Goal: Task Accomplishment & Management: Manage account settings

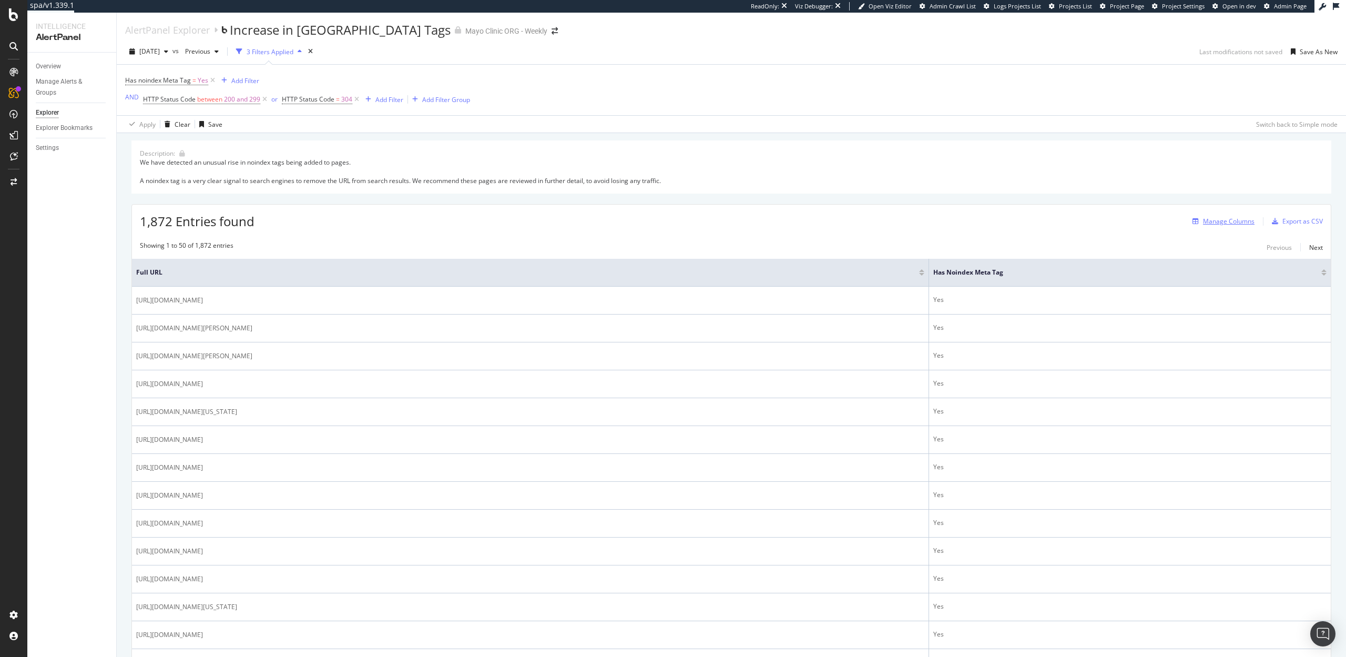
click at [1217, 223] on div "Manage Columns" at bounding box center [1229, 221] width 52 height 9
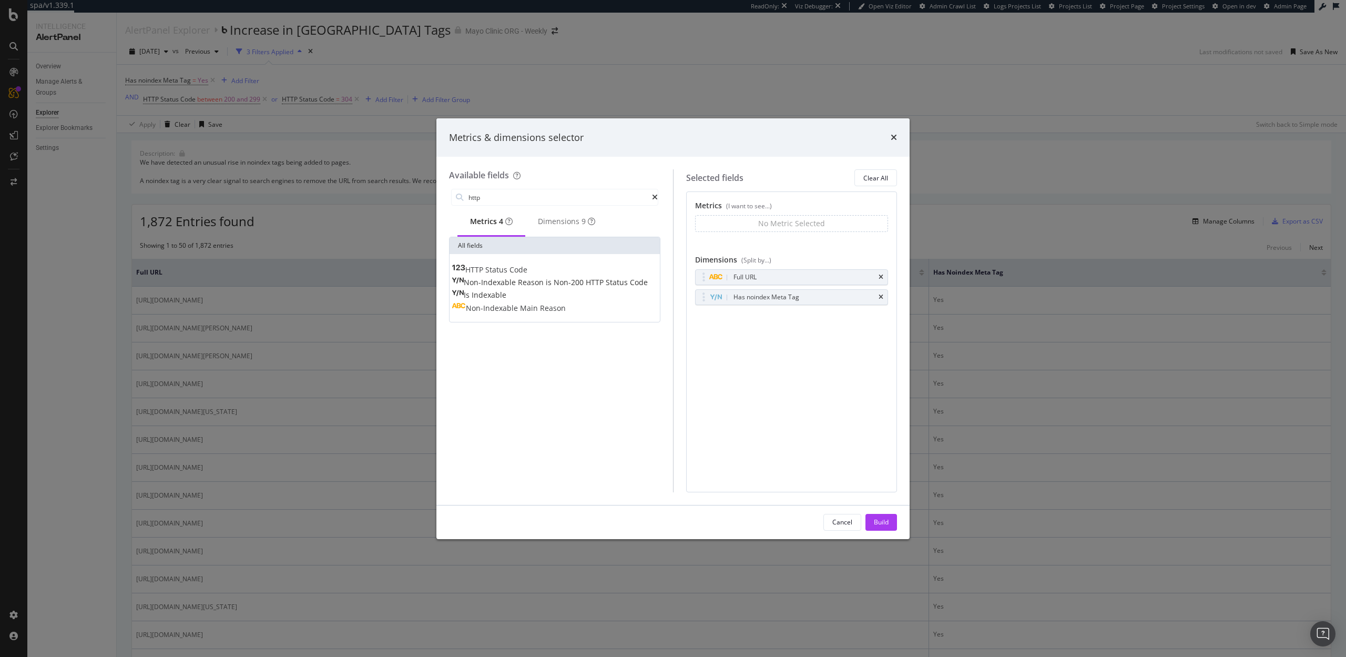
type input "http"
click at [527, 268] on div "HTTP Status Code" at bounding box center [490, 269] width 76 height 11
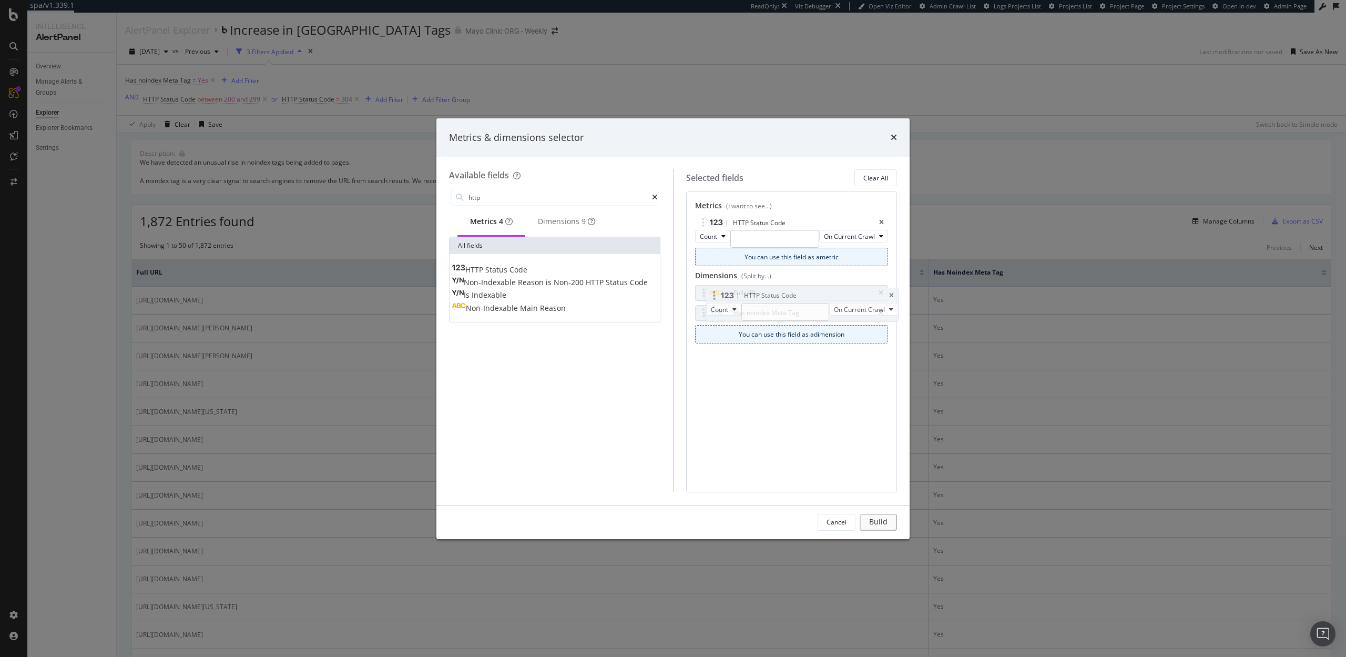
drag, startPoint x: 702, startPoint y: 224, endPoint x: 712, endPoint y: 297, distance: 73.3
click at [712, 297] on body "spa/v1.339.1 ReadOnly: Viz Debugger: Open Viz Editor Admin Crawl List Logs Proj…" at bounding box center [673, 328] width 1346 height 657
click at [742, 395] on body "spa/v1.339.1 ReadOnly: Viz Debugger: Open Viz Editor Admin Crawl List Logs Proj…" at bounding box center [673, 328] width 1346 height 657
drag, startPoint x: 703, startPoint y: 222, endPoint x: 697, endPoint y: 364, distance: 141.5
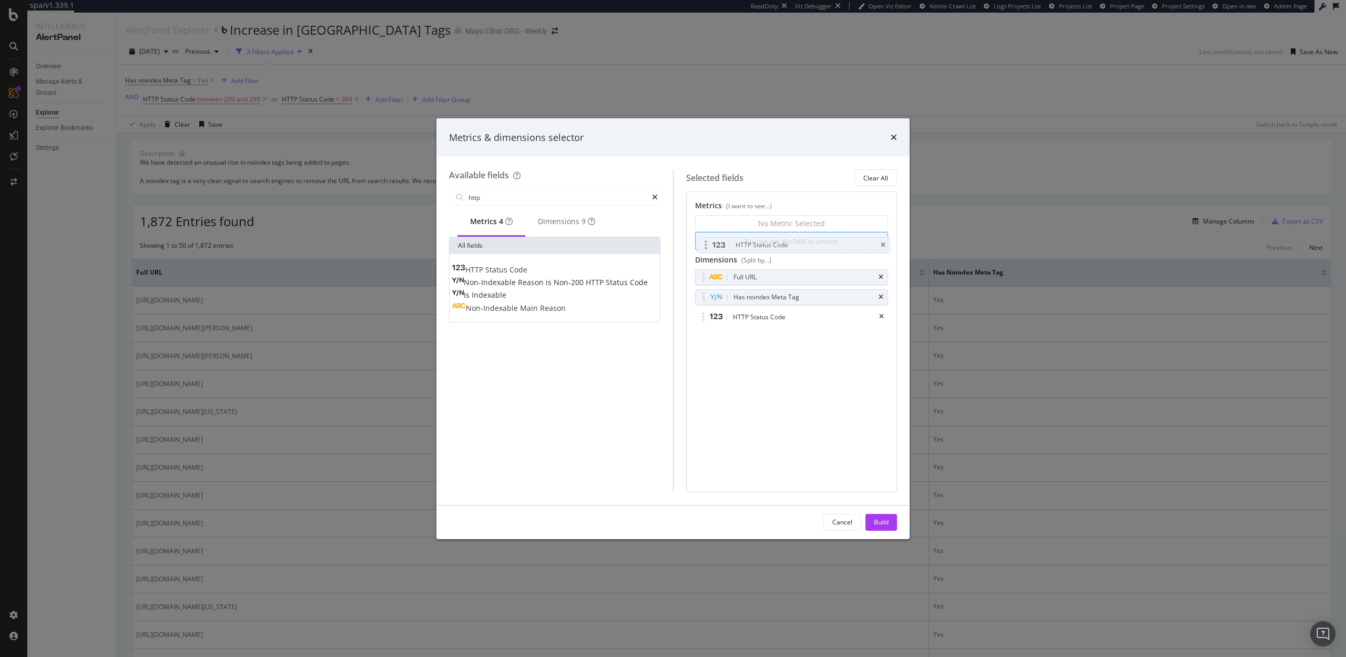
drag, startPoint x: 699, startPoint y: 316, endPoint x: 700, endPoint y: 236, distance: 80.5
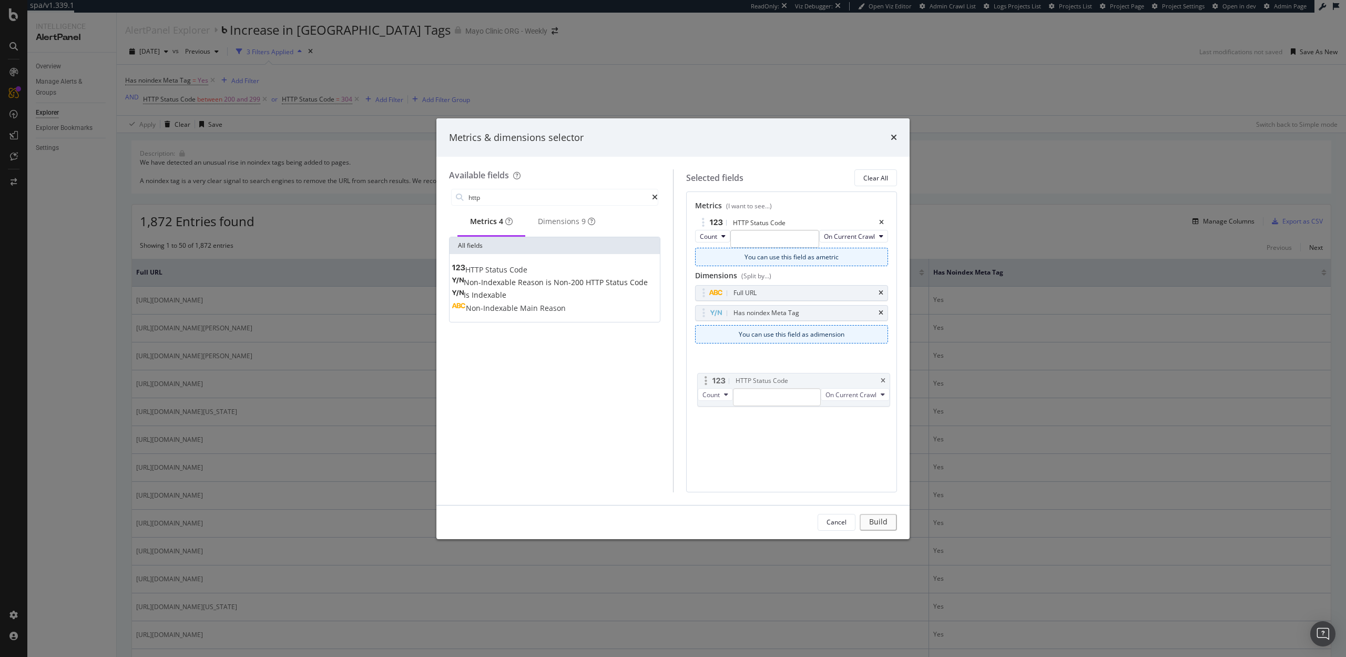
drag, startPoint x: 701, startPoint y: 219, endPoint x: 704, endPoint y: 376, distance: 157.8
click at [704, 376] on body "spa/v1.339.1 ReadOnly: Viz Debugger: Open Viz Editor Admin Crawl List Logs Proj…" at bounding box center [673, 328] width 1346 height 657
drag, startPoint x: 702, startPoint y: 220, endPoint x: 708, endPoint y: 358, distance: 137.9
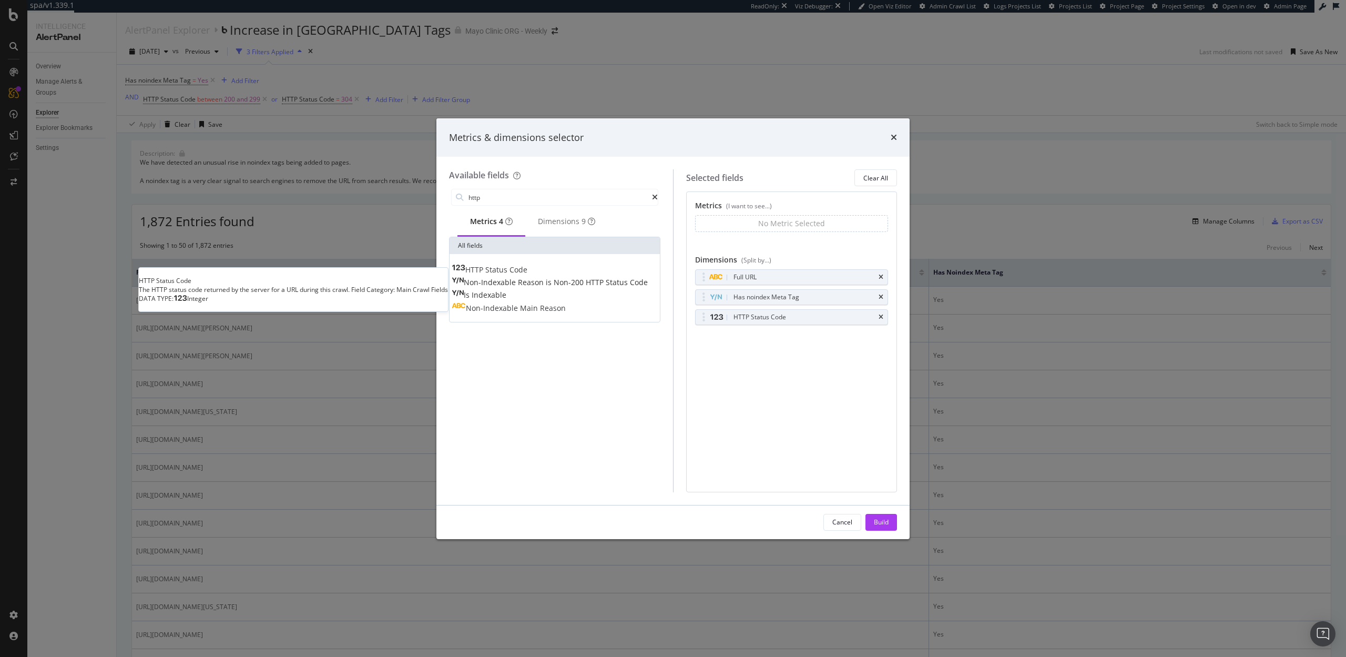
click at [527, 273] on div "HTTP Status Code" at bounding box center [490, 269] width 76 height 11
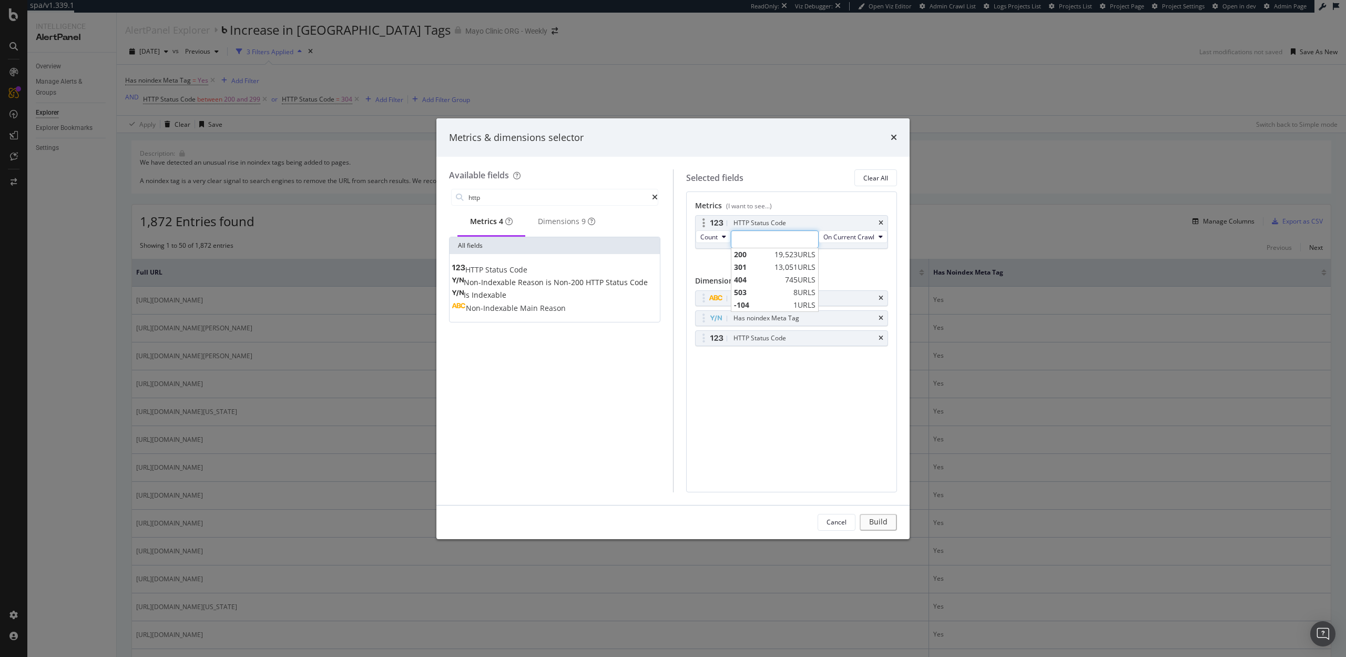
click at [762, 241] on input "modal" at bounding box center [775, 239] width 88 height 18
click at [882, 222] on icon "times" at bounding box center [881, 223] width 5 height 6
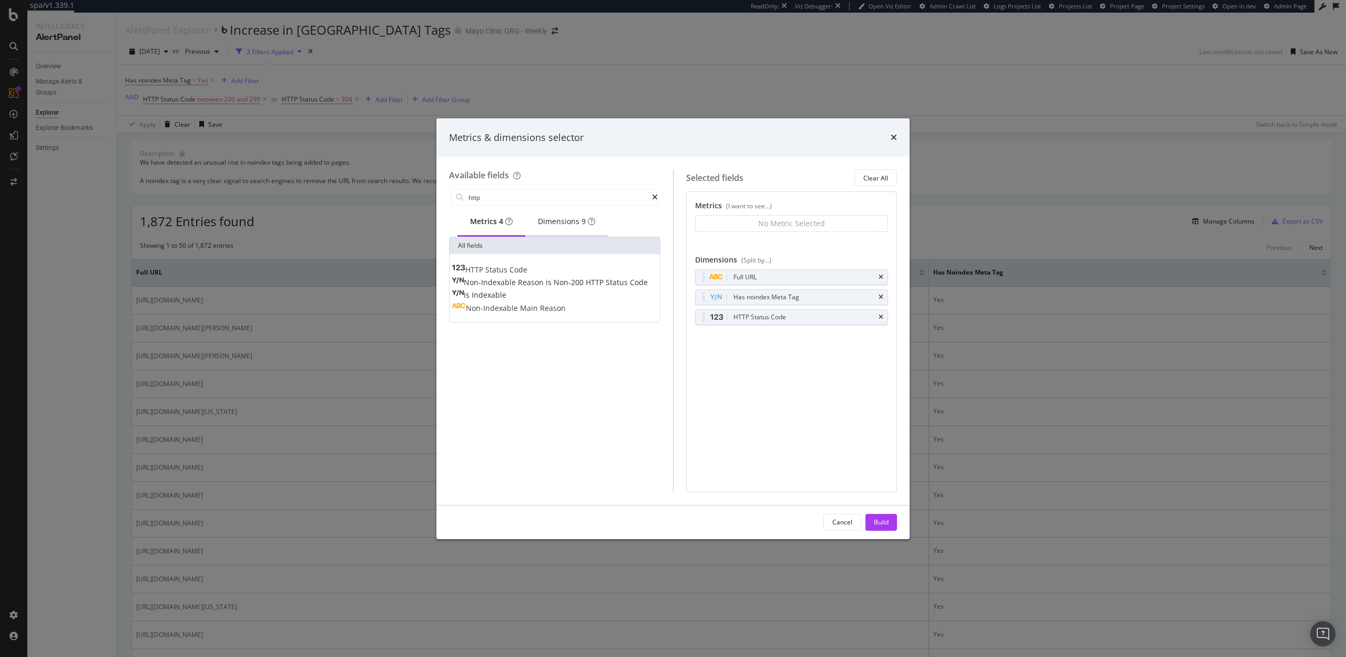
click at [561, 225] on div "Dimensions 9" at bounding box center [566, 221] width 57 height 11
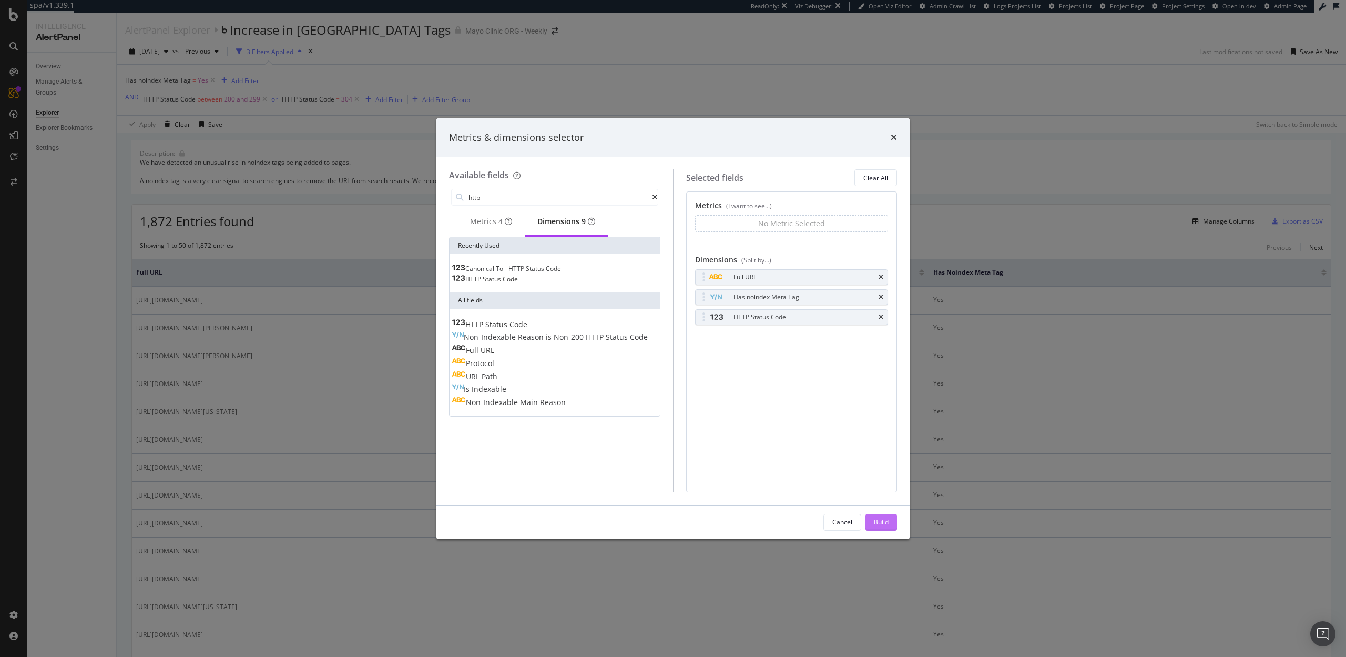
click at [884, 518] on div "Build" at bounding box center [881, 521] width 15 height 9
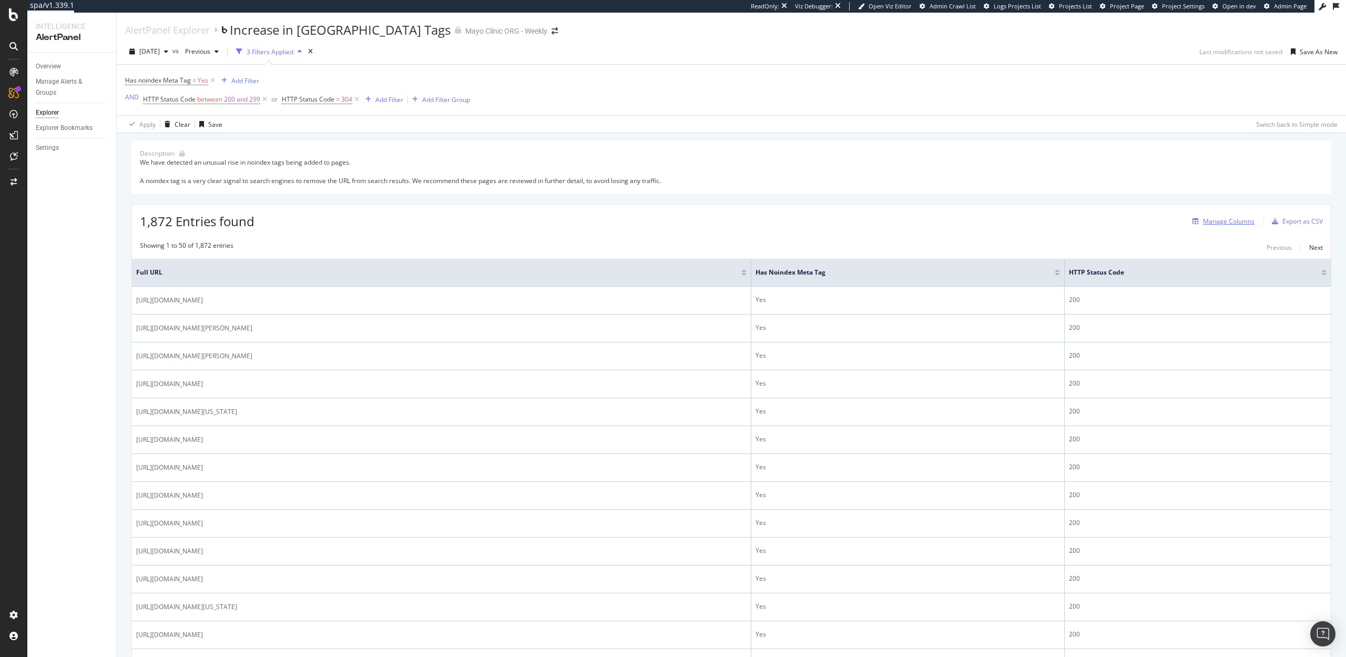
click at [1218, 222] on div "Manage Columns" at bounding box center [1229, 221] width 52 height 9
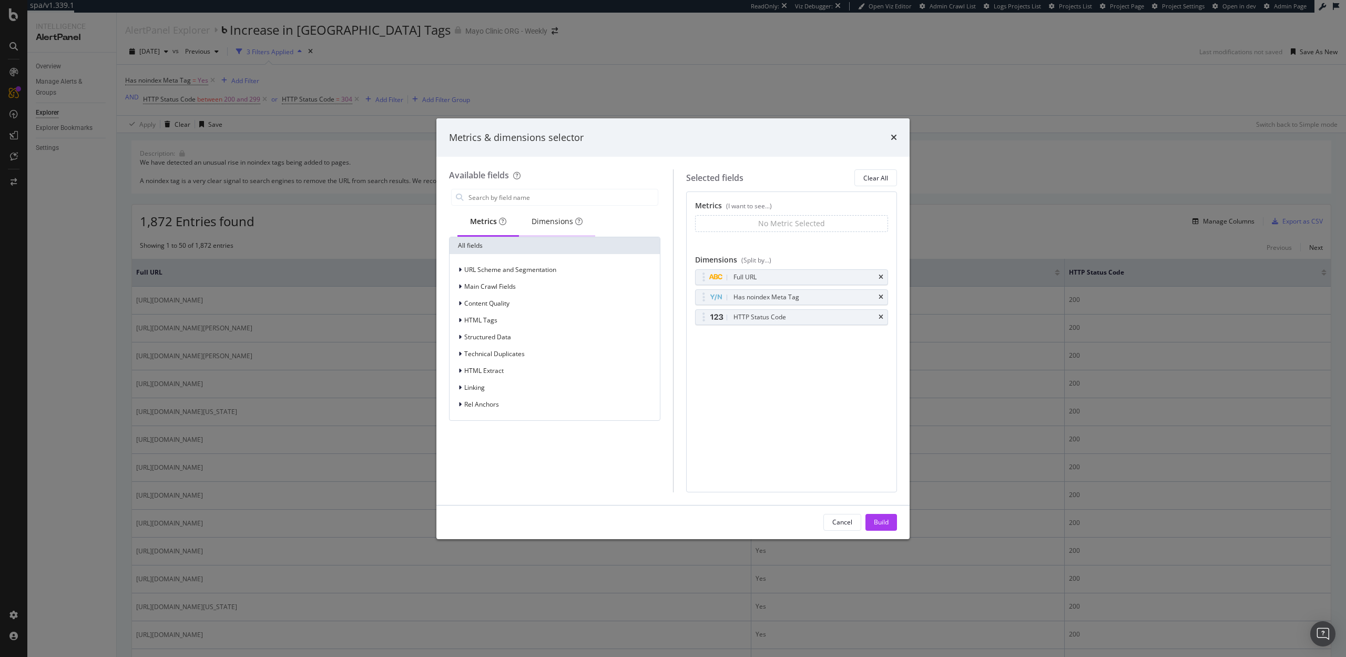
click at [555, 224] on div "Dimensions" at bounding box center [557, 221] width 51 height 11
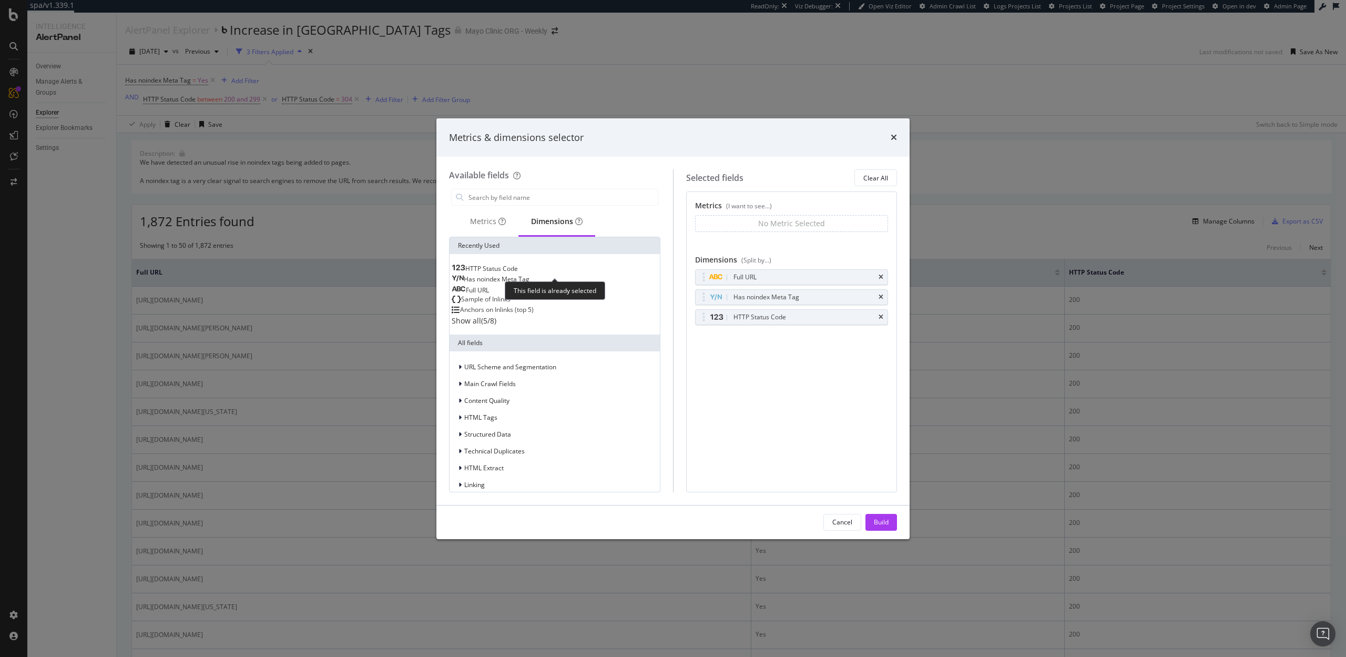
click at [517, 267] on span "HTTP Status Code" at bounding box center [491, 268] width 53 height 9
click at [472, 226] on div "Metrics" at bounding box center [488, 221] width 36 height 11
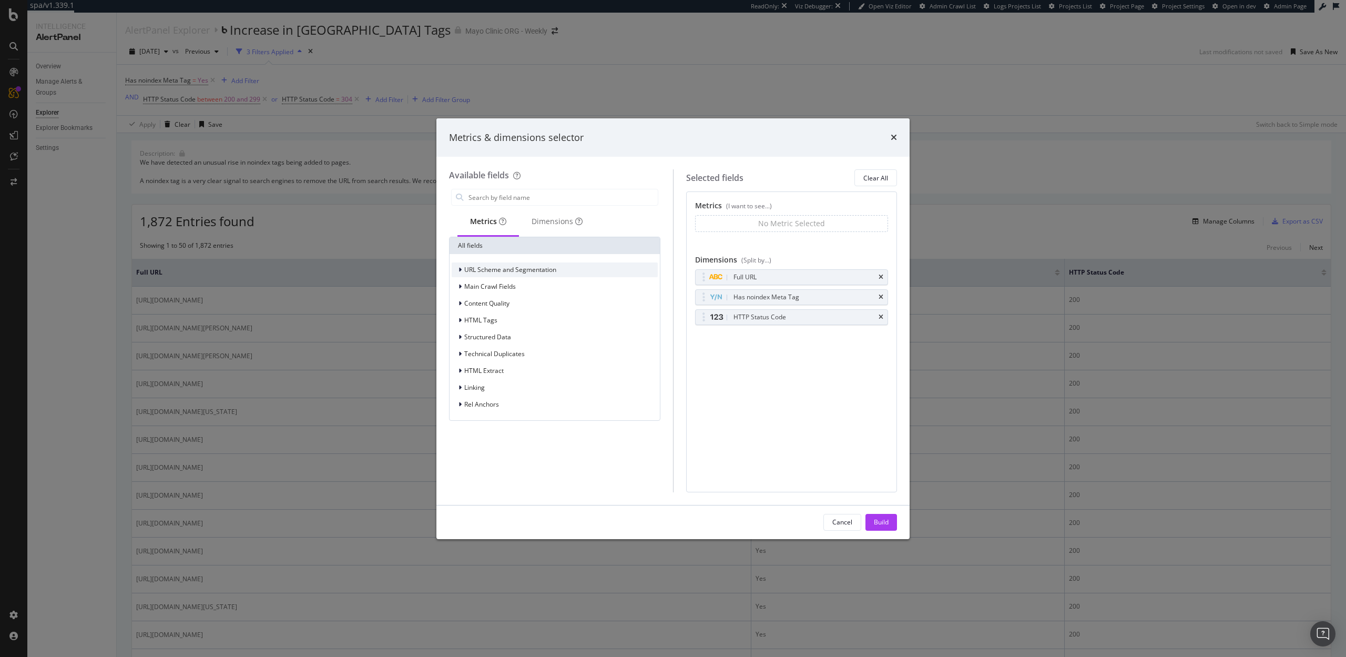
click at [516, 274] on div "URL Scheme and Segmentation" at bounding box center [504, 269] width 105 height 11
click at [515, 199] on input "modal" at bounding box center [562, 197] width 190 height 16
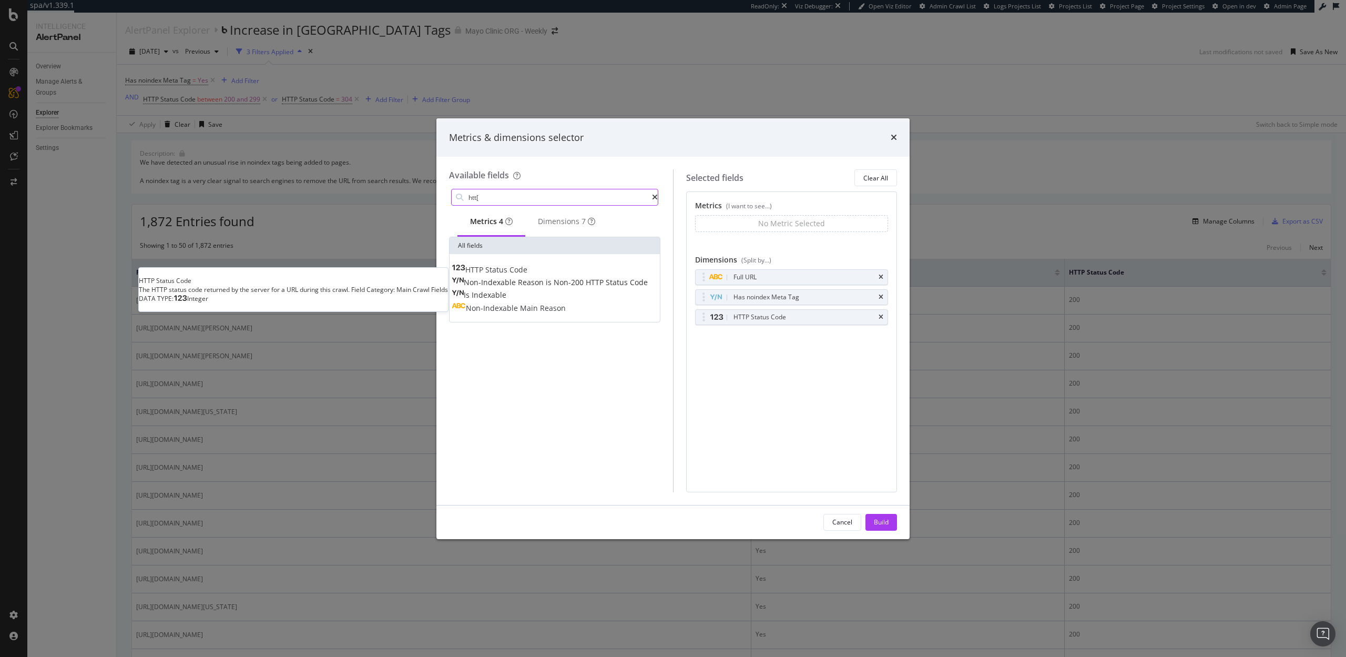
type input "htt["
click at [527, 270] on span "Code" at bounding box center [519, 269] width 18 height 10
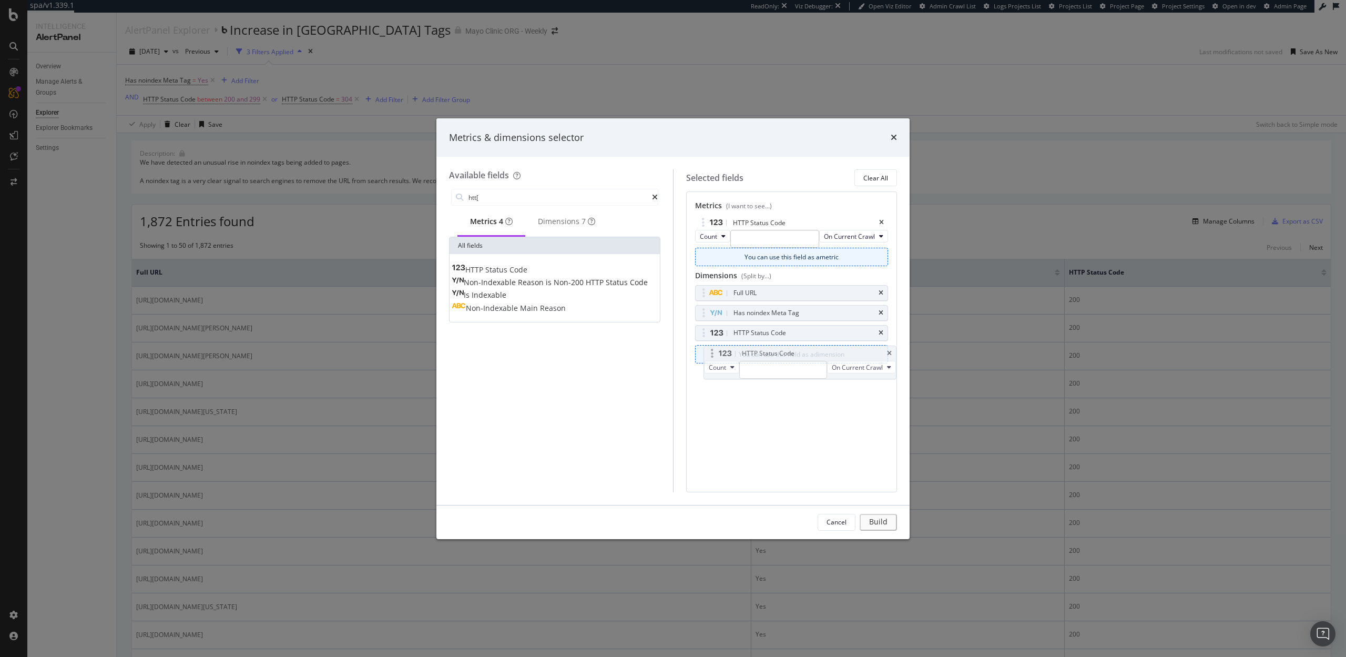
drag, startPoint x: 704, startPoint y: 221, endPoint x: 712, endPoint y: 352, distance: 130.7
click at [712, 352] on body "spa/v1.339.1 ReadOnly: Viz Debugger: Open Viz Editor Admin Crawl List Logs Proj…" at bounding box center [673, 328] width 1346 height 657
click at [881, 221] on icon "times" at bounding box center [881, 223] width 5 height 6
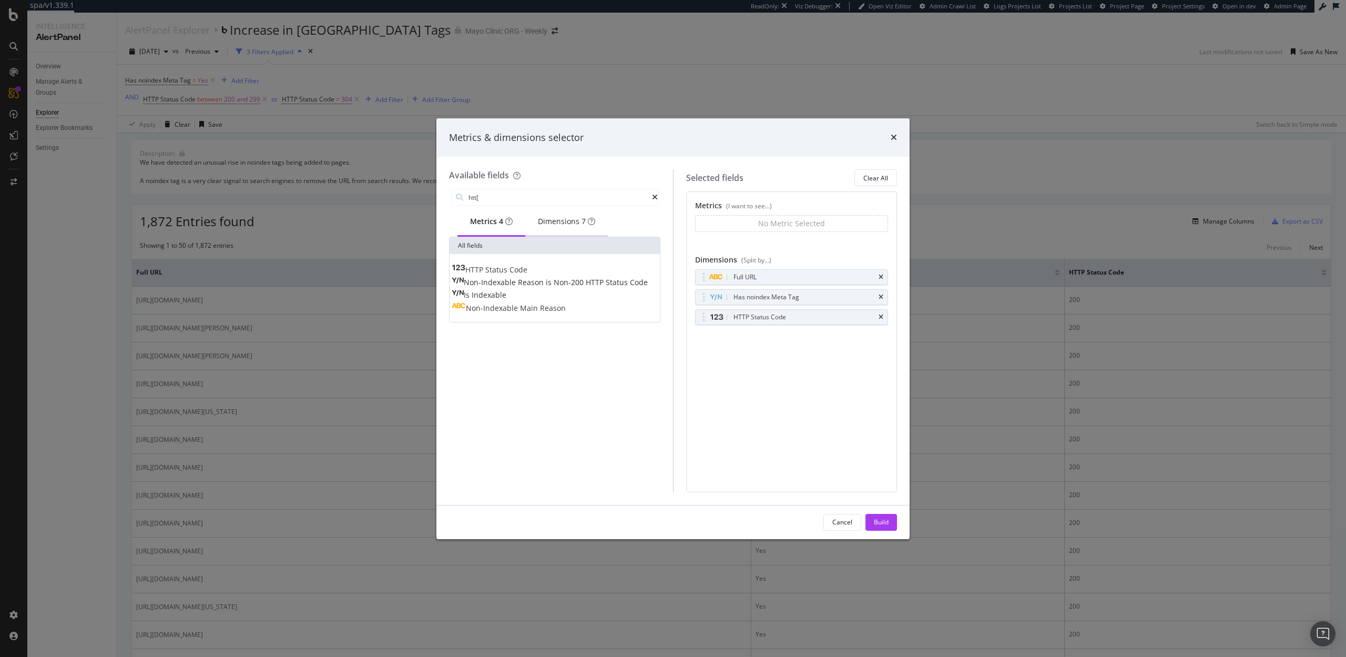
click at [552, 227] on div "Dimensions 7" at bounding box center [566, 221] width 57 height 11
click at [492, 227] on div "Metrics 4" at bounding box center [491, 221] width 42 height 11
click at [510, 274] on span "Status" at bounding box center [497, 269] width 24 height 10
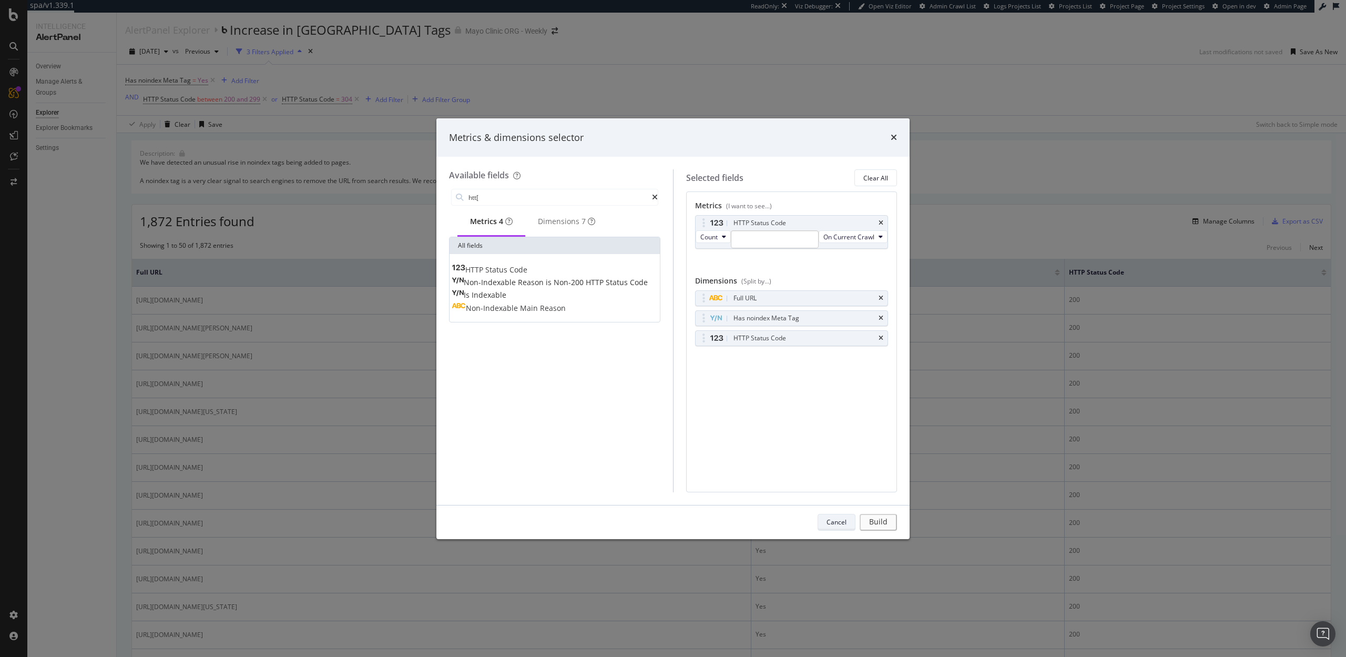
click at [835, 525] on div "Cancel" at bounding box center [837, 521] width 20 height 9
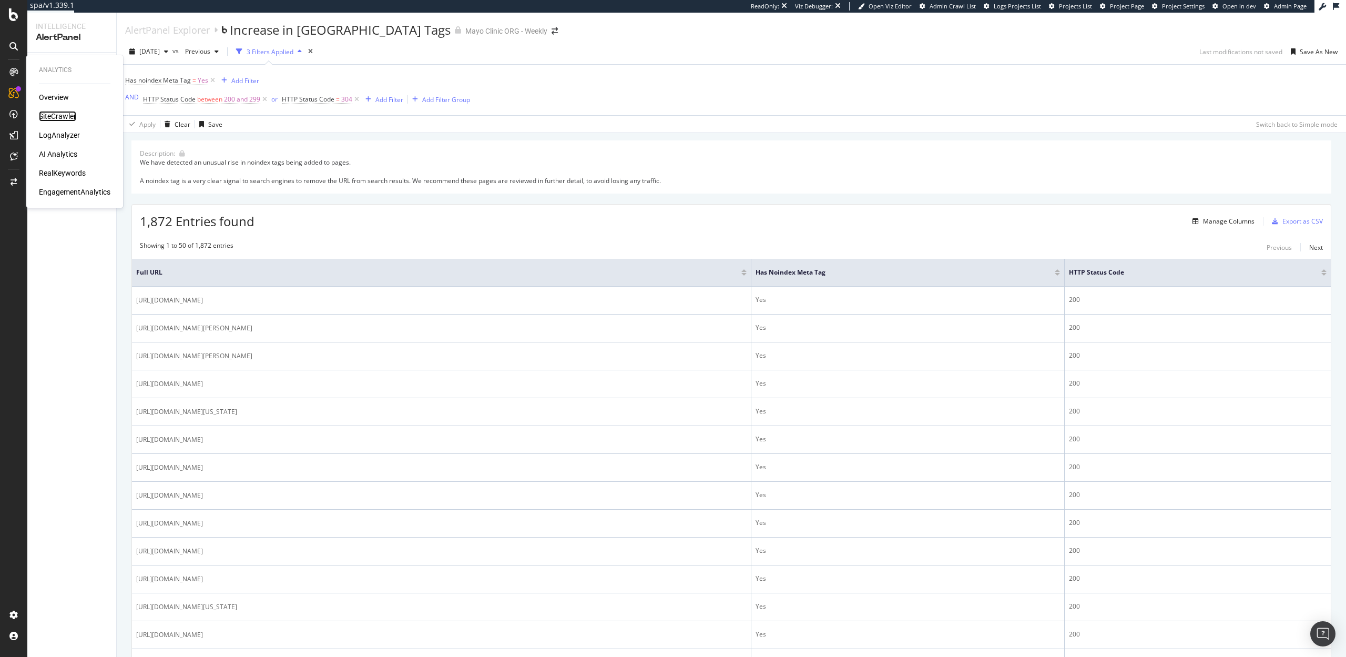
click at [55, 116] on div "SiteCrawler" at bounding box center [57, 116] width 37 height 11
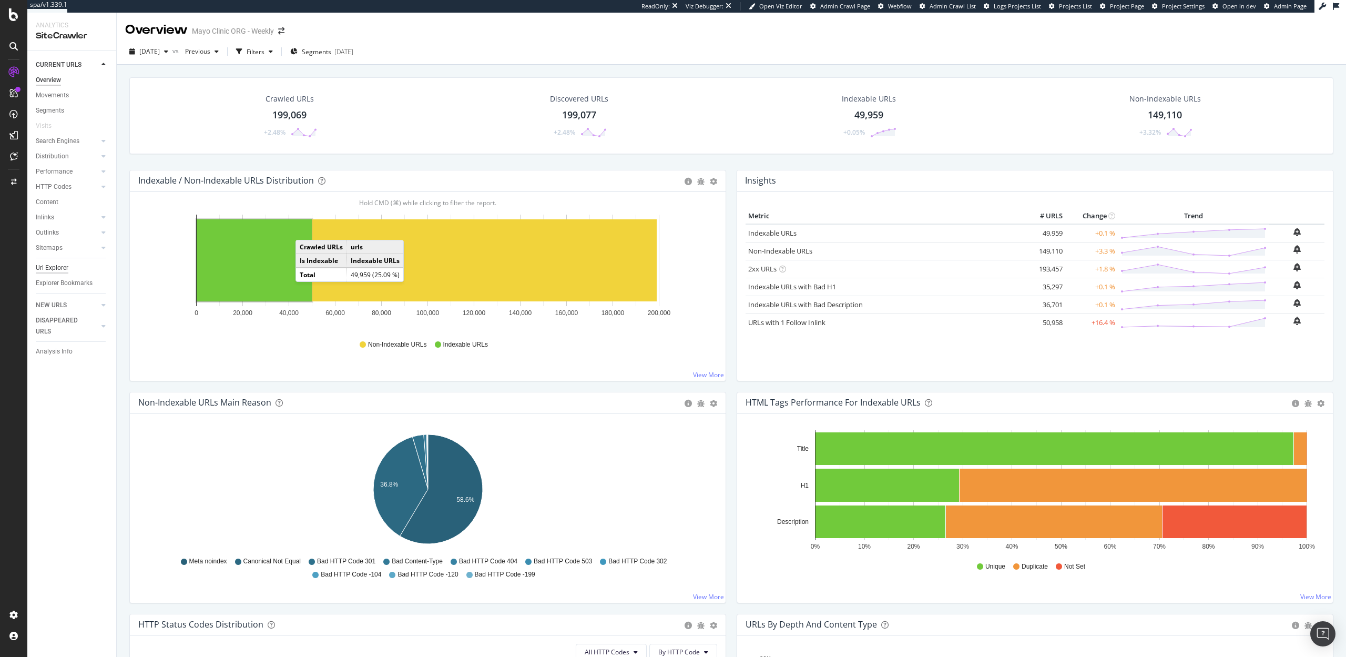
click at [52, 271] on div "Url Explorer" at bounding box center [52, 267] width 33 height 11
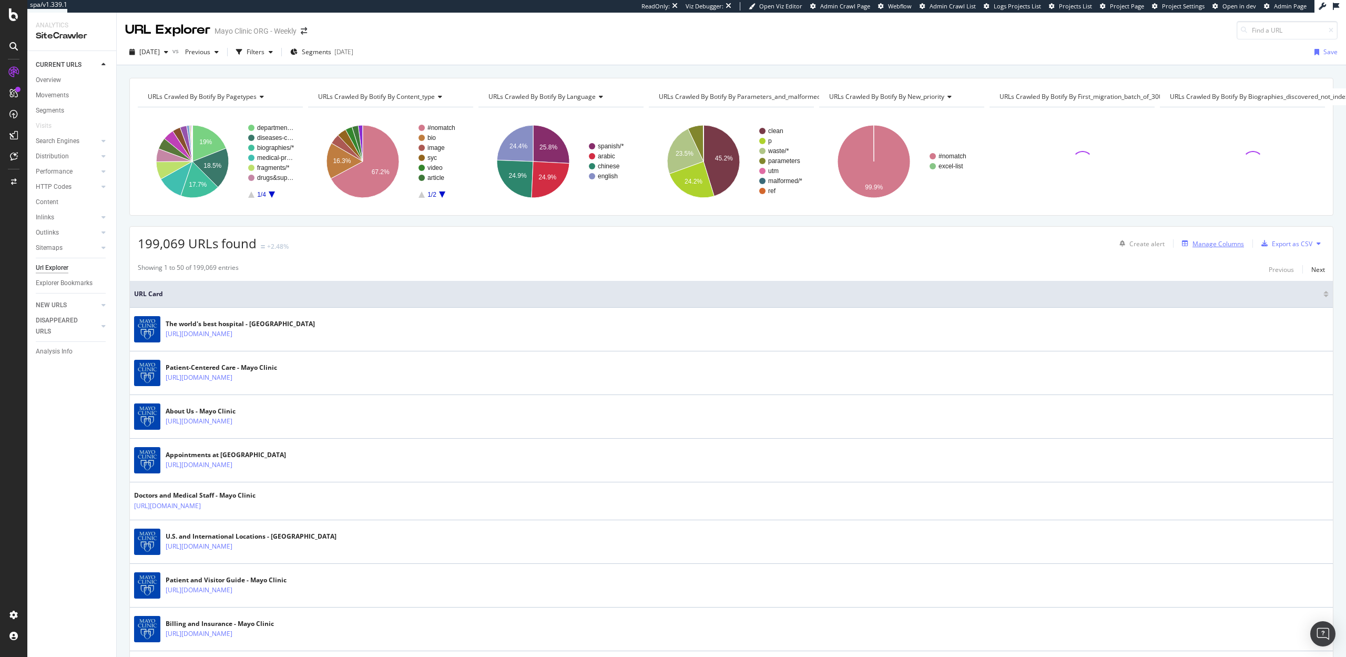
click at [1217, 247] on div "Manage Columns" at bounding box center [1219, 243] width 52 height 9
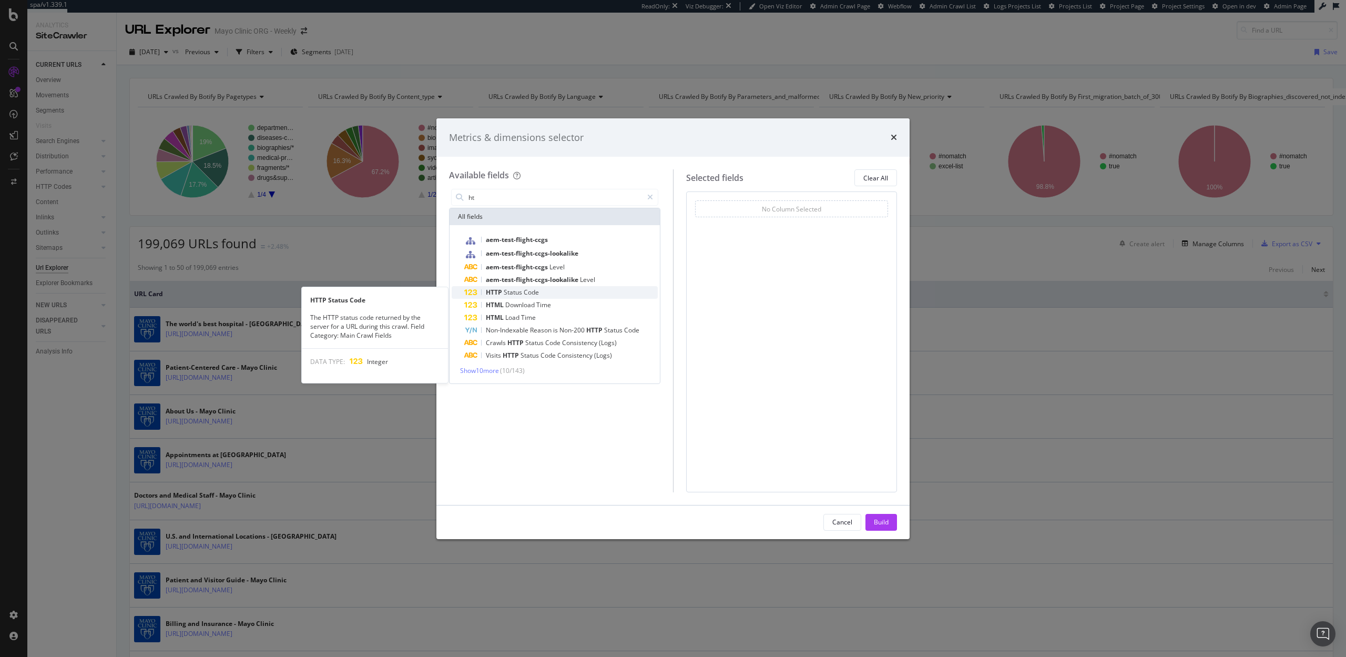
type input "ht"
click at [536, 288] on span "Code" at bounding box center [531, 292] width 15 height 9
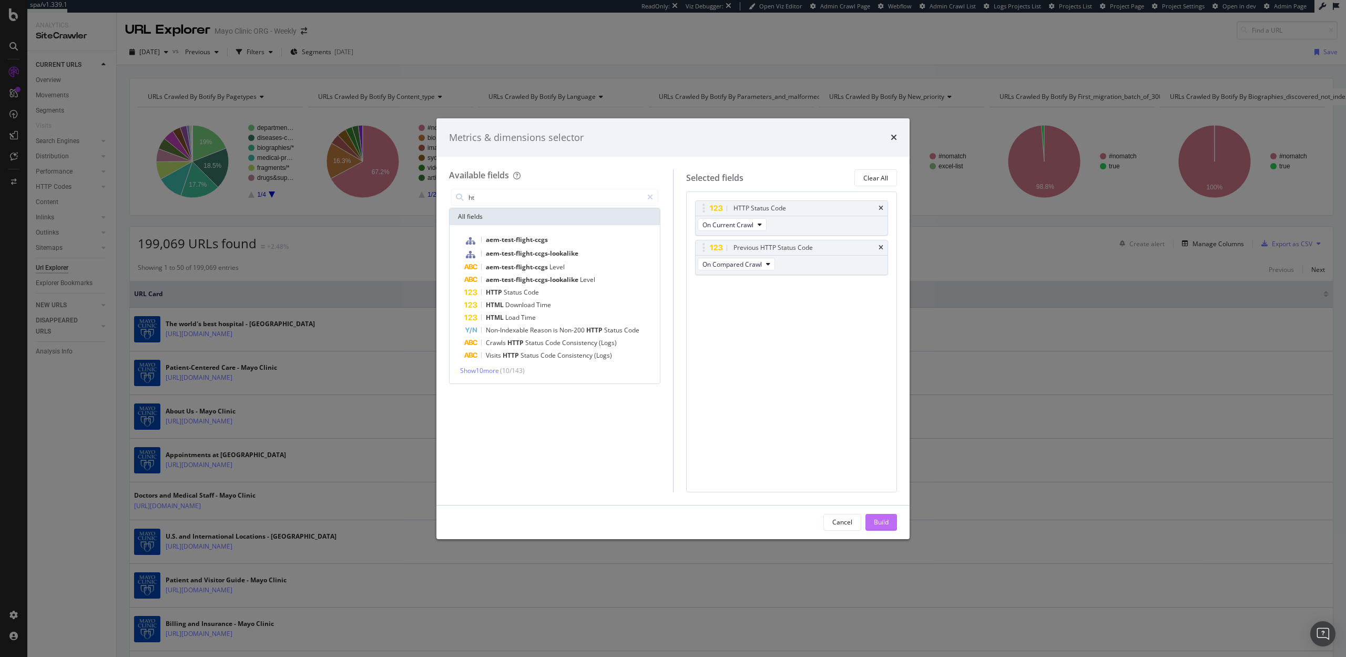
click at [881, 522] on div "Build" at bounding box center [881, 521] width 15 height 9
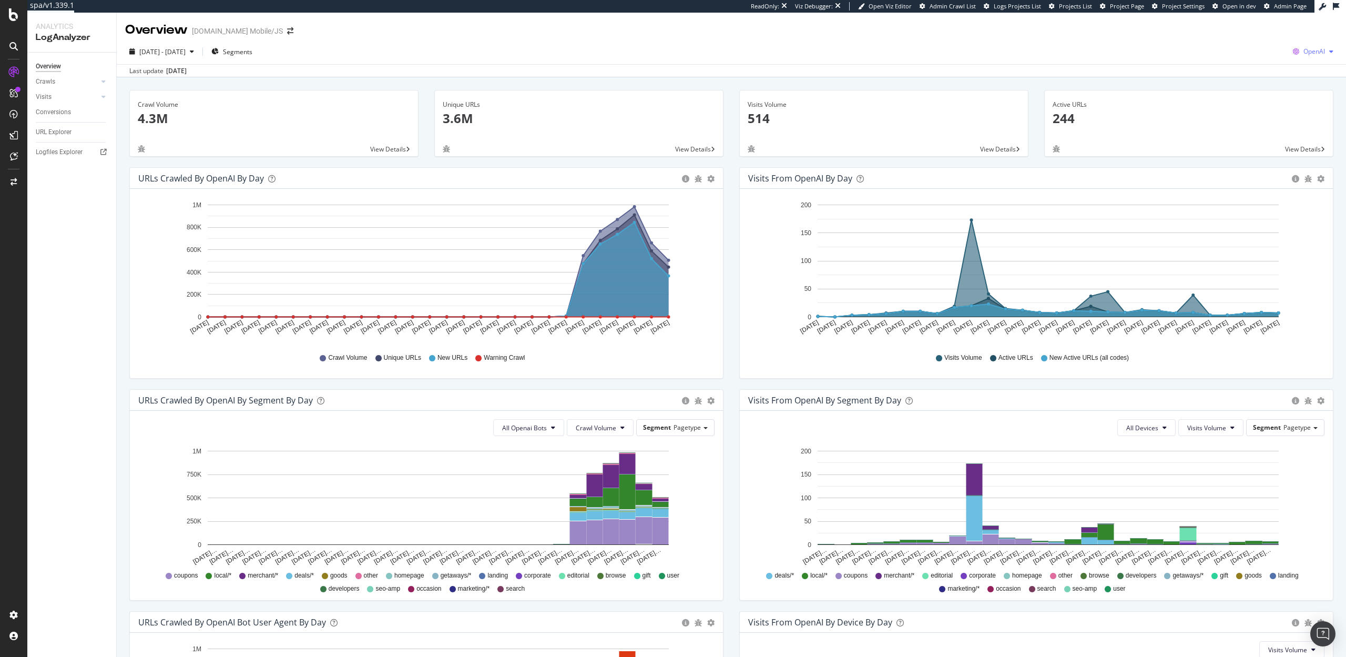
click at [1305, 53] on span "OpenAI" at bounding box center [1315, 51] width 22 height 9
click at [1260, 75] on div "Other AI Bots" at bounding box center [1252, 80] width 73 height 15
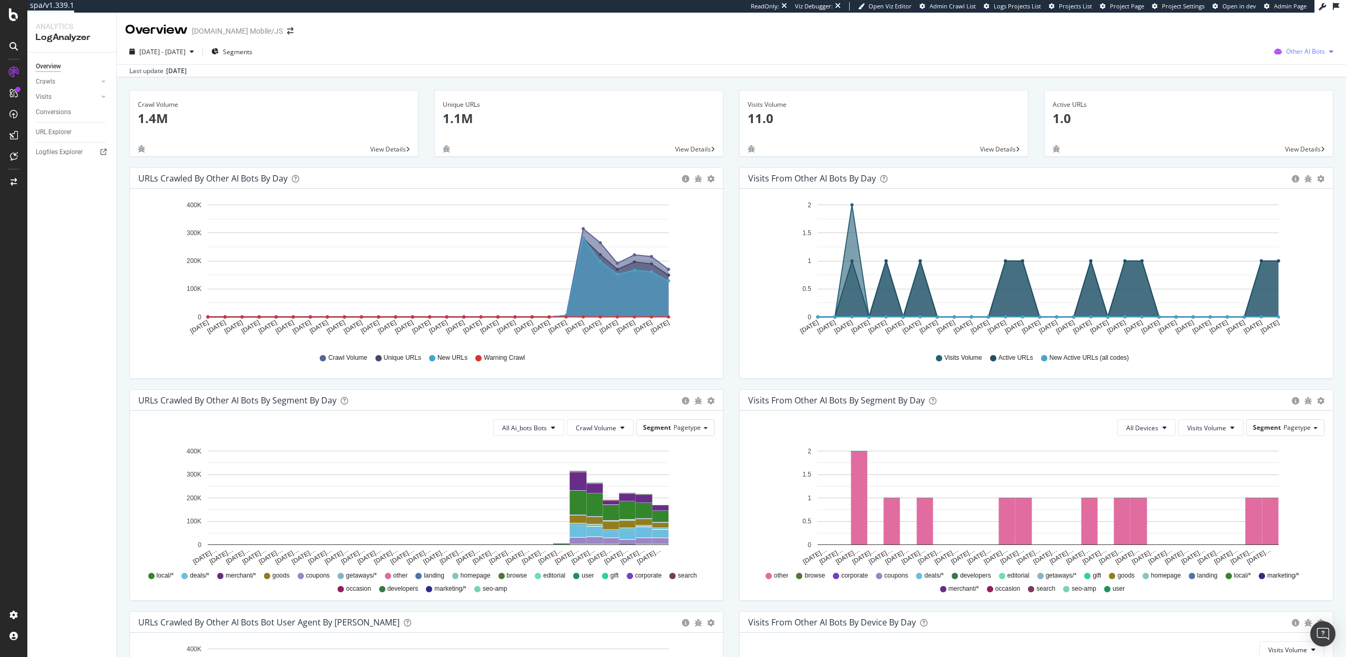
click at [1305, 51] on span "Other AI Bots" at bounding box center [1305, 51] width 39 height 9
click at [1237, 62] on span "OpenAI" at bounding box center [1240, 61] width 41 height 9
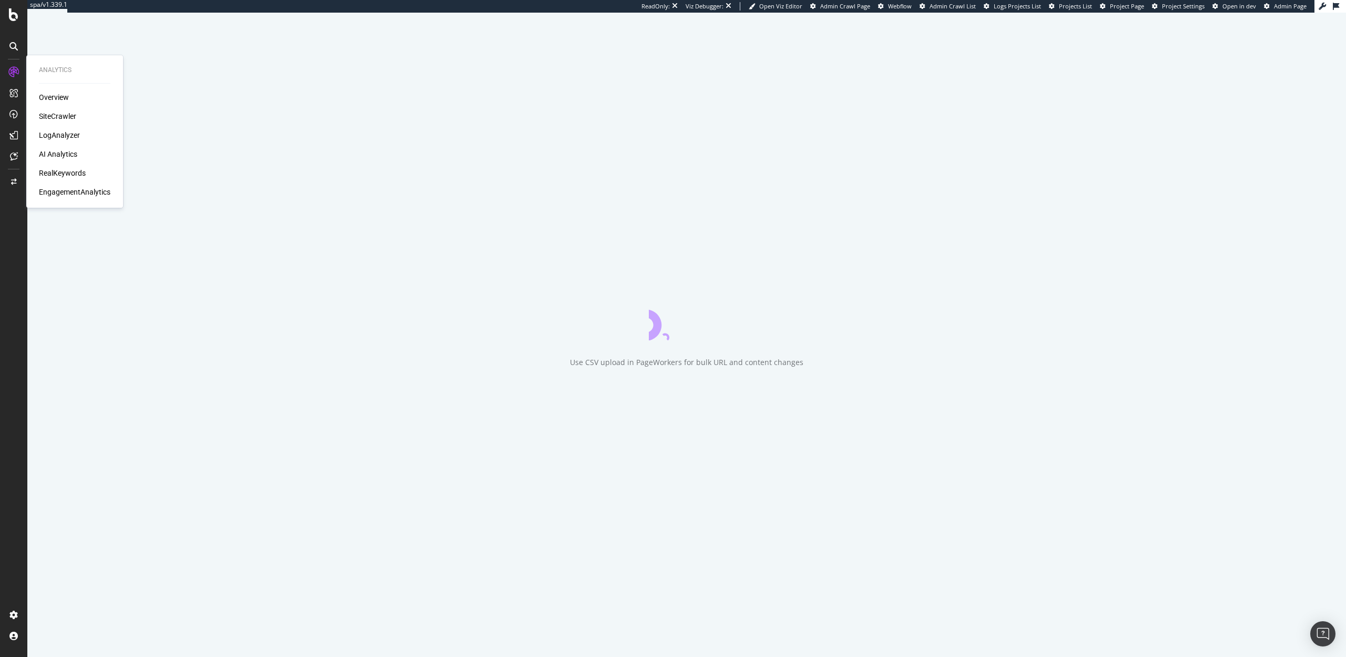
click at [52, 157] on div "AI Analytics" at bounding box center [58, 154] width 38 height 11
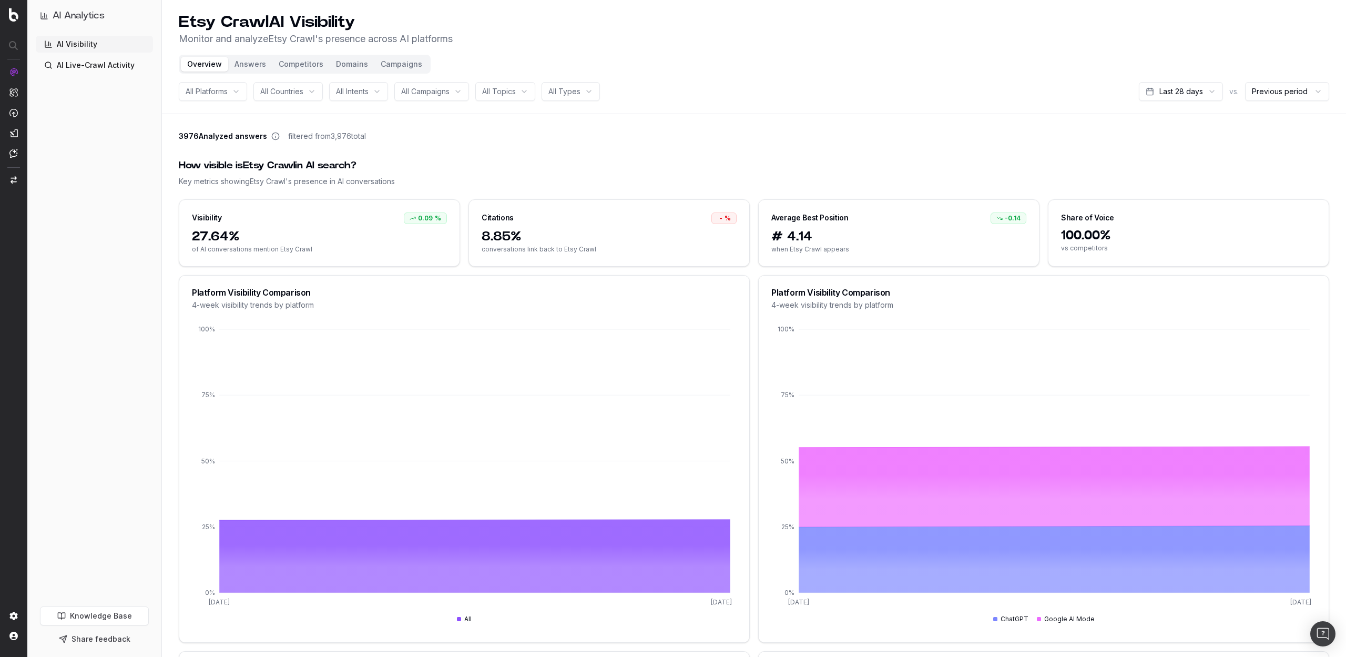
click at [398, 60] on button "Campaigns" at bounding box center [401, 64] width 54 height 15
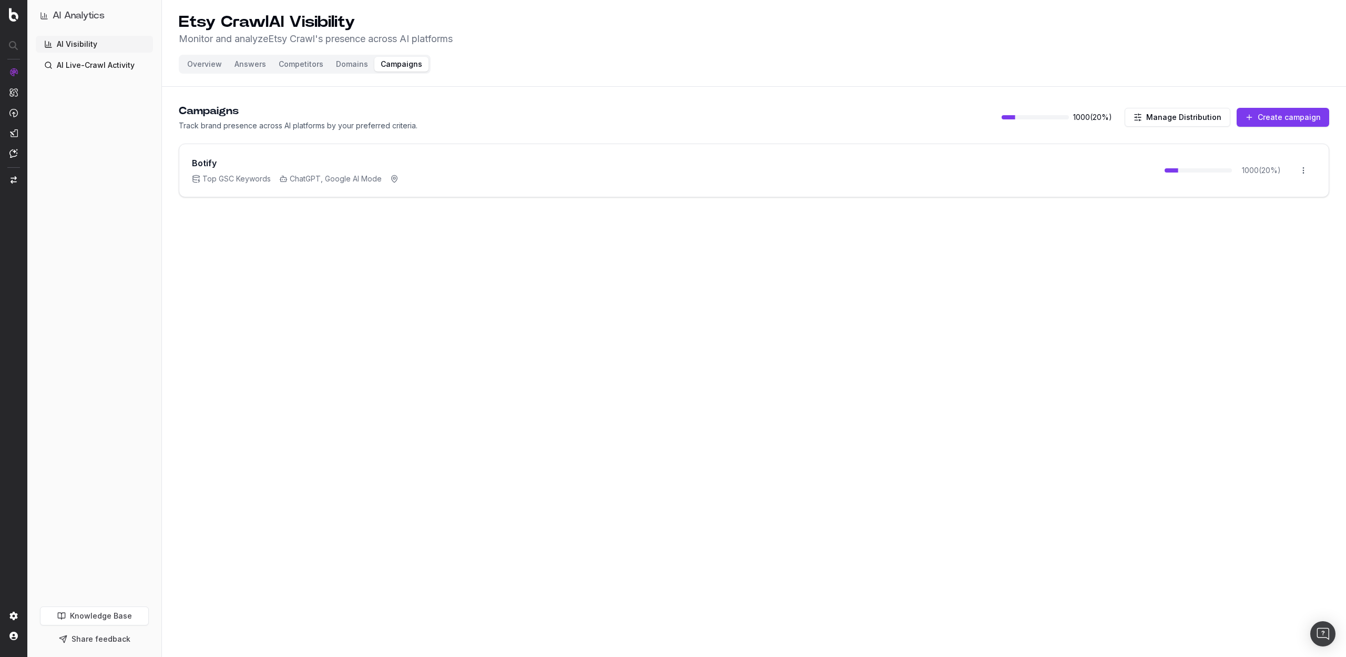
click at [204, 61] on button "Overview" at bounding box center [204, 64] width 47 height 15
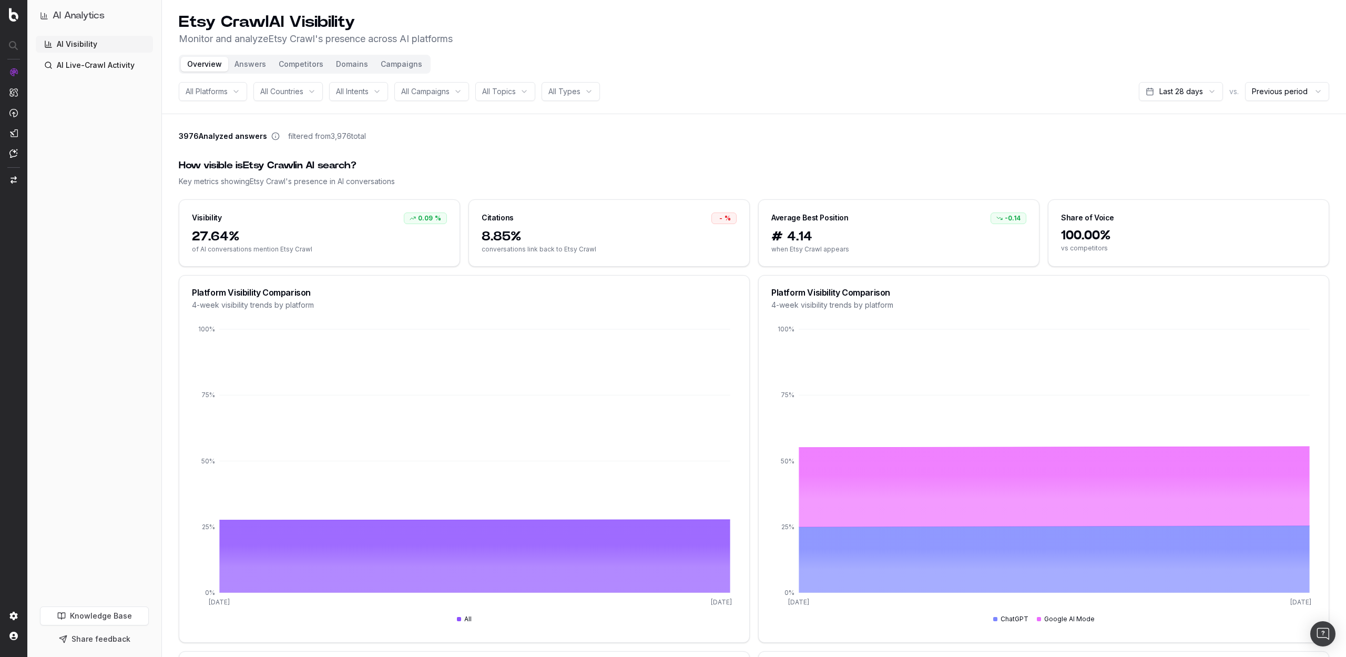
click at [80, 90] on div "AI Visibility AI Live-Crawl Activity" at bounding box center [94, 319] width 117 height 566
click at [76, 65] on link "AI Live-Crawl Activity" at bounding box center [94, 65] width 117 height 17
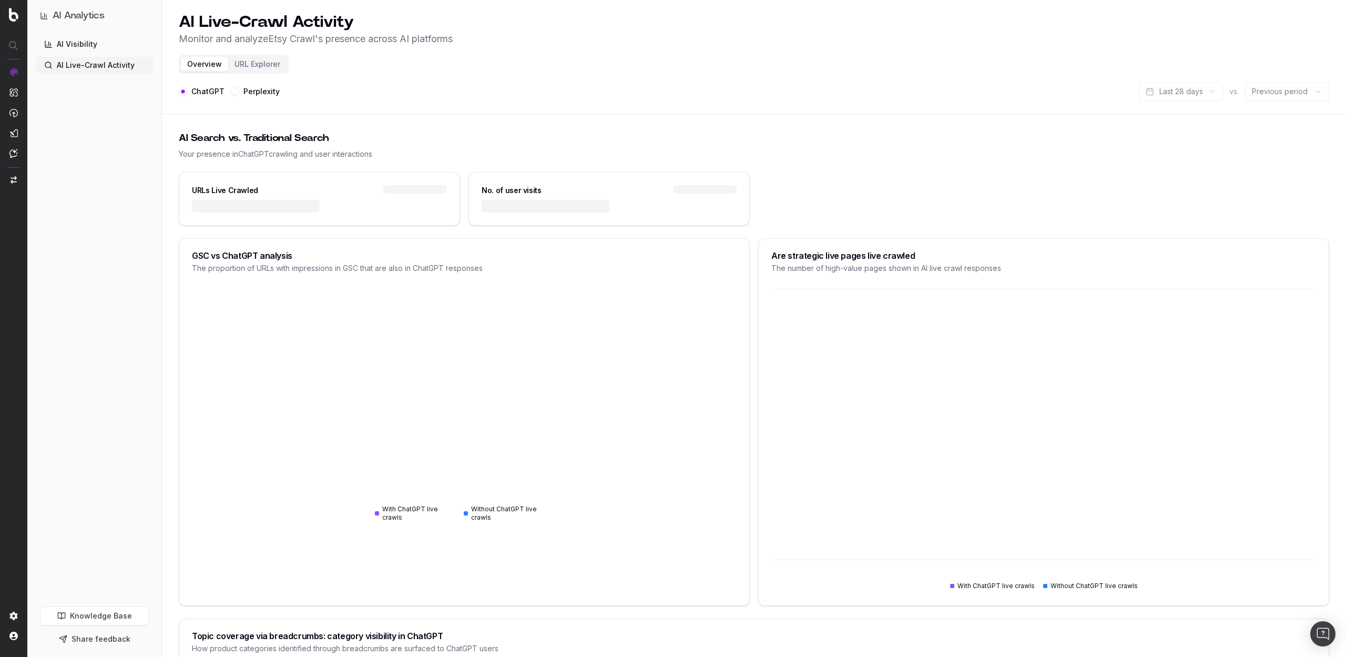
click at [256, 62] on button "URL Explorer" at bounding box center [257, 64] width 58 height 15
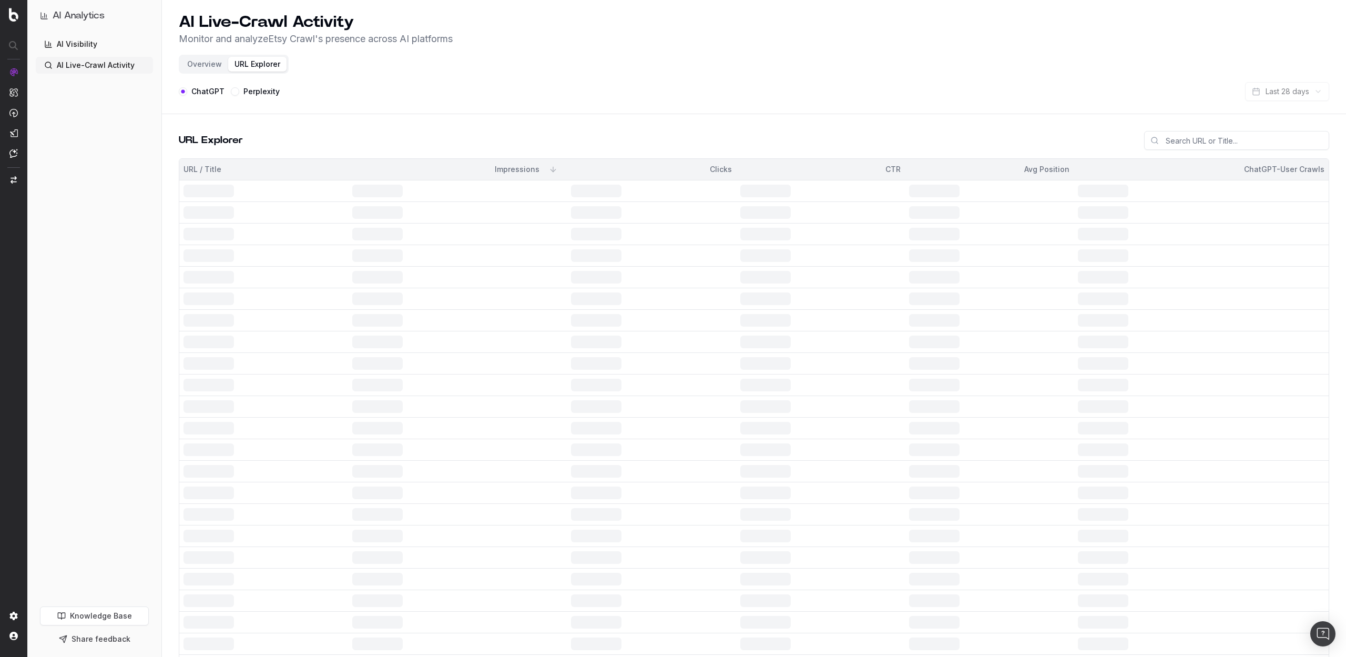
click at [79, 44] on link "AI Visibility" at bounding box center [94, 44] width 117 height 17
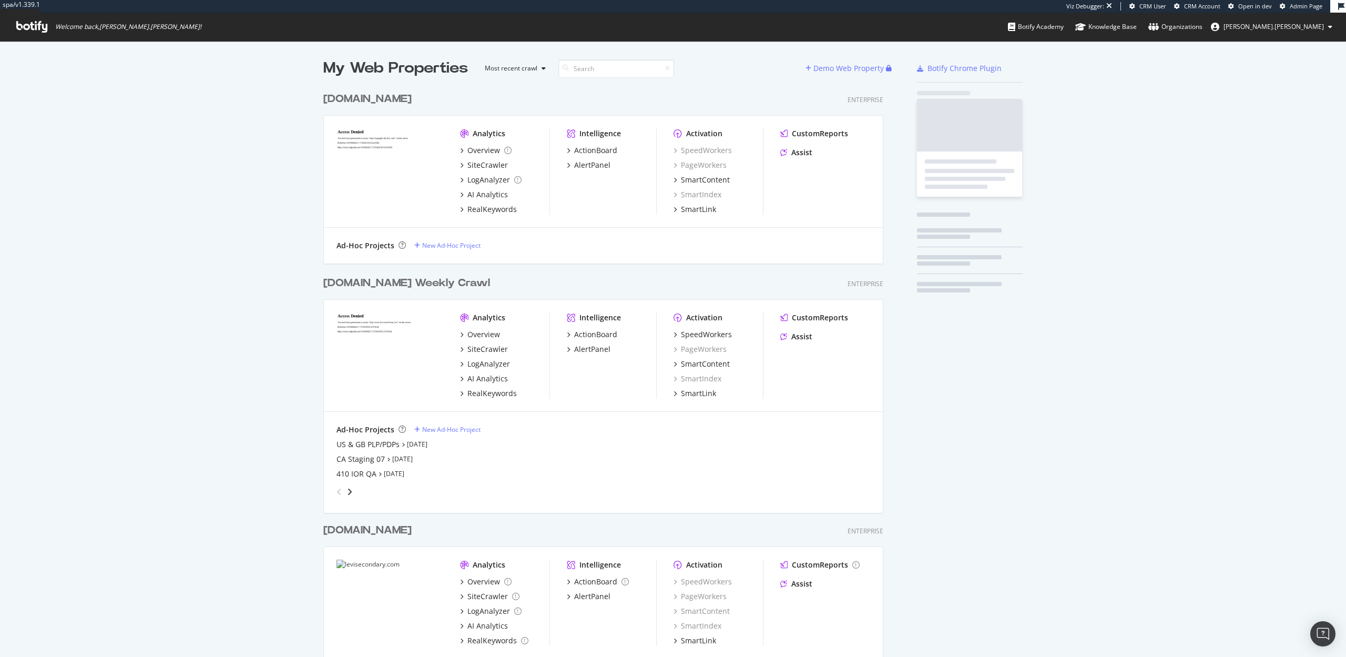
scroll to position [615, 568]
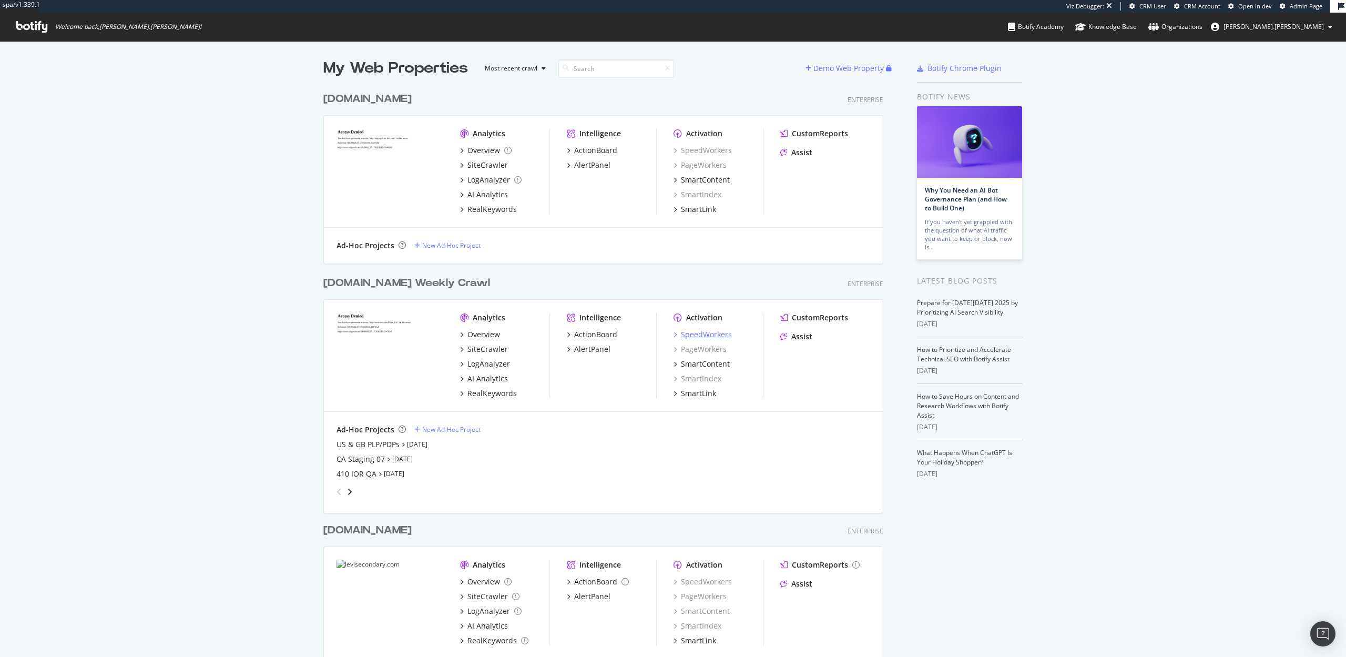
click at [702, 334] on div "SpeedWorkers" at bounding box center [706, 334] width 51 height 11
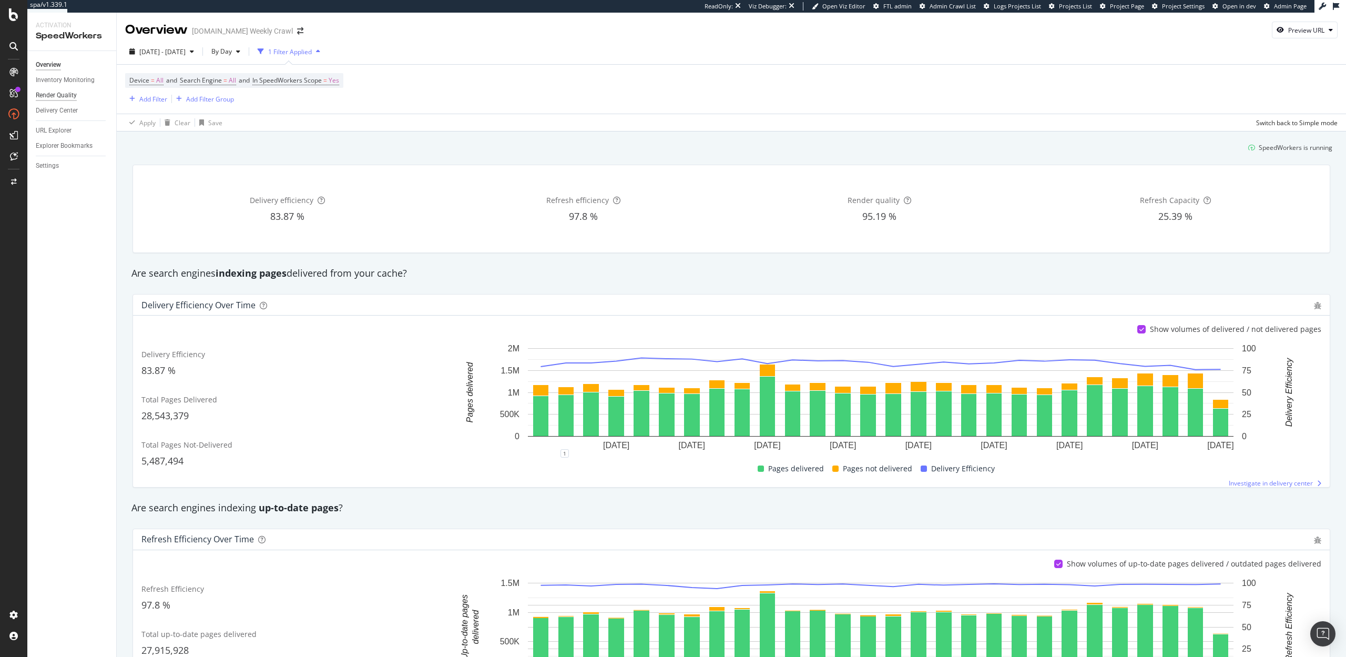
click at [59, 93] on div "Render Quality" at bounding box center [56, 95] width 41 height 11
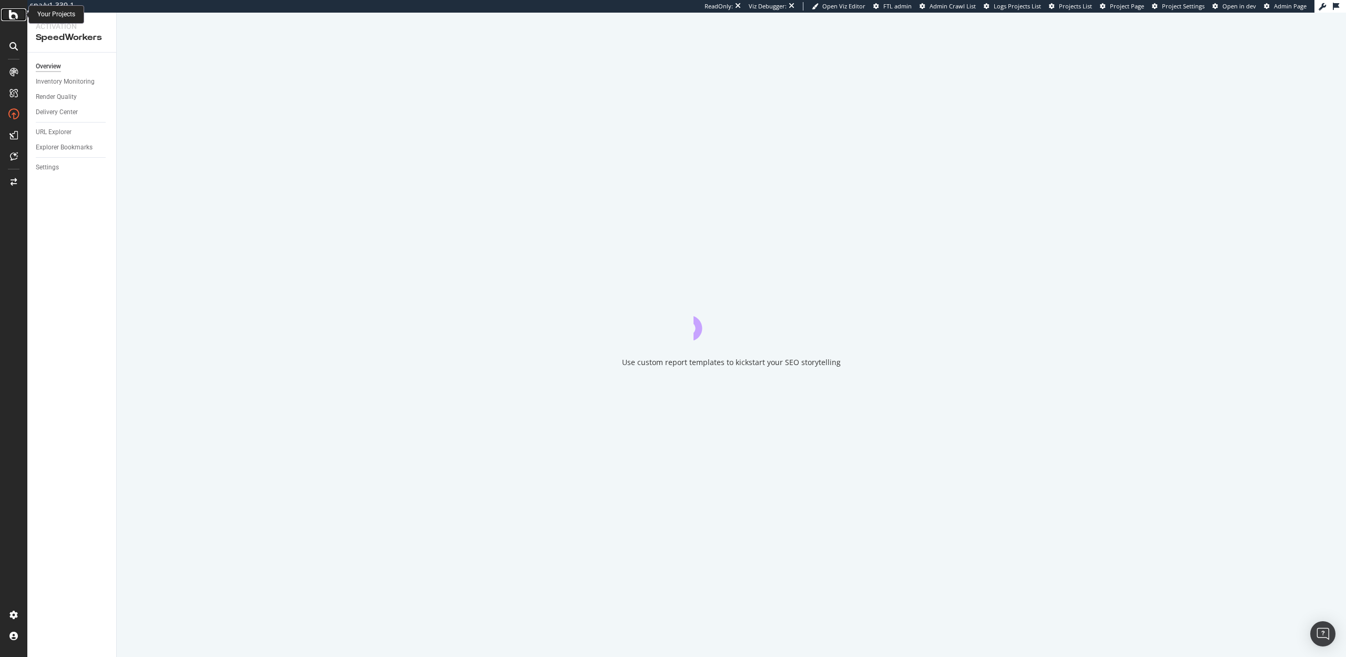
click at [17, 16] on icon at bounding box center [13, 14] width 9 height 13
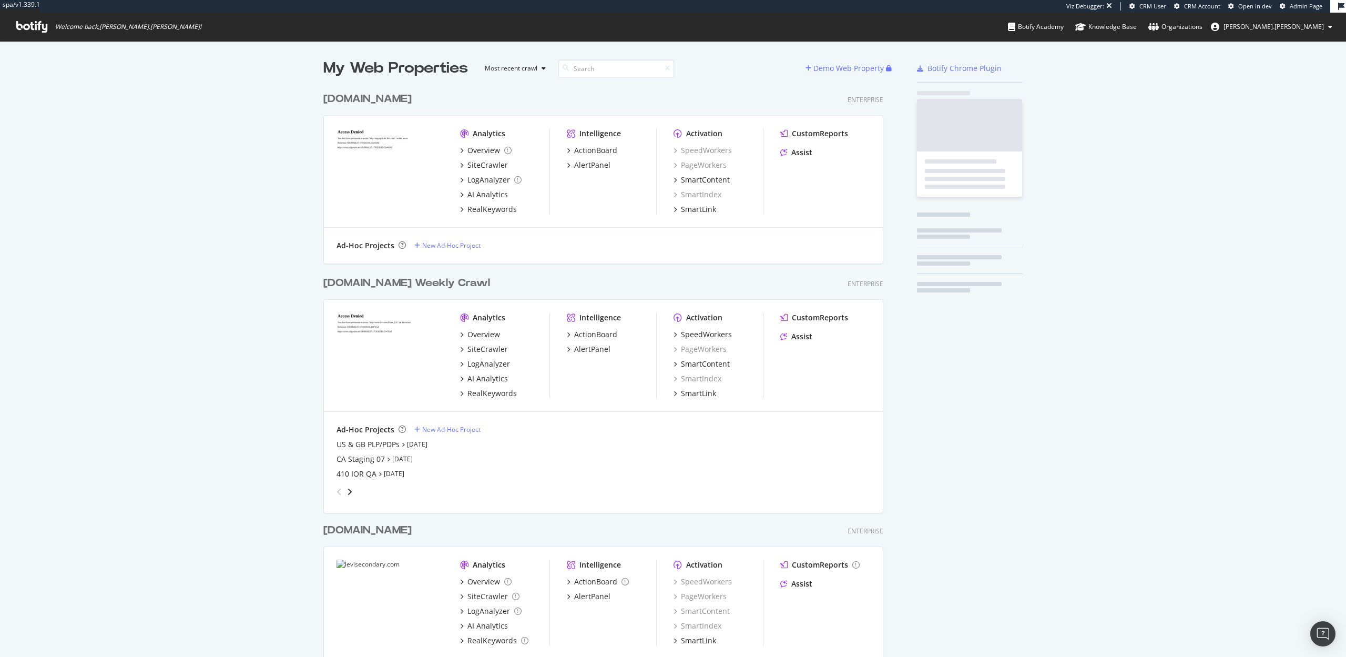
scroll to position [615, 568]
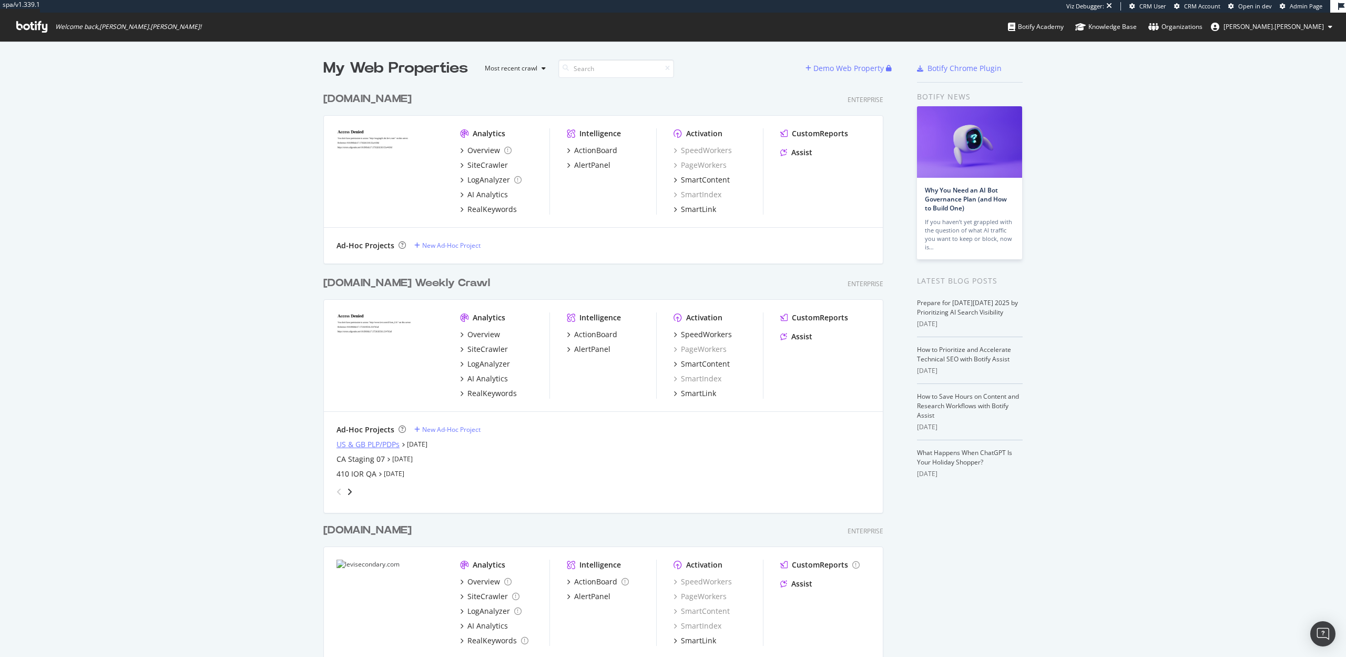
click at [371, 446] on div "US & GB PLP/PDPs" at bounding box center [368, 444] width 63 height 11
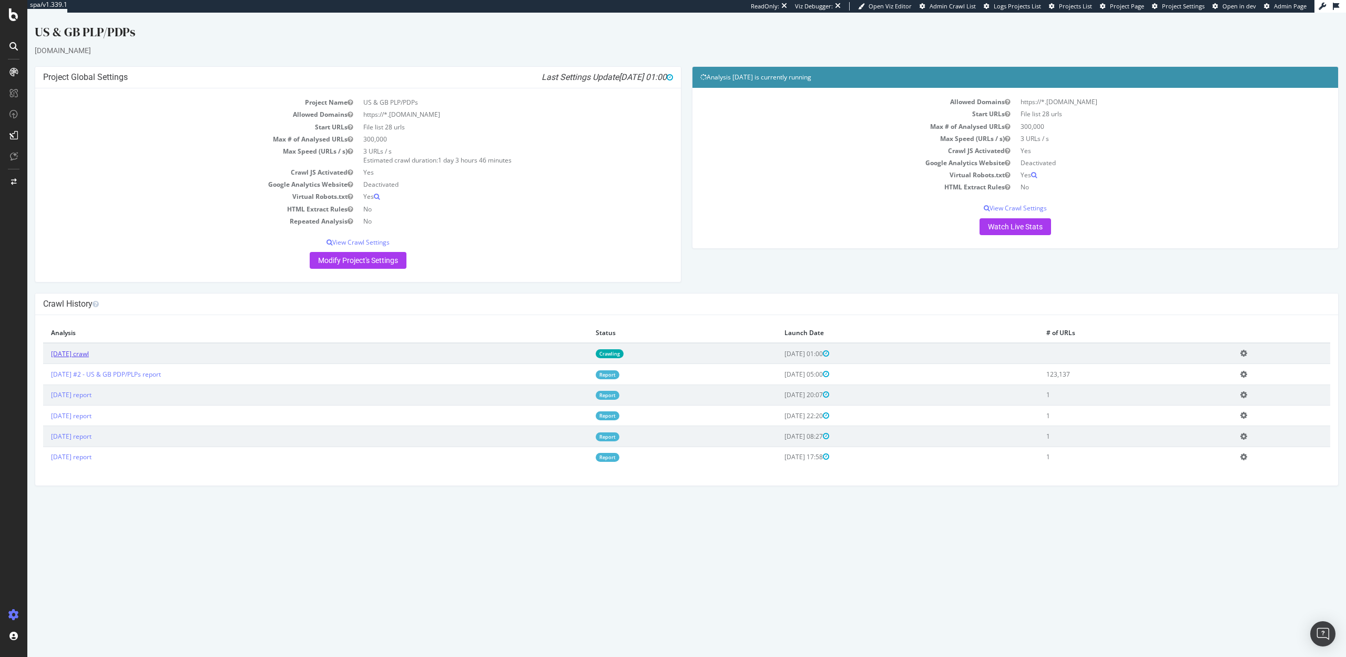
click at [89, 353] on link "[DATE] crawl" at bounding box center [70, 353] width 38 height 9
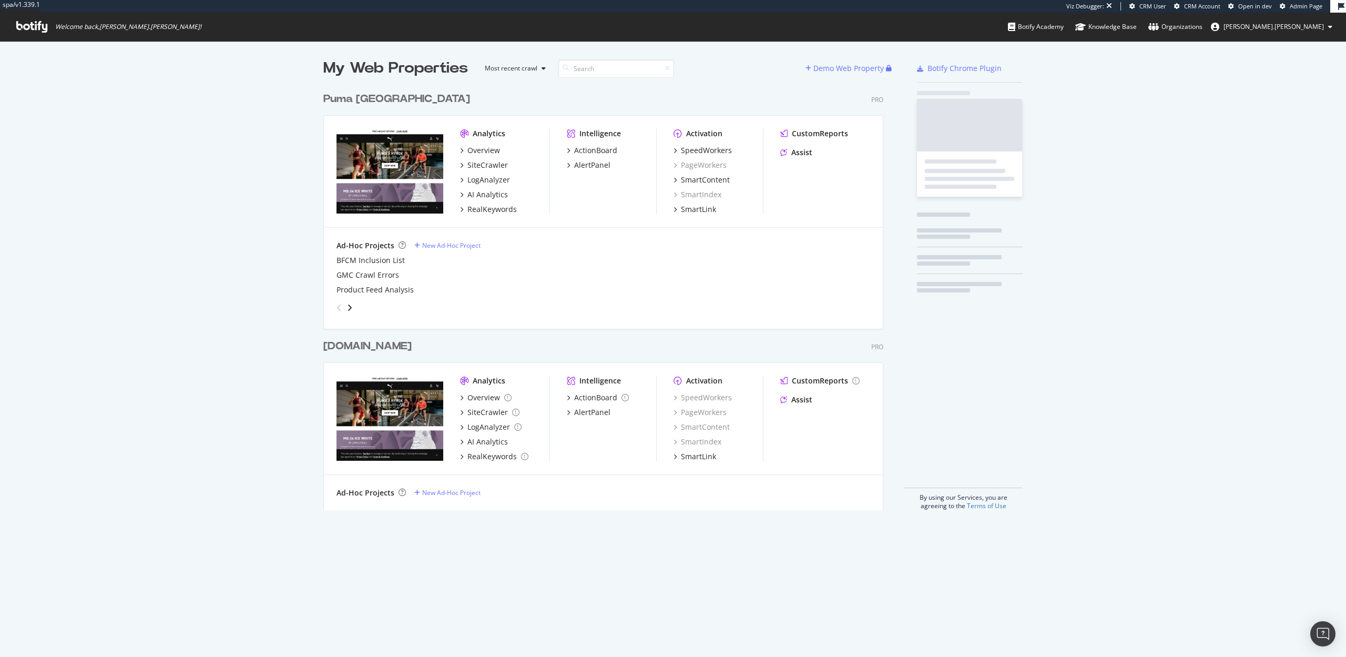
scroll to position [431, 568]
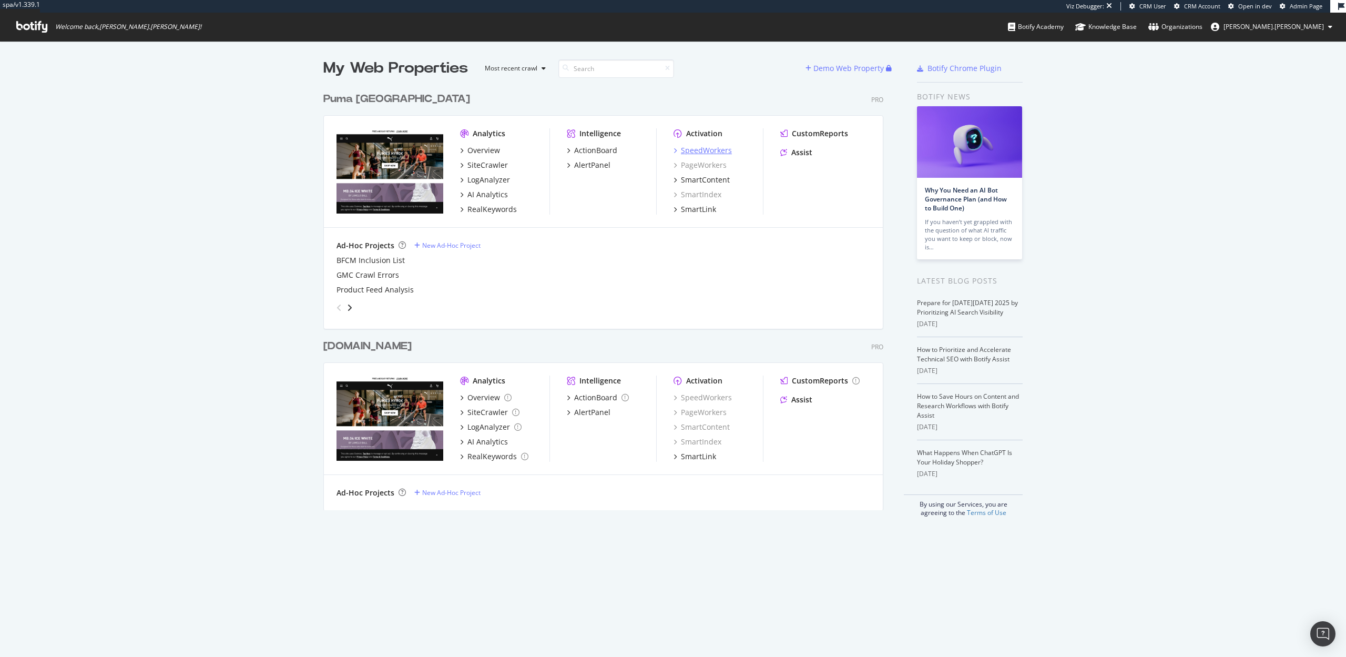
click at [689, 150] on div "SpeedWorkers" at bounding box center [706, 150] width 51 height 11
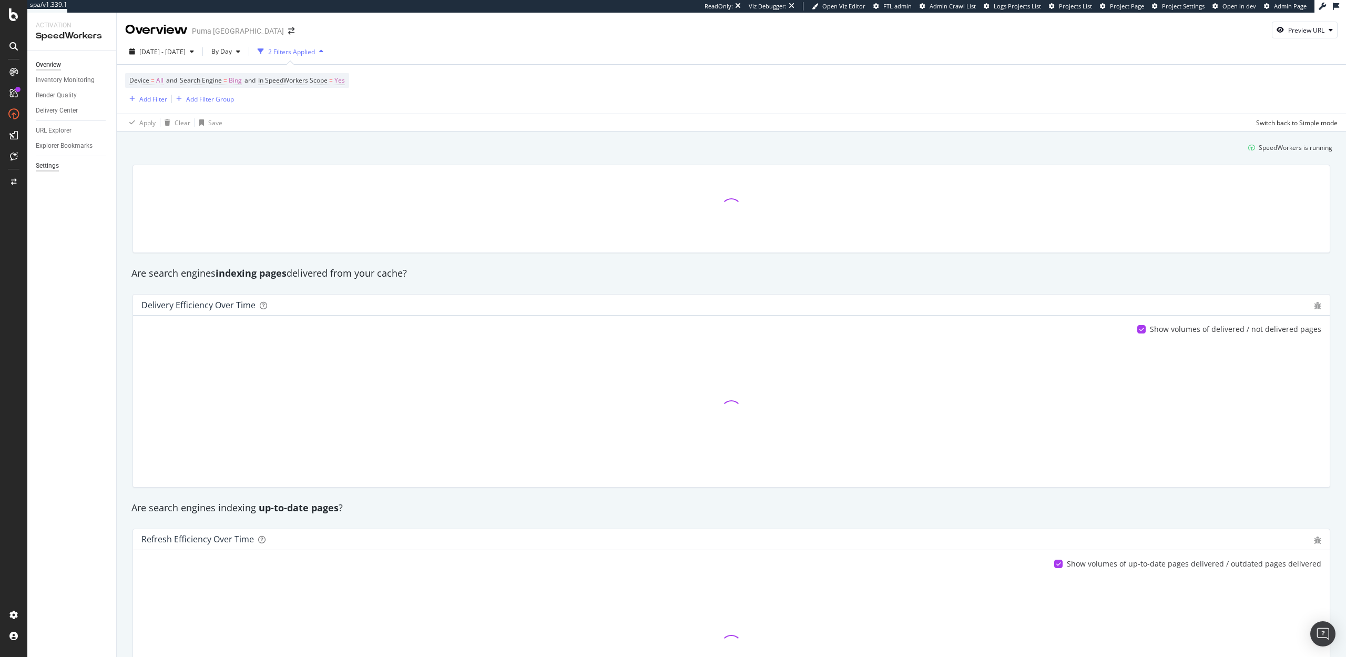
click at [43, 163] on div "Settings" at bounding box center [47, 165] width 23 height 11
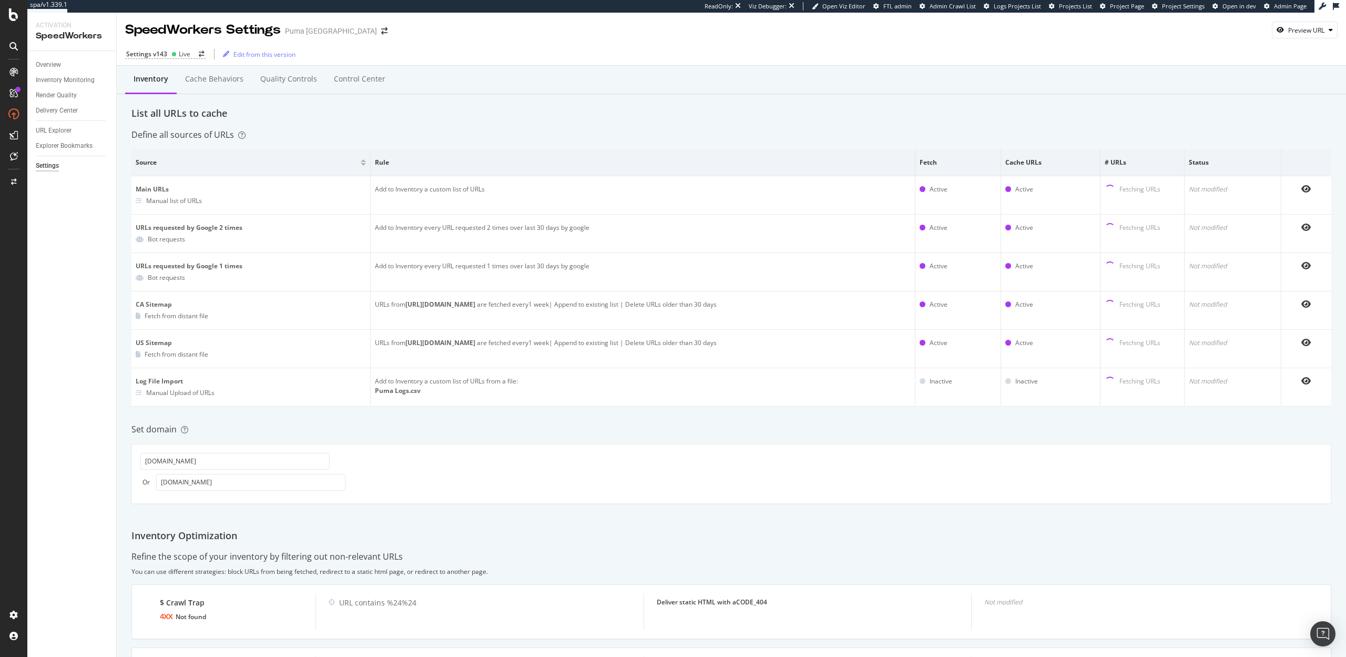
click at [162, 59] on div "Settings v143 Live Edit from this version" at bounding box center [731, 54] width 1229 height 22
click at [160, 54] on div "Settings v143" at bounding box center [146, 53] width 41 height 9
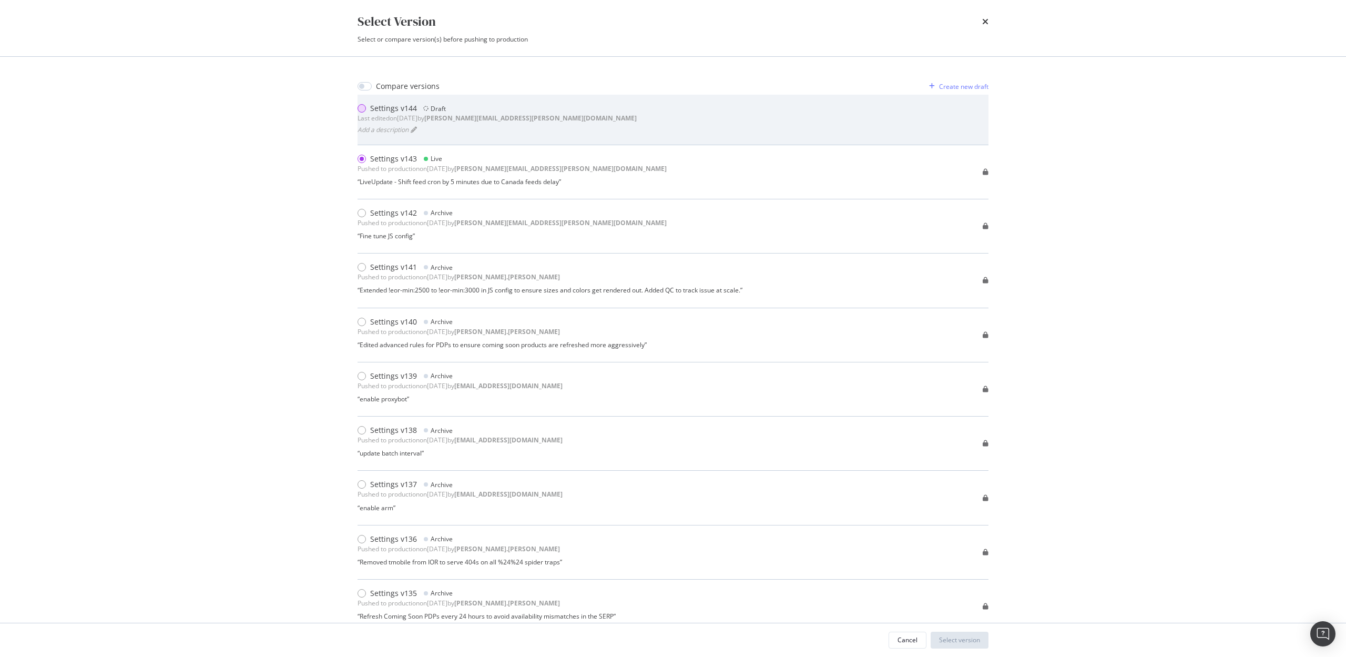
click at [364, 110] on div "modal" at bounding box center [362, 108] width 8 height 8
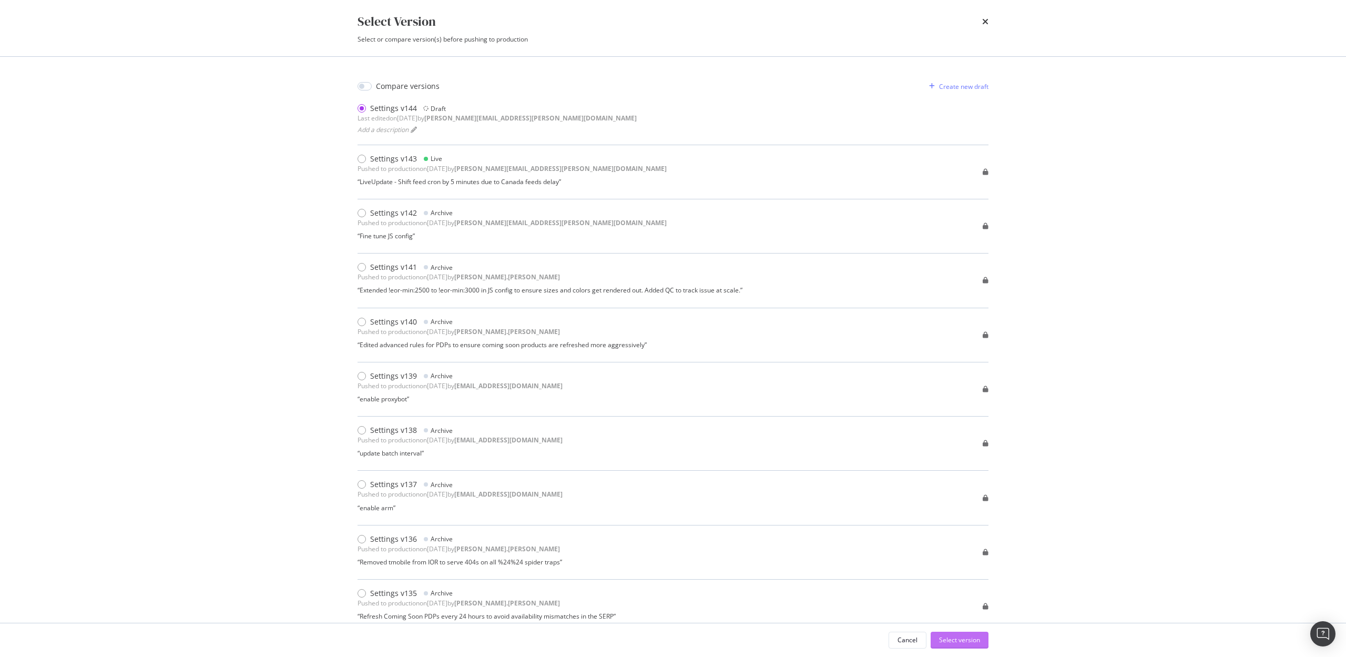
click at [972, 643] on div "Select version" at bounding box center [959, 639] width 41 height 9
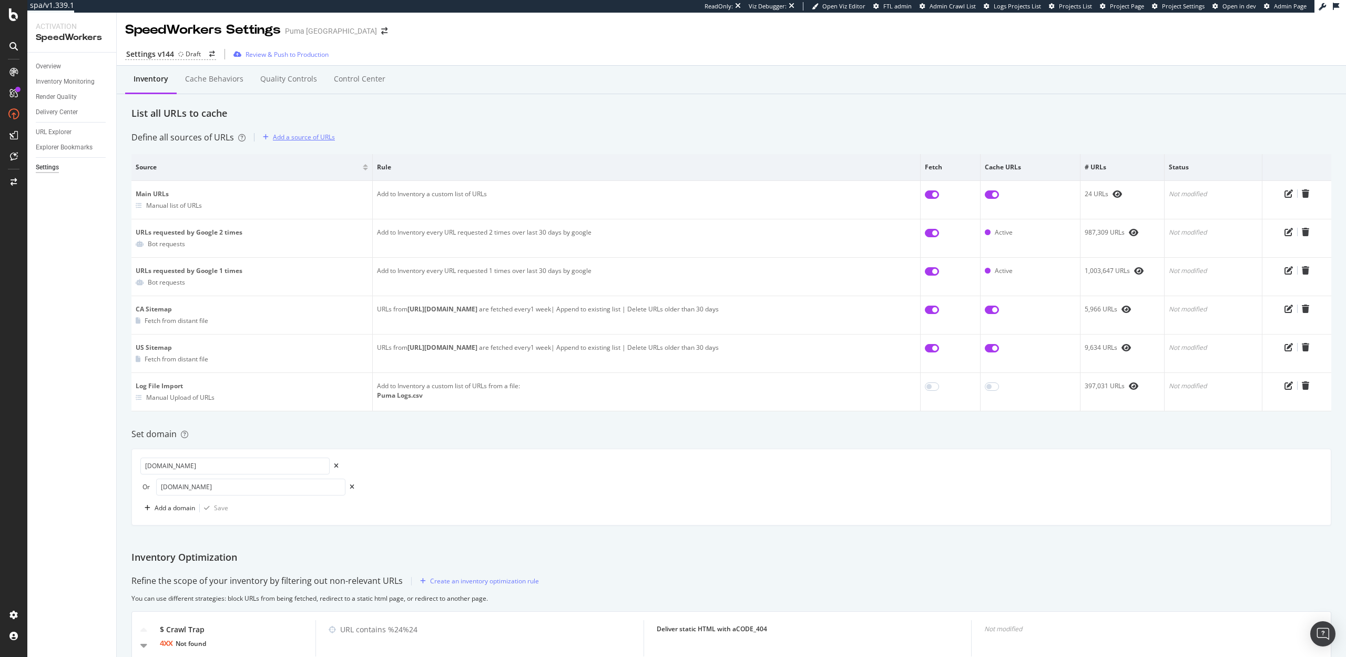
click at [287, 137] on div "Add a source of URLs" at bounding box center [304, 137] width 62 height 9
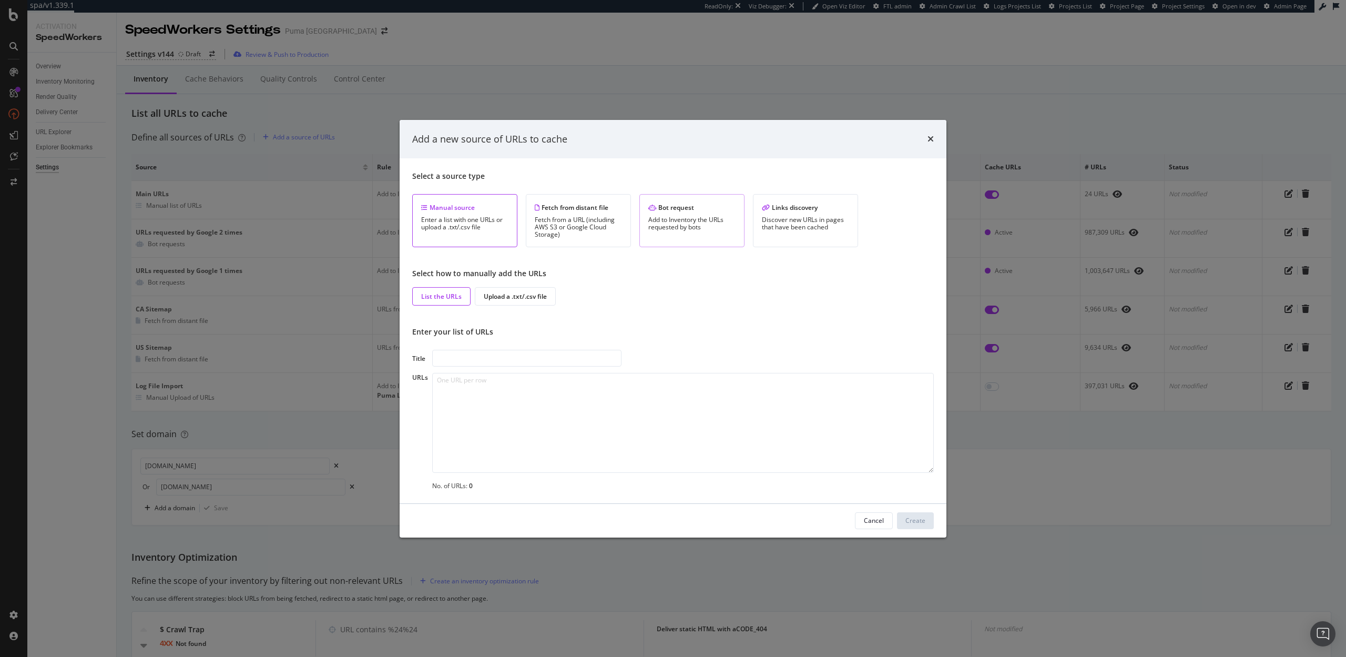
click at [703, 226] on div "Add to Inventory the URLs requested by bots" at bounding box center [691, 223] width 87 height 15
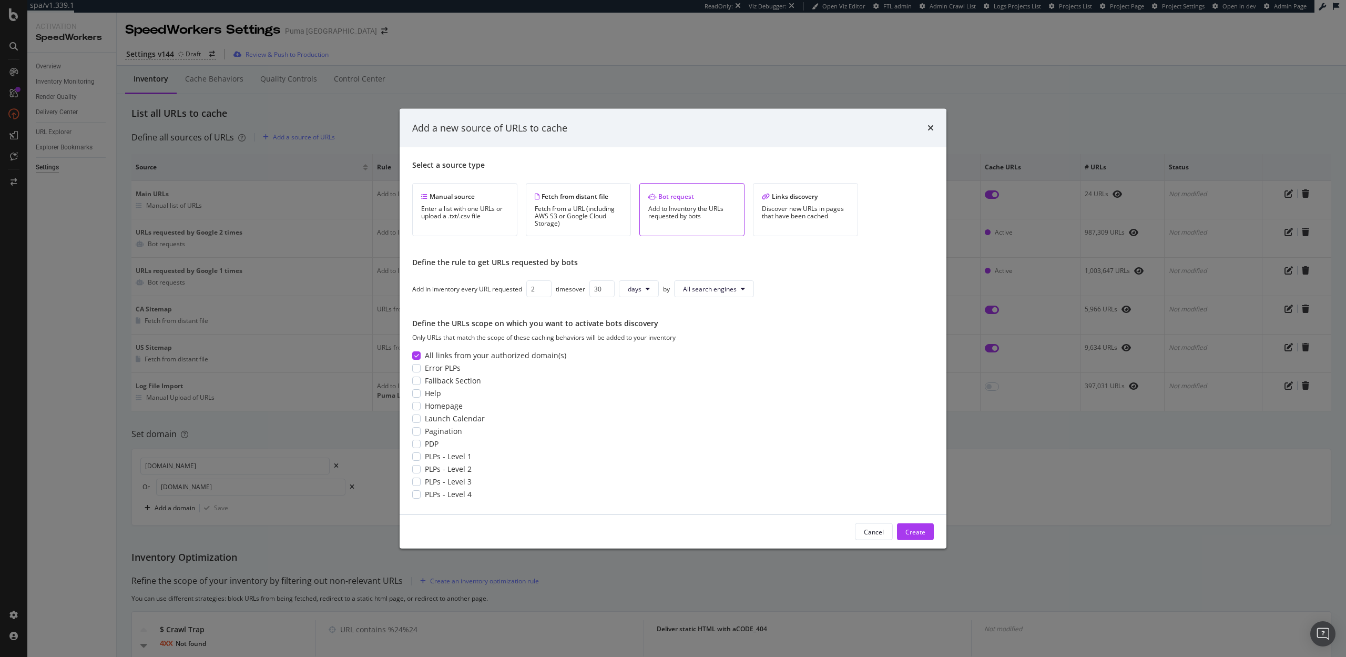
type input "2"
click at [546, 288] on input "2" at bounding box center [538, 288] width 25 height 17
click at [736, 290] on span "All search engines" at bounding box center [710, 288] width 54 height 9
click at [714, 352] on span "Bing" at bounding box center [713, 348] width 55 height 9
click at [912, 528] on div "Create" at bounding box center [915, 531] width 20 height 9
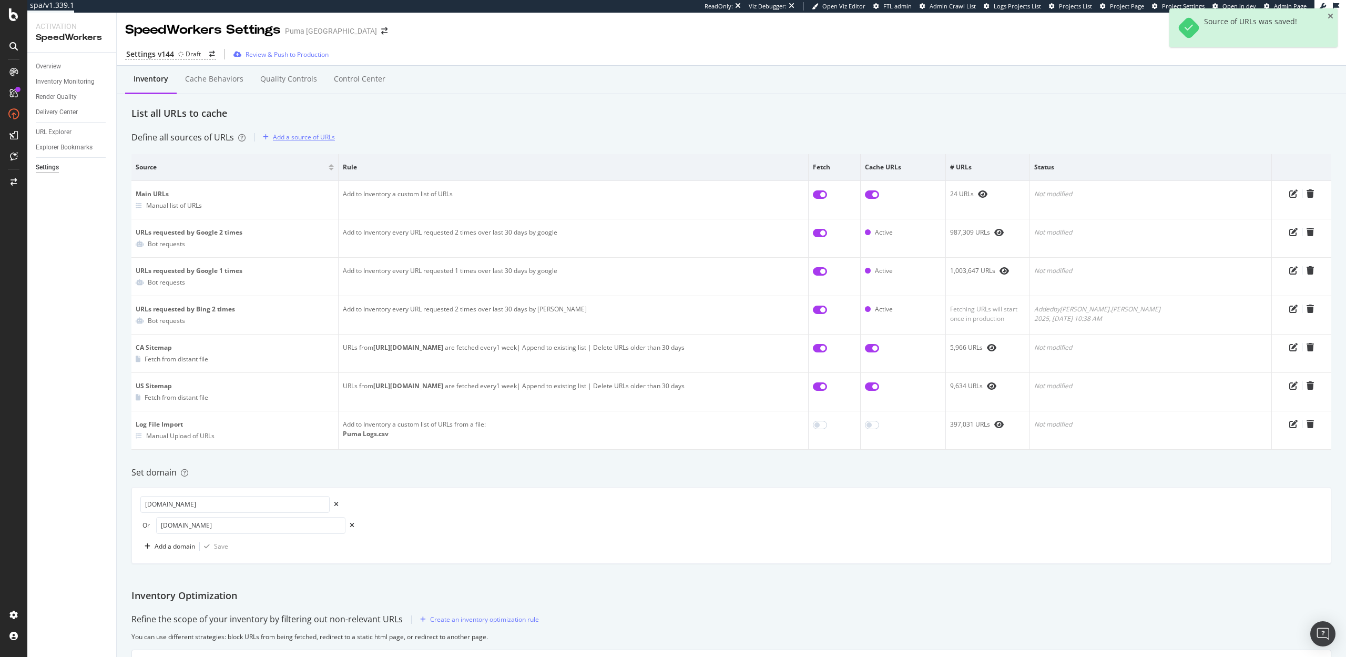
click at [307, 136] on div "Add a source of URLs" at bounding box center [304, 137] width 62 height 9
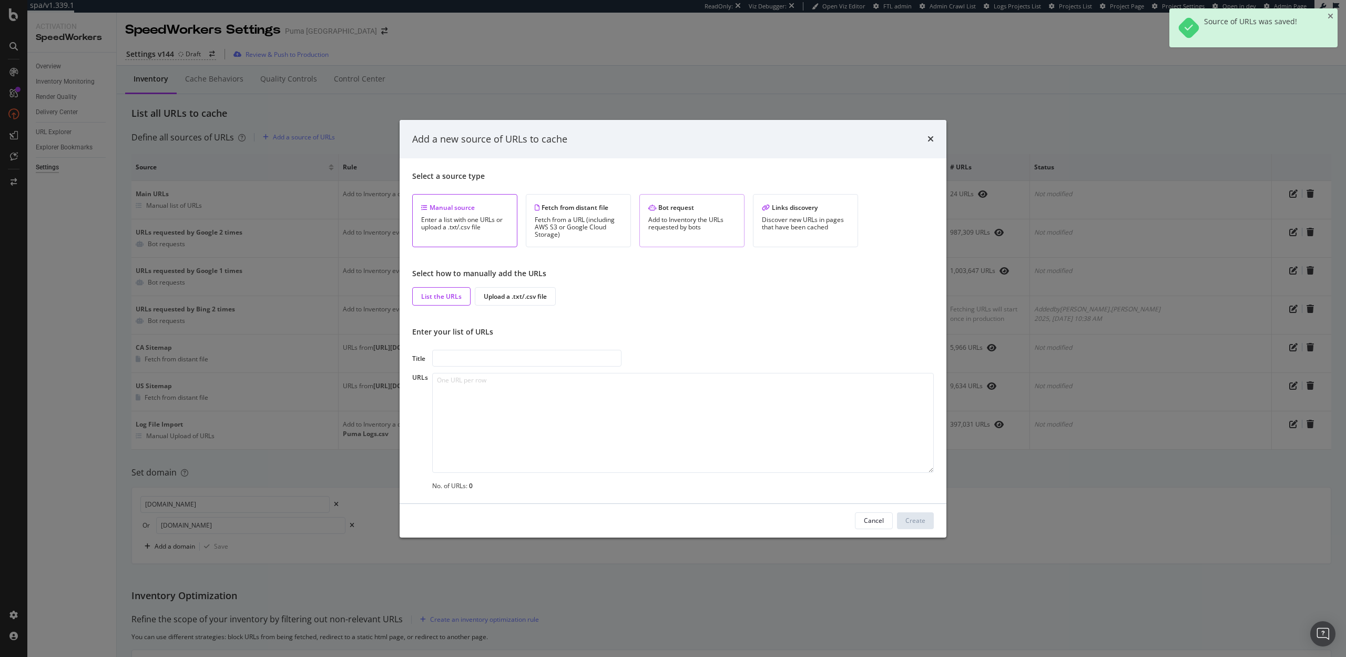
click at [653, 233] on div "Bot request Add to Inventory the URLs requested by bots" at bounding box center [691, 220] width 105 height 53
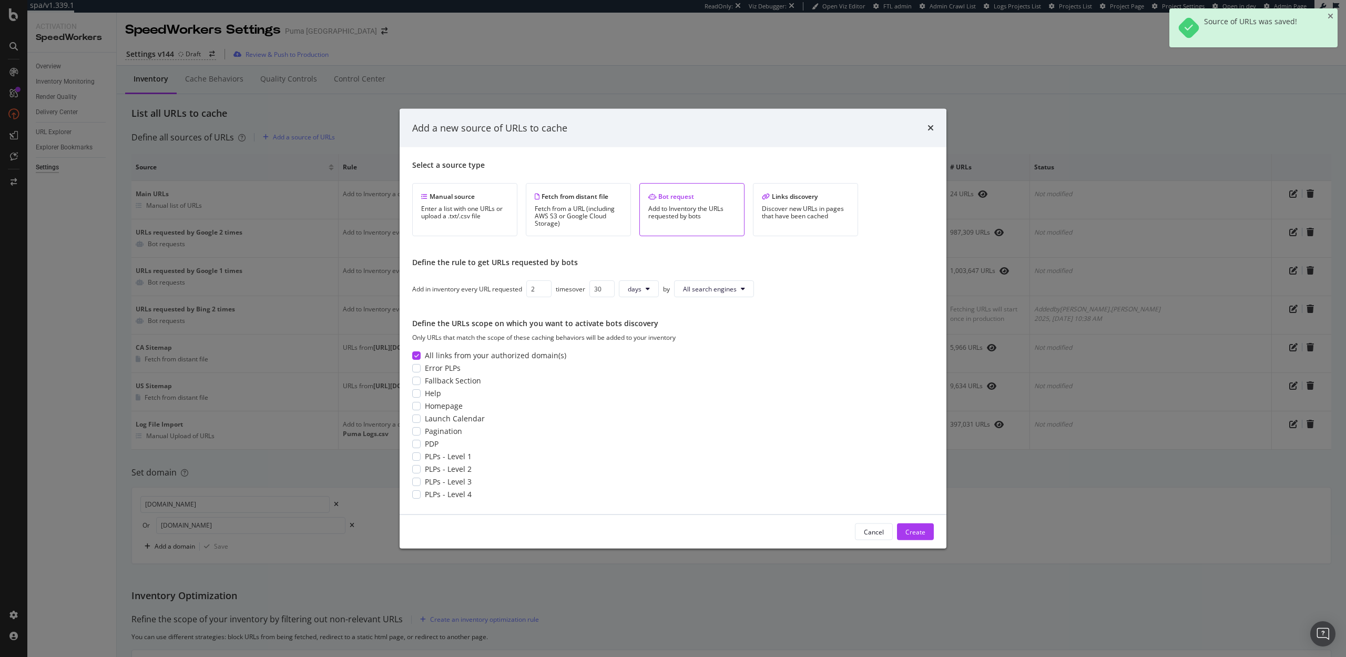
type input "2"
click at [545, 286] on input "2" at bounding box center [538, 288] width 25 height 17
click at [724, 292] on span "All search engines" at bounding box center [710, 288] width 54 height 9
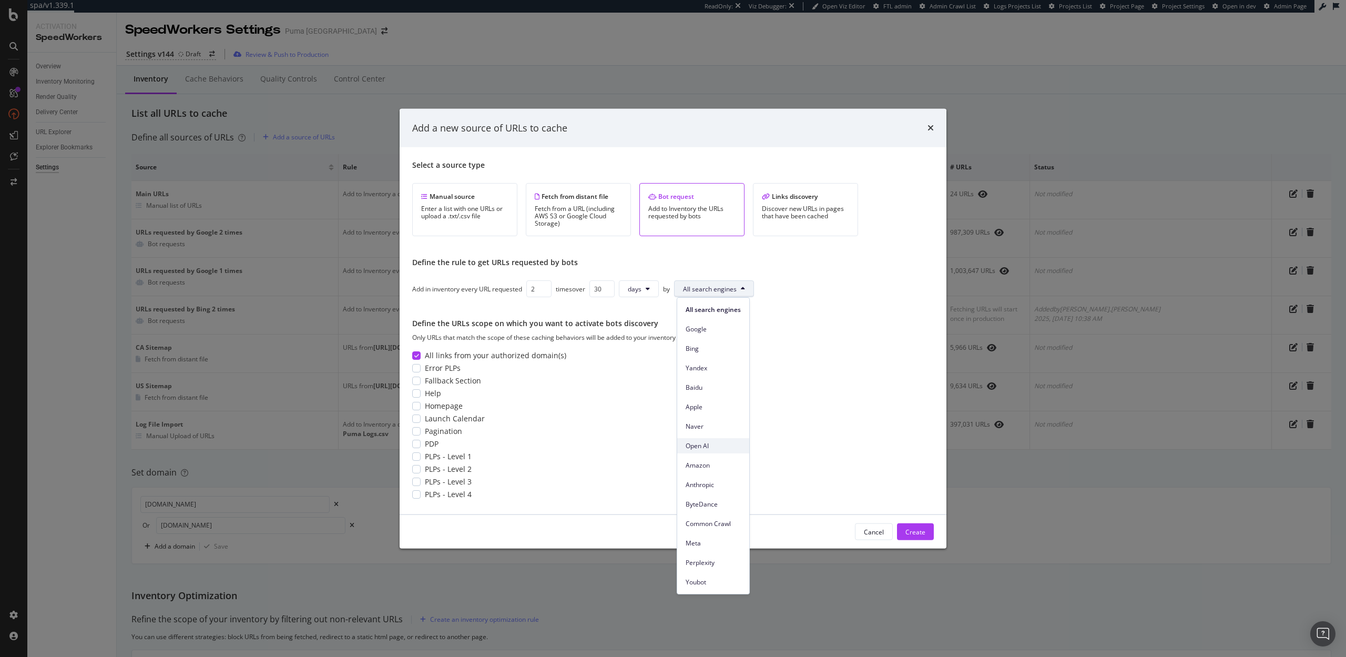
click at [707, 442] on span "Open AI" at bounding box center [713, 445] width 55 height 9
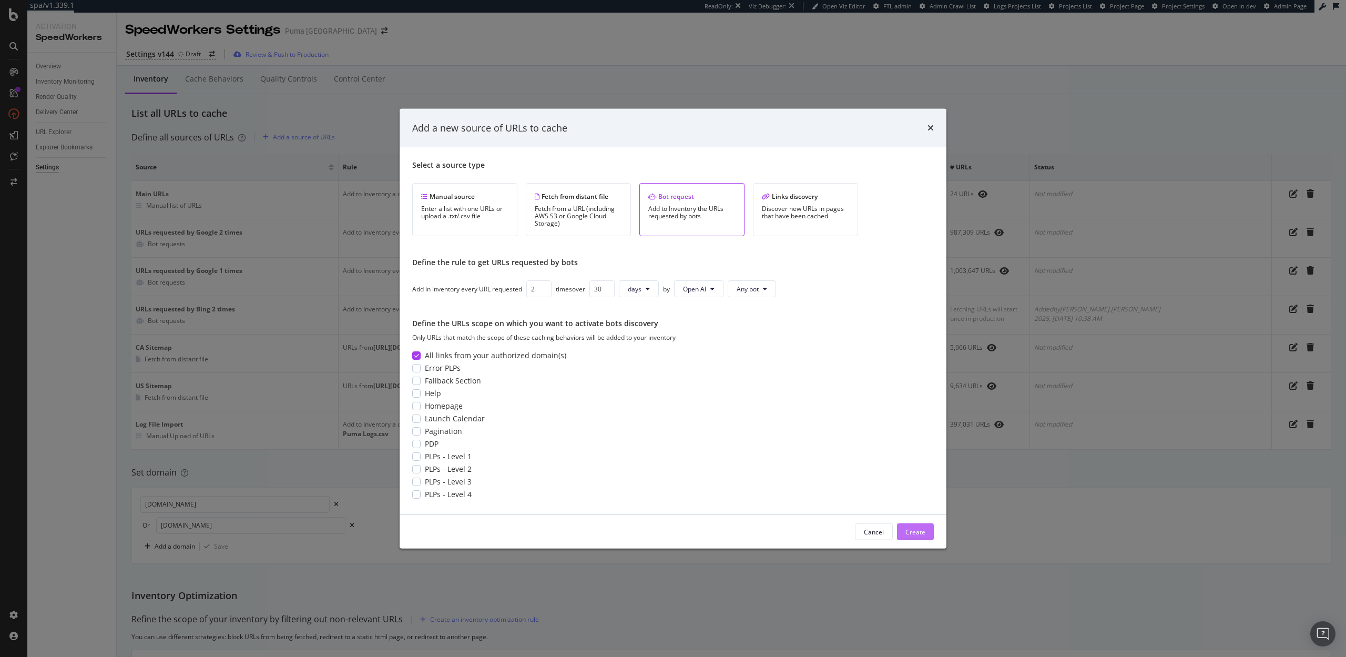
click at [911, 536] on div "Create" at bounding box center [915, 532] width 20 height 16
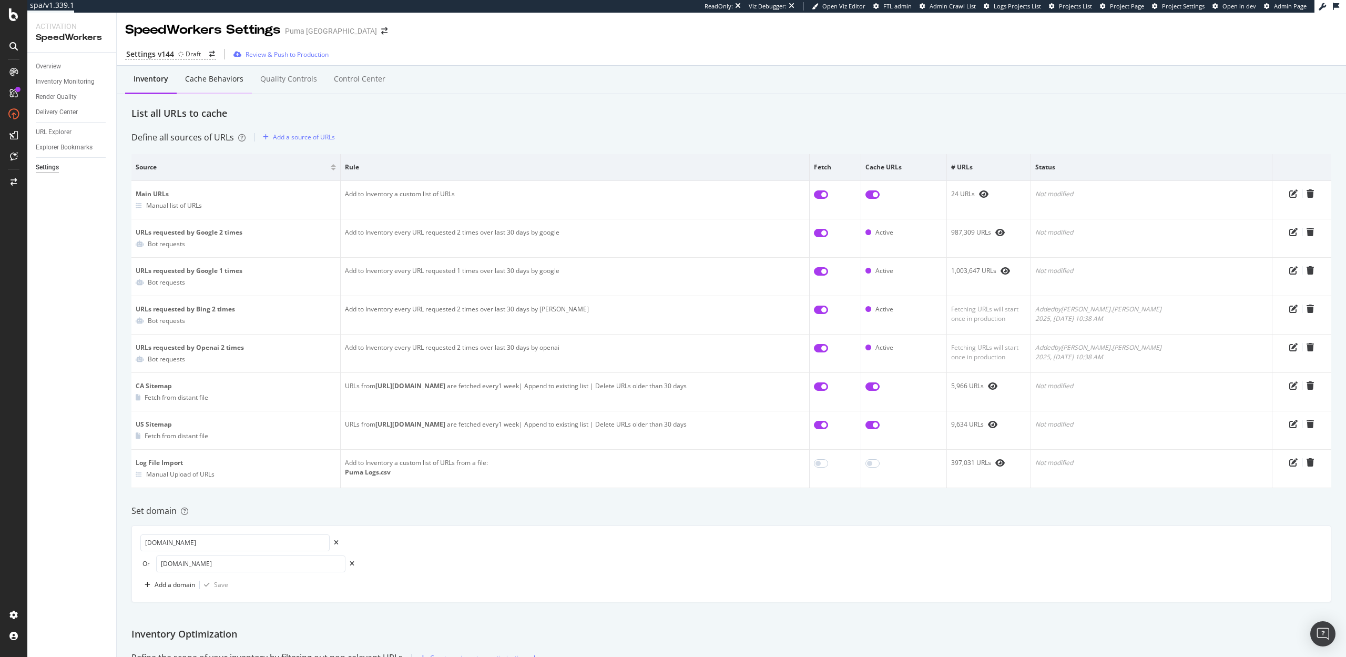
click at [199, 89] on div "Cache behaviors" at bounding box center [214, 79] width 75 height 29
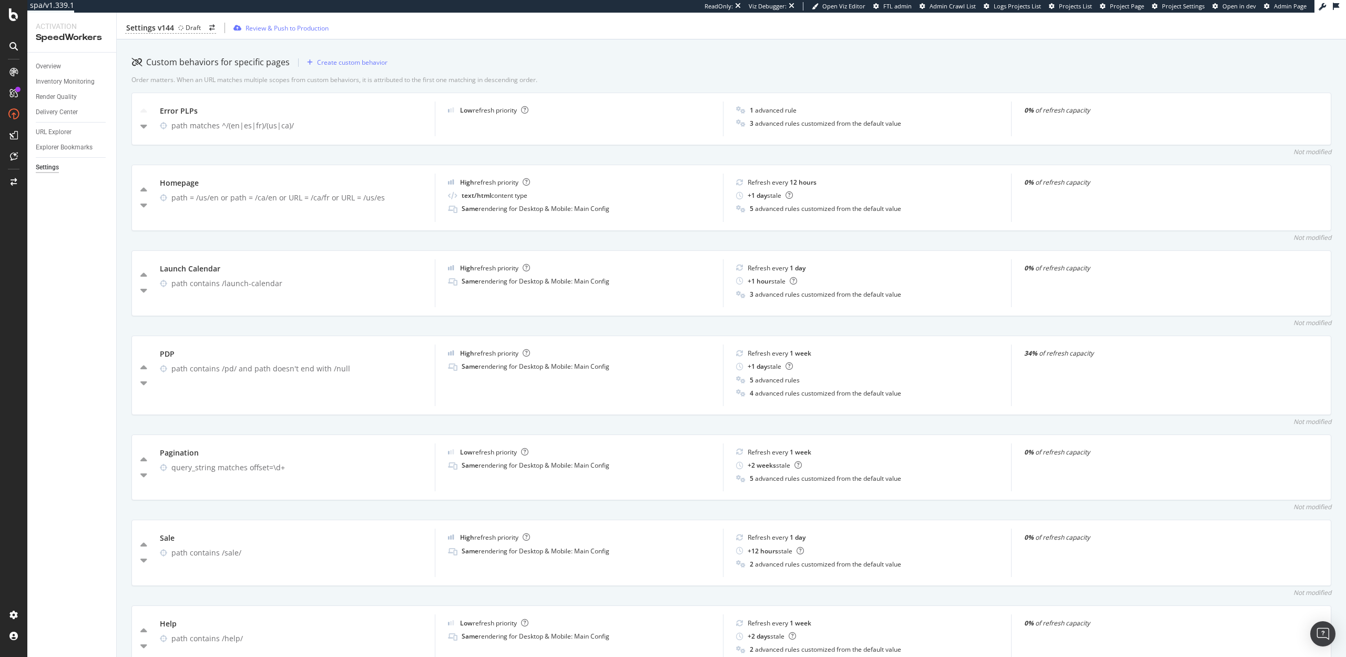
scroll to position [325, 0]
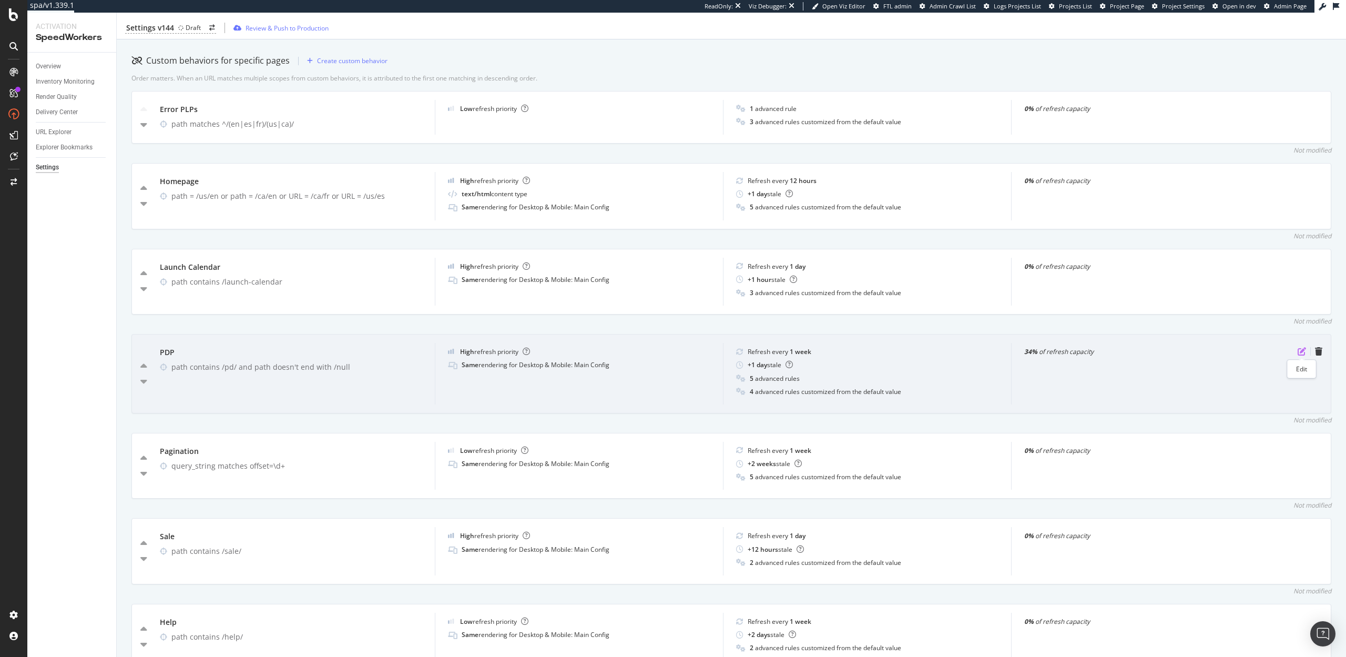
click at [1300, 351] on icon "pen-to-square" at bounding box center [1302, 351] width 8 height 8
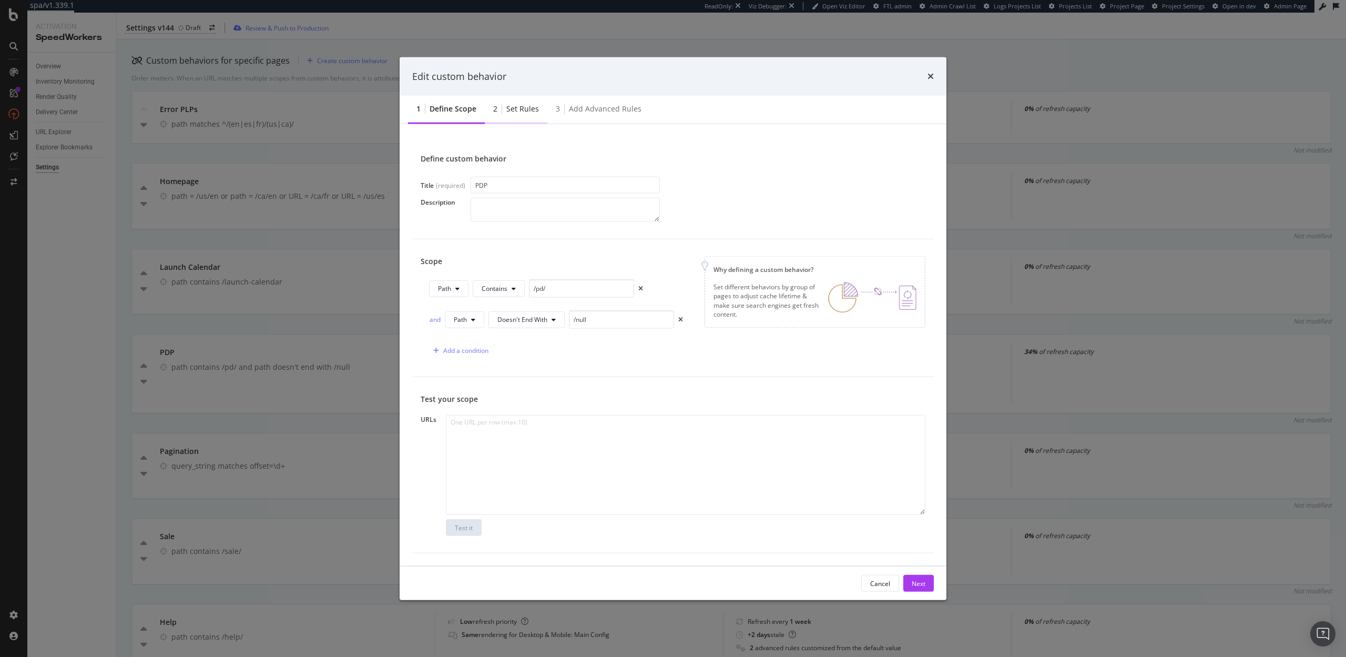
click at [511, 109] on div "Set rules" at bounding box center [522, 109] width 33 height 11
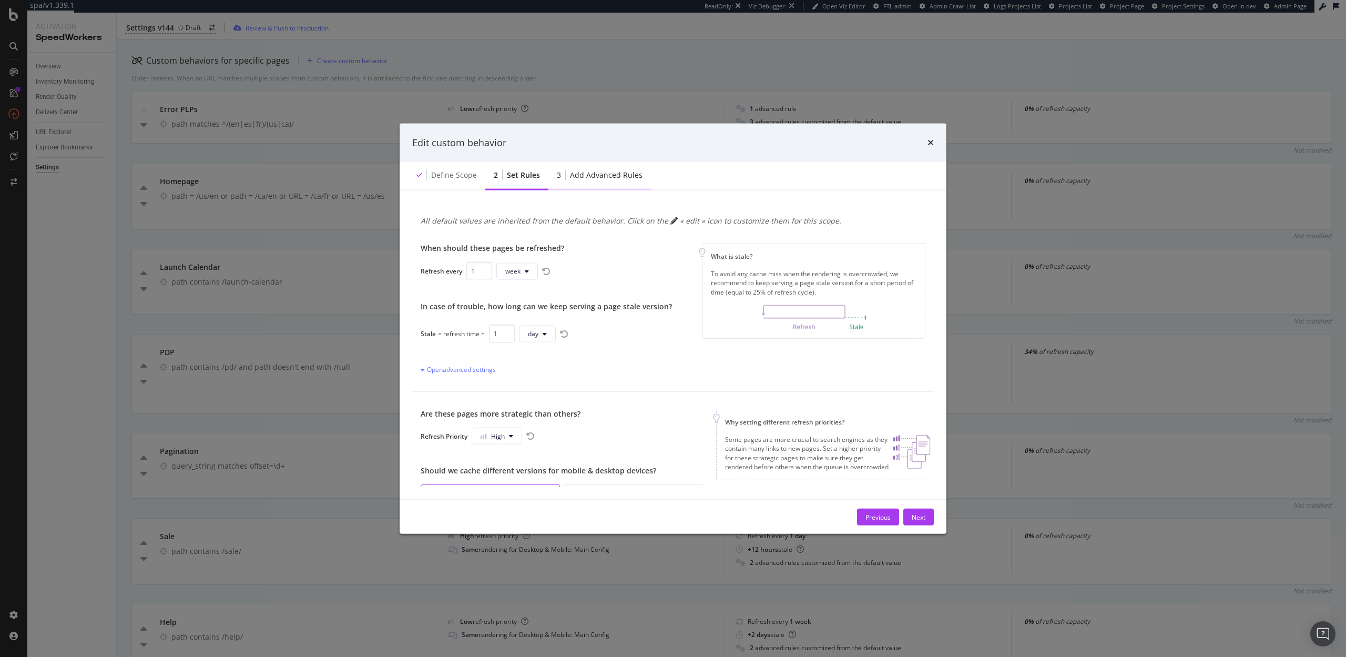
click at [606, 167] on div "3 Add advanced rules" at bounding box center [599, 175] width 103 height 29
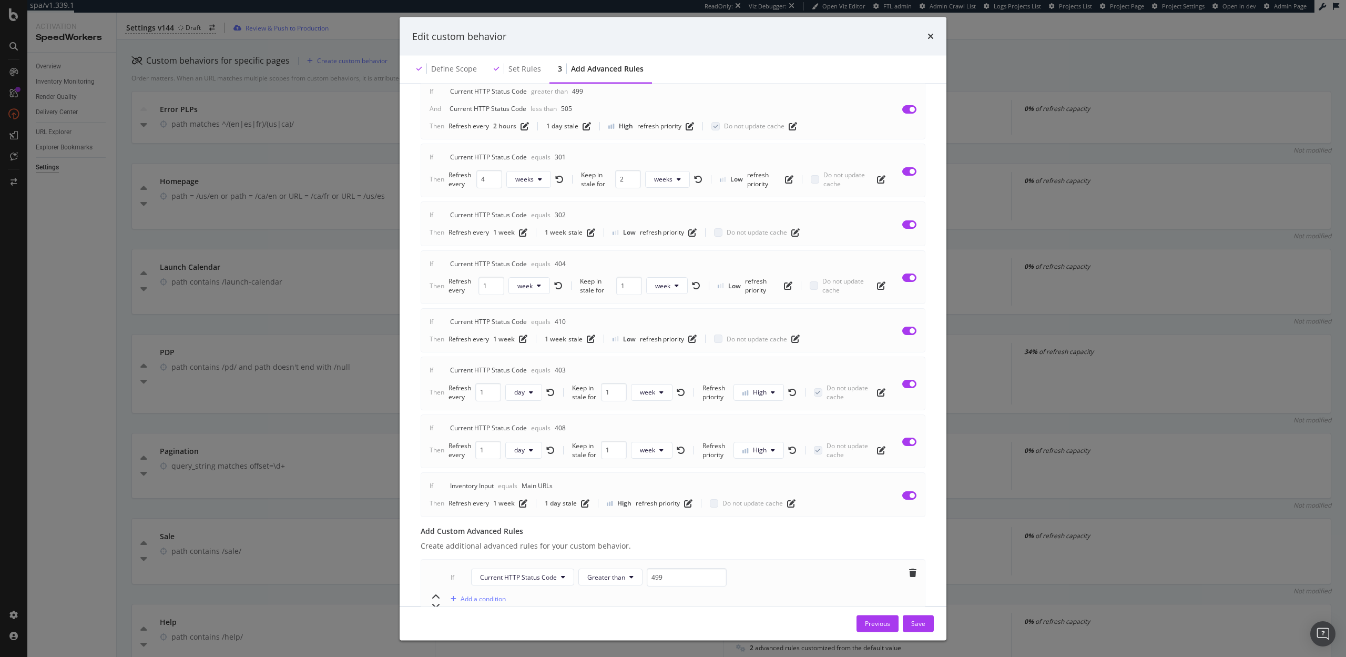
scroll to position [0, 0]
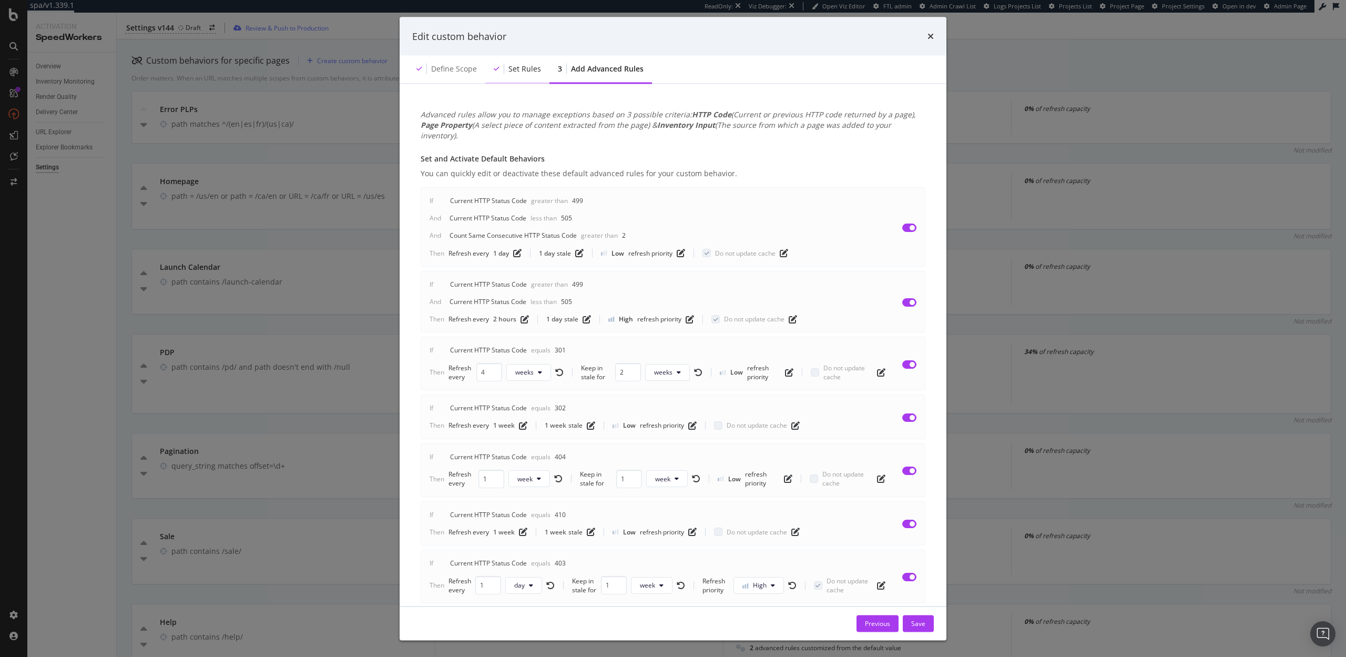
click at [516, 65] on div "Set rules" at bounding box center [524, 69] width 33 height 11
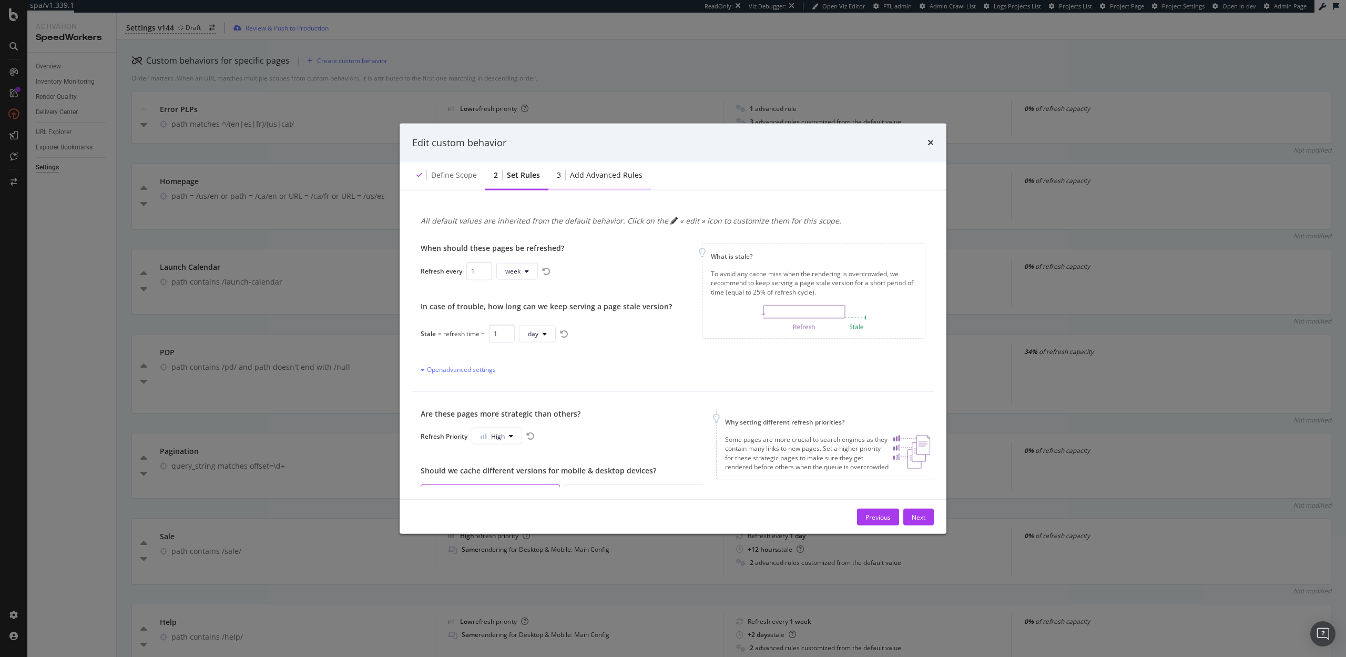
click at [585, 175] on div "Add advanced rules" at bounding box center [606, 175] width 73 height 11
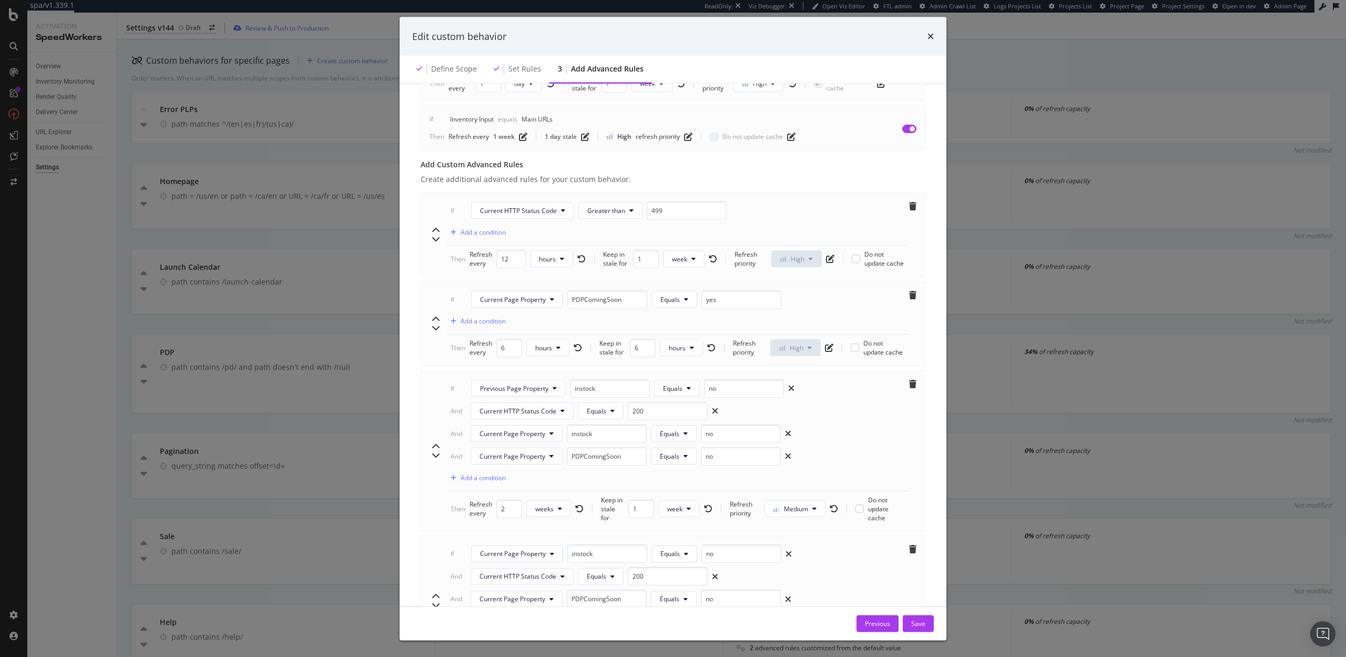
scroll to position [789, 0]
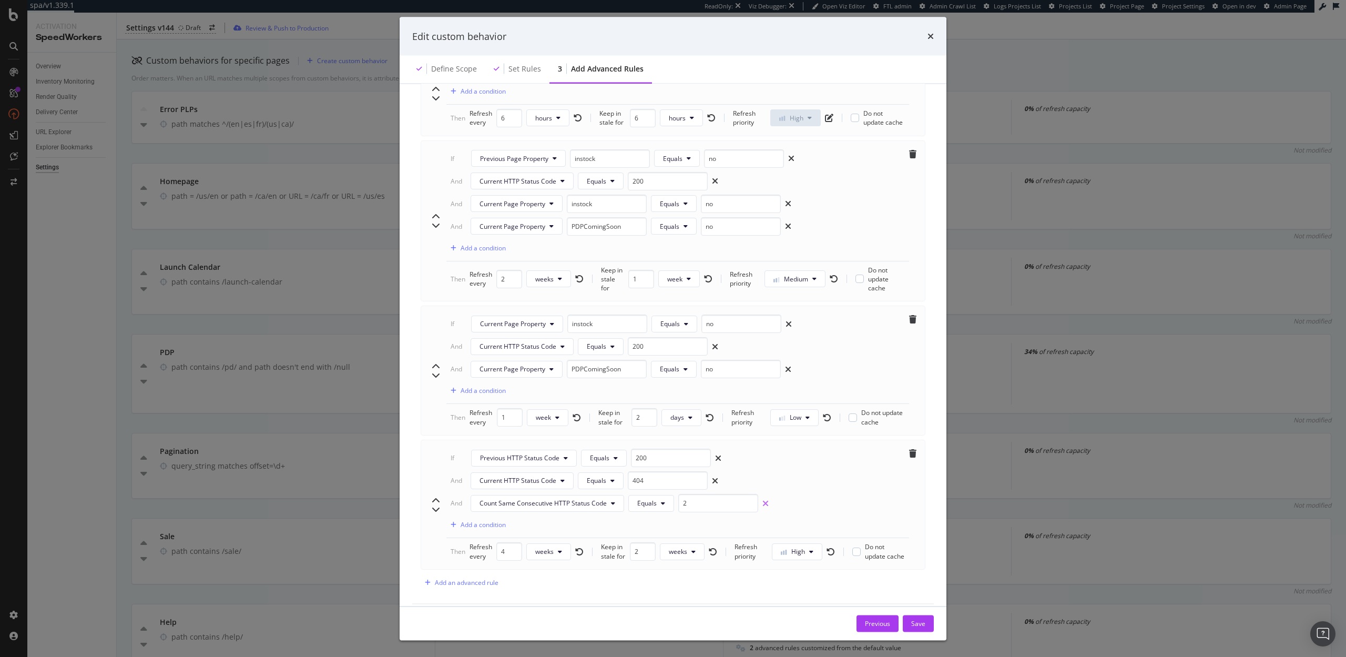
click at [764, 499] on icon "xmark" at bounding box center [765, 503] width 6 height 8
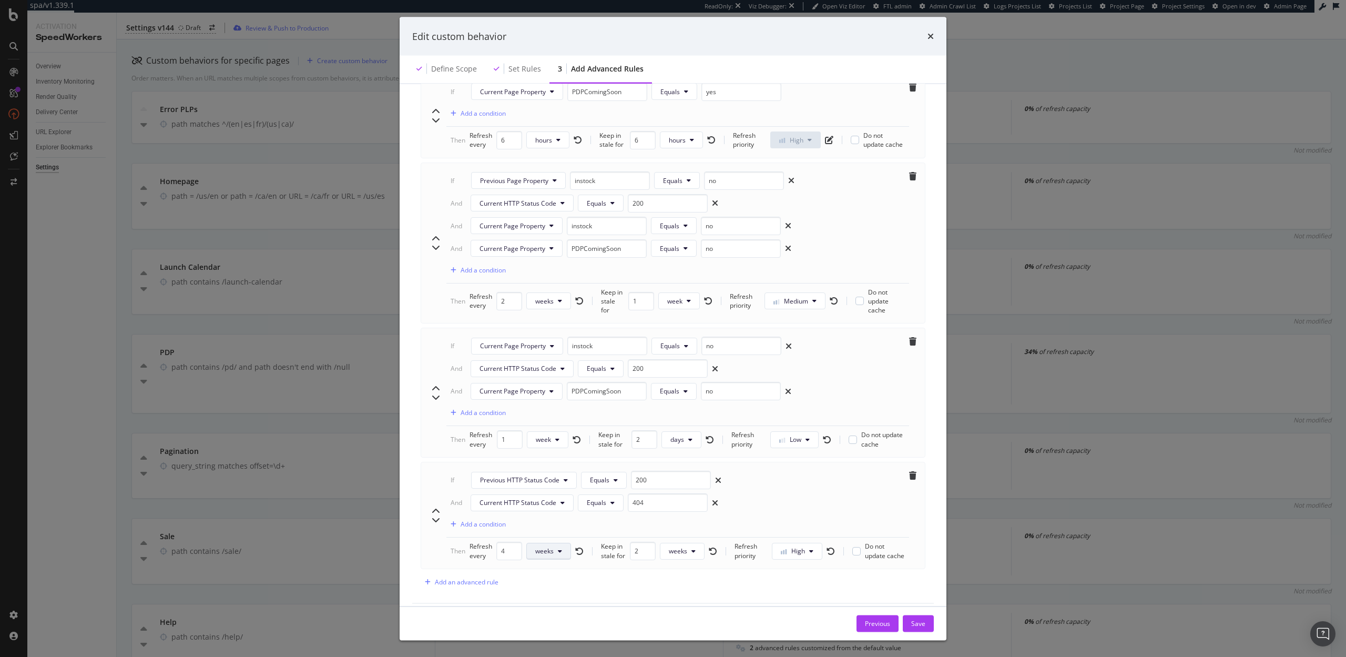
click at [562, 543] on button "weeks" at bounding box center [548, 551] width 45 height 17
click at [548, 596] on span "days" at bounding box center [547, 600] width 24 height 9
click at [508, 542] on input "5" at bounding box center [509, 551] width 26 height 18
click at [515, 546] on input "4" at bounding box center [509, 551] width 26 height 18
click at [515, 546] on input "3" at bounding box center [509, 551] width 26 height 18
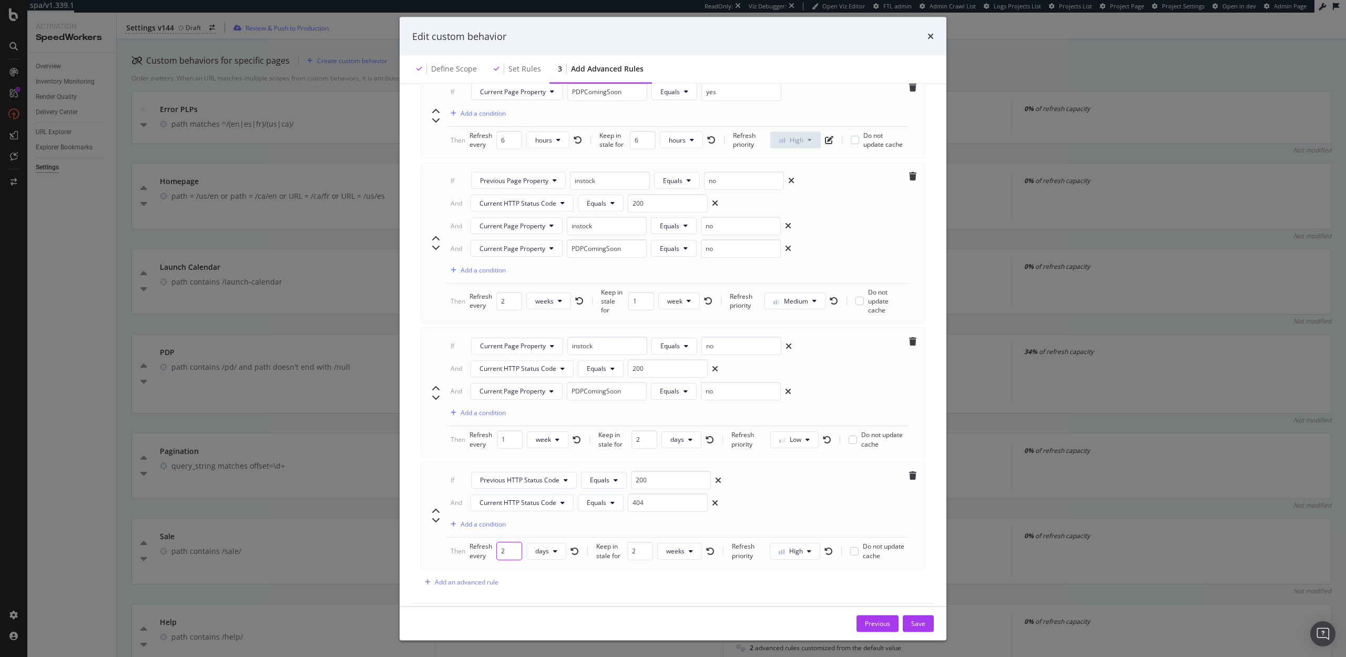
type input "2"
click at [515, 546] on input "2" at bounding box center [509, 551] width 26 height 18
click at [693, 543] on button "weeks" at bounding box center [679, 551] width 45 height 17
click at [644, 542] on input "3" at bounding box center [640, 551] width 26 height 18
click at [644, 548] on input "3" at bounding box center [640, 551] width 26 height 18
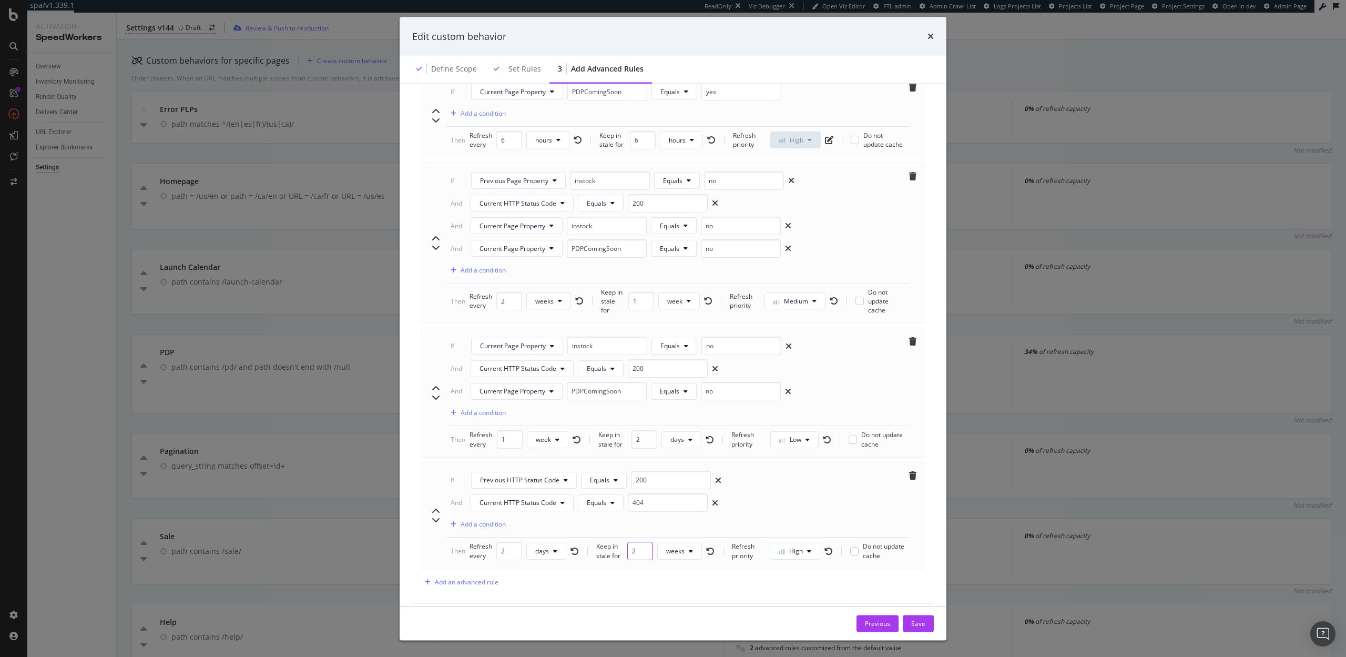
click at [644, 545] on input "2" at bounding box center [640, 551] width 26 height 18
type input "1"
click at [644, 545] on input "1" at bounding box center [640, 551] width 26 height 18
click at [689, 548] on icon "modal" at bounding box center [689, 551] width 4 height 6
click at [677, 598] on span "day" at bounding box center [677, 600] width 21 height 9
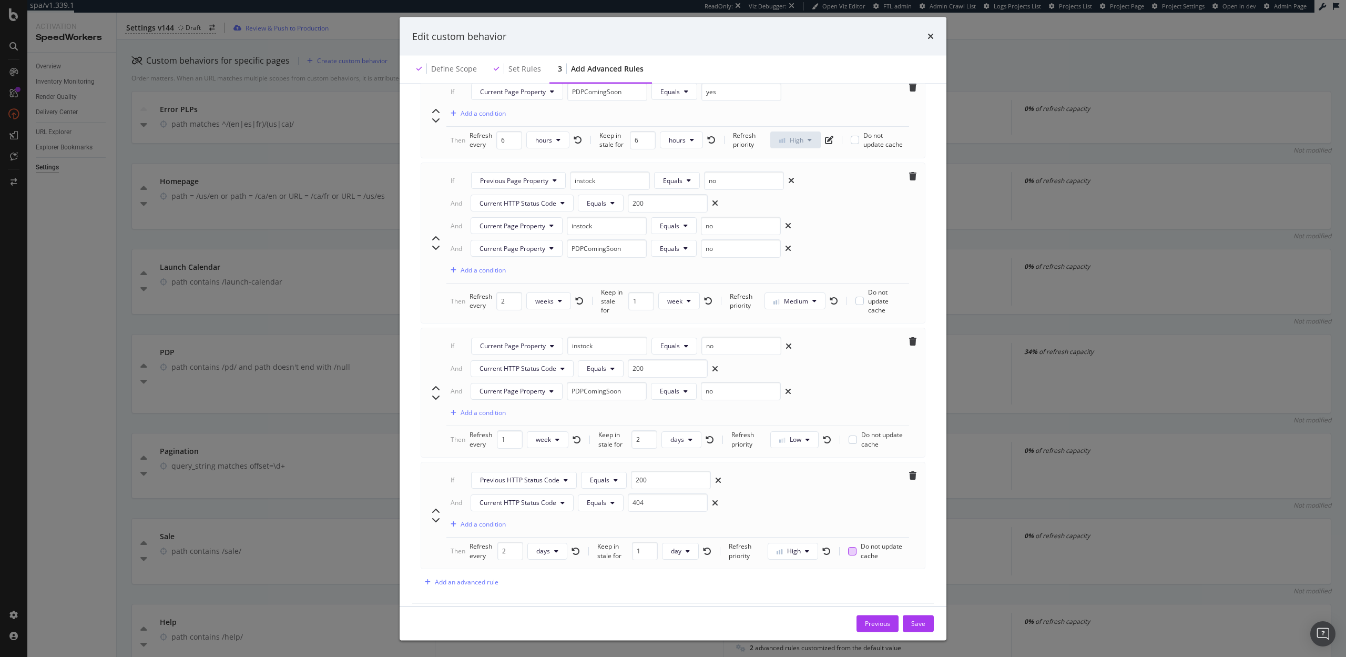
click at [852, 547] on div "modal" at bounding box center [852, 551] width 8 height 8
click at [480, 577] on div "Add an advanced rule" at bounding box center [467, 581] width 64 height 9
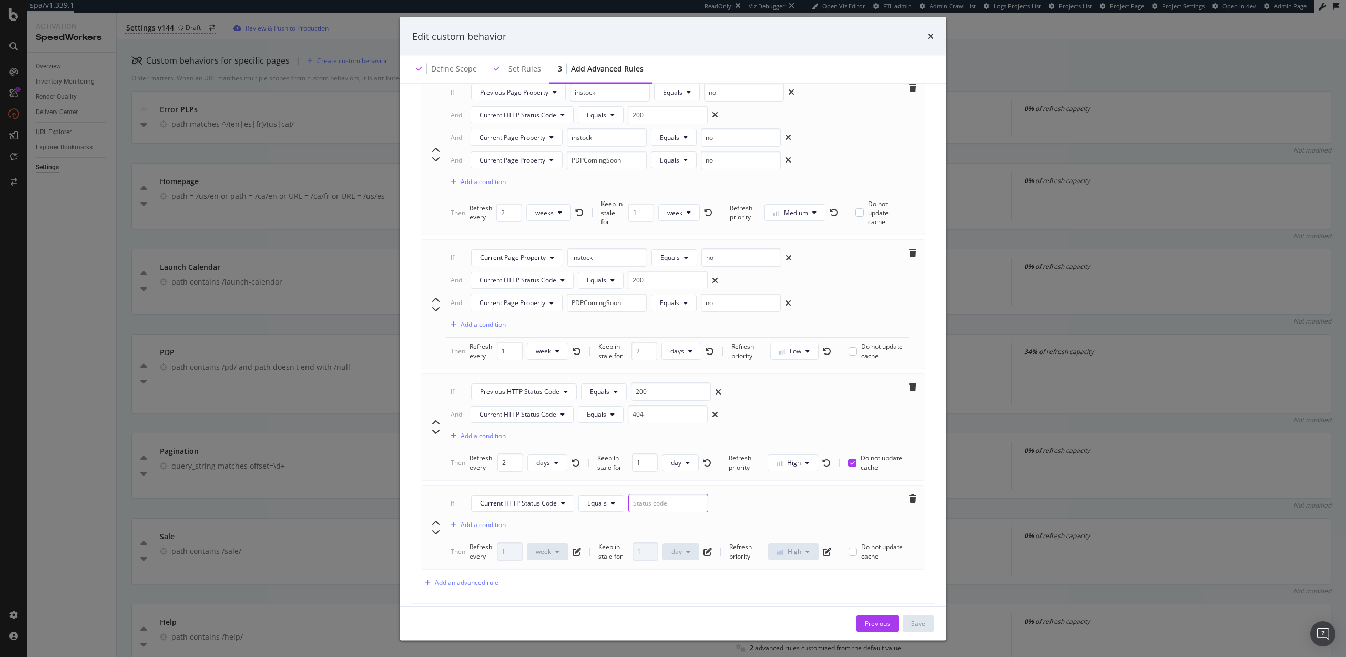
click at [636, 494] on input "modal" at bounding box center [668, 503] width 80 height 18
type input "404"
click at [502, 498] on span "Current HTTP Status Code" at bounding box center [518, 502] width 77 height 9
click at [634, 518] on div "If Current HTTP Status Code Equals 404 Add a condition" at bounding box center [677, 516] width 463 height 44
click at [913, 495] on icon "trash" at bounding box center [912, 499] width 7 height 8
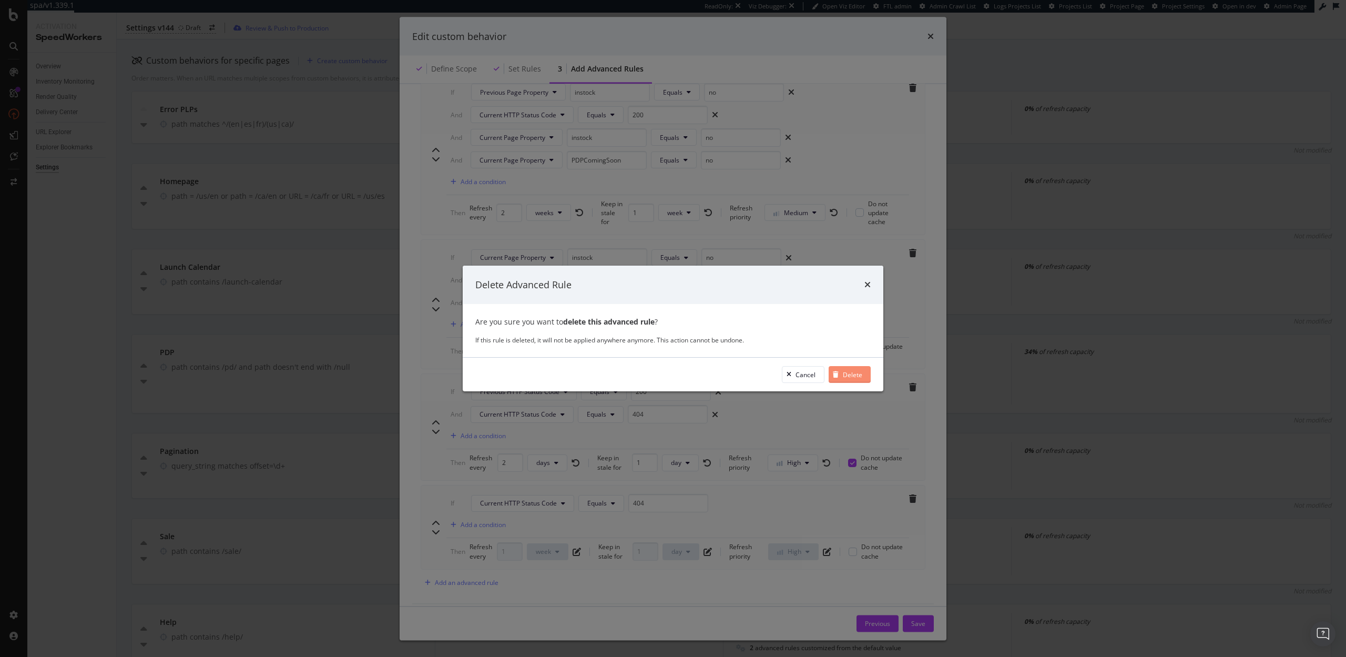
click at [847, 370] on div "Delete" at bounding box center [852, 374] width 19 height 9
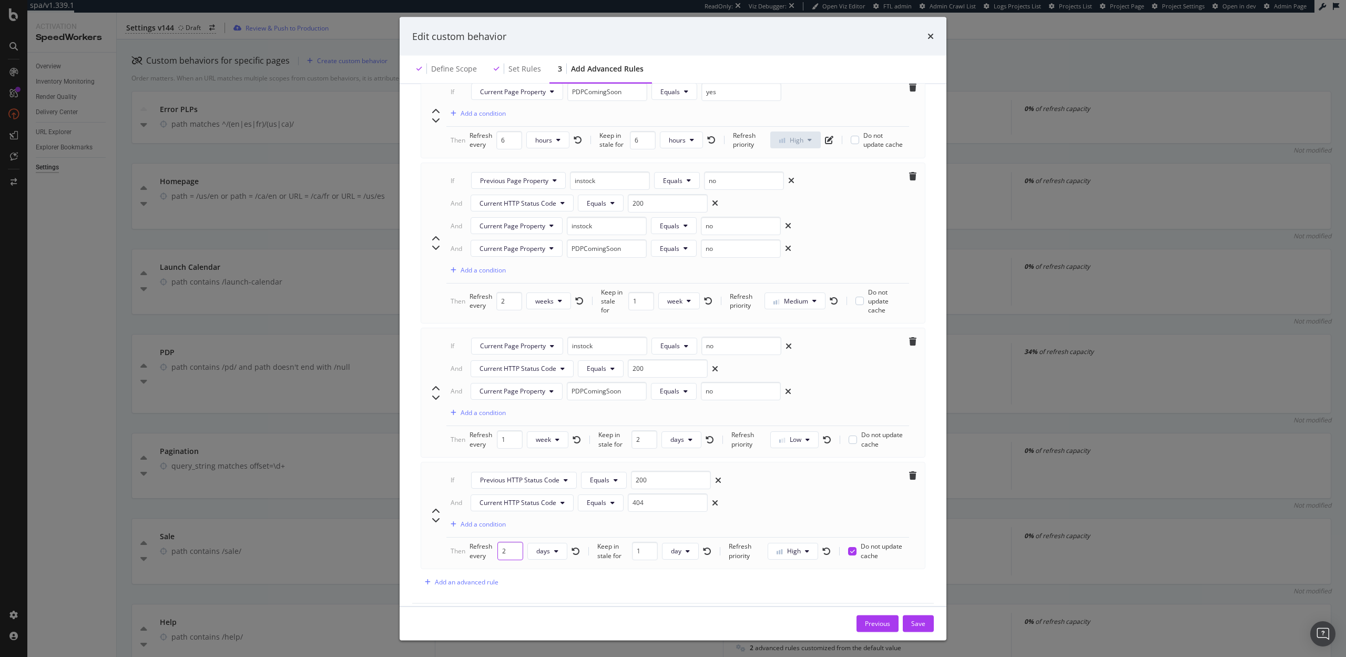
click at [505, 542] on input "2" at bounding box center [510, 551] width 26 height 18
type input "3"
click at [558, 545] on button "weeks" at bounding box center [548, 551] width 45 height 17
click at [545, 597] on span "days" at bounding box center [547, 600] width 24 height 9
click at [920, 625] on div "Save" at bounding box center [918, 622] width 14 height 9
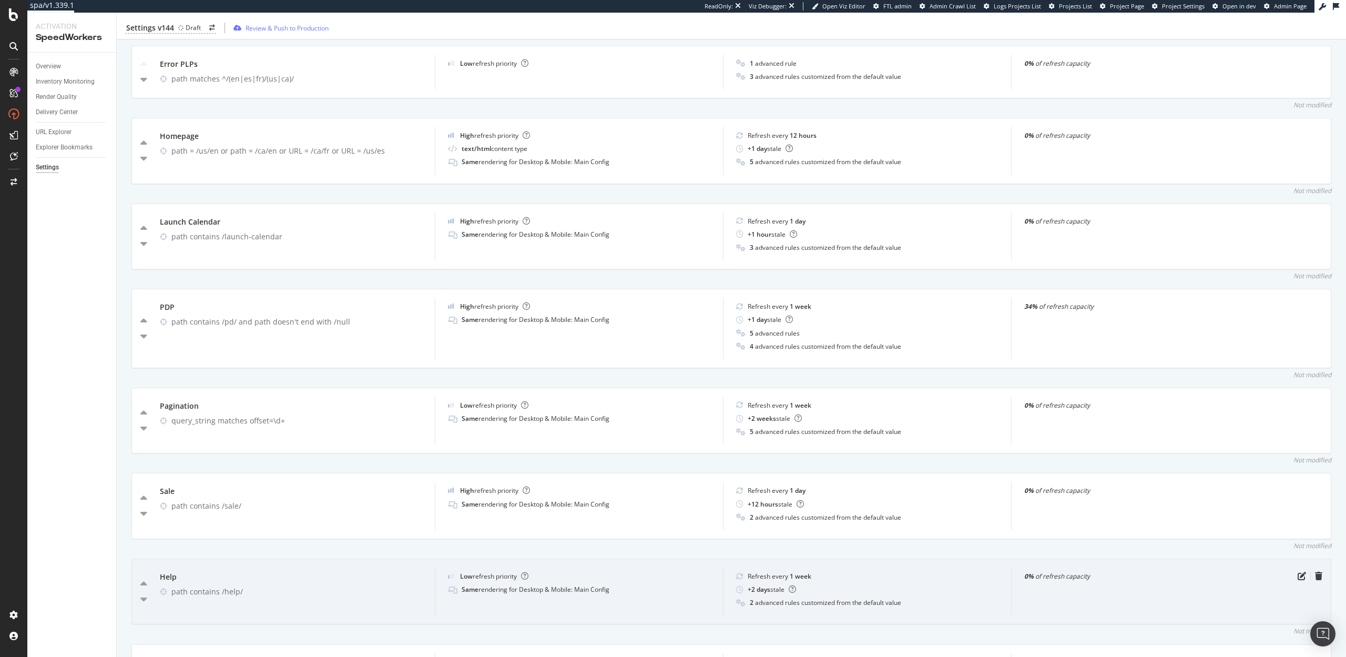
scroll to position [322, 0]
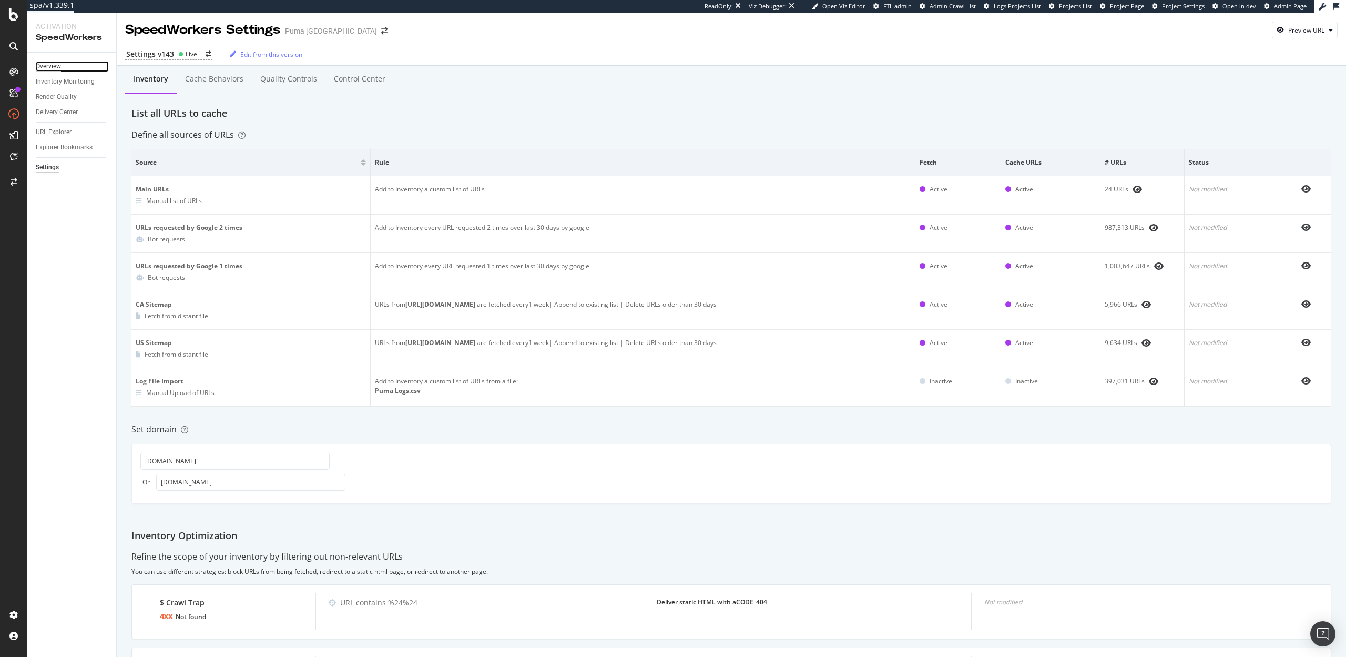
click at [46, 66] on div "Overview" at bounding box center [48, 66] width 25 height 11
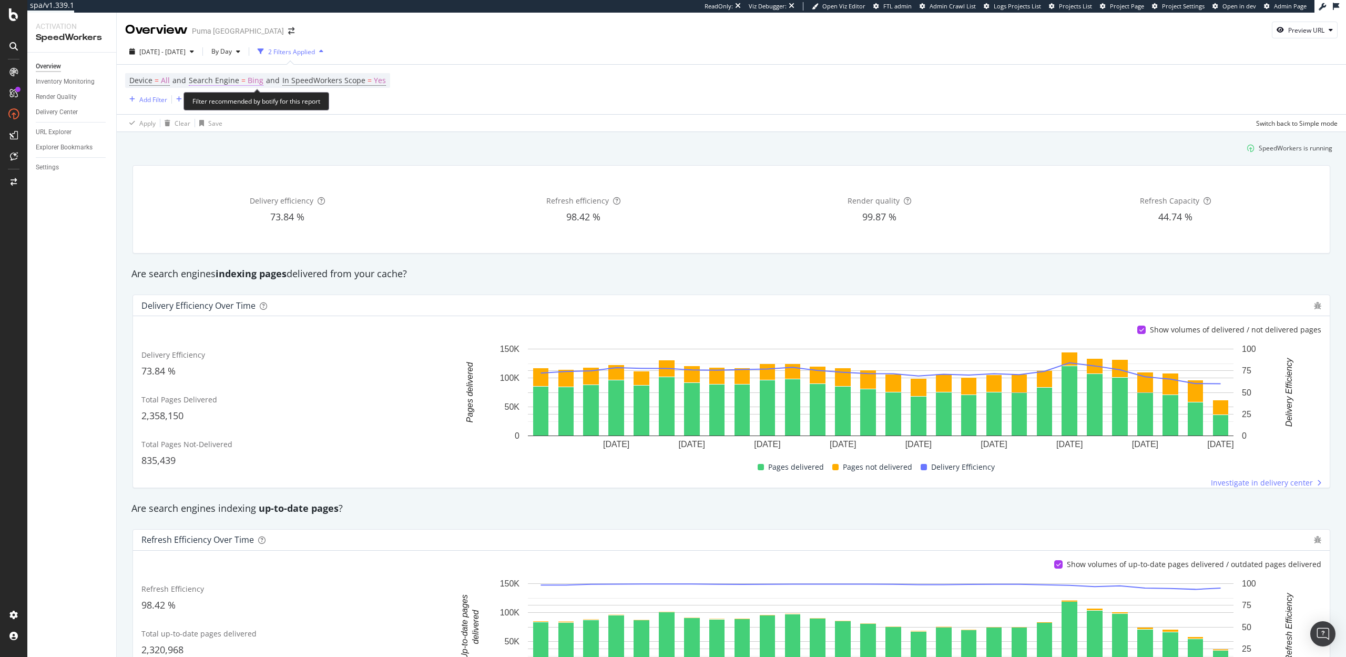
click at [248, 83] on span "Bing" at bounding box center [256, 80] width 16 height 15
click at [212, 104] on span "Bing" at bounding box center [206, 105] width 13 height 9
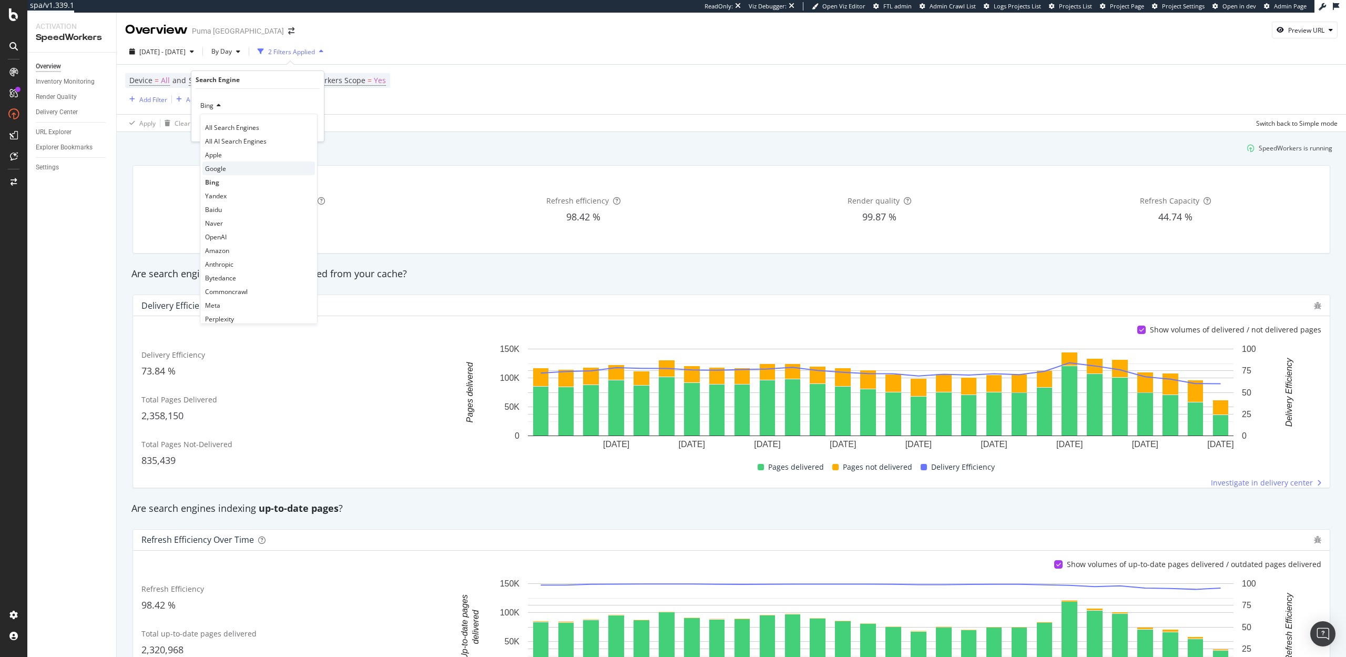
click at [221, 164] on span "Google" at bounding box center [215, 168] width 21 height 9
click at [312, 131] on div "Apply" at bounding box center [307, 128] width 16 height 9
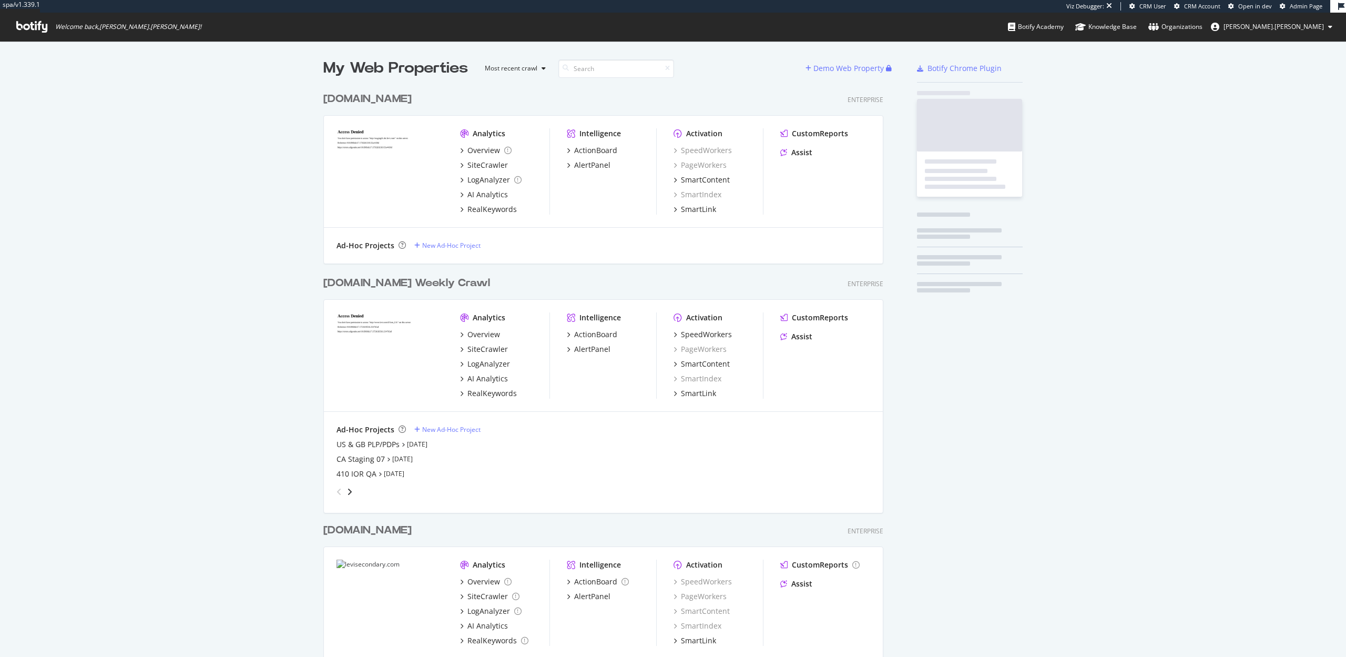
scroll to position [615, 568]
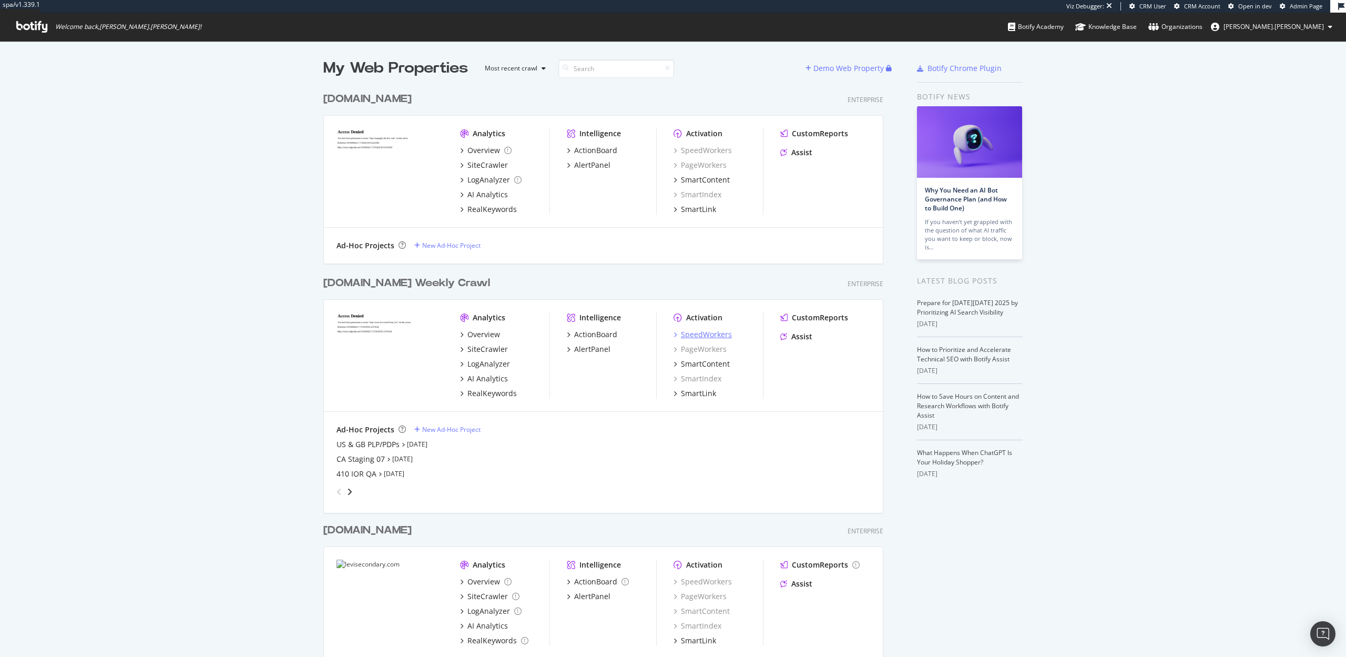
click at [709, 335] on div "SpeedWorkers" at bounding box center [706, 334] width 51 height 11
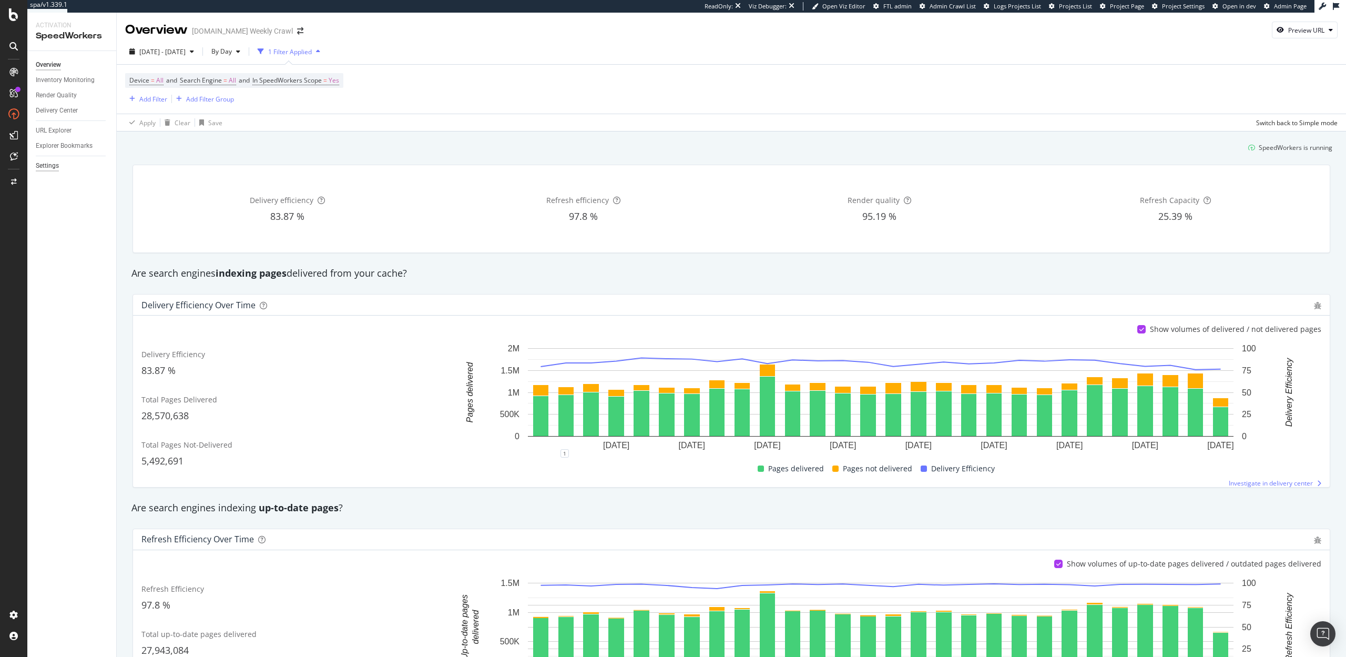
click at [46, 166] on div "Settings" at bounding box center [47, 165] width 23 height 11
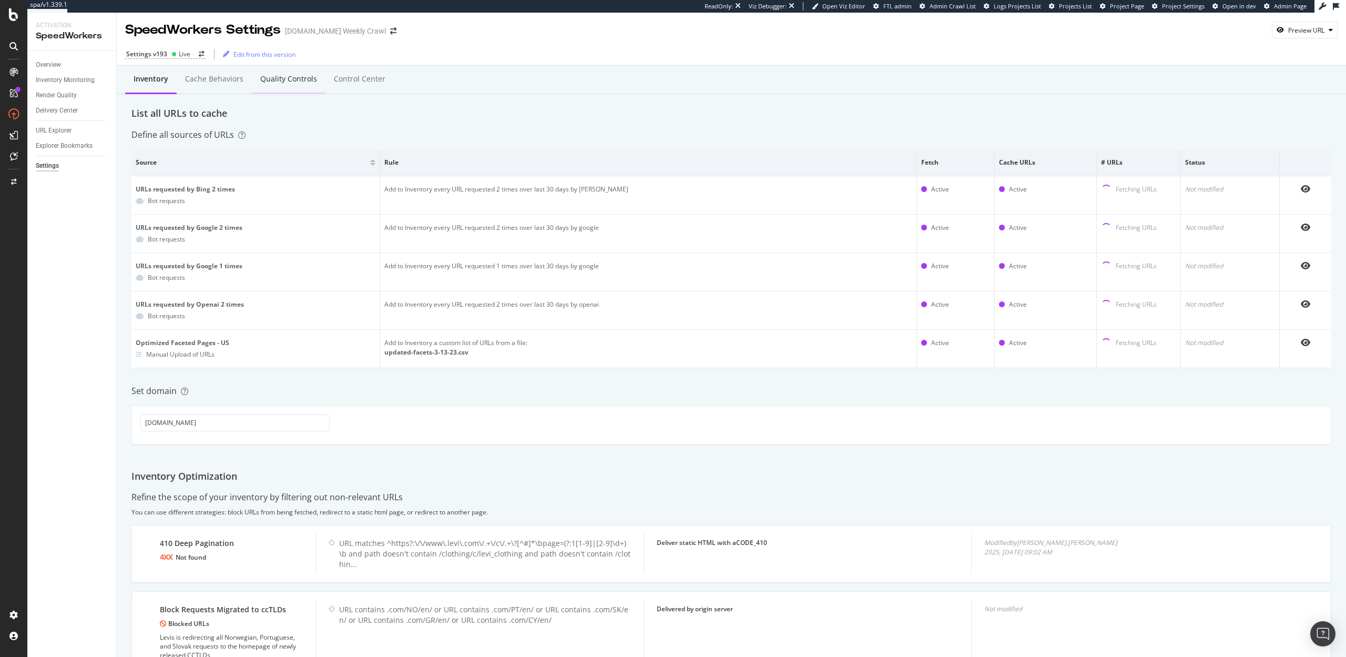
click at [284, 78] on div "Quality Controls" at bounding box center [288, 79] width 57 height 11
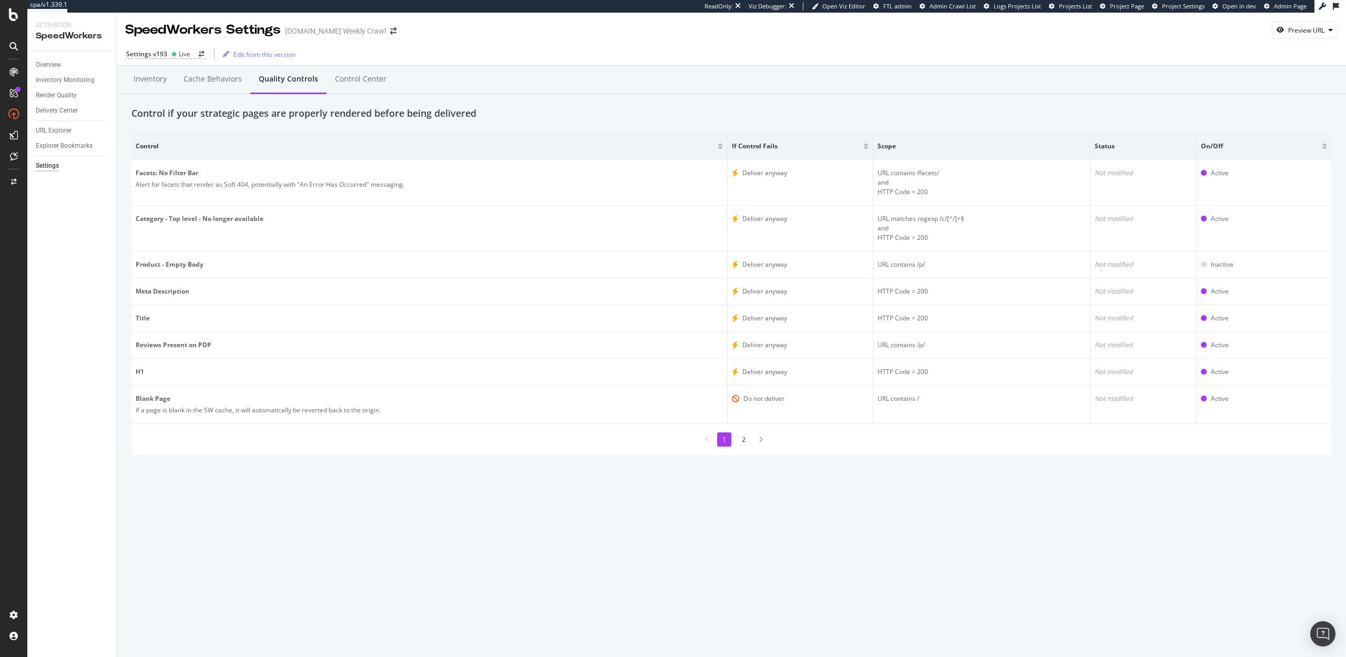
click at [745, 442] on li "2" at bounding box center [744, 439] width 14 height 14
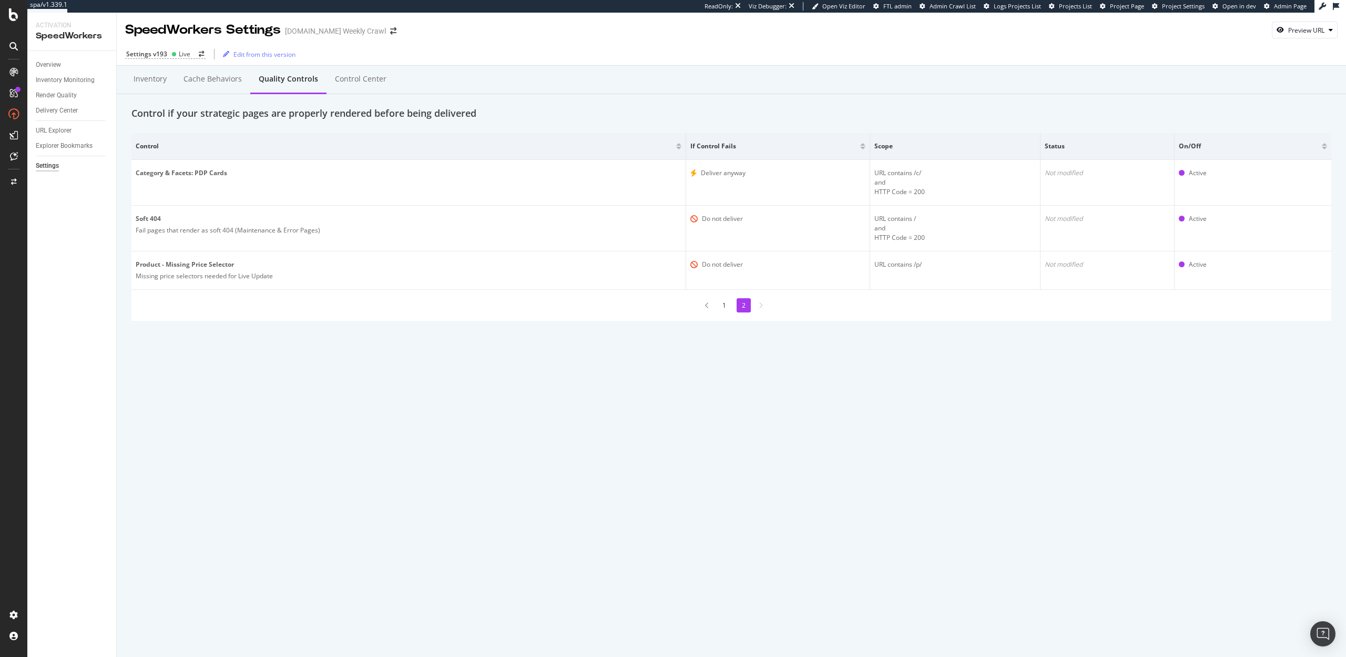
click at [724, 306] on li "1" at bounding box center [724, 305] width 14 height 14
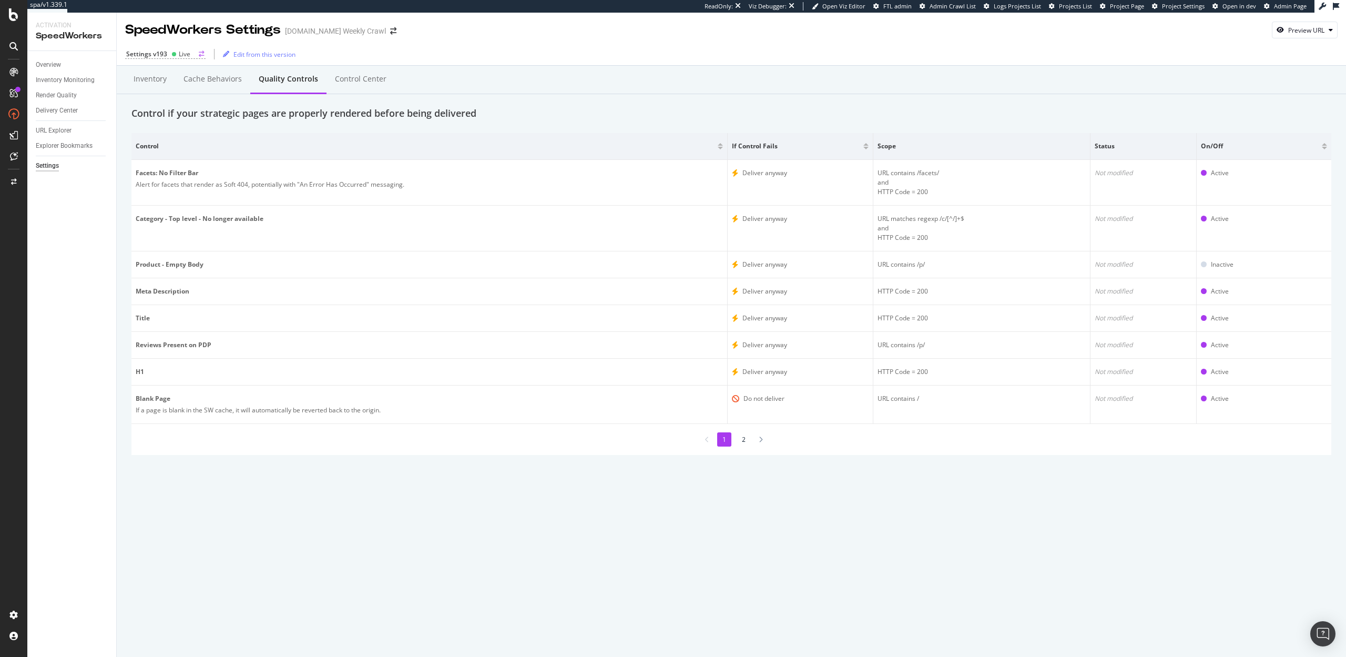
click at [149, 50] on div "Settings v193" at bounding box center [146, 53] width 41 height 9
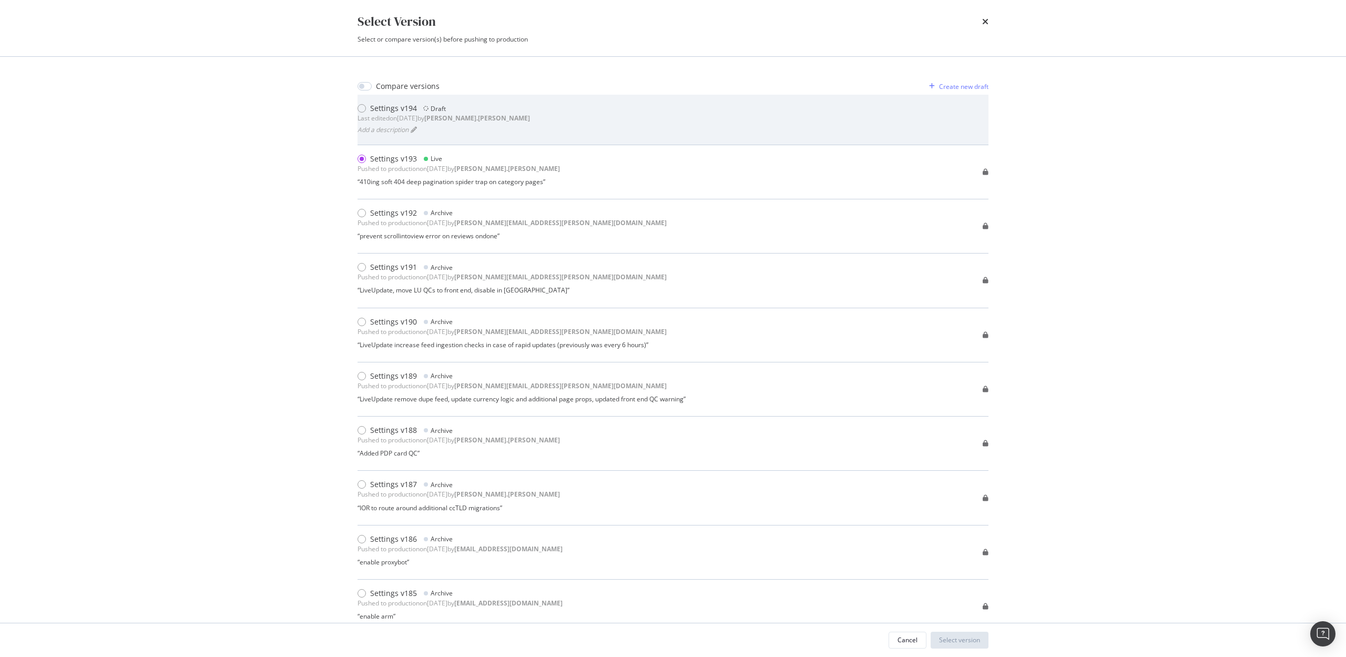
click at [381, 106] on div "Settings v194" at bounding box center [393, 108] width 47 height 11
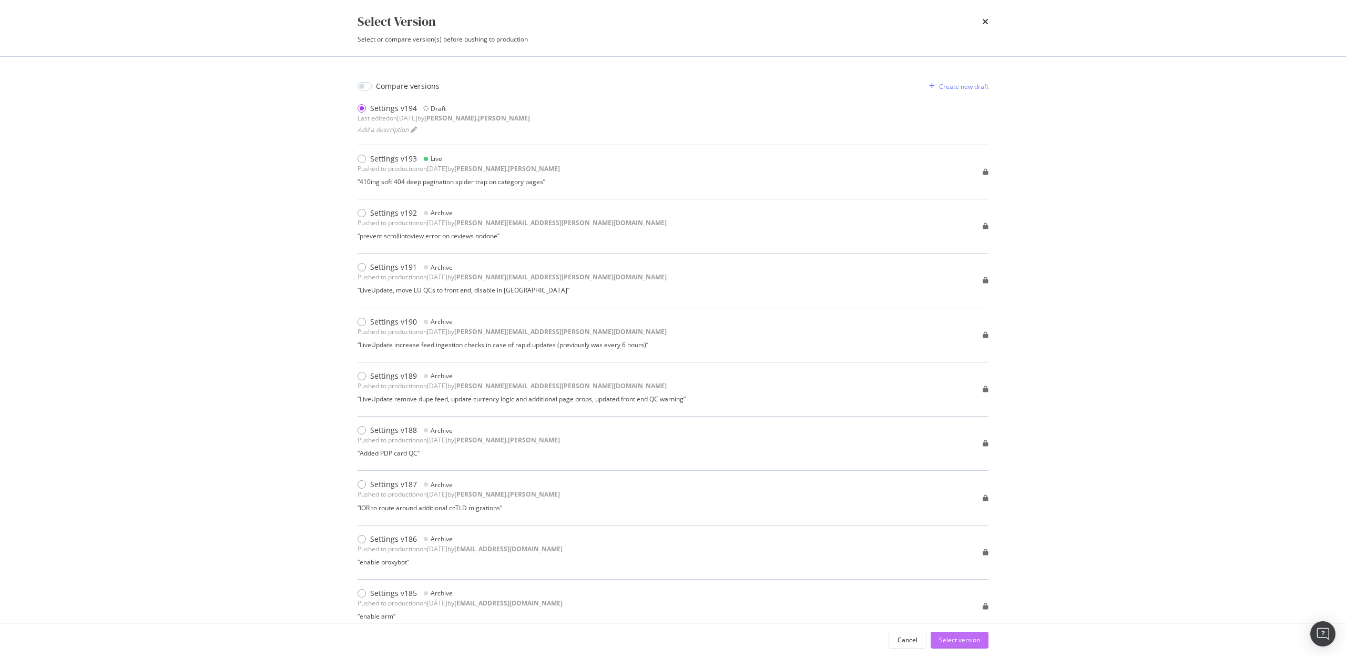
click at [980, 636] on div "Select version" at bounding box center [959, 639] width 41 height 9
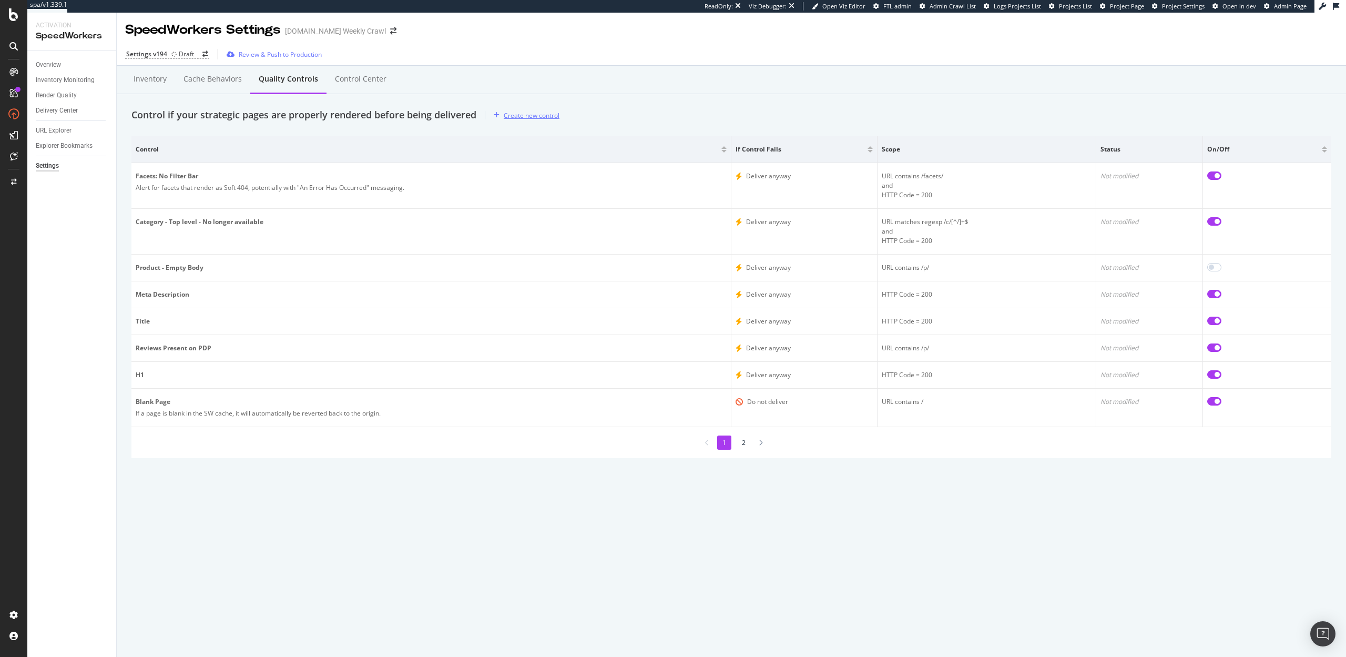
click at [517, 111] on div "Create new control" at bounding box center [532, 115] width 56 height 9
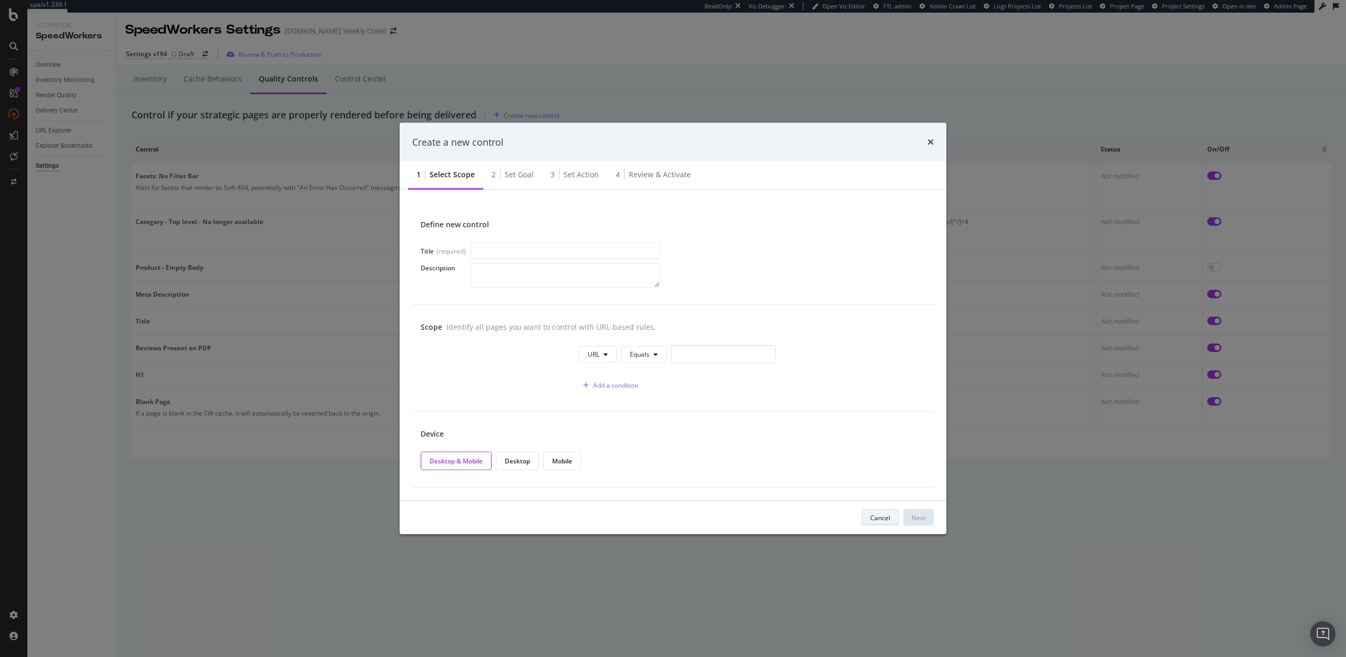
click at [881, 521] on div "Cancel" at bounding box center [880, 517] width 20 height 9
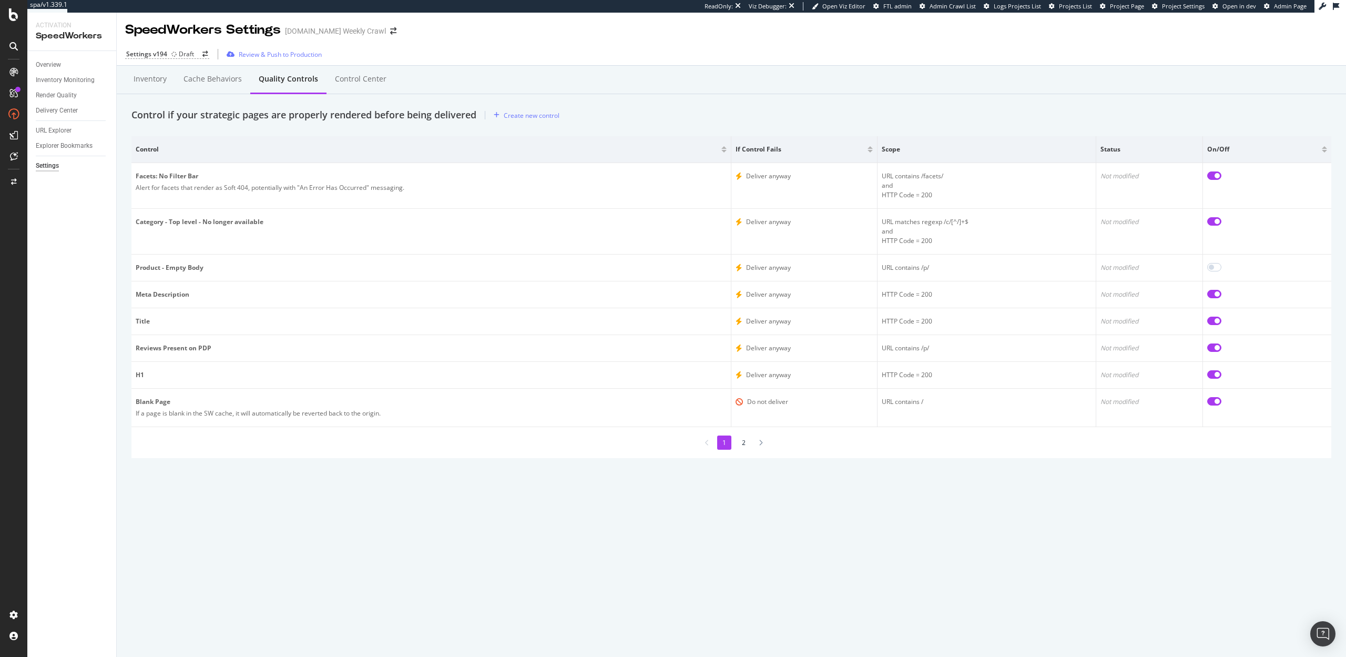
click at [742, 440] on li "2" at bounding box center [744, 442] width 14 height 14
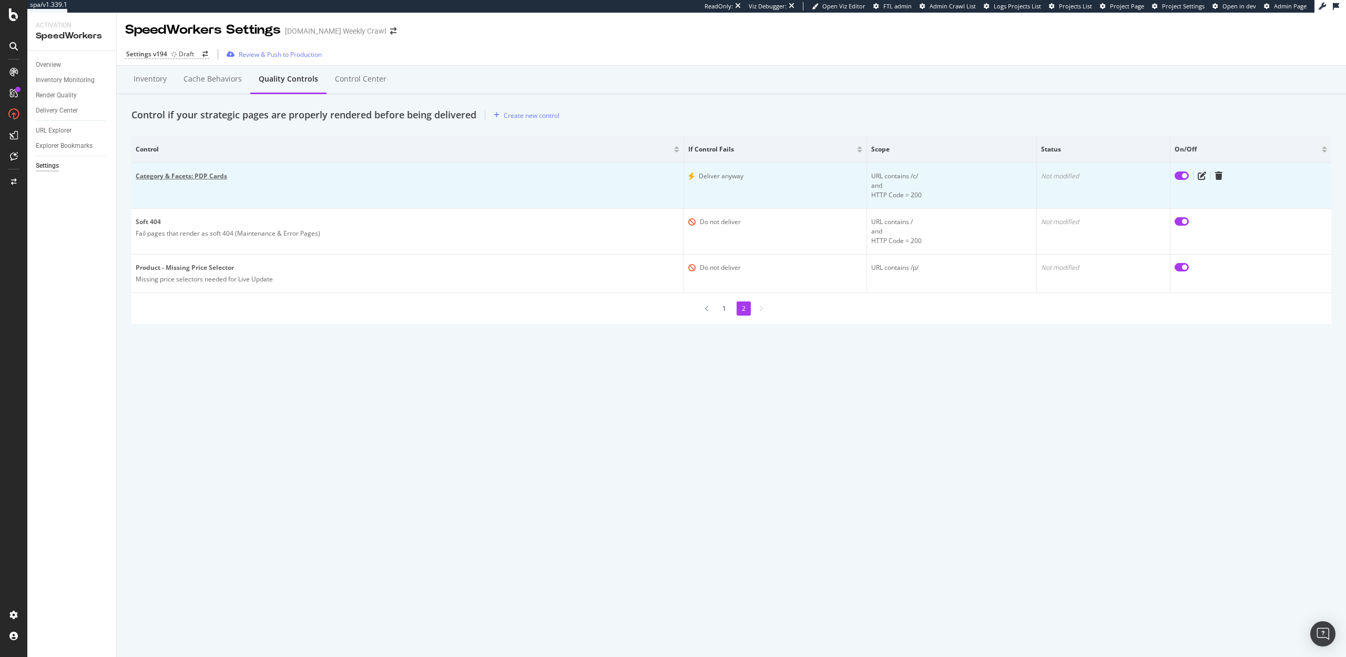
click at [205, 174] on div "Category & Facets: PDP Cards" at bounding box center [408, 175] width 544 height 9
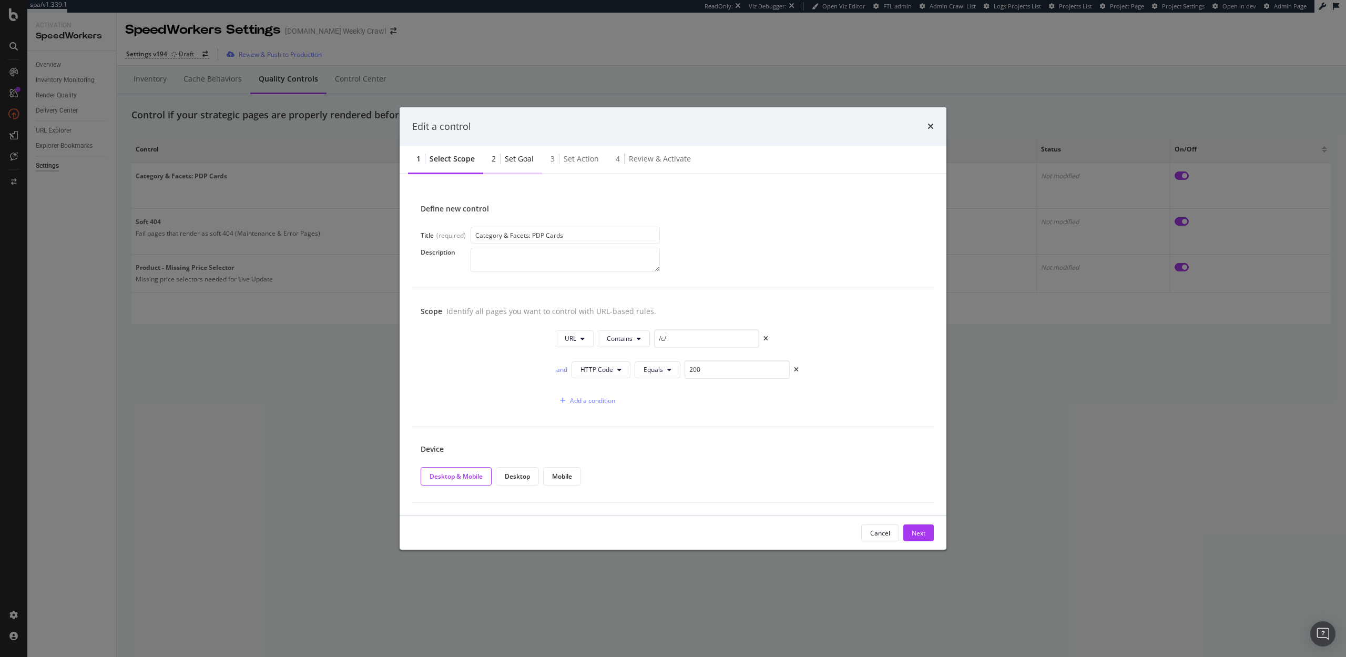
click at [513, 156] on div "Set goal" at bounding box center [519, 159] width 29 height 11
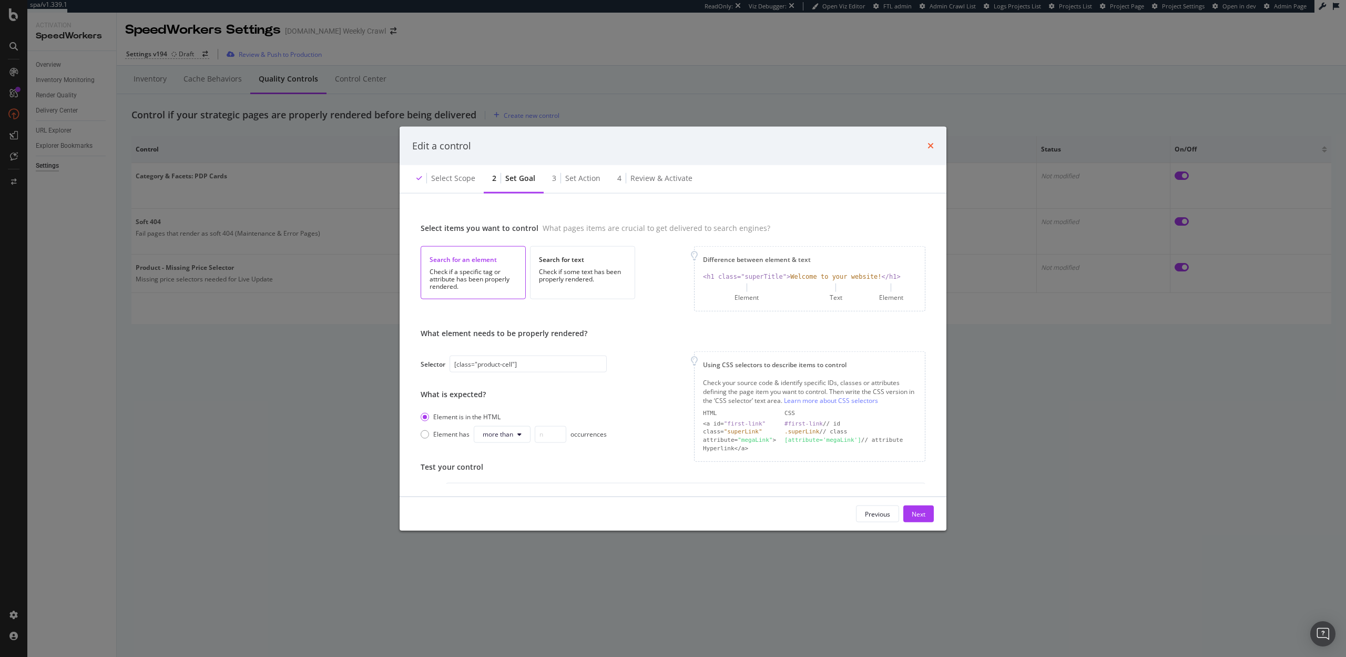
click at [931, 146] on icon "times" at bounding box center [931, 145] width 6 height 8
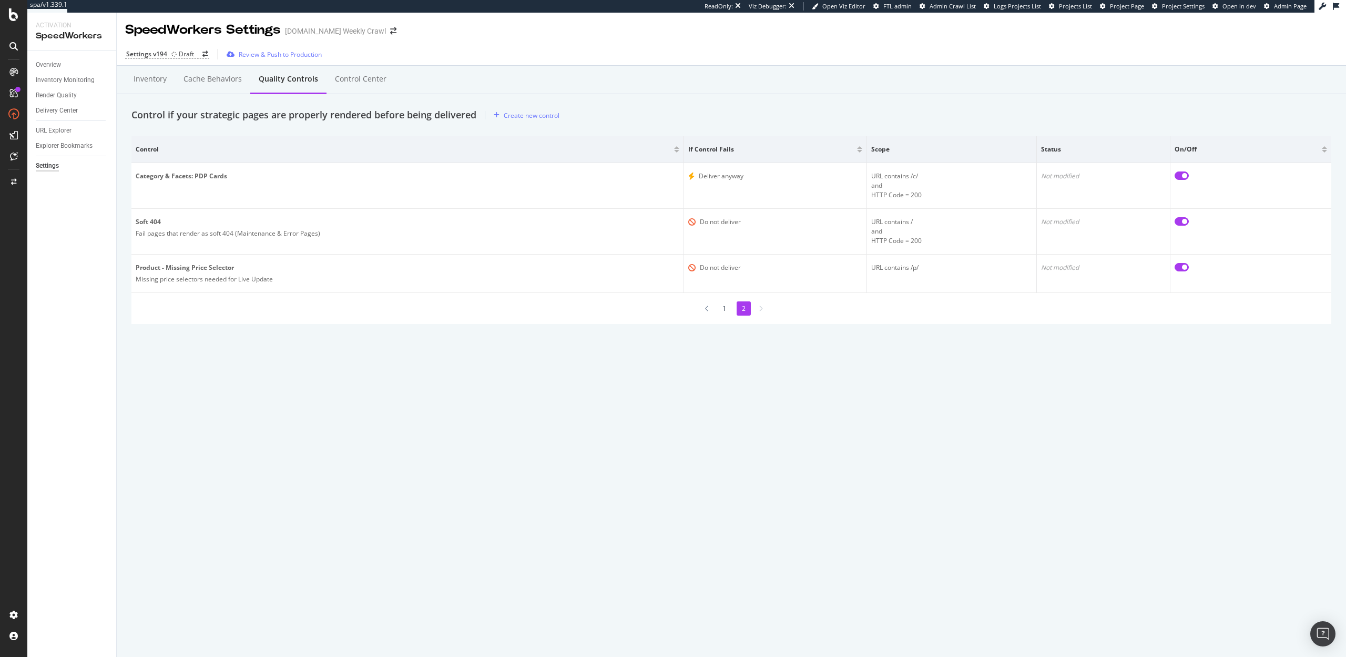
click at [726, 308] on li "1" at bounding box center [724, 308] width 14 height 14
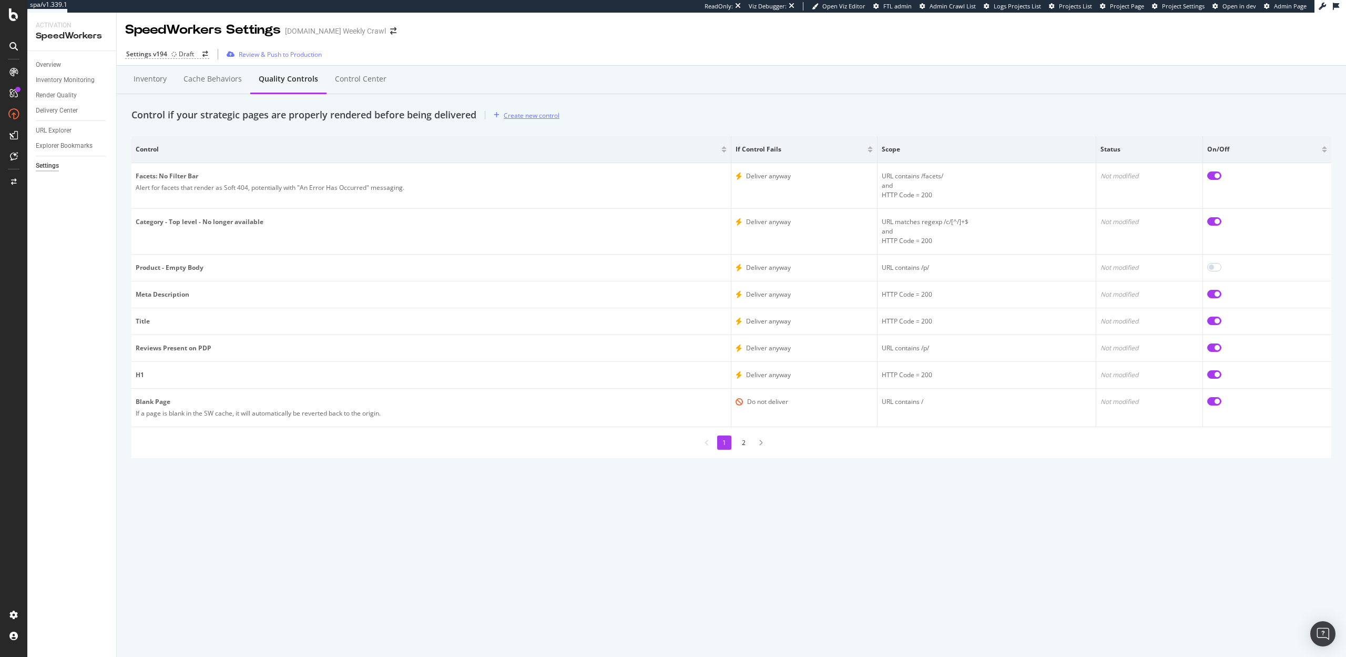
click at [536, 119] on div "Create new control" at bounding box center [532, 115] width 56 height 9
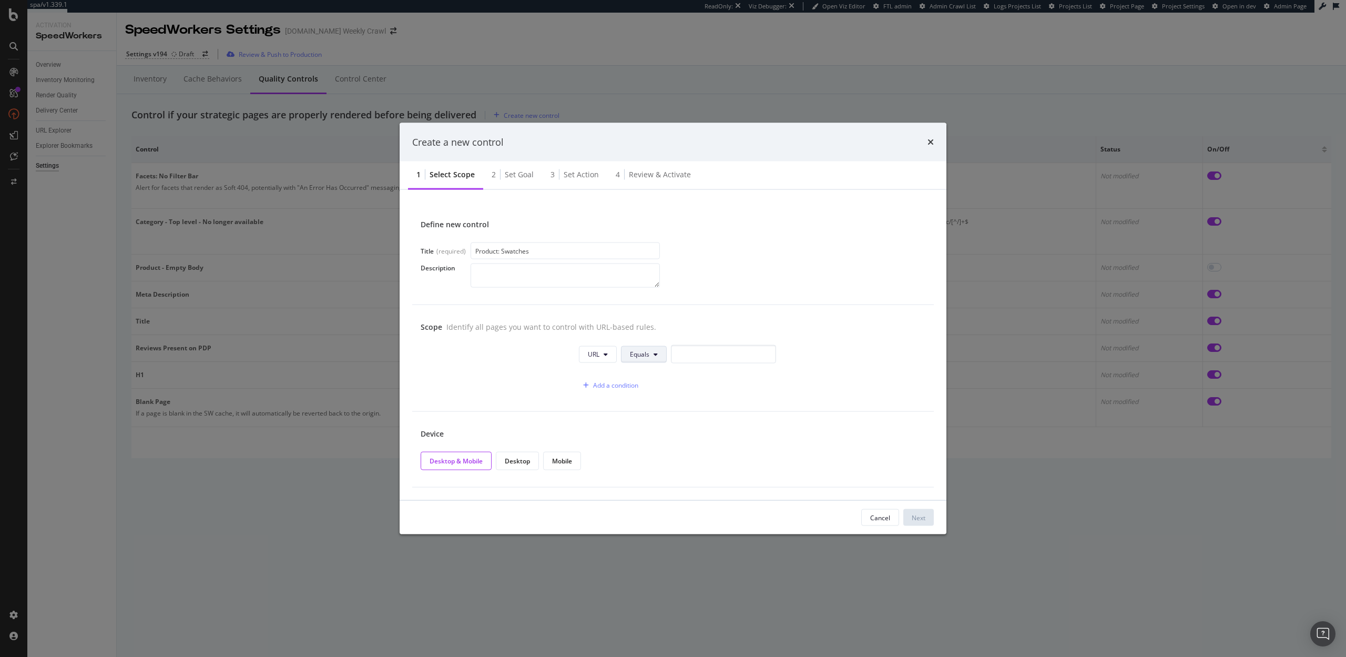
type input "Product: Swatches"
click at [635, 357] on span "Equals" at bounding box center [639, 354] width 19 height 9
click at [649, 430] on span "Contains" at bounding box center [661, 433] width 62 height 9
click at [692, 361] on input "modal" at bounding box center [726, 354] width 105 height 18
type input "/p/"
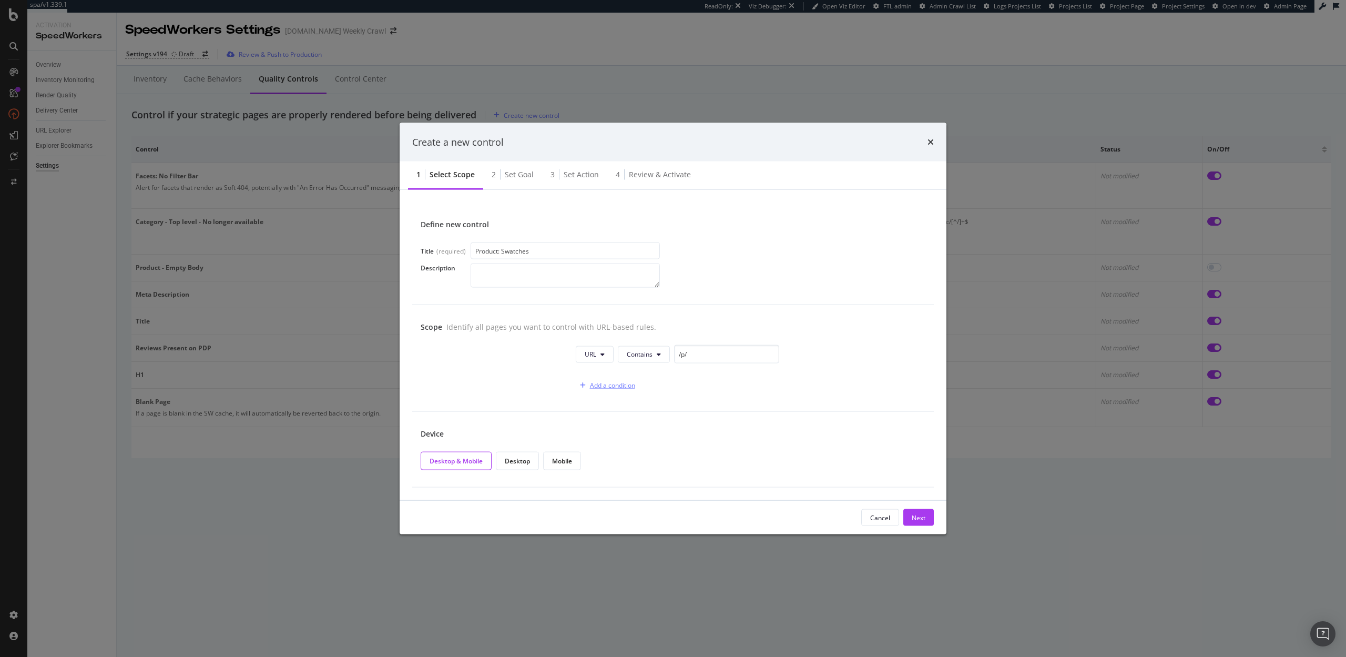
click at [615, 387] on div "Add a condition" at bounding box center [612, 385] width 45 height 9
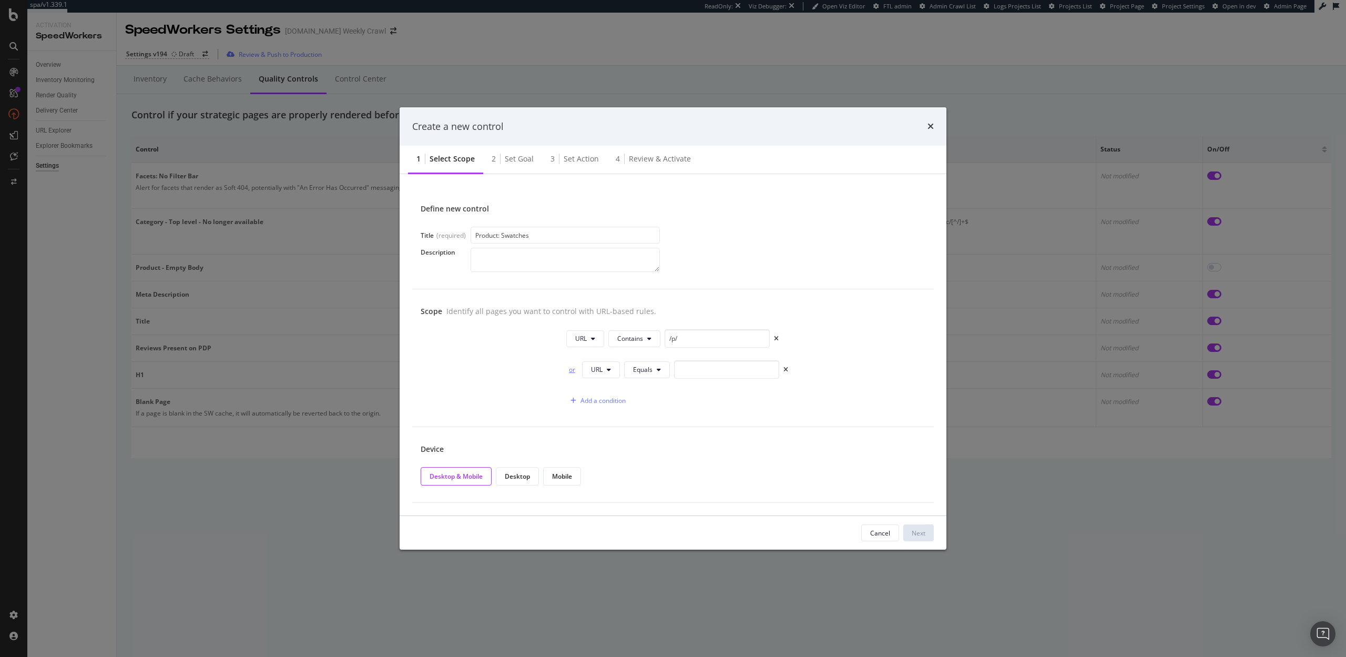
click at [569, 372] on div "or" at bounding box center [572, 369] width 12 height 9
click at [604, 367] on button "URL" at bounding box center [601, 369] width 38 height 17
click at [607, 412] on span "HTTP Code" at bounding box center [607, 409] width 33 height 9
click at [700, 373] on input "0" at bounding box center [737, 369] width 105 height 18
type input "200"
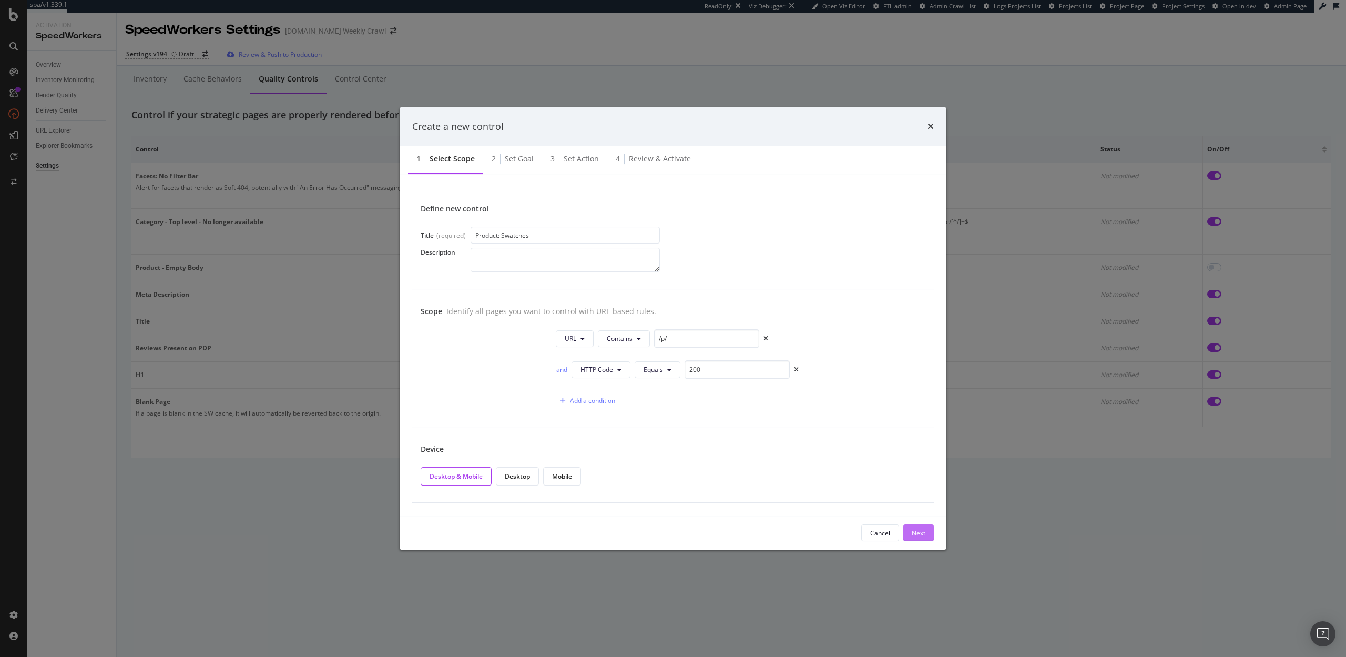
click at [927, 531] on button "Next" at bounding box center [918, 532] width 30 height 17
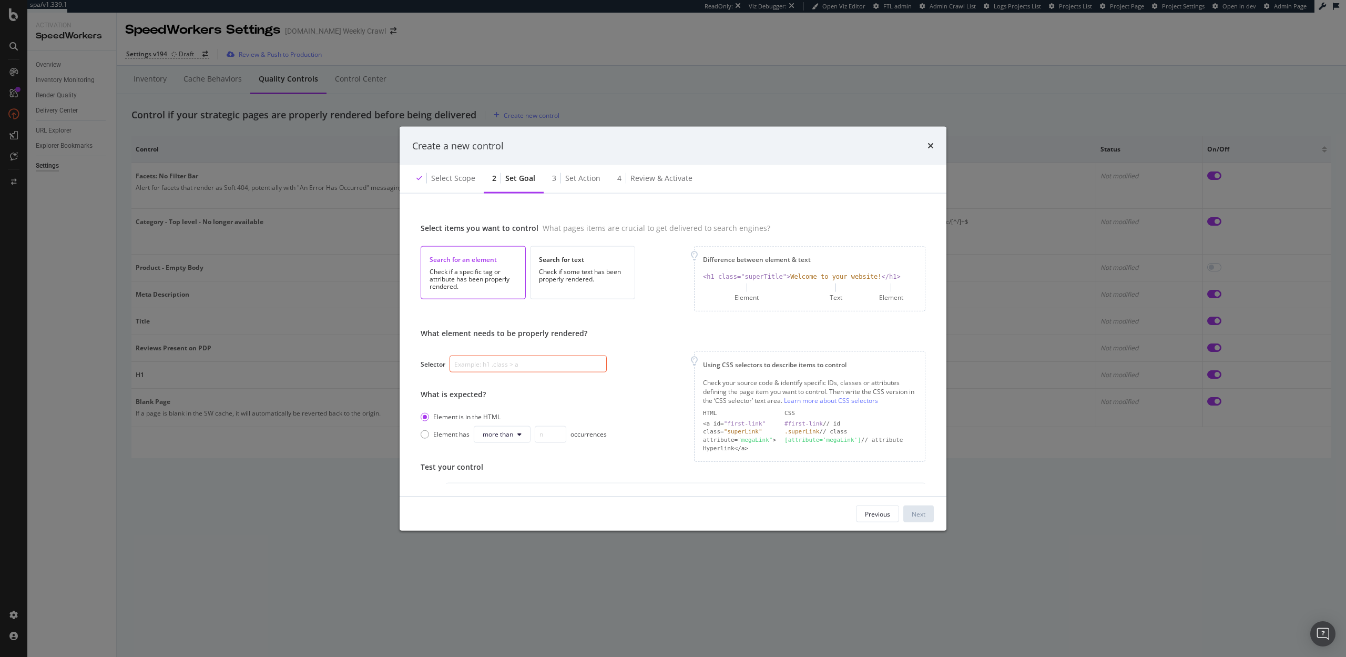
click at [512, 359] on input "modal" at bounding box center [528, 363] width 157 height 17
paste input "[class="swatches"]"
type input "[class="swatches"]"
click at [921, 511] on div "Next" at bounding box center [919, 513] width 14 height 9
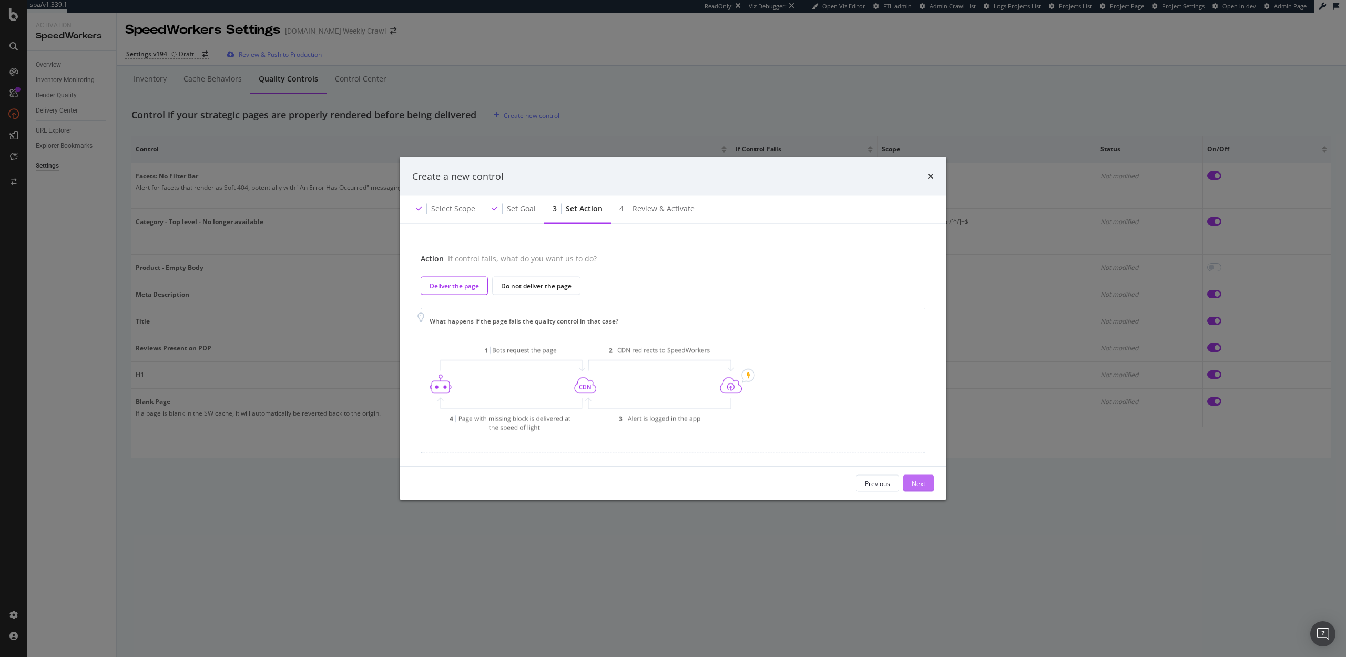
click at [922, 479] on div "Next" at bounding box center [919, 483] width 14 height 9
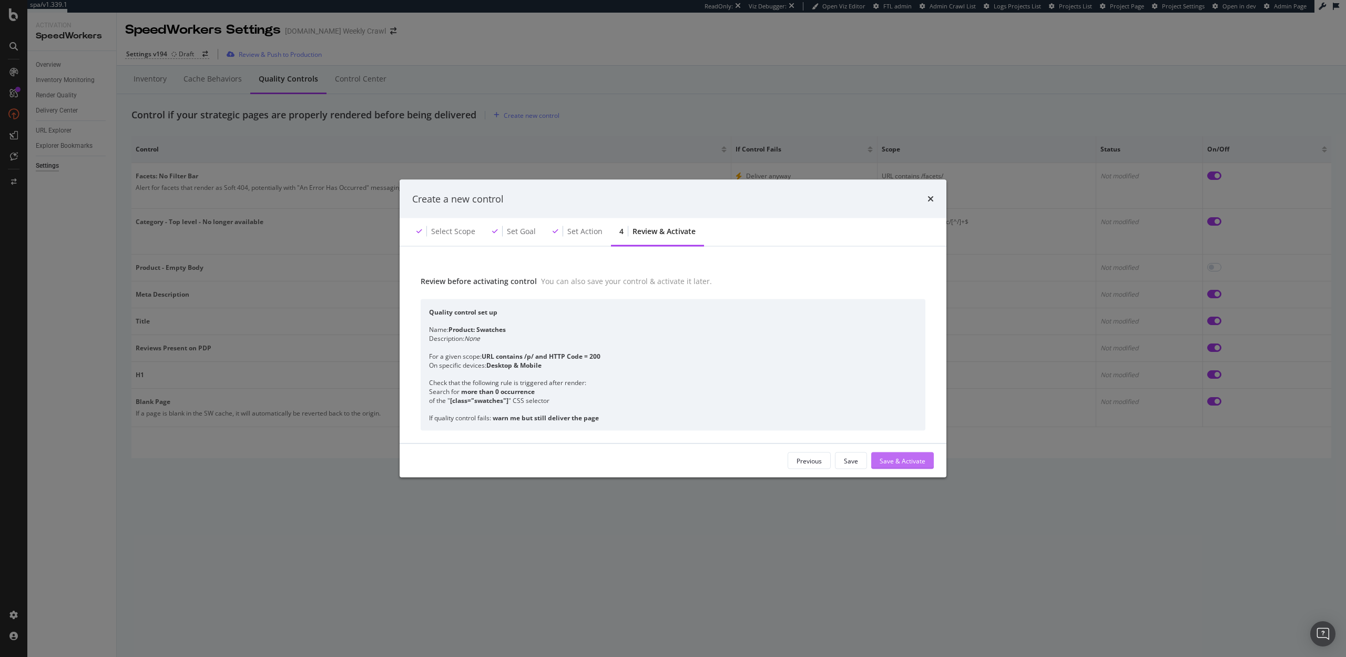
click at [909, 461] on div "Save & Activate" at bounding box center [903, 460] width 46 height 9
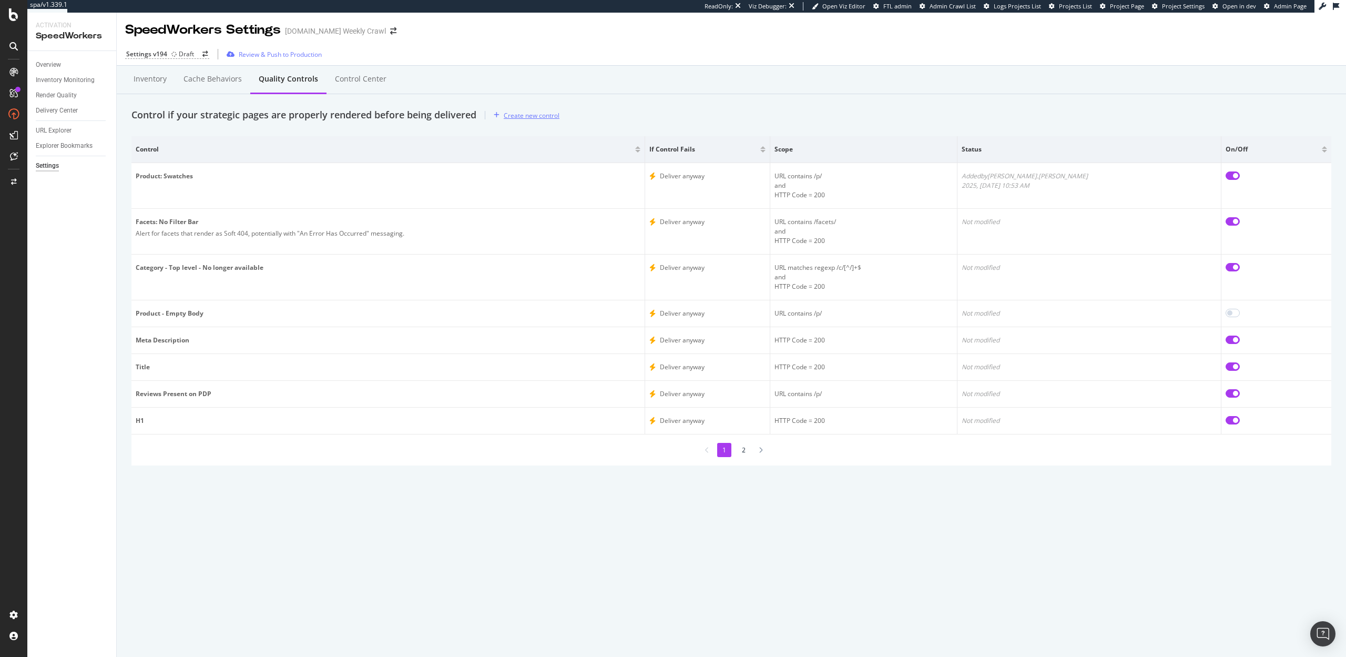
click at [524, 117] on div "Create new control" at bounding box center [532, 115] width 56 height 9
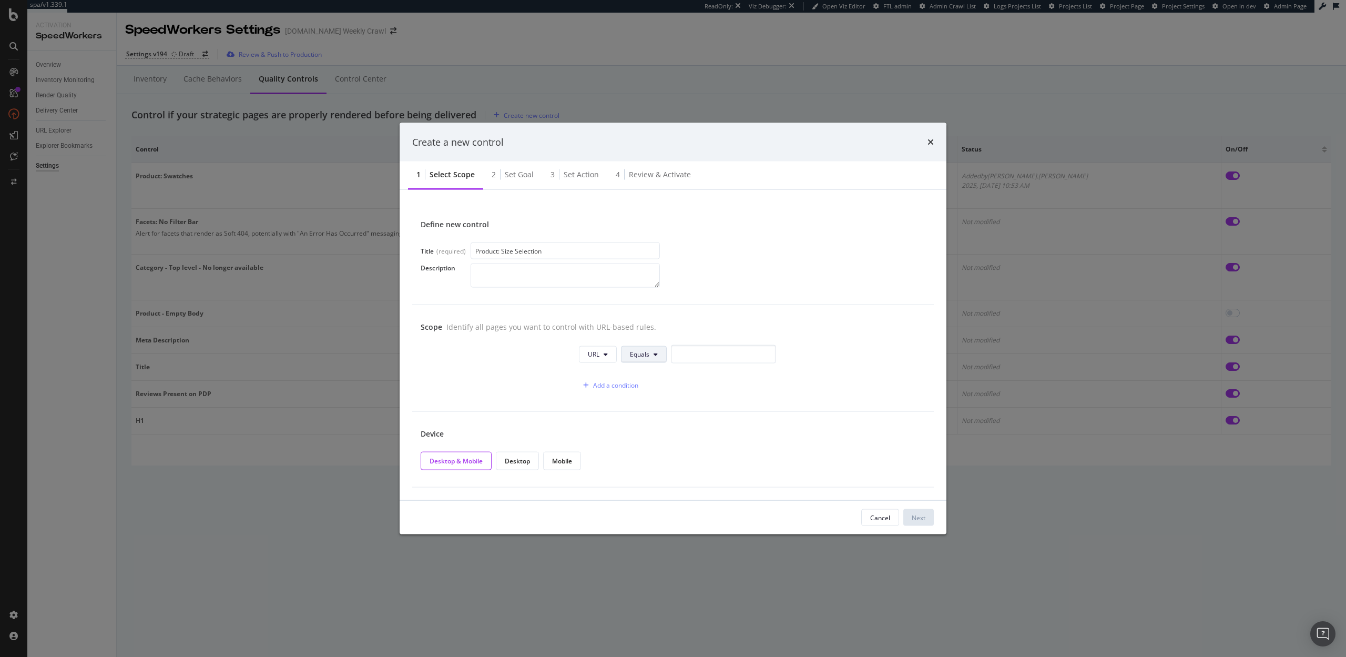
type input "Product: Size Selection"
click at [651, 354] on button "Equals" at bounding box center [644, 353] width 46 height 17
click at [651, 434] on span "Contains" at bounding box center [661, 433] width 62 height 9
click at [693, 364] on div "URL Contains" at bounding box center [751, 356] width 350 height 23
click at [693, 353] on input "modal" at bounding box center [726, 354] width 105 height 18
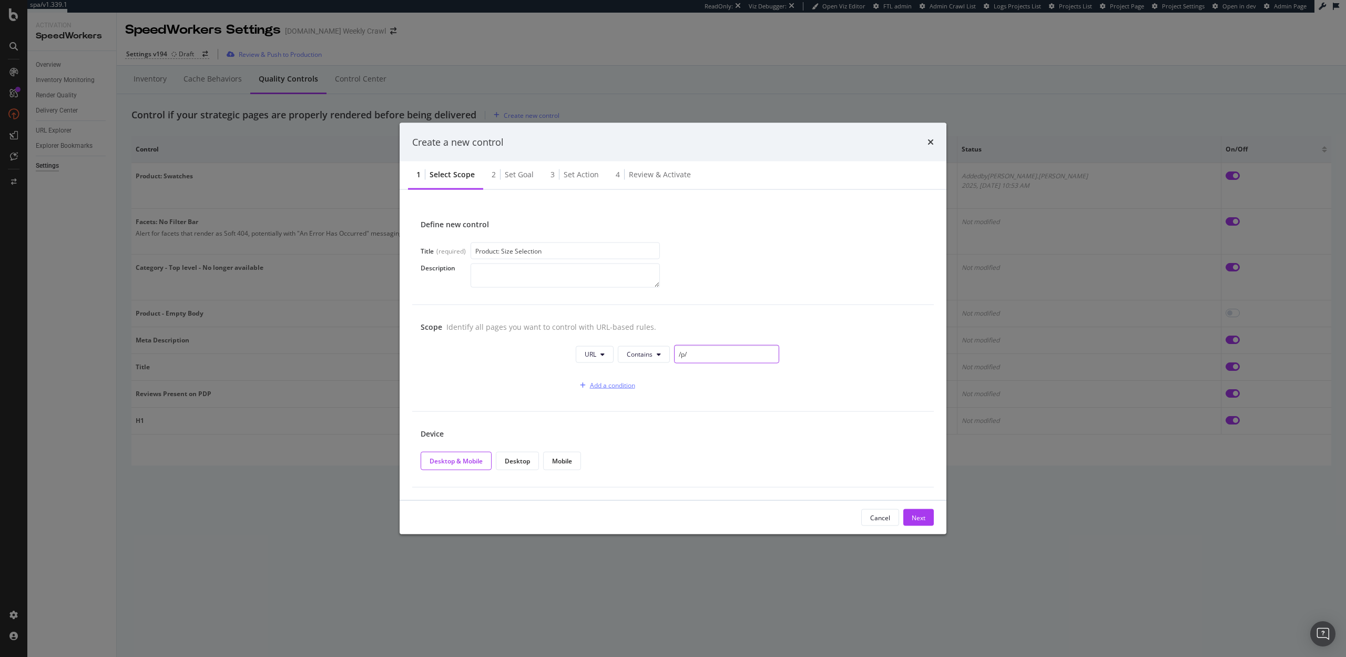
type input "/p/"
click at [629, 384] on div "Add a condition" at bounding box center [612, 385] width 45 height 9
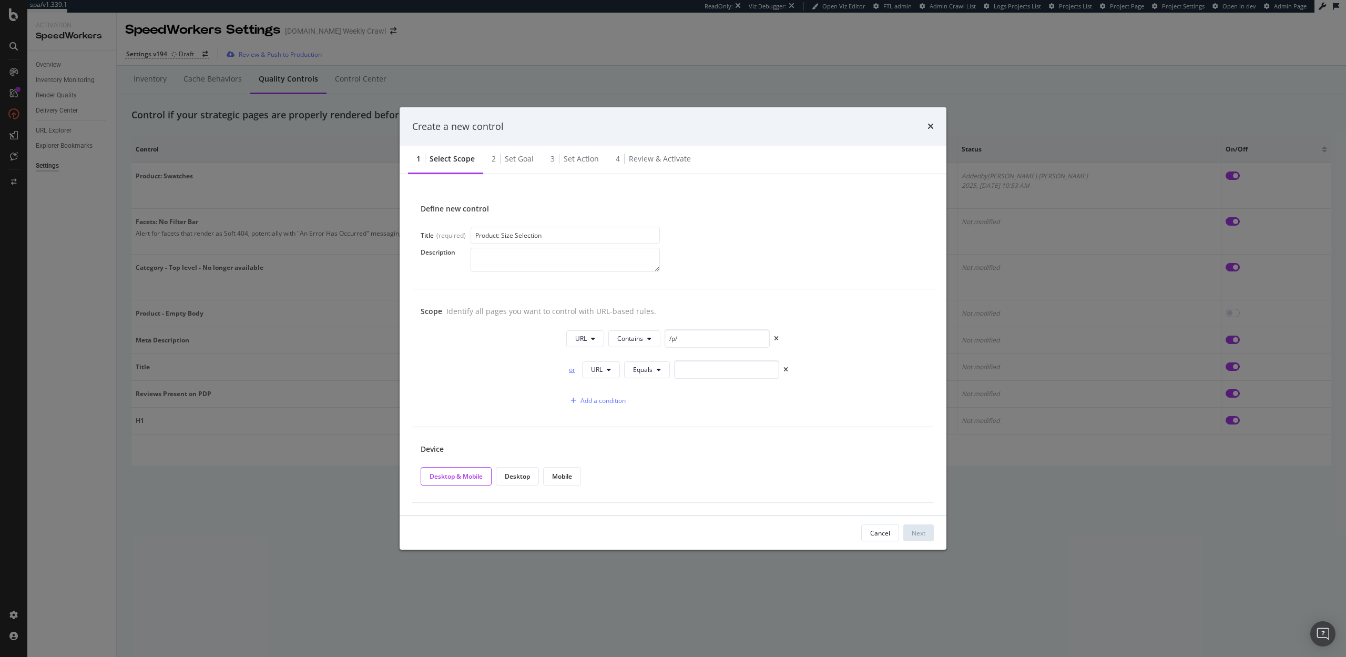
click at [570, 370] on div "or" at bounding box center [572, 369] width 12 height 9
click at [604, 370] on button "URL" at bounding box center [601, 369] width 38 height 17
click at [611, 405] on span "HTTP Code" at bounding box center [607, 409] width 33 height 9
click at [688, 371] on input "0" at bounding box center [737, 369] width 105 height 18
type input "200"
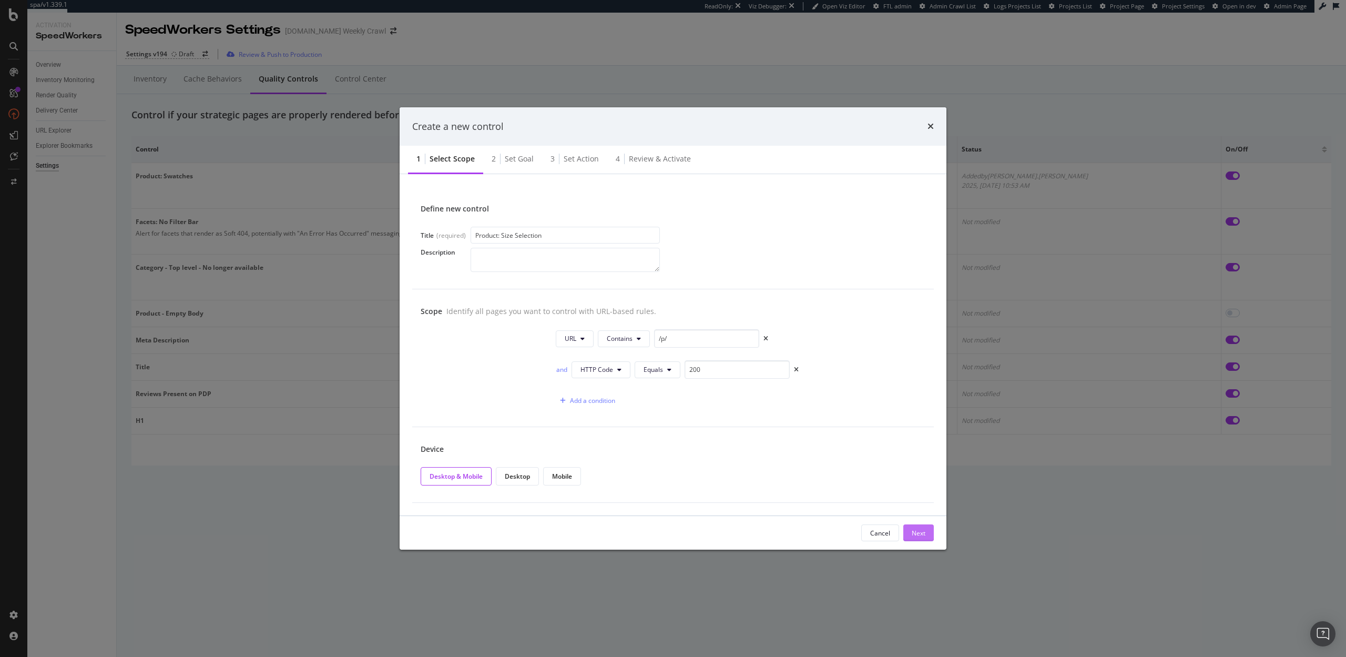
click at [910, 530] on button "Next" at bounding box center [918, 532] width 30 height 17
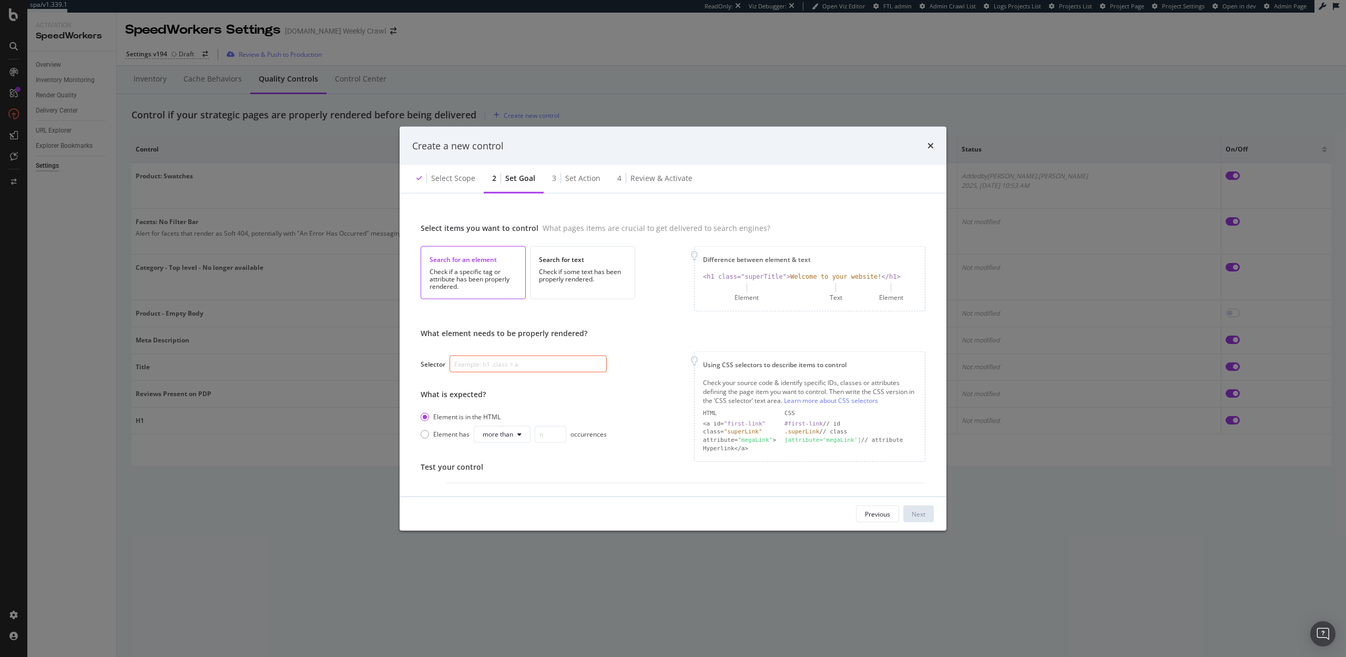
click at [510, 363] on input "modal" at bounding box center [528, 363] width 157 height 17
paste input "[class*="size-tile"]"
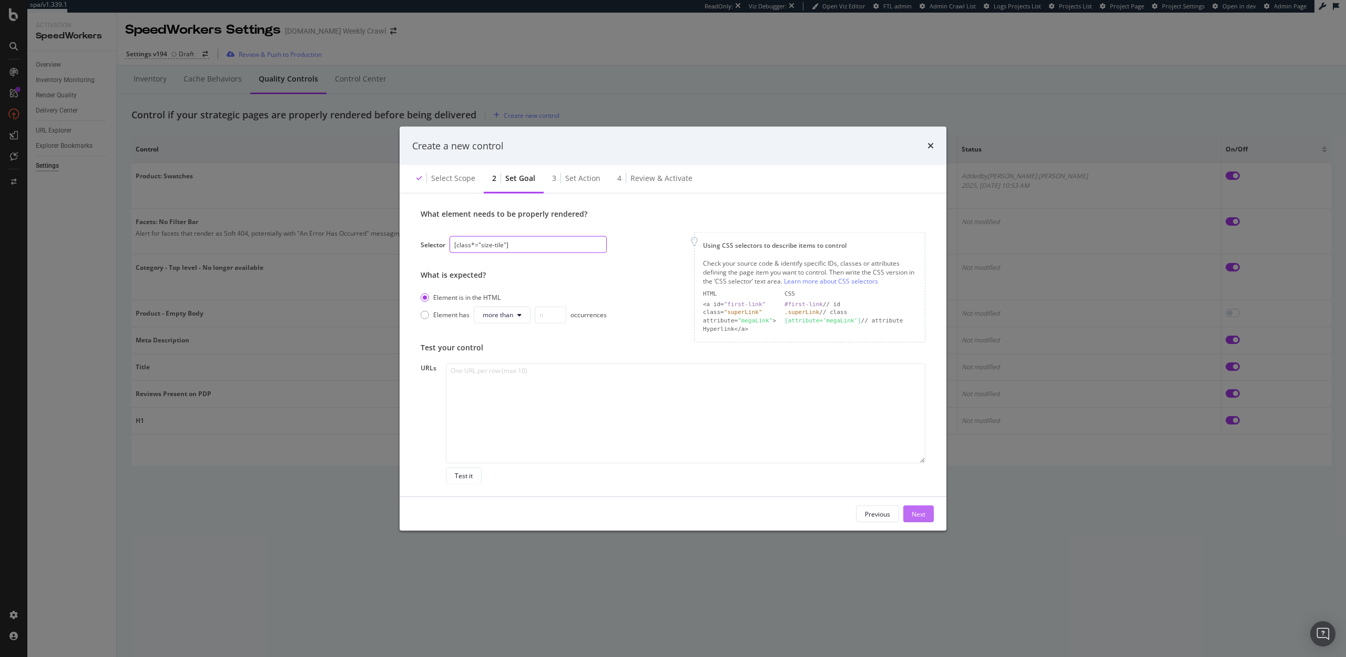
type input "[class*="size-tile"]"
click at [917, 514] on div "Next" at bounding box center [919, 513] width 14 height 9
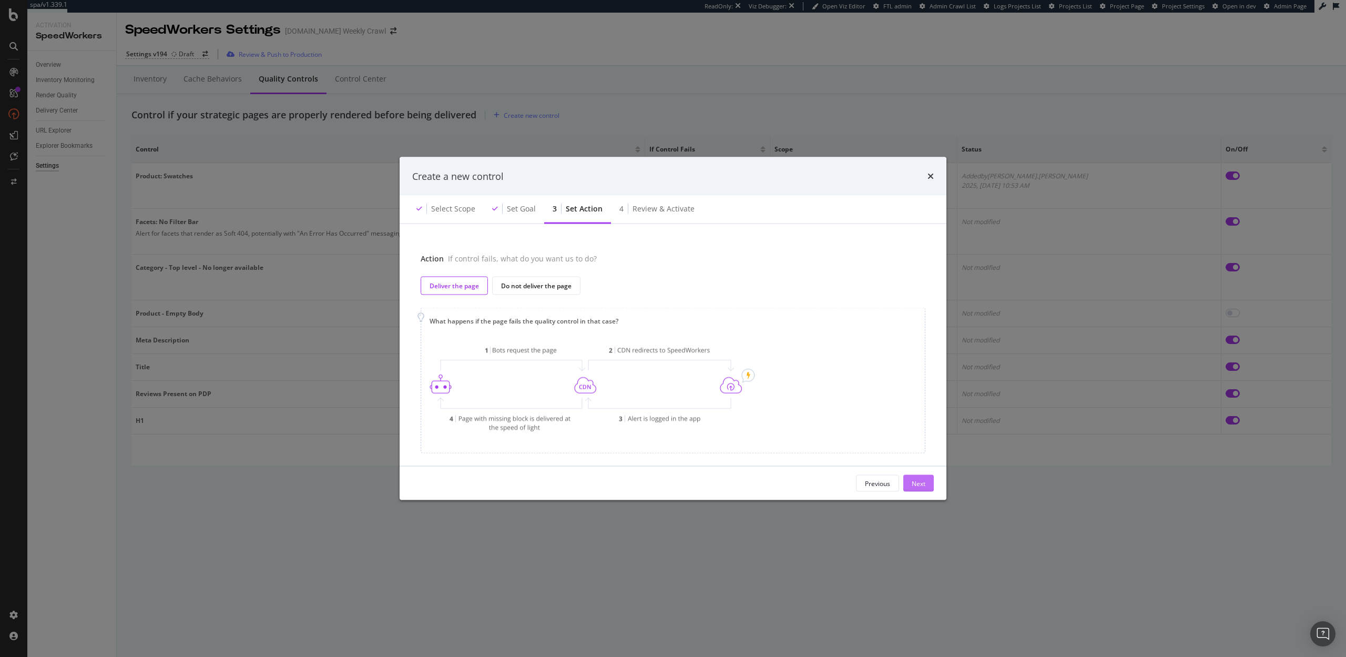
click at [920, 484] on div "Next" at bounding box center [919, 483] width 14 height 9
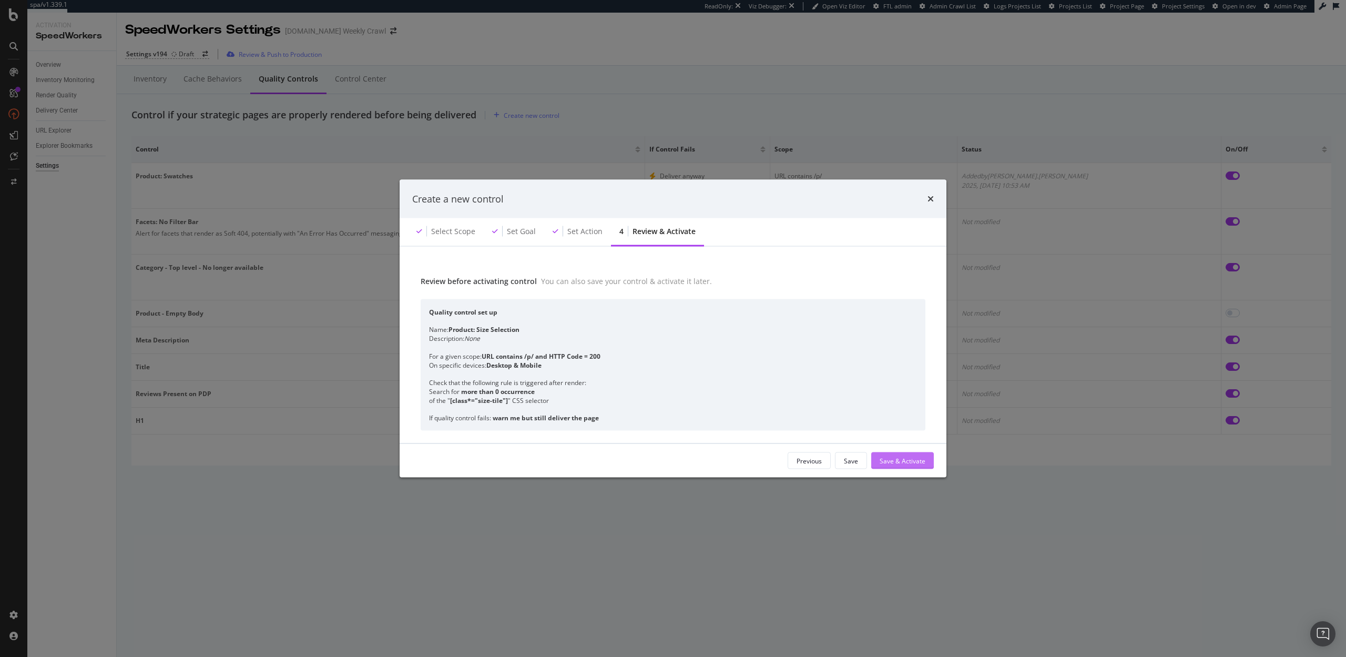
click at [906, 460] on div "Save & Activate" at bounding box center [903, 460] width 46 height 9
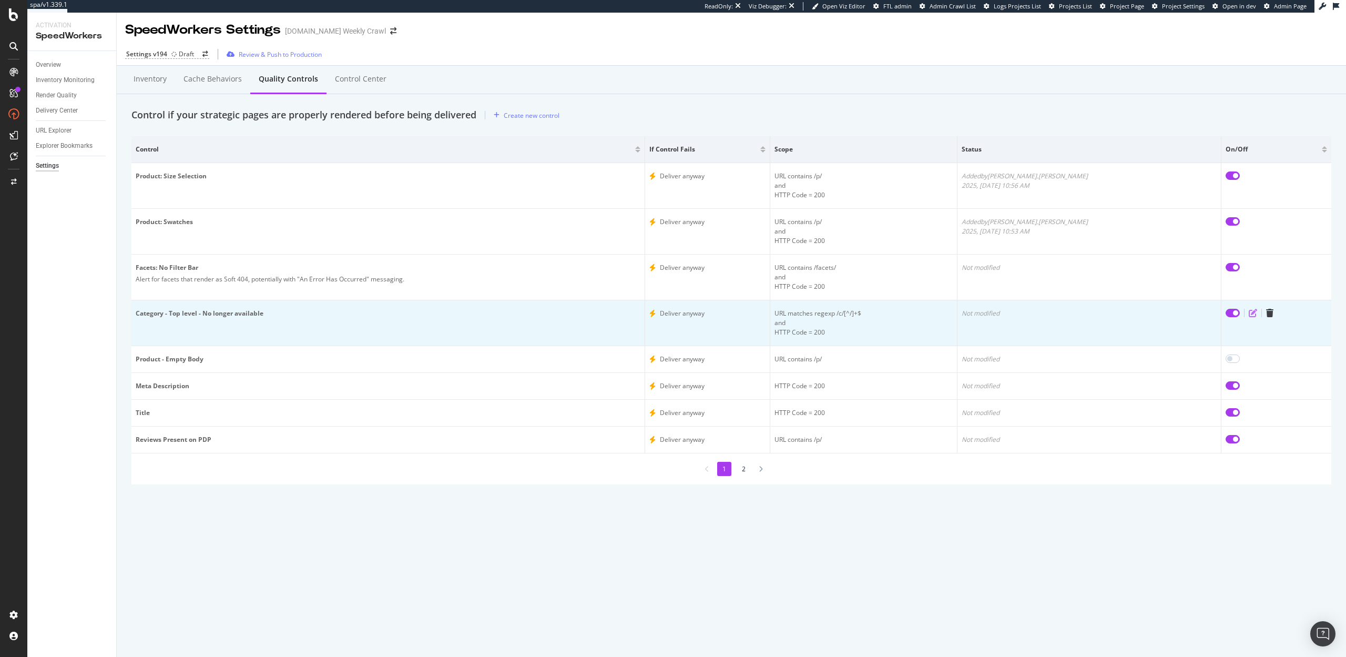
click at [1249, 309] on icon "edit" at bounding box center [1253, 313] width 8 height 8
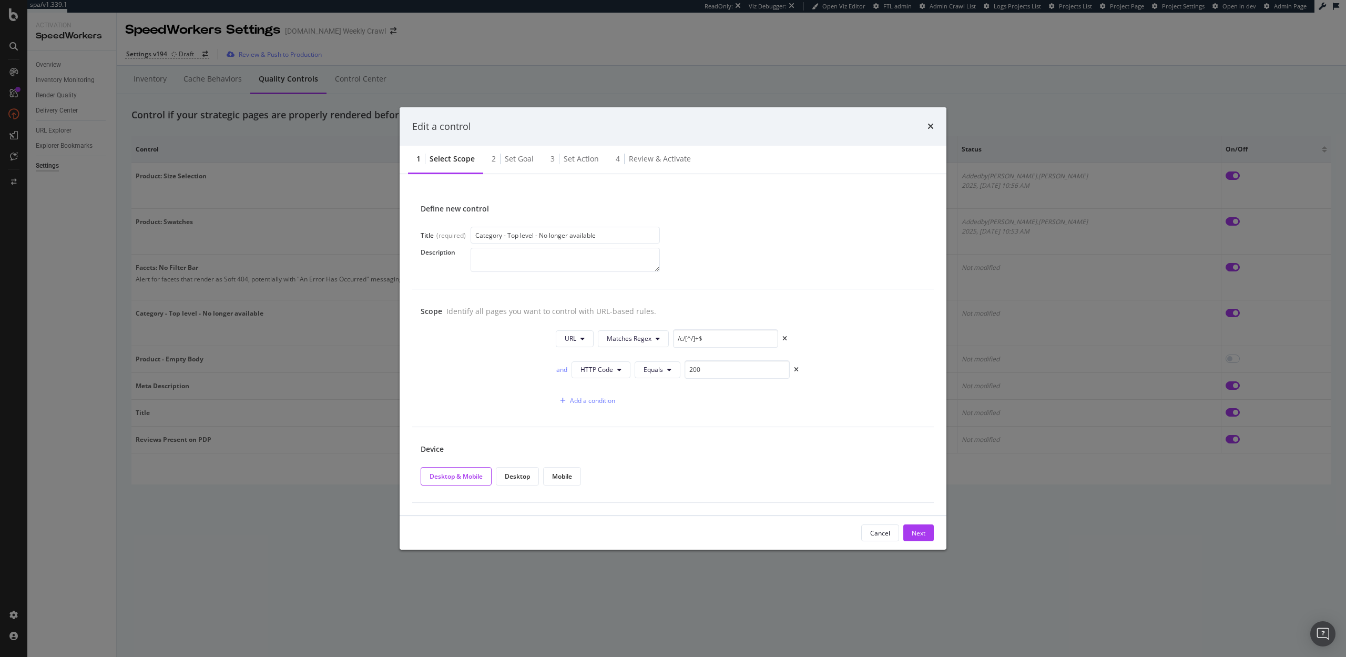
click at [506, 236] on input "Category - Top level - No longer available" at bounding box center [565, 235] width 189 height 17
type input "Category: Top level - No longer available"
click at [917, 529] on div "Next" at bounding box center [919, 532] width 14 height 9
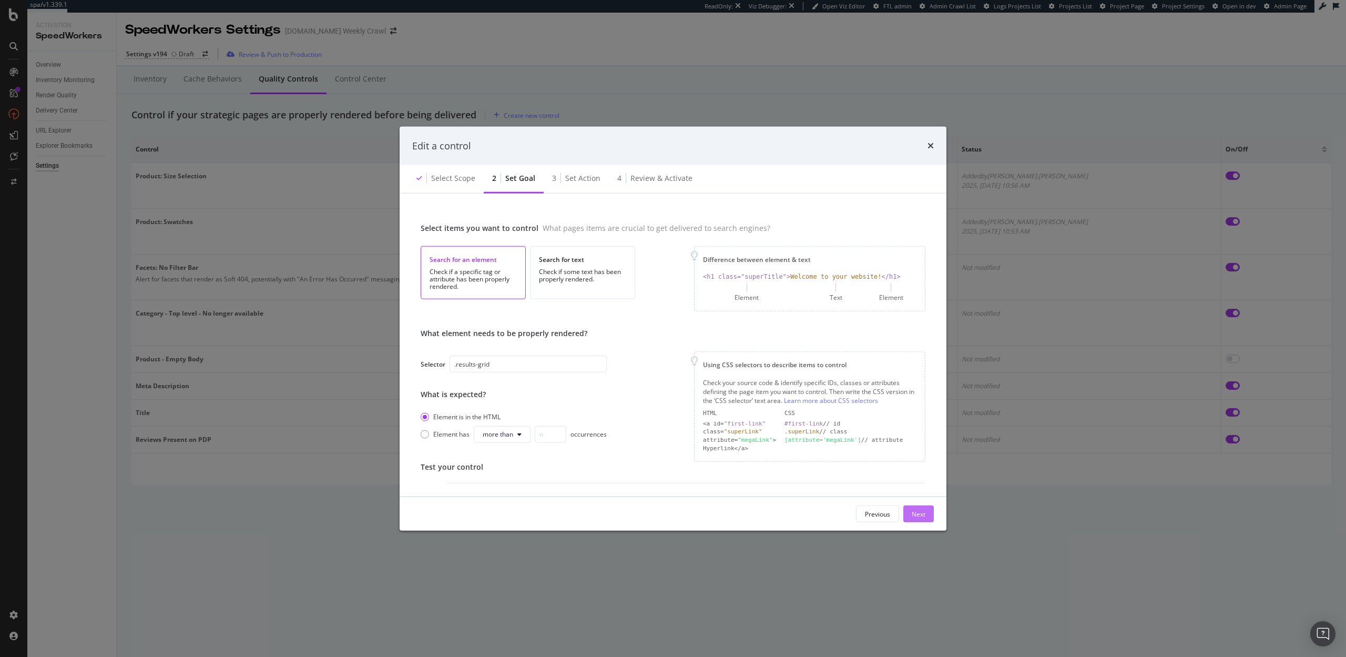
click at [915, 515] on div "Next" at bounding box center [919, 513] width 14 height 9
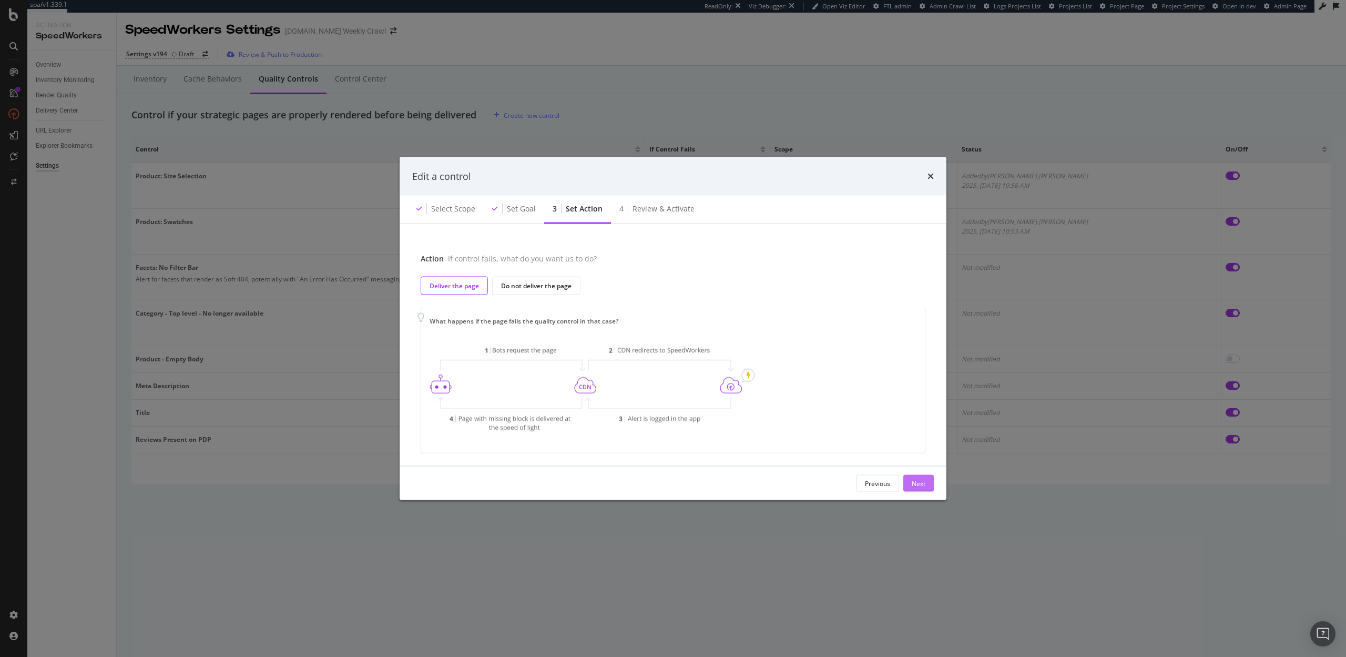
click at [915, 486] on div "Next" at bounding box center [919, 483] width 14 height 9
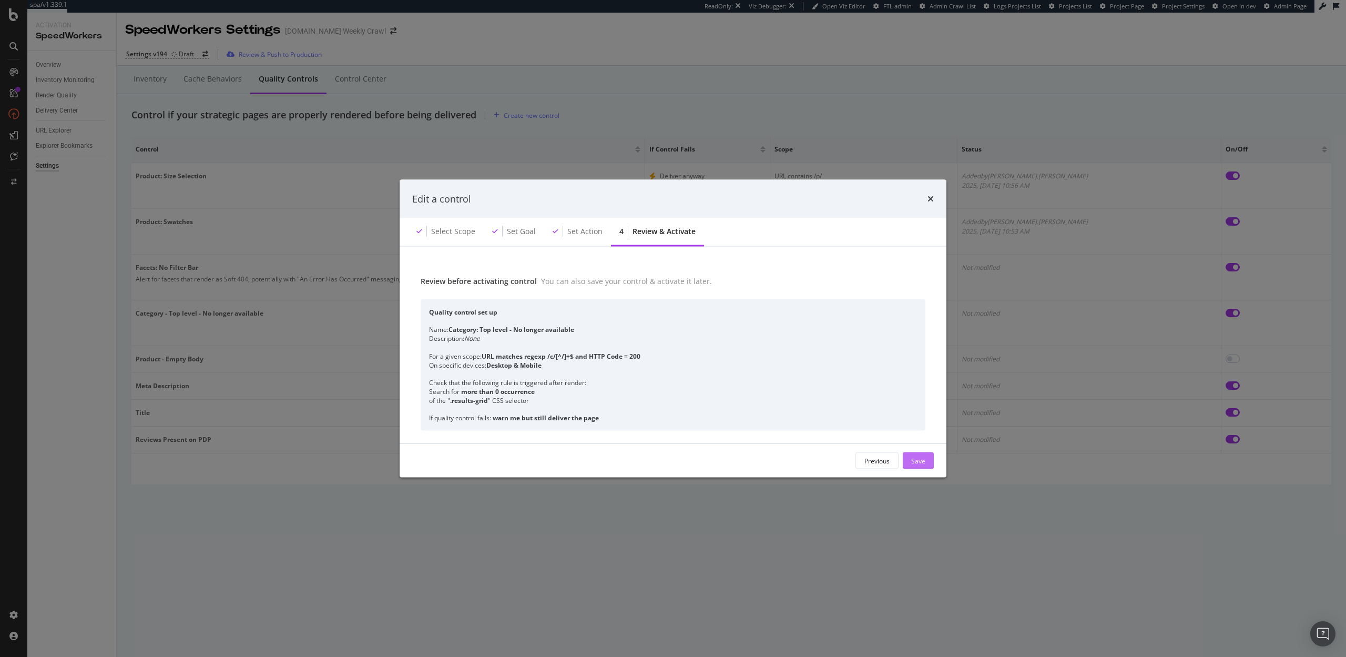
click at [925, 460] on div "Save" at bounding box center [918, 460] width 14 height 9
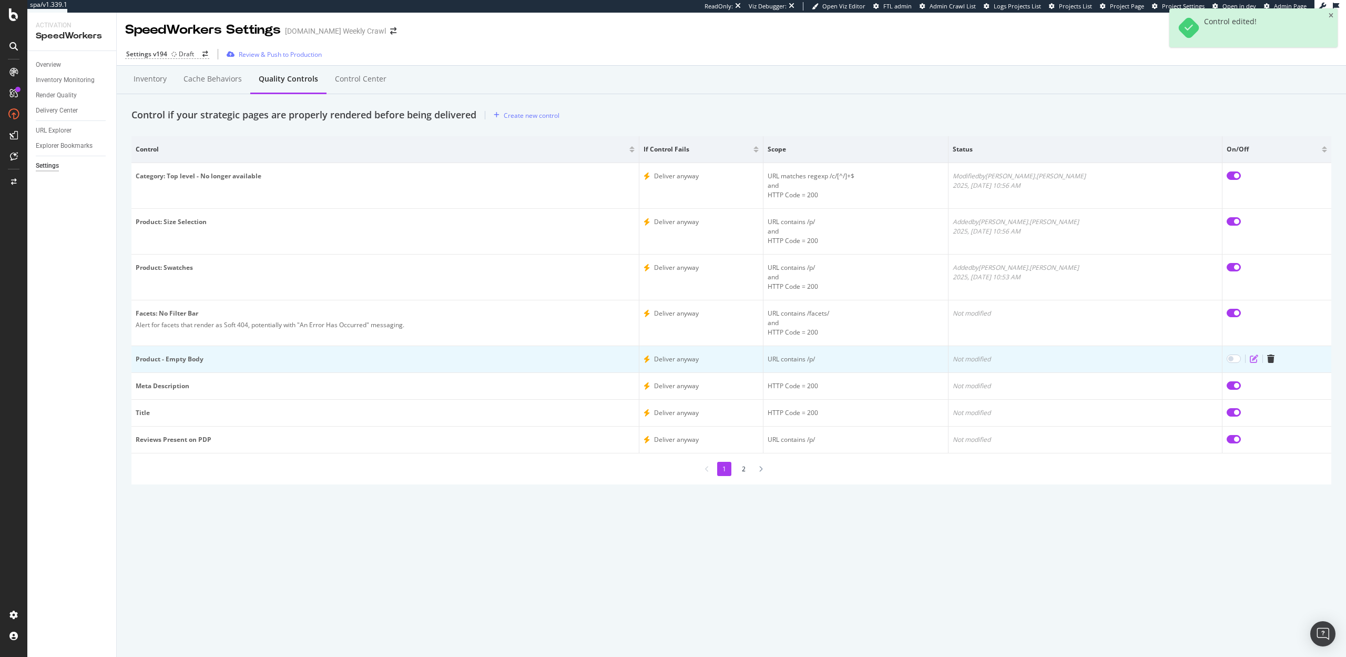
click at [1250, 359] on icon "edit" at bounding box center [1254, 358] width 8 height 8
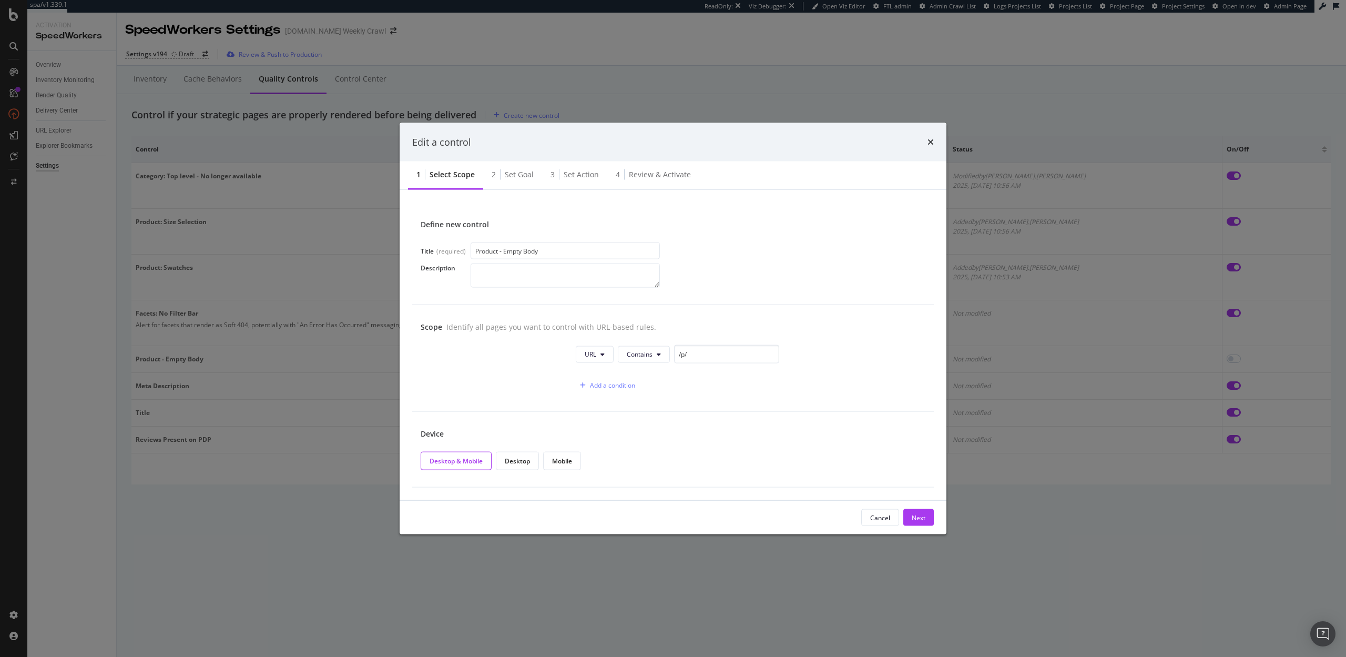
click at [502, 253] on input "Product - Empty Body" at bounding box center [565, 250] width 189 height 17
type input "Product: Empty Body"
click at [912, 509] on div "Cancel Next" at bounding box center [897, 517] width 73 height 17
click at [917, 514] on div "Next" at bounding box center [919, 517] width 14 height 9
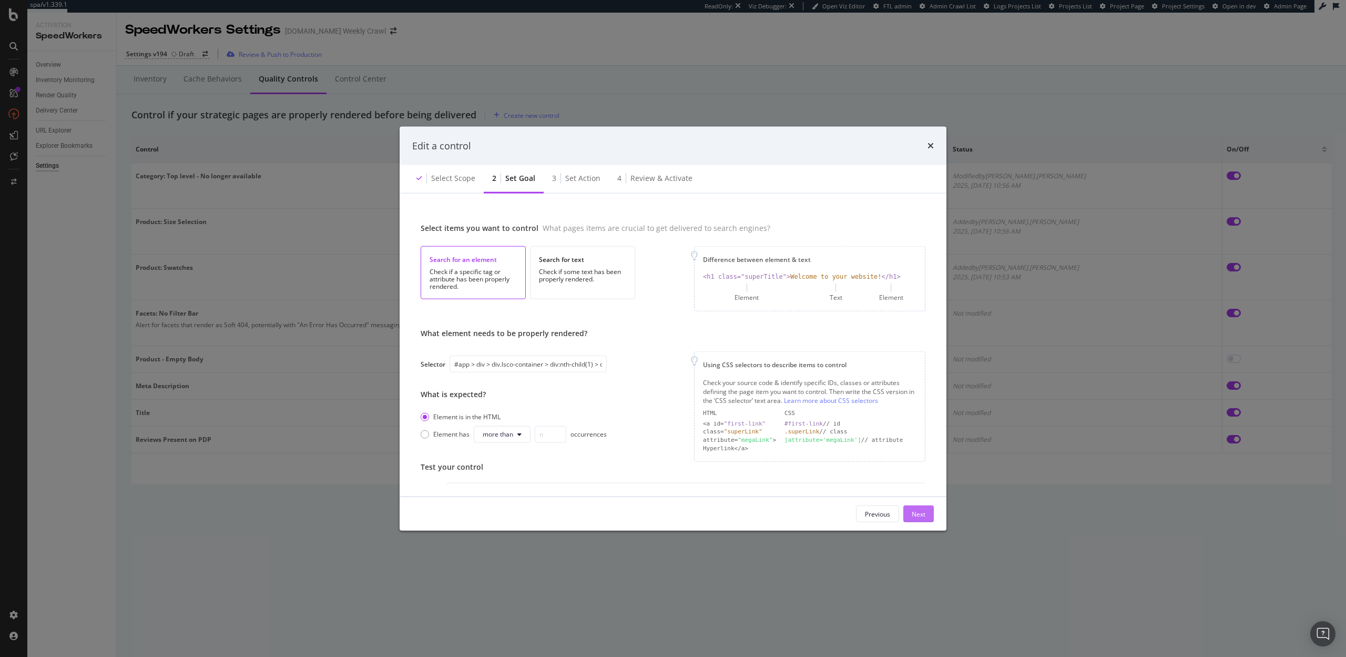
click at [917, 514] on div "Next" at bounding box center [919, 513] width 14 height 9
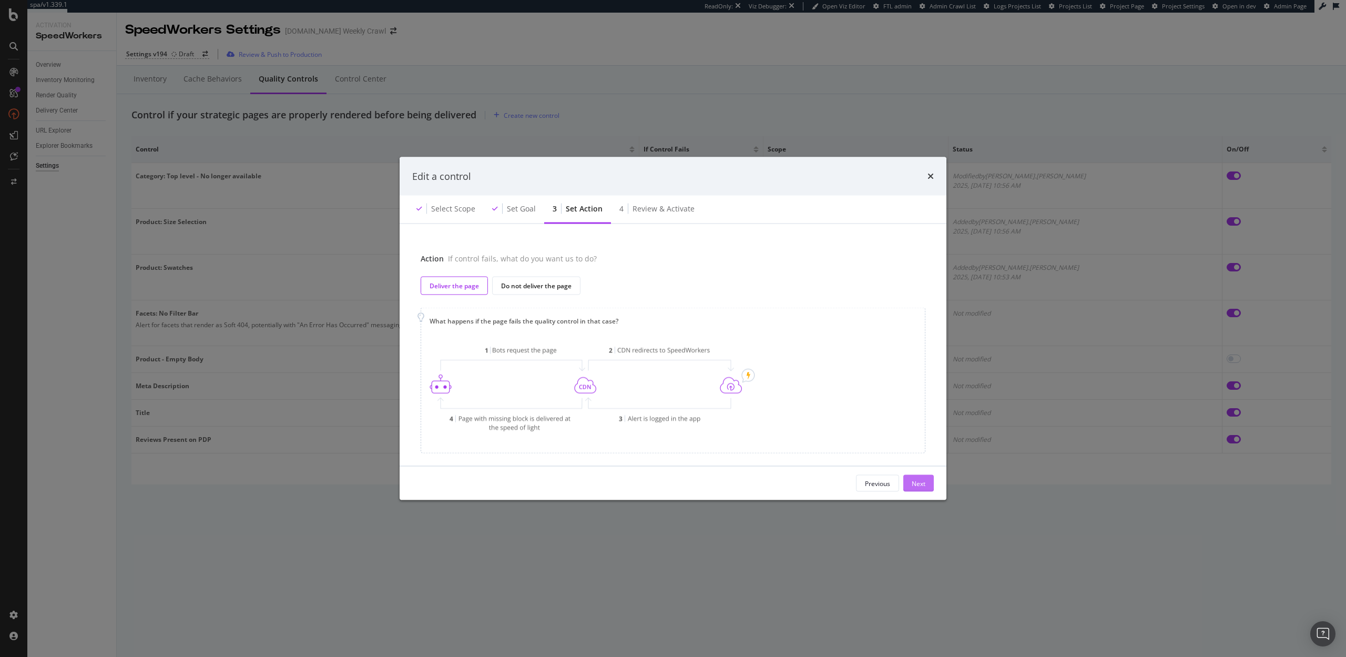
click at [913, 482] on div "Next" at bounding box center [919, 483] width 14 height 9
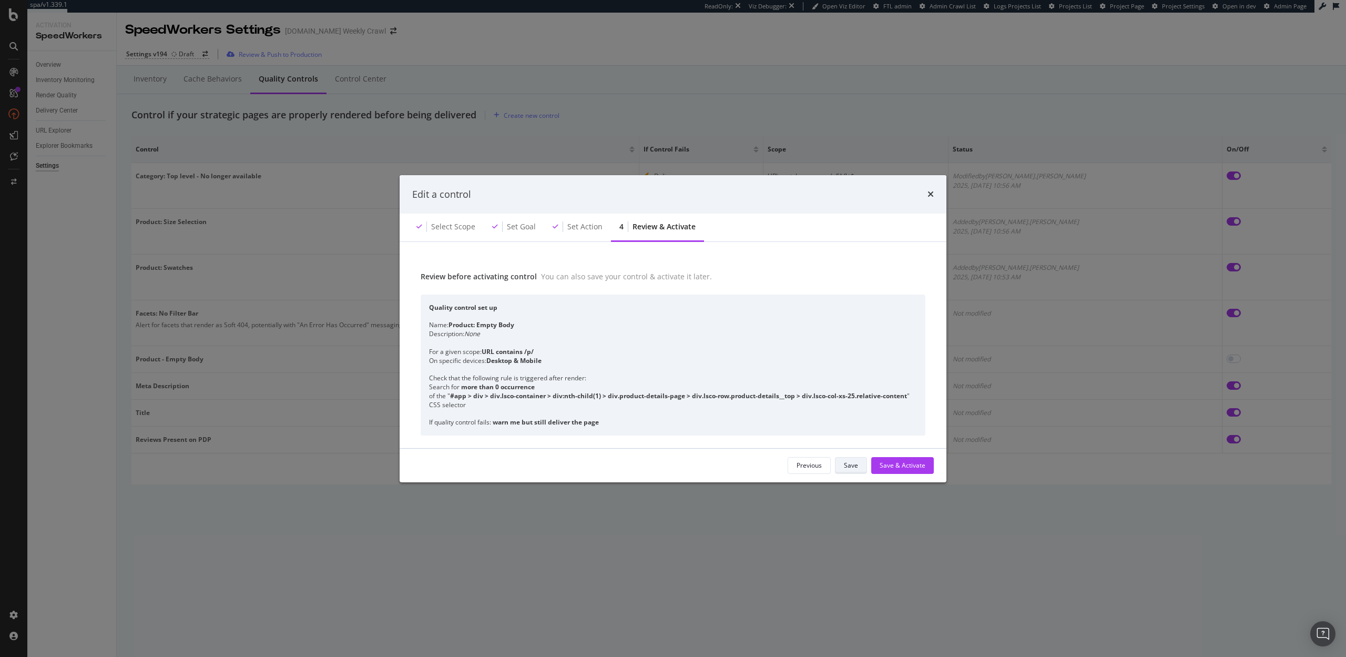
click at [851, 465] on div "Save" at bounding box center [851, 465] width 14 height 9
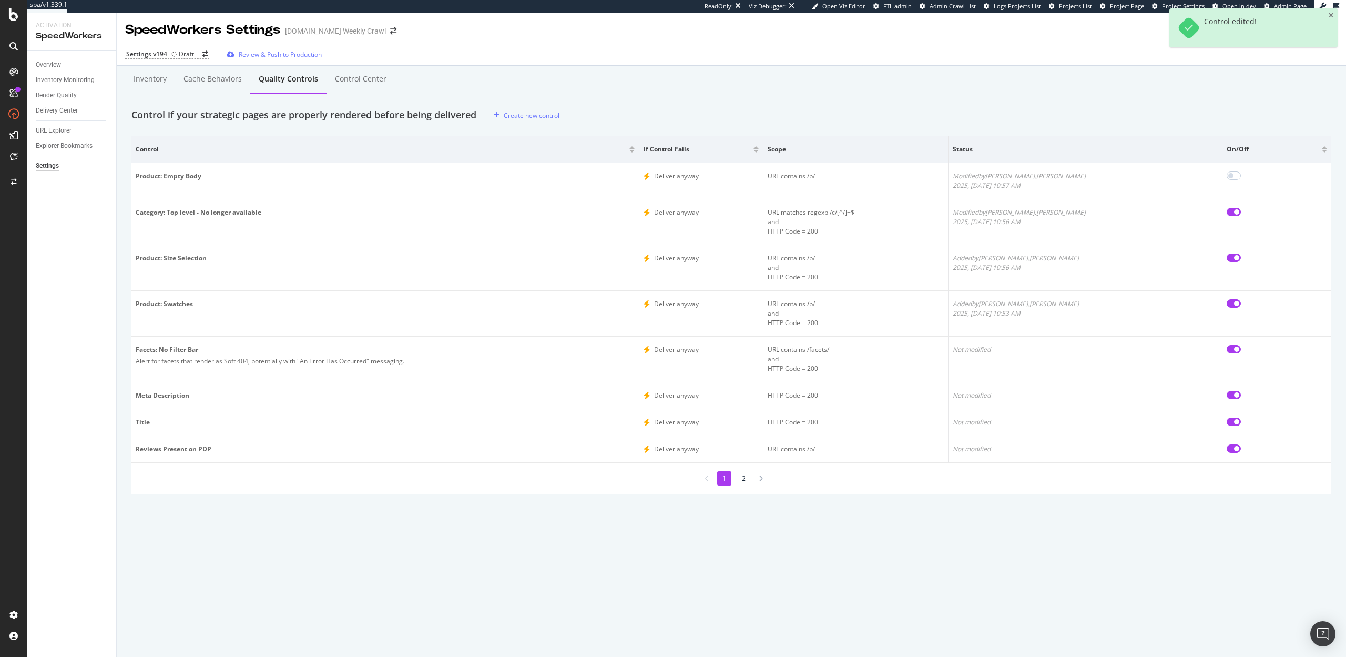
click at [745, 480] on li "2" at bounding box center [744, 478] width 14 height 14
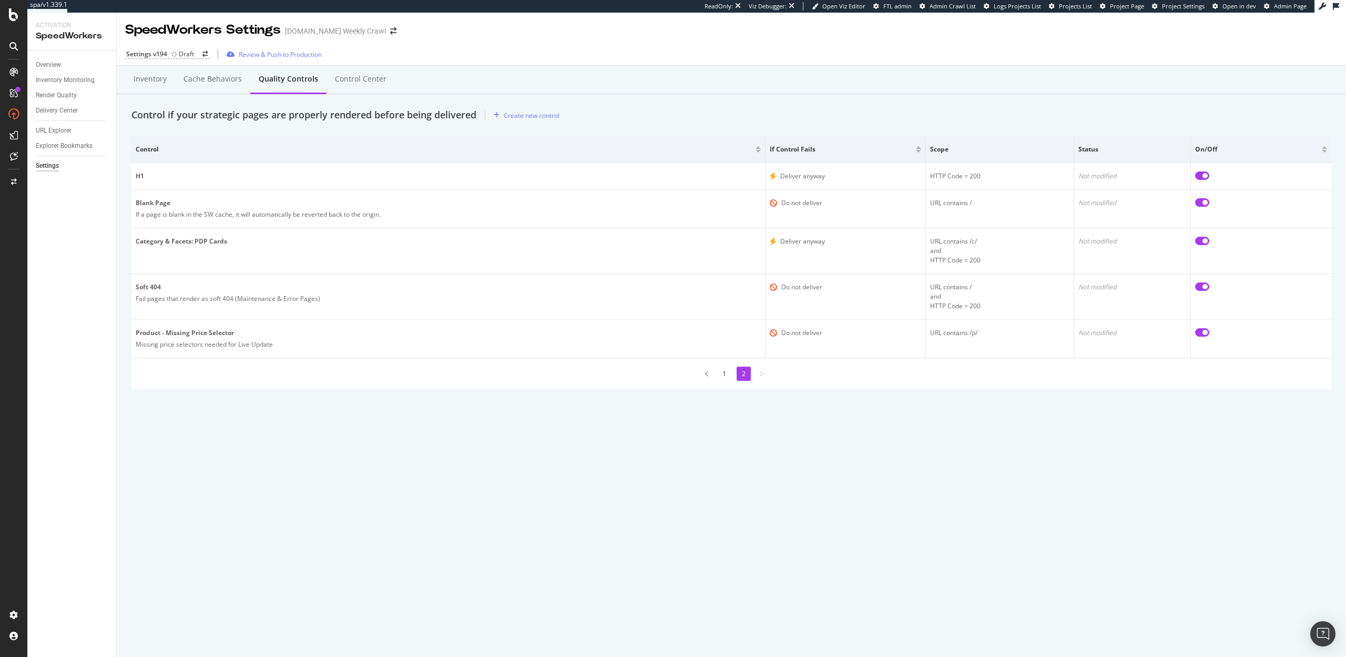
click at [723, 373] on li "1" at bounding box center [724, 374] width 14 height 14
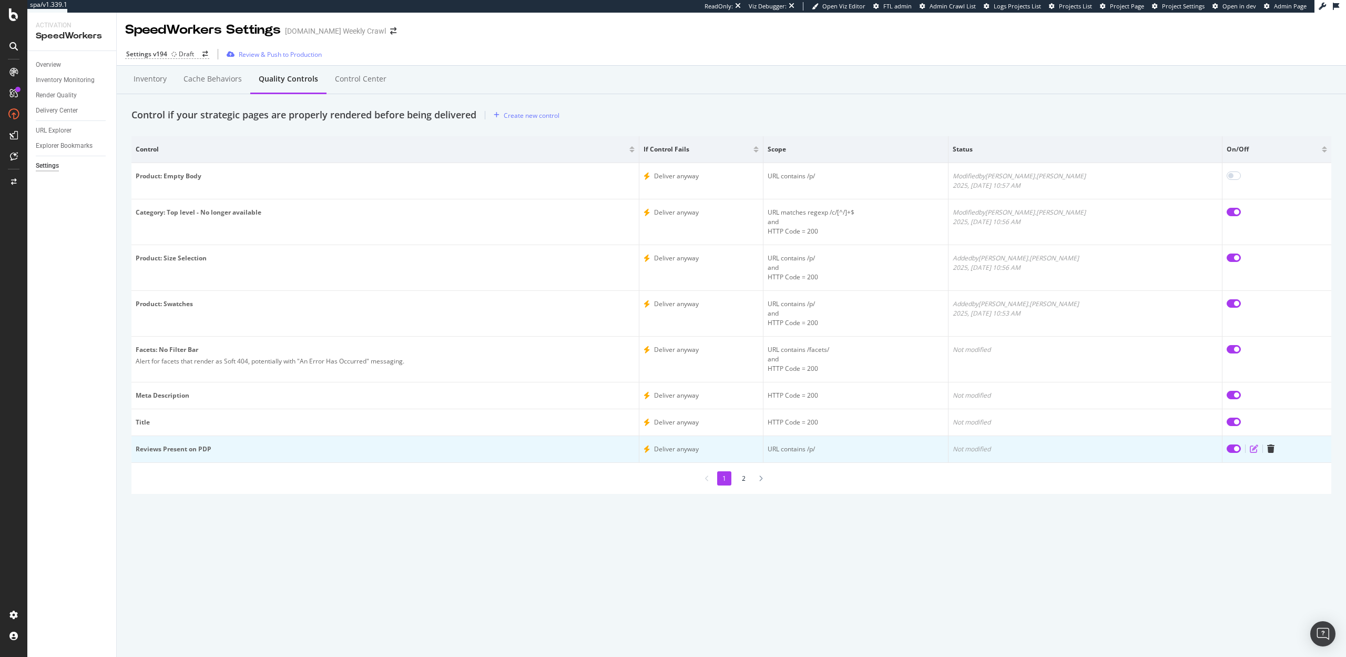
click at [1250, 450] on icon "edit" at bounding box center [1254, 448] width 8 height 8
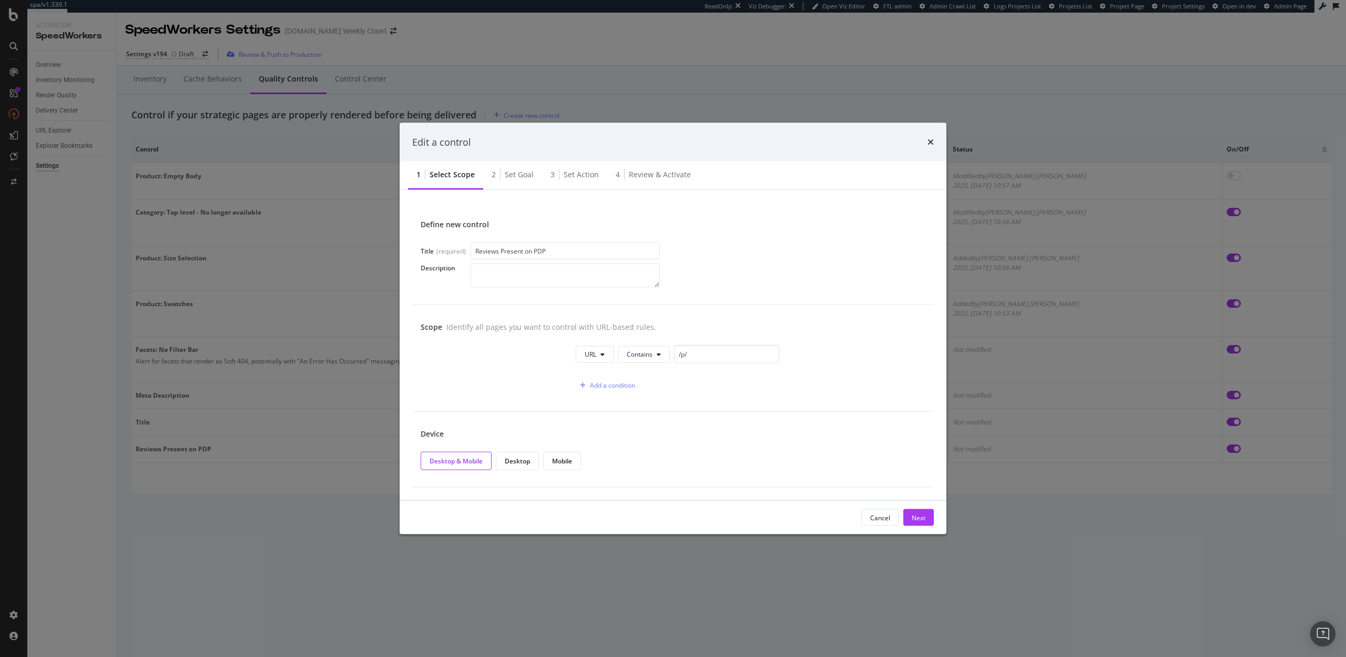
click at [475, 250] on input "Reviews Present on PDP" at bounding box center [565, 250] width 189 height 17
click at [587, 252] on input "Product: Reviews Present on PDP" at bounding box center [565, 250] width 189 height 17
type input "Product: Reviews Present"
click at [606, 383] on div "Add a condition" at bounding box center [612, 385] width 45 height 9
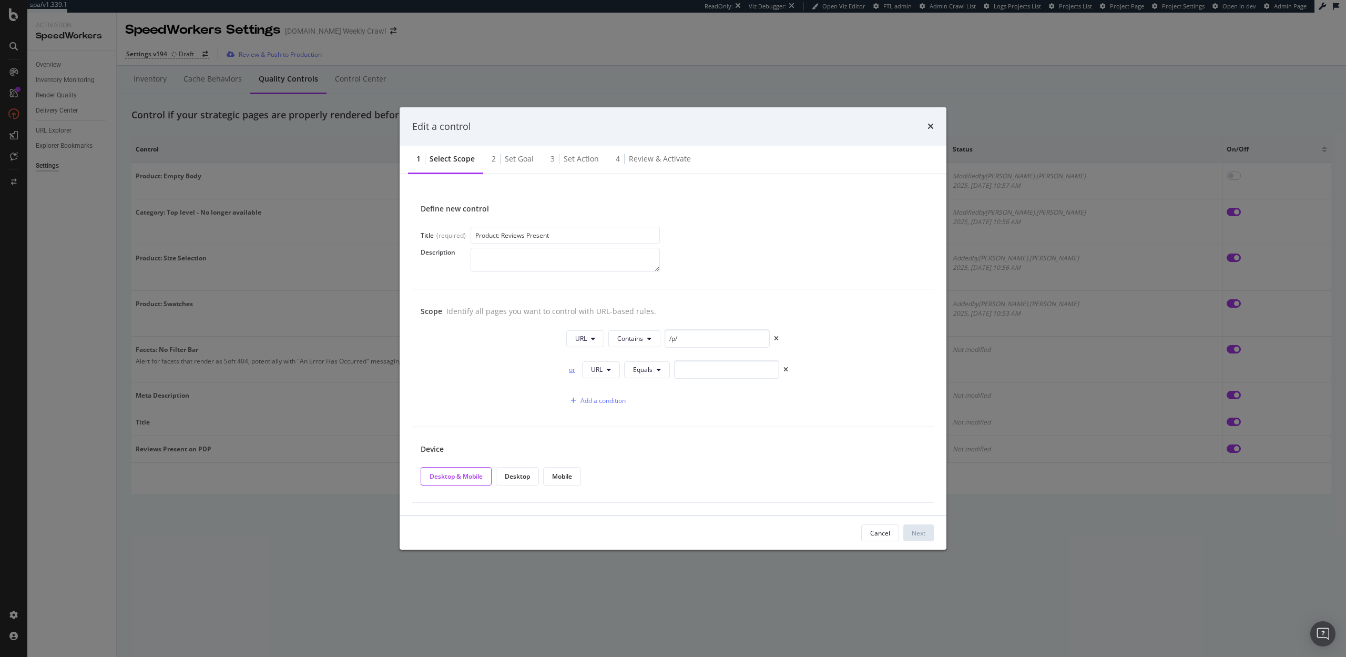
click at [570, 369] on div "or" at bounding box center [572, 369] width 12 height 9
click at [604, 368] on button "URL" at bounding box center [601, 369] width 38 height 17
click at [612, 410] on span "HTTP Code" at bounding box center [607, 409] width 33 height 9
click at [687, 372] on input "0" at bounding box center [737, 369] width 105 height 18
type input "200"
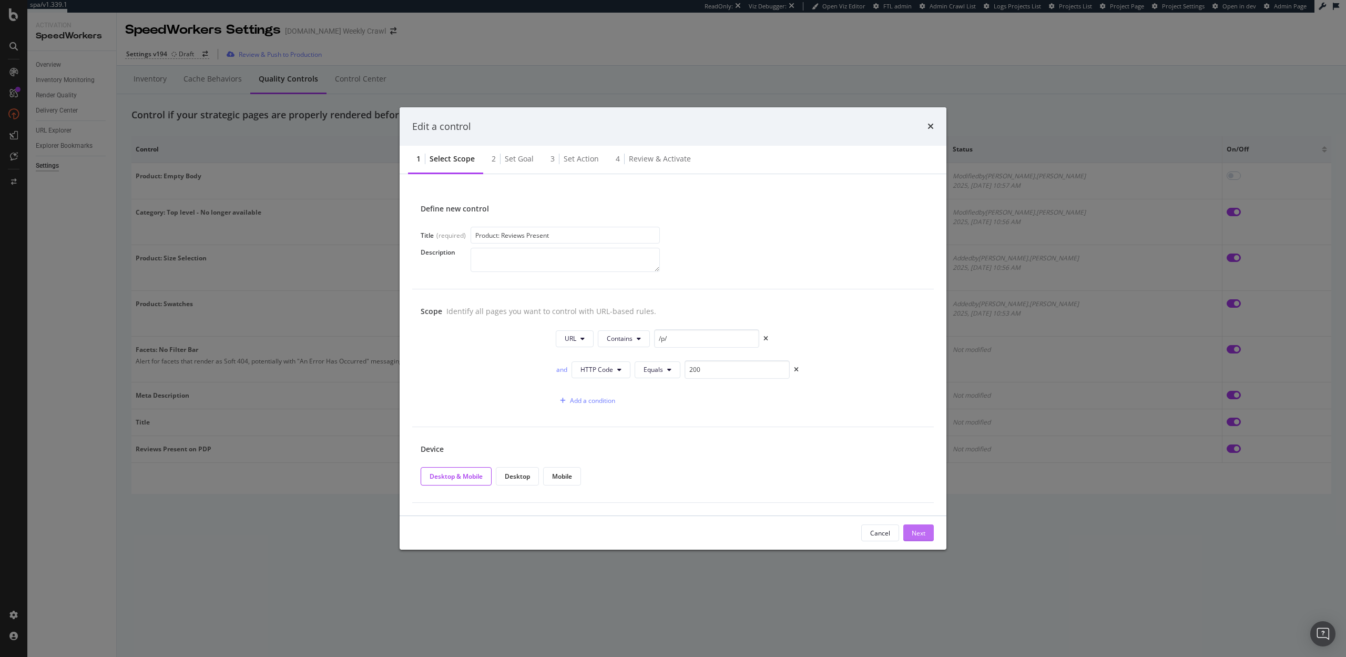
click at [922, 530] on div "Next" at bounding box center [919, 532] width 14 height 9
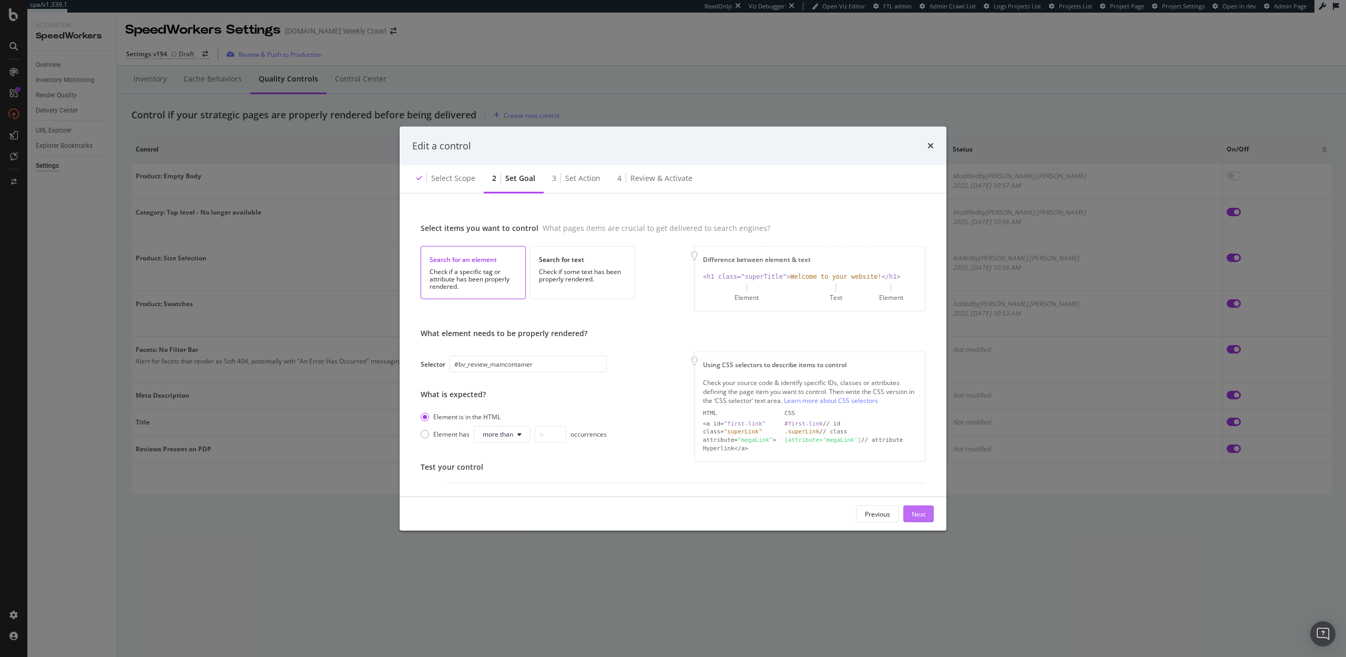
click at [913, 515] on div "Next" at bounding box center [919, 513] width 14 height 9
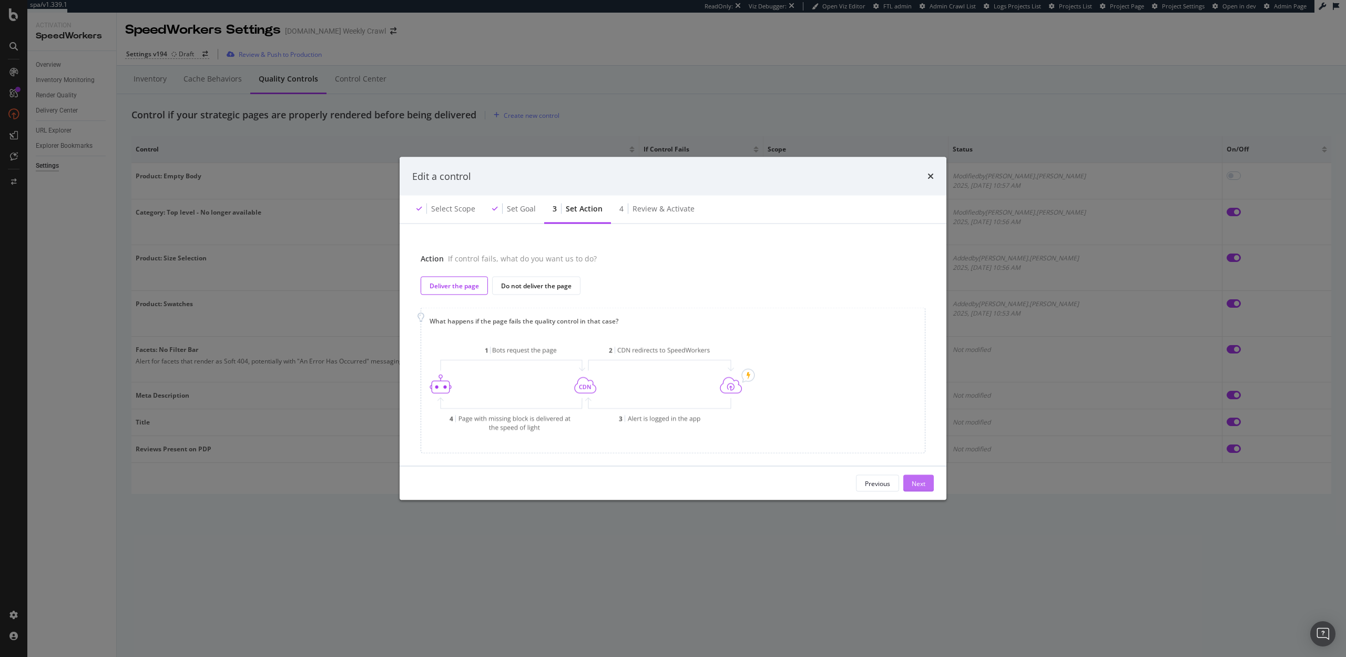
click at [914, 485] on div "Next" at bounding box center [919, 483] width 14 height 9
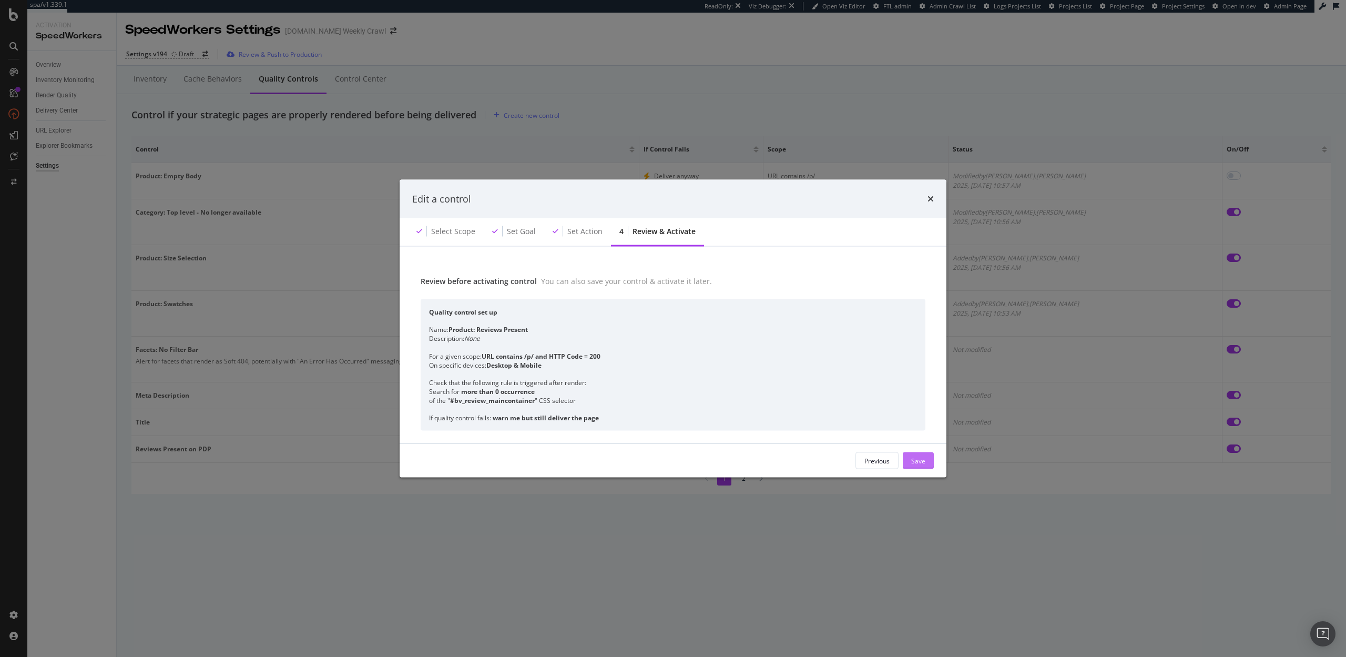
click at [912, 457] on div "Save" at bounding box center [918, 460] width 14 height 9
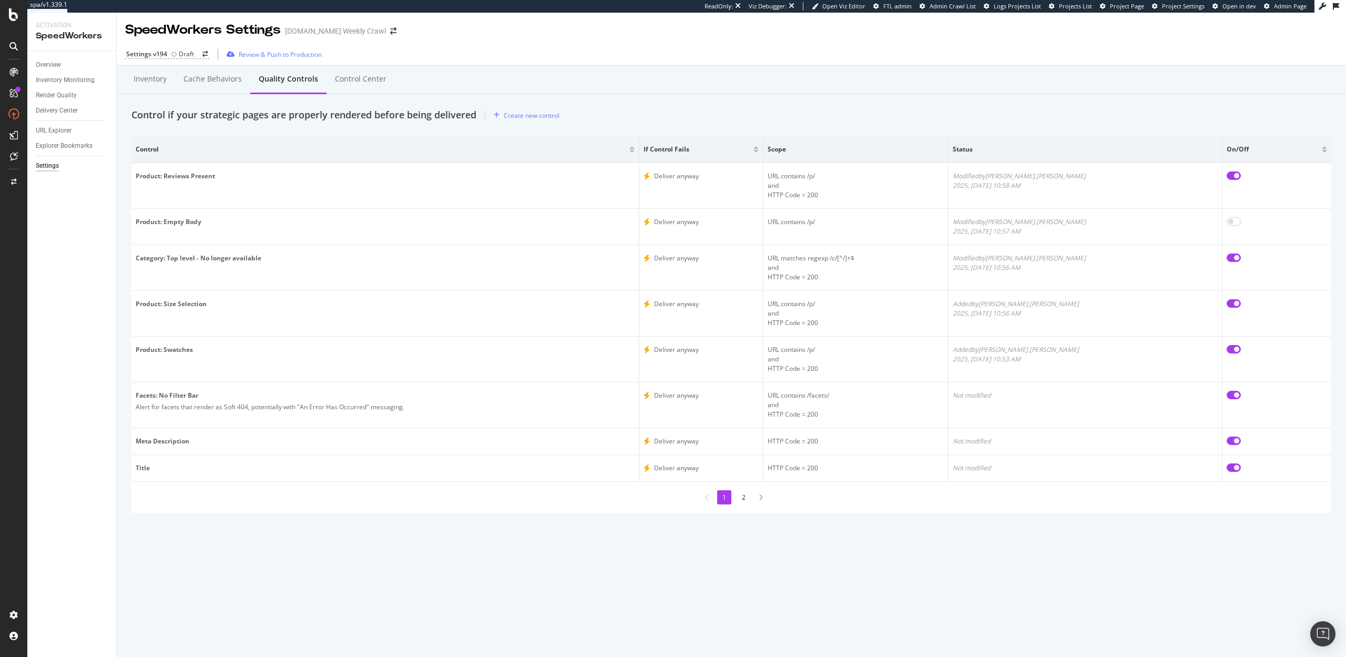
click at [746, 498] on li "2" at bounding box center [744, 497] width 14 height 14
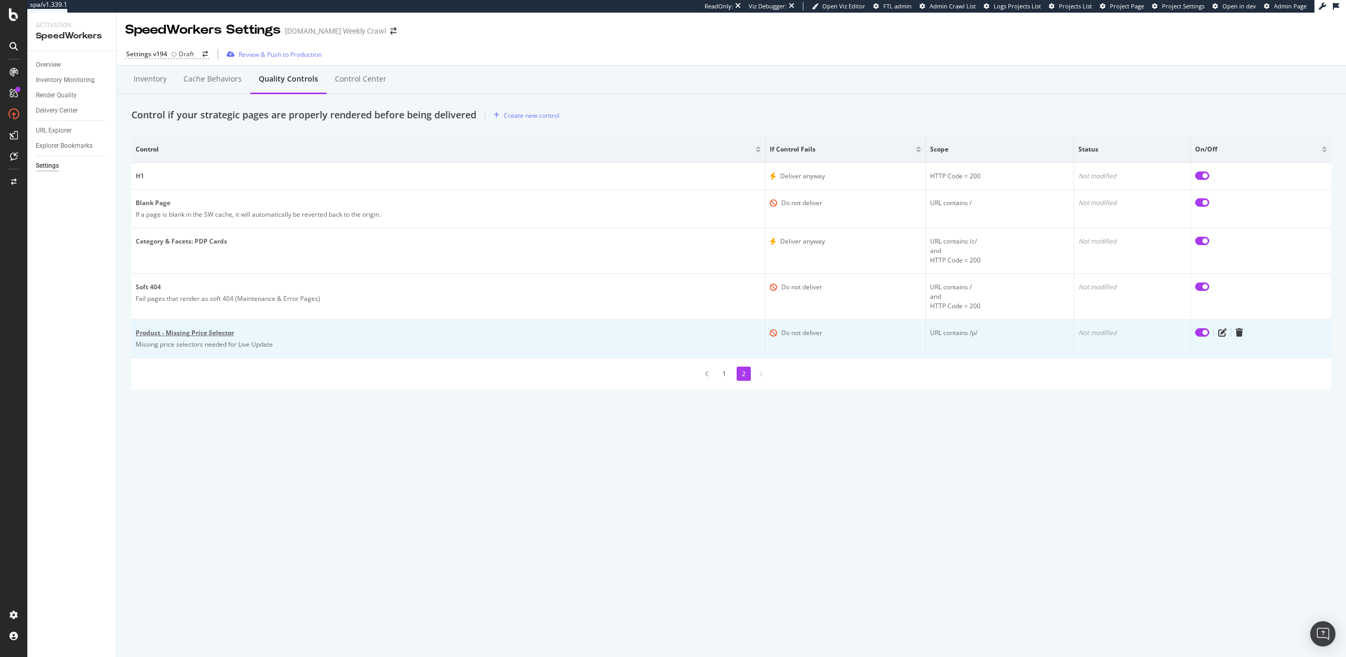
click at [197, 330] on div "Product - Missing Price Selector" at bounding box center [448, 332] width 625 height 9
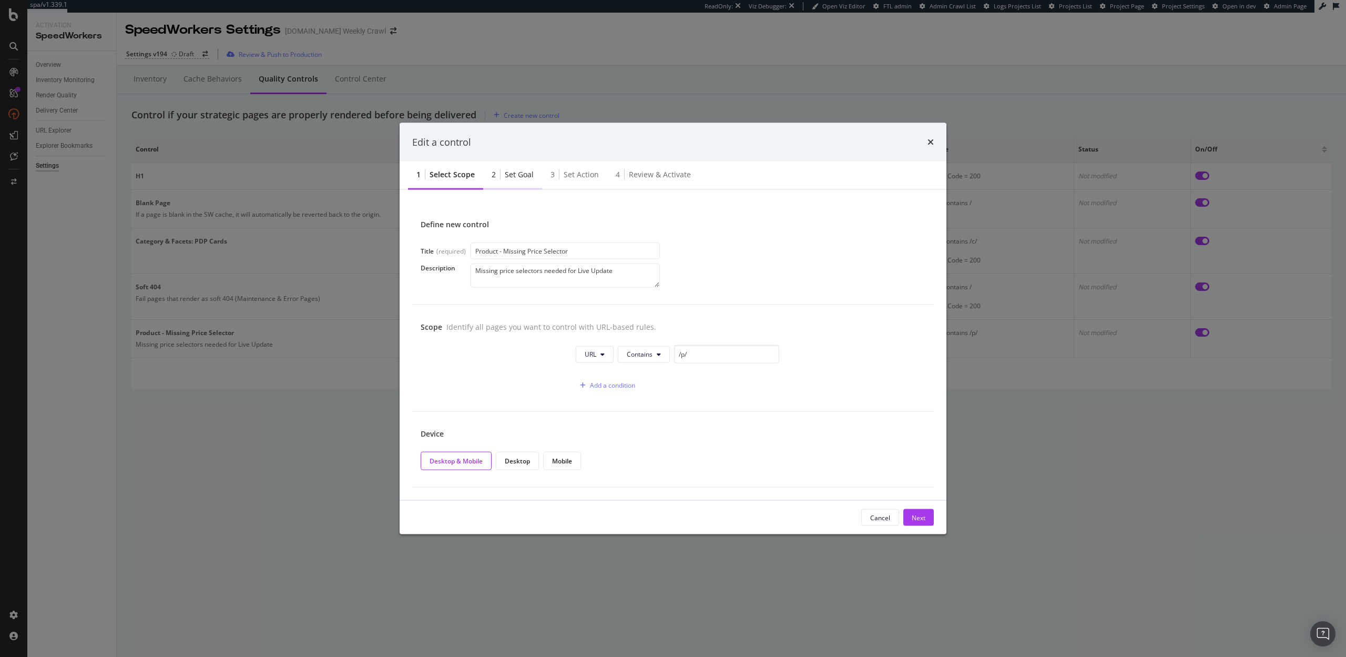
click at [505, 171] on div "Set goal" at bounding box center [519, 174] width 29 height 11
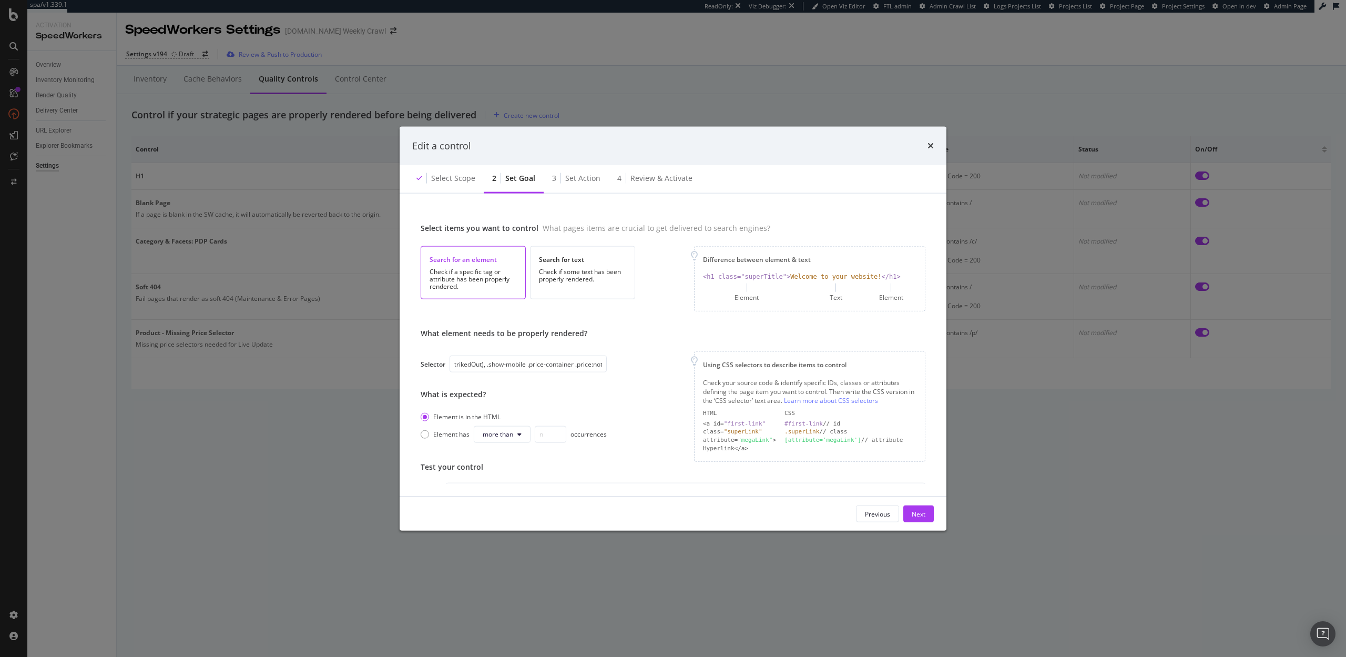
scroll to position [0, 160]
click at [936, 142] on div "Edit a control" at bounding box center [673, 145] width 547 height 39
click at [932, 144] on icon "times" at bounding box center [931, 145] width 6 height 8
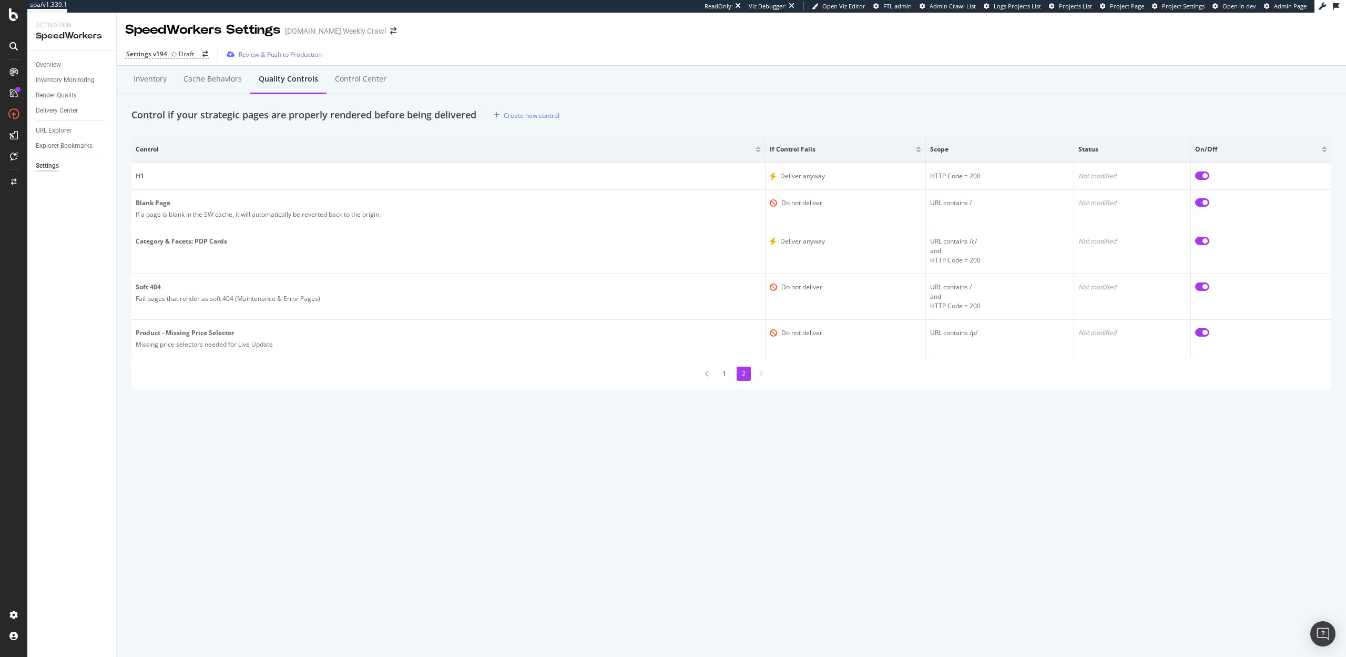
click at [720, 373] on li "1" at bounding box center [724, 374] width 14 height 14
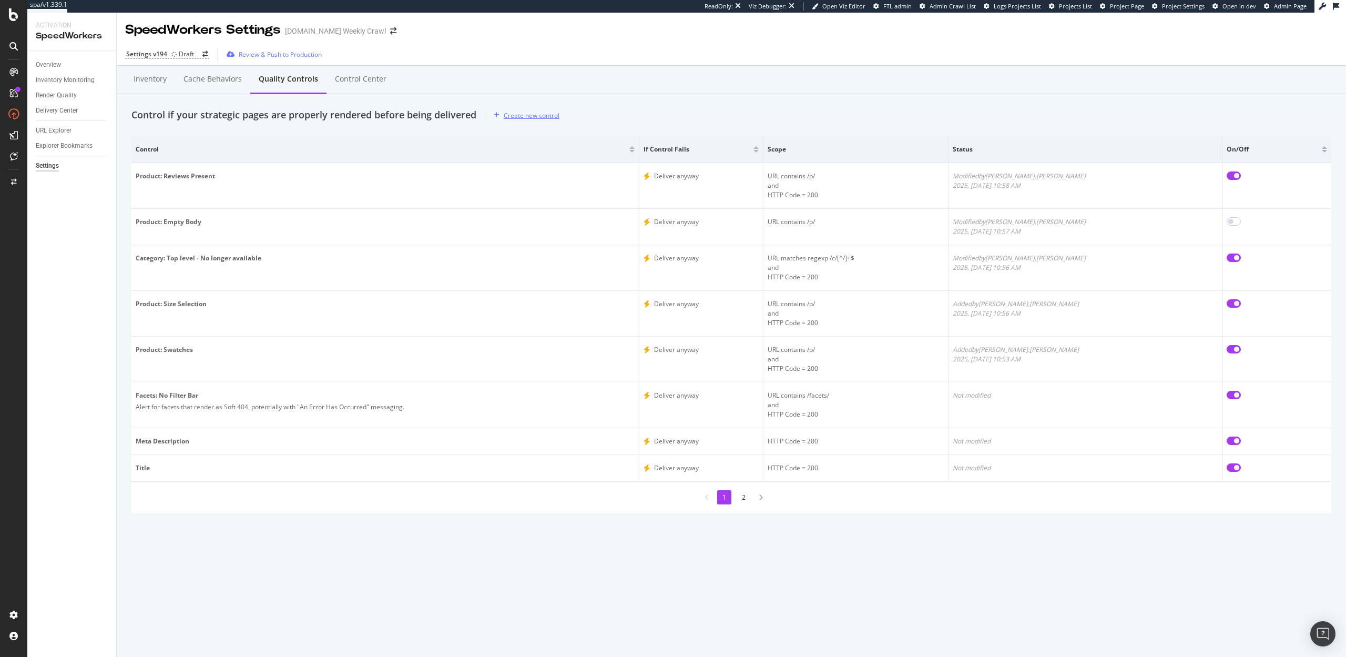
click at [515, 111] on div "Create new control" at bounding box center [532, 115] width 56 height 9
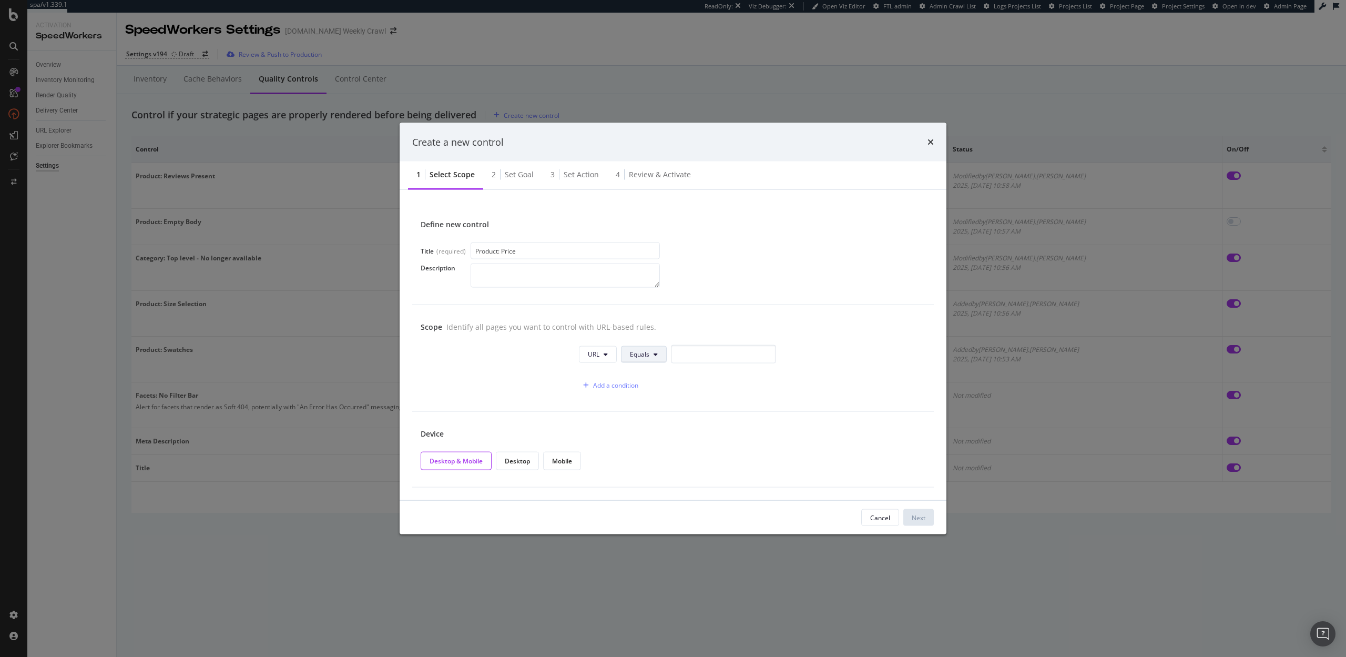
type input "Product: Price"
click at [641, 355] on span "Equals" at bounding box center [639, 354] width 19 height 9
click at [653, 436] on span "Contains" at bounding box center [661, 433] width 62 height 9
click at [696, 347] on input "modal" at bounding box center [726, 354] width 105 height 18
type input "/p/"
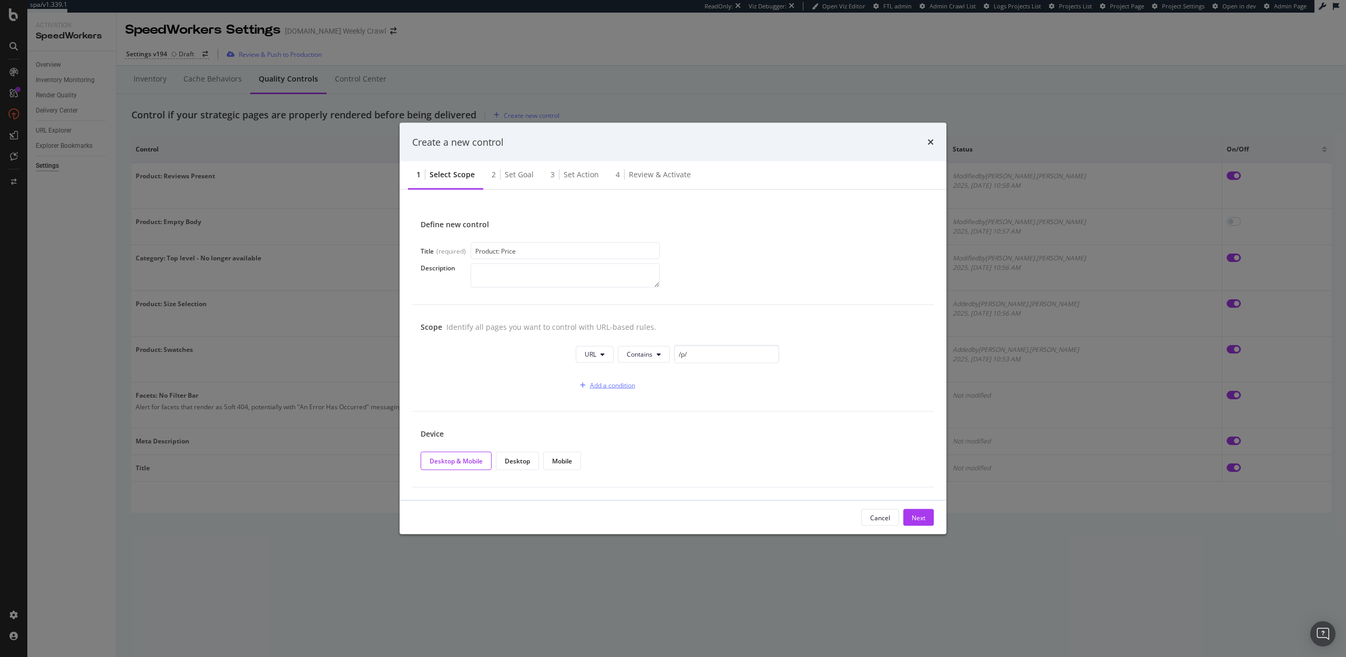
click at [604, 385] on div "Add a condition" at bounding box center [612, 385] width 45 height 9
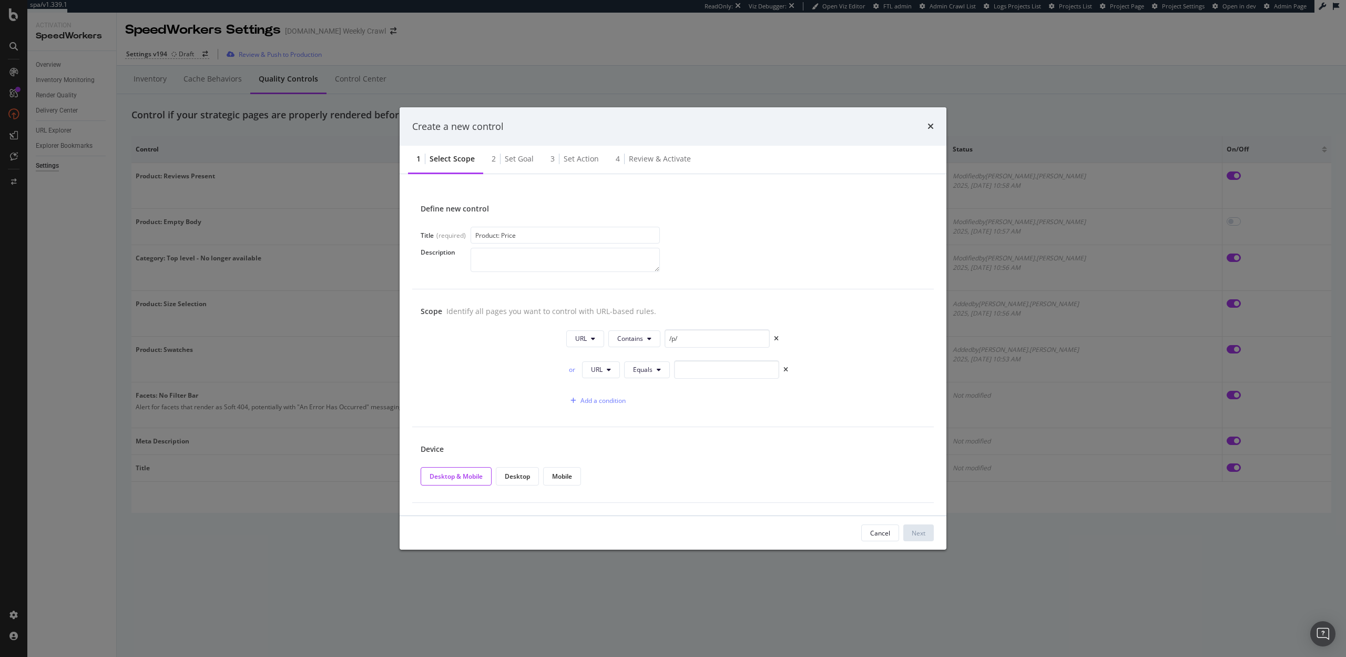
click at [572, 368] on div "or" at bounding box center [572, 369] width 12 height 9
click at [605, 368] on button "URL" at bounding box center [601, 369] width 38 height 17
click at [608, 414] on span "HTTP Code" at bounding box center [607, 409] width 33 height 9
click at [685, 367] on input "0" at bounding box center [737, 369] width 105 height 18
type input "200"
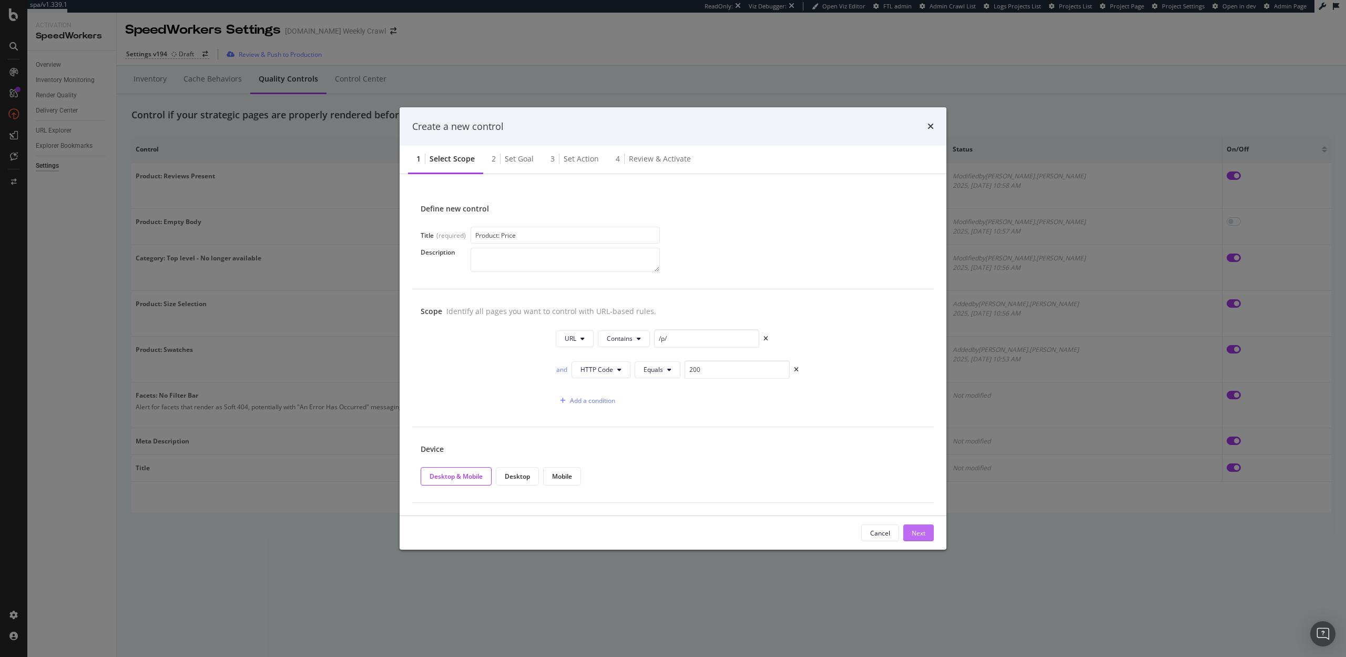
click at [920, 528] on div "Next" at bounding box center [919, 532] width 14 height 9
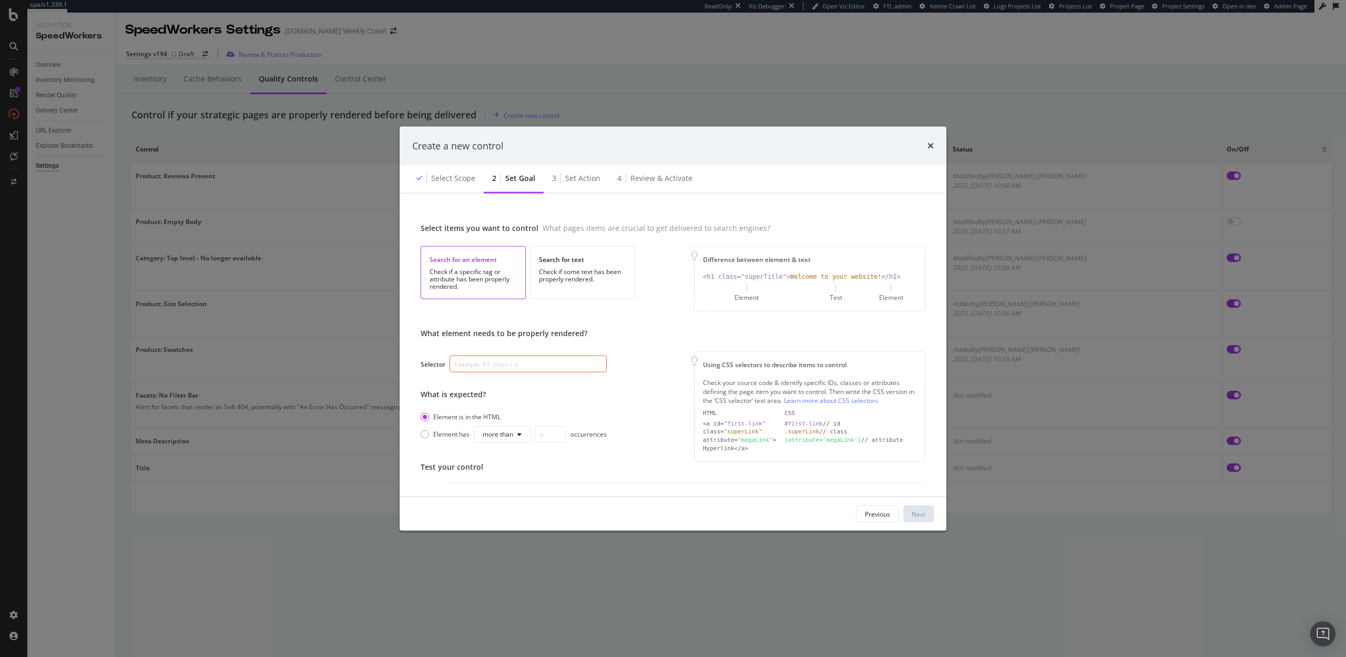
click at [547, 365] on input "modal" at bounding box center [528, 363] width 157 height 17
paste input "[class*="size-tile"]"
type input "[class*="size-tile"]"
click at [547, 365] on input "[class*="size-tile"]" at bounding box center [528, 363] width 157 height 17
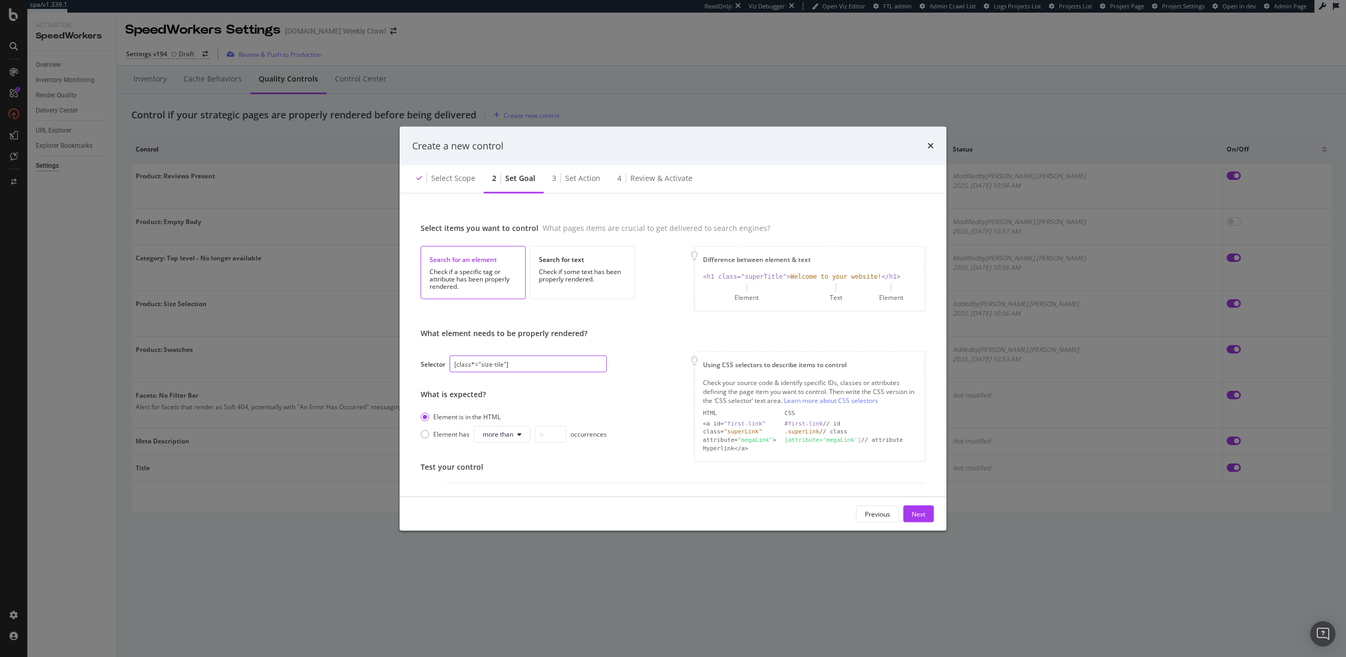
click at [547, 365] on input "[class*="size-tile"]" at bounding box center [528, 363] width 157 height 17
paste input "class="price""
click at [454, 365] on input "class="price"" at bounding box center [528, 363] width 157 height 17
click at [505, 366] on input "[class="price"" at bounding box center [528, 363] width 157 height 17
type input "[class="price"]"
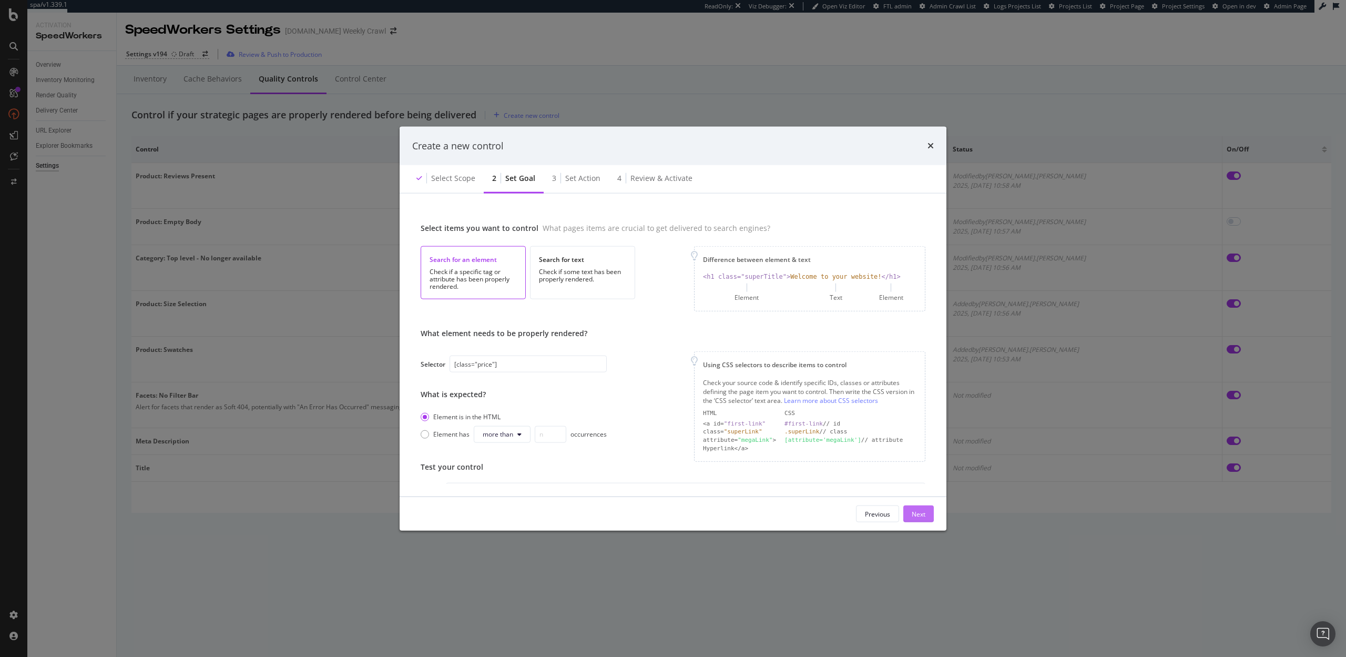
click at [923, 509] on div "Next" at bounding box center [919, 513] width 14 height 9
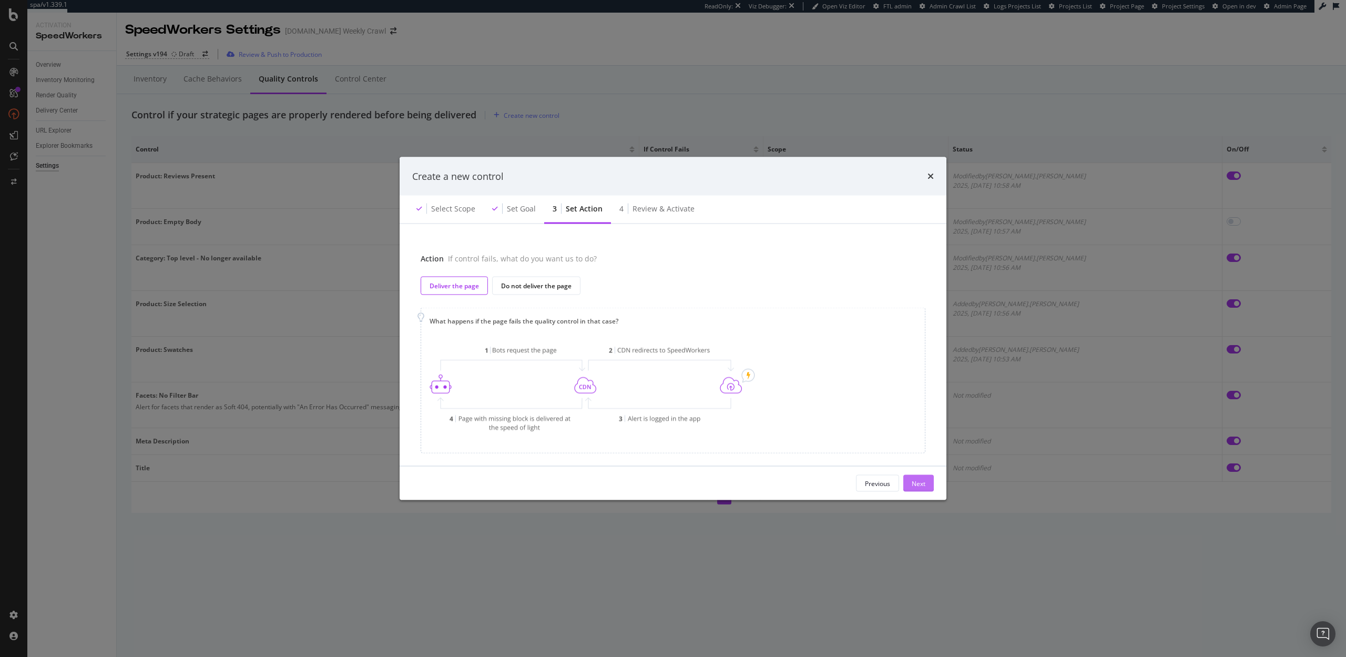
click at [914, 487] on div "Next" at bounding box center [919, 483] width 14 height 9
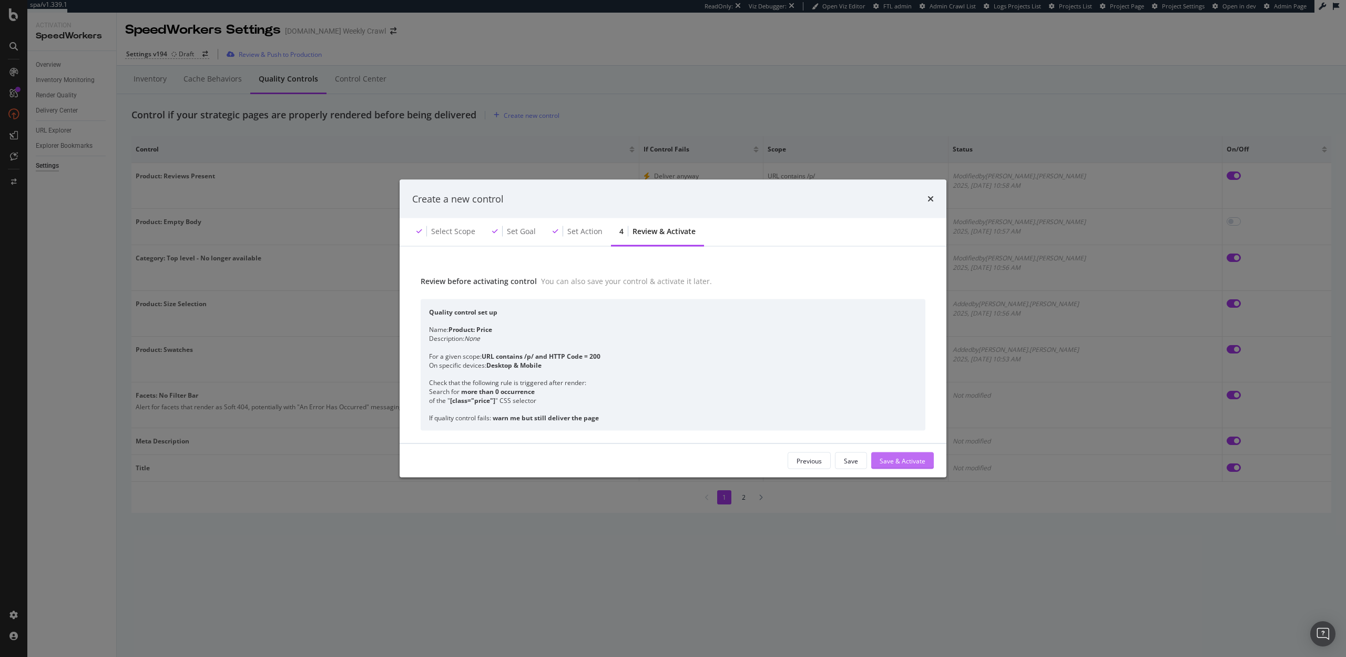
click at [915, 463] on div "Save & Activate" at bounding box center [903, 460] width 46 height 9
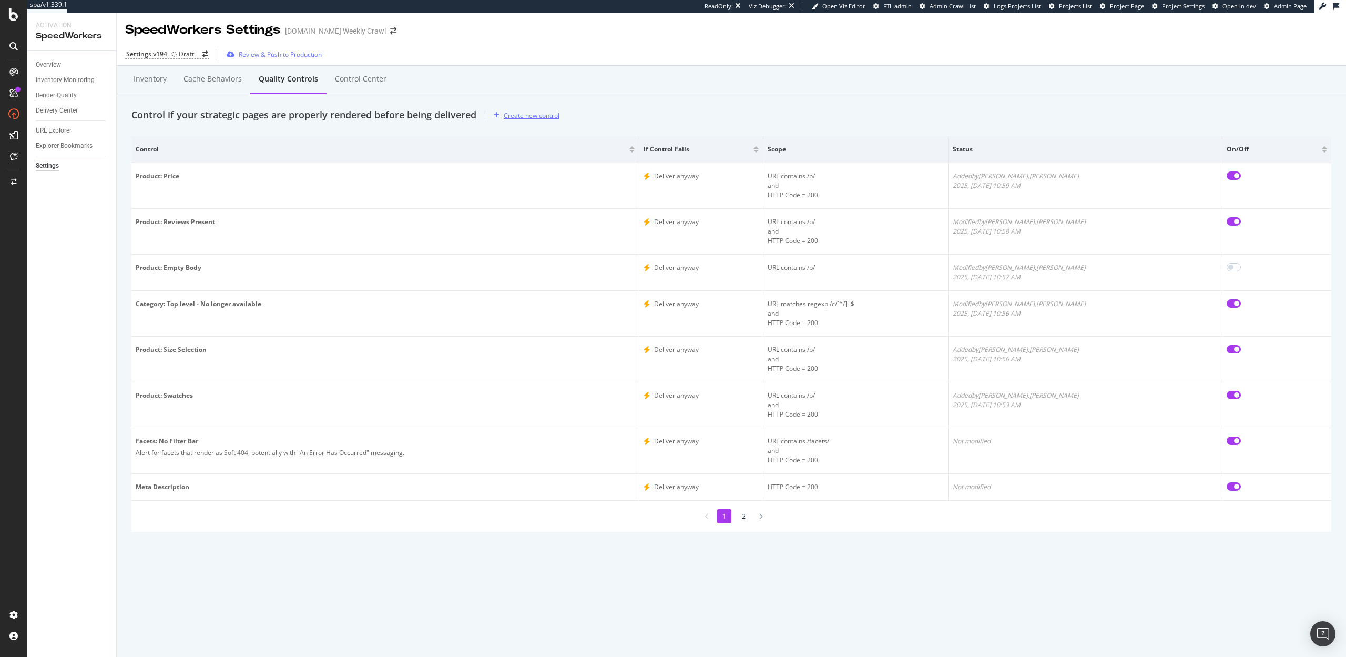
click at [517, 113] on div "Create new control" at bounding box center [532, 115] width 56 height 9
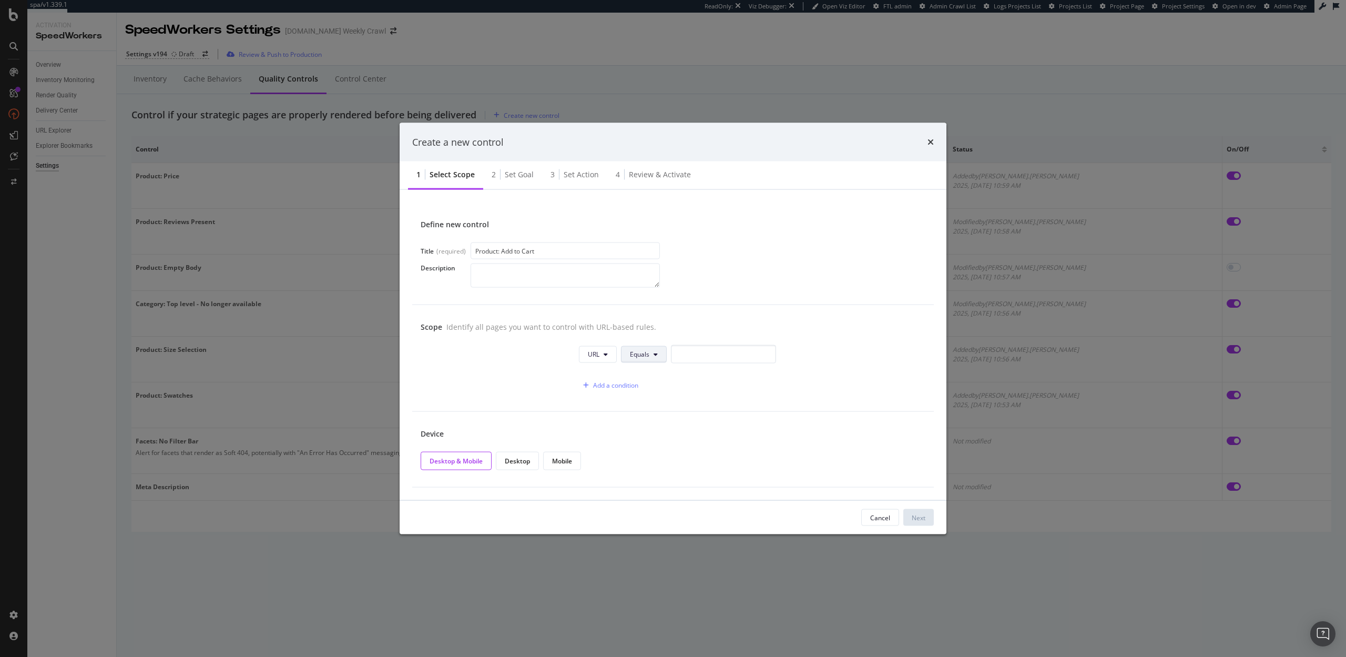
type input "Product: Add to Cart"
click at [648, 353] on span "Equals" at bounding box center [639, 354] width 19 height 9
click at [654, 427] on div "Contains" at bounding box center [661, 432] width 79 height 15
click at [693, 360] on input "modal" at bounding box center [726, 354] width 105 height 18
type input "/p/"
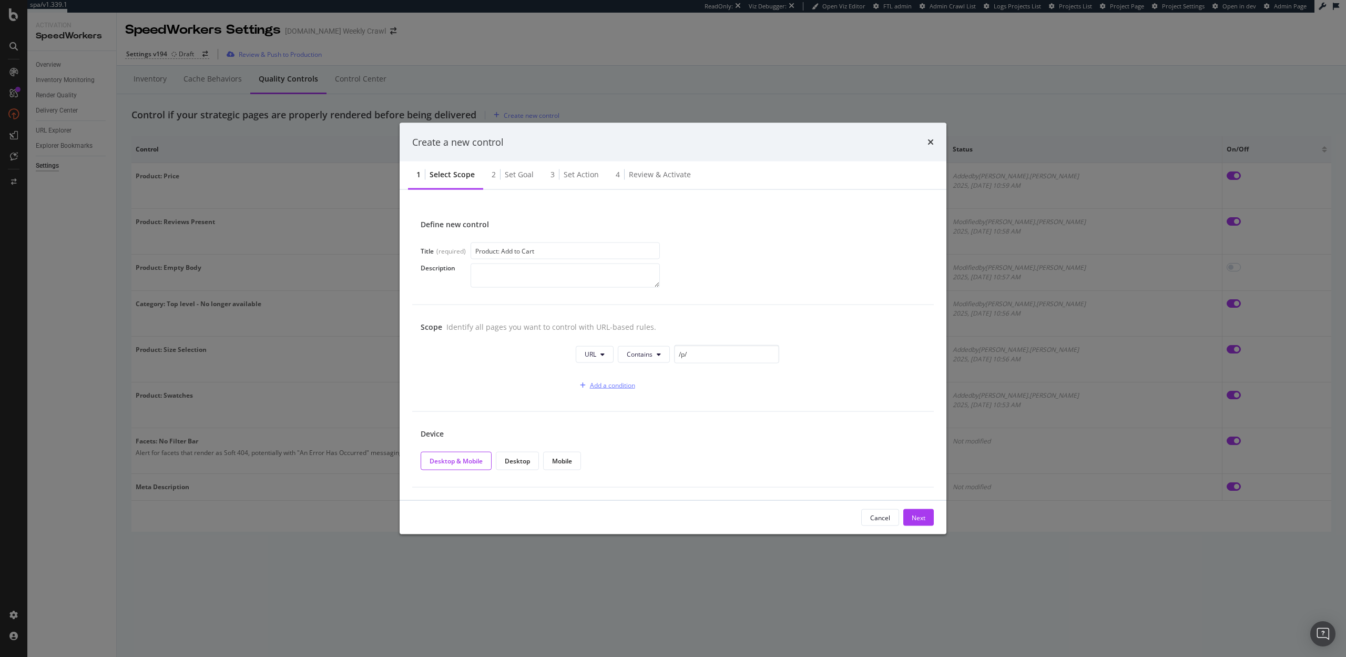
click at [629, 386] on div "Add a condition" at bounding box center [612, 385] width 45 height 9
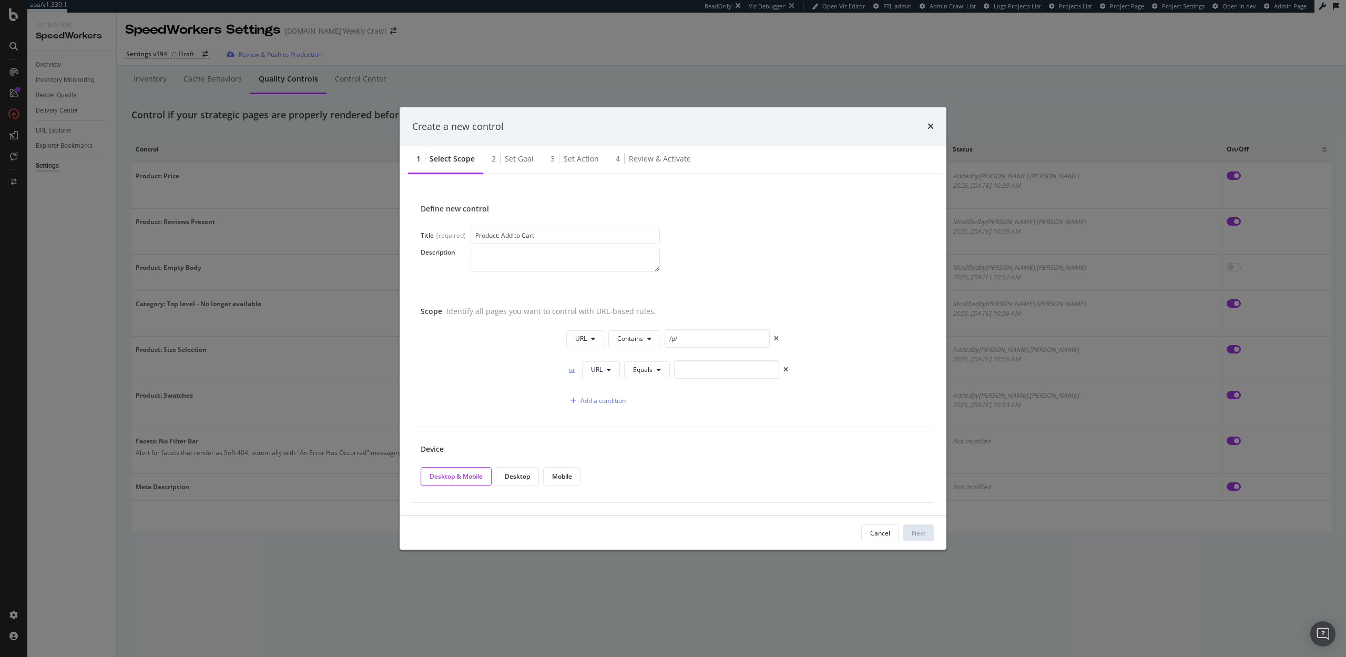
click at [570, 372] on div "or" at bounding box center [572, 369] width 12 height 9
click at [603, 370] on span "URL" at bounding box center [597, 369] width 12 height 9
click at [606, 406] on span "HTTP Code" at bounding box center [607, 409] width 33 height 9
click at [685, 367] on input "0" at bounding box center [737, 369] width 105 height 18
type input "200"
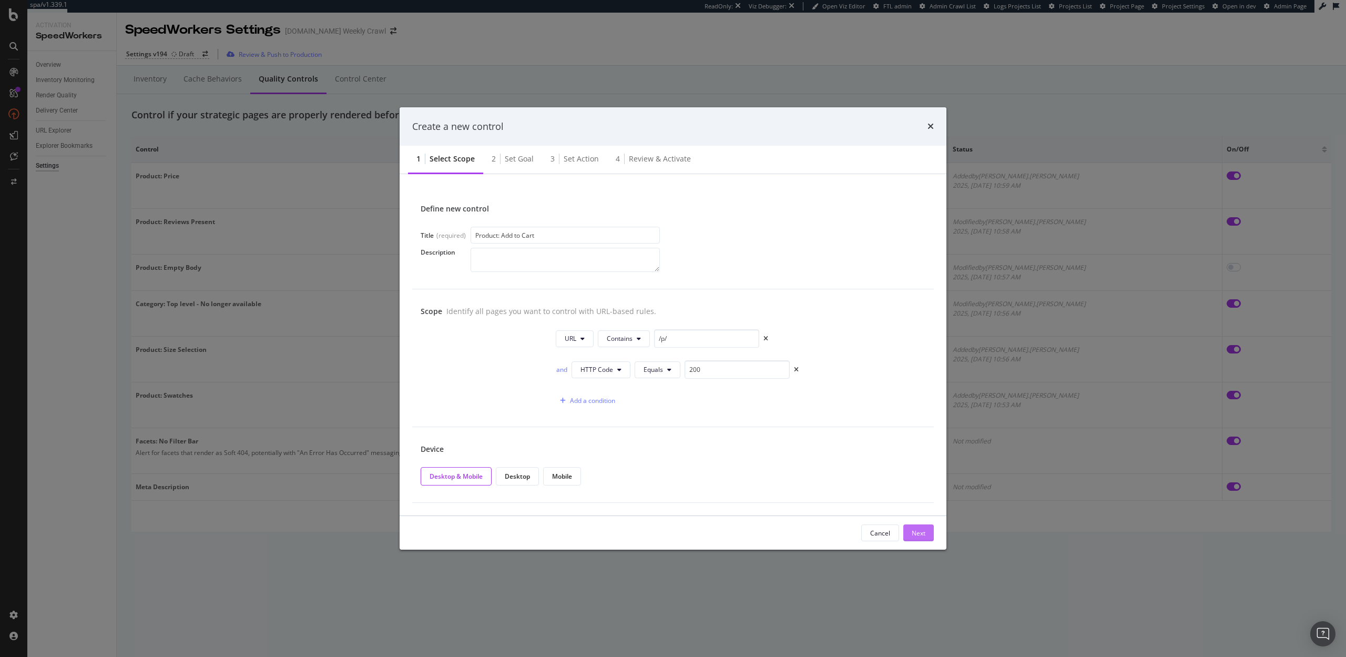
click at [919, 535] on div "Next" at bounding box center [919, 532] width 14 height 9
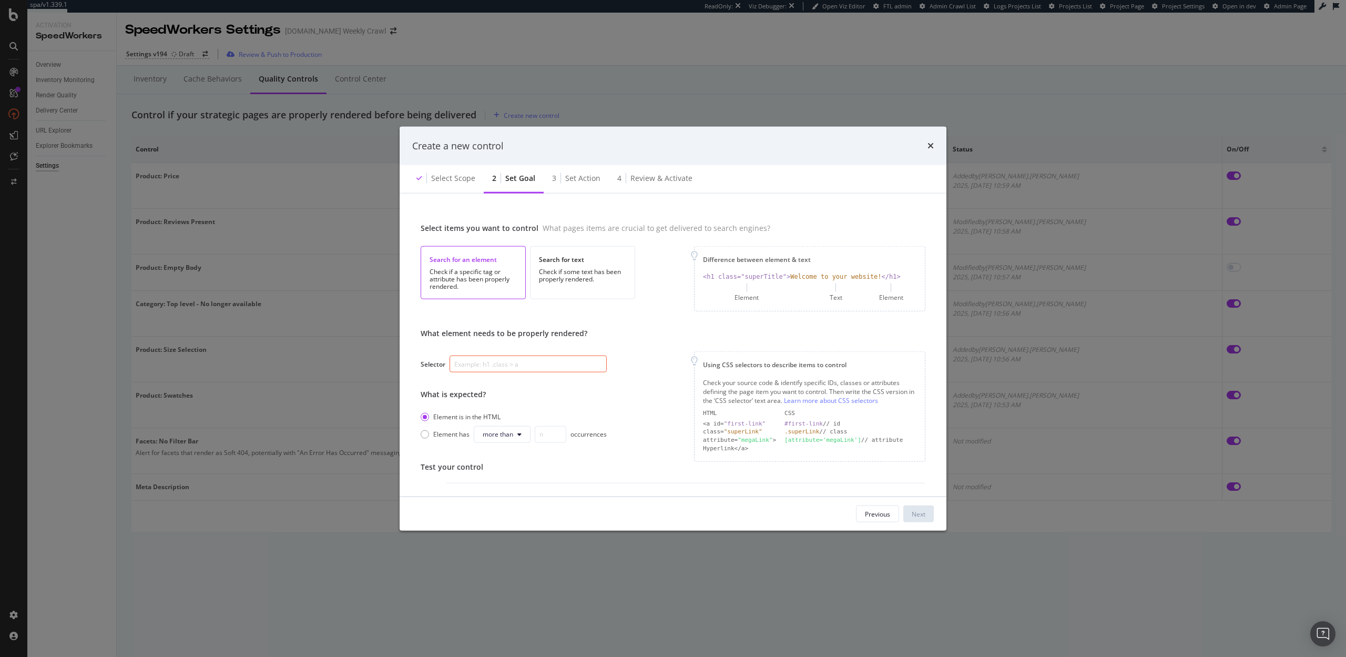
click at [553, 356] on input "modal" at bounding box center [528, 363] width 157 height 17
paste input "[class="addToCart"]"
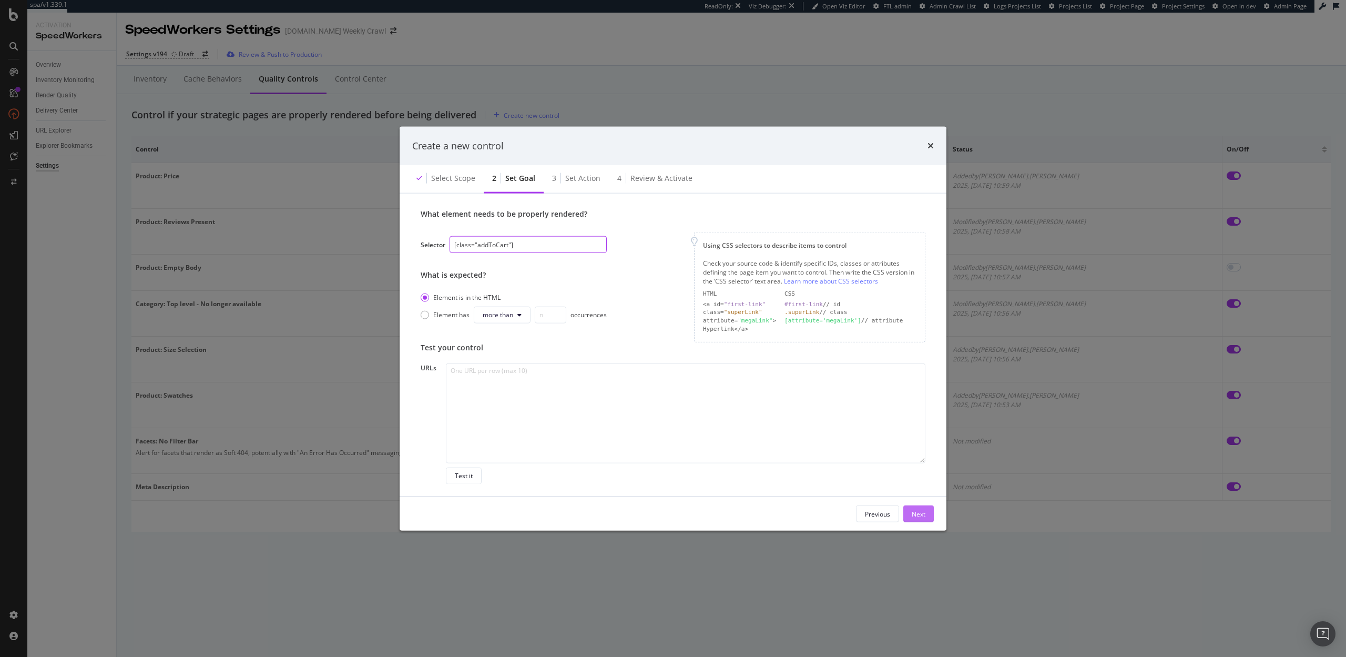
type input "[class="addToCart"]"
click at [913, 507] on div "Next" at bounding box center [919, 514] width 14 height 16
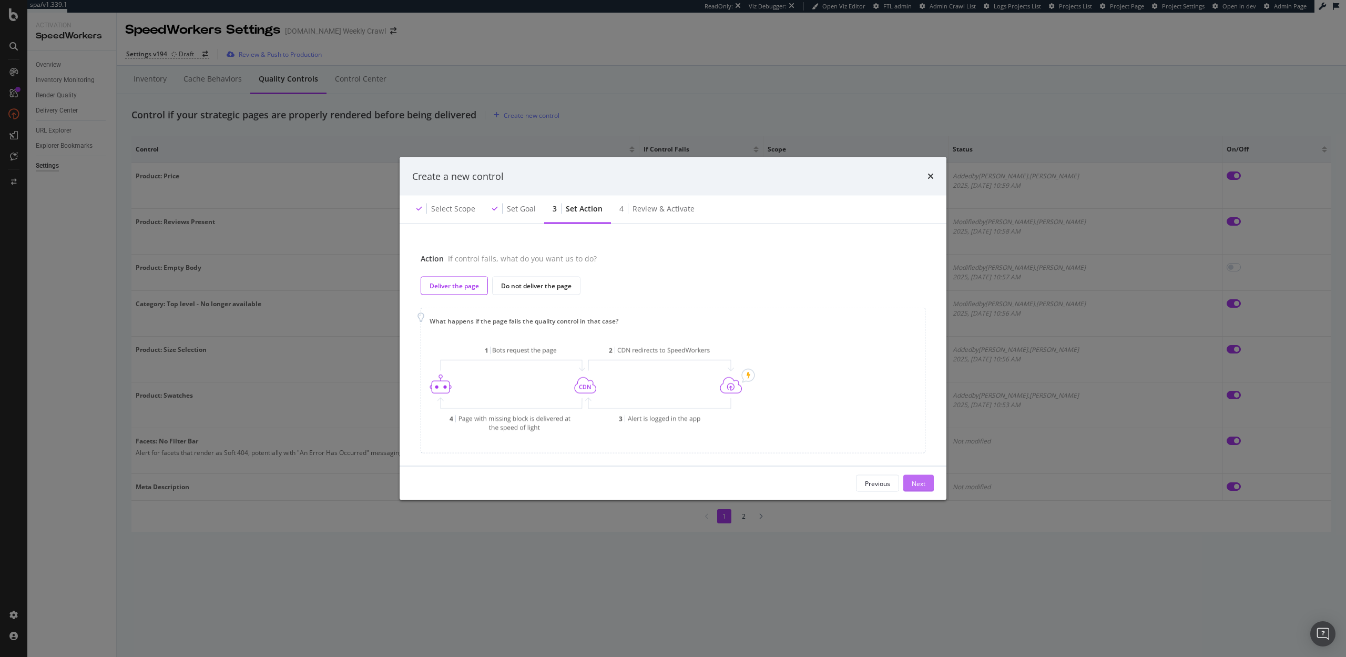
click at [917, 484] on div "Next" at bounding box center [919, 483] width 14 height 9
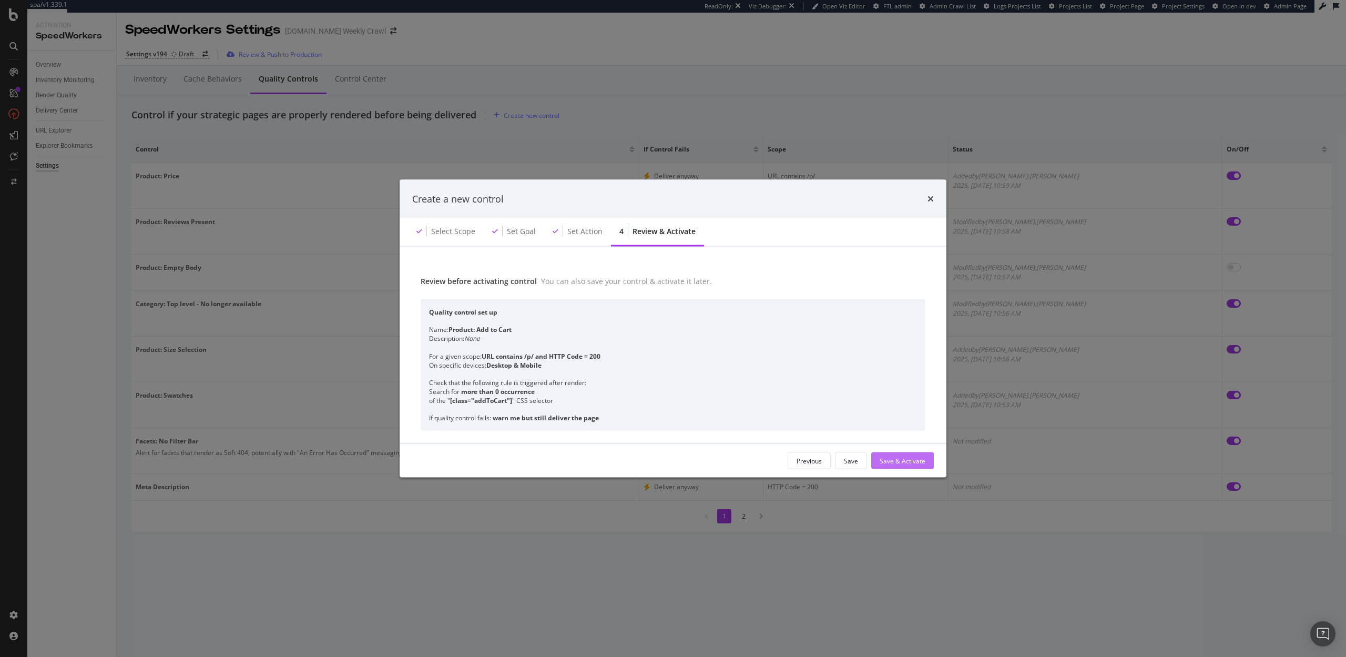
click at [912, 456] on div "Save & Activate" at bounding box center [903, 460] width 46 height 9
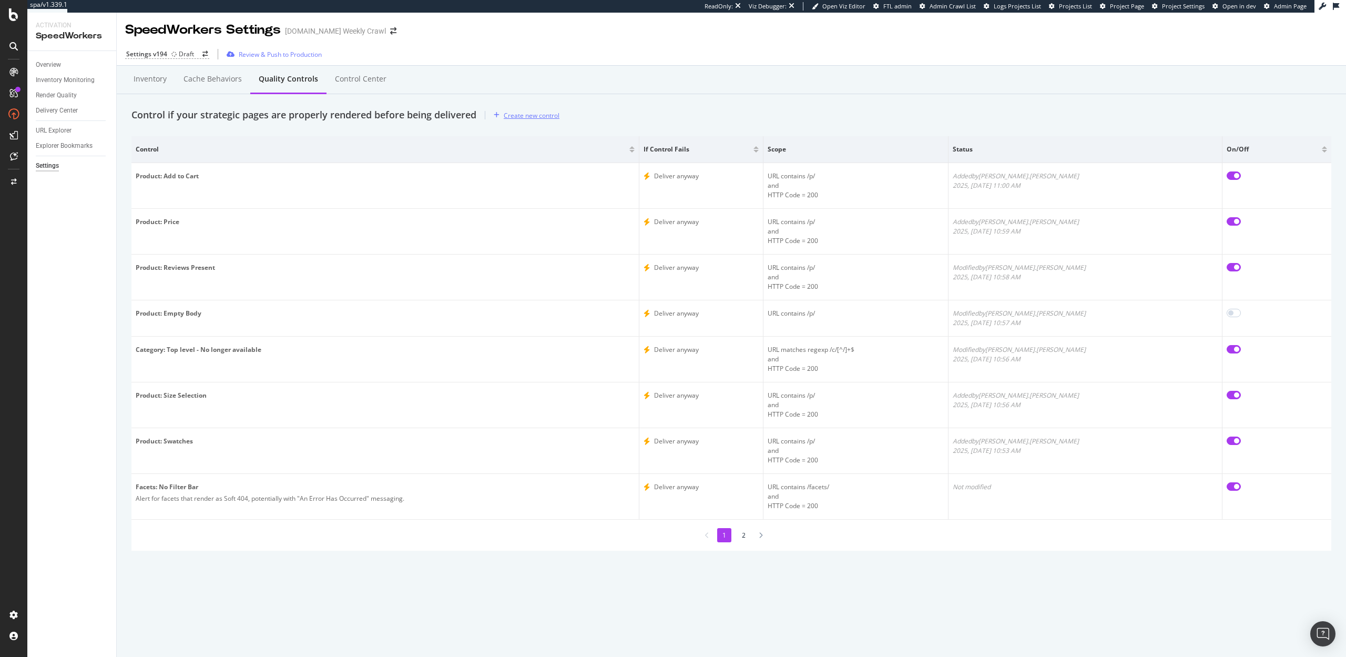
click at [529, 112] on div "Create new control" at bounding box center [532, 115] width 56 height 9
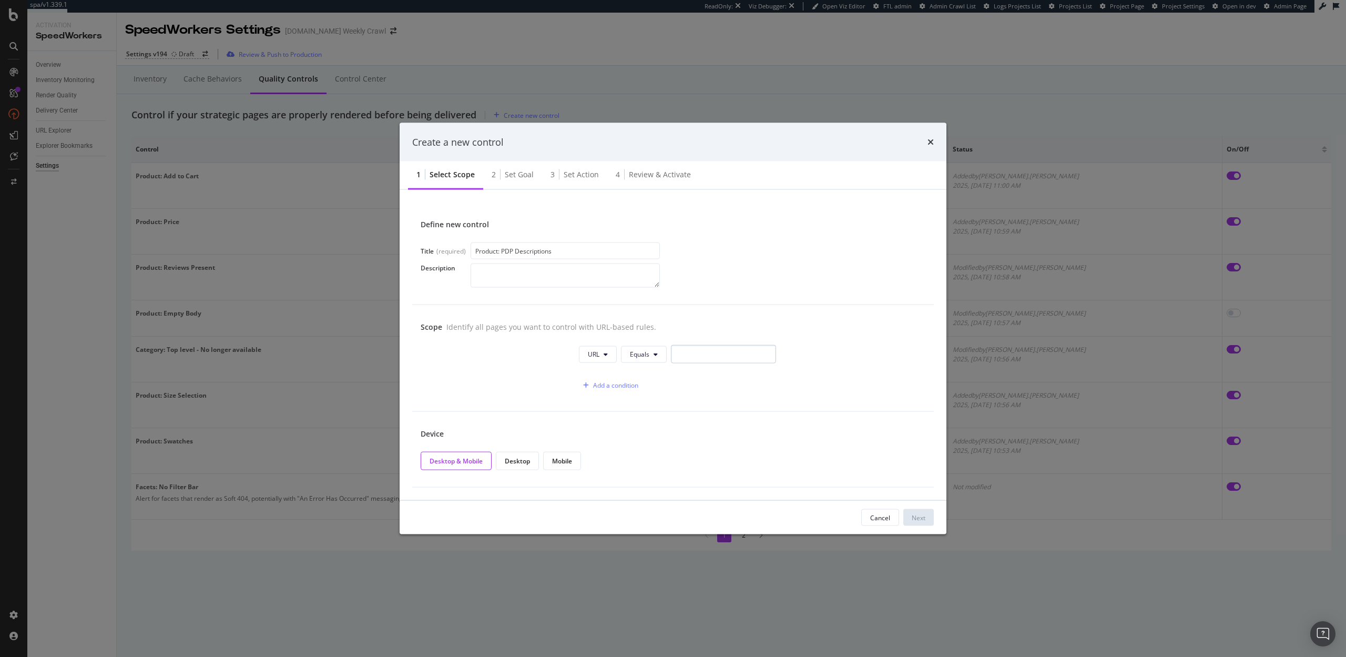
type input "Product: PDP Descriptions"
click at [688, 357] on input "modal" at bounding box center [723, 354] width 105 height 18
click at [657, 354] on icon "modal" at bounding box center [656, 354] width 4 height 6
click at [652, 430] on span "Contains" at bounding box center [661, 433] width 62 height 9
click at [689, 359] on input "modal" at bounding box center [726, 354] width 105 height 18
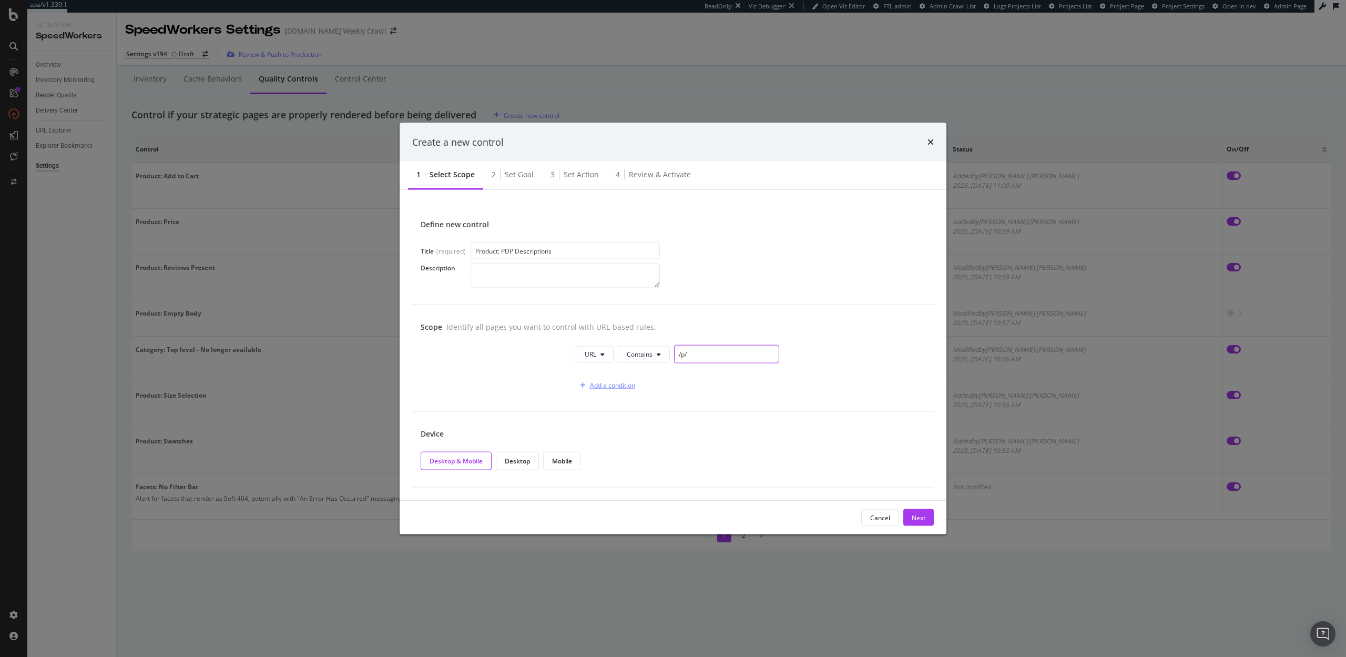
type input "/p/"
click at [599, 386] on div "Add a condition" at bounding box center [612, 385] width 45 height 9
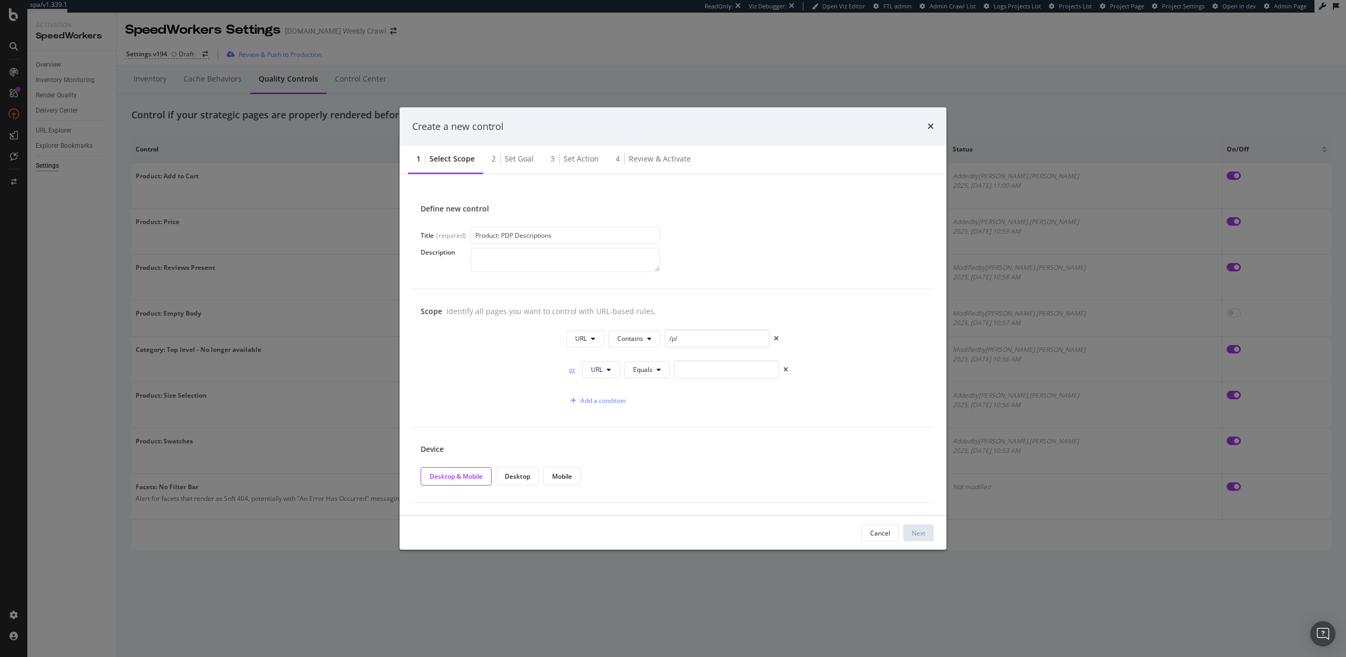
click at [574, 372] on div "or" at bounding box center [572, 369] width 12 height 9
click at [605, 371] on button "URL" at bounding box center [601, 369] width 38 height 17
click at [608, 405] on span "HTTP Code" at bounding box center [607, 409] width 33 height 9
click at [652, 372] on span "Equals" at bounding box center [653, 369] width 19 height 9
click at [687, 370] on input "0" at bounding box center [737, 369] width 105 height 18
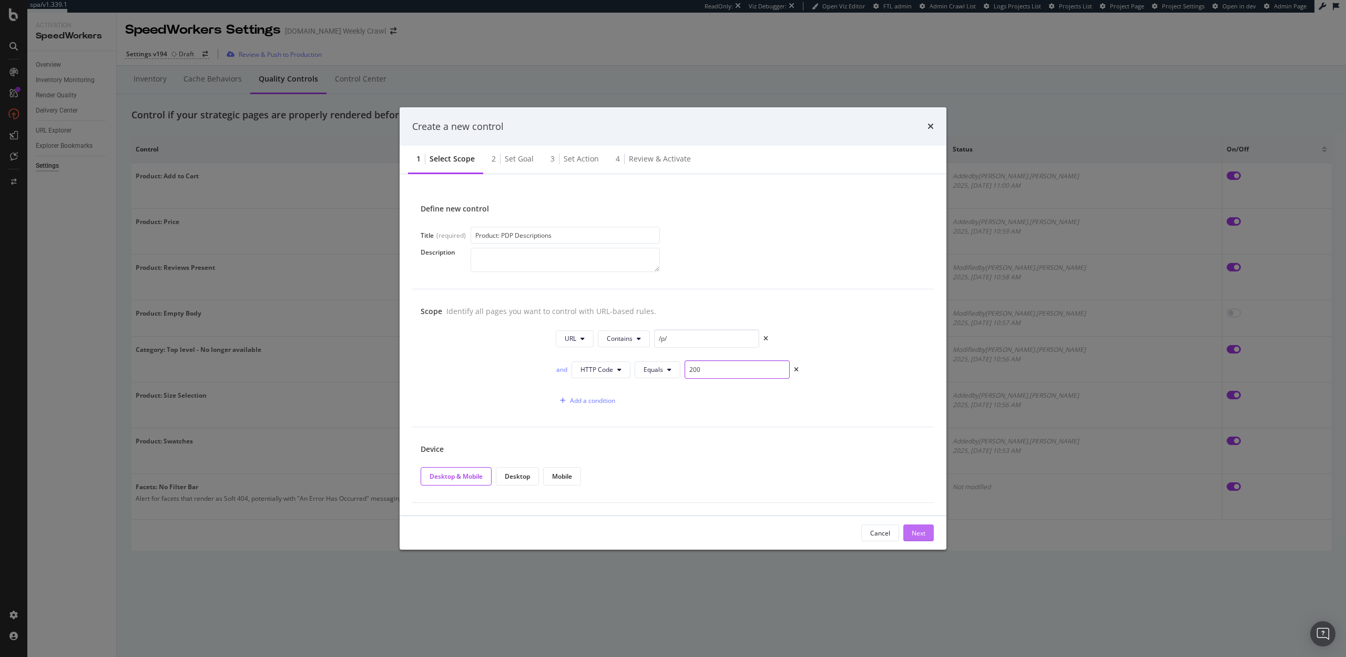
type input "200"
click at [910, 525] on button "Next" at bounding box center [918, 532] width 30 height 17
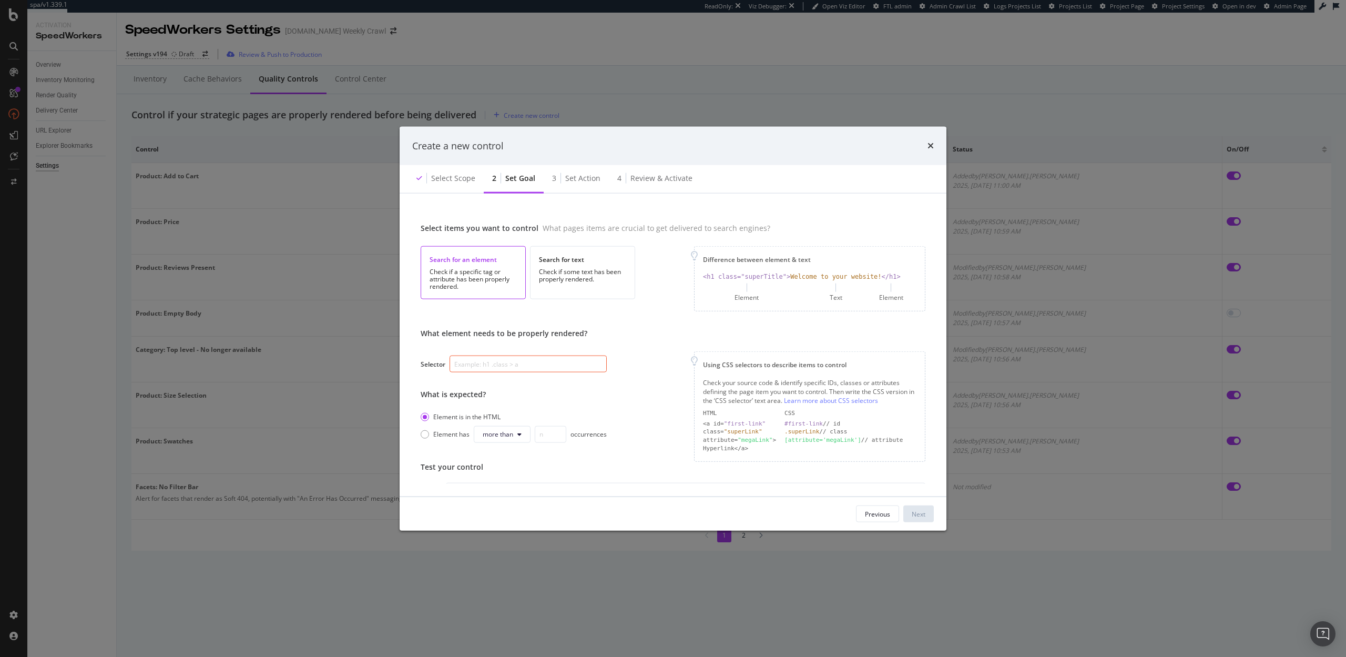
click at [544, 366] on input "modal" at bounding box center [528, 363] width 157 height 17
paste input "[class*="pdp-spec"]"
type input "[class*="pdp-spec"]"
click at [926, 514] on button "Next" at bounding box center [918, 513] width 30 height 17
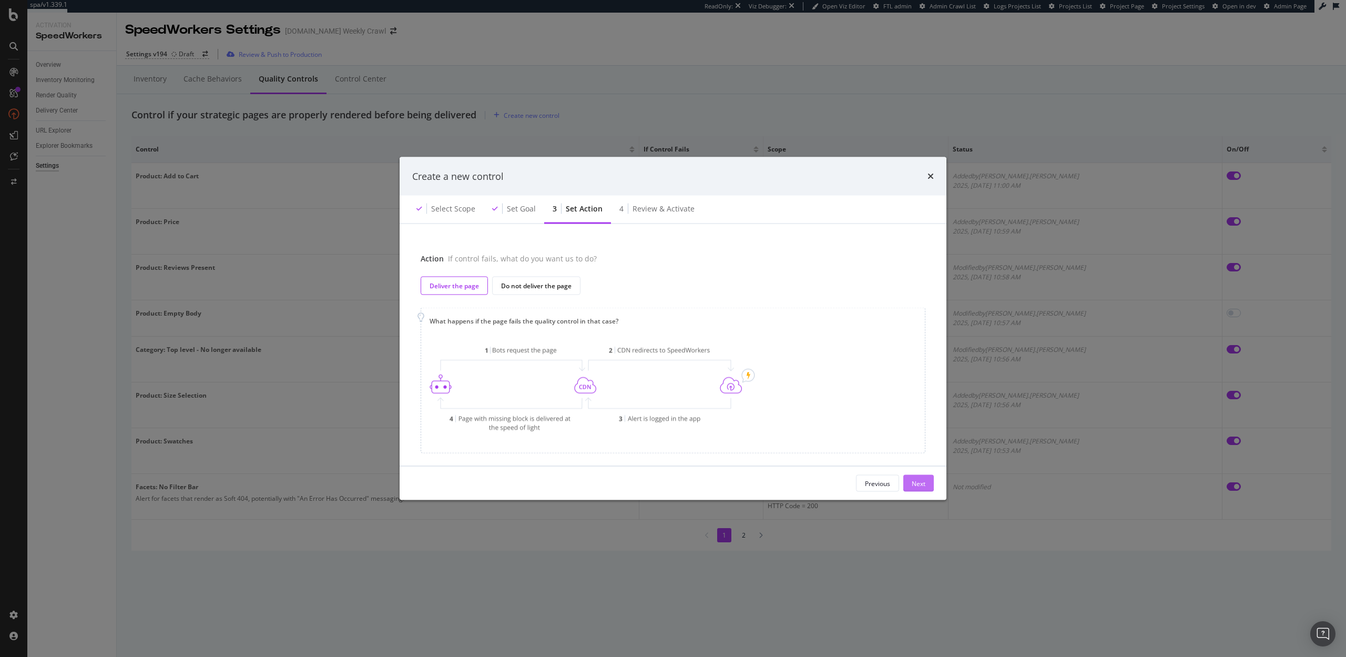
click at [913, 481] on div "Next" at bounding box center [919, 483] width 14 height 9
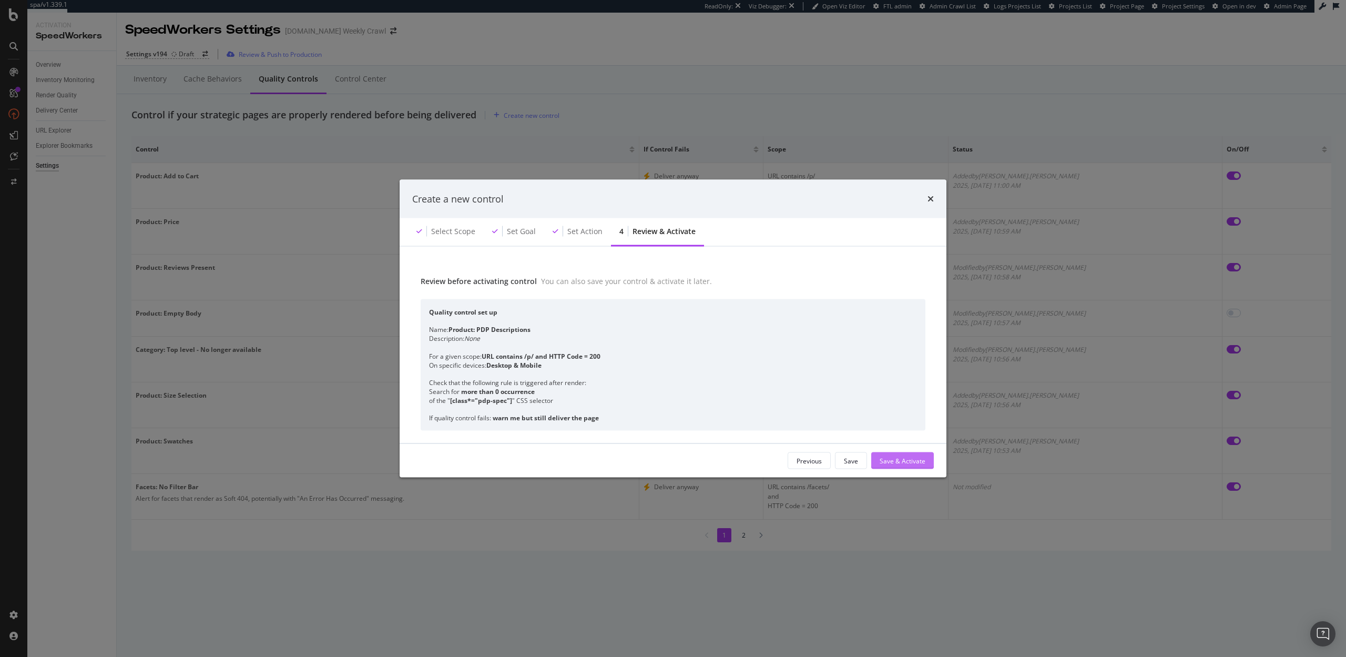
click at [917, 462] on div "Save & Activate" at bounding box center [903, 460] width 46 height 9
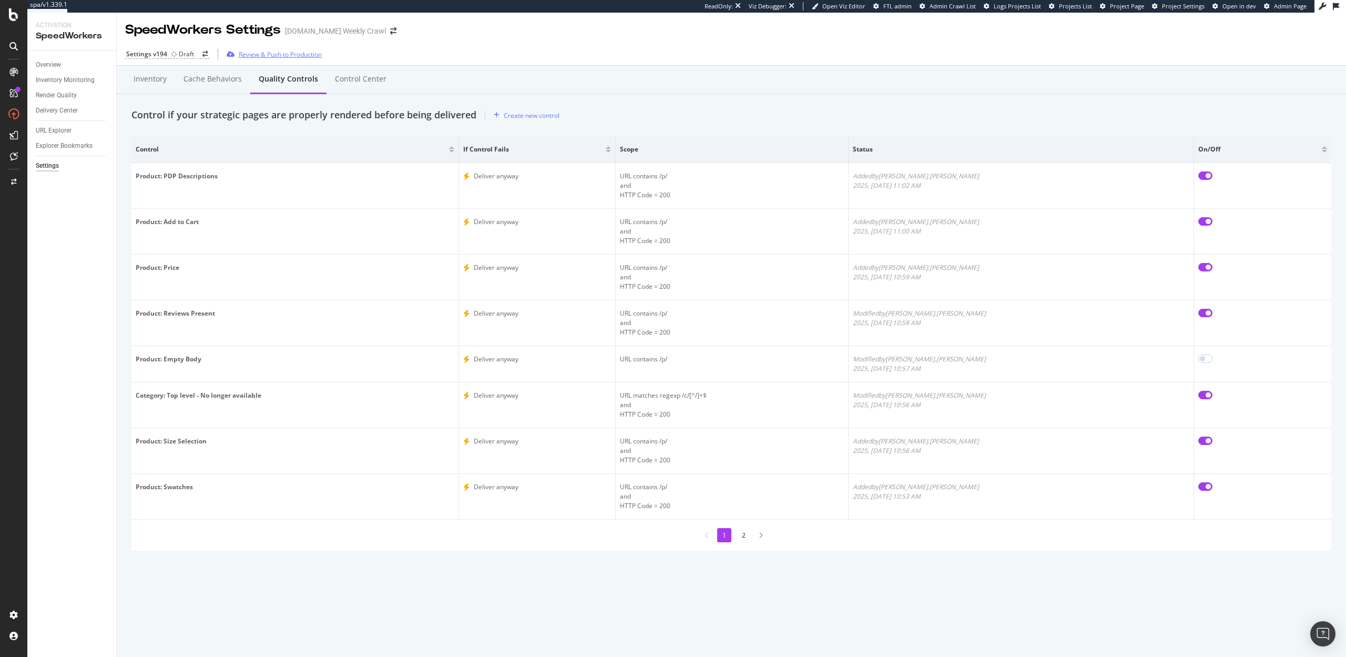
click at [288, 53] on div "Review & Push to Production" at bounding box center [280, 54] width 83 height 9
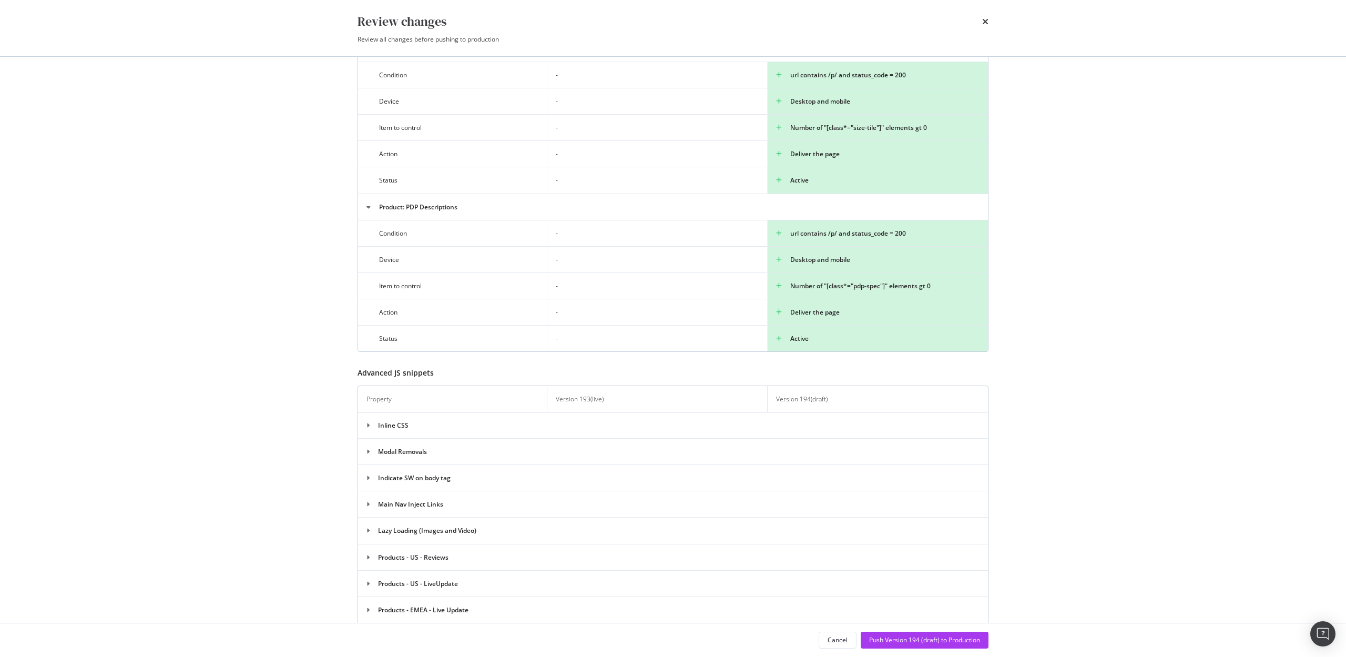
scroll to position [2012, 0]
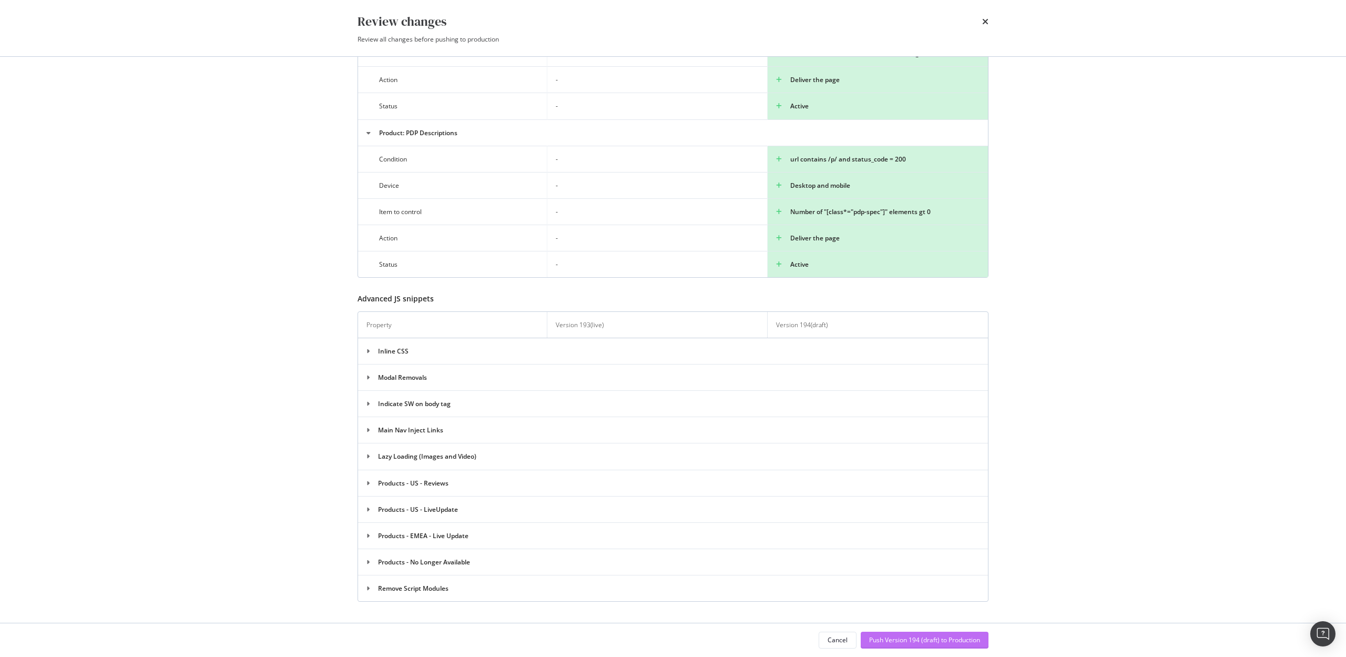
click at [901, 643] on div "Push Version 194 (draft) to Production" at bounding box center [924, 639] width 111 height 9
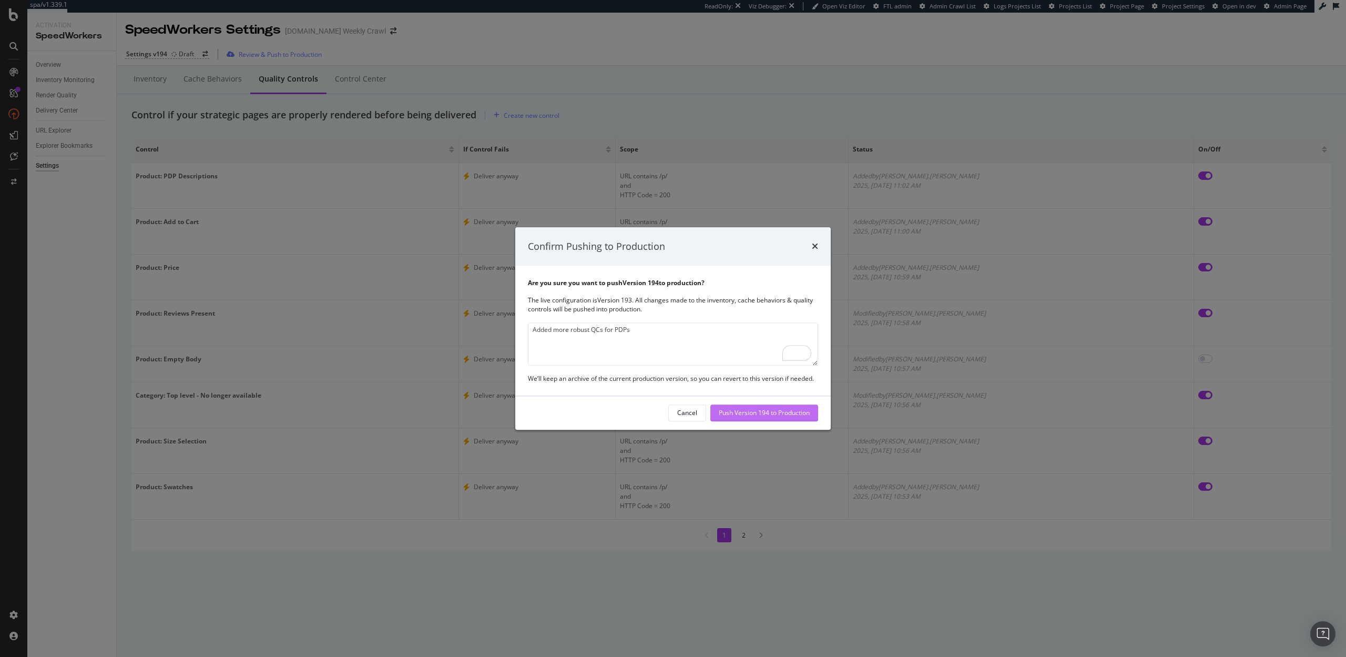
type textarea "Added more robust QCs for PDPs"
click at [745, 411] on div "Push Version 194 to Production" at bounding box center [764, 413] width 91 height 9
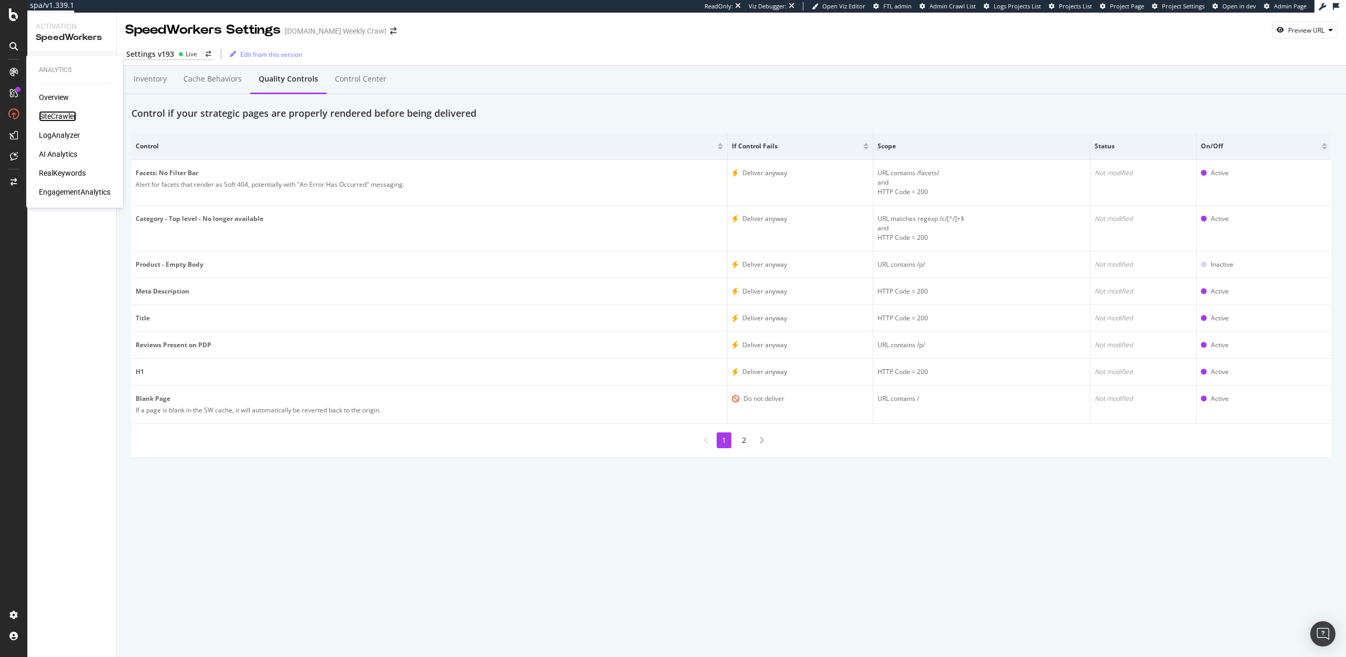
click at [55, 115] on div "SiteCrawler" at bounding box center [57, 116] width 37 height 11
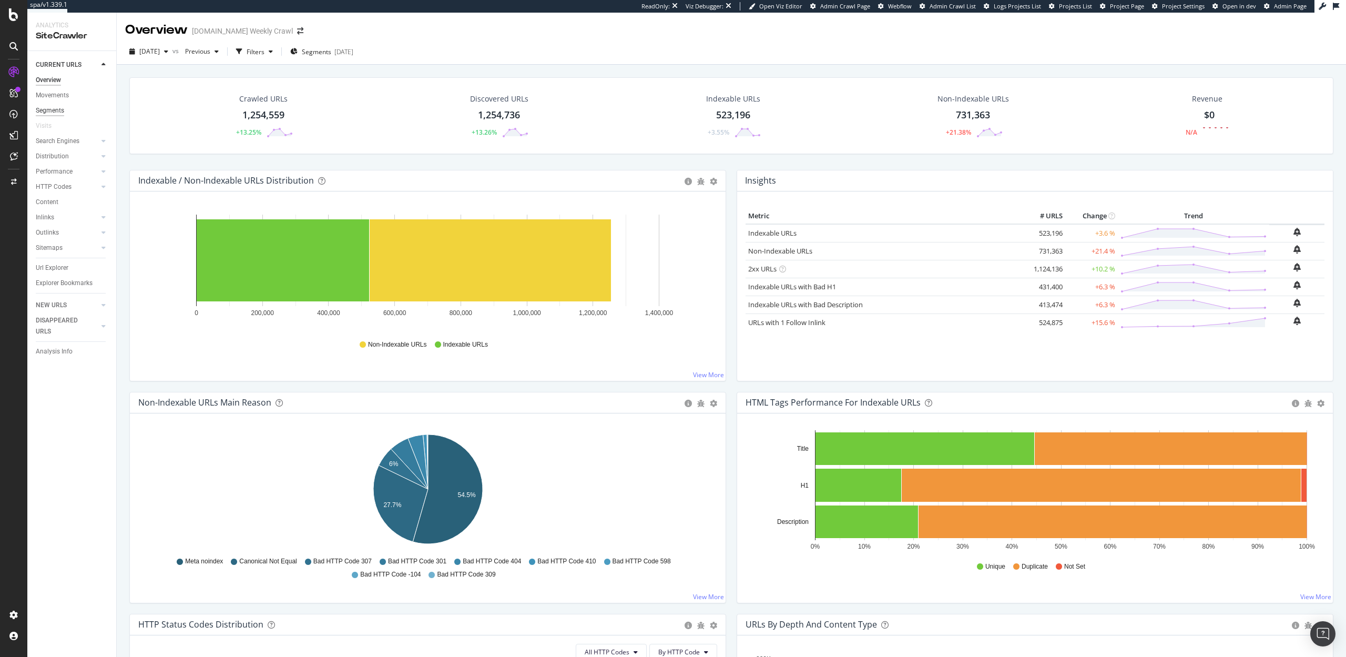
click at [55, 113] on div "Segments" at bounding box center [50, 110] width 28 height 11
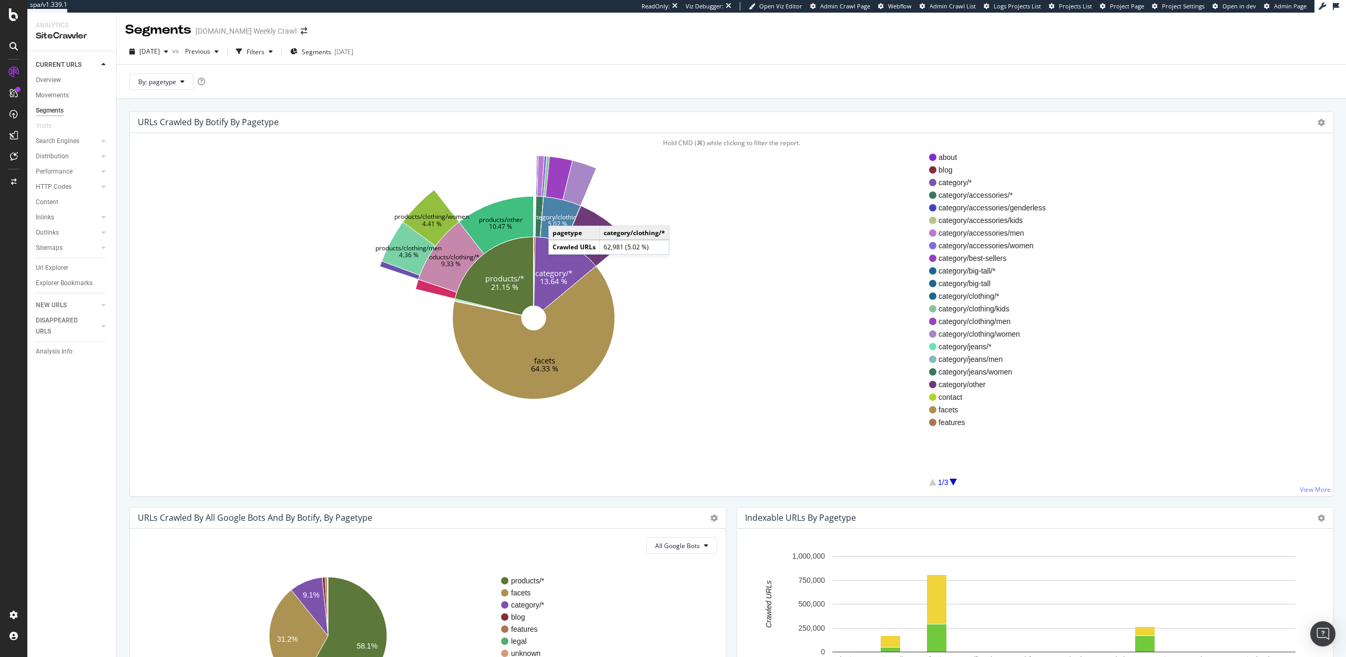
click at [559, 215] on text "category/clothing/*" at bounding box center [558, 216] width 57 height 9
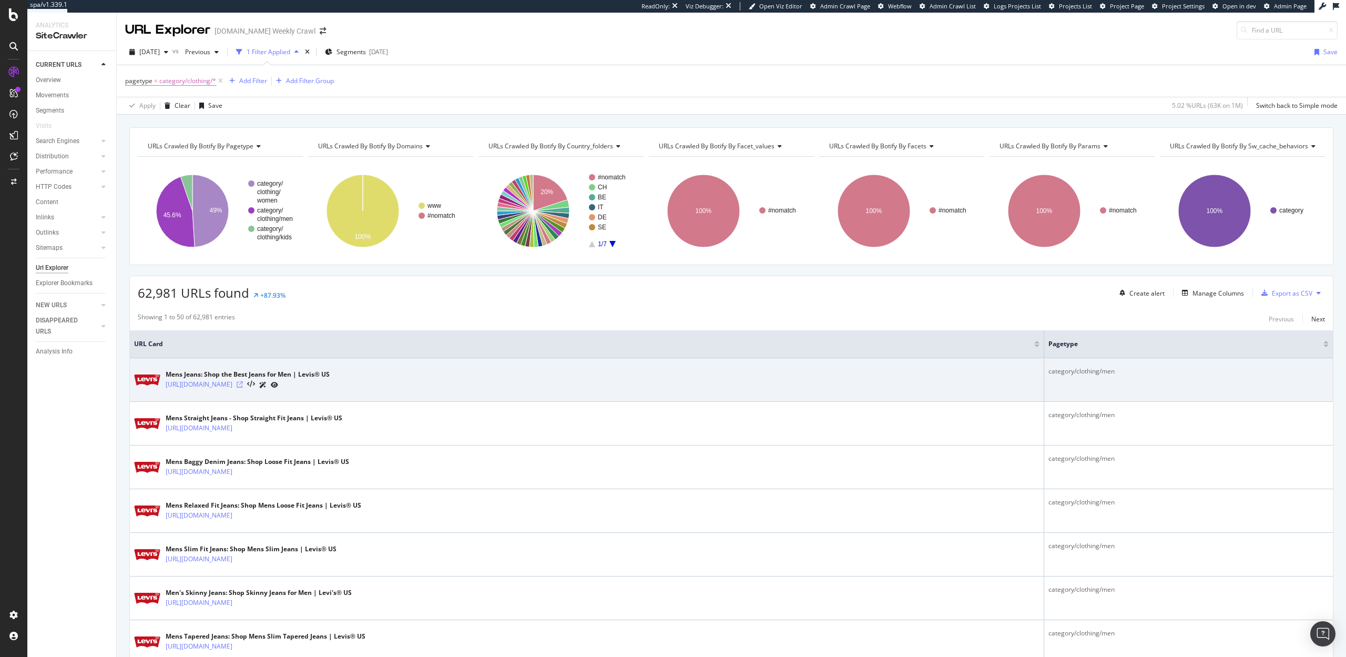
click at [243, 382] on icon at bounding box center [240, 384] width 6 height 6
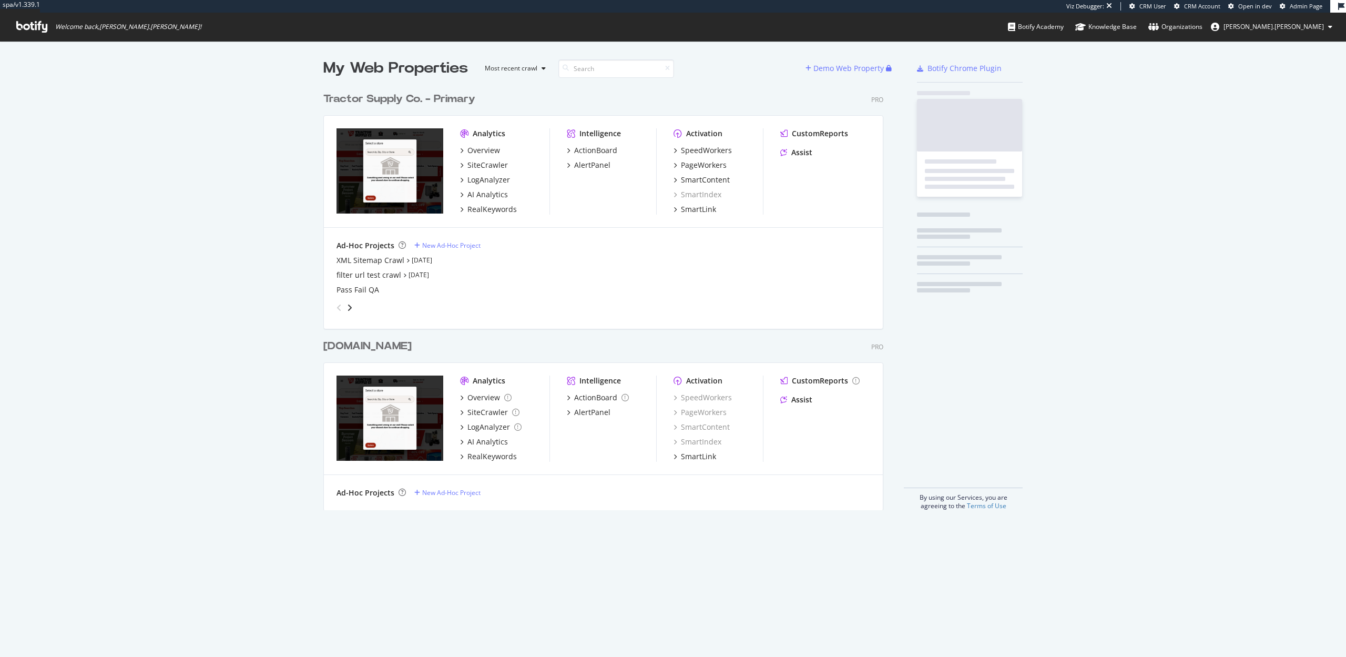
scroll to position [431, 568]
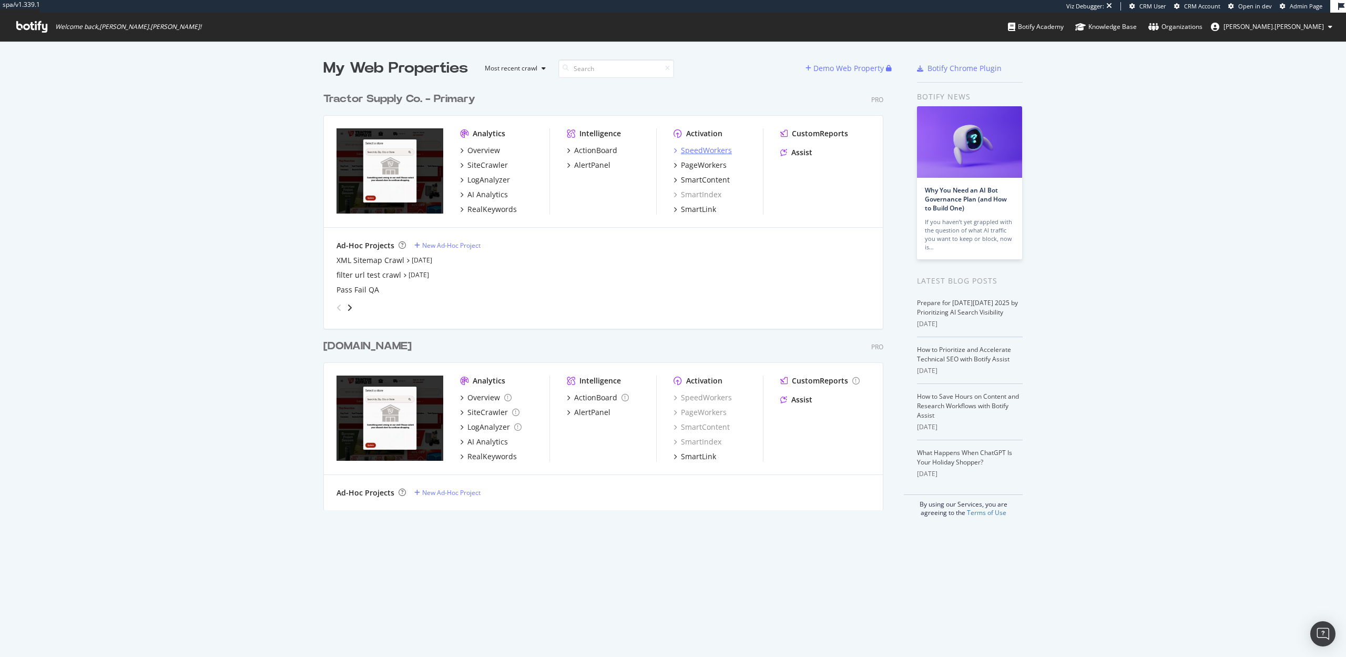
click at [718, 150] on div "SpeedWorkers" at bounding box center [706, 150] width 51 height 11
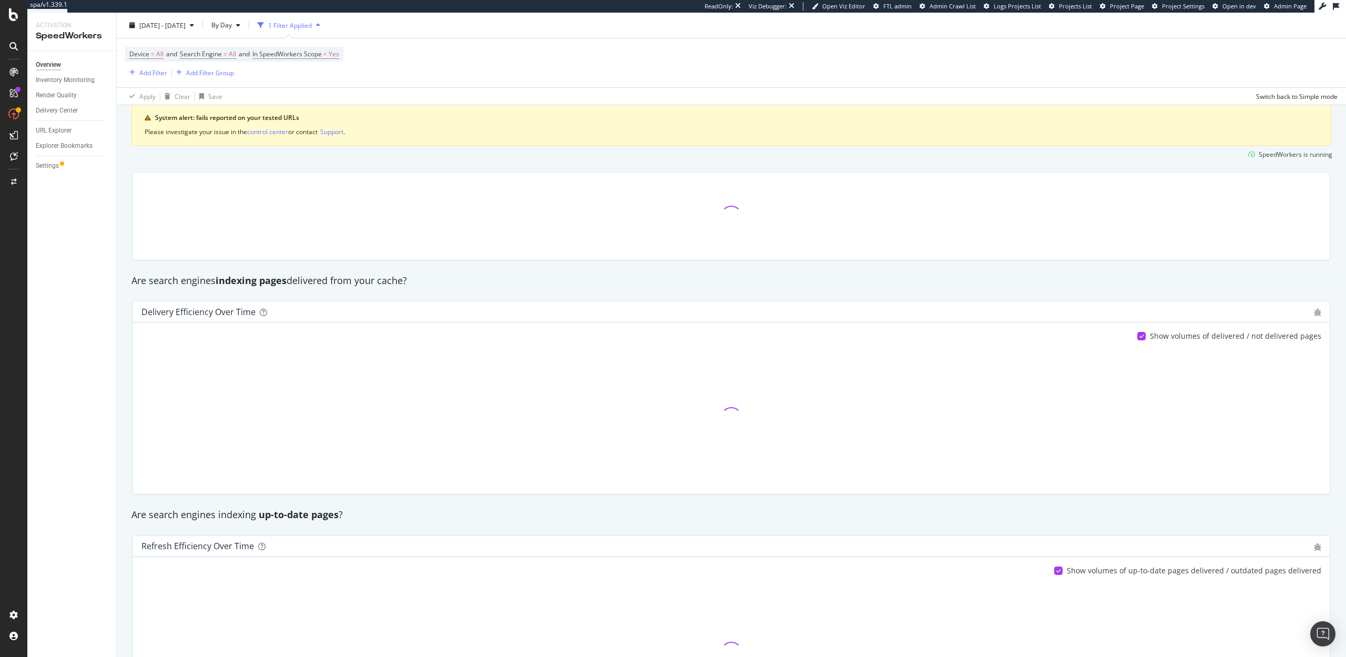
scroll to position [35, 0]
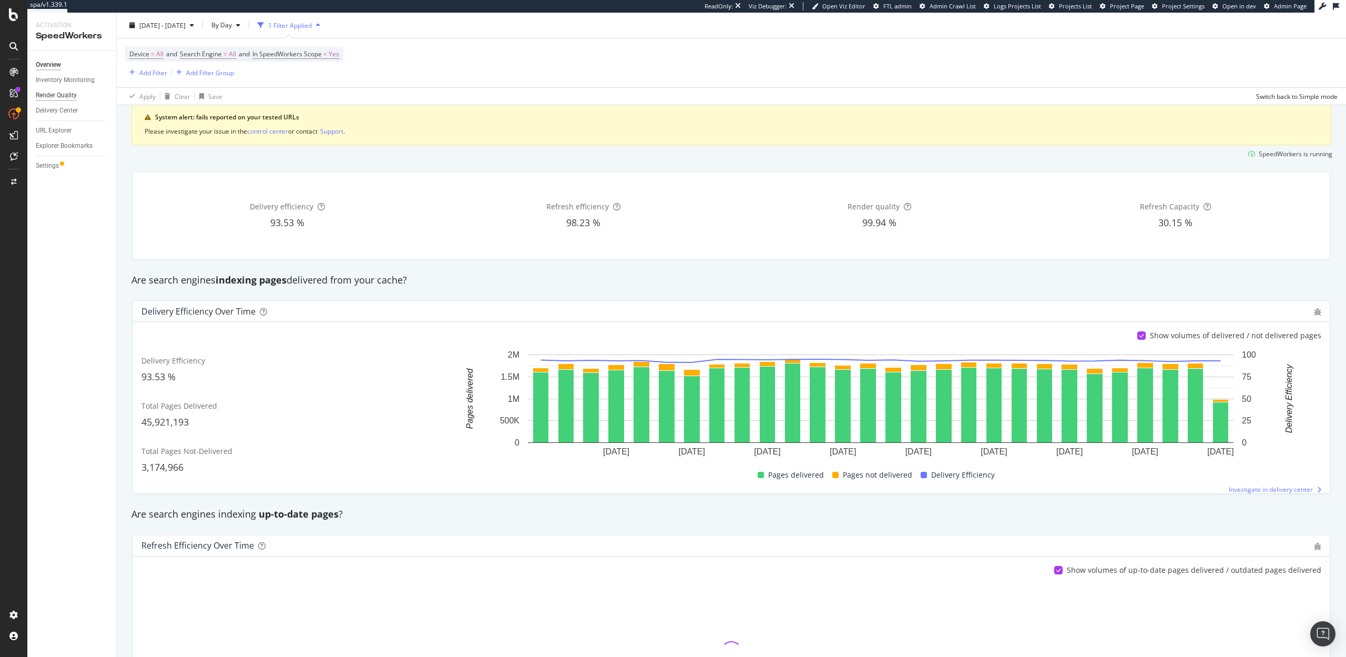
click at [59, 95] on div "Render Quality" at bounding box center [56, 95] width 41 height 11
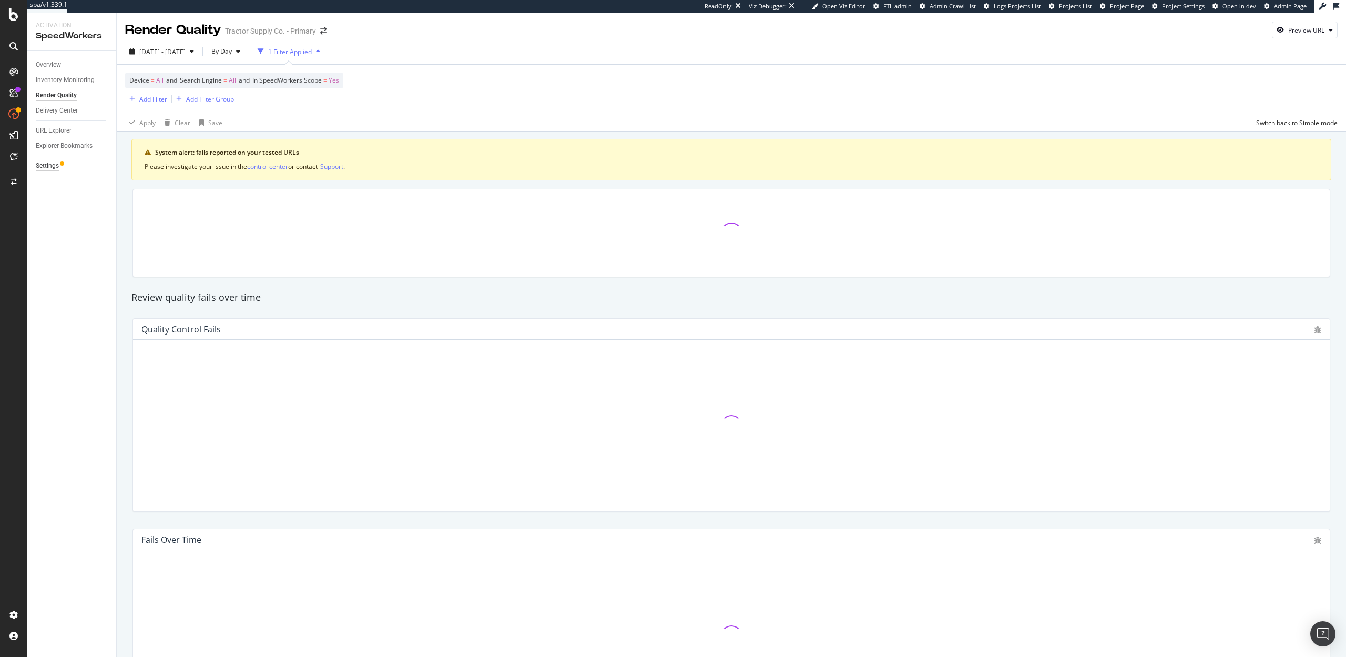
click at [53, 170] on div "Settings" at bounding box center [47, 165] width 23 height 11
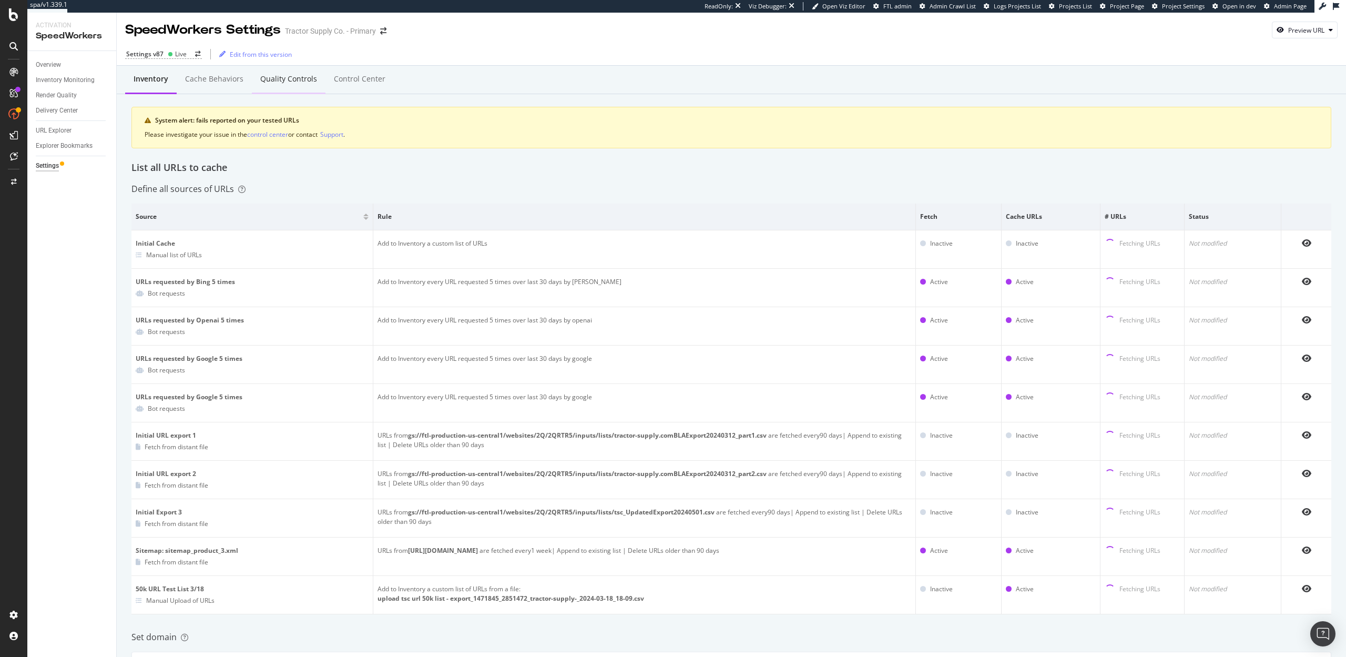
click at [264, 76] on div "Quality Controls" at bounding box center [288, 79] width 57 height 11
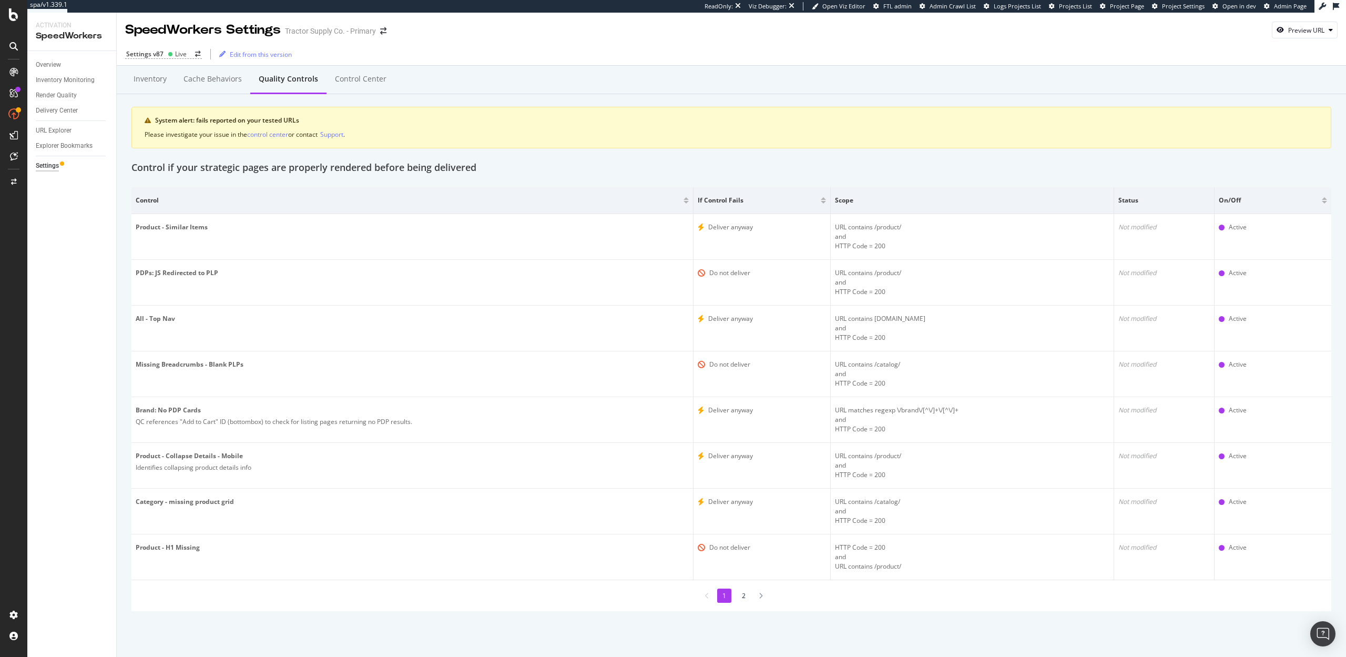
click at [742, 596] on li "2" at bounding box center [744, 595] width 14 height 14
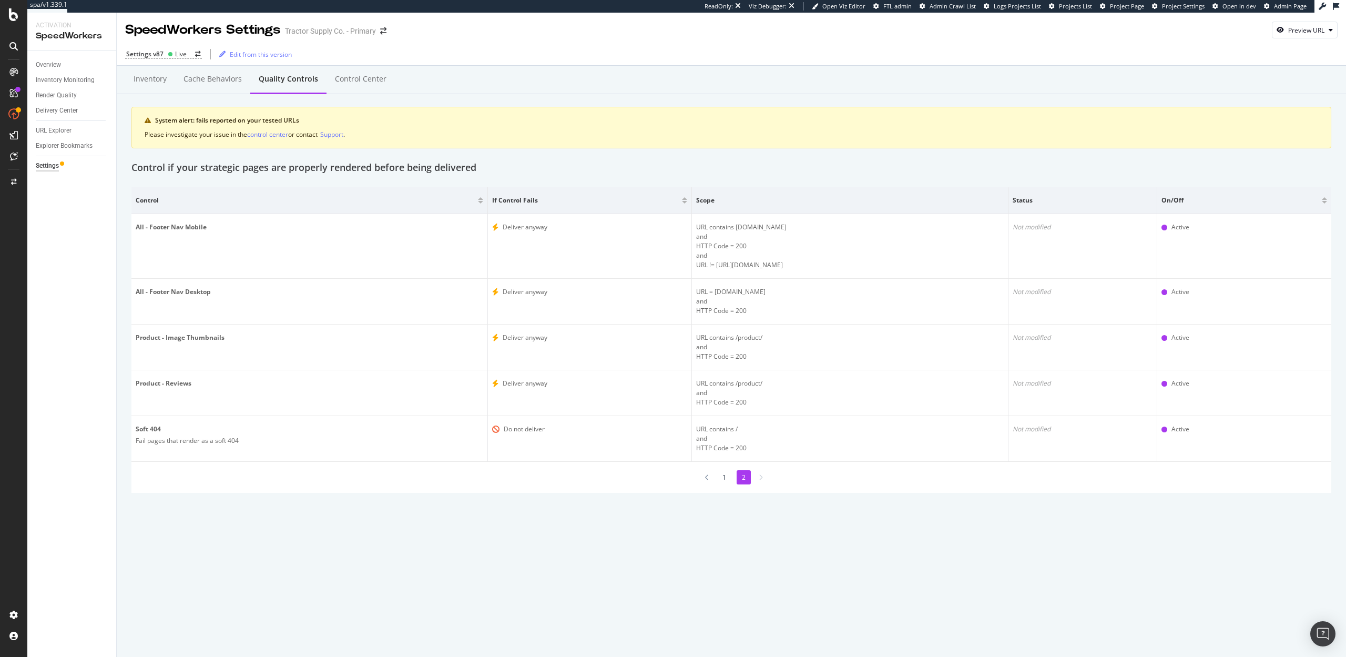
click at [726, 476] on li "1" at bounding box center [724, 477] width 14 height 14
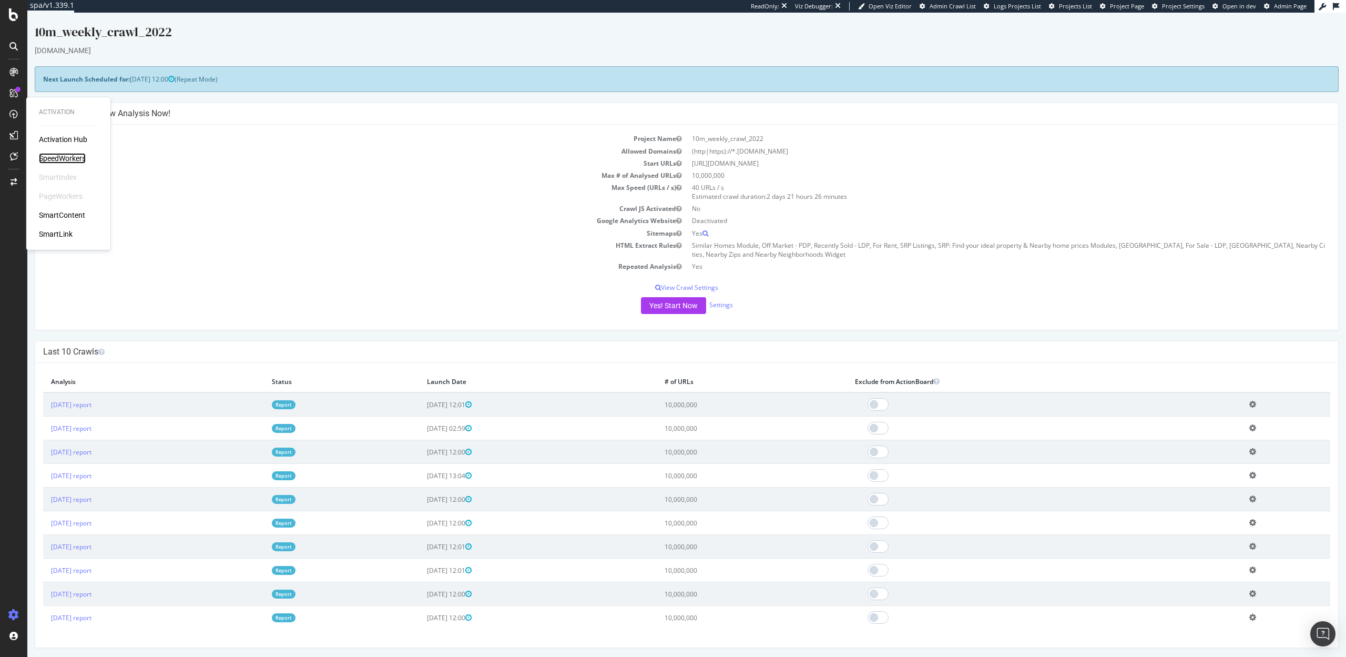
click at [68, 160] on div "SpeedWorkers" at bounding box center [62, 158] width 47 height 11
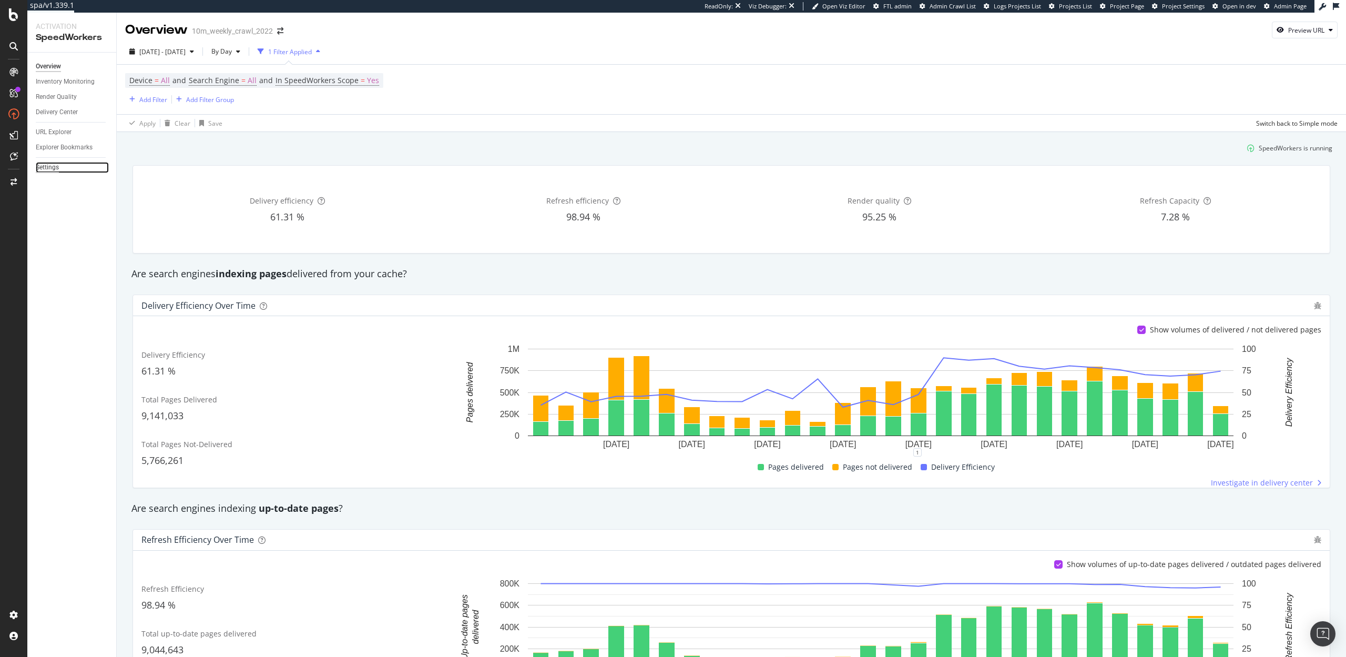
click at [54, 168] on div "Settings" at bounding box center [47, 167] width 23 height 11
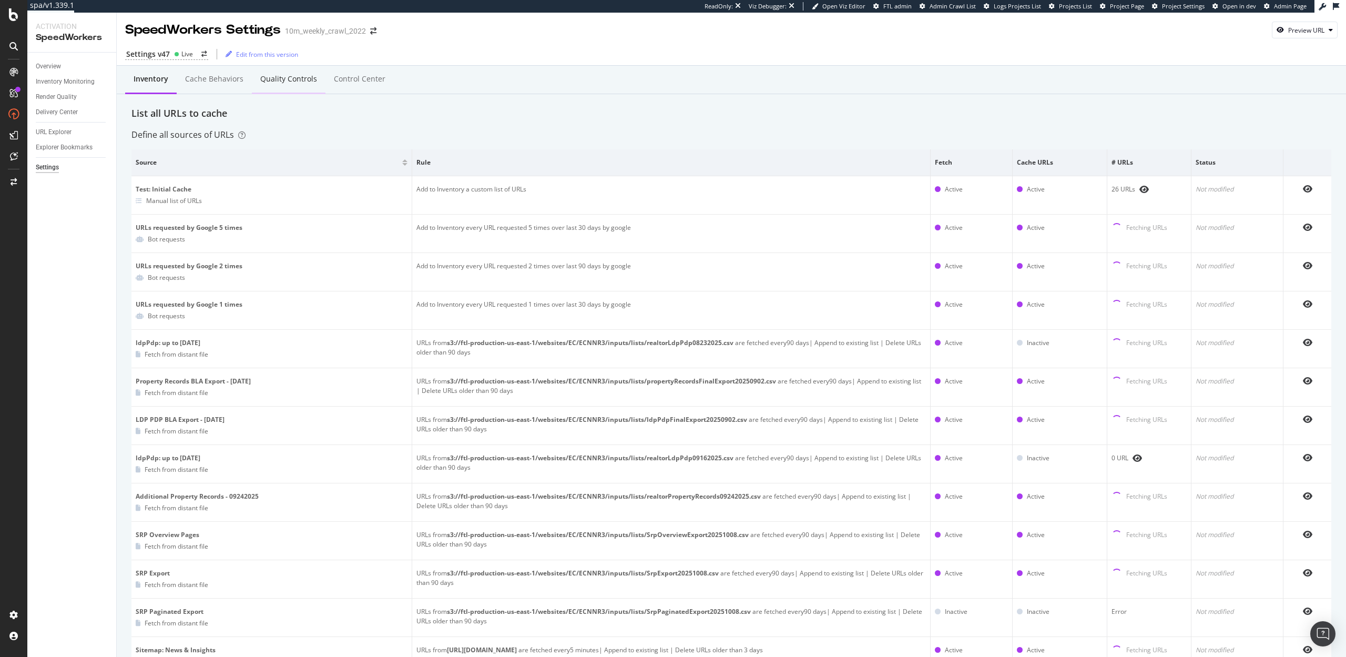
click at [276, 81] on div "Quality Controls" at bounding box center [288, 79] width 57 height 11
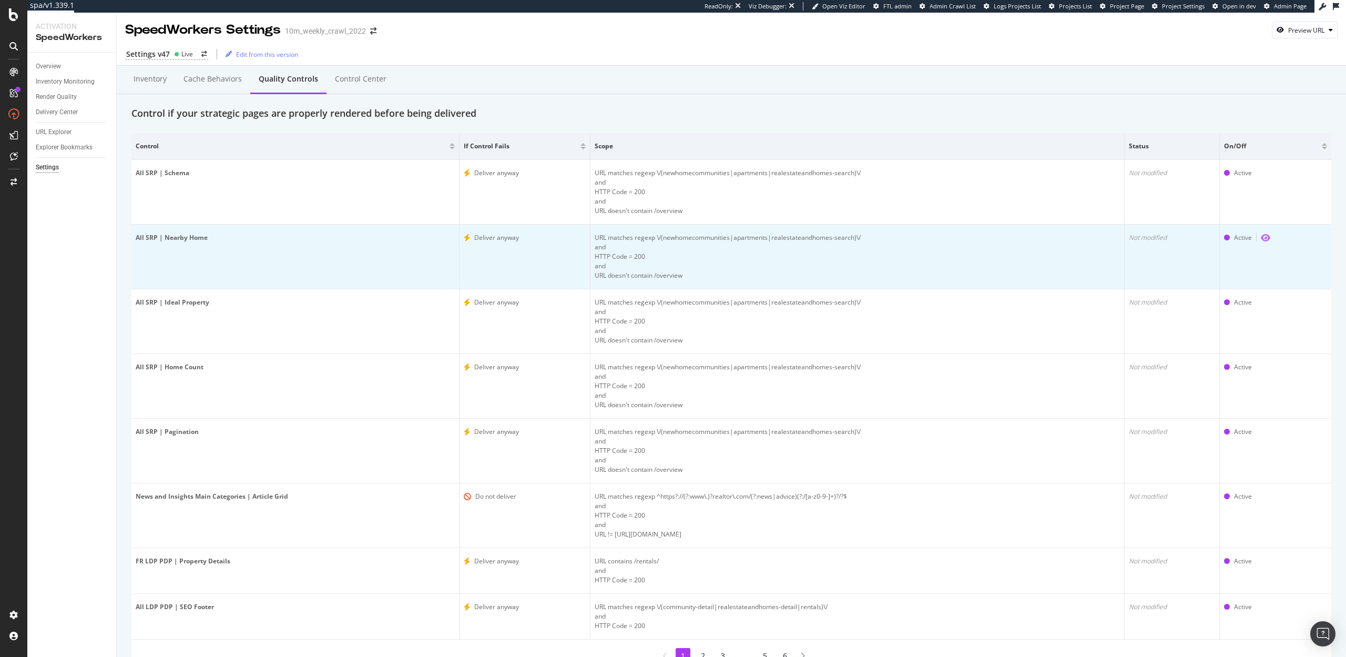
click at [1268, 241] on icon "eye" at bounding box center [1265, 237] width 9 height 8
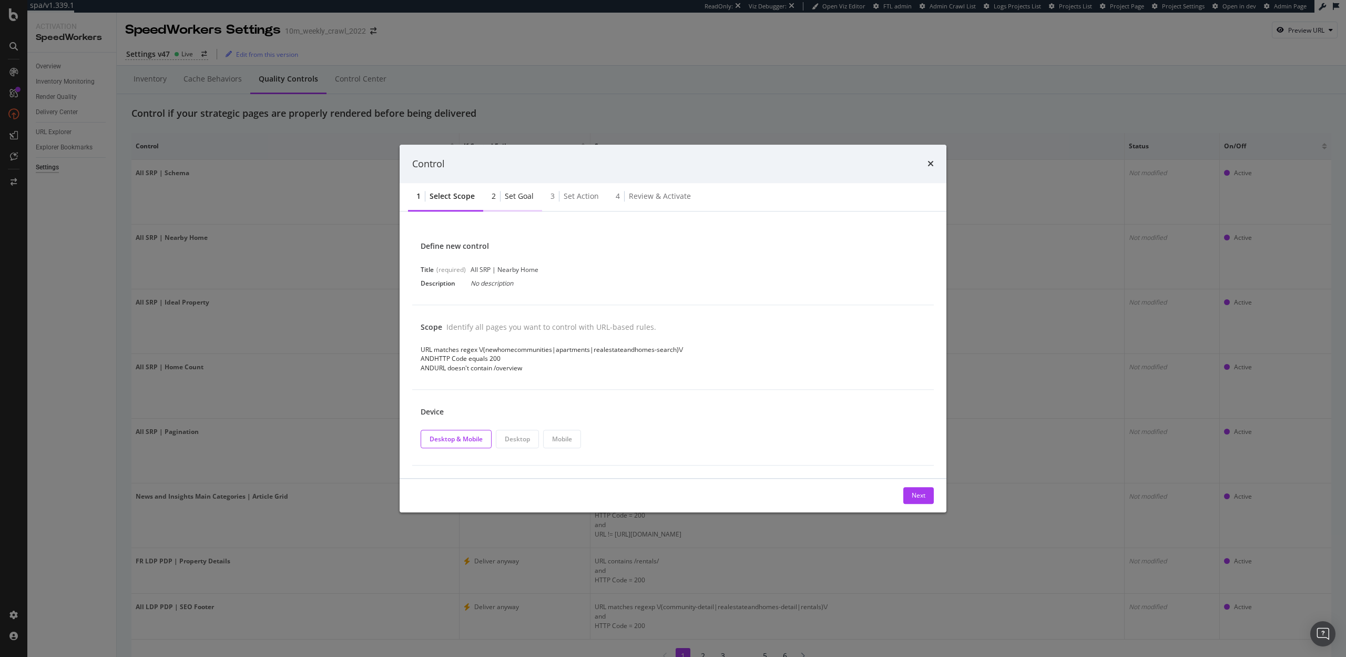
click at [517, 195] on div "Set goal" at bounding box center [519, 196] width 29 height 11
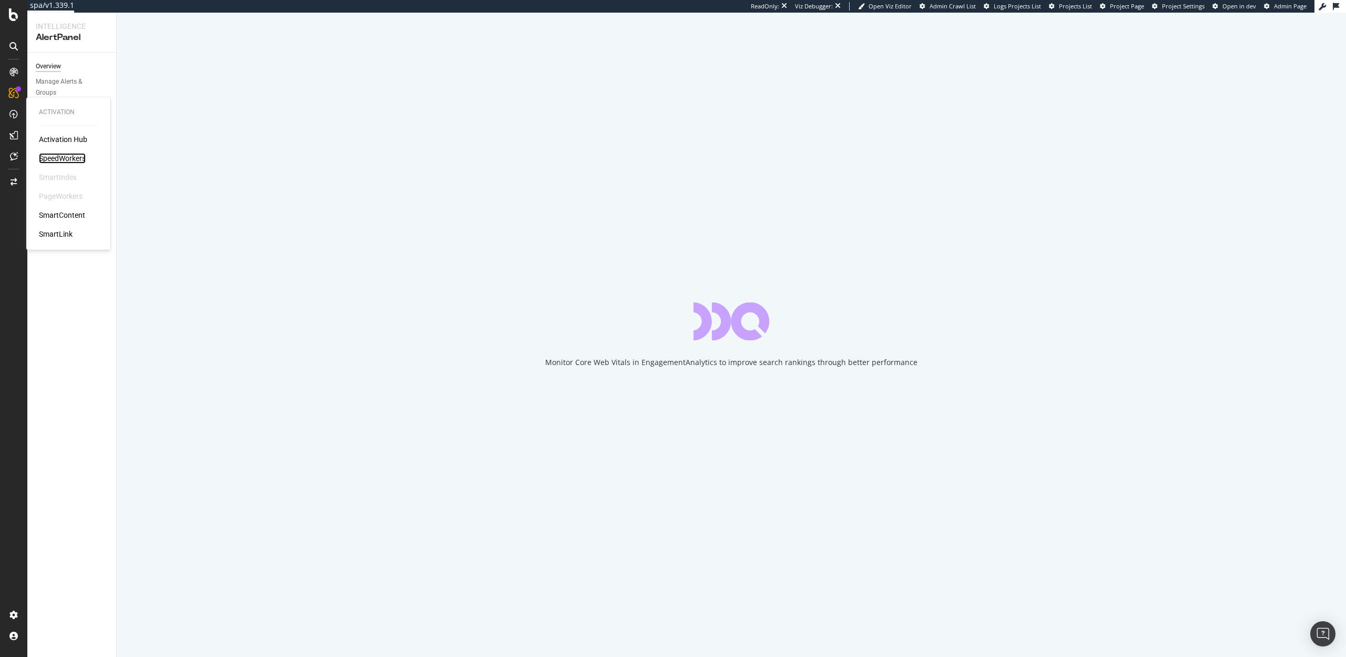
click at [56, 157] on div "SpeedWorkers" at bounding box center [62, 158] width 47 height 11
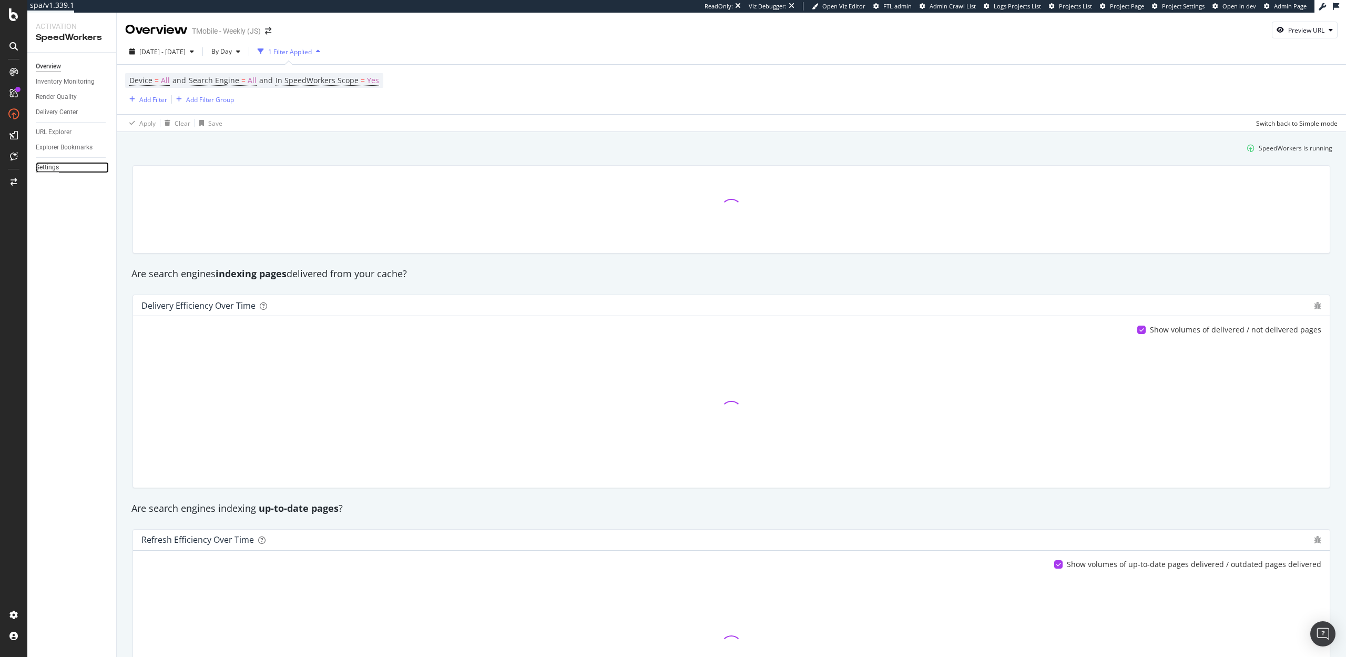
click at [45, 169] on div "Settings" at bounding box center [47, 167] width 23 height 11
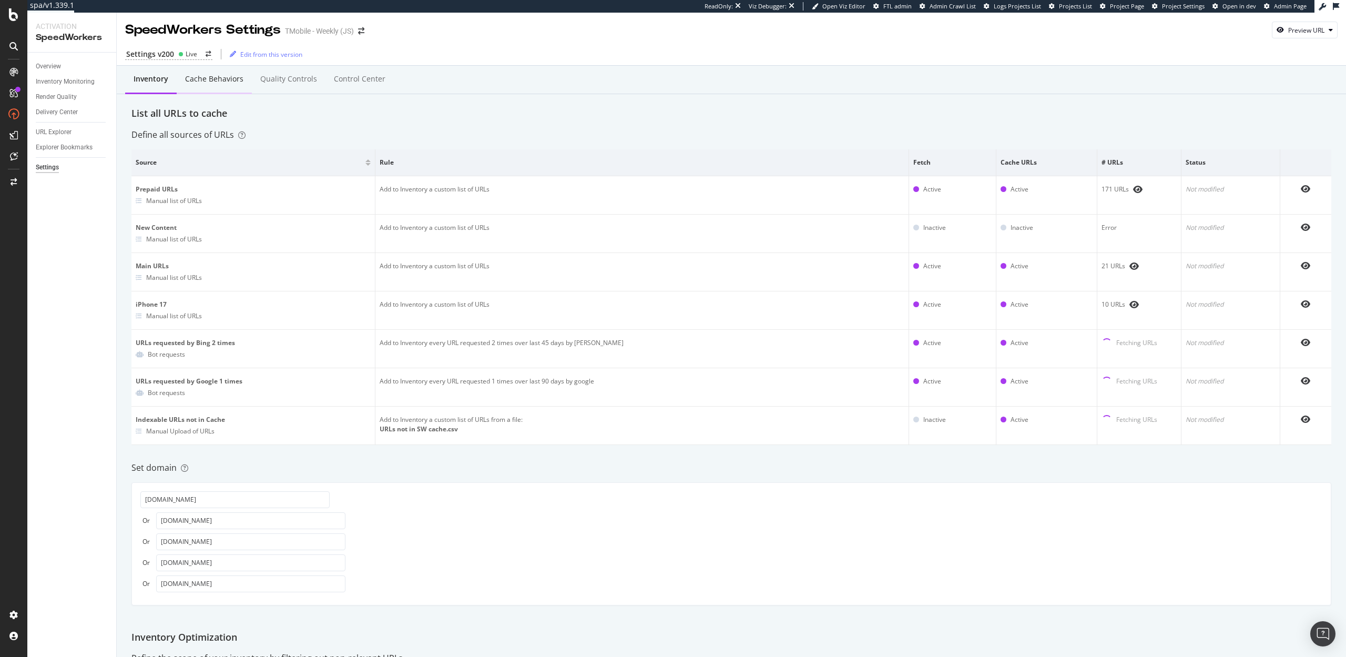
click at [220, 79] on div "Cache behaviors" at bounding box center [214, 79] width 58 height 11
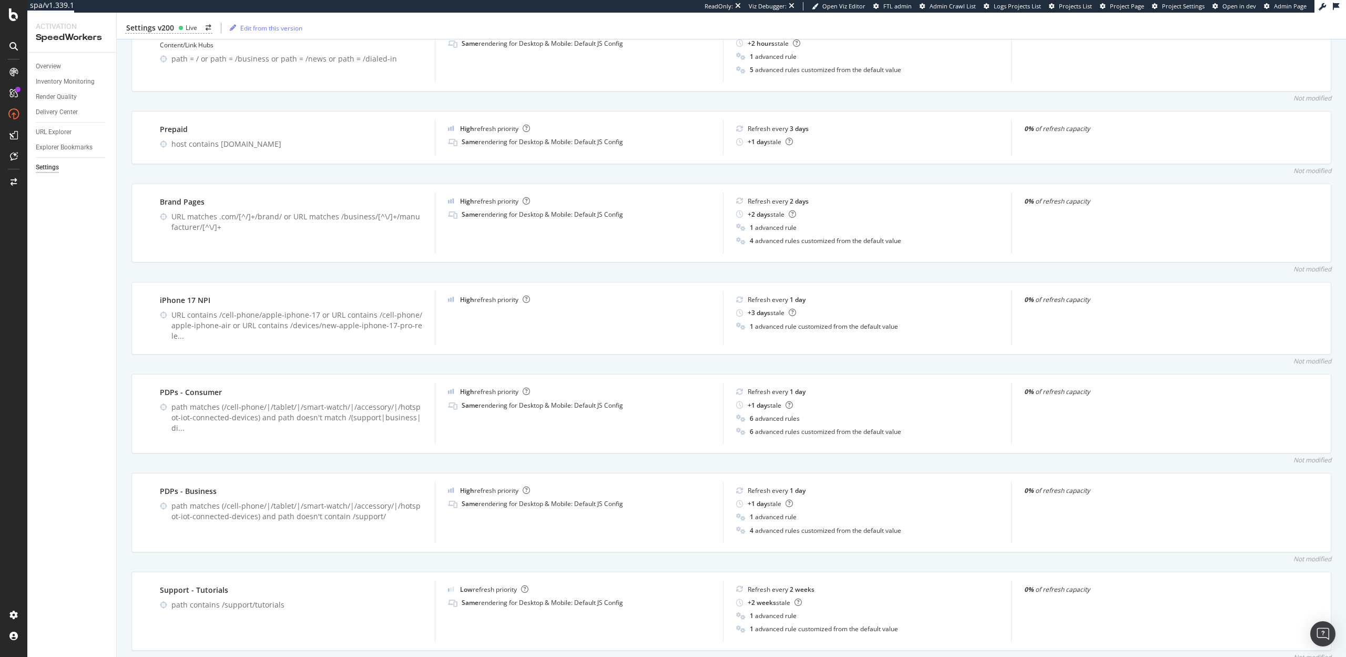
scroll to position [415, 0]
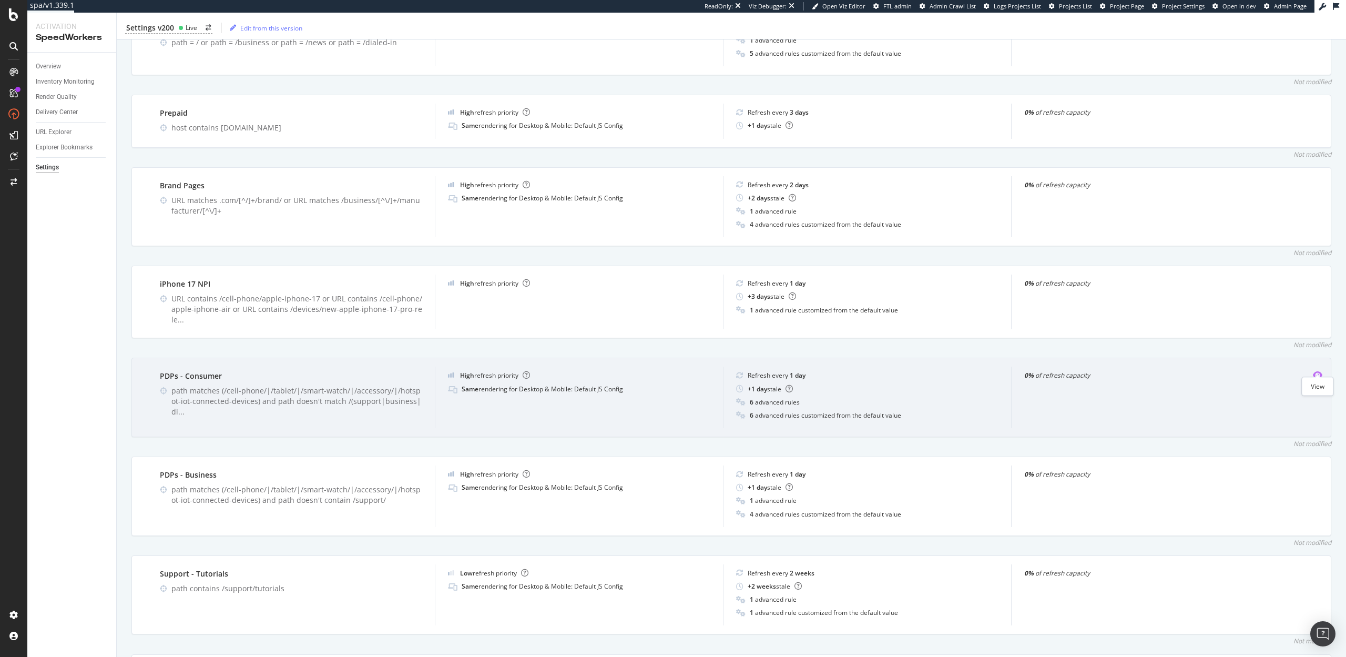
click at [1317, 371] on icon "eye" at bounding box center [1317, 375] width 9 height 8
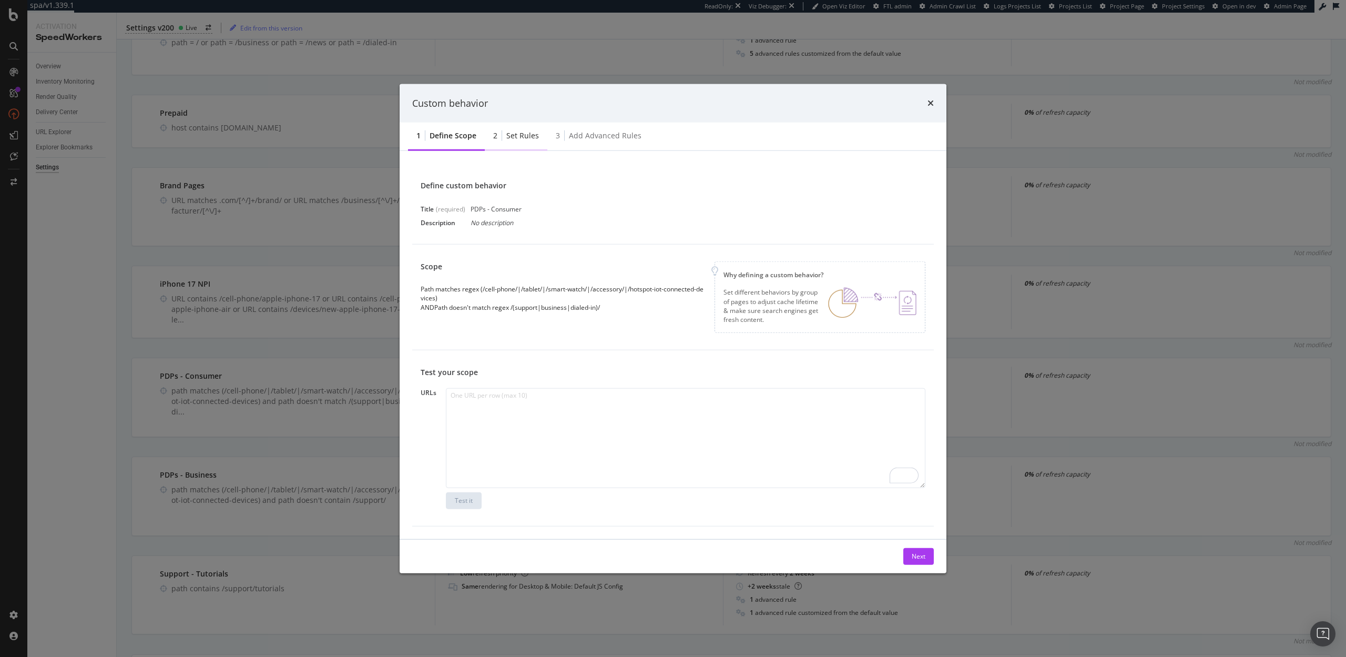
click at [514, 145] on div "2 Set rules" at bounding box center [516, 136] width 63 height 29
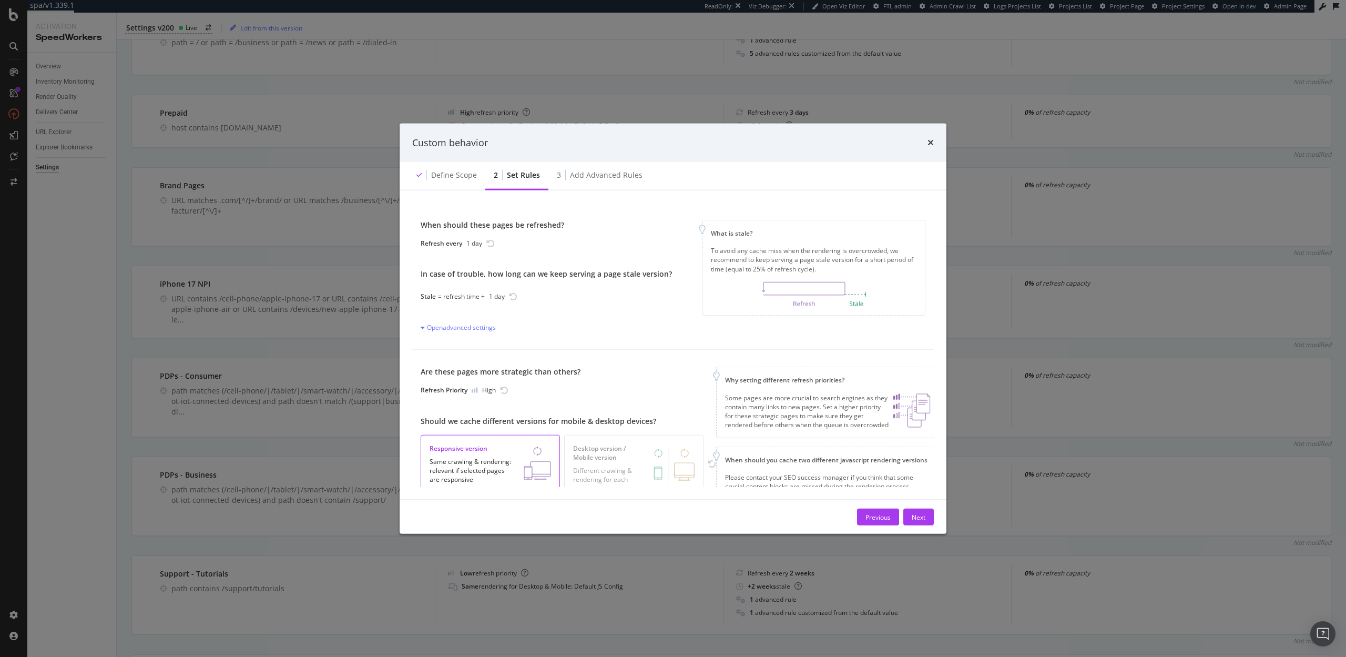
scroll to position [40, 0]
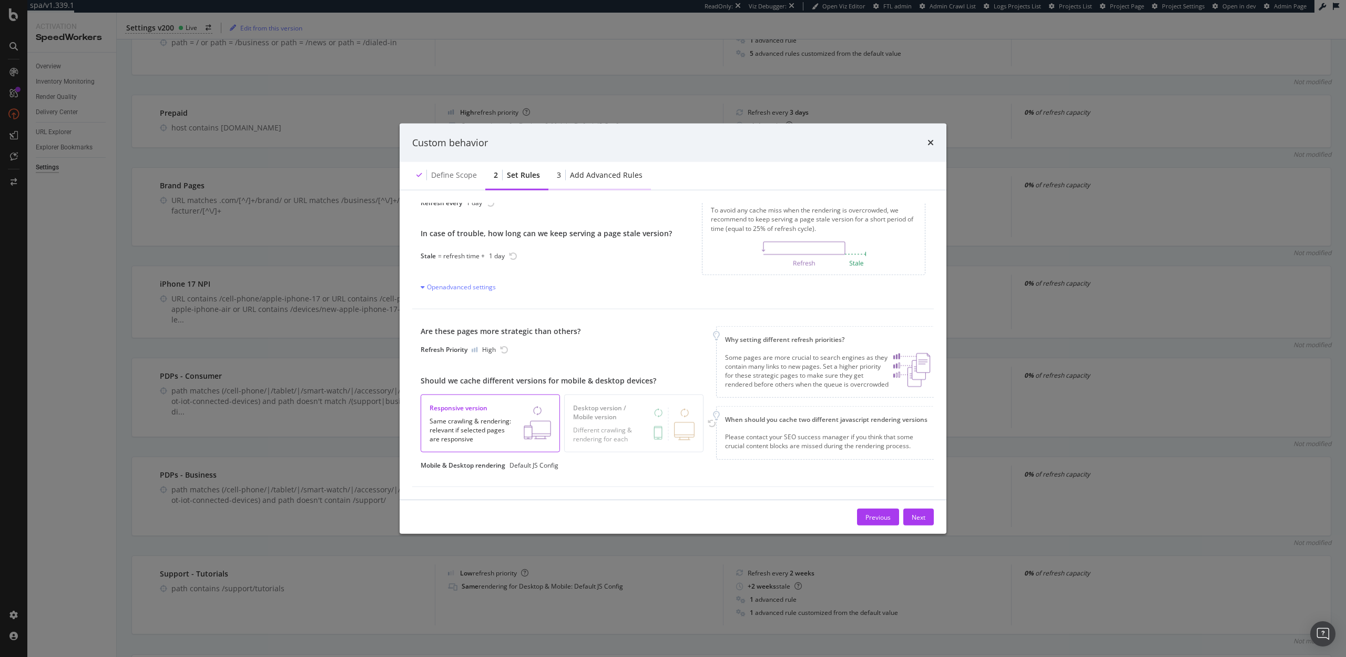
click at [597, 177] on div "Add advanced rules" at bounding box center [606, 175] width 73 height 11
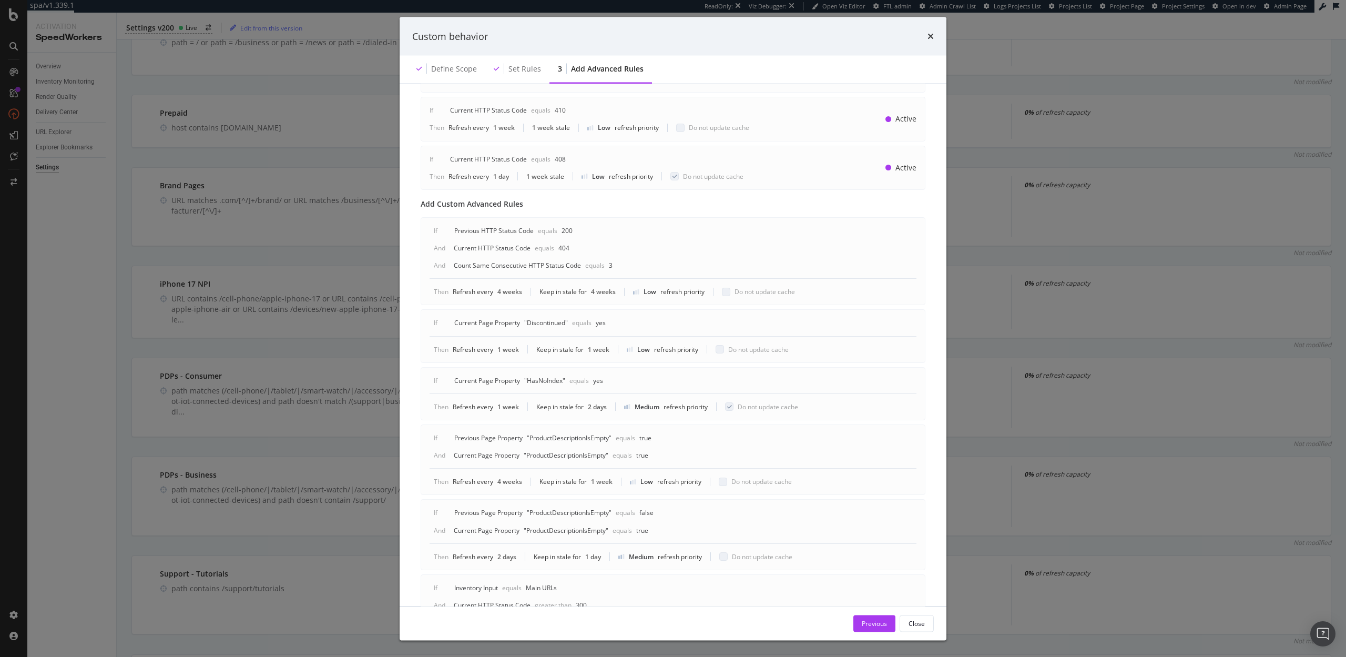
scroll to position [492, 0]
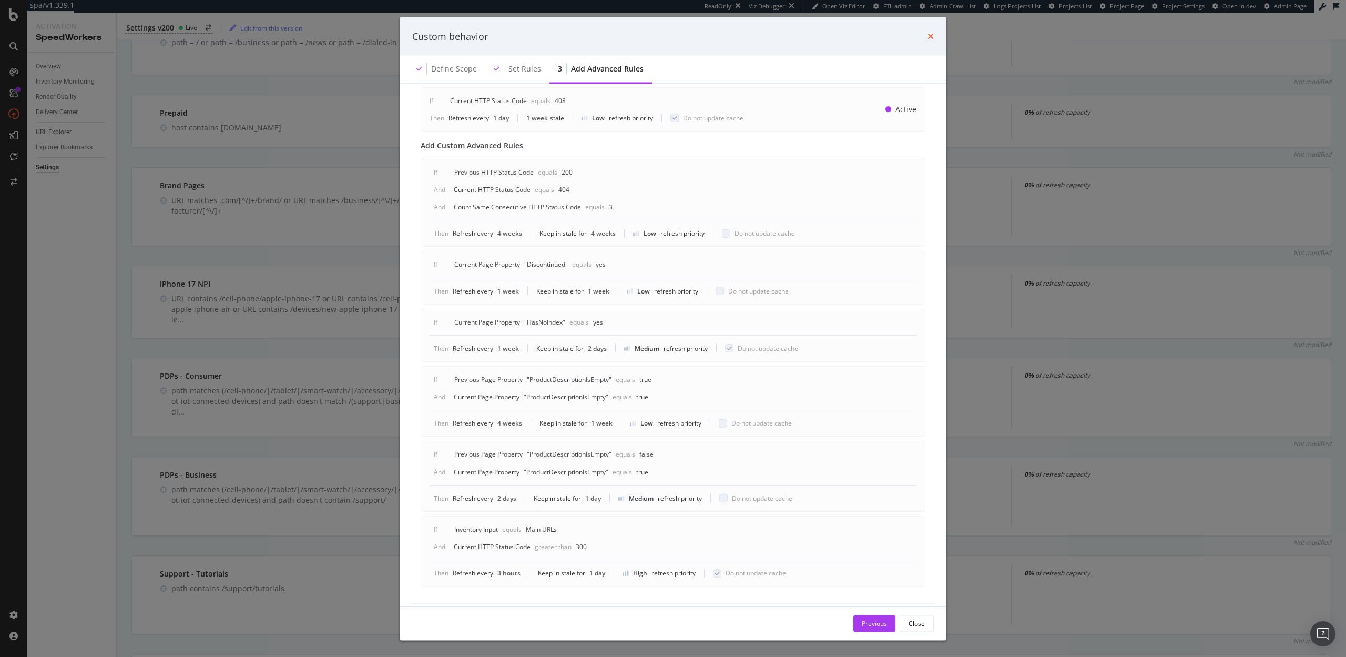
click at [930, 38] on icon "times" at bounding box center [931, 36] width 6 height 8
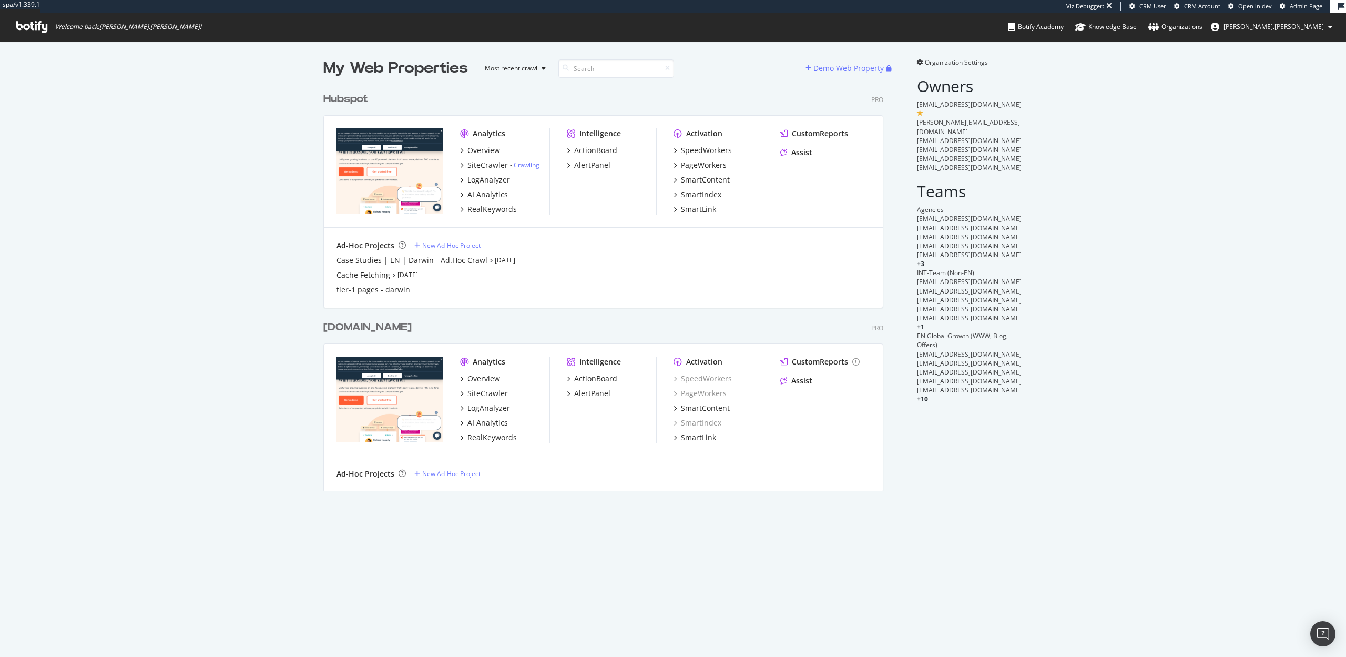
scroll to position [412, 568]
click at [700, 151] on div "SpeedWorkers" at bounding box center [706, 150] width 51 height 11
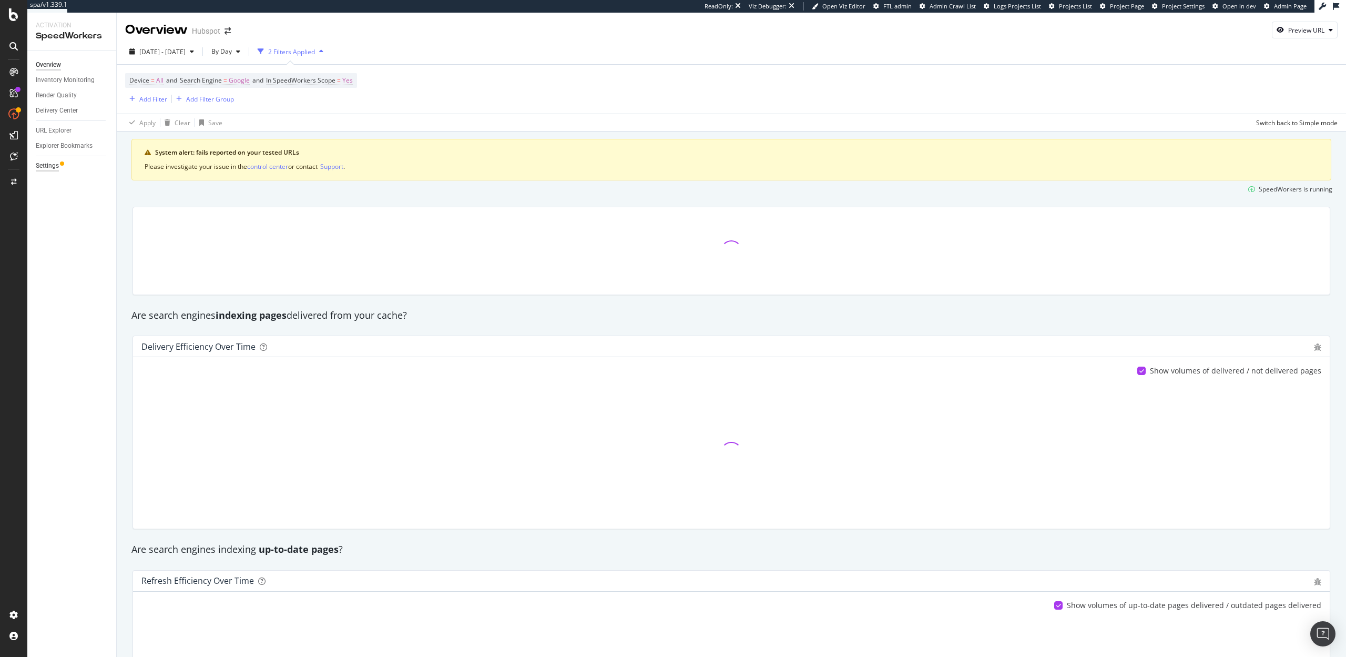
click at [49, 168] on div "Settings" at bounding box center [47, 165] width 23 height 11
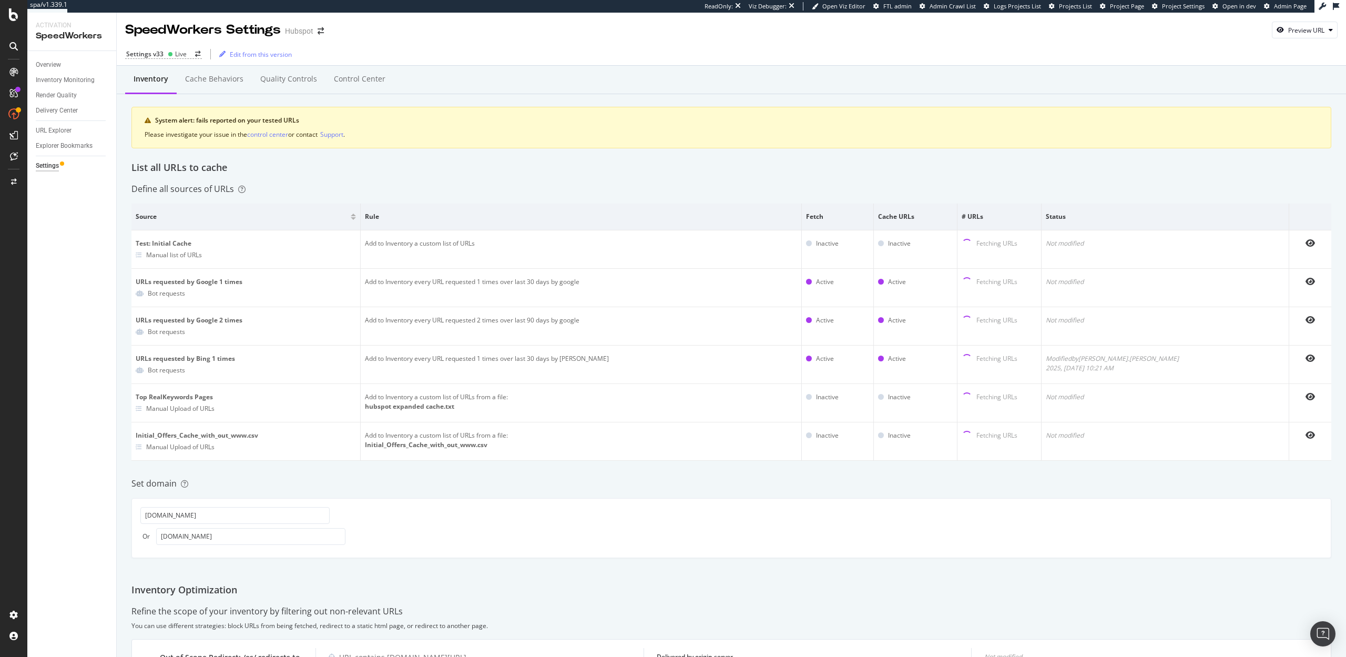
scroll to position [271, 0]
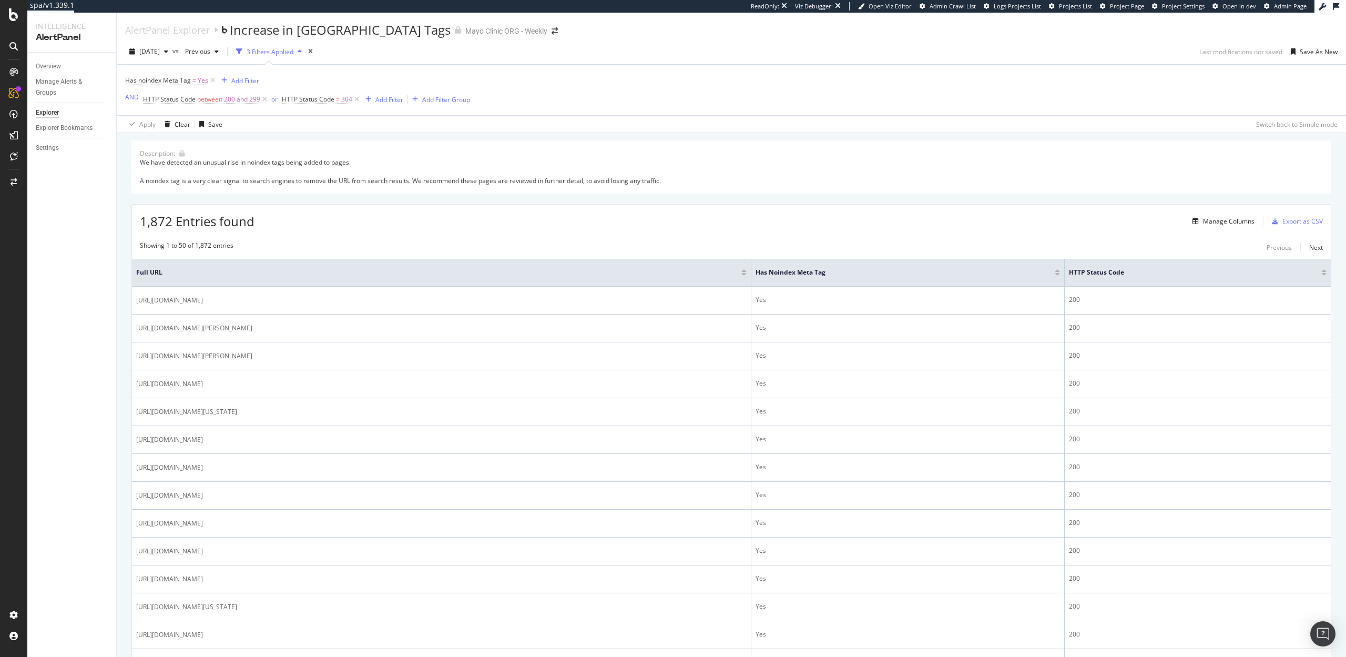
click at [1337, 6] on icon at bounding box center [1336, 6] width 6 height 7
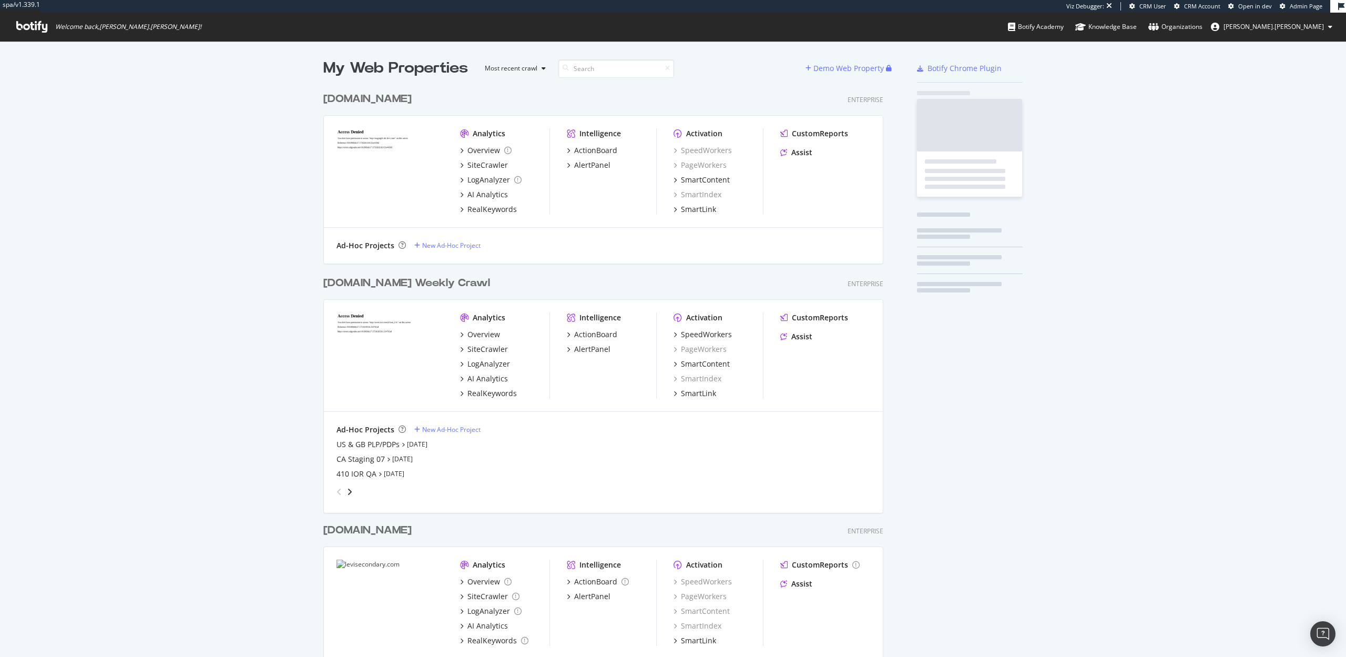
scroll to position [615, 568]
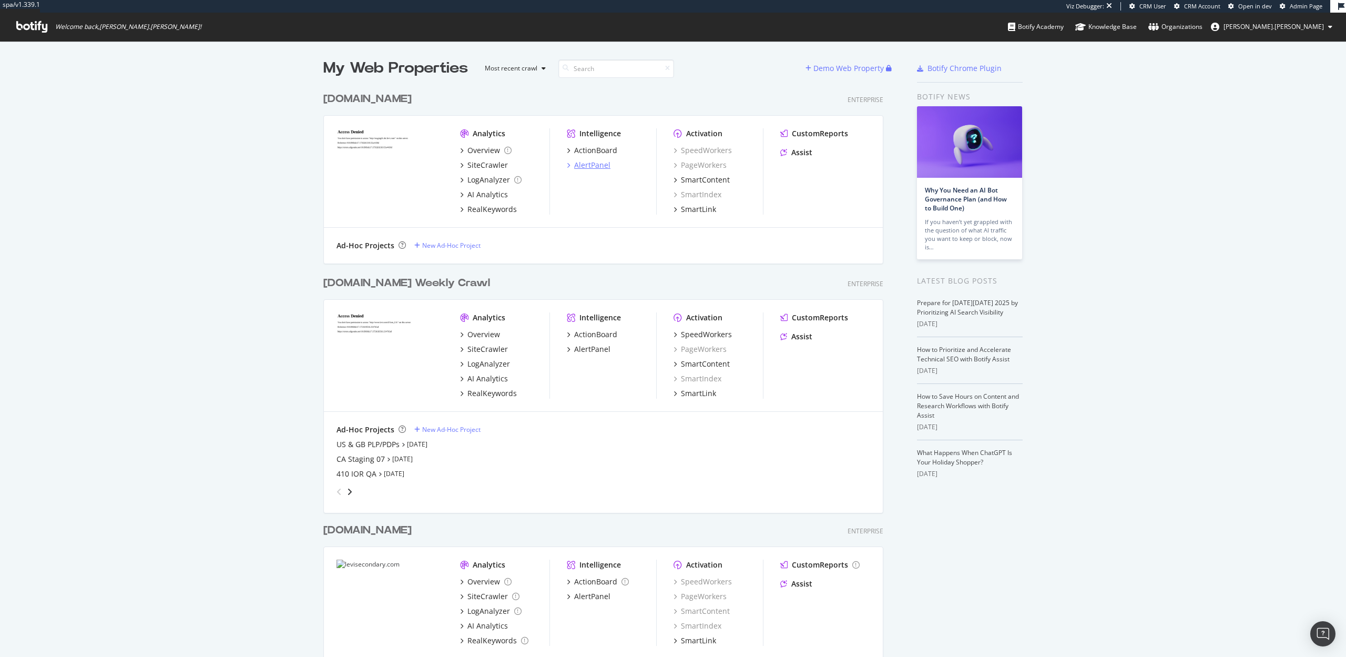
click at [603, 167] on div "AlertPanel" at bounding box center [592, 165] width 36 height 11
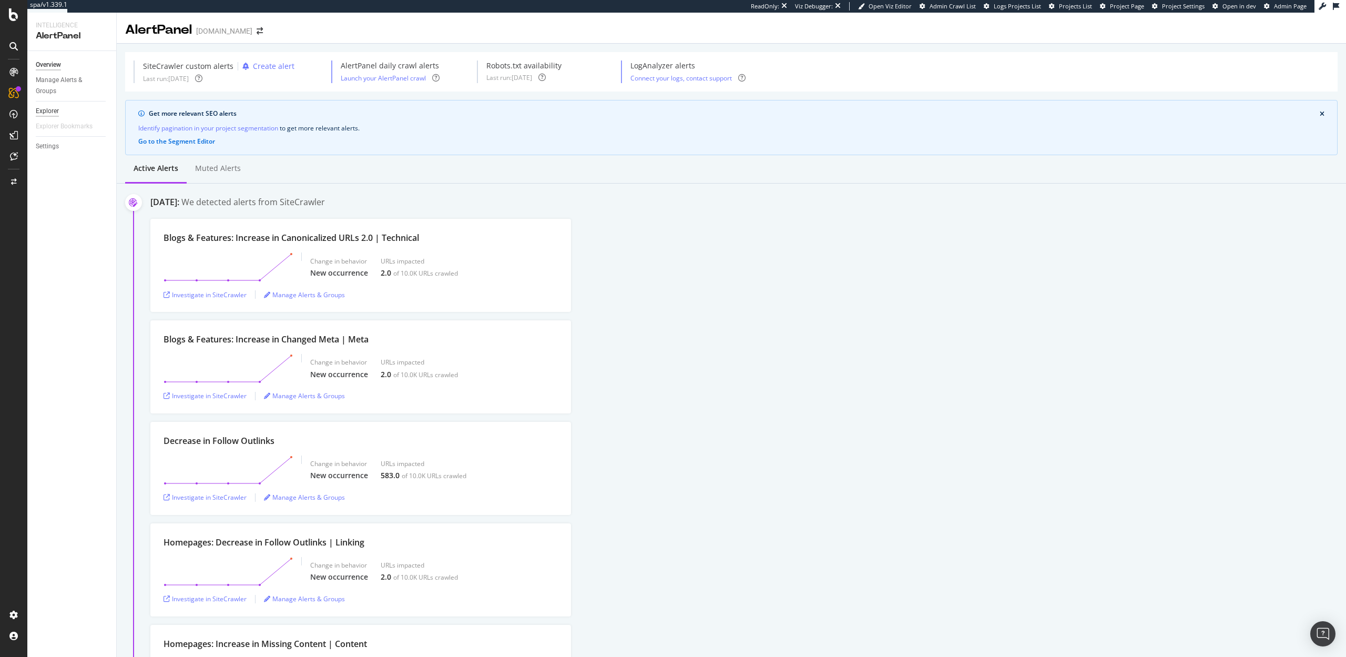
click at [44, 109] on div "Explorer" at bounding box center [47, 111] width 23 height 11
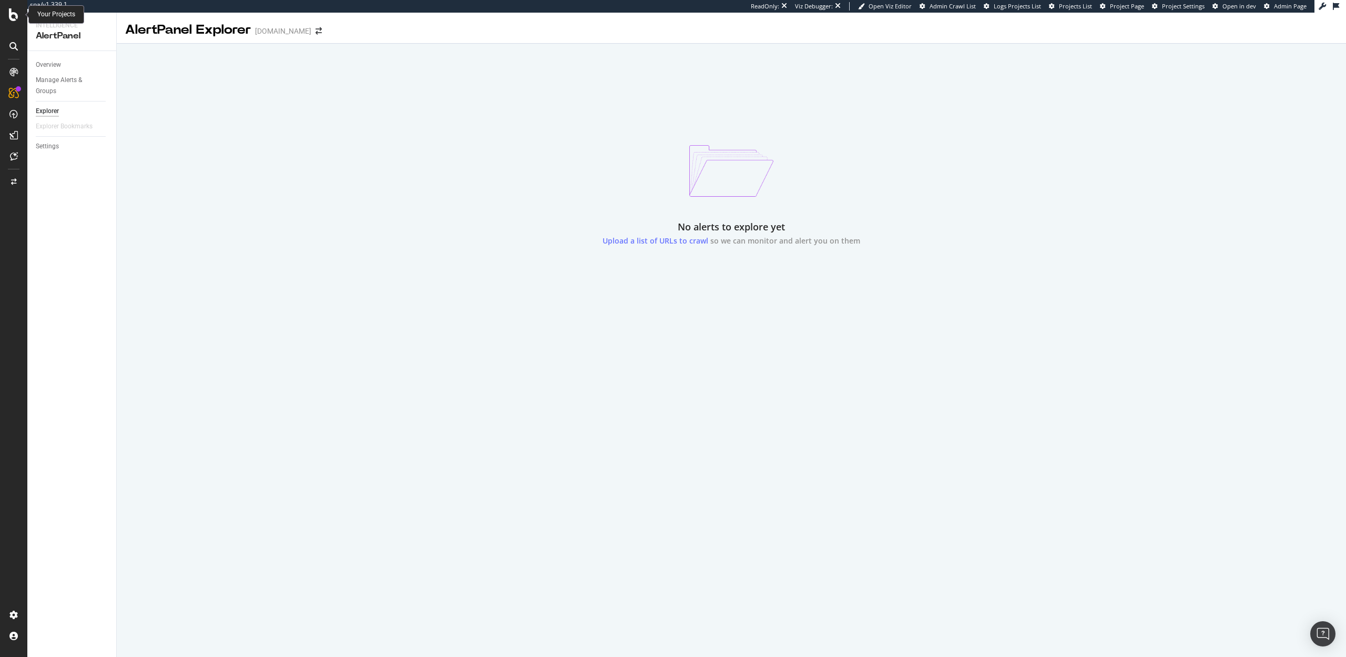
click at [12, 17] on icon at bounding box center [13, 14] width 9 height 13
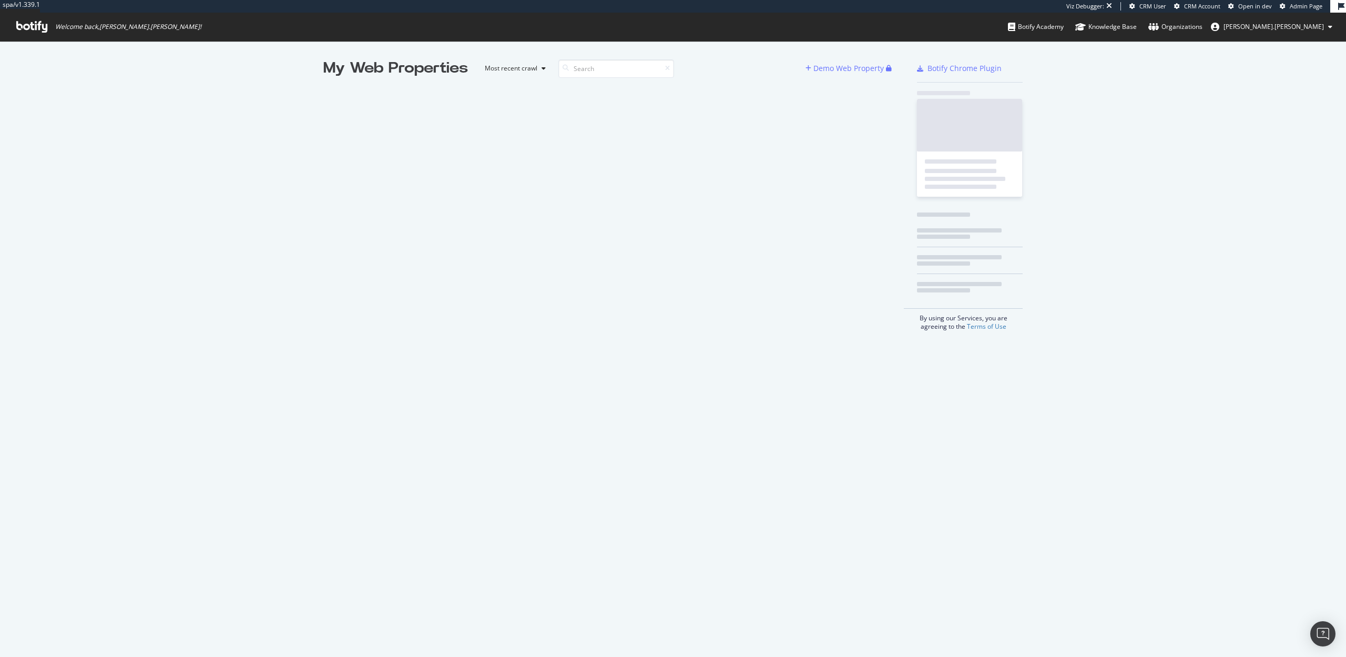
scroll to position [657, 1346]
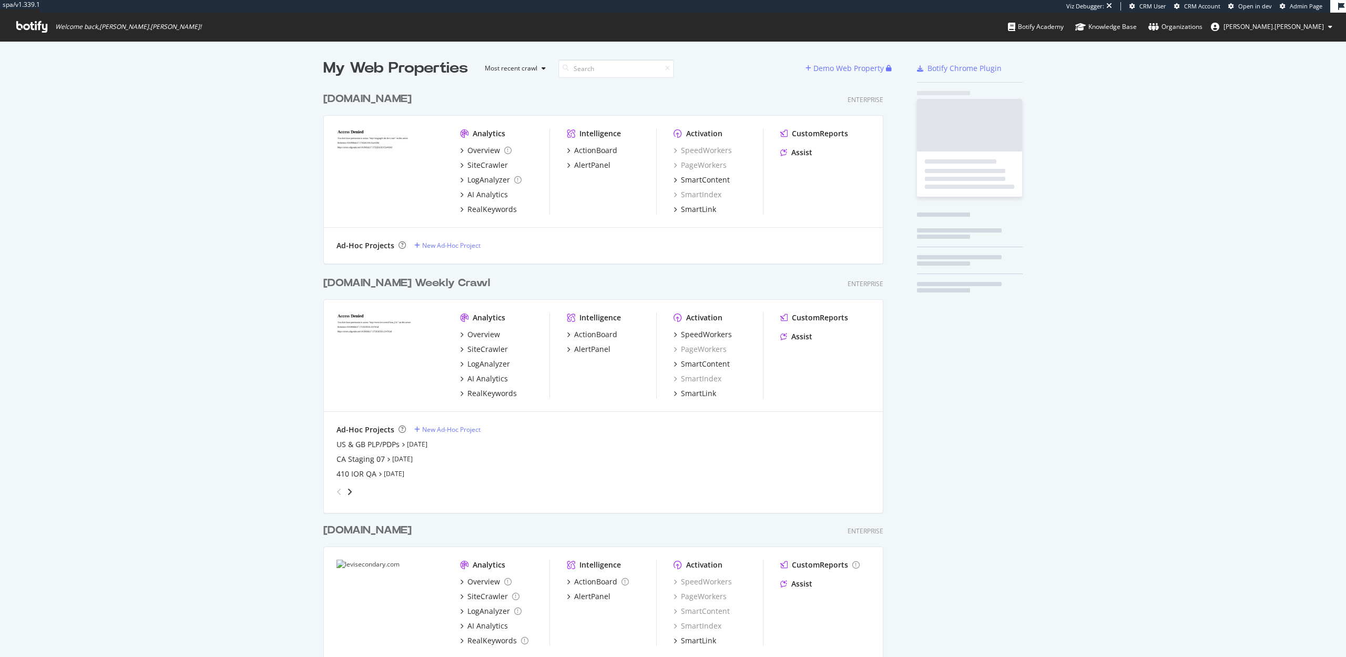
scroll to position [615, 568]
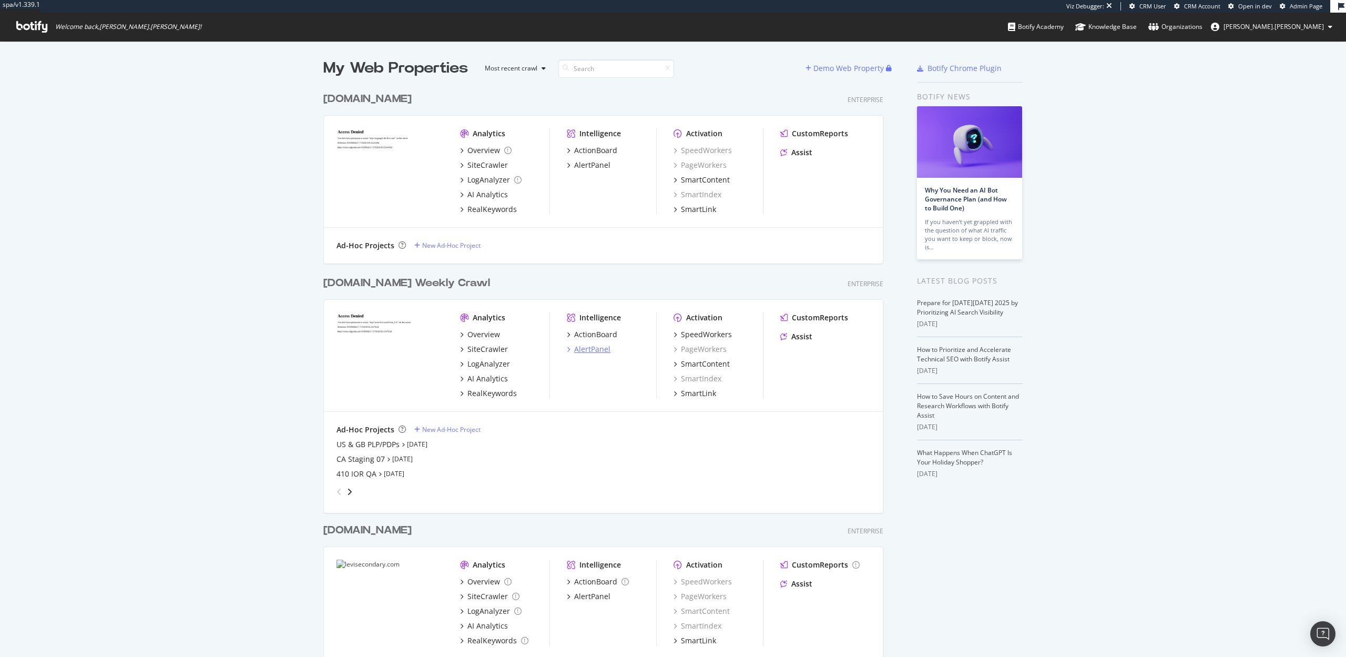
click at [578, 349] on div "AlertPanel" at bounding box center [592, 349] width 36 height 11
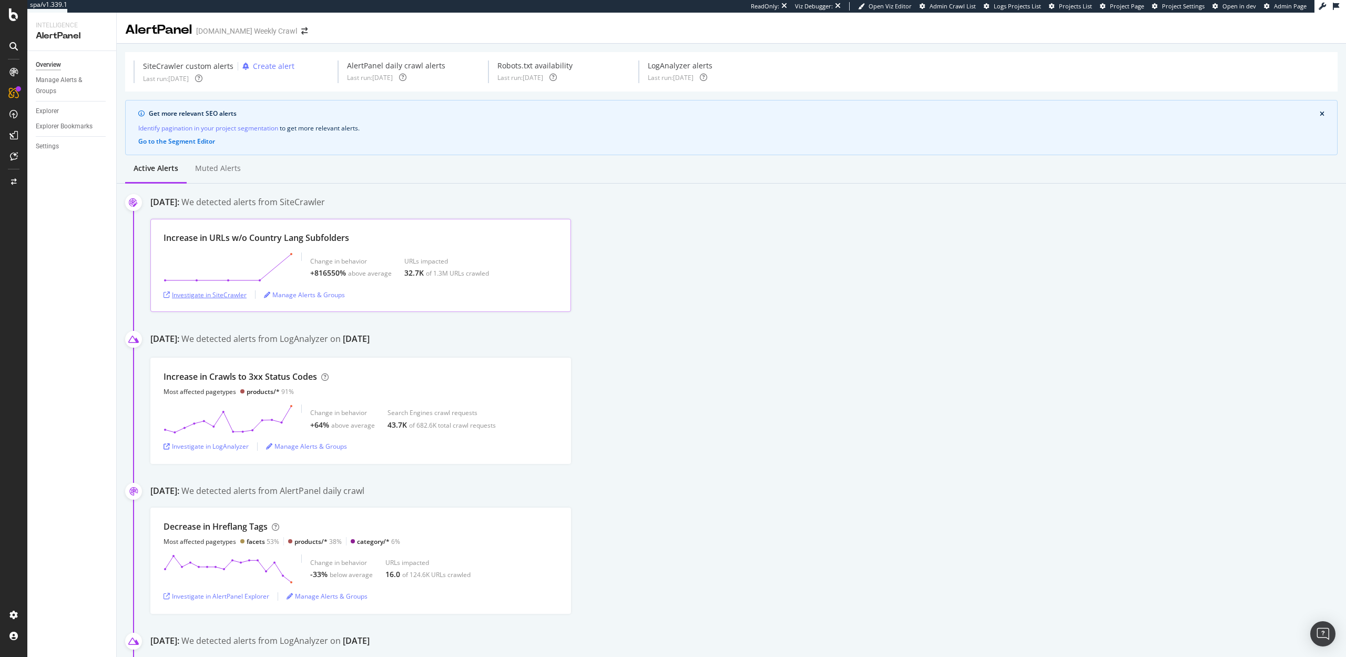
click at [220, 297] on div "Investigate in SiteCrawler" at bounding box center [205, 294] width 83 height 9
click at [43, 114] on div "Explorer" at bounding box center [47, 111] width 23 height 11
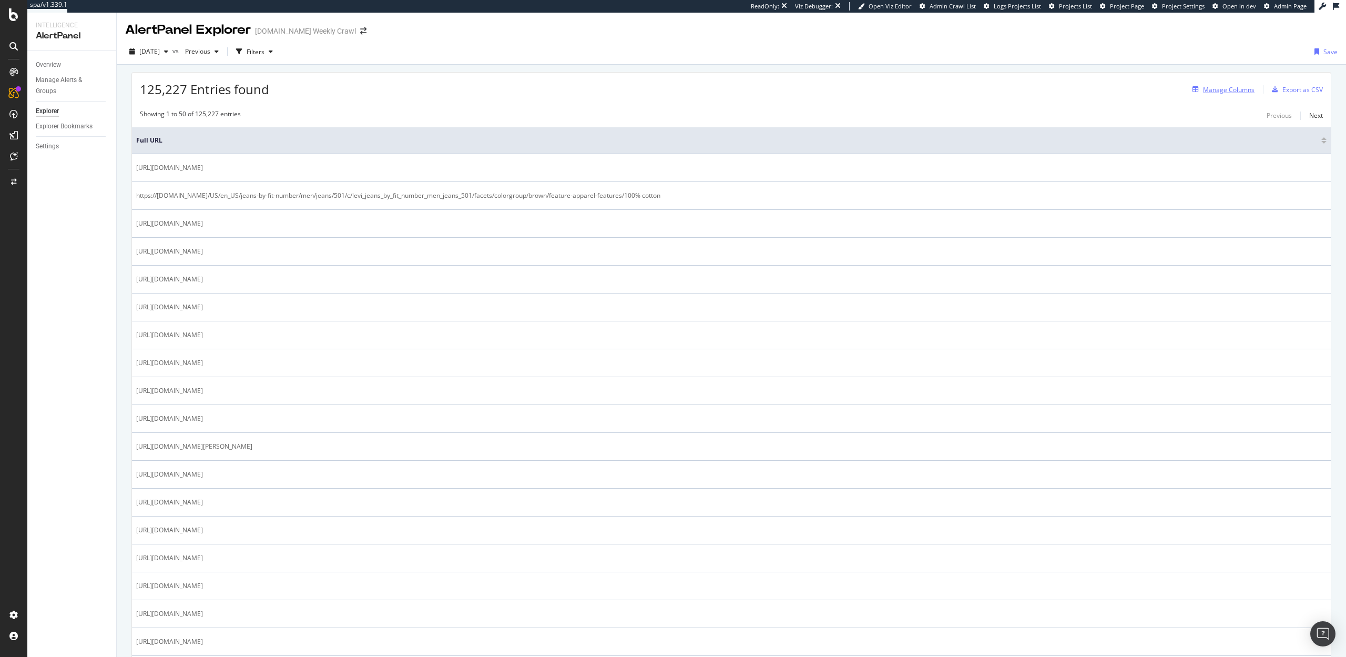
click at [1217, 90] on div "Manage Columns" at bounding box center [1229, 89] width 52 height 9
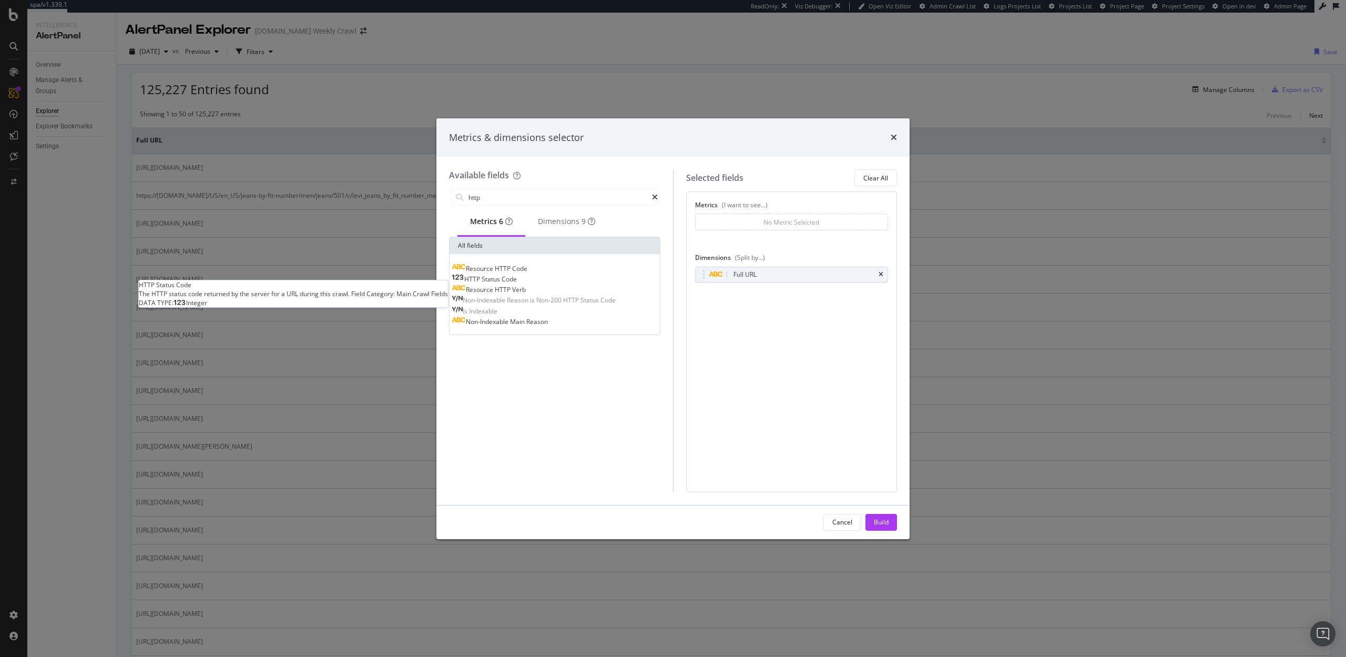
type input "http"
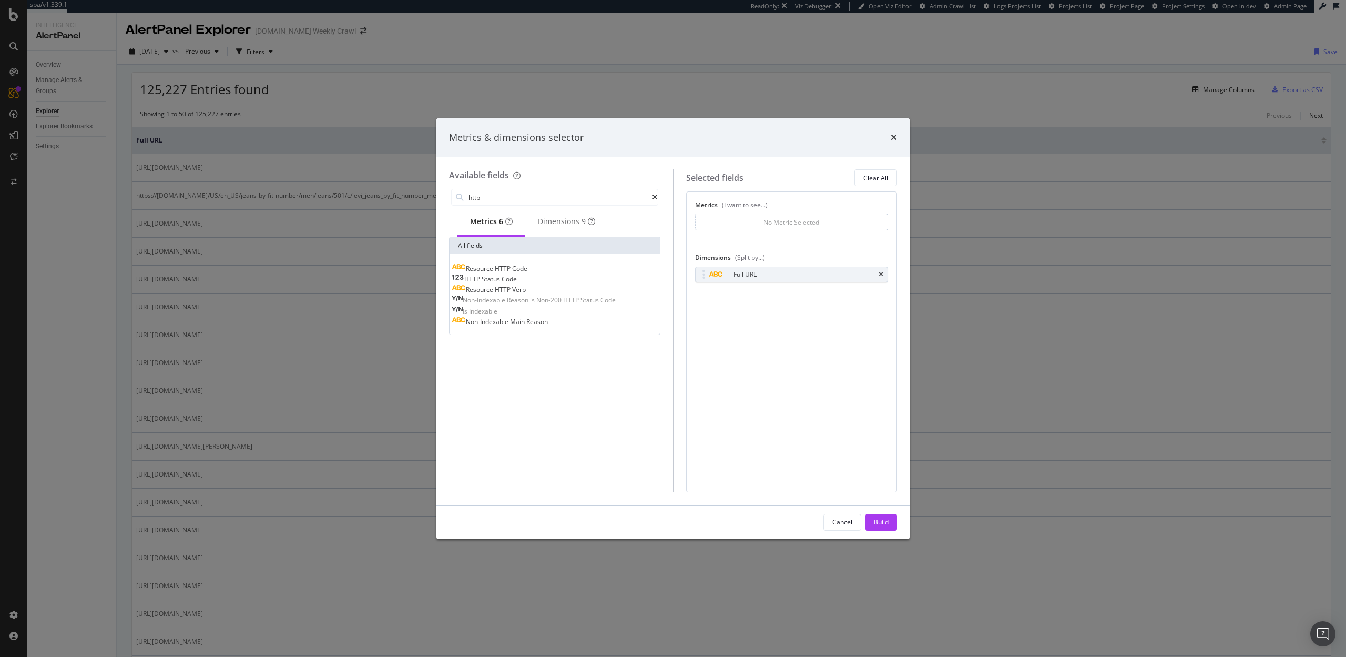
click at [517, 283] on span "Code" at bounding box center [509, 278] width 15 height 9
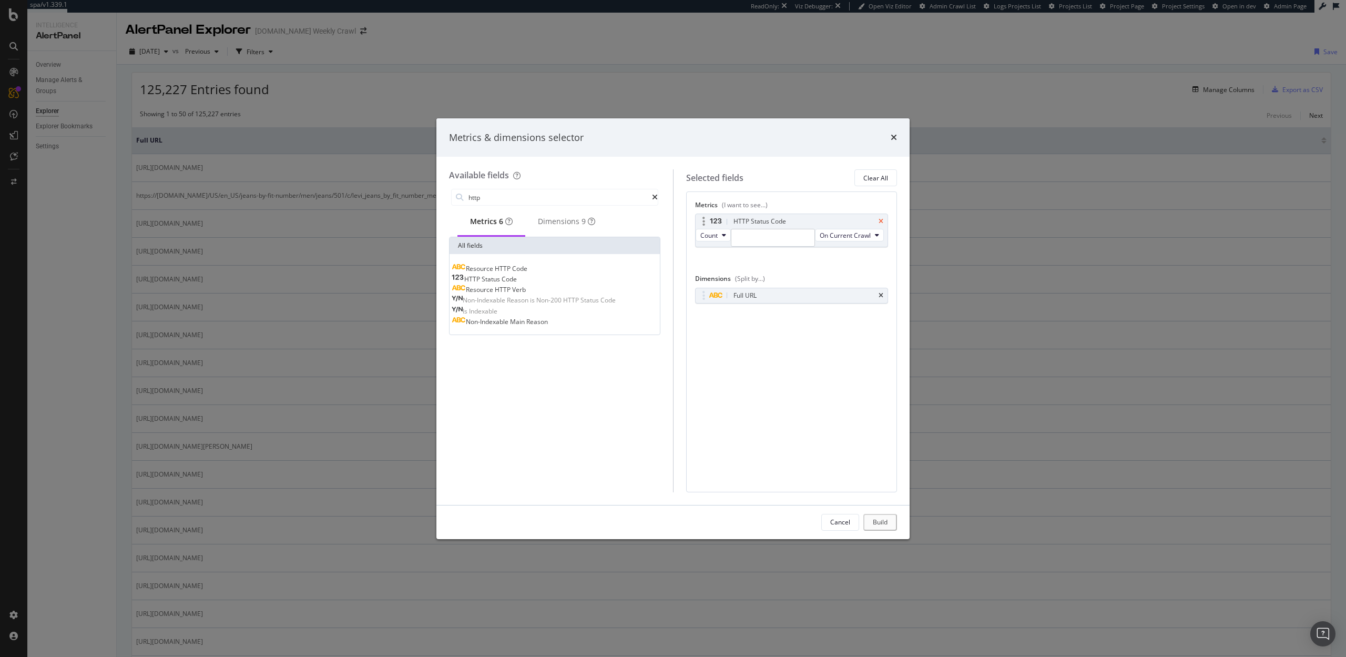
click at [880, 219] on icon "times" at bounding box center [881, 221] width 5 height 6
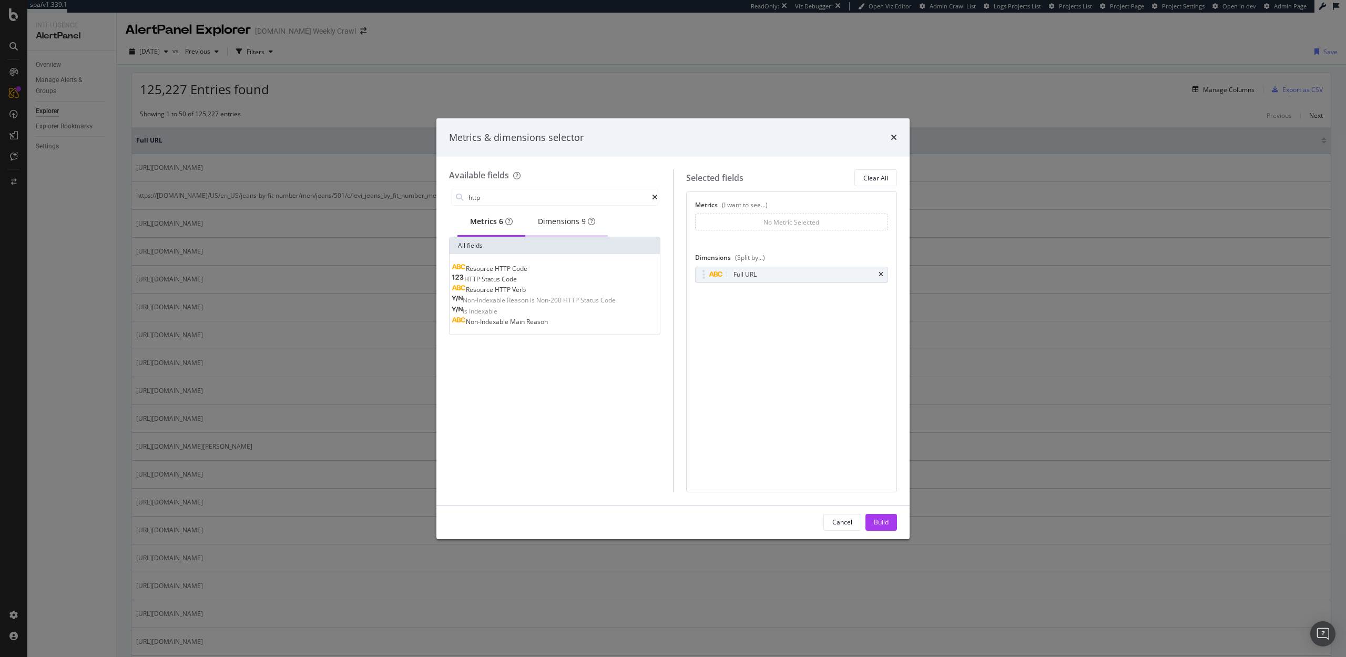
click at [562, 226] on div "Dimensions 9" at bounding box center [566, 221] width 57 height 11
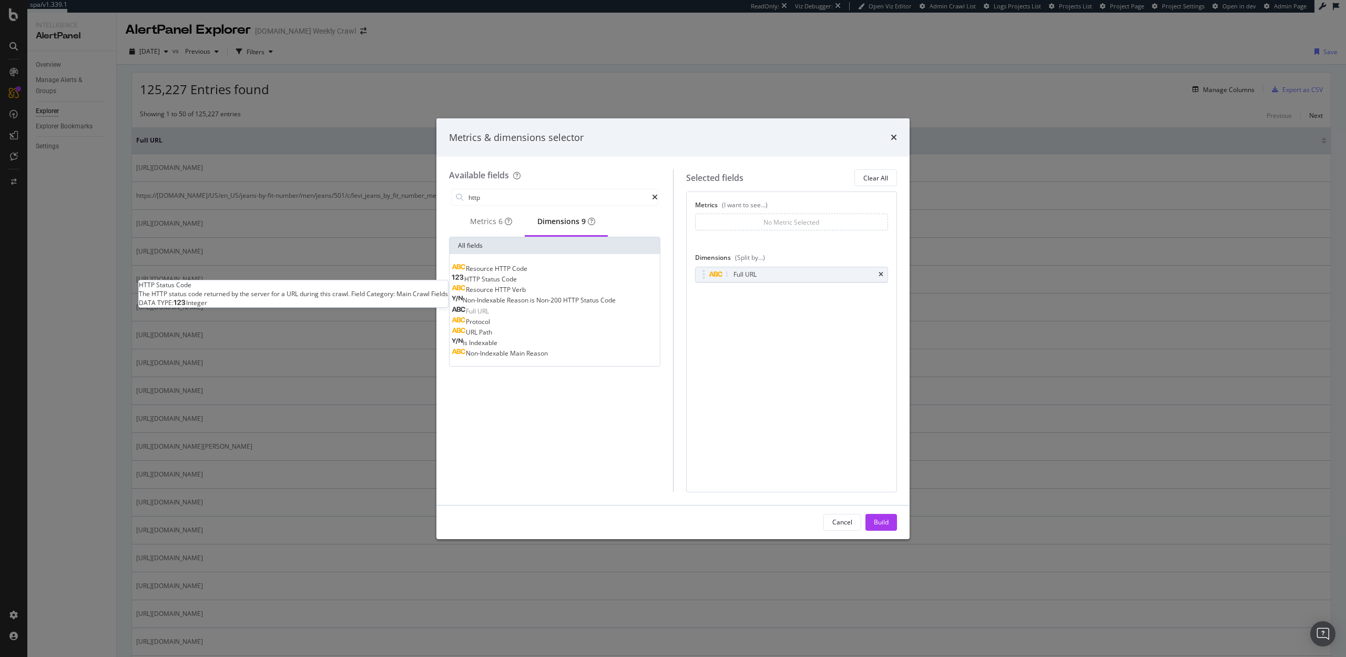
click at [502, 283] on span "Status" at bounding box center [492, 278] width 20 height 9
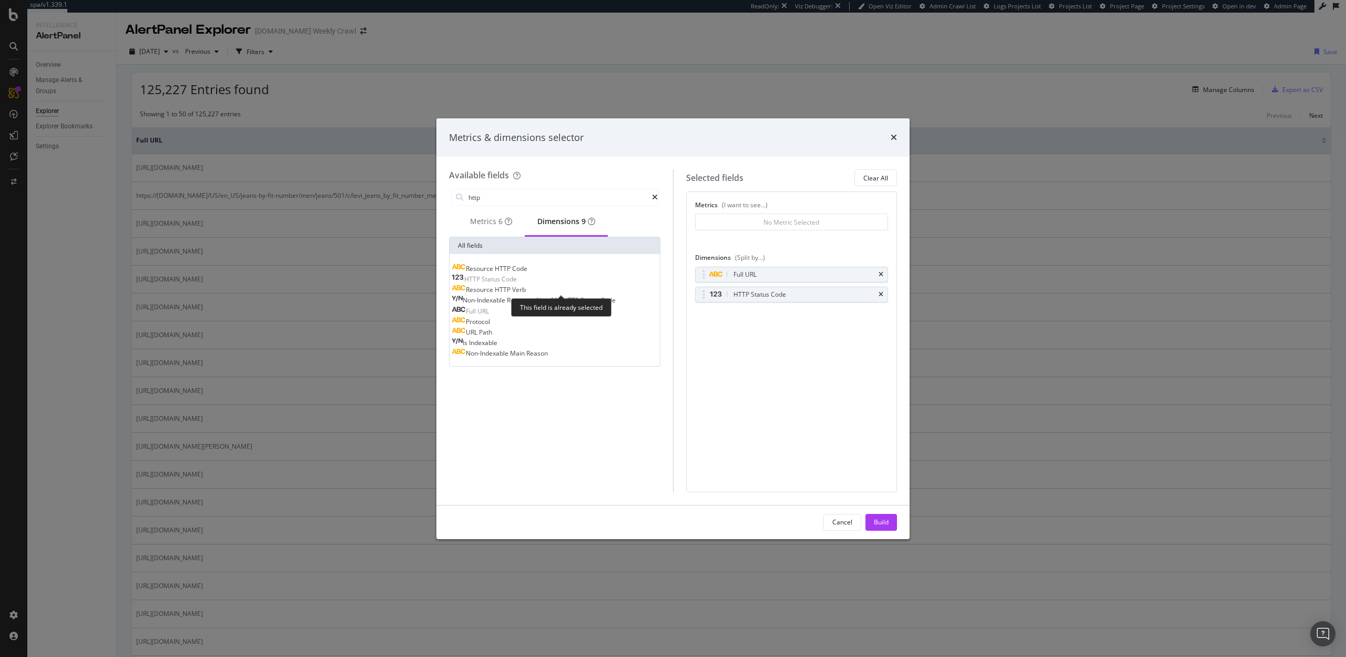
click at [502, 283] on span "Status" at bounding box center [492, 278] width 20 height 9
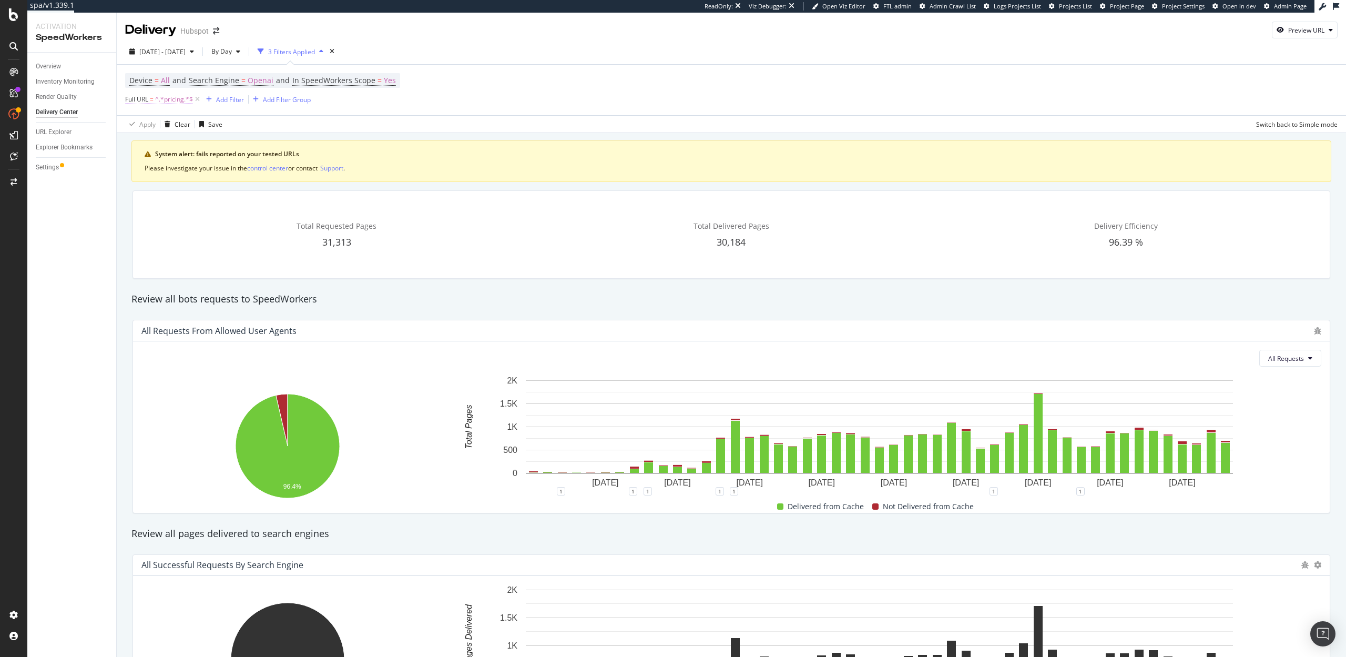
click at [156, 99] on span "^.*pricing.*$" at bounding box center [174, 99] width 38 height 15
click at [153, 138] on input "pricing" at bounding box center [184, 143] width 99 height 17
click at [147, 128] on span "Contains" at bounding box center [148, 123] width 26 height 9
click at [130, 96] on icon at bounding box center [131, 98] width 3 height 6
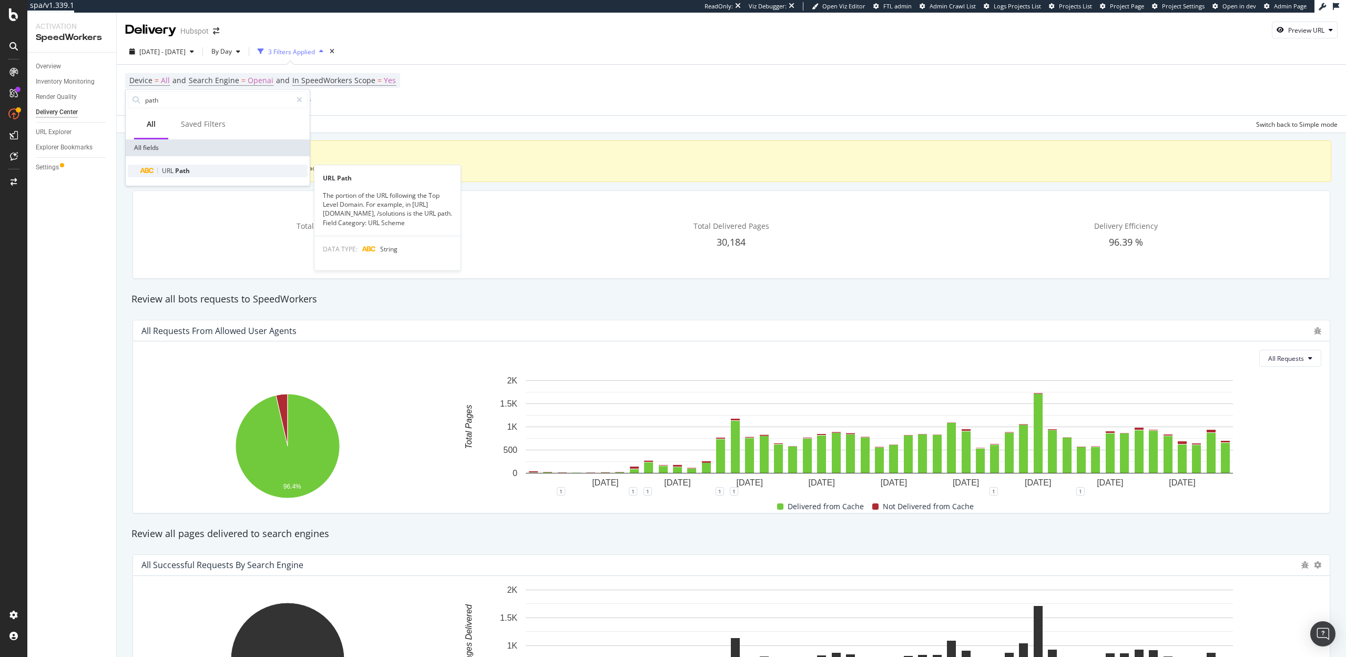
type input "path"
click at [195, 168] on div "URL Path" at bounding box center [223, 171] width 167 height 13
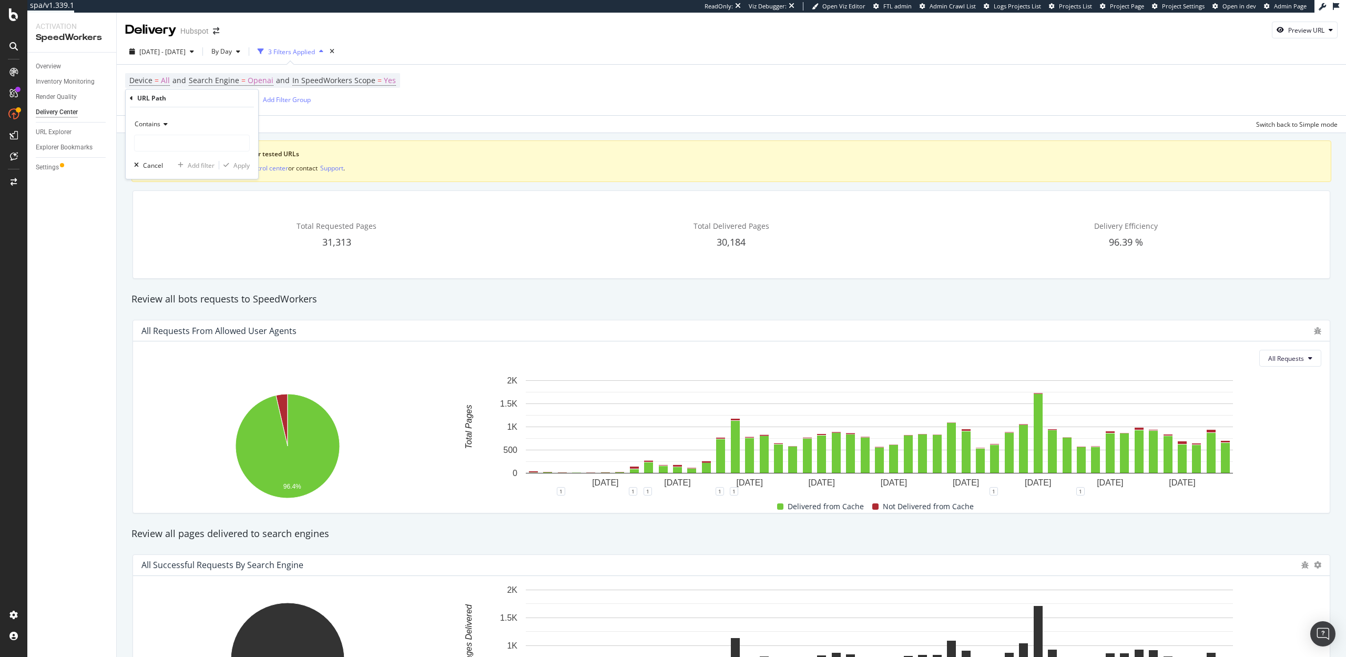
click at [158, 126] on span "Contains" at bounding box center [148, 123] width 26 height 9
click at [167, 170] on span "Starts with" at bounding box center [154, 173] width 31 height 9
click at [169, 136] on input "text" at bounding box center [192, 143] width 115 height 17
type input "/pricing"
click at [247, 164] on div "Apply" at bounding box center [241, 165] width 16 height 9
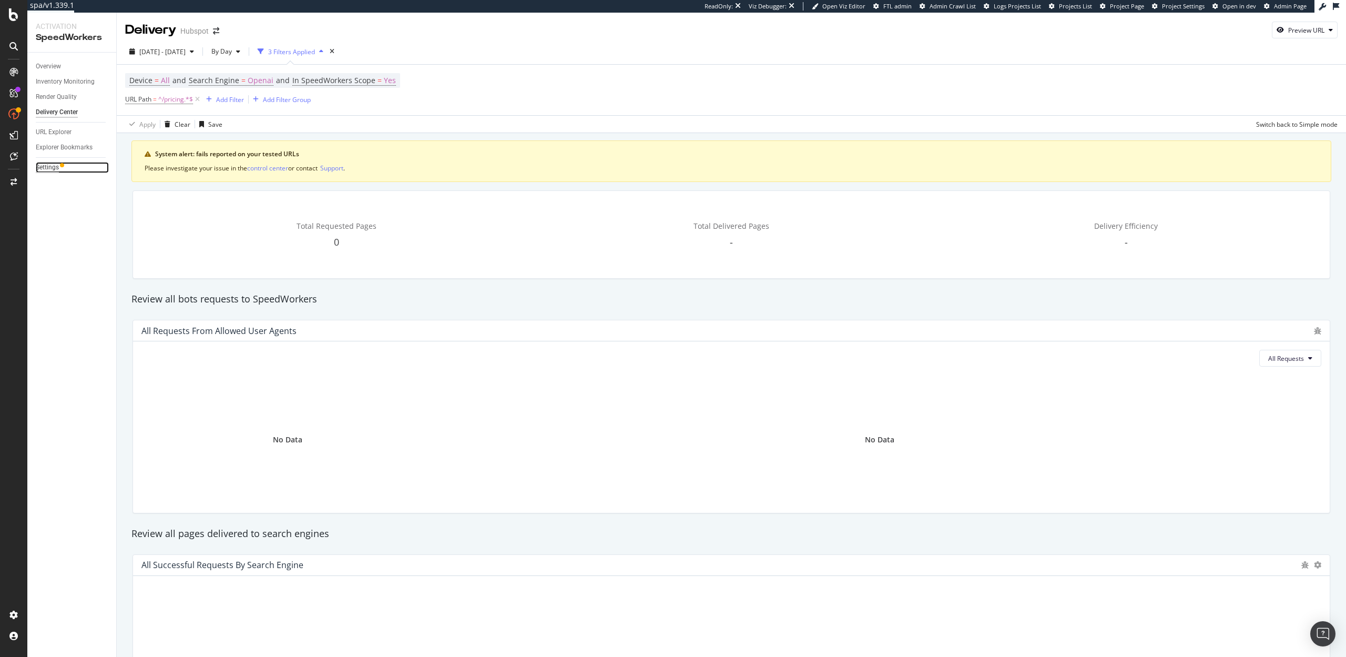
click at [48, 169] on div "Settings" at bounding box center [47, 167] width 23 height 11
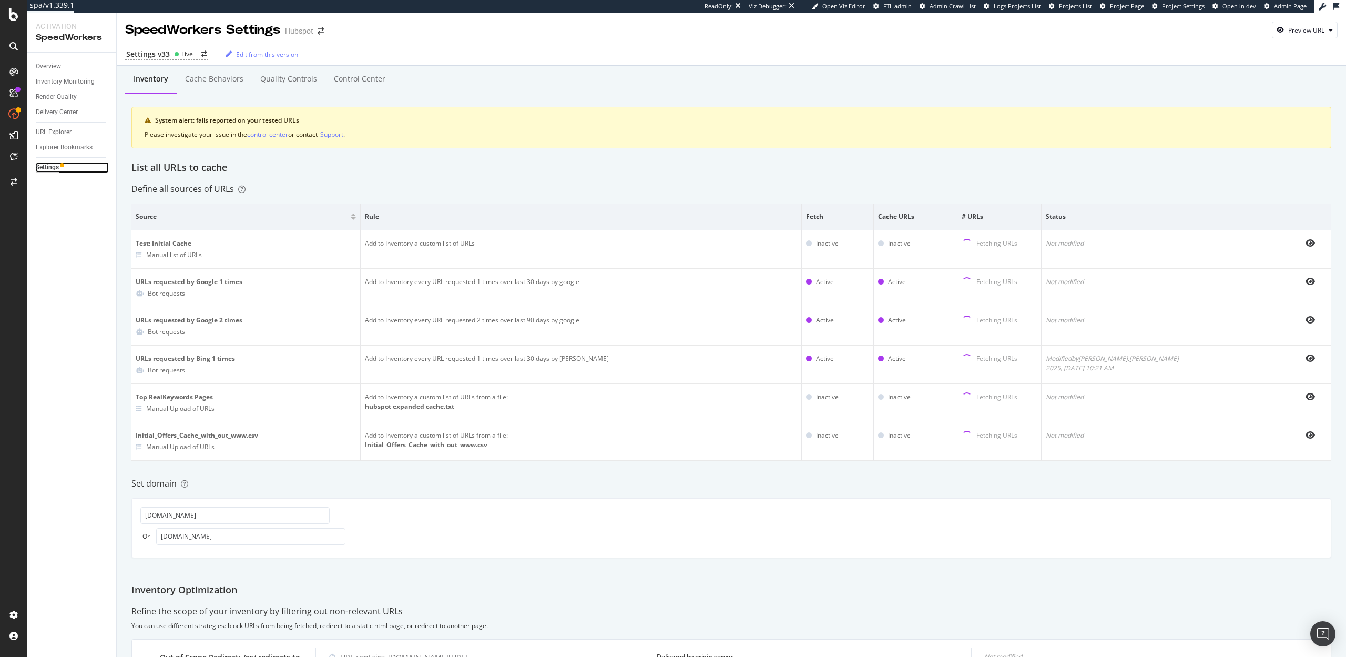
scroll to position [271, 0]
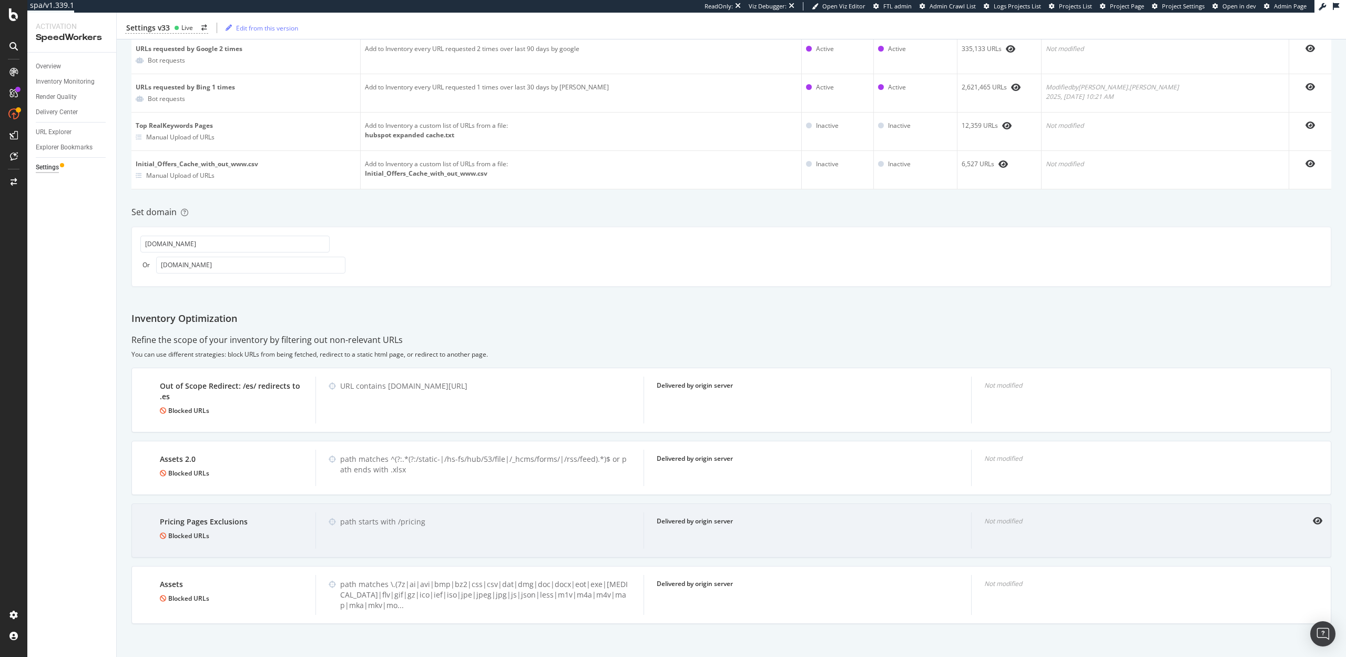
drag, startPoint x: 424, startPoint y: 526, endPoint x: 339, endPoint y: 522, distance: 85.8
click at [339, 523] on div "path starts with /pricing" at bounding box center [480, 521] width 302 height 11
drag, startPoint x: 423, startPoint y: 521, endPoint x: 339, endPoint y: 522, distance: 84.1
click at [339, 522] on div "path starts with /pricing" at bounding box center [480, 521] width 302 height 11
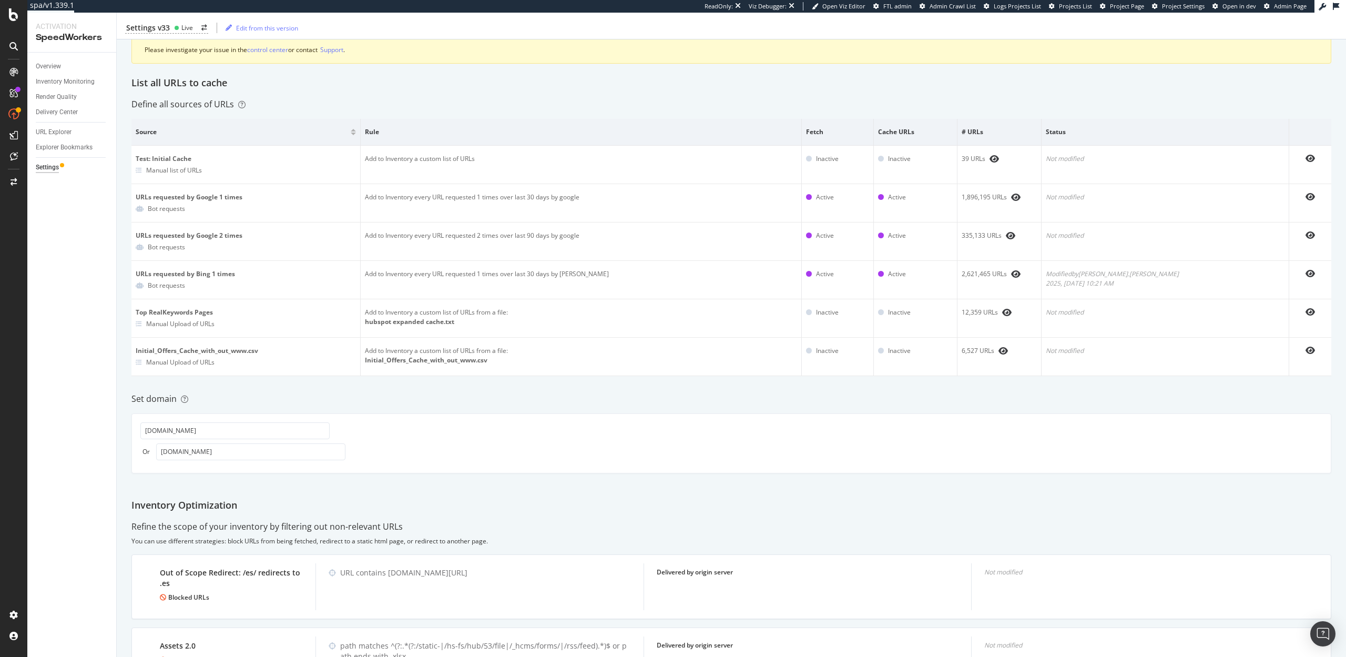
scroll to position [0, 0]
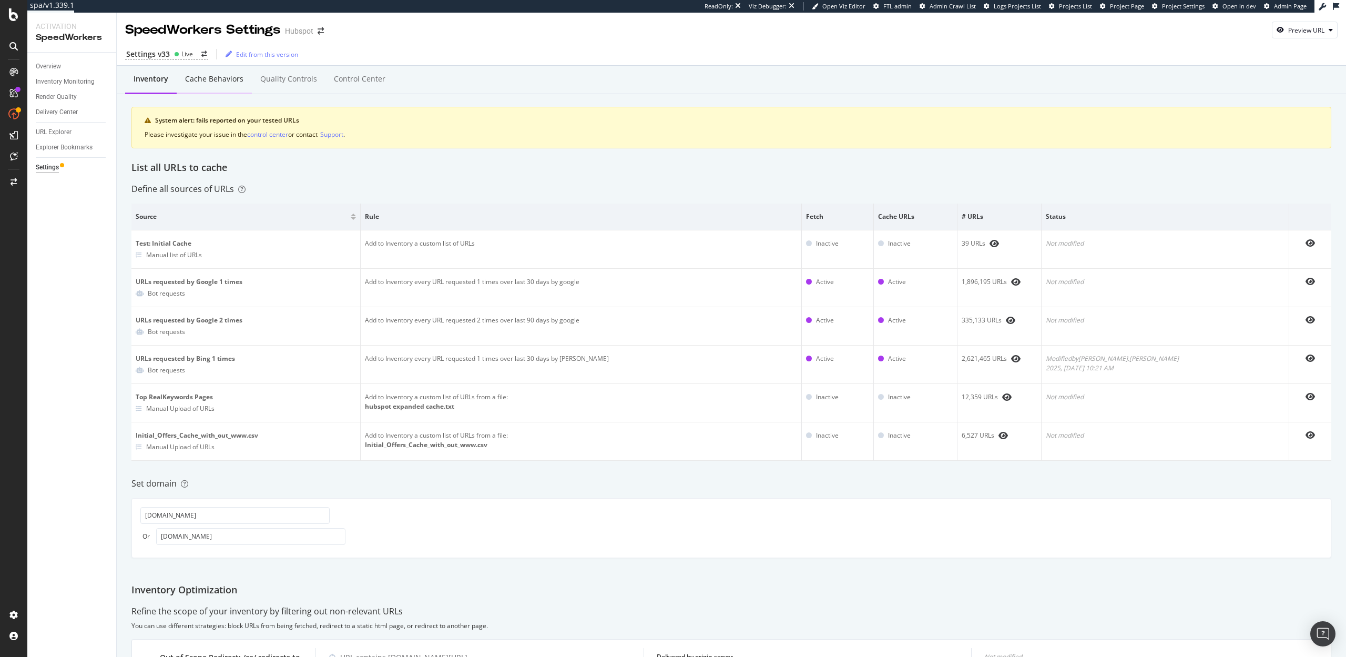
click at [209, 79] on div "Cache behaviors" at bounding box center [214, 79] width 58 height 11
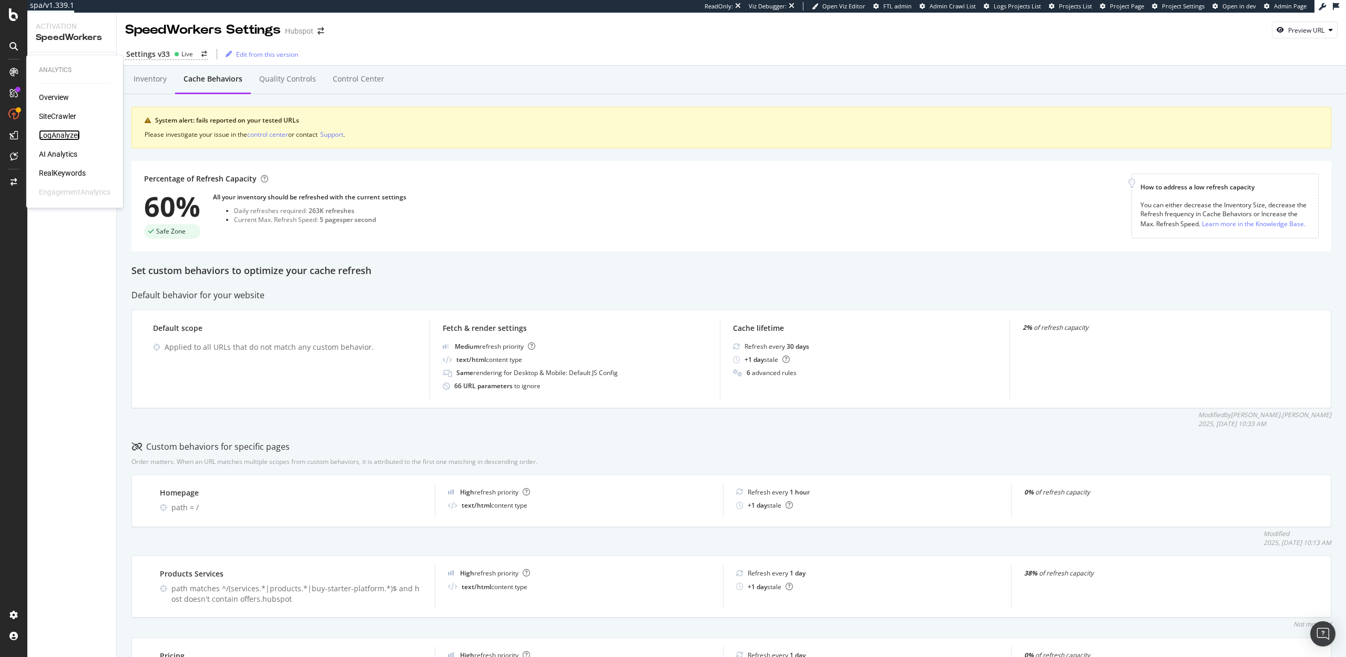
click at [57, 135] on div "LogAnalyzer" at bounding box center [59, 135] width 41 height 11
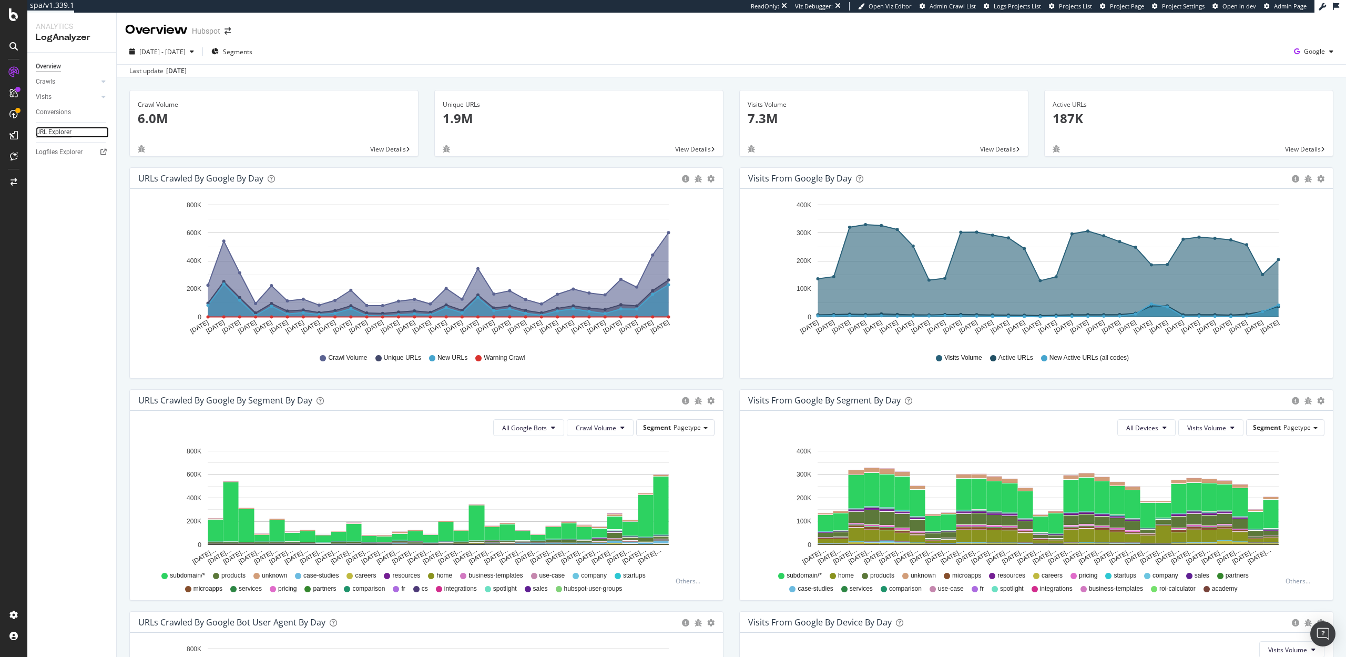
click at [69, 128] on div "URL Explorer" at bounding box center [54, 132] width 36 height 11
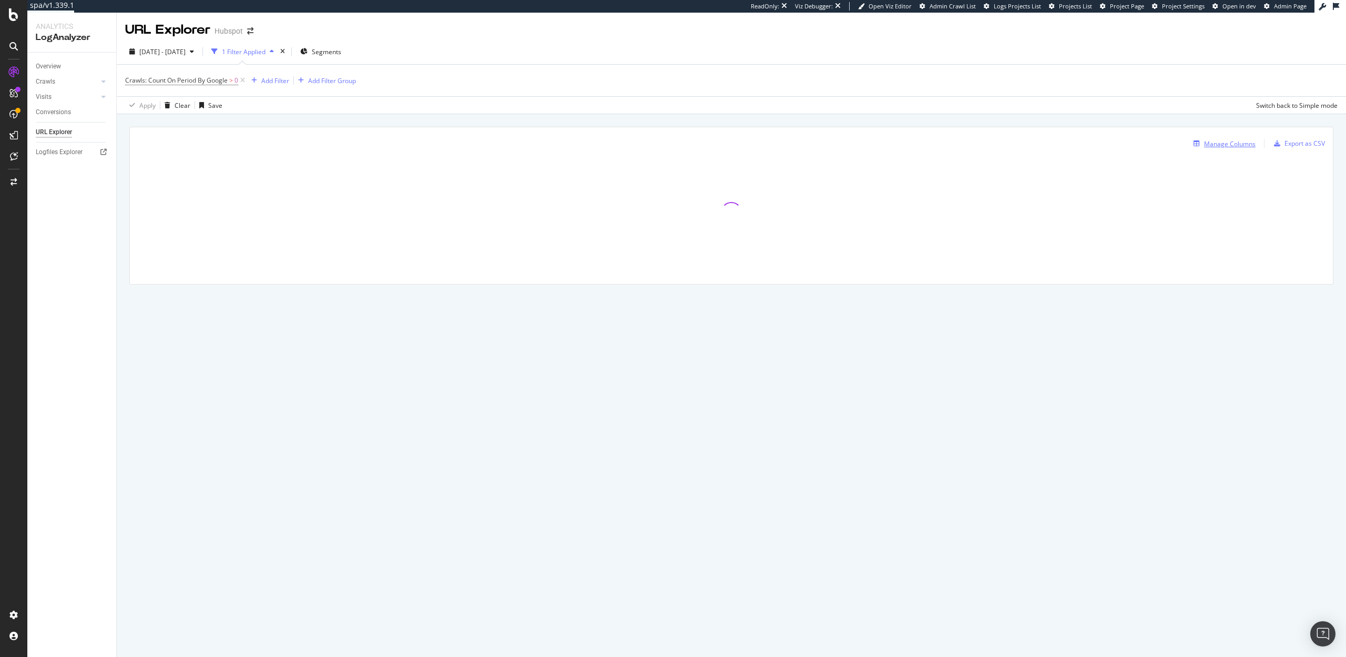
click at [1229, 142] on div "Manage Columns" at bounding box center [1230, 143] width 52 height 9
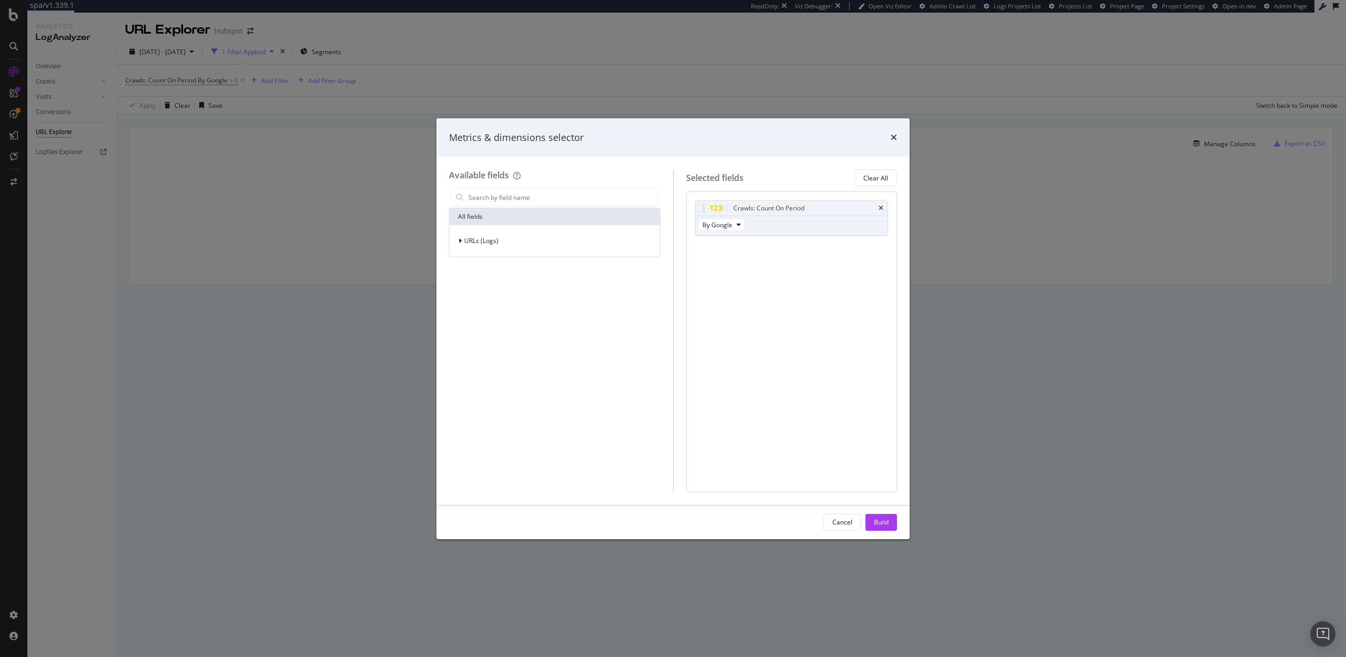
click at [898, 134] on div "Metrics & dimensions selector" at bounding box center [672, 137] width 473 height 39
click at [895, 136] on icon "times" at bounding box center [894, 137] width 6 height 8
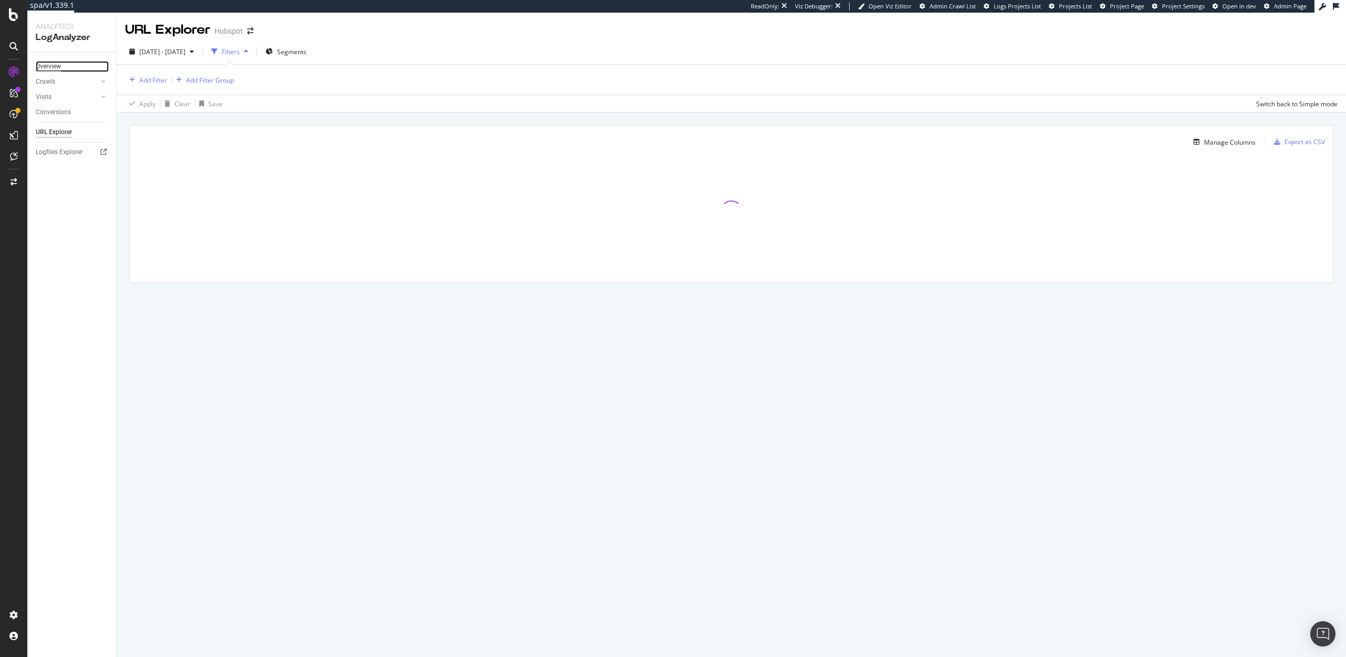
click at [48, 67] on div "Overview" at bounding box center [48, 66] width 25 height 11
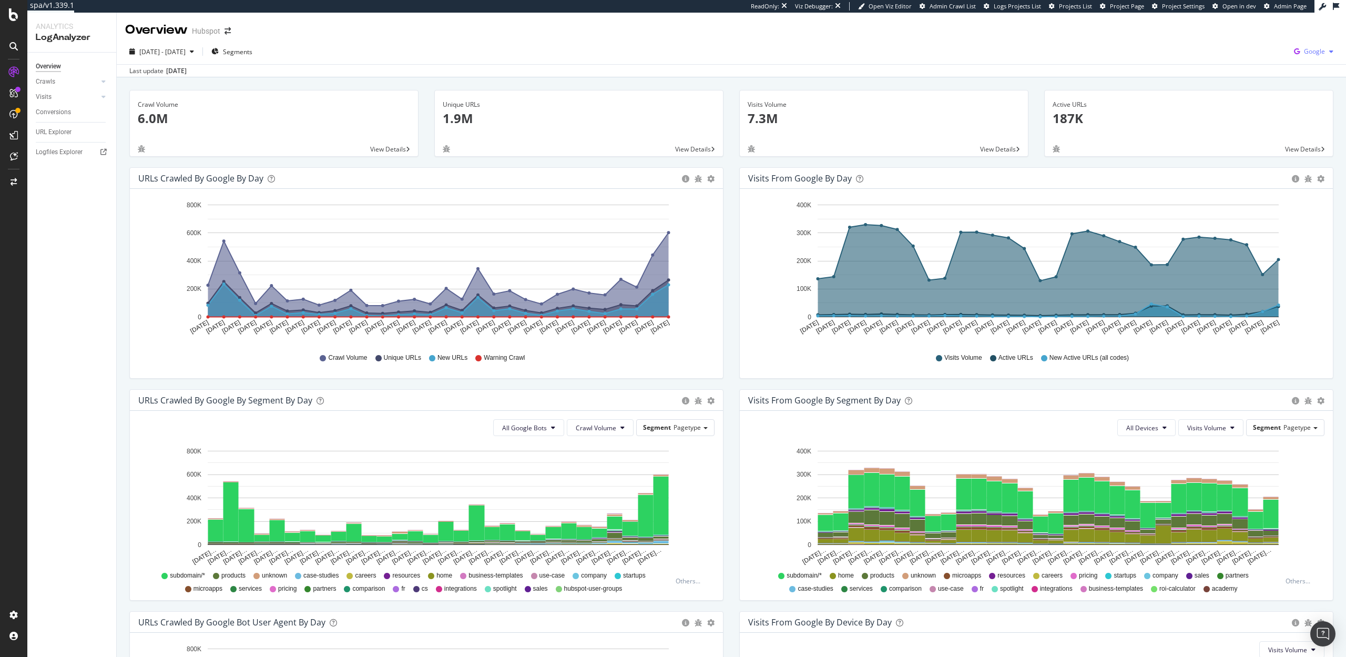
click at [1318, 55] on span "Google" at bounding box center [1314, 51] width 21 height 9
click at [1282, 57] on div "OpenAI" at bounding box center [1253, 61] width 73 height 15
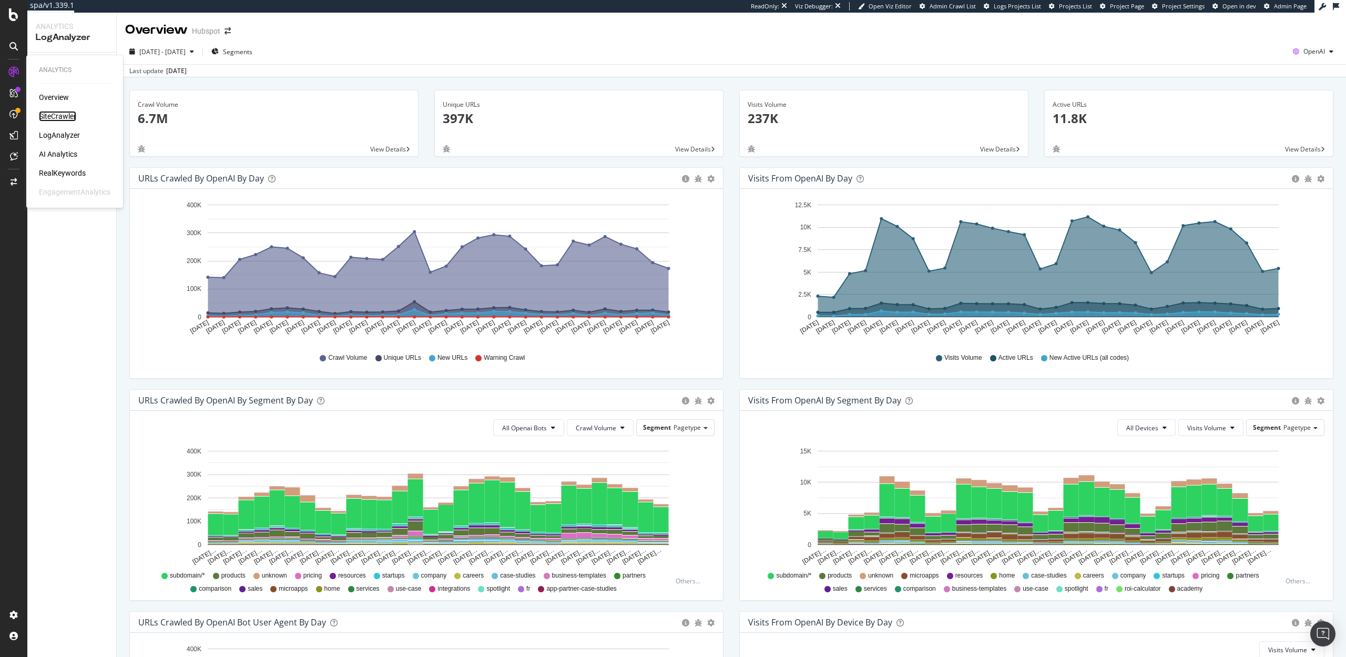
click at [60, 116] on div "SiteCrawler" at bounding box center [57, 116] width 37 height 11
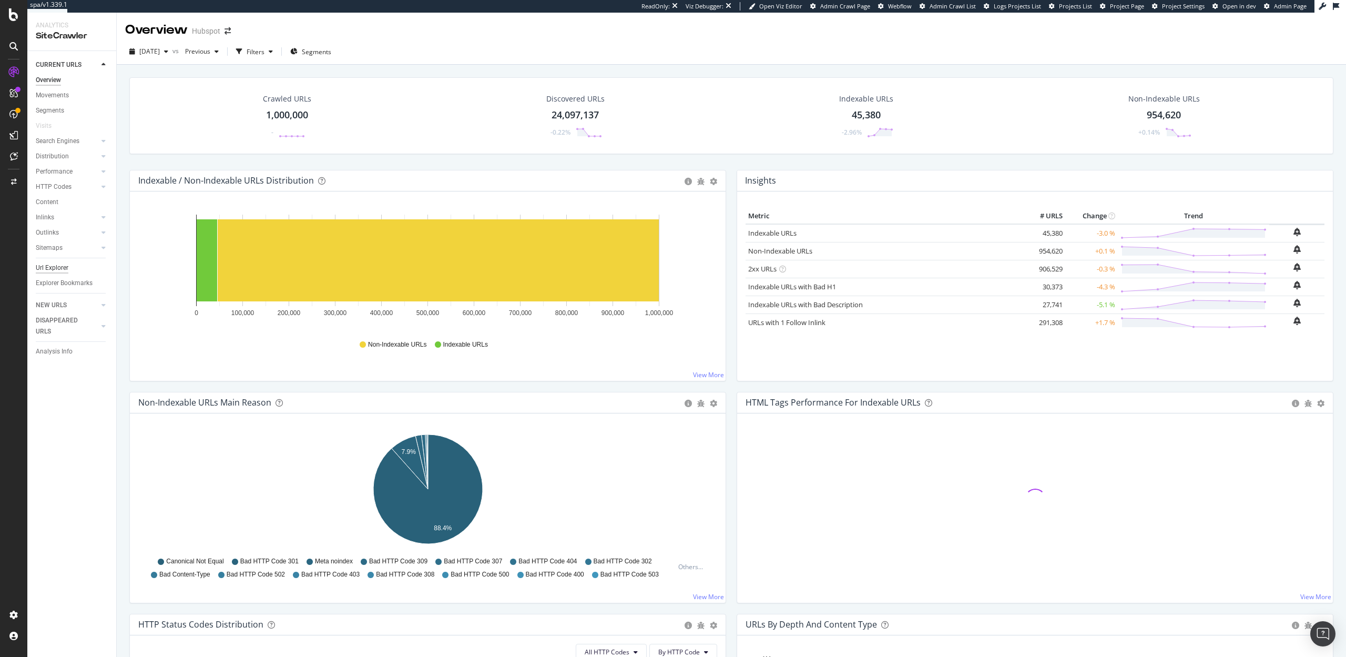
click at [56, 268] on div "Url Explorer" at bounding box center [52, 267] width 33 height 11
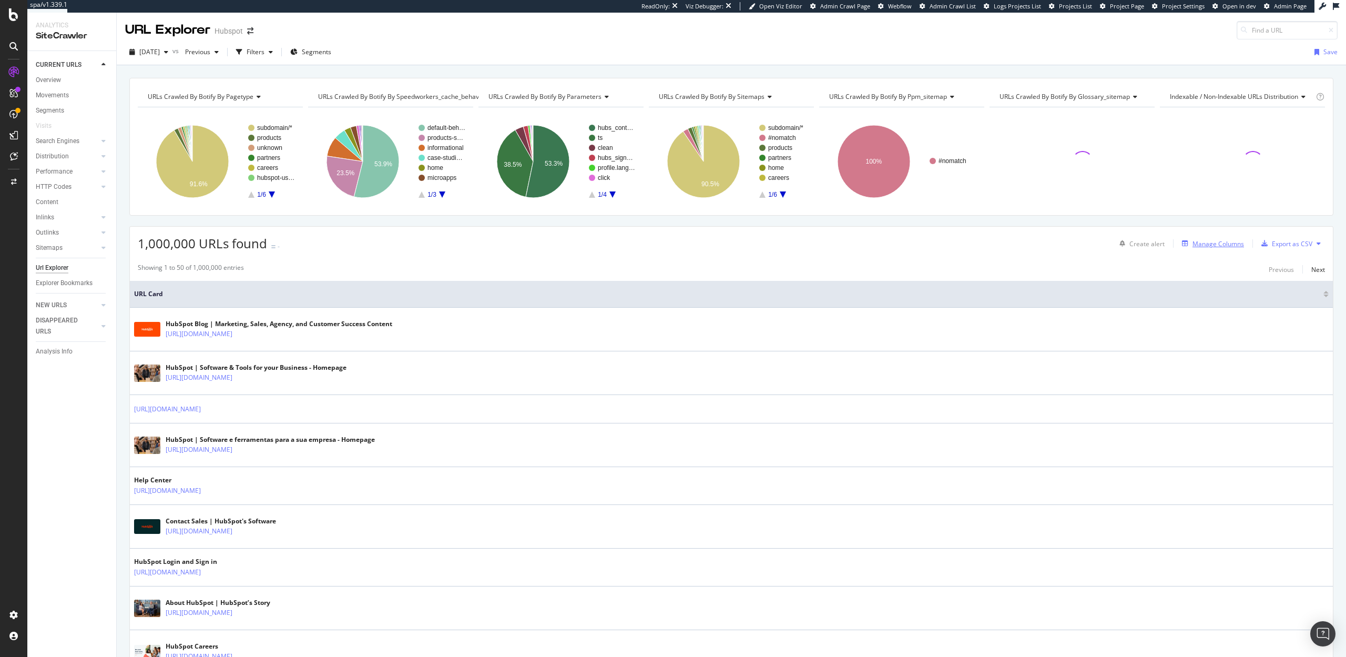
click at [1225, 243] on div "Manage Columns" at bounding box center [1219, 243] width 52 height 9
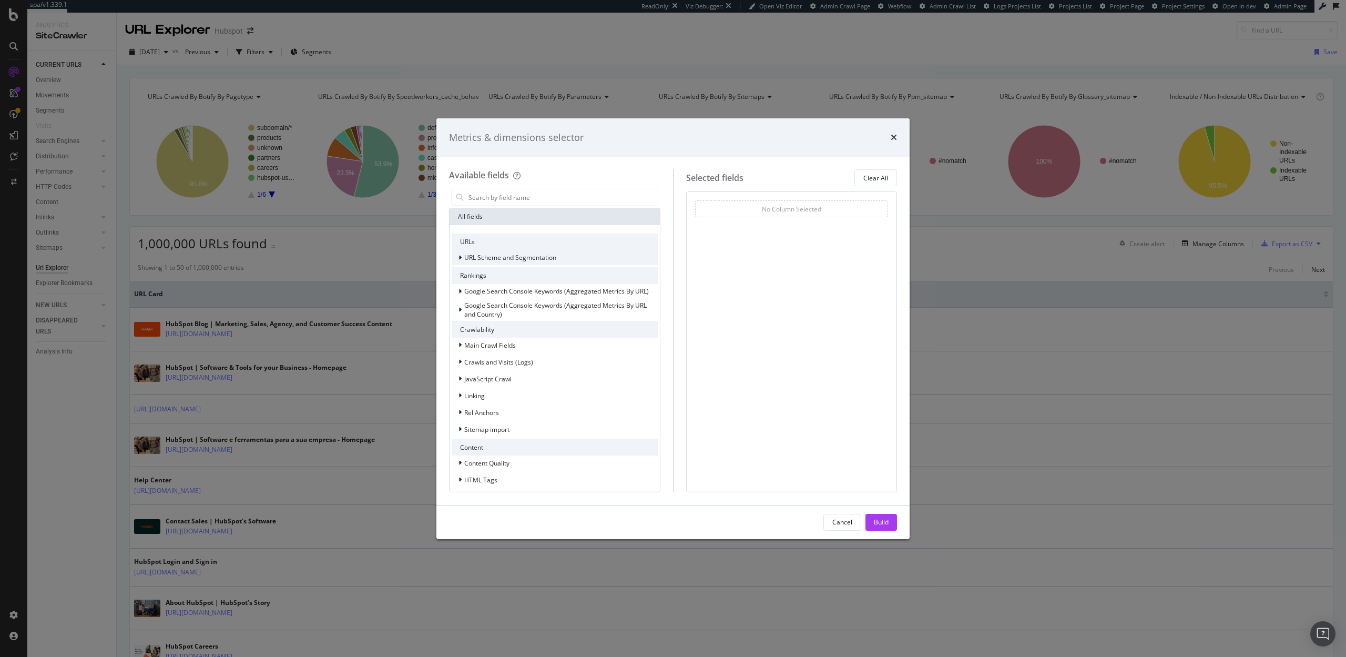
click at [497, 261] on span "URL Scheme and Segmentation" at bounding box center [510, 257] width 92 height 9
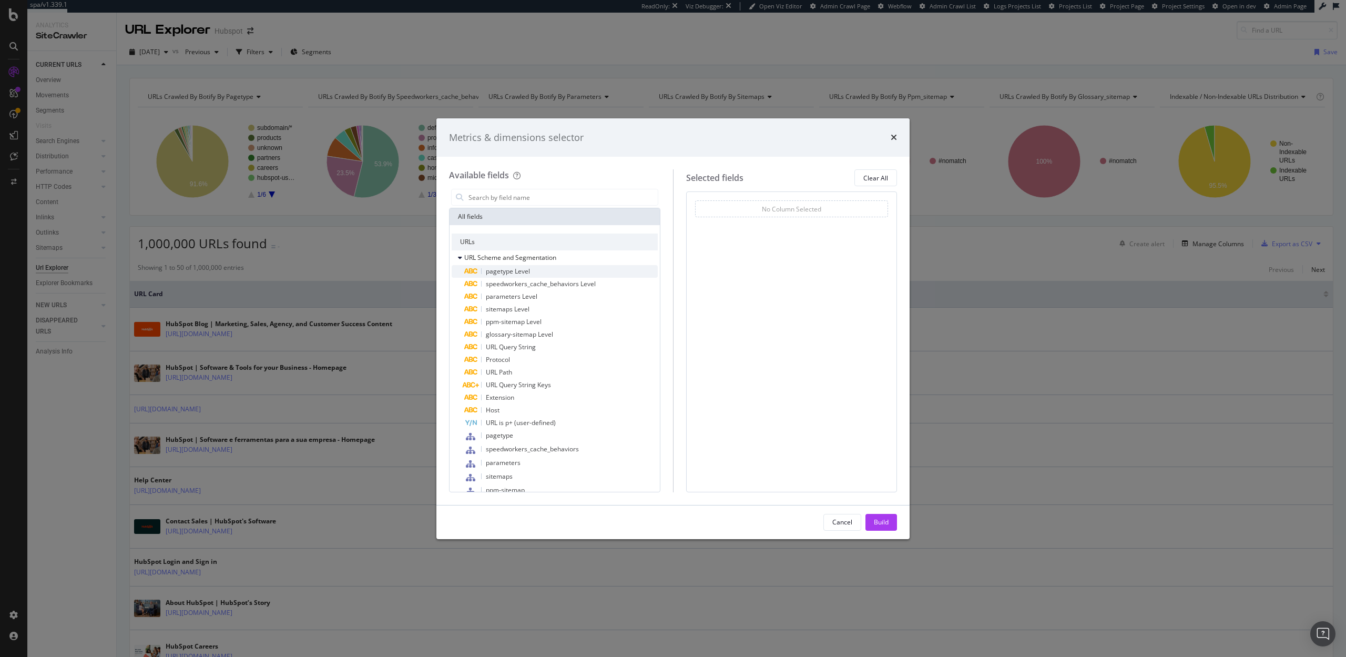
click at [492, 272] on span "pagetype Level" at bounding box center [508, 271] width 44 height 9
click at [505, 307] on span "sitemaps Level" at bounding box center [508, 308] width 44 height 9
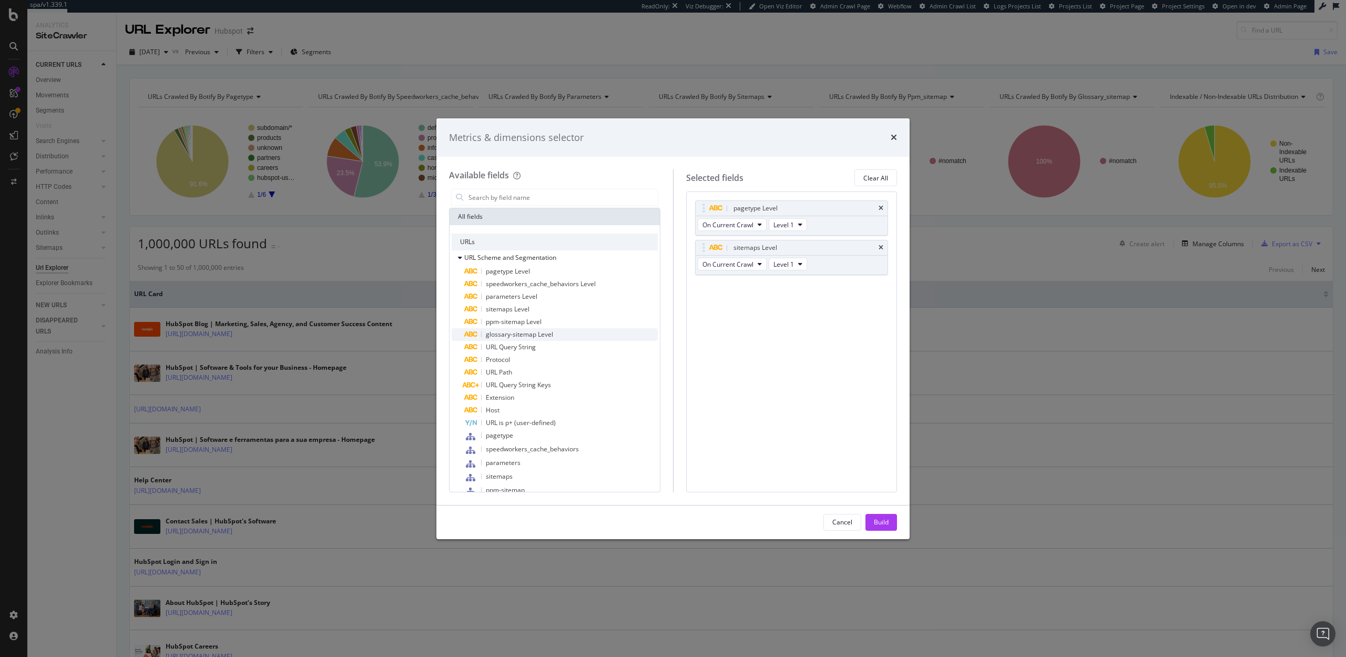
click at [508, 337] on span "glossary-sitemap Level" at bounding box center [519, 334] width 67 height 9
click at [514, 372] on div "URL Path" at bounding box center [561, 372] width 194 height 13
click at [896, 134] on icon "times" at bounding box center [894, 137] width 6 height 8
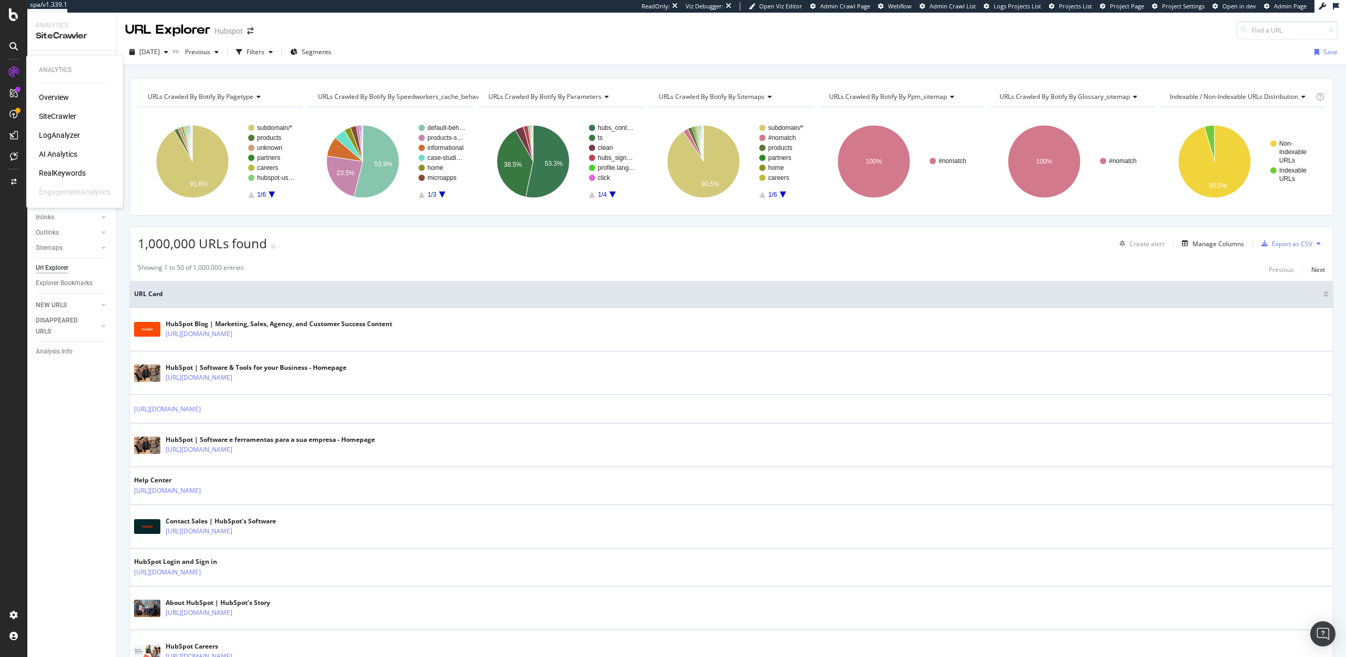
click at [49, 137] on div "LogAnalyzer" at bounding box center [59, 135] width 41 height 11
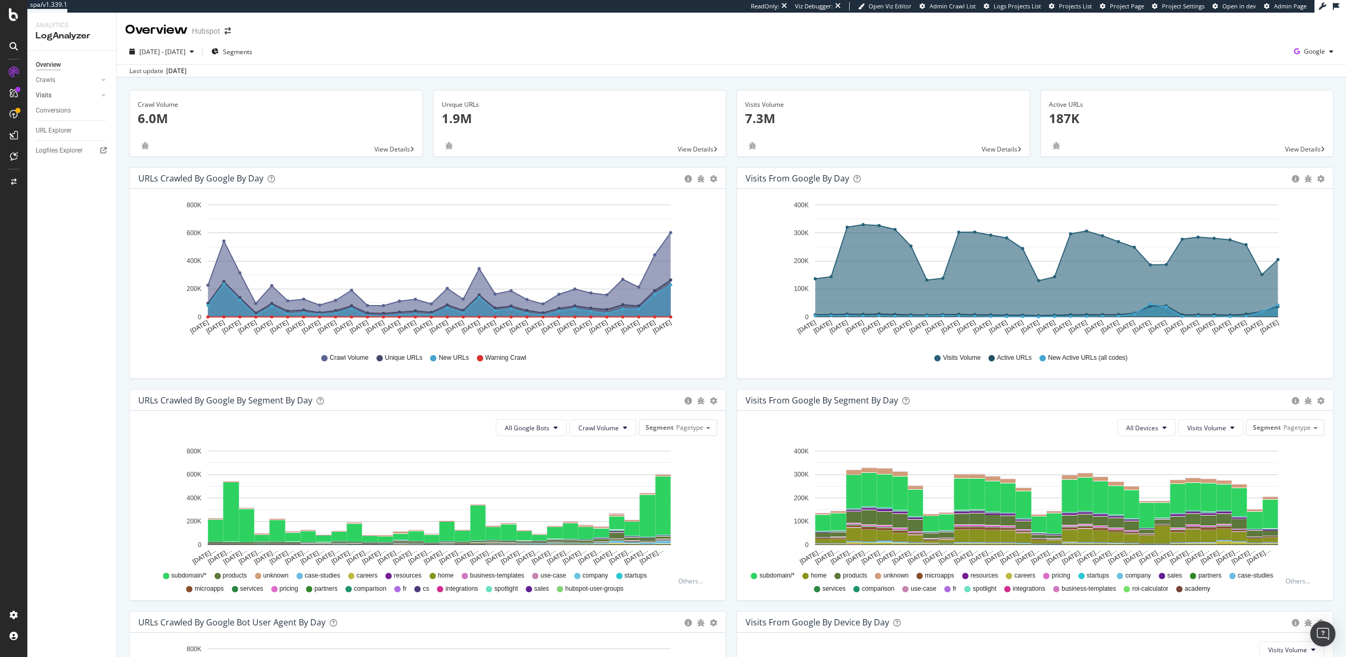
click at [57, 96] on link "Visits" at bounding box center [67, 95] width 63 height 11
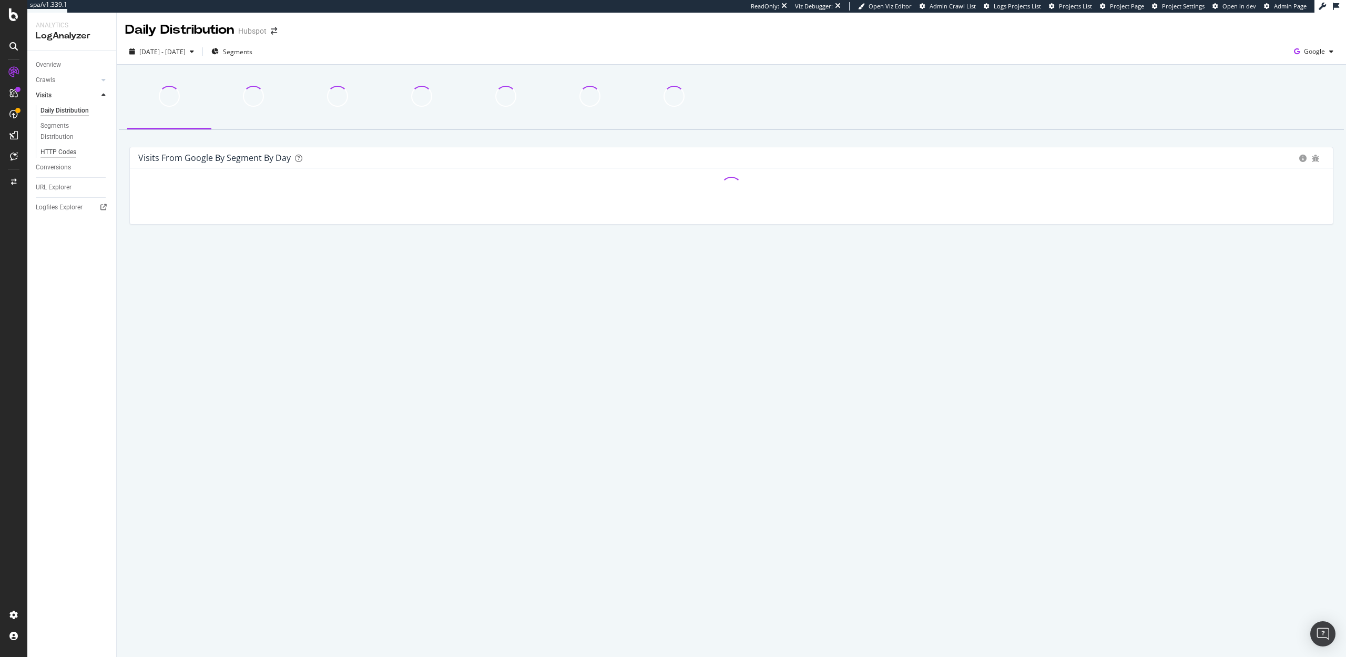
click at [54, 153] on div "HTTP Codes" at bounding box center [58, 152] width 36 height 11
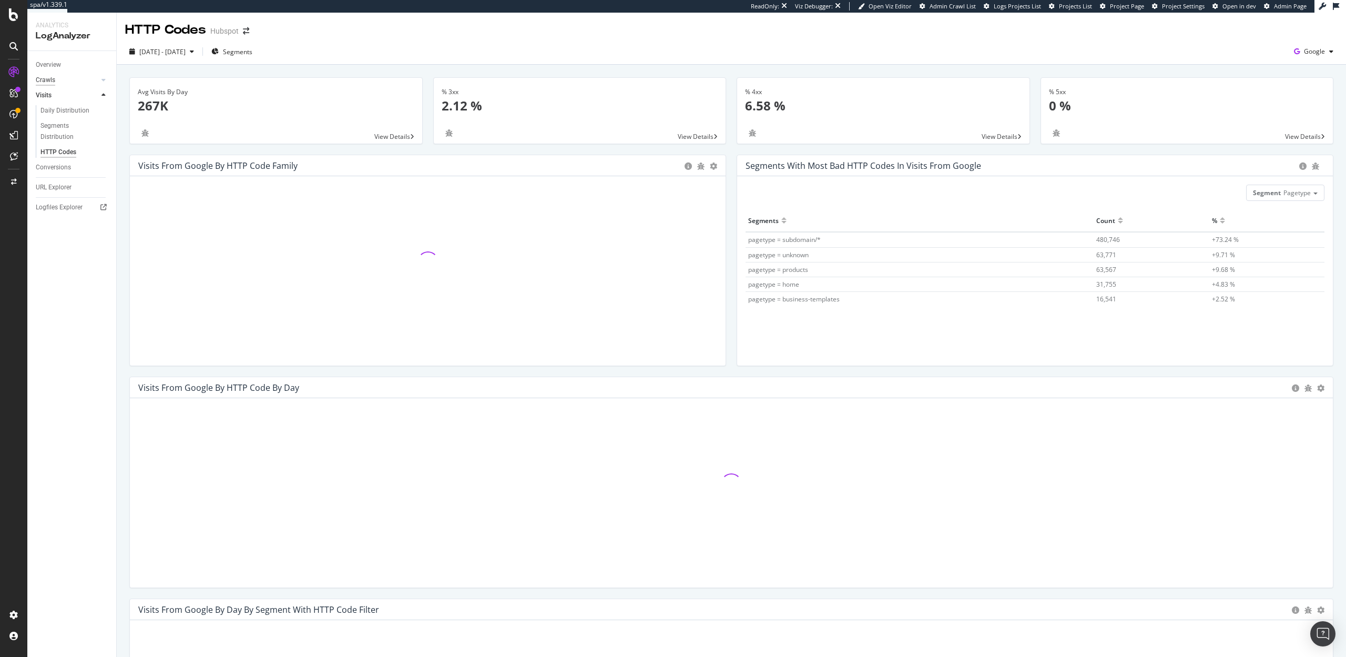
click at [50, 83] on div "Crawls" at bounding box center [45, 80] width 19 height 11
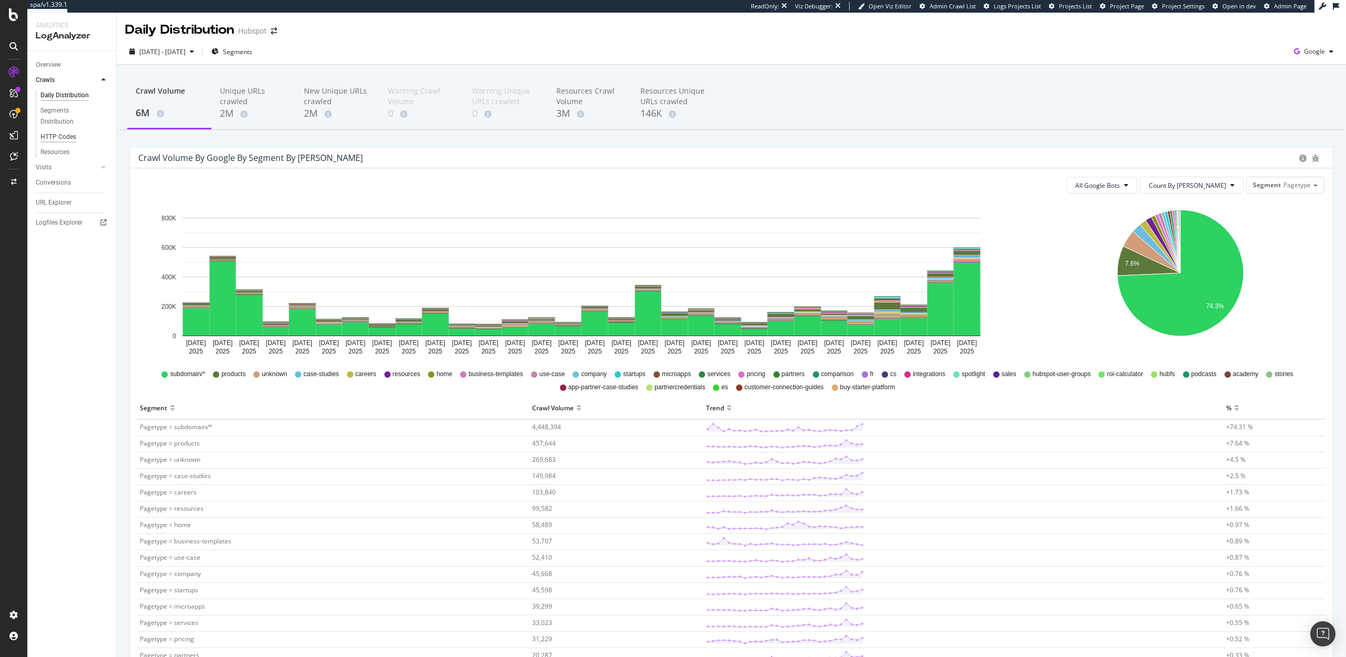
click at [57, 138] on div "HTTP Codes" at bounding box center [58, 136] width 36 height 11
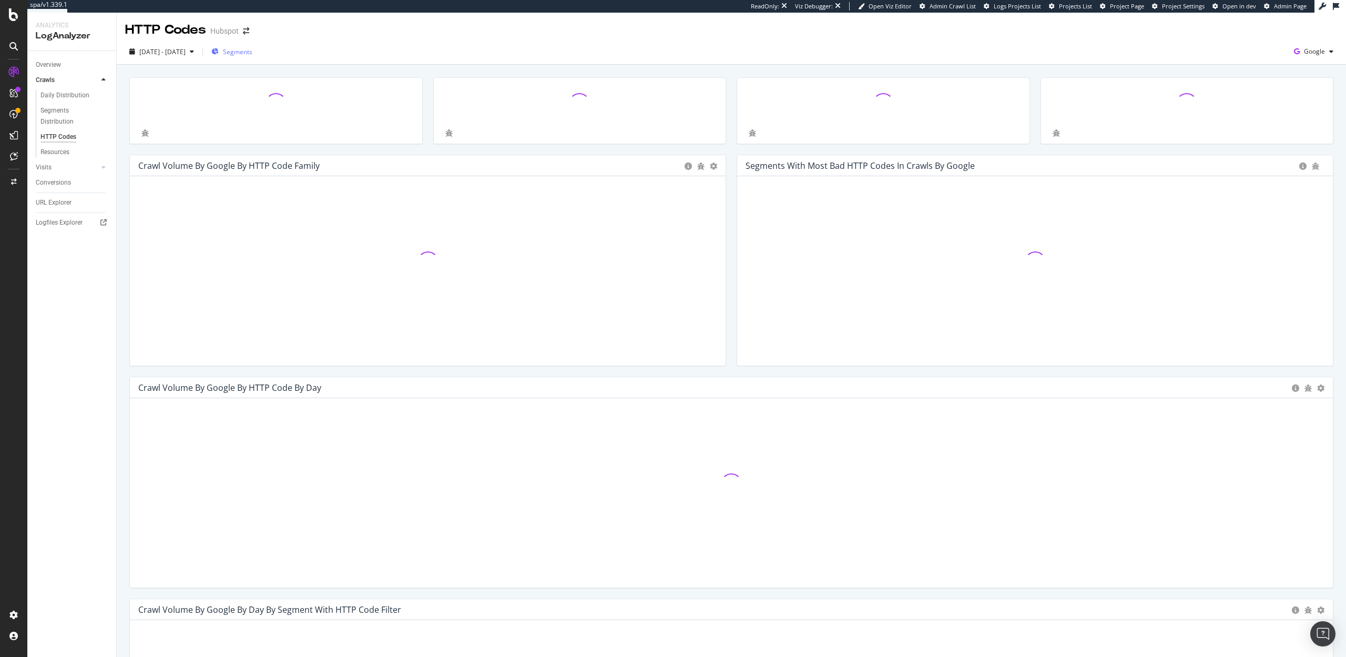
click at [252, 53] on span "Segments" at bounding box center [237, 51] width 29 height 9
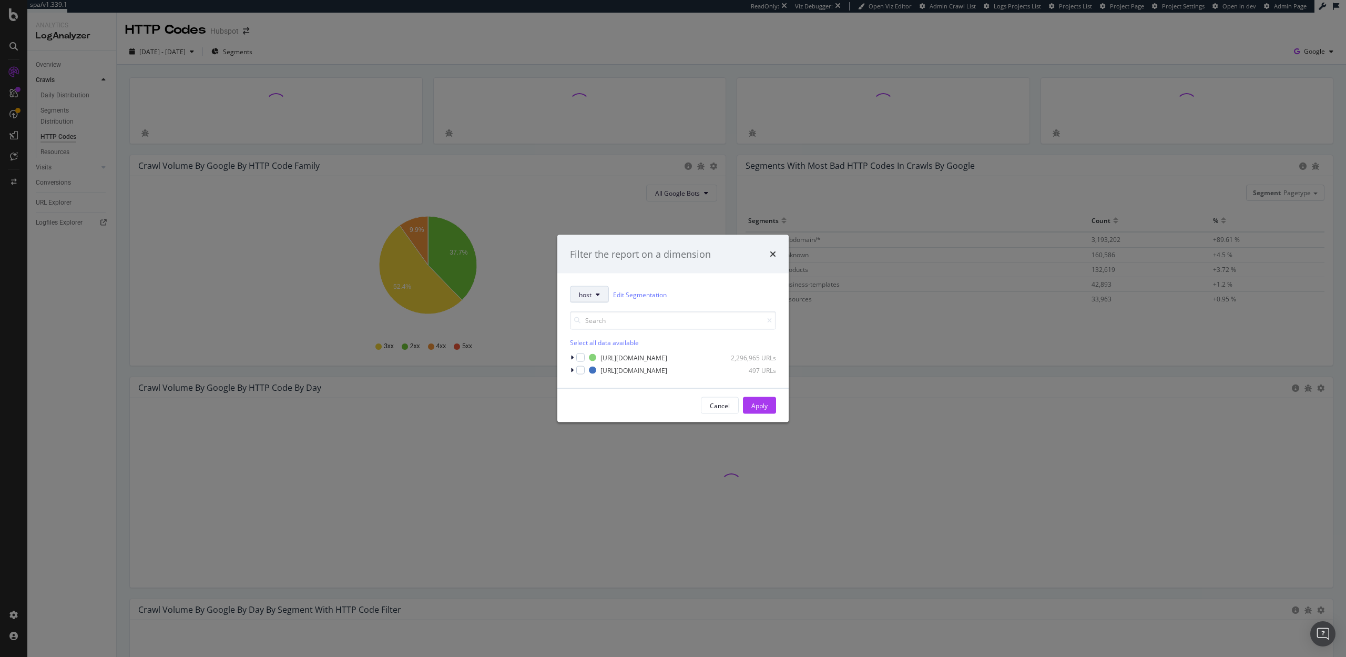
click at [596, 293] on icon "modal" at bounding box center [598, 294] width 4 height 6
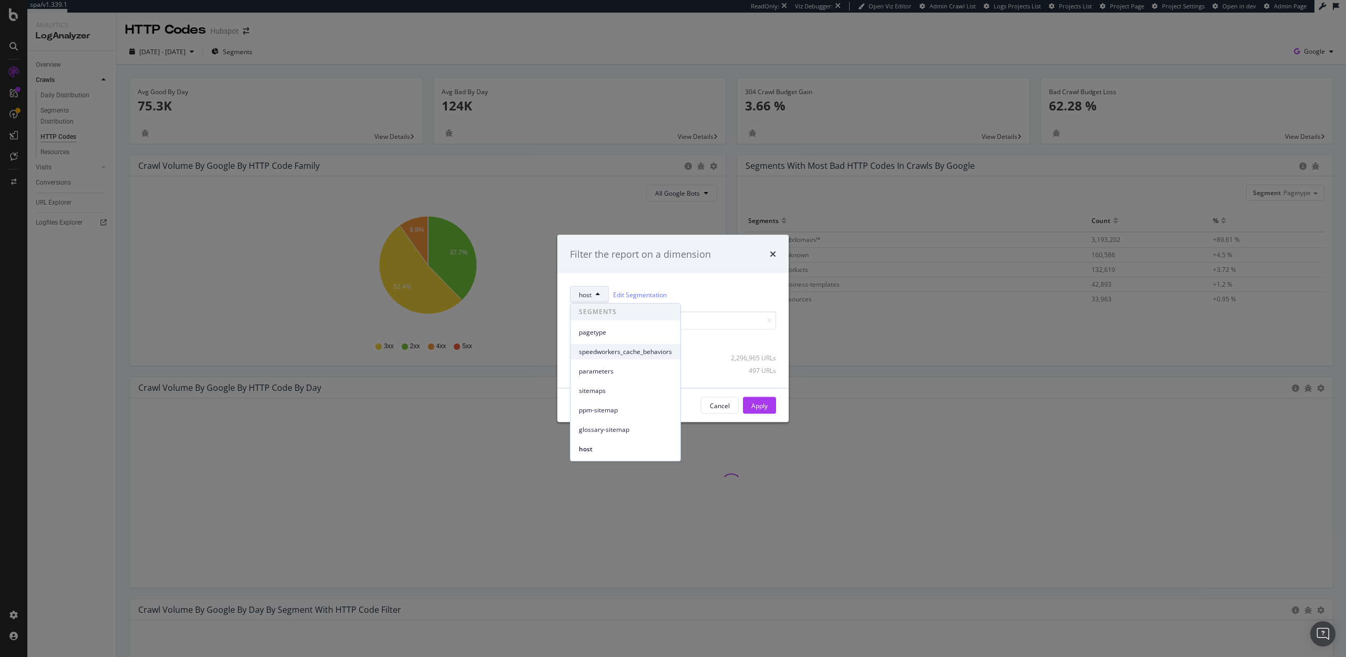
click at [604, 349] on span "speedworkers_cache_behaviors" at bounding box center [625, 351] width 93 height 9
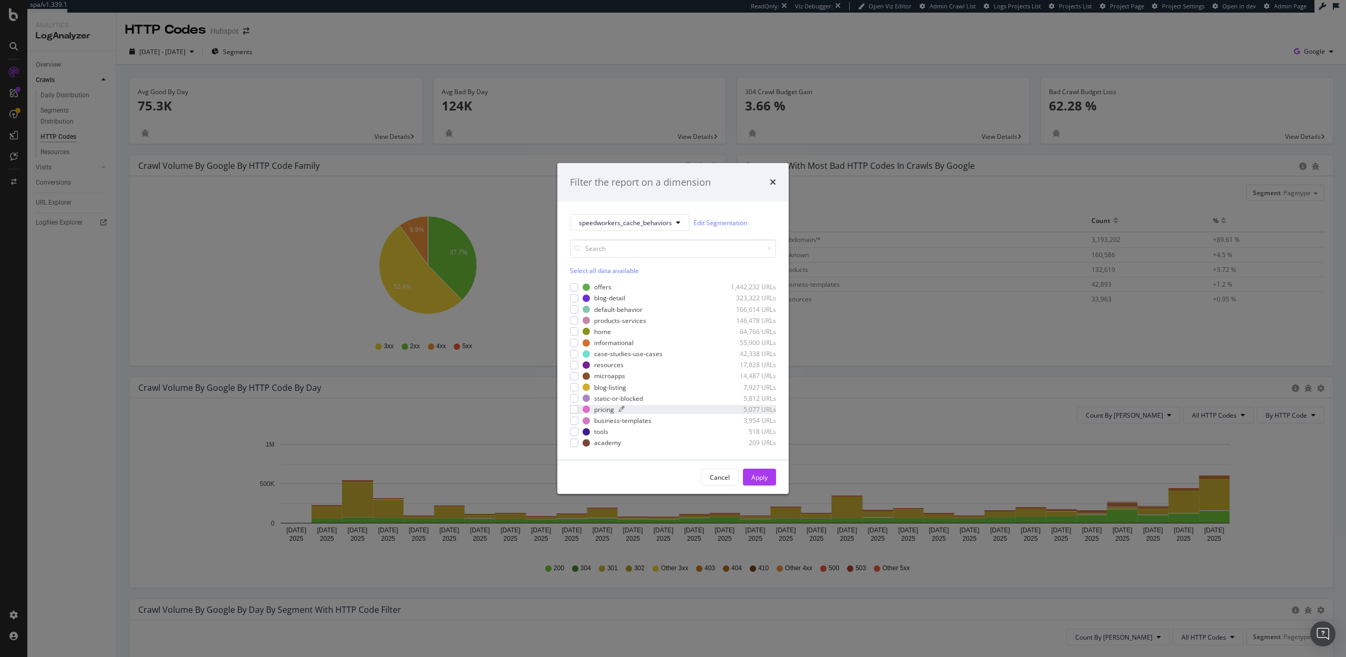
click at [599, 405] on div "pricing" at bounding box center [604, 409] width 20 height 9
click at [765, 477] on div "Apply" at bounding box center [759, 477] width 16 height 9
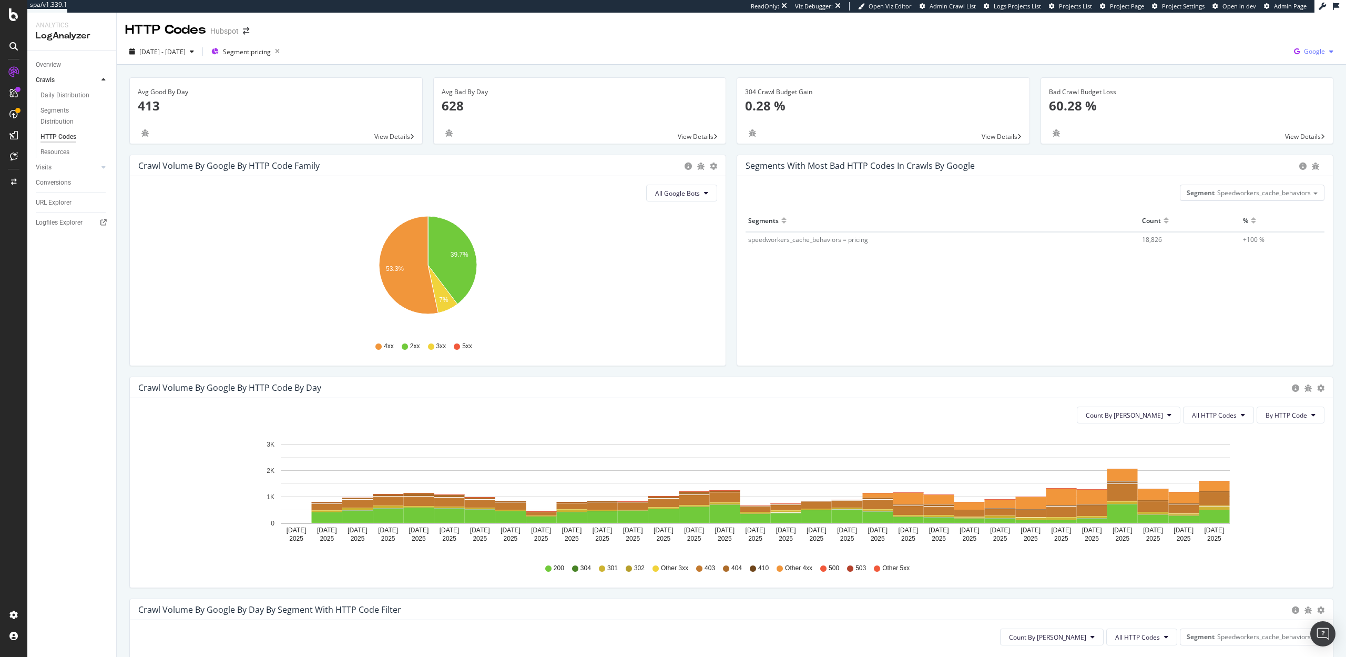
click at [1300, 51] on icon "button" at bounding box center [1297, 51] width 14 height 15
click at [1262, 62] on span "OpenAI" at bounding box center [1262, 61] width 39 height 9
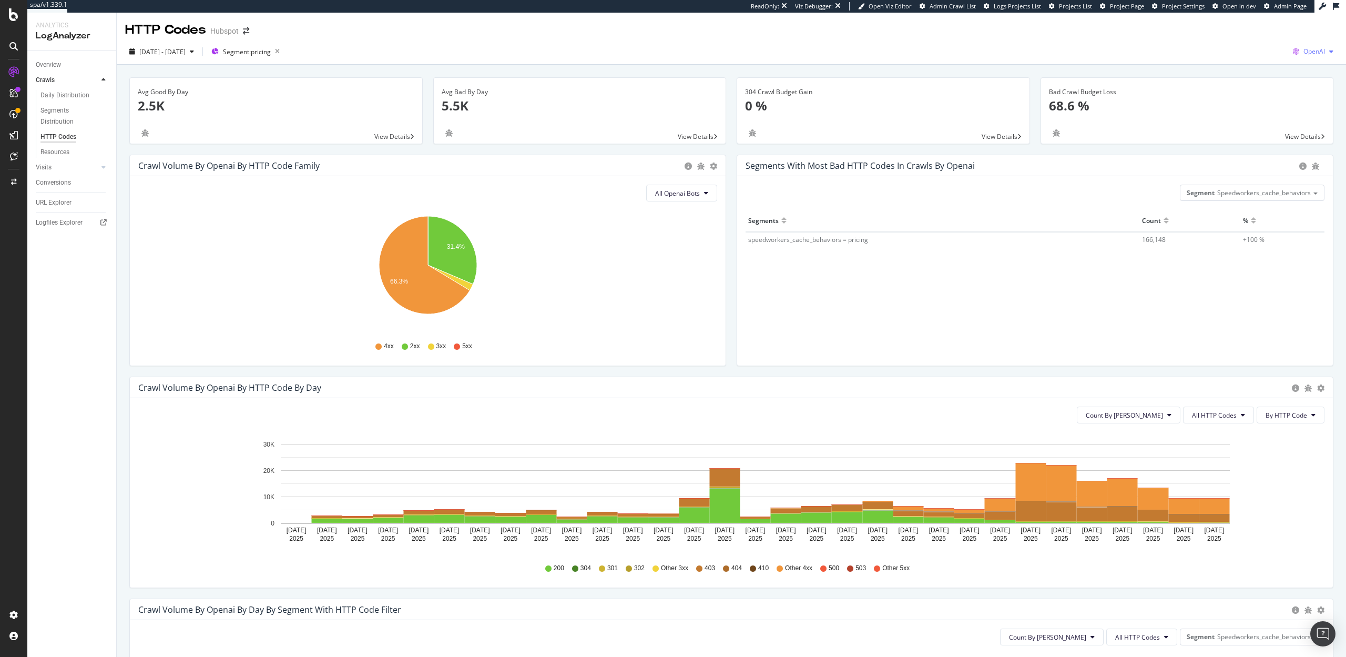
click at [1322, 51] on span "OpenAI" at bounding box center [1315, 51] width 22 height 9
click at [1245, 23] on span "Google" at bounding box center [1260, 22] width 39 height 9
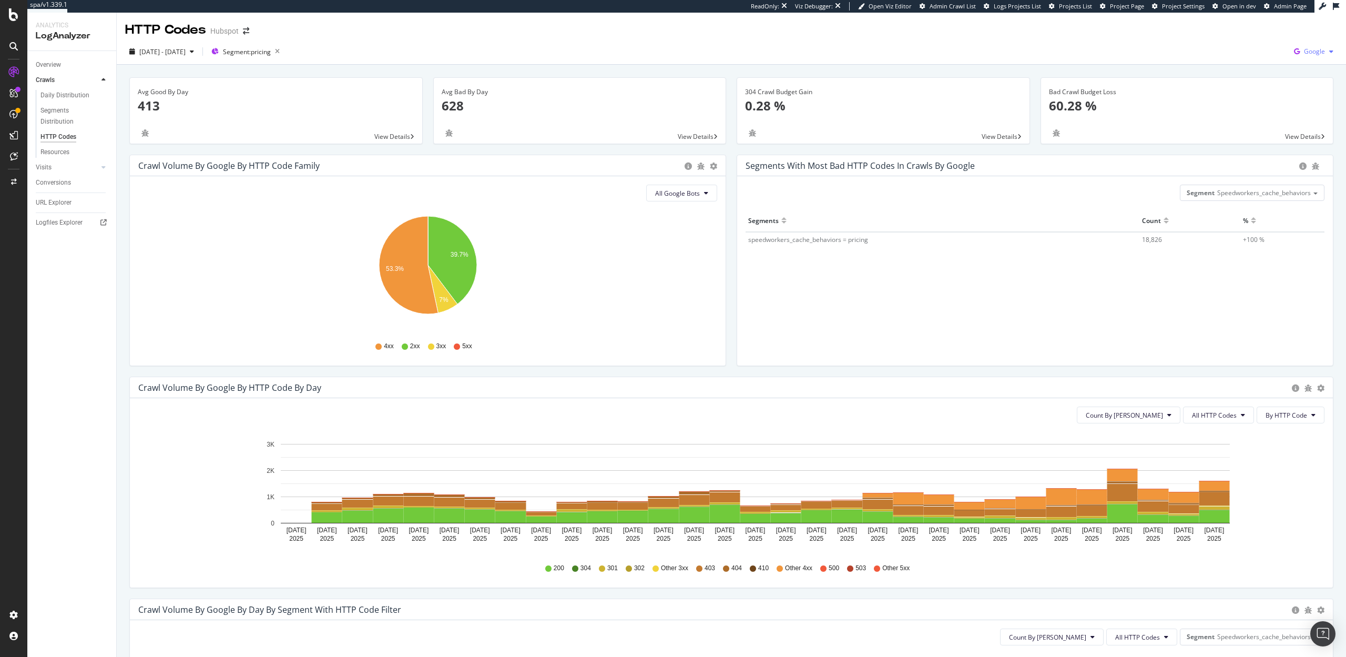
click at [1312, 47] on span "Google" at bounding box center [1314, 51] width 21 height 9
click at [1248, 59] on span "OpenAI" at bounding box center [1262, 61] width 39 height 9
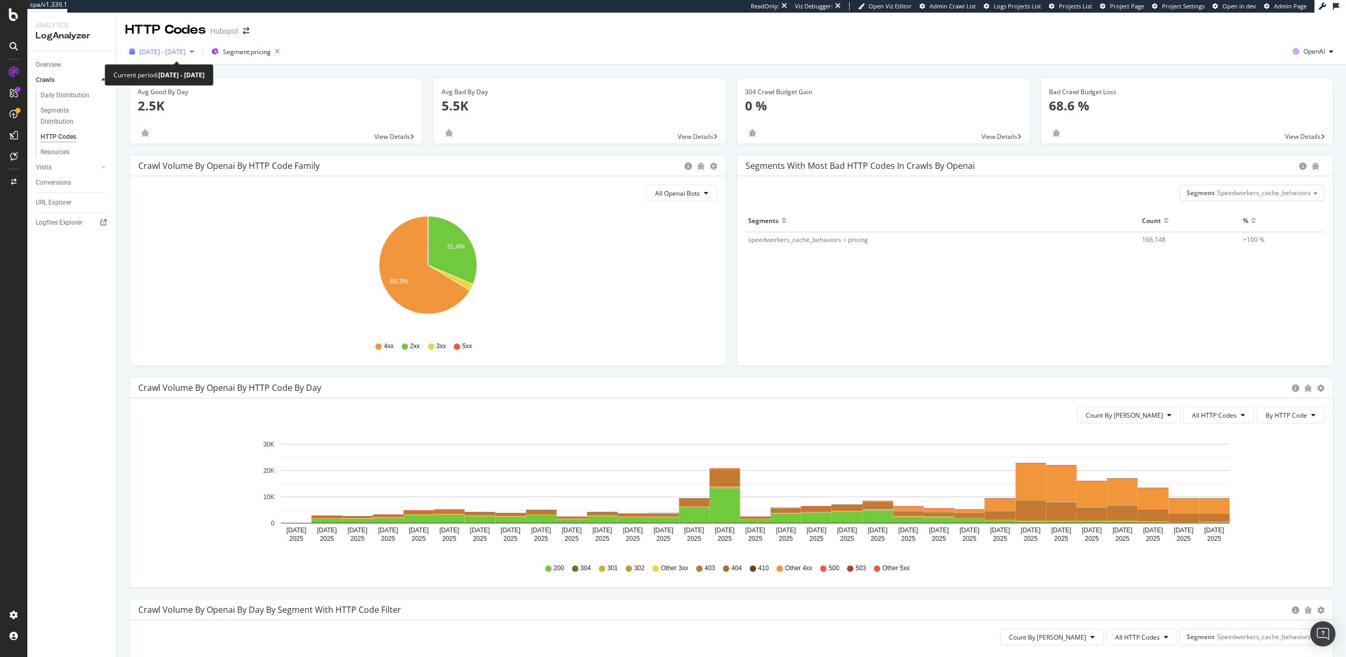
click at [161, 55] on span "2025 Sep. 13th - Oct. 12th" at bounding box center [162, 51] width 46 height 9
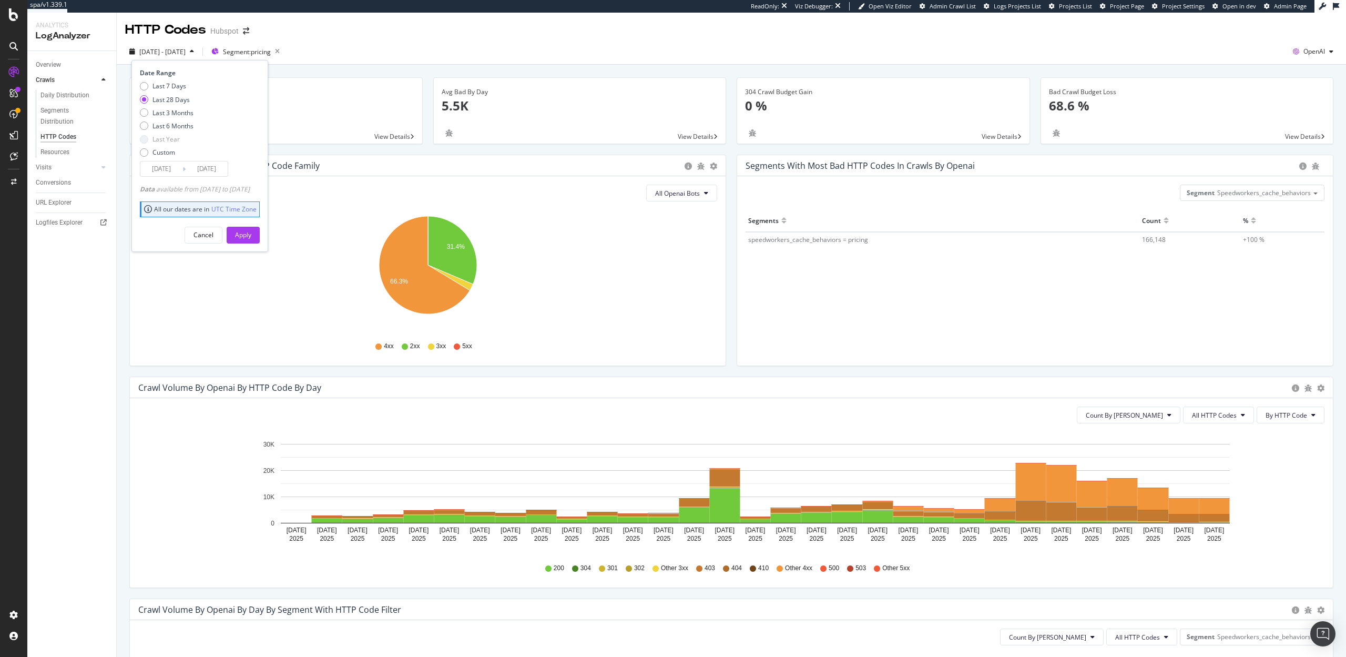
click at [164, 171] on input "2025/09/15" at bounding box center [161, 168] width 42 height 15
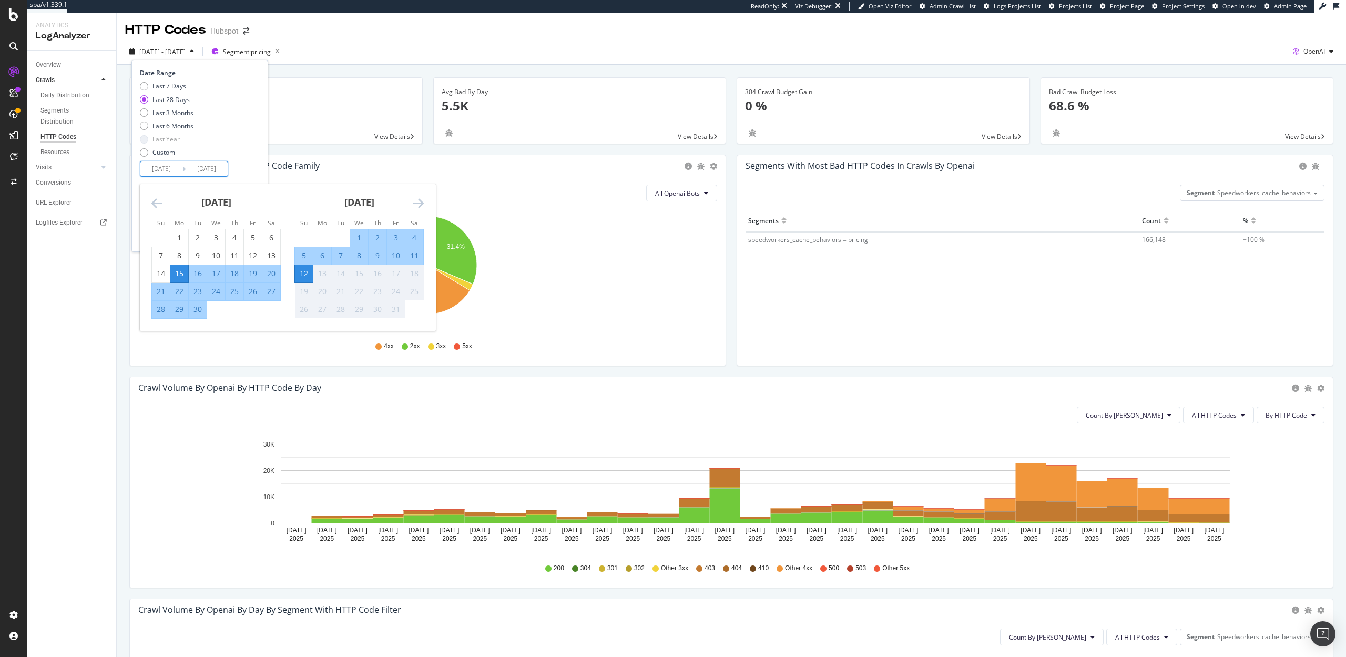
click at [306, 252] on div "5" at bounding box center [304, 255] width 18 height 11
type input "2025/10/05"
click at [257, 159] on div "Last 7 Days Last 28 Days Last 3 Months Last 6 Months Last Year Custom" at bounding box center [198, 121] width 117 height 79
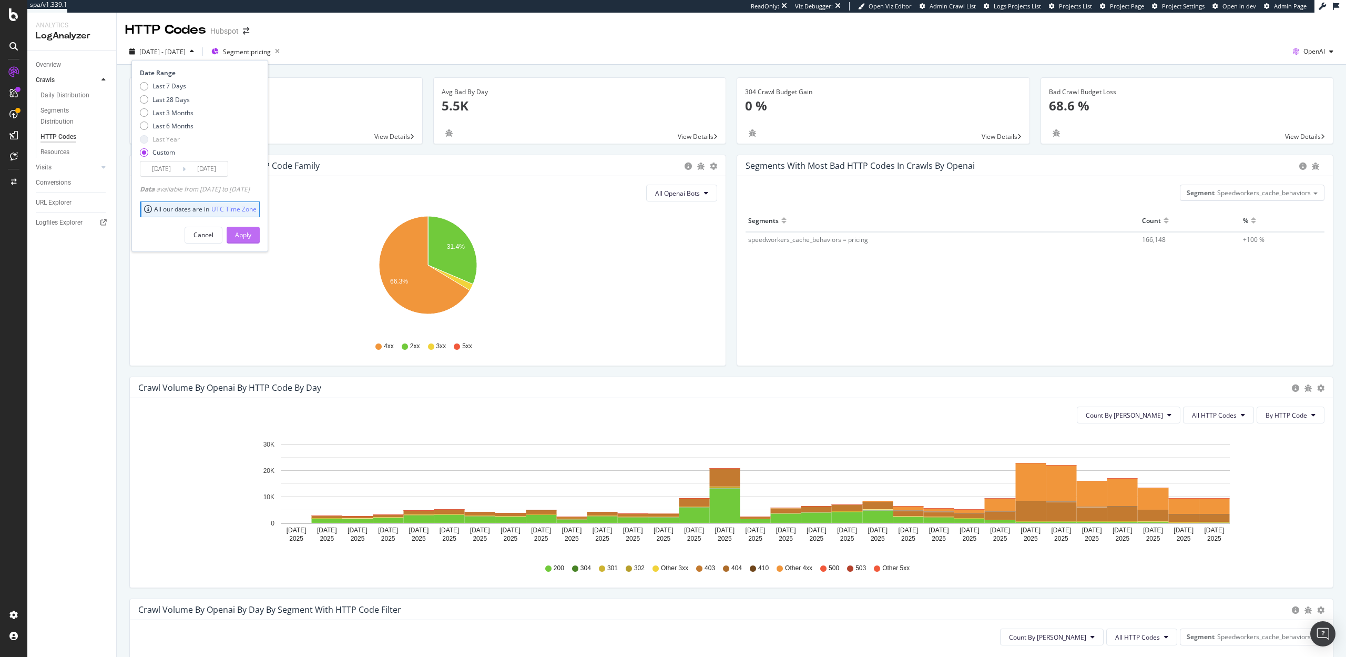
click at [251, 237] on div "Apply" at bounding box center [243, 234] width 16 height 9
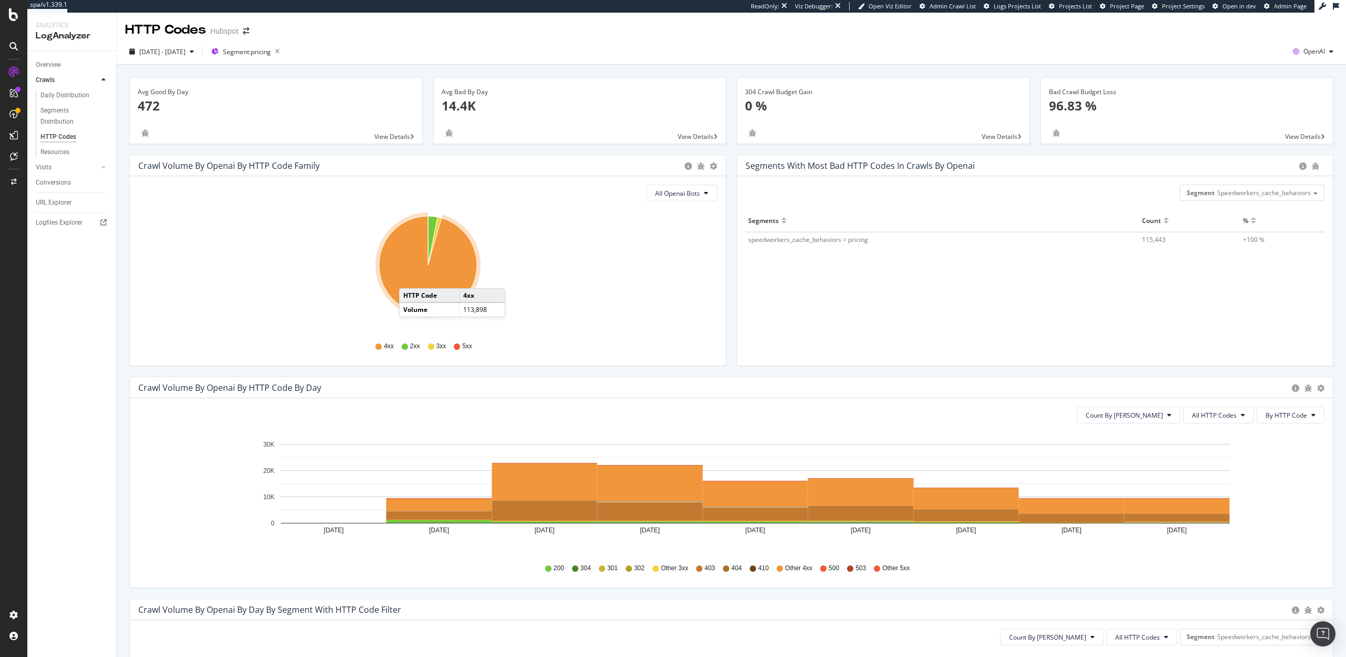
click at [410, 278] on icon "A chart." at bounding box center [428, 265] width 98 height 98
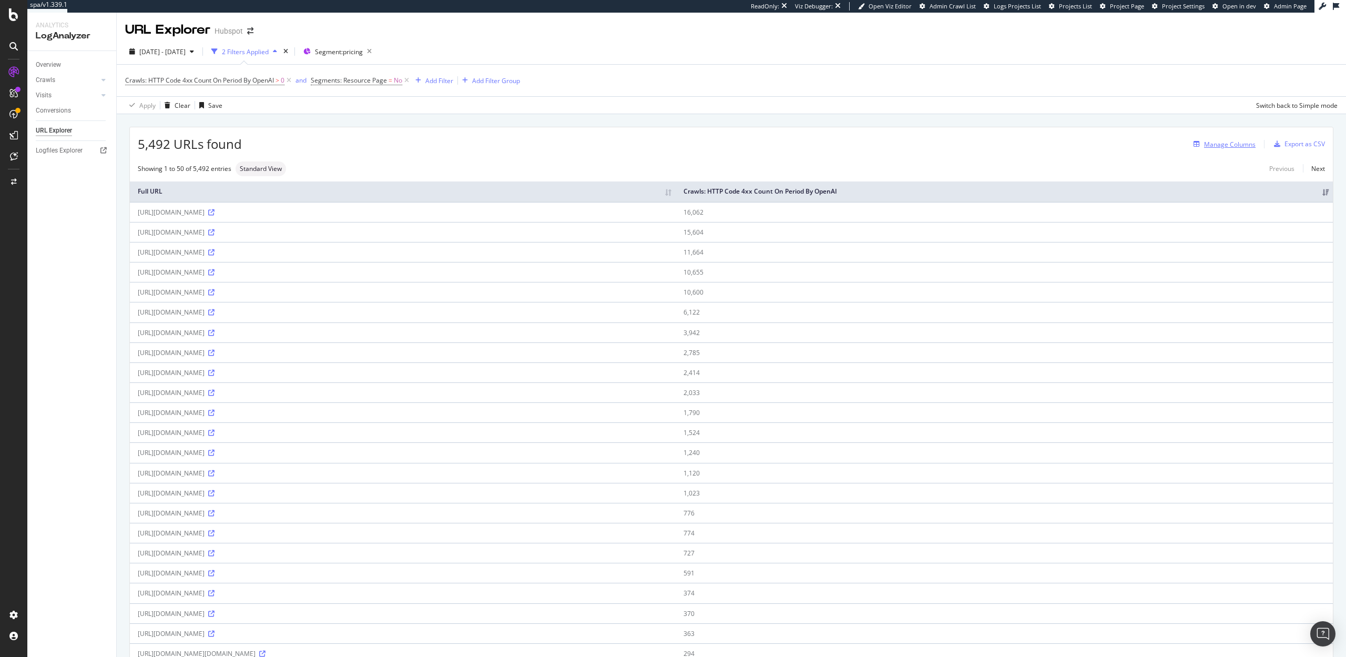
click at [1223, 145] on div "Manage Columns" at bounding box center [1230, 144] width 52 height 9
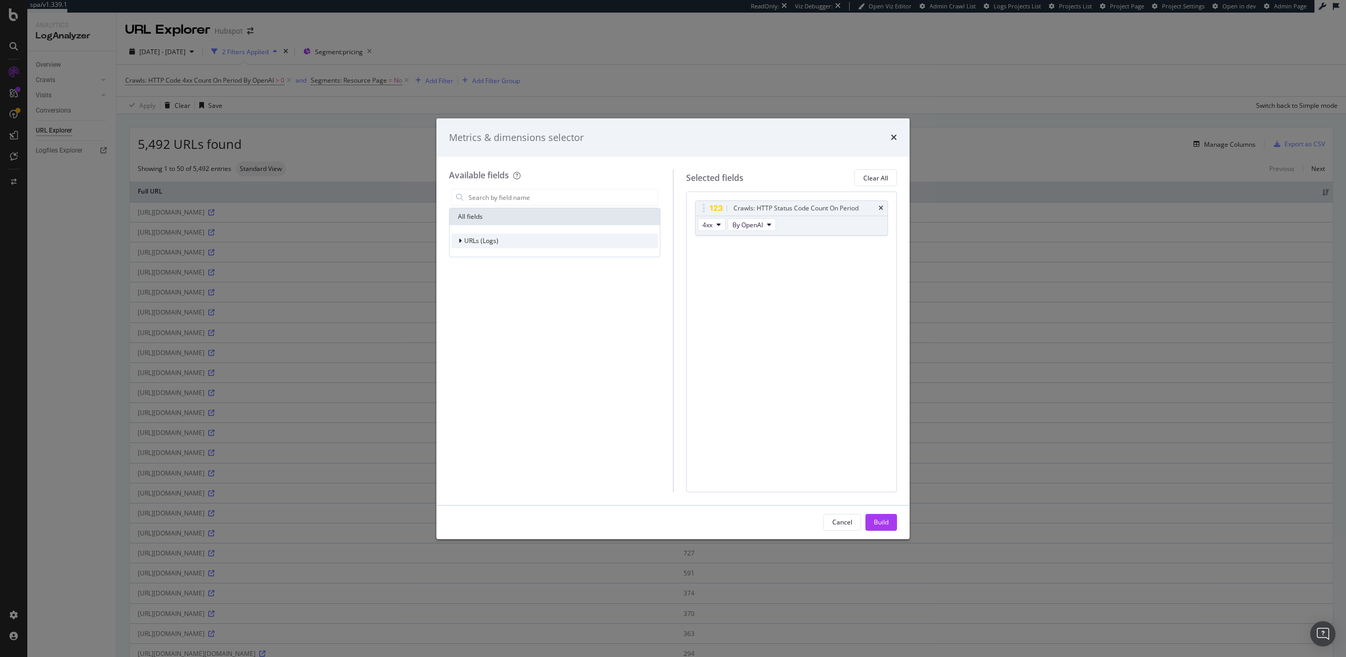
click at [546, 238] on div "URLs (Logs)" at bounding box center [555, 240] width 206 height 15
click at [487, 286] on span "Crawls" at bounding box center [481, 288] width 20 height 9
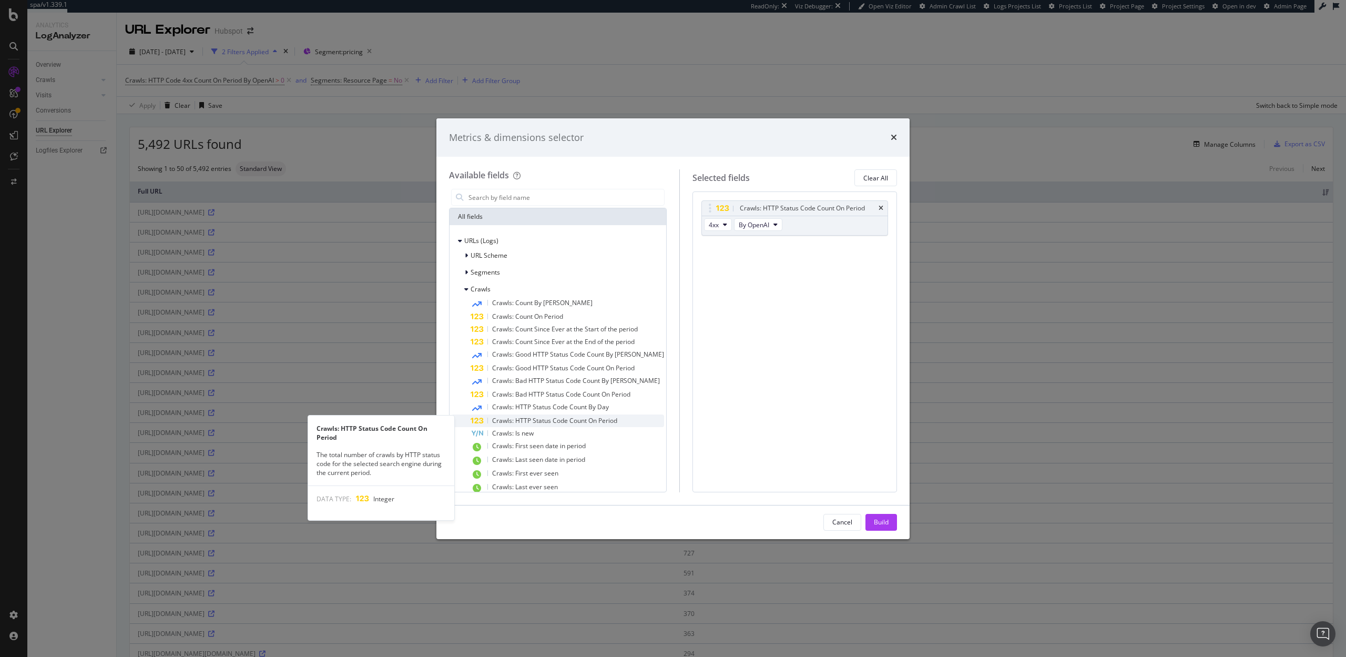
click at [524, 416] on span "Crawls: HTTP Status Code Count On Period" at bounding box center [554, 420] width 125 height 9
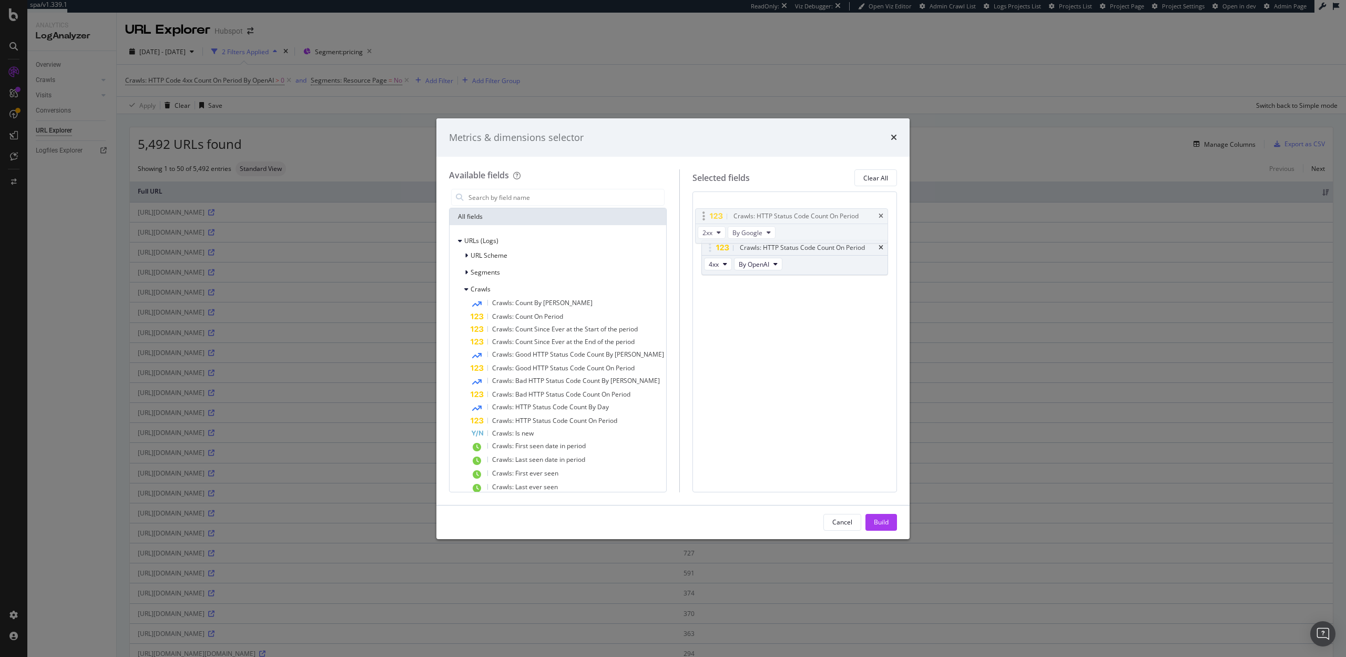
drag, startPoint x: 701, startPoint y: 245, endPoint x: 701, endPoint y: 213, distance: 31.5
click at [701, 213] on body "spa/v1.339.1 ReadOnly: Viz Debugger: Open Viz Editor Admin Crawl List Logs Proj…" at bounding box center [673, 328] width 1346 height 657
click at [752, 228] on span "By Google" at bounding box center [754, 224] width 30 height 9
click at [752, 296] on span "By OpenAI" at bounding box center [777, 293] width 83 height 9
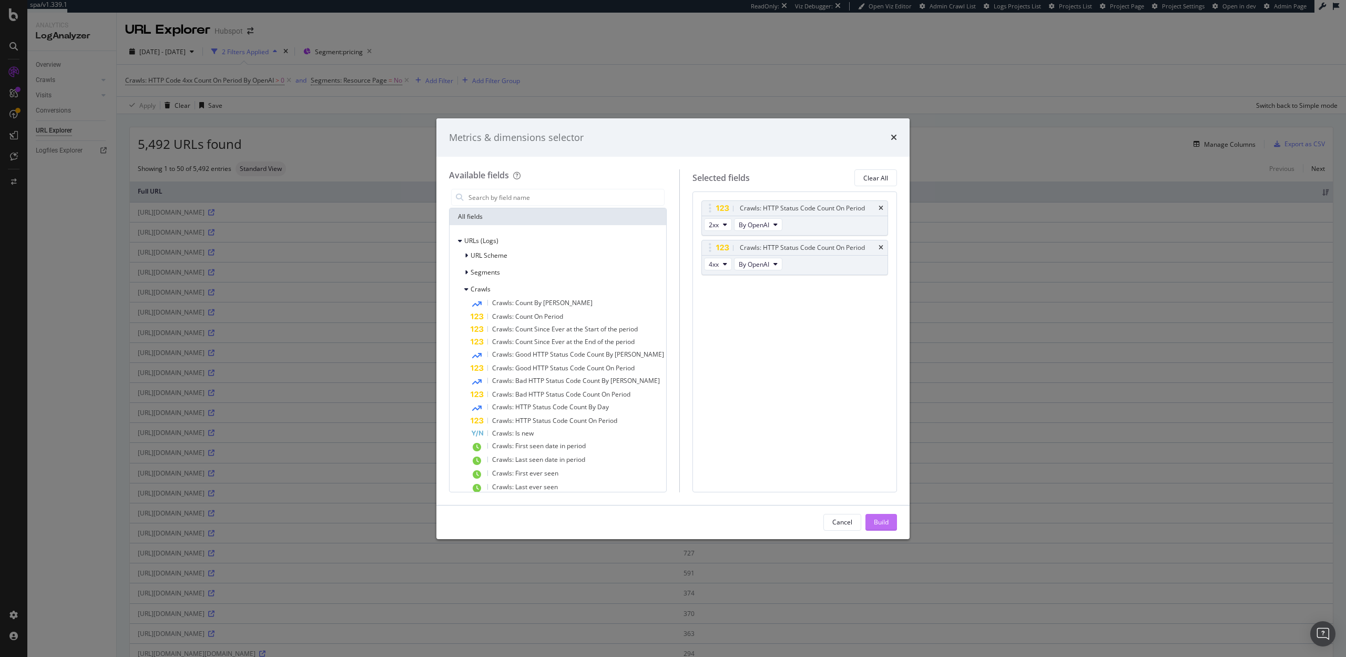
click at [876, 522] on div "Build" at bounding box center [881, 521] width 15 height 9
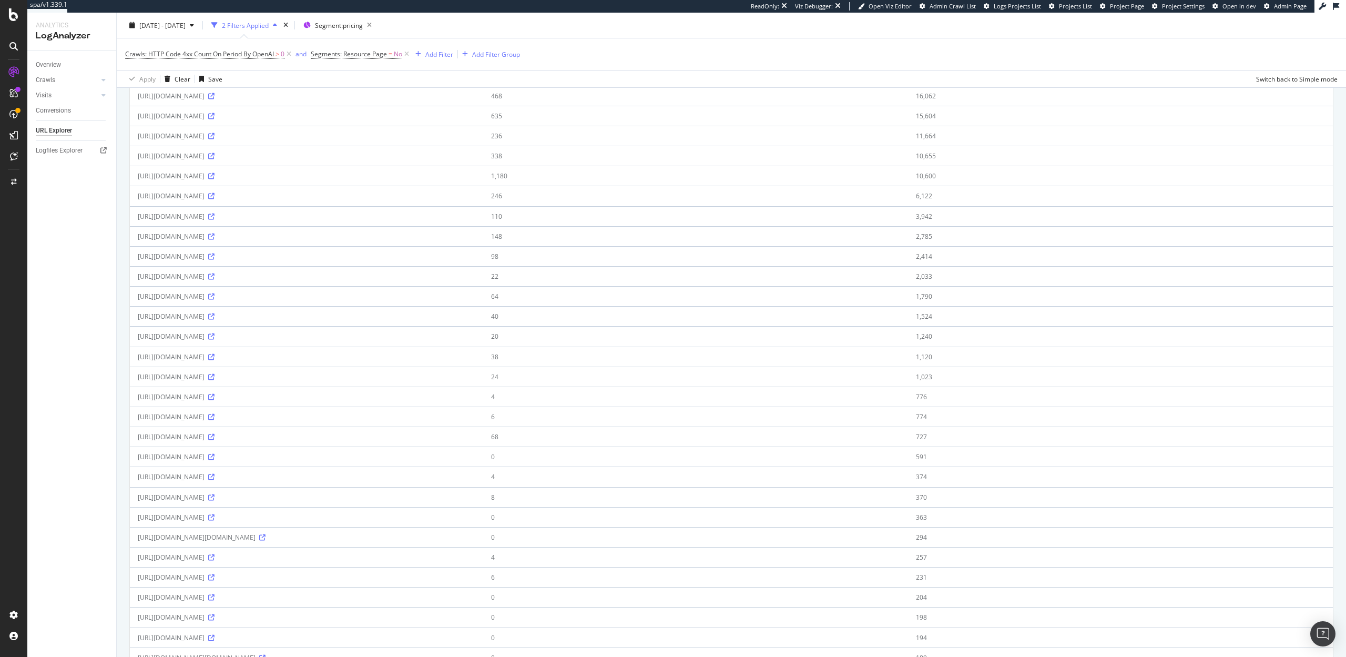
scroll to position [131, 0]
click at [215, 462] on icon at bounding box center [211, 462] width 6 height 6
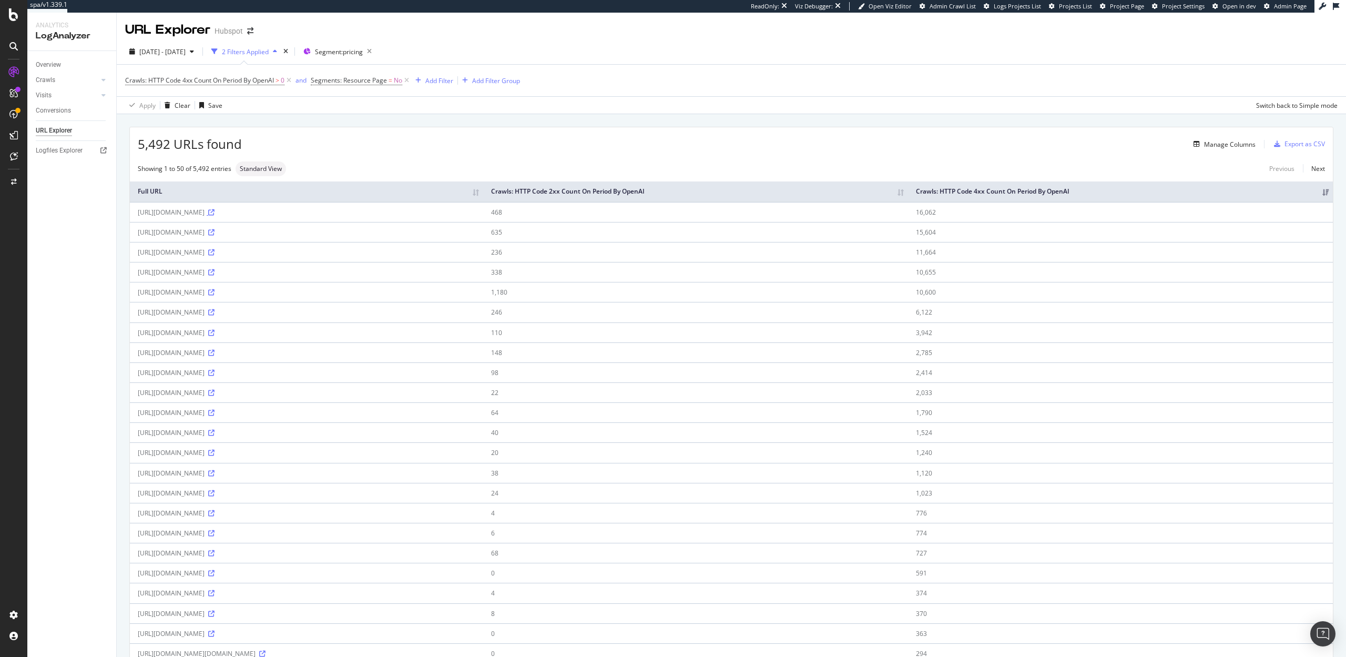
click at [215, 211] on icon at bounding box center [211, 212] width 6 height 6
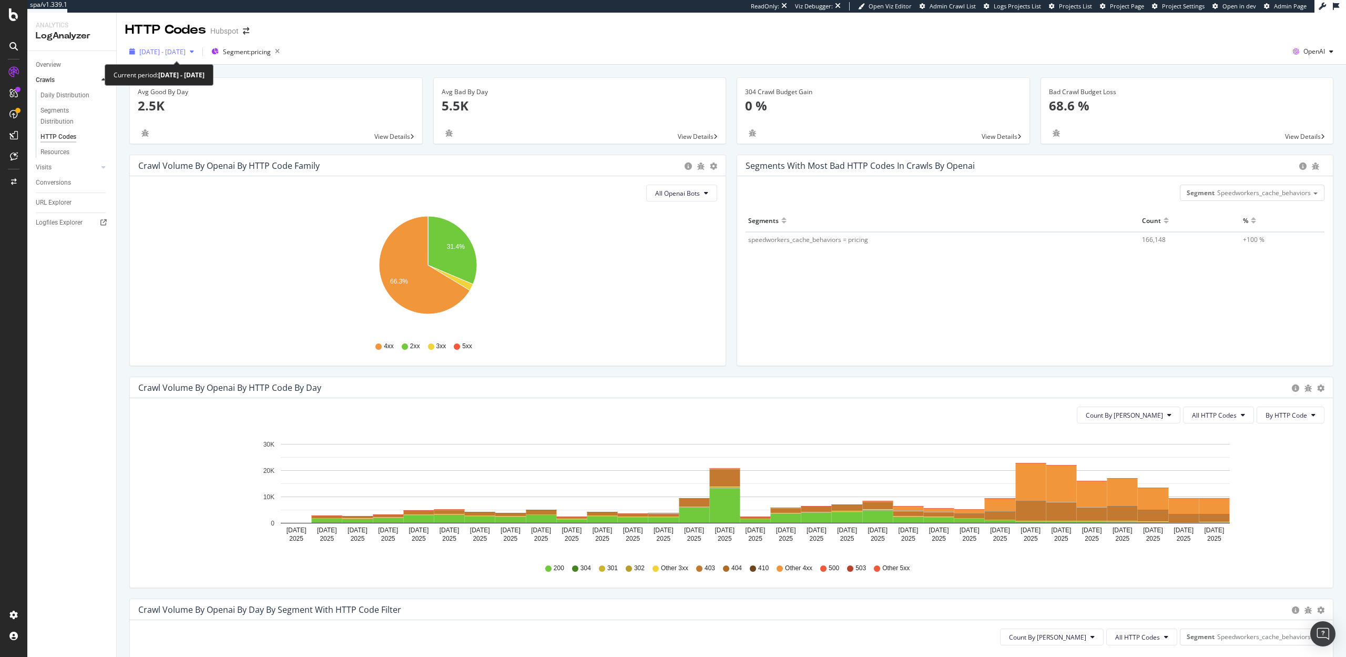
click at [174, 52] on span "2025 Sep. 13th - Oct. 12th" at bounding box center [162, 51] width 46 height 9
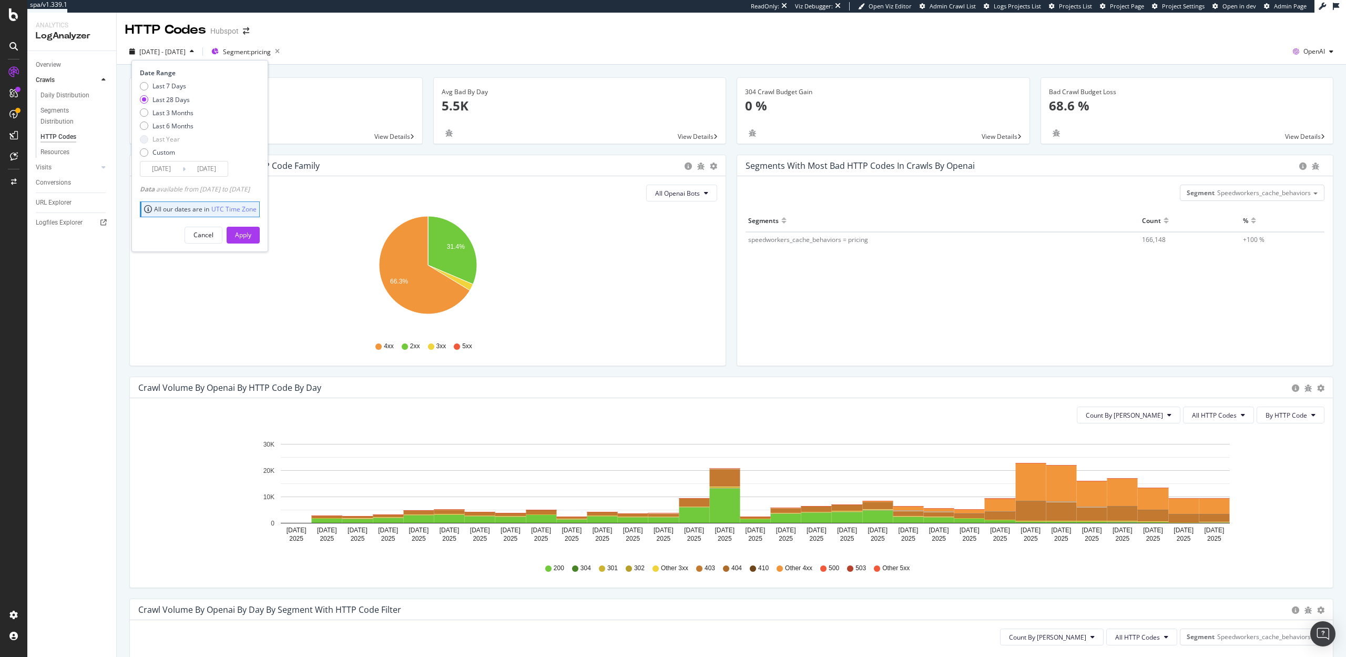
click at [164, 169] on input "2025/09/15" at bounding box center [161, 168] width 42 height 15
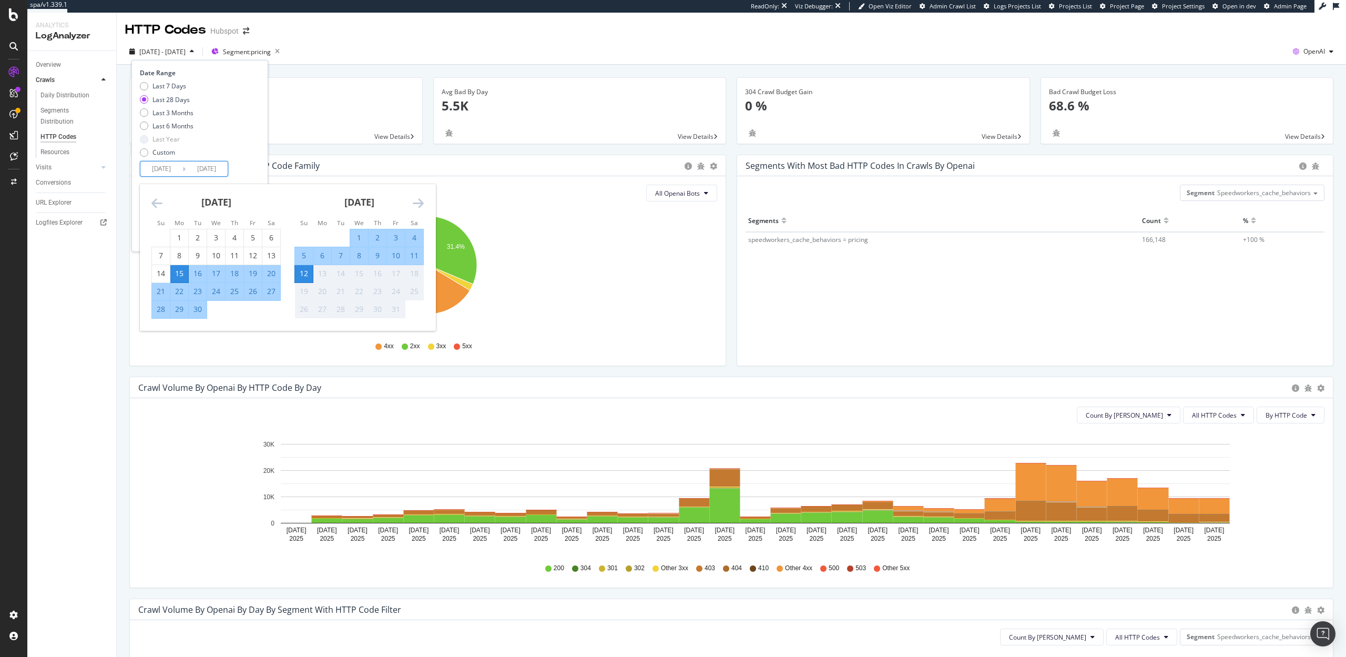
click at [299, 253] on div "5" at bounding box center [304, 255] width 18 height 11
type input "2025/10/05"
click at [304, 268] on div "12" at bounding box center [304, 273] width 18 height 11
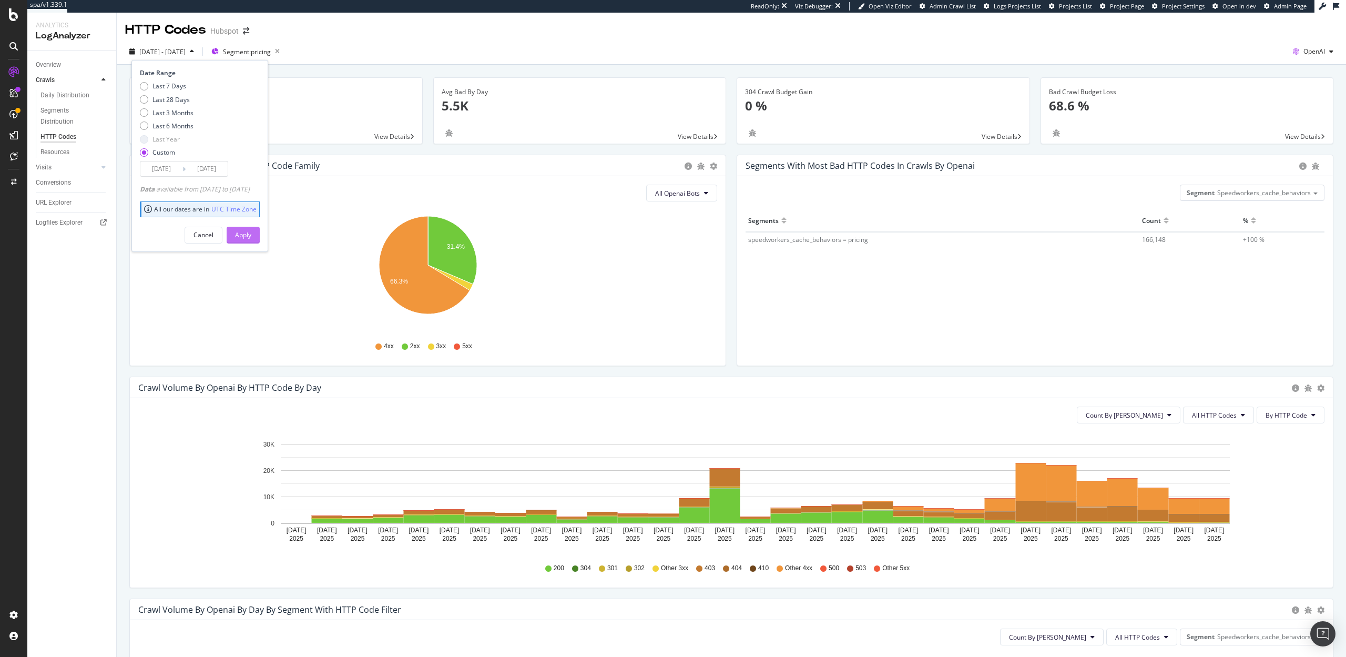
click at [251, 231] on div "Apply" at bounding box center [243, 234] width 16 height 9
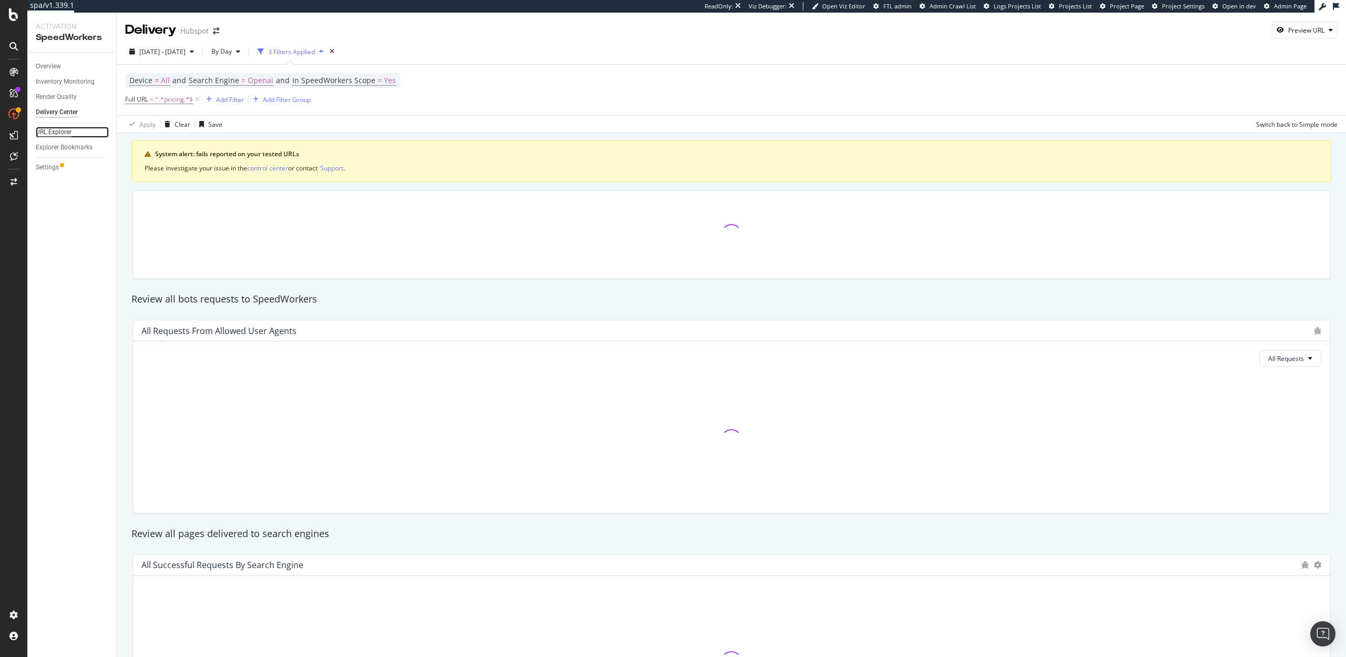
click at [55, 134] on div "URL Explorer" at bounding box center [54, 132] width 36 height 11
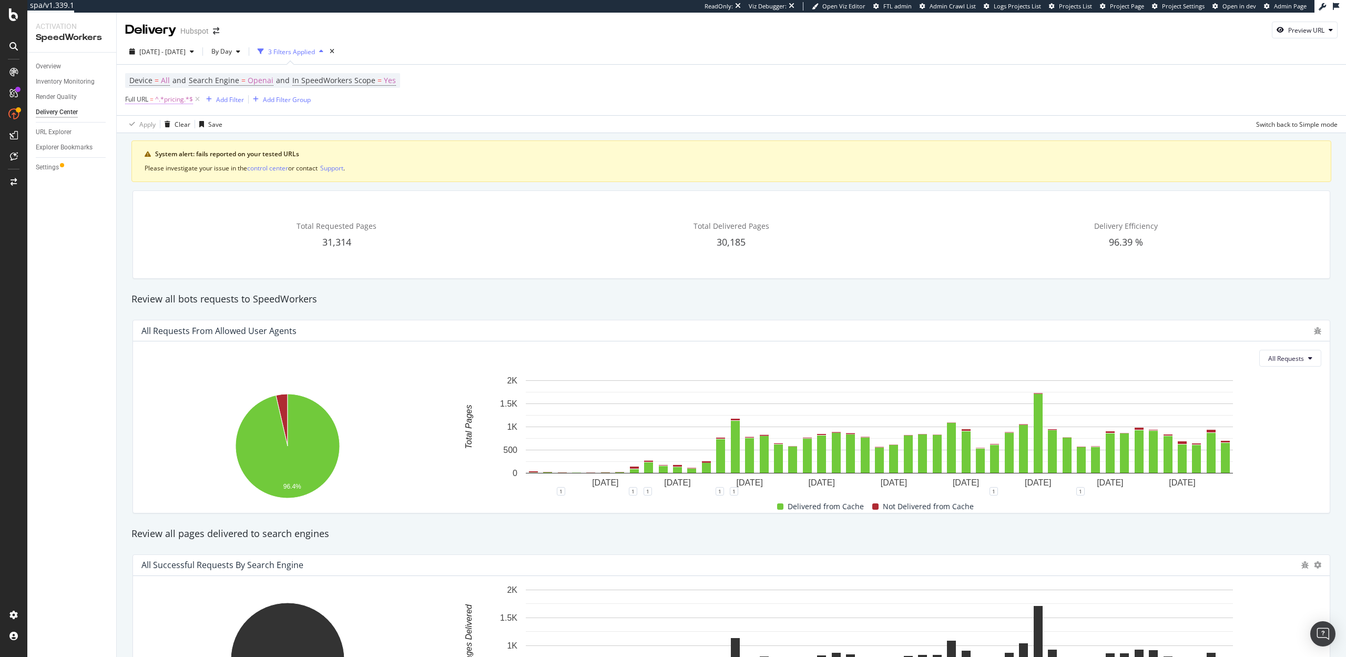
click at [167, 96] on span "^.*pricing.*$" at bounding box center [174, 99] width 38 height 15
click at [169, 144] on input "pricing" at bounding box center [184, 143] width 99 height 17
click at [130, 99] on icon at bounding box center [131, 98] width 3 height 6
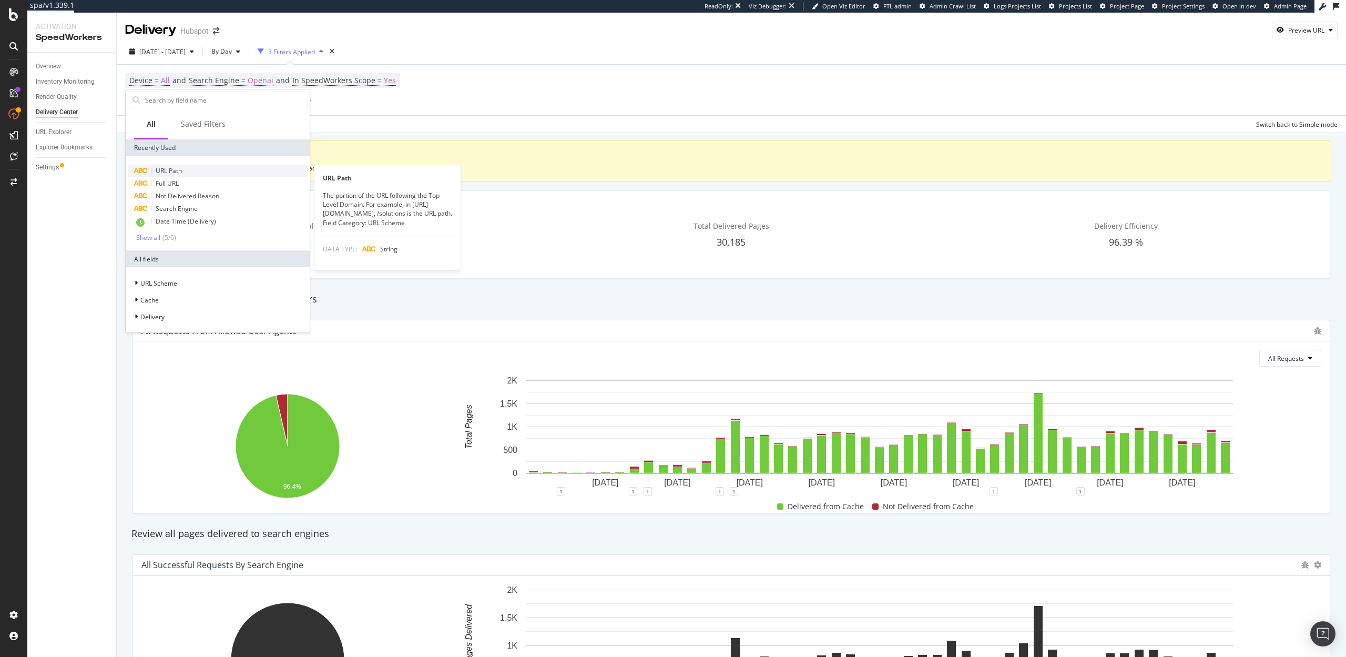
click at [180, 172] on span "URL Path" at bounding box center [169, 170] width 26 height 9
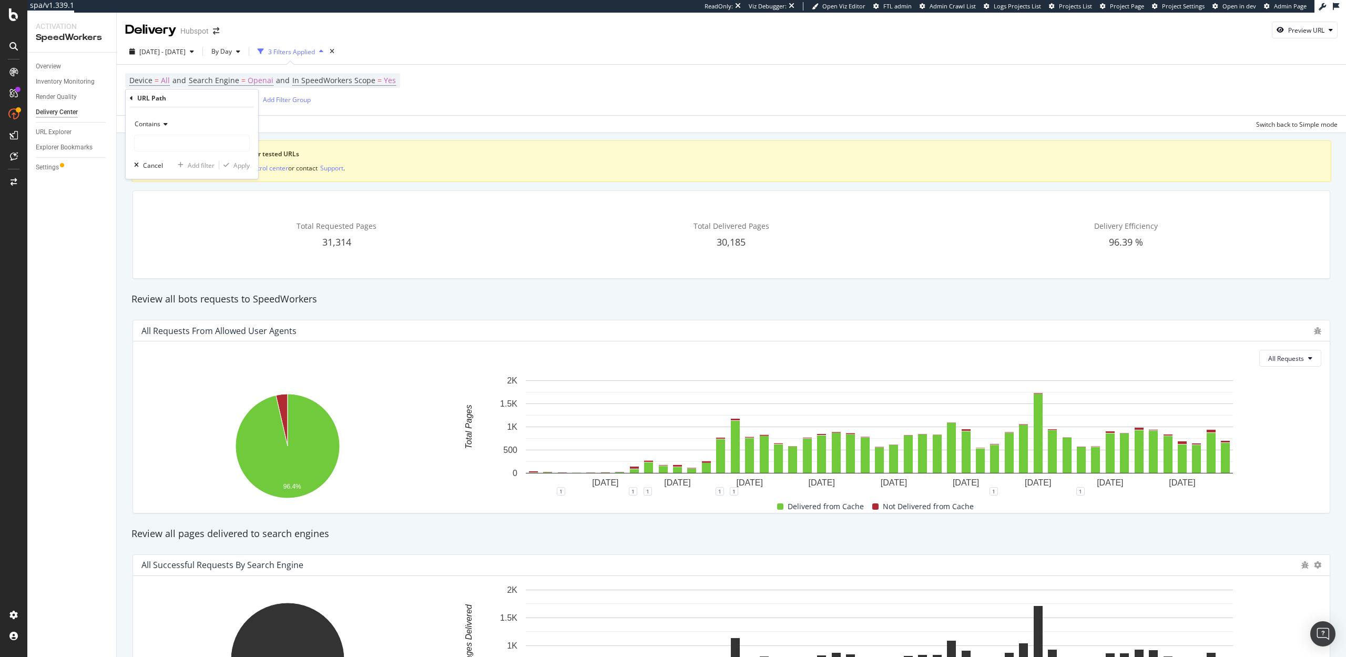
click at [151, 127] on span "Contains" at bounding box center [148, 123] width 26 height 9
click at [160, 175] on span "Starts with" at bounding box center [154, 173] width 31 height 9
click at [166, 141] on input "text" at bounding box center [192, 143] width 115 height 17
paste input "pricing"
type input "/pricing"
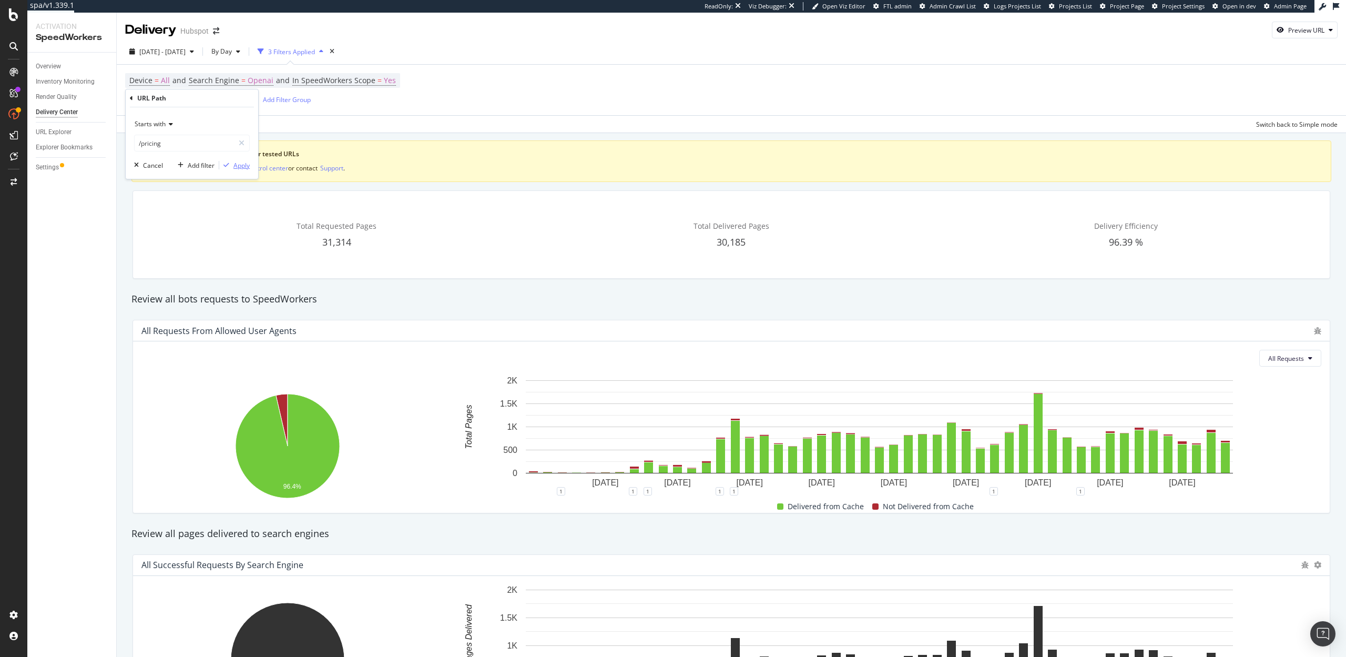
click at [239, 163] on div "Apply" at bounding box center [241, 165] width 16 height 9
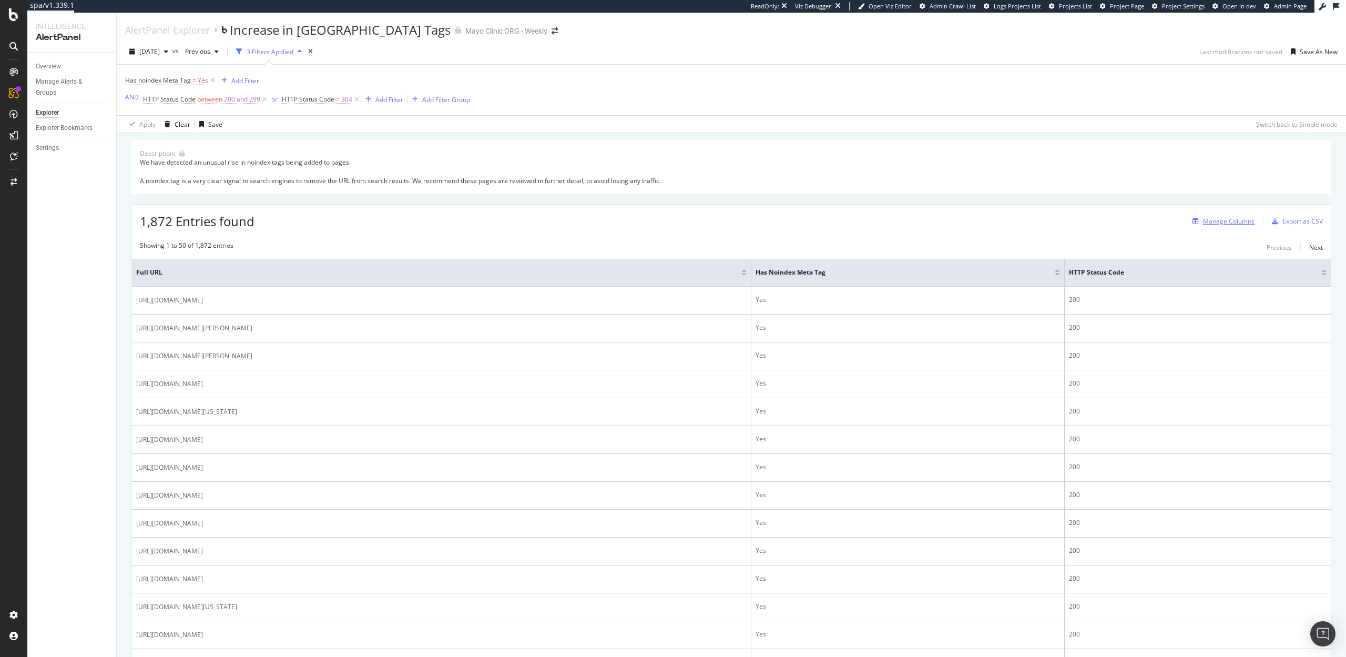
click at [1207, 223] on div "Manage Columns" at bounding box center [1229, 221] width 52 height 9
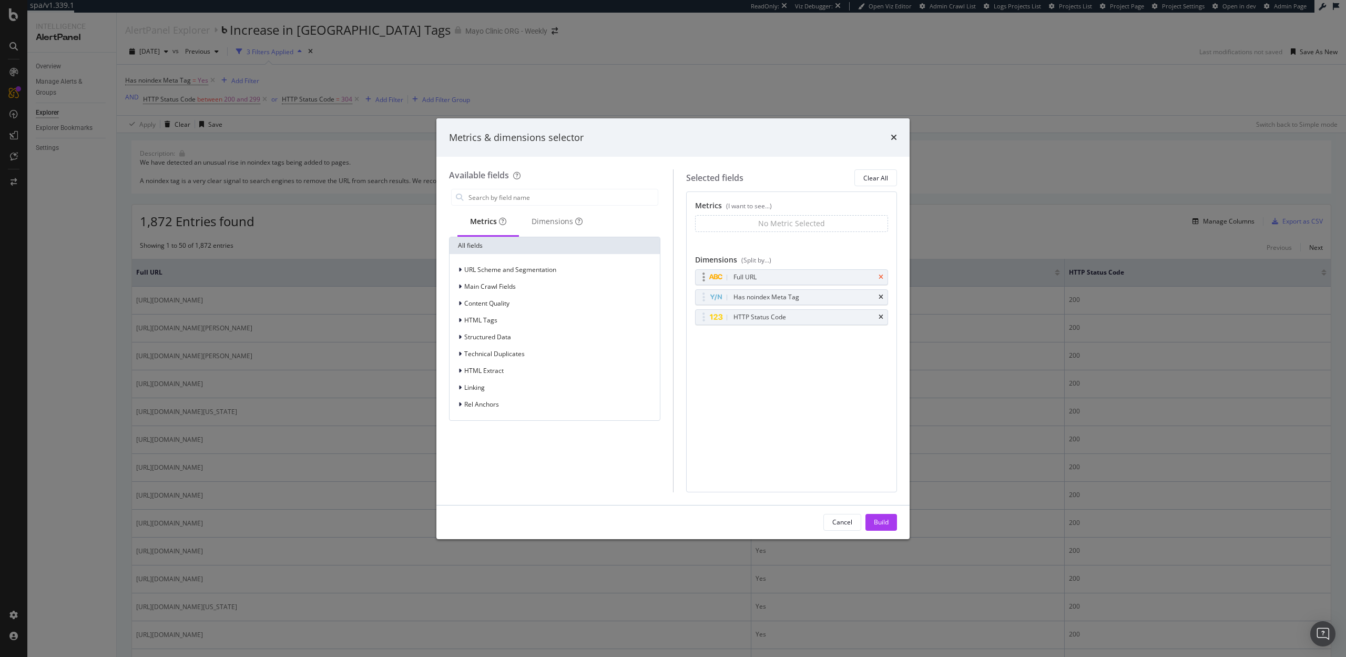
click at [881, 277] on icon "times" at bounding box center [881, 277] width 5 height 6
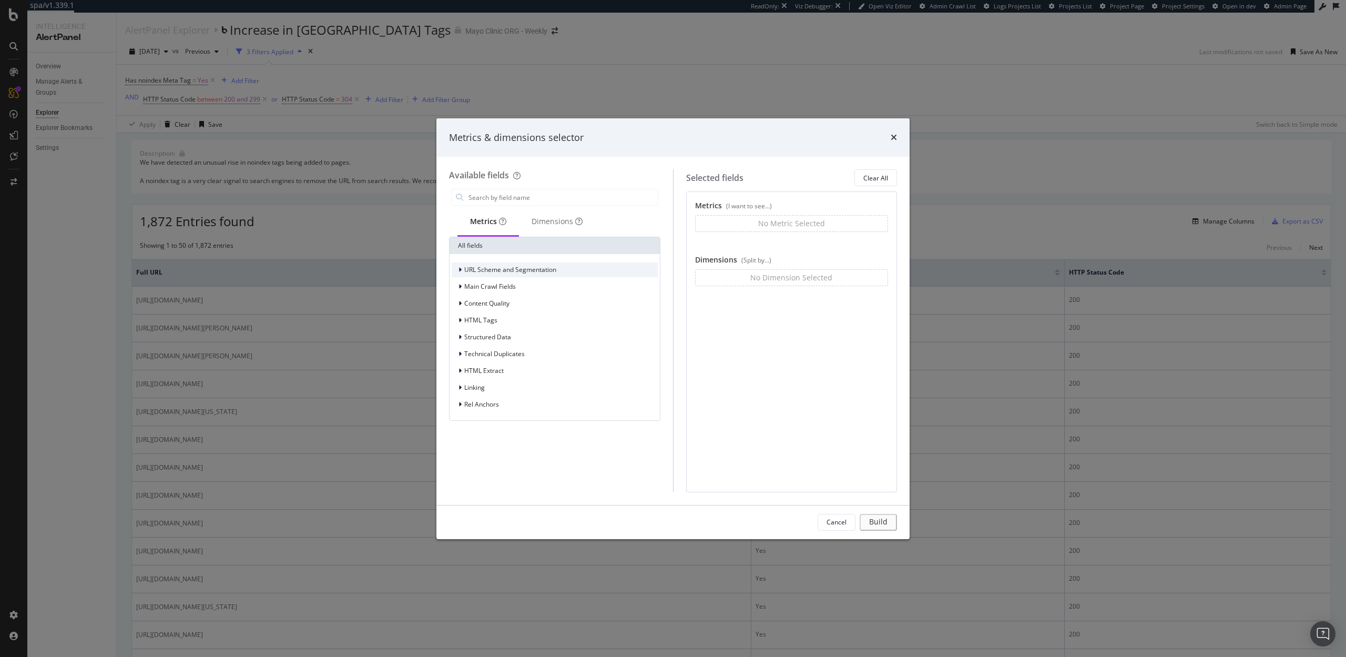
click at [492, 270] on span "URL Scheme and Segmentation" at bounding box center [510, 269] width 92 height 9
click at [502, 199] on input "modal" at bounding box center [562, 197] width 190 height 16
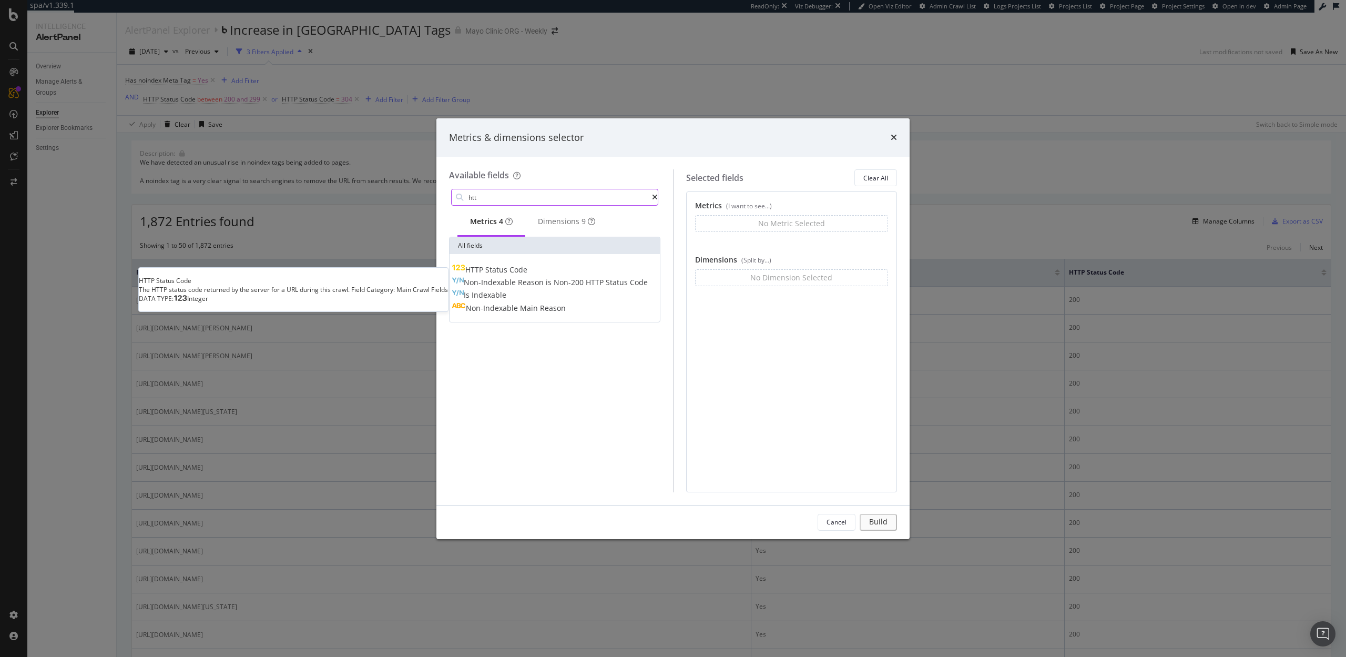
type input "htt"
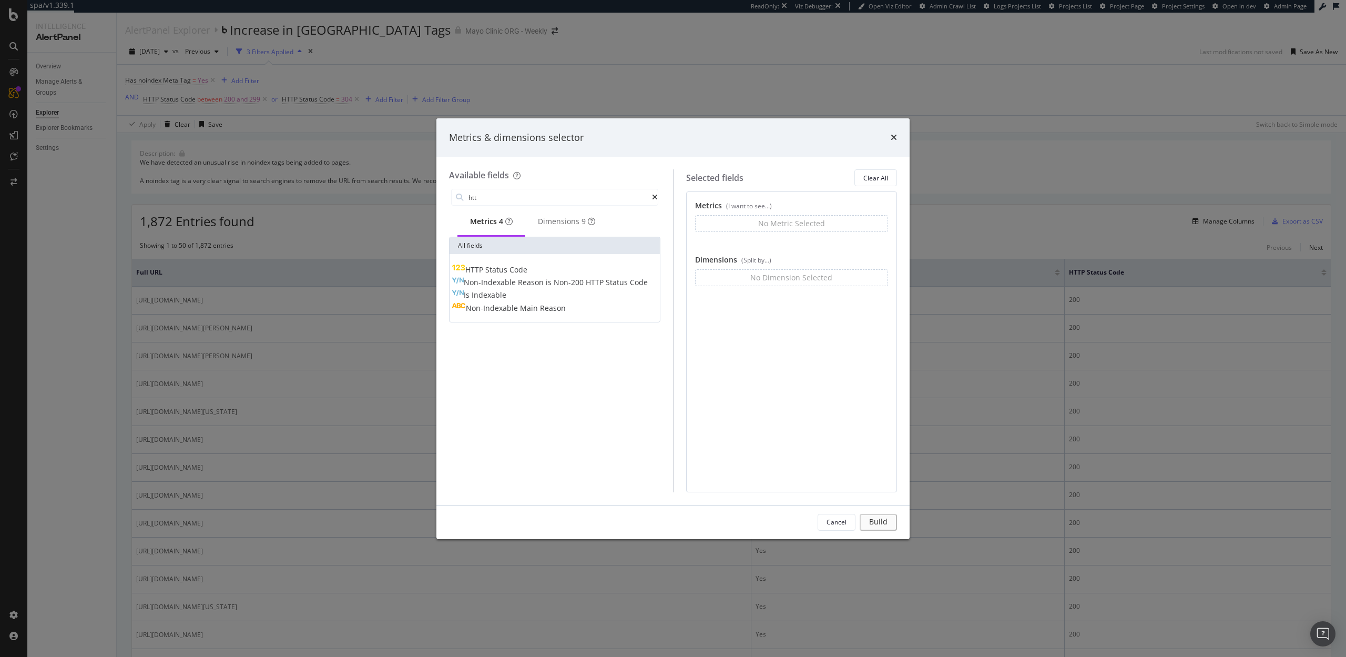
click at [524, 274] on span "Code" at bounding box center [519, 269] width 18 height 10
click at [761, 237] on input "modal" at bounding box center [775, 239] width 88 height 18
click at [758, 249] on span "200" at bounding box center [753, 254] width 38 height 11
click at [877, 526] on div "Build" at bounding box center [881, 521] width 15 height 9
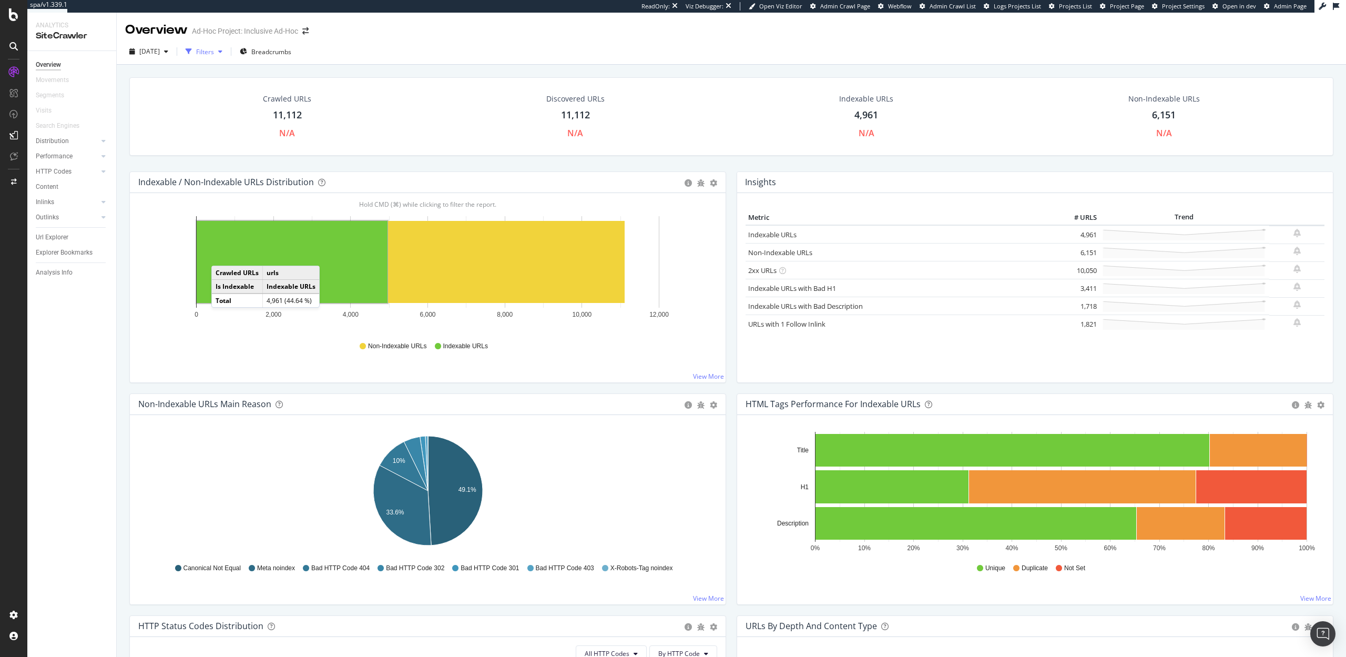
click at [214, 52] on div "Filters" at bounding box center [205, 51] width 18 height 9
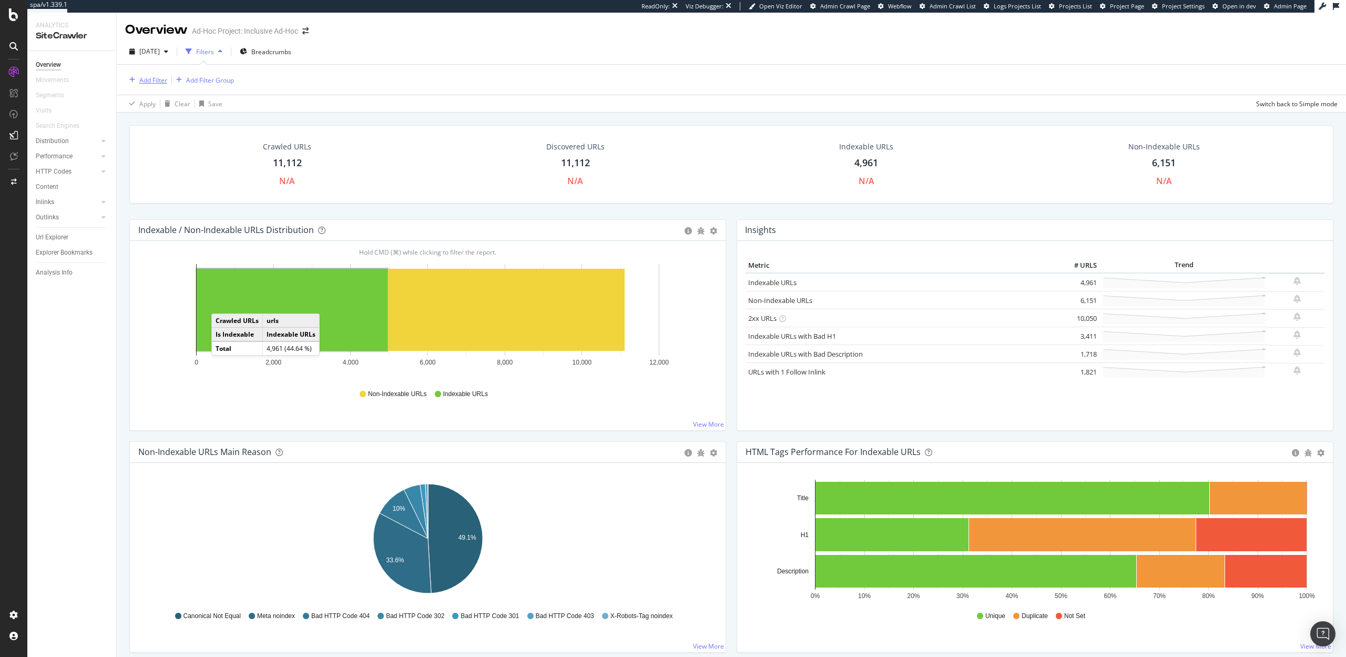
click at [149, 79] on div "Add Filter" at bounding box center [153, 80] width 28 height 9
click at [386, 200] on div "Crawled URLs 11,112 N/A Discovered URLs 11,112 N/A Indexable URLs 4,961 N/A Non…" at bounding box center [731, 164] width 1204 height 78
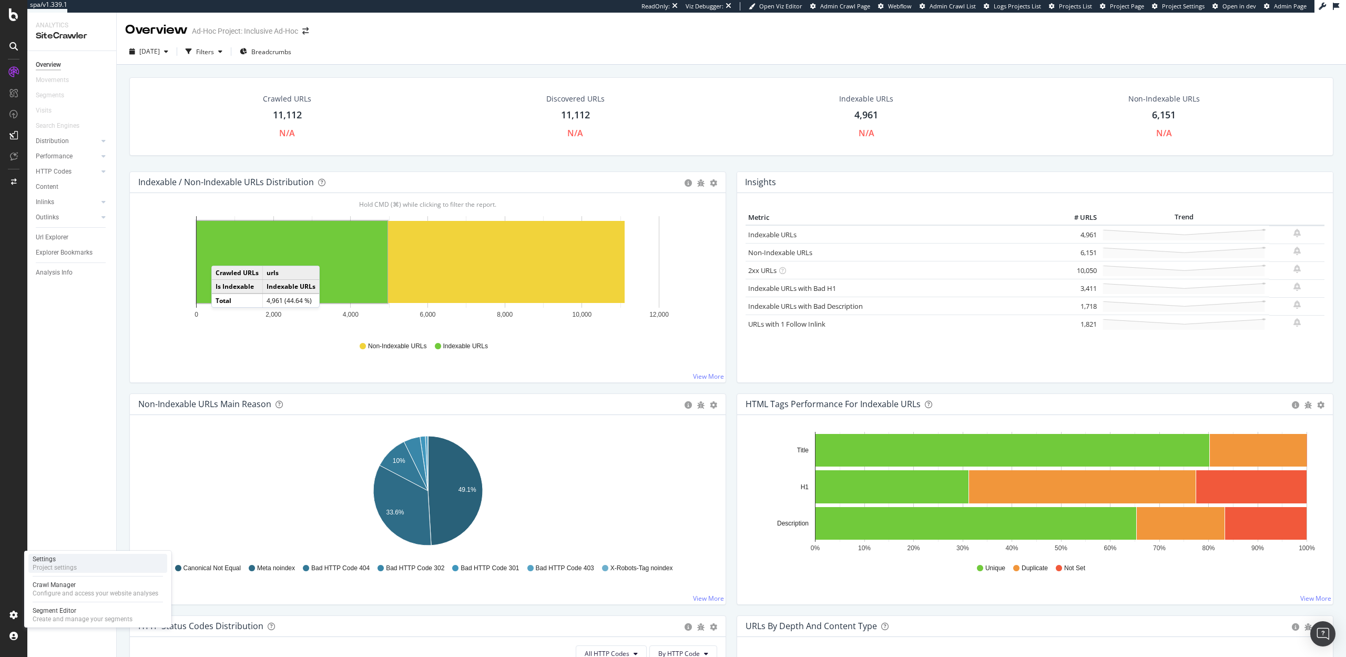
click at [57, 569] on div "Project settings" at bounding box center [55, 567] width 44 height 8
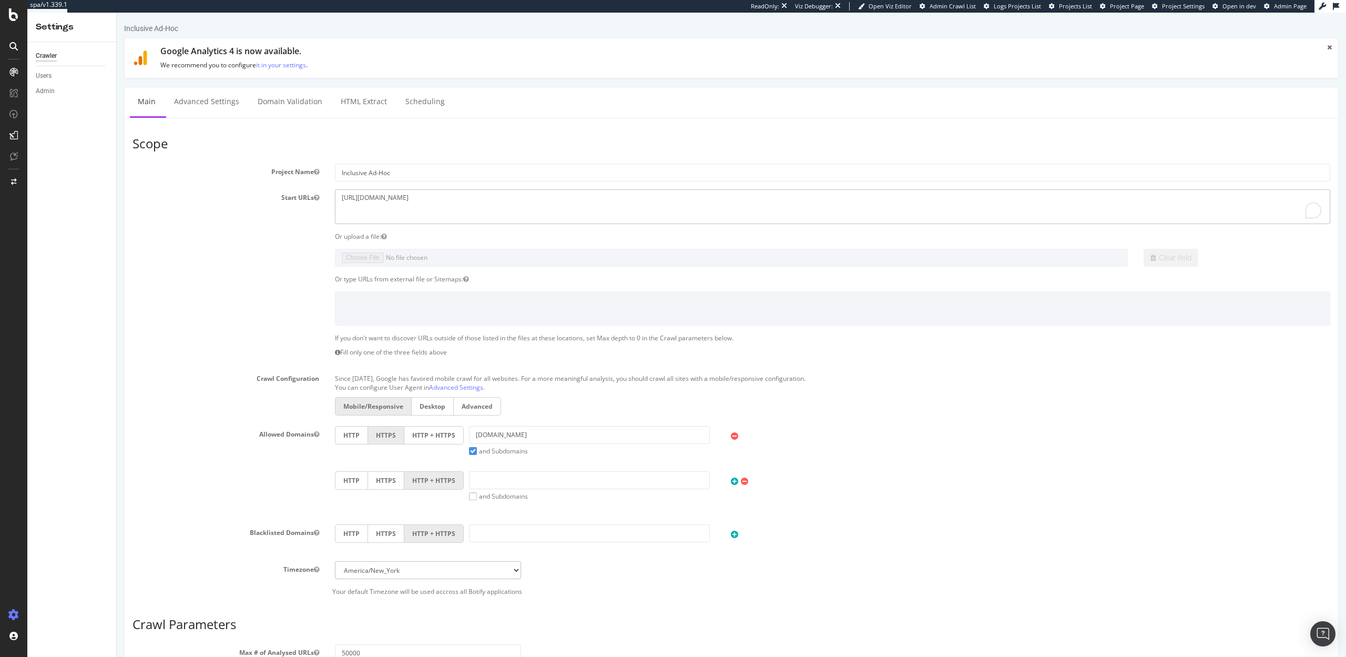
drag, startPoint x: 363, startPoint y: 197, endPoint x: 380, endPoint y: 201, distance: 17.3
click at [380, 201] on textarea "https://www.hyattinclusivecollection.com/en/" at bounding box center [832, 206] width 995 height 34
click at [473, 434] on input "hyattinclusivecollection.com" at bounding box center [589, 435] width 241 height 18
paste input "www."
type input "www.hyattinclusivecollection.com"
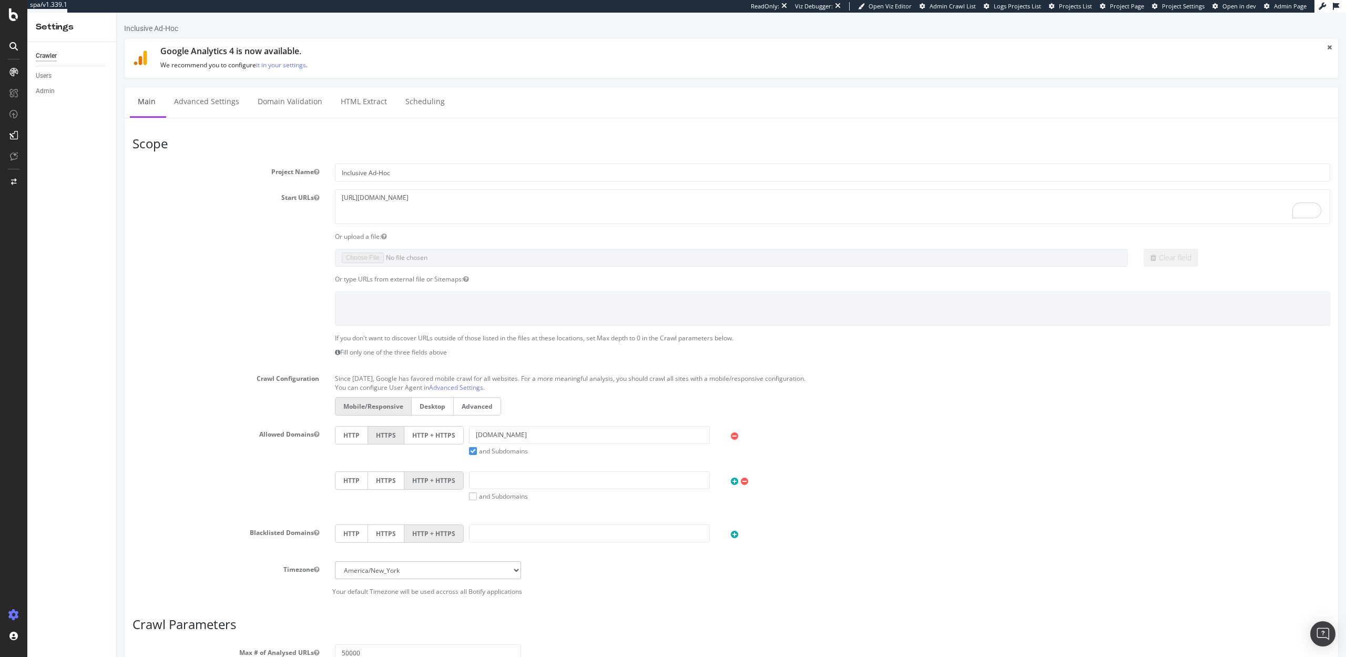
click at [470, 450] on label "and Subdomains" at bounding box center [498, 450] width 59 height 9
click at [117, 13] on input "and Subdomains" at bounding box center [117, 13] width 0 height 0
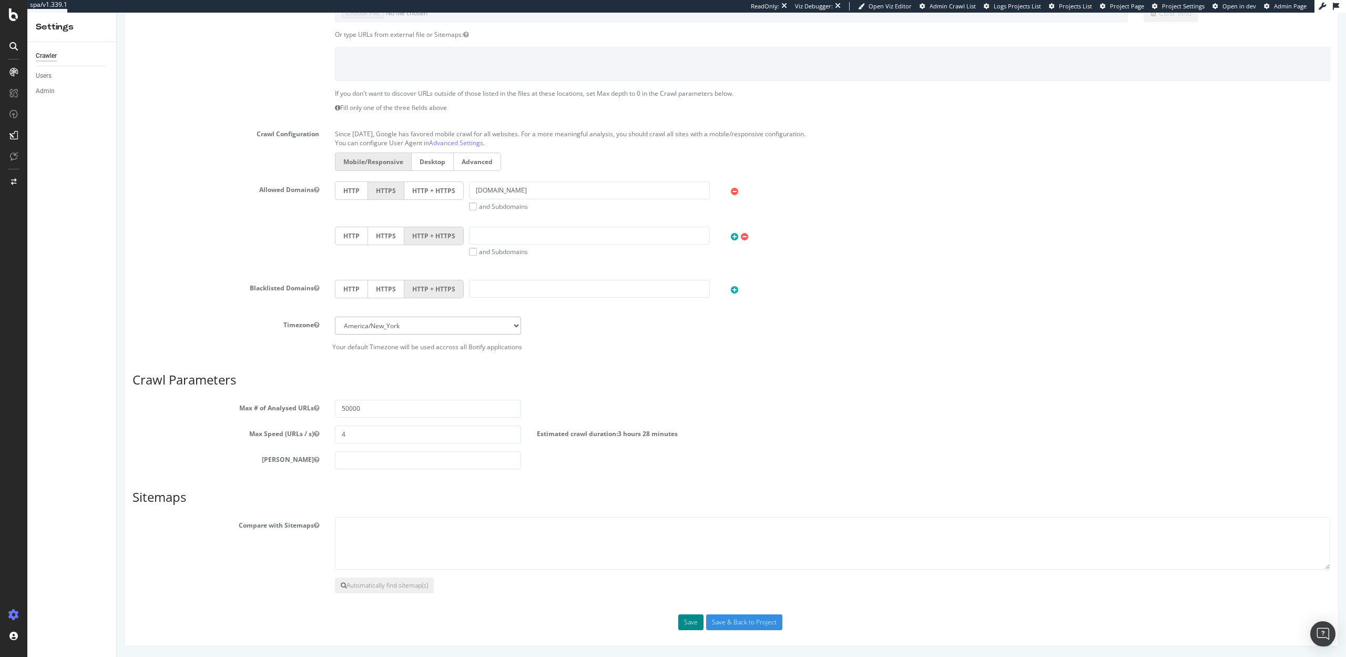
click at [683, 614] on button "Save" at bounding box center [690, 622] width 25 height 16
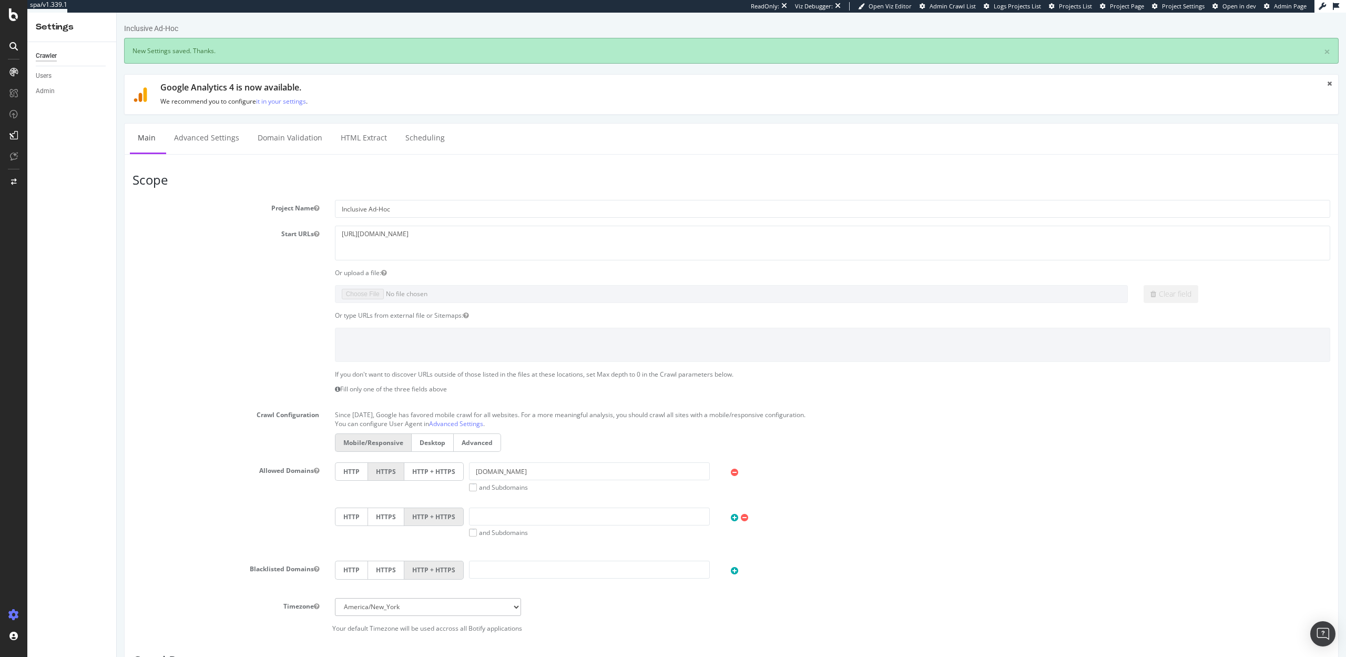
scroll to position [0, 0]
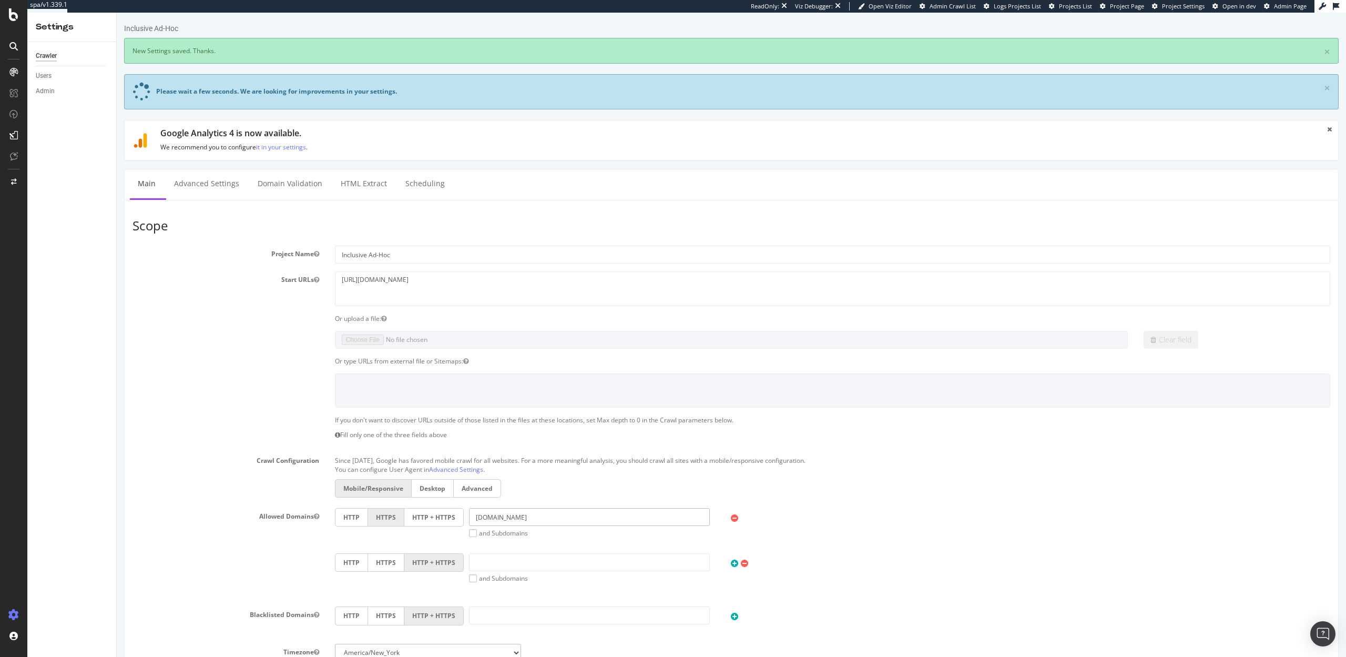
click at [530, 518] on input "www.hyattinclusivecollection.com" at bounding box center [589, 517] width 241 height 18
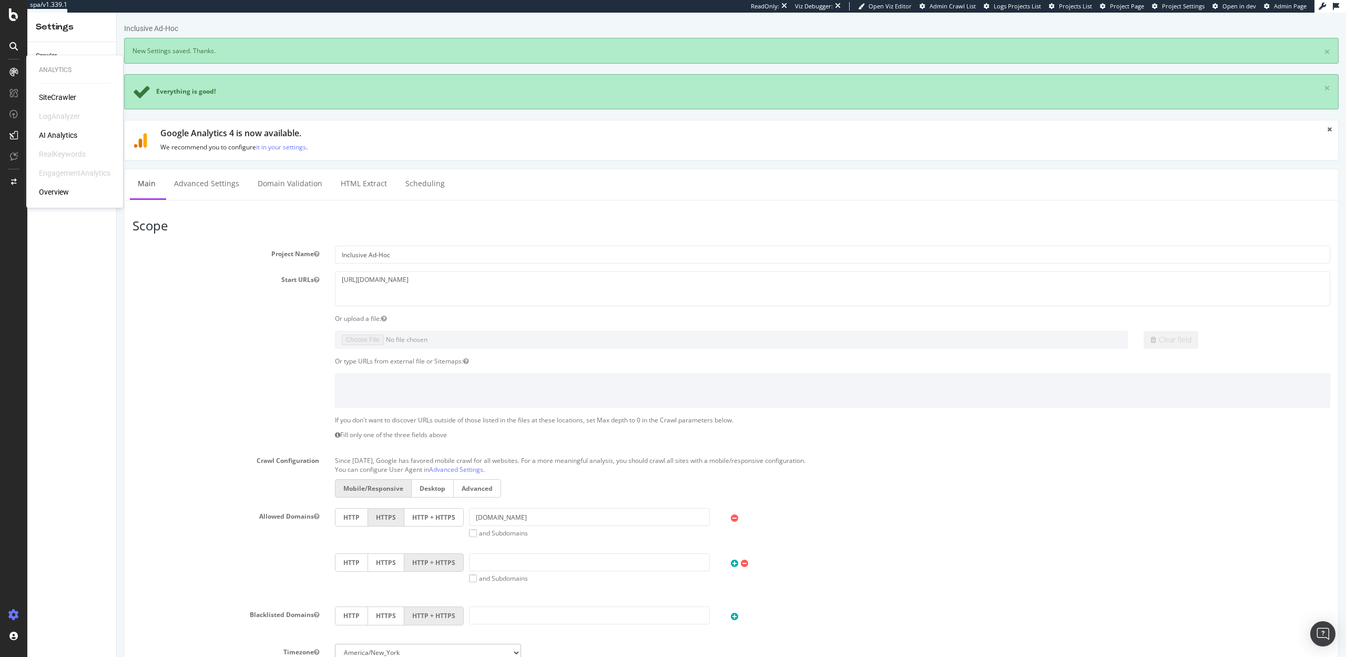
click at [52, 95] on div "SiteCrawler" at bounding box center [57, 97] width 37 height 11
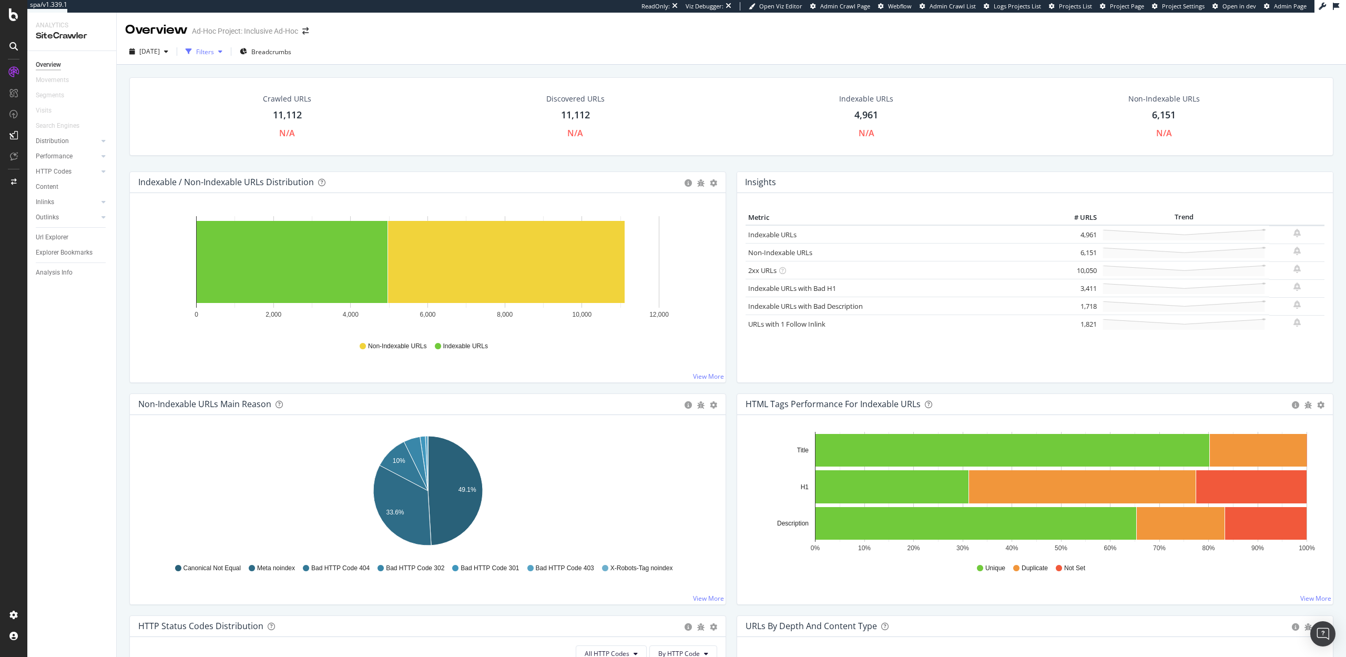
click at [222, 59] on div "Filters" at bounding box center [203, 52] width 45 height 16
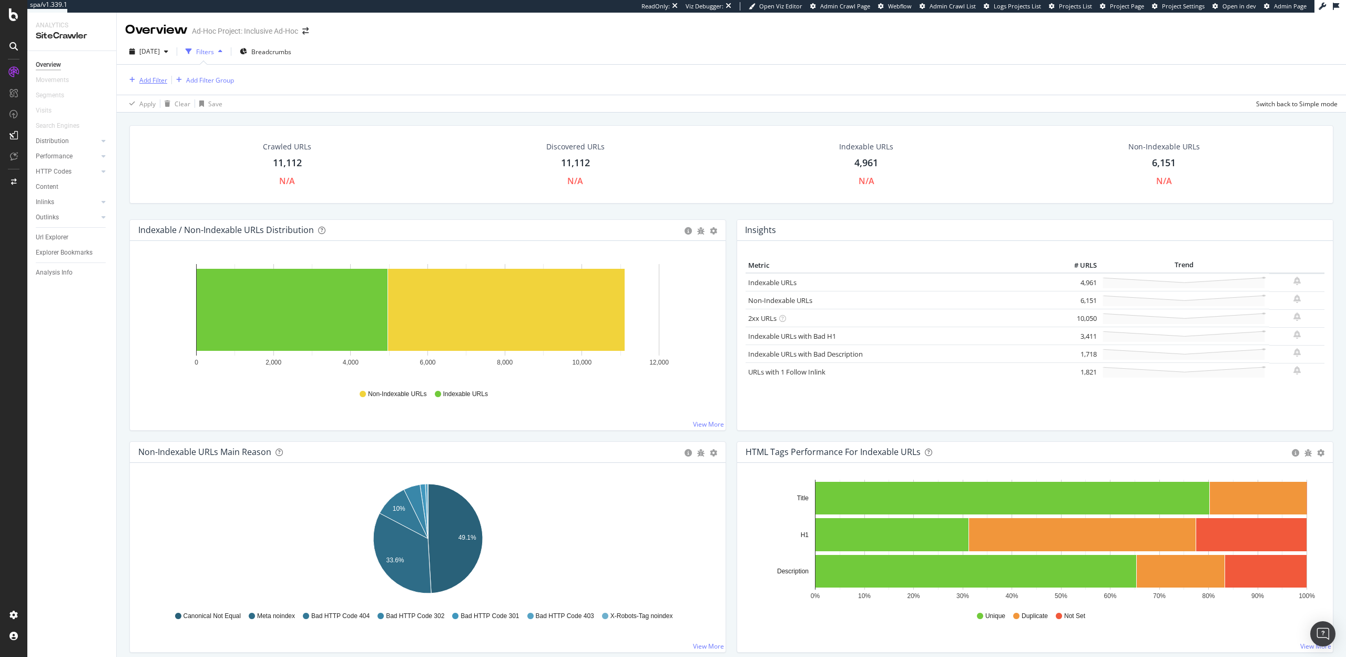
click at [137, 79] on div "button" at bounding box center [132, 80] width 14 height 6
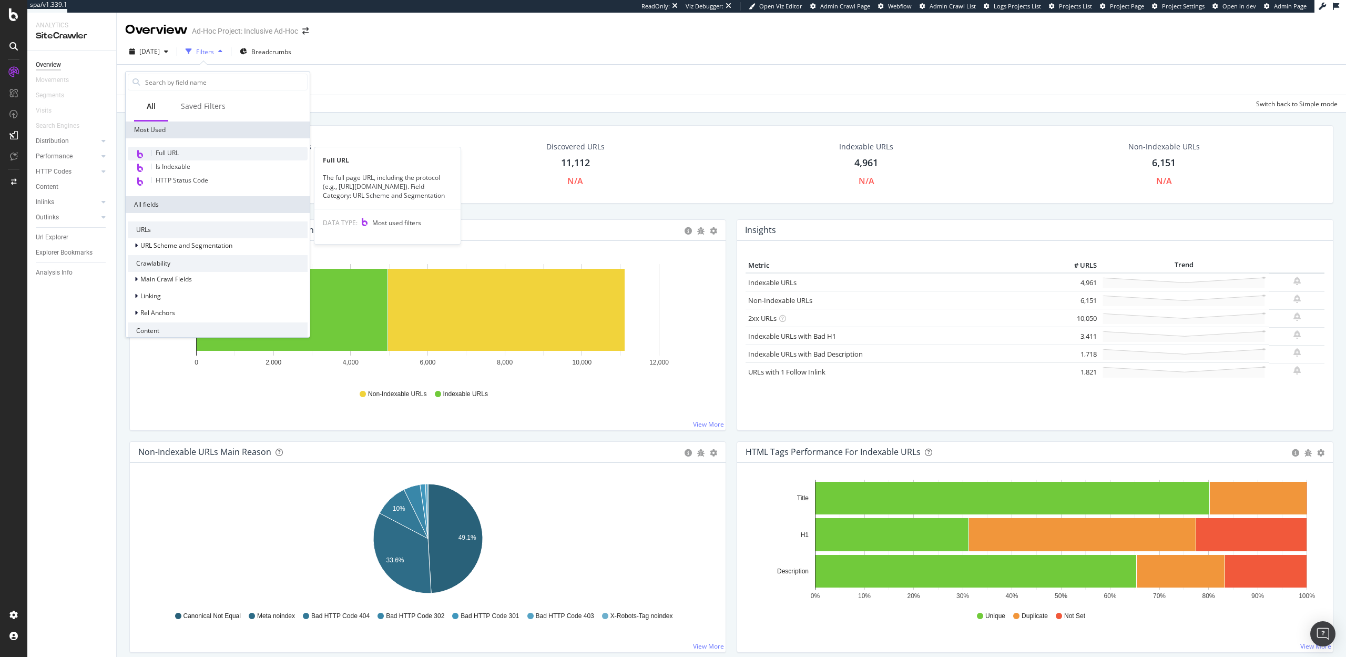
click at [166, 147] on div "Full URL" at bounding box center [218, 154] width 180 height 14
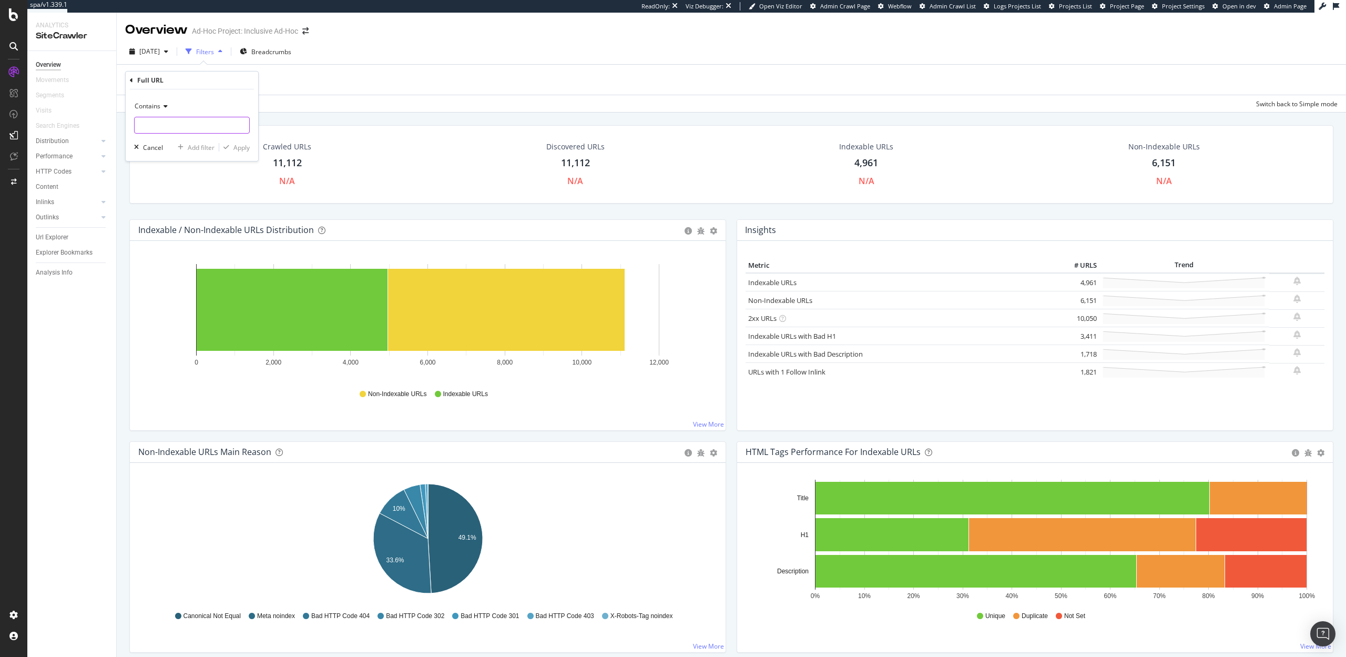
click at [154, 123] on input "text" at bounding box center [192, 125] width 115 height 17
paste input "www.hyattinclusivecollection.com"
type input "www.hyattinclusivecollection.com"
click at [241, 145] on div "Apply" at bounding box center [241, 147] width 16 height 9
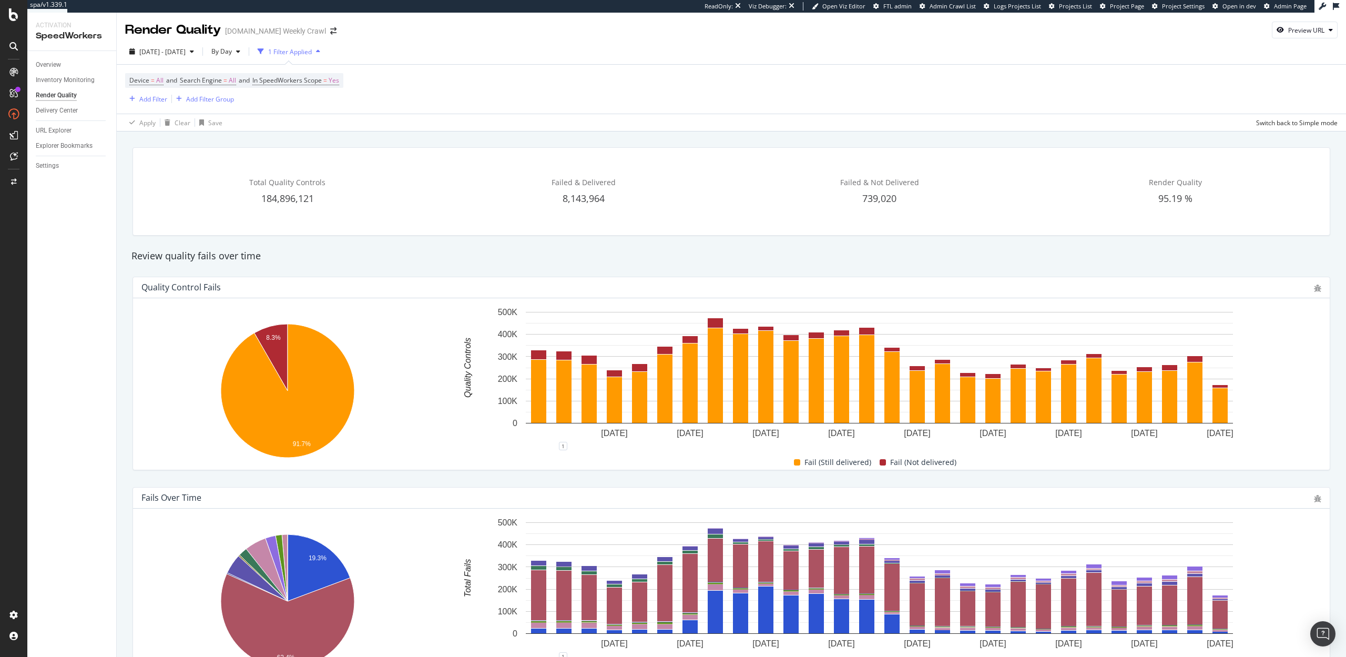
click at [600, 80] on div "Device = All and Search Engine = All and In SpeedWorkers Scope = Yes Add Filter…" at bounding box center [731, 89] width 1213 height 49
click at [582, 96] on div "Device = All and Search Engine = All and In SpeedWorkers Scope = Yes Add Filter…" at bounding box center [731, 89] width 1213 height 49
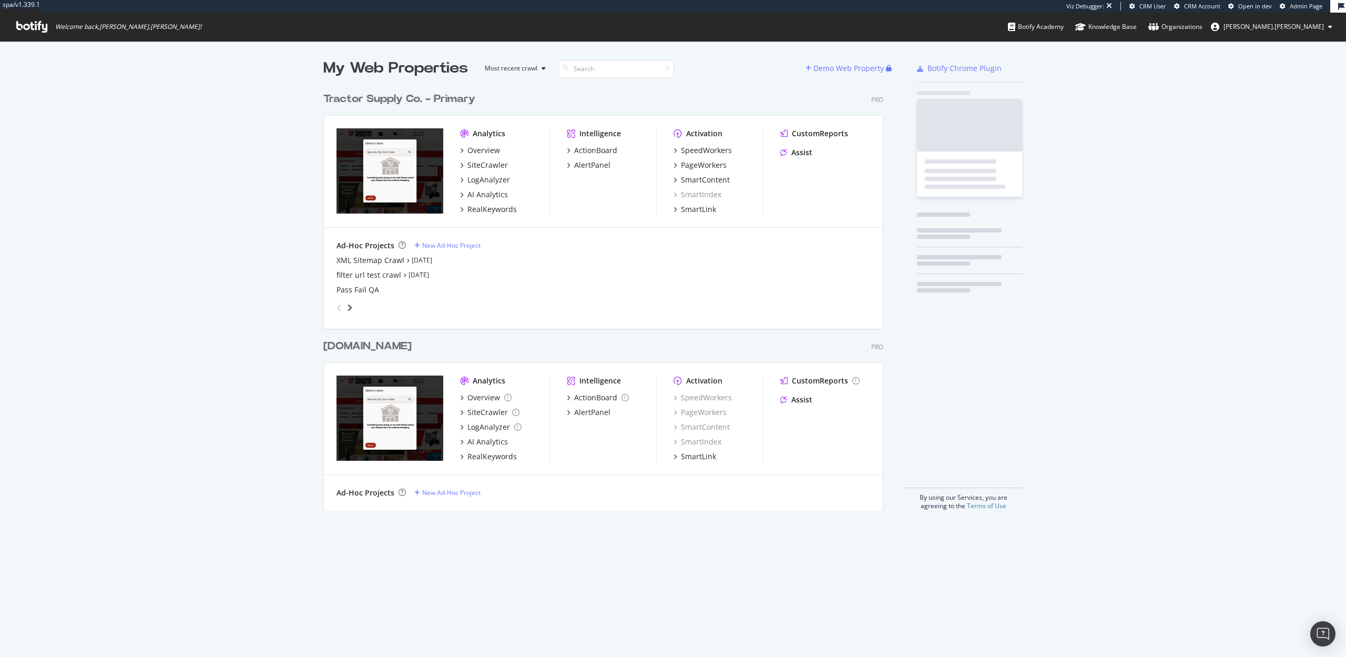
scroll to position [431, 568]
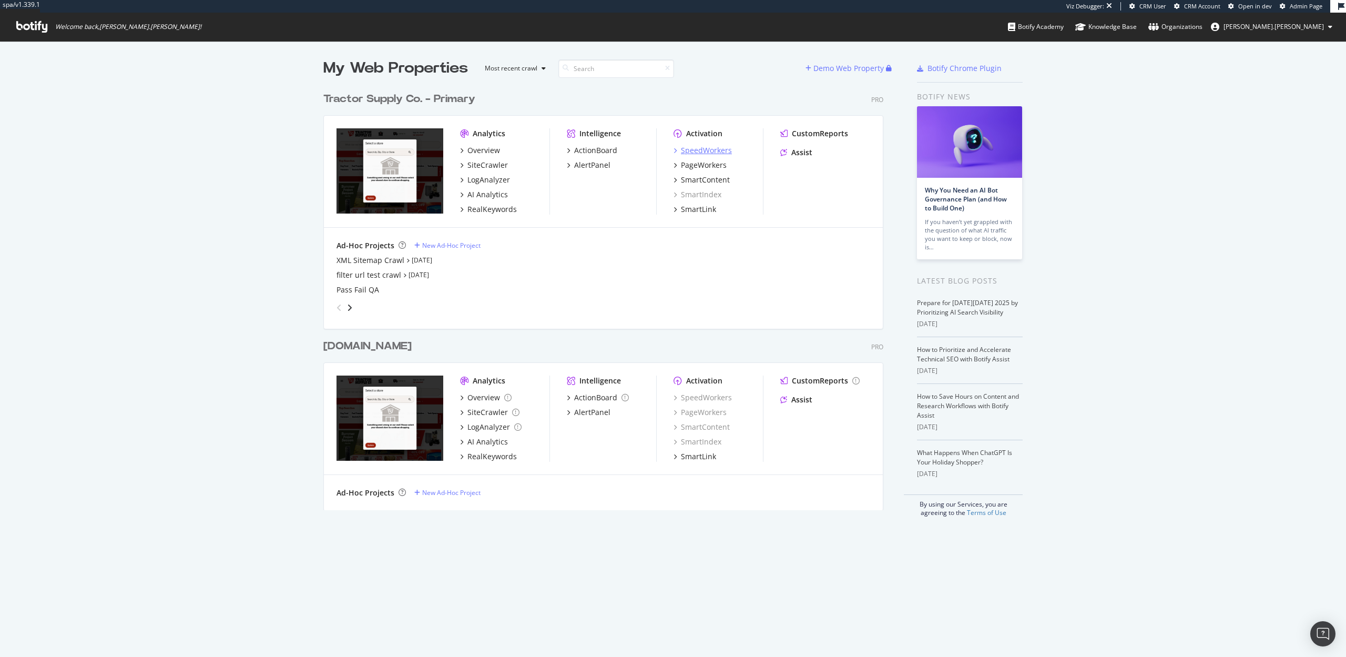
click at [694, 151] on div "SpeedWorkers" at bounding box center [706, 150] width 51 height 11
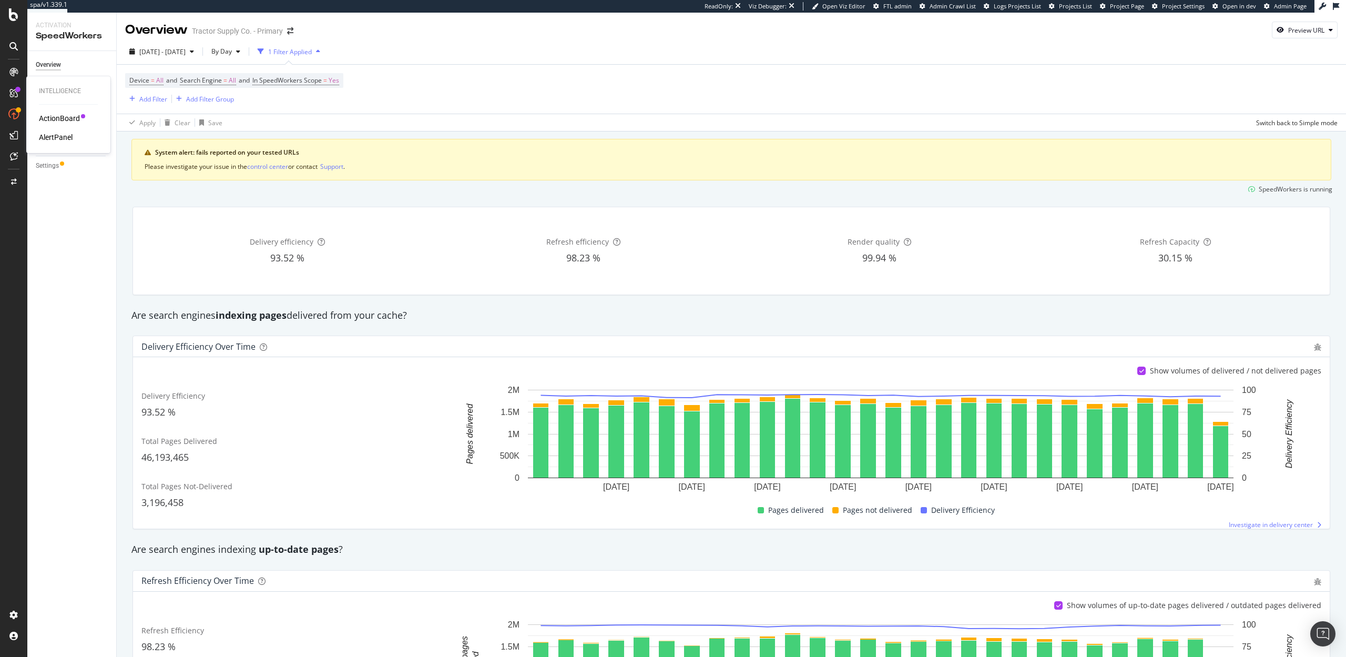
click at [54, 136] on div "AlertPanel" at bounding box center [56, 137] width 34 height 11
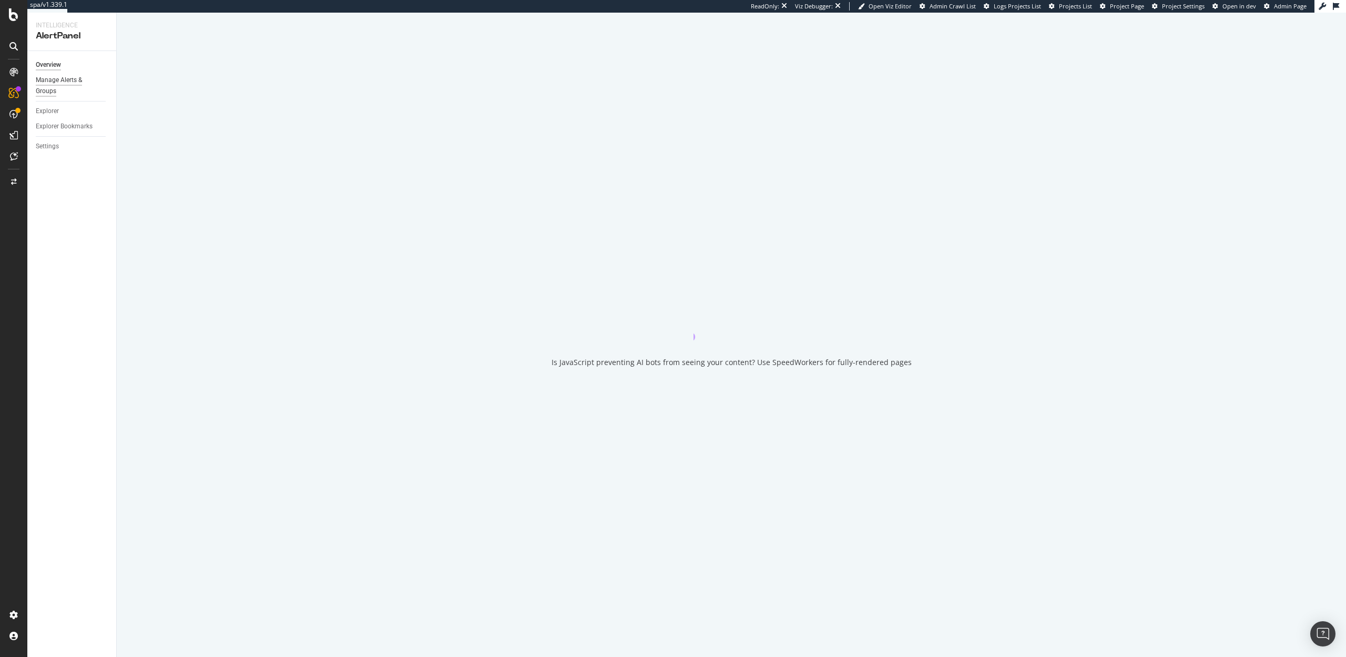
click at [54, 89] on div "Manage Alerts & Groups" at bounding box center [67, 86] width 63 height 22
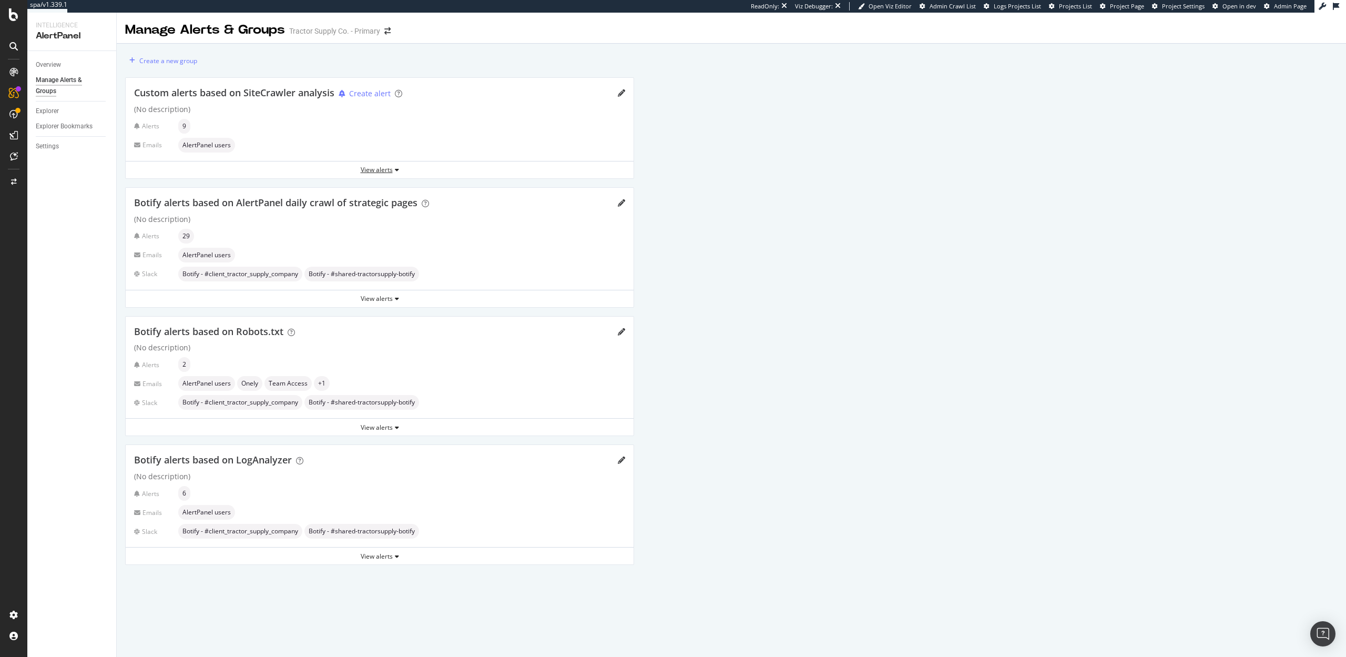
click at [390, 166] on div "View alerts" at bounding box center [380, 169] width 508 height 9
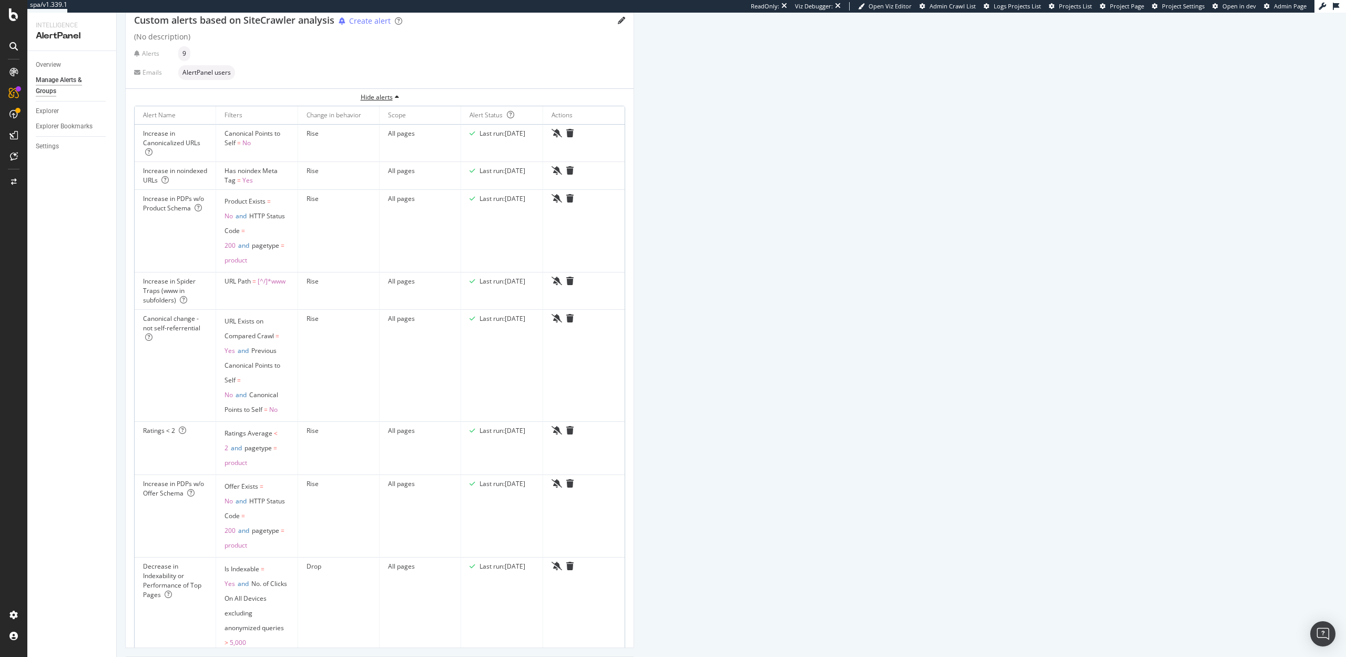
scroll to position [67, 0]
click at [45, 145] on div "Settings" at bounding box center [47, 146] width 23 height 11
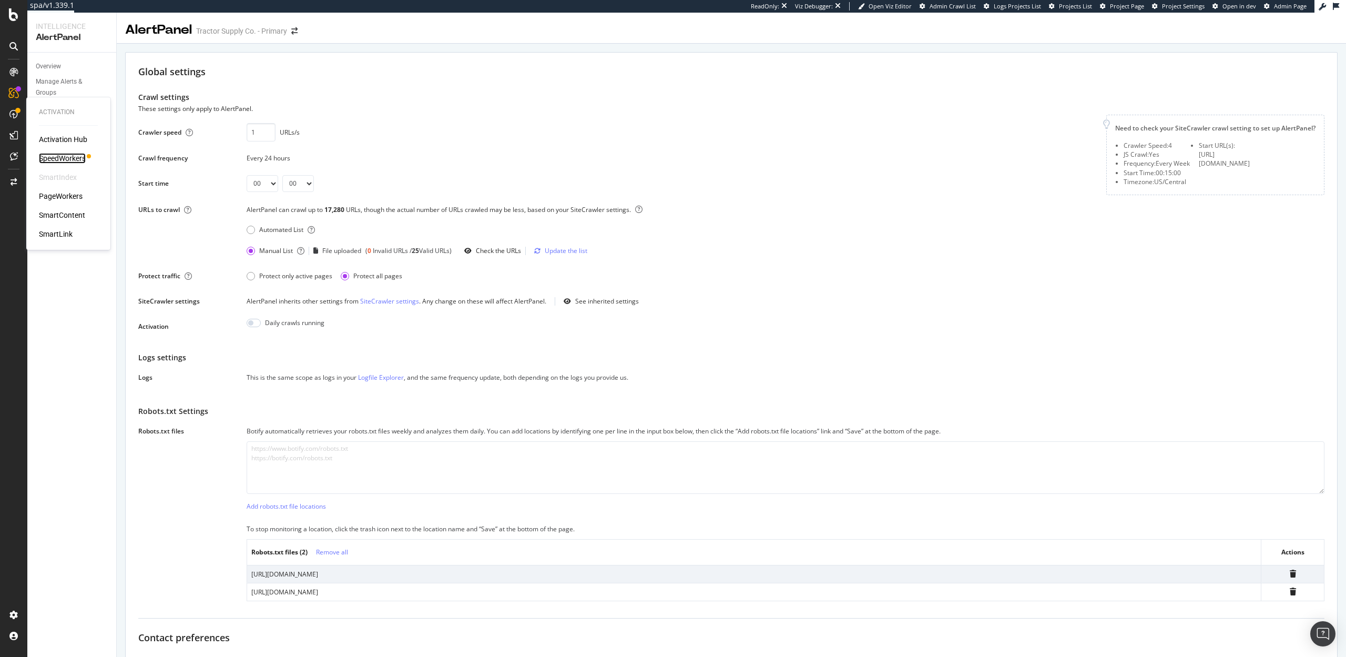
click at [67, 157] on div "SpeedWorkers" at bounding box center [62, 158] width 47 height 11
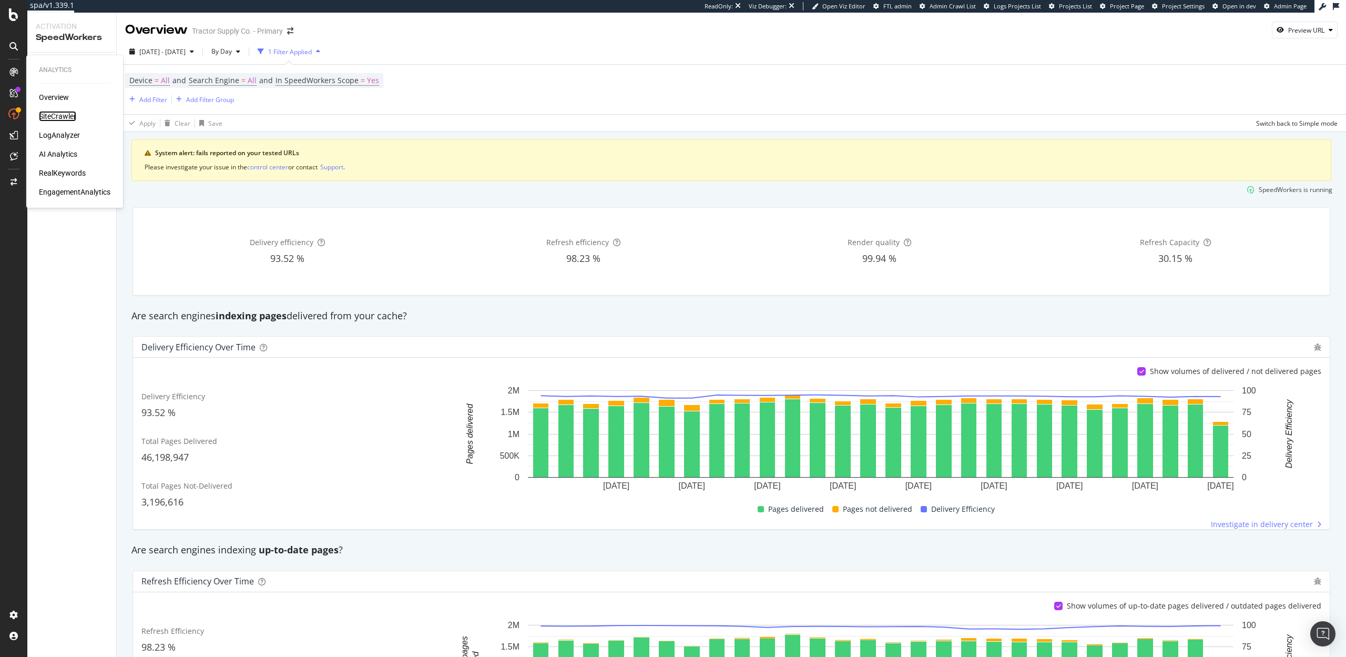
click at [58, 114] on div "SiteCrawler" at bounding box center [57, 116] width 37 height 11
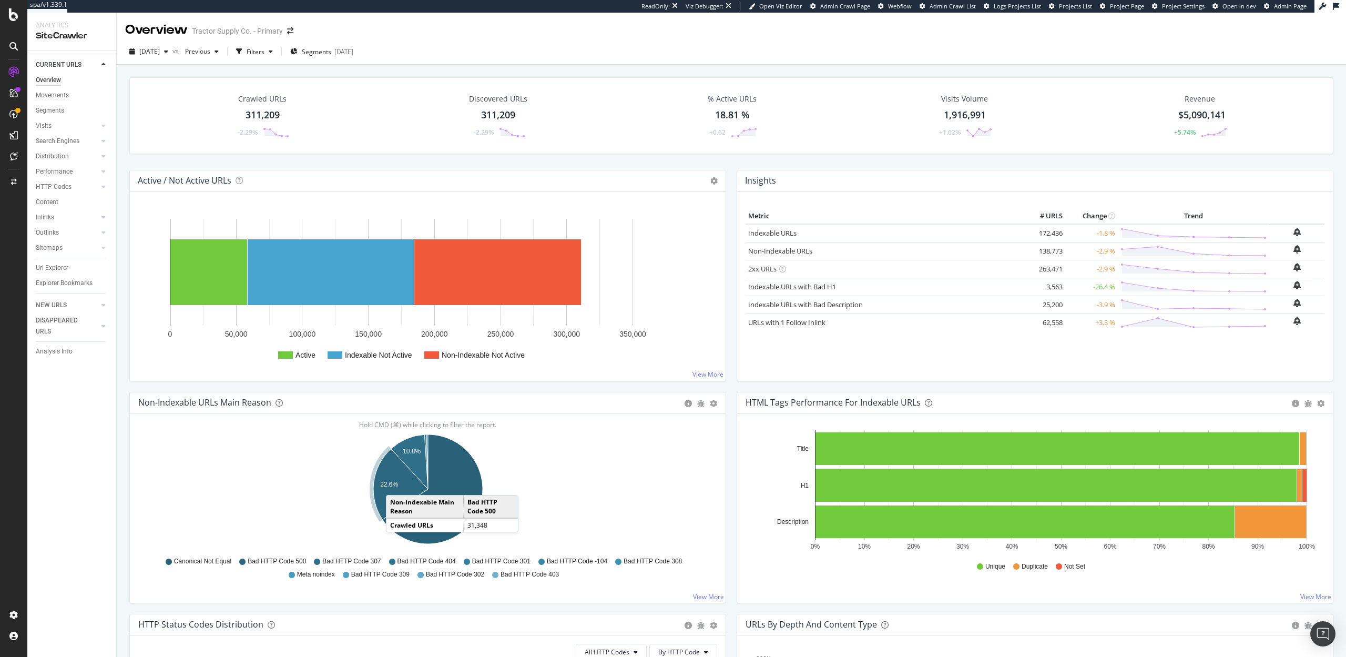
click at [396, 484] on text "22.6%" at bounding box center [389, 484] width 18 height 7
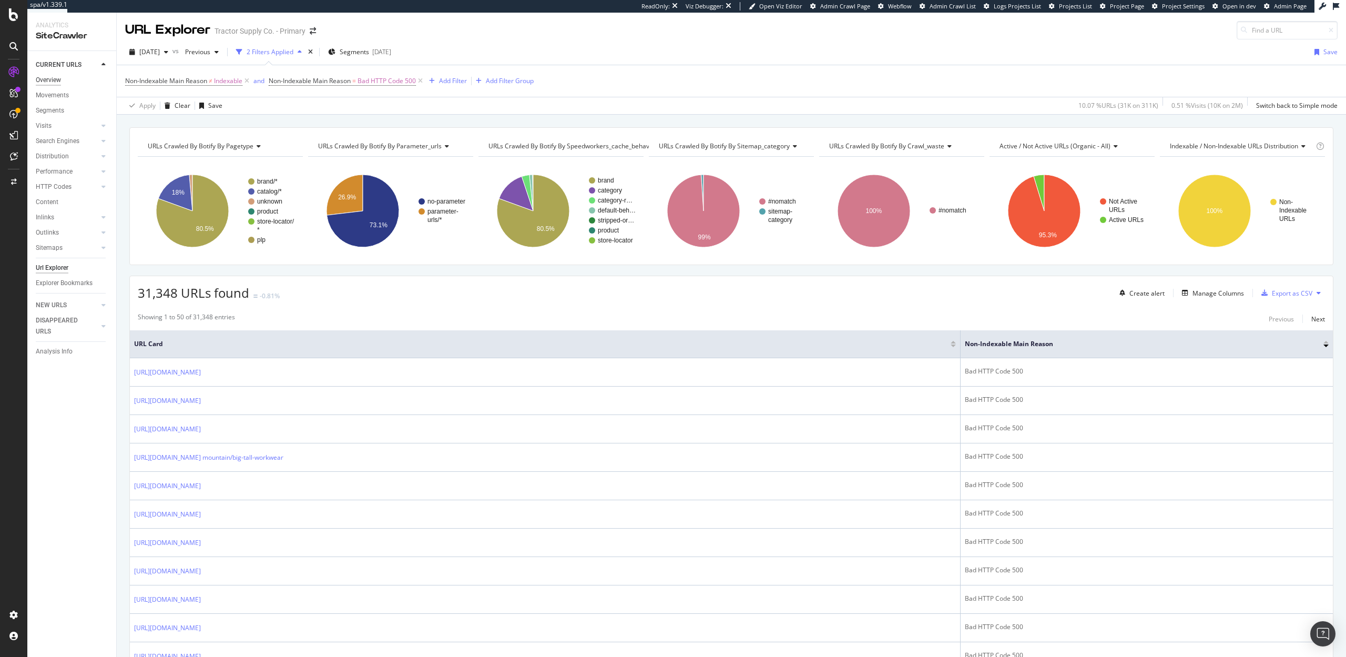
click at [54, 76] on div "Overview" at bounding box center [48, 80] width 25 height 11
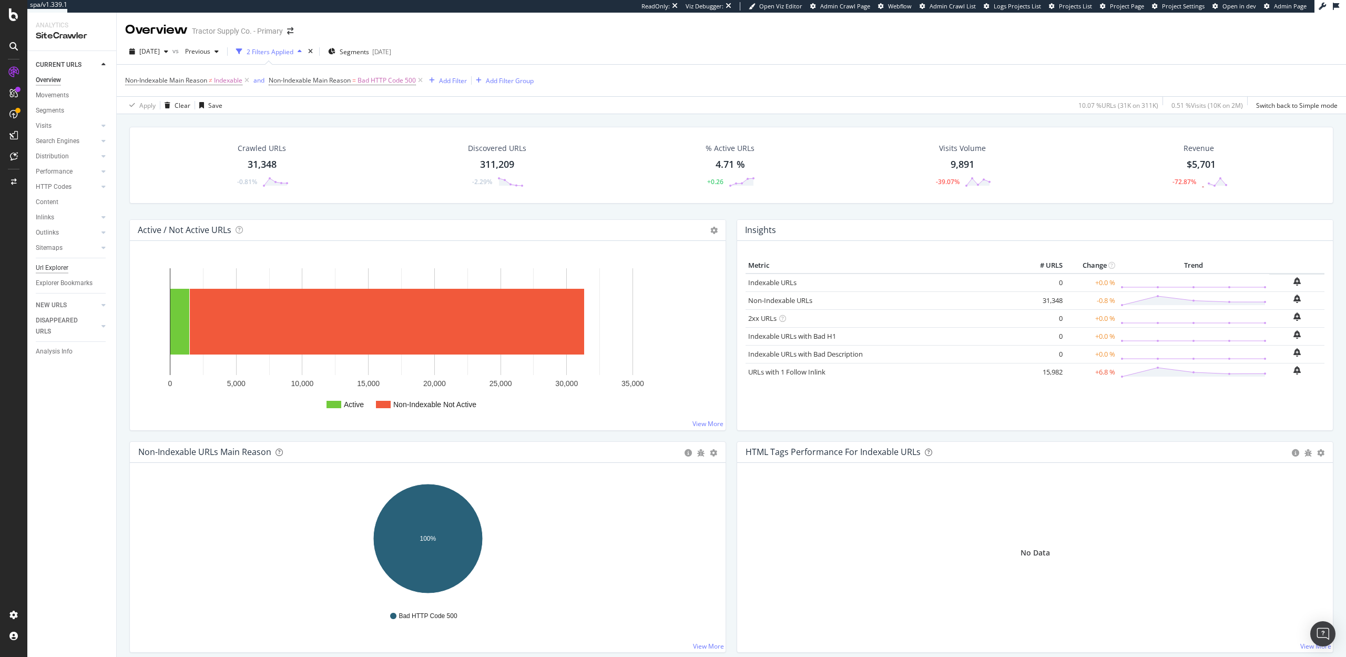
click at [62, 266] on div "Url Explorer" at bounding box center [52, 267] width 33 height 11
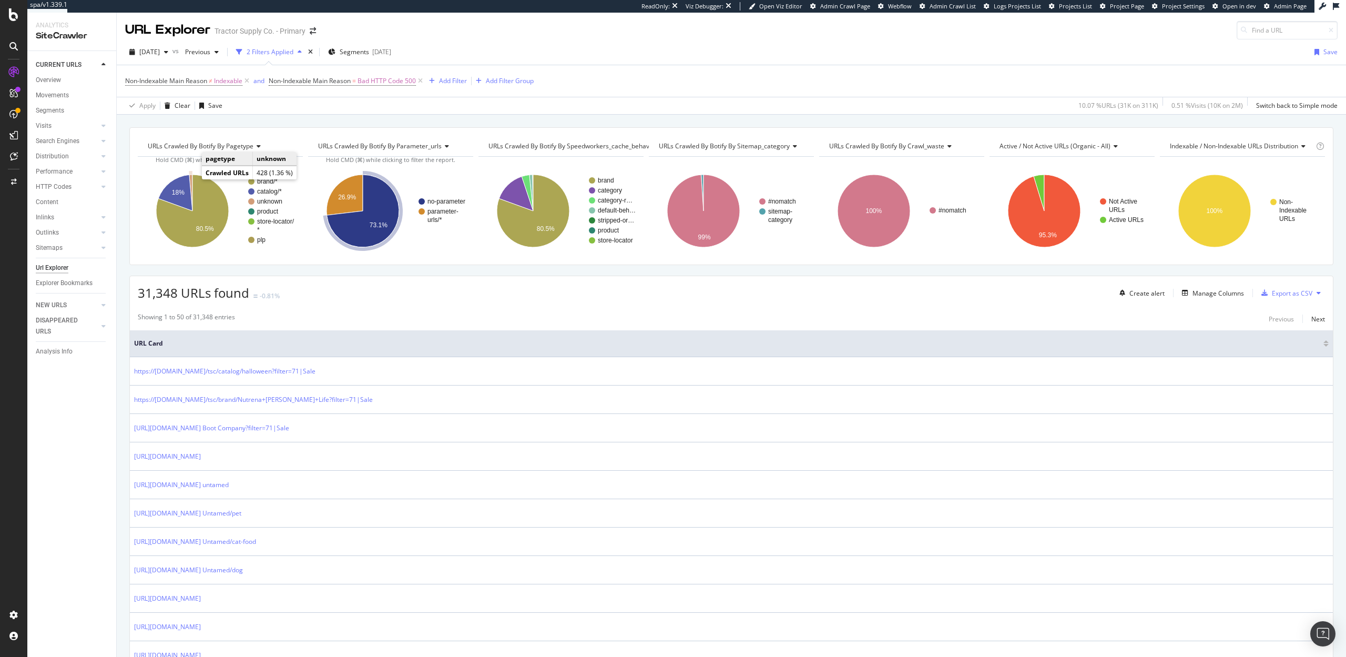
click at [191, 179] on icon "A chart." at bounding box center [190, 193] width 3 height 36
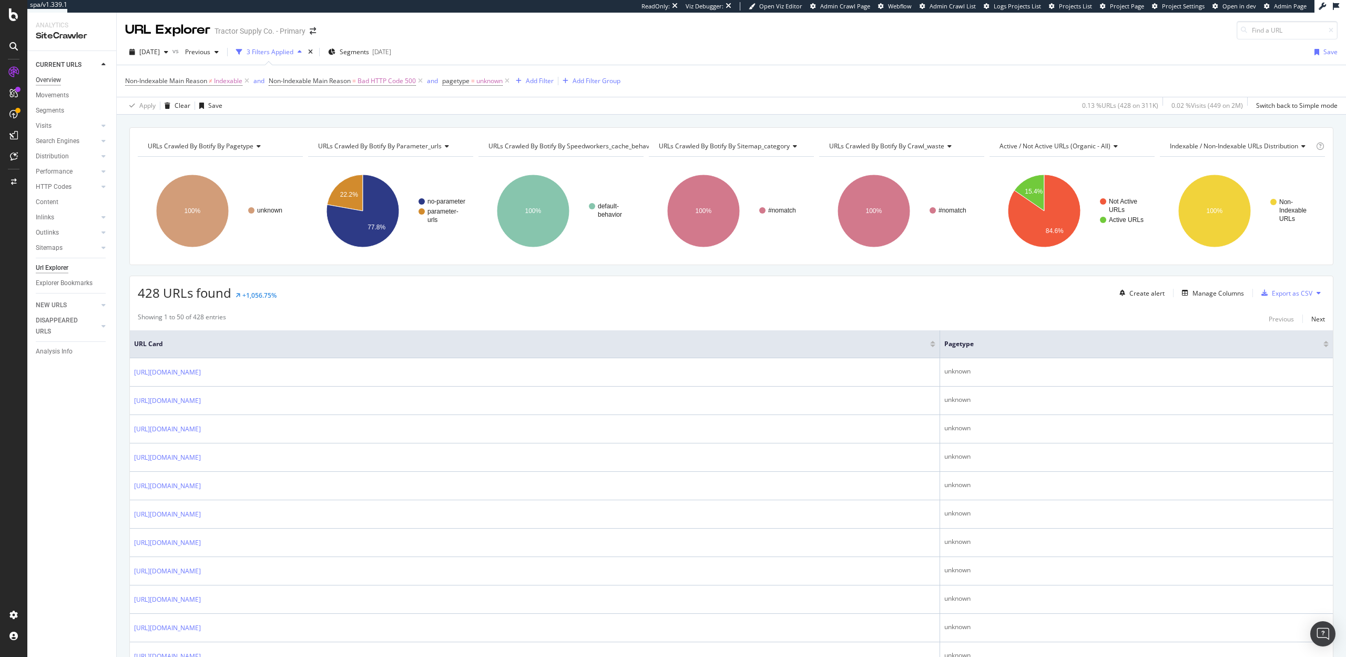
click at [45, 81] on div "Overview" at bounding box center [48, 80] width 25 height 11
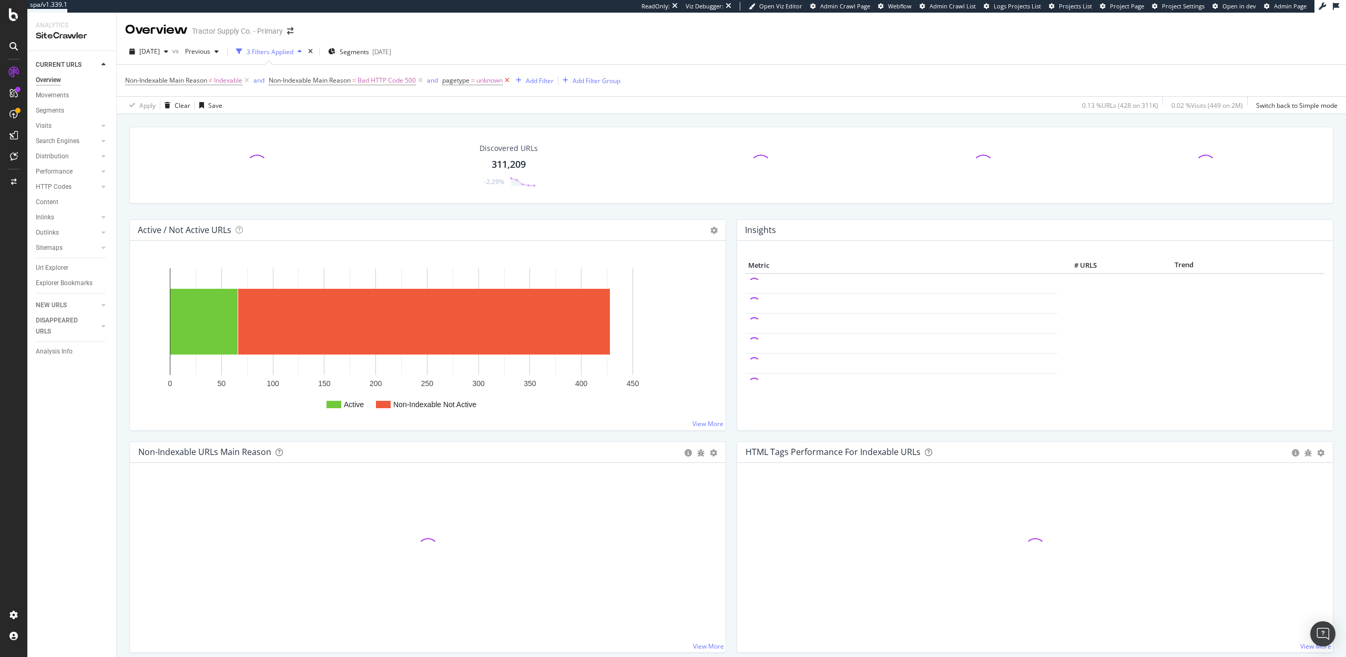
click at [511, 79] on icon at bounding box center [507, 80] width 9 height 11
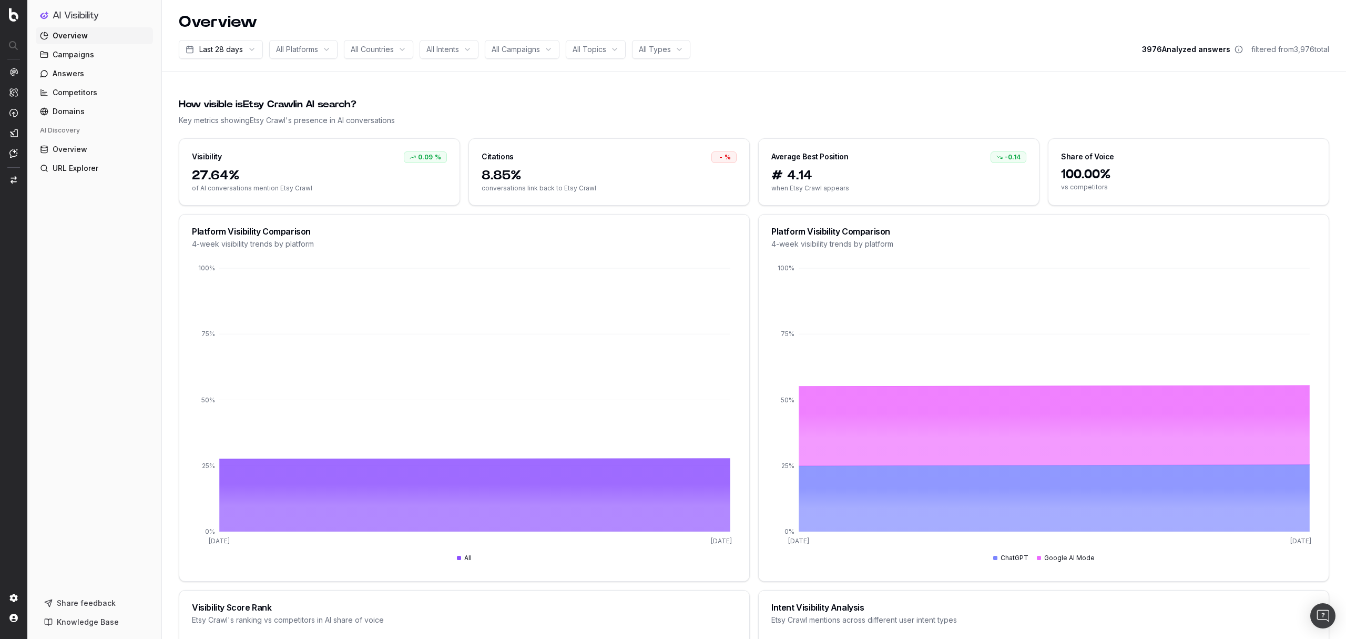
click at [314, 50] on span "All Platforms" at bounding box center [297, 49] width 42 height 11
click at [297, 126] on div "ChatGPT" at bounding box center [315, 124] width 131 height 17
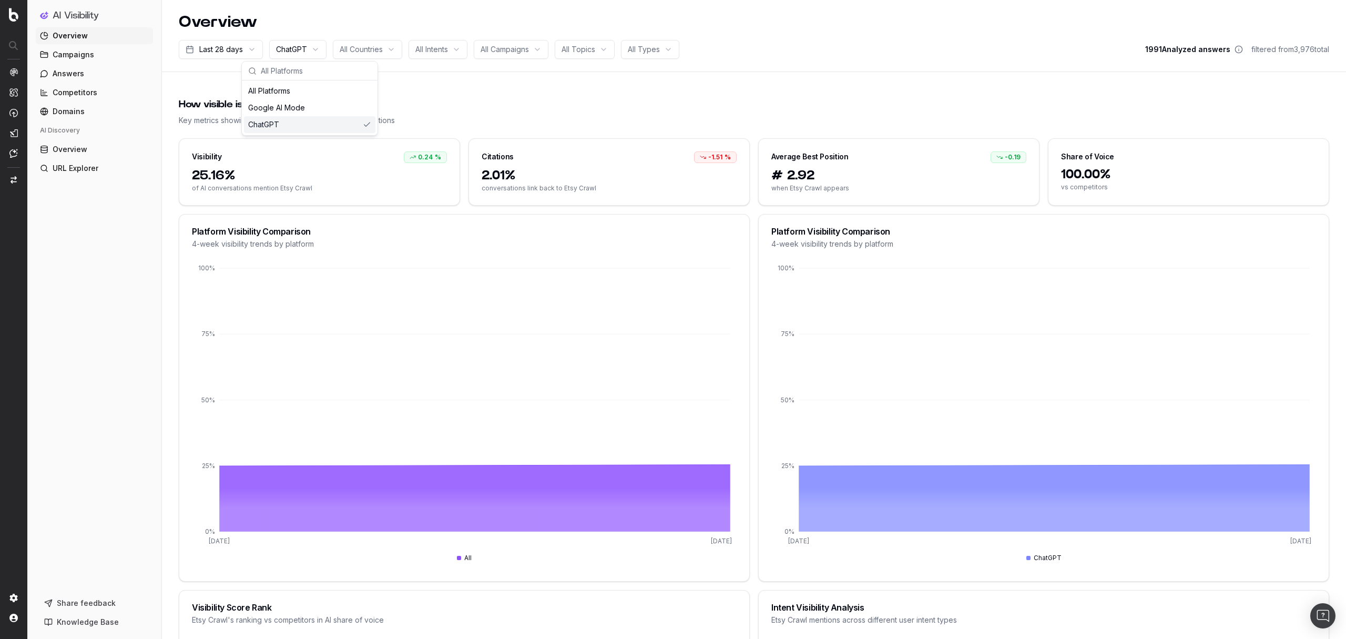
click at [302, 122] on div "ChatGPT" at bounding box center [309, 124] width 131 height 17
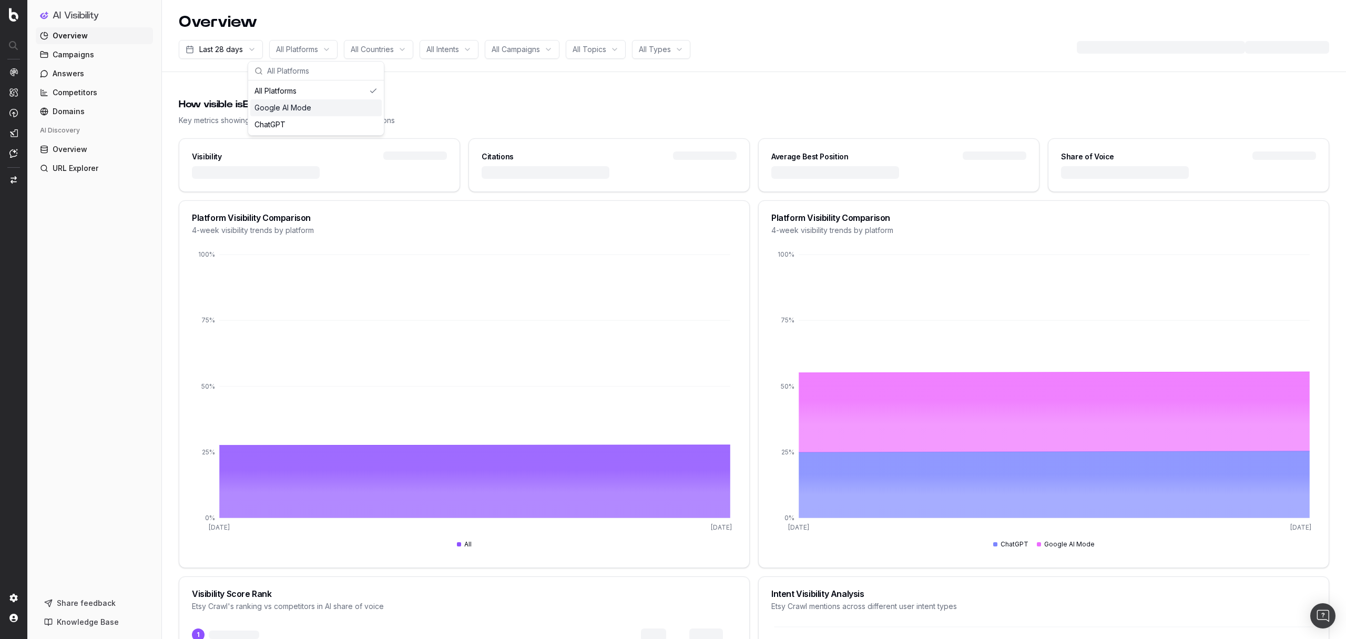
click at [456, 90] on div "How visible is Etsy Crawl in AI search? Key metrics showing Etsy Crawl 's prese…" at bounding box center [754, 112] width 1151 height 54
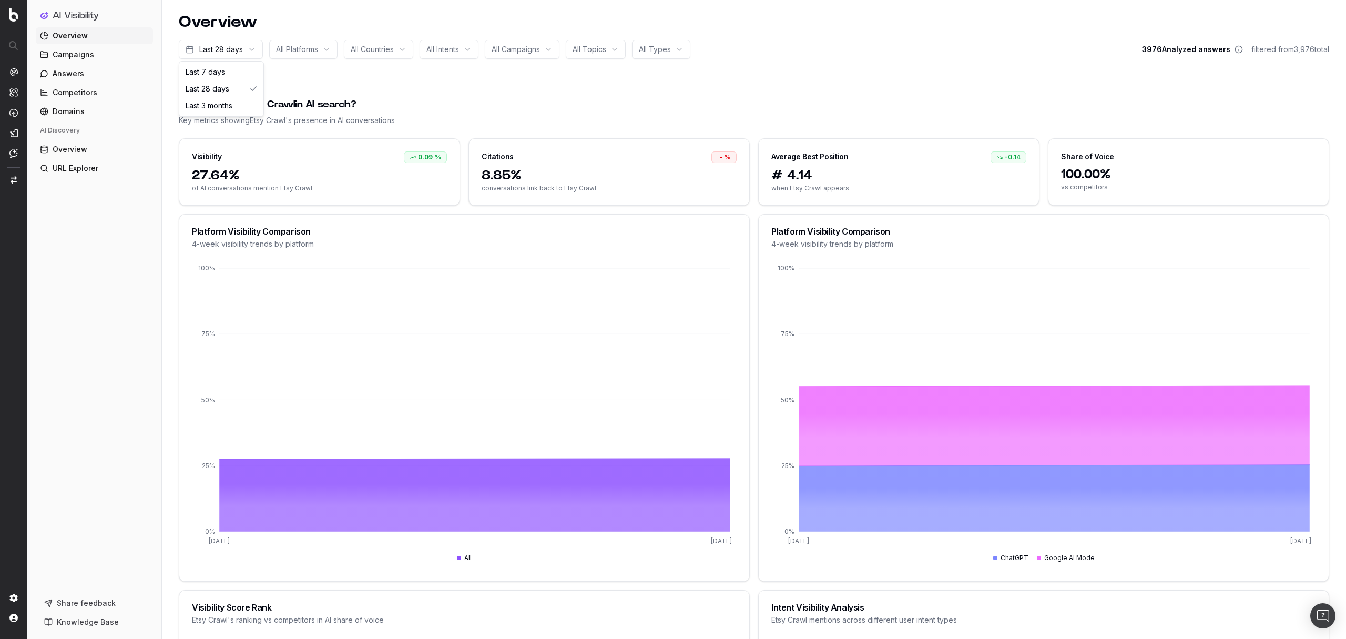
click at [227, 57] on html "AI Visibility Overview Campaigns Answers Competitors Domains AI Discovery Overv…" at bounding box center [673, 319] width 1346 height 639
click at [412, 85] on html "AI Visibility Overview Campaigns Answers Competitors Domains AI Discovery Overv…" at bounding box center [673, 319] width 1346 height 639
click at [594, 106] on div "How visible is Etsy Crawl in AI search?" at bounding box center [754, 104] width 1151 height 15
click at [68, 54] on span "Campaigns" at bounding box center [74, 54] width 42 height 11
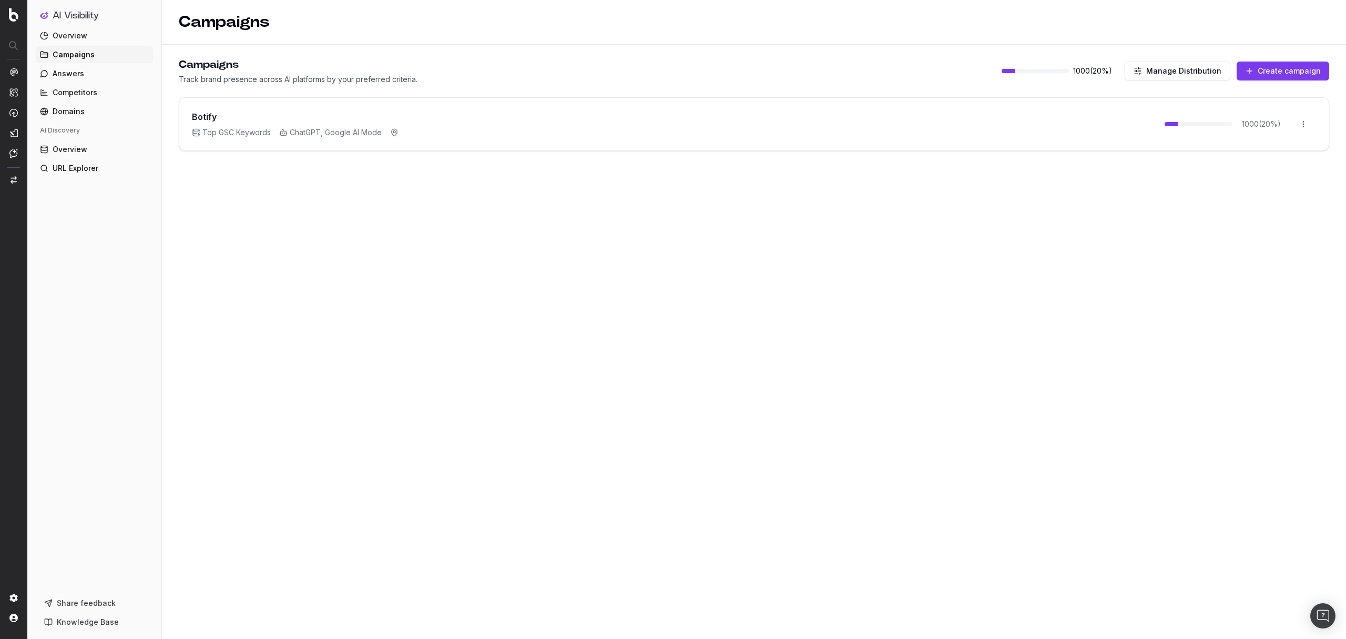
click at [1276, 73] on button "Create campaign" at bounding box center [1283, 71] width 93 height 19
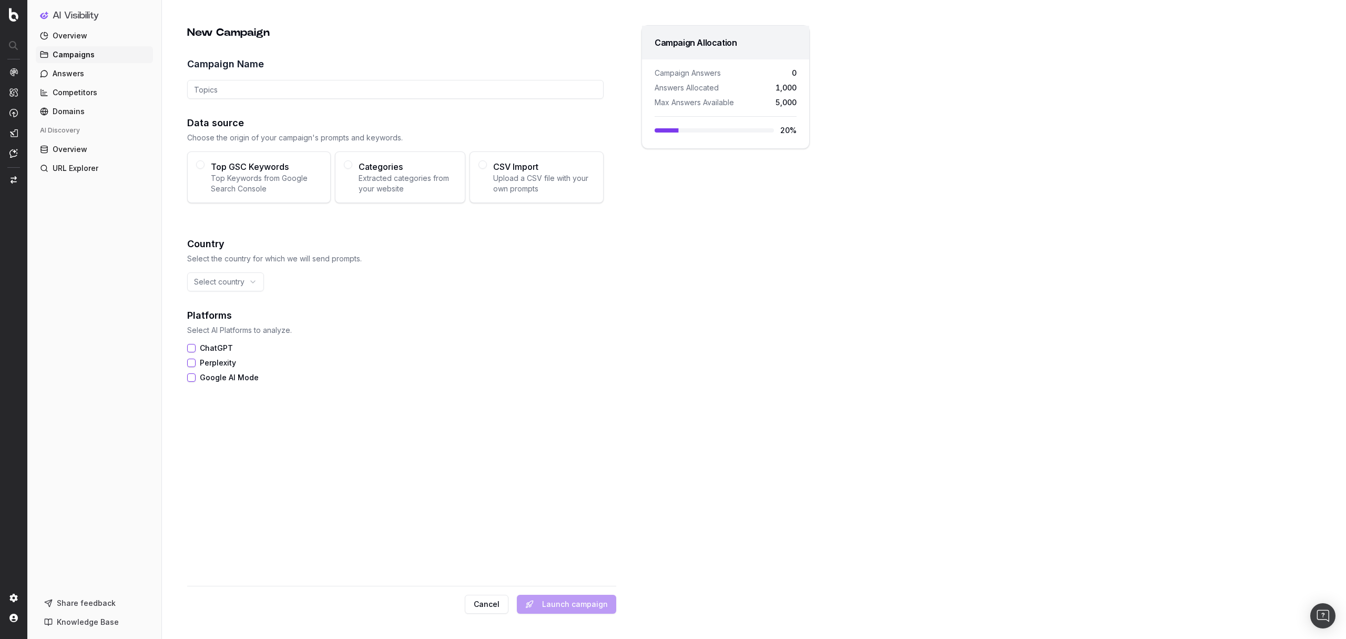
click at [248, 281] on html "AI Visibility Overview Campaigns Answers Competitors Domains AI Discovery Overv…" at bounding box center [673, 319] width 1346 height 639
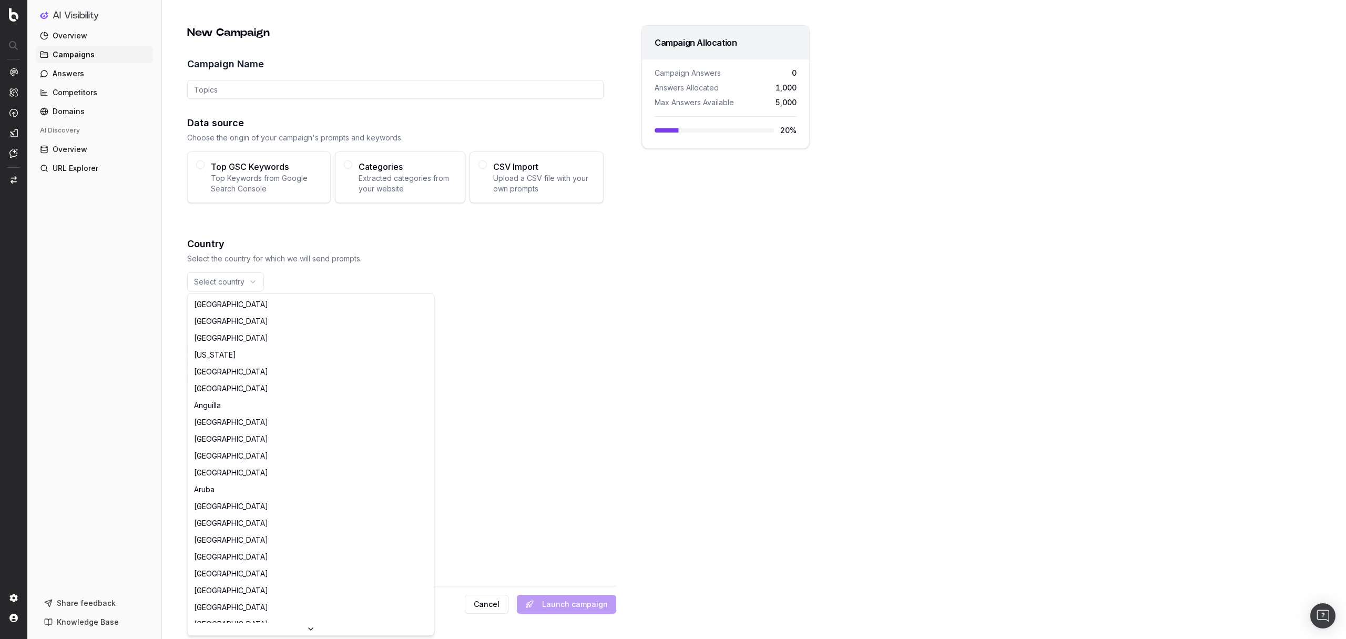
click at [464, 288] on html "AI Visibility Overview Campaigns Answers Competitors Domains AI Discovery Overv…" at bounding box center [673, 319] width 1346 height 639
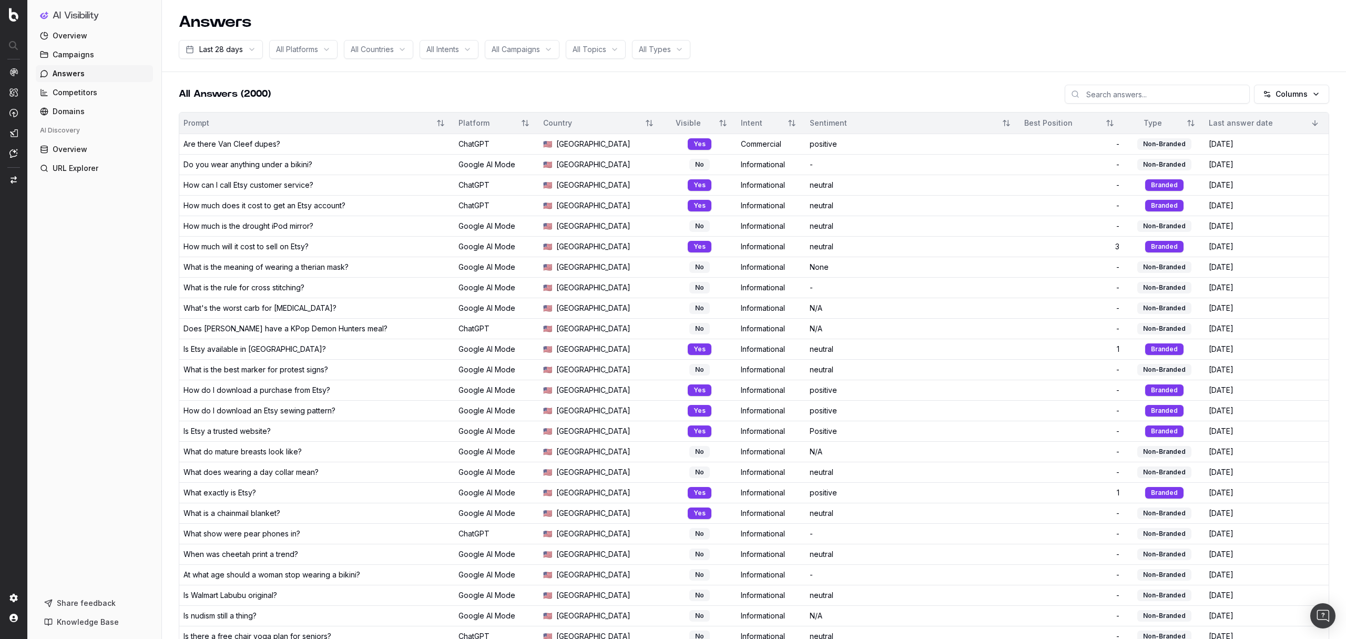
click at [304, 382] on td "How do I download a purchase from Etsy?" at bounding box center [316, 390] width 275 height 21
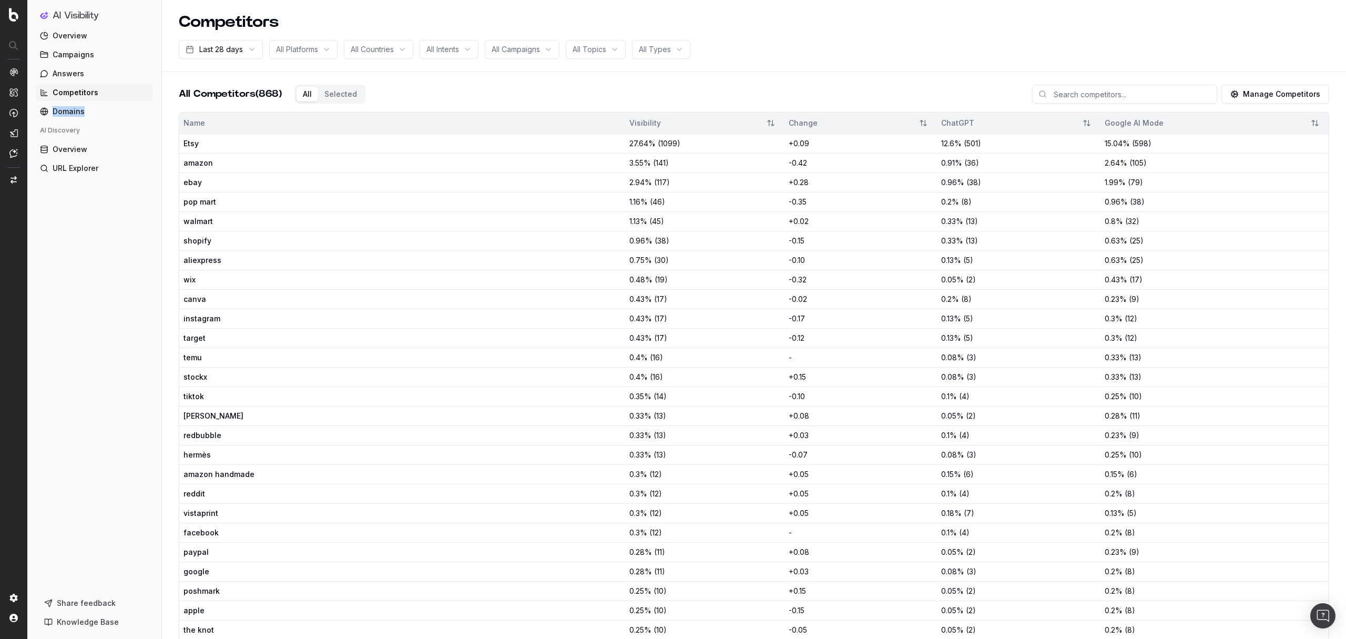
click at [1250, 93] on button "Manage Competitors" at bounding box center [1275, 94] width 108 height 19
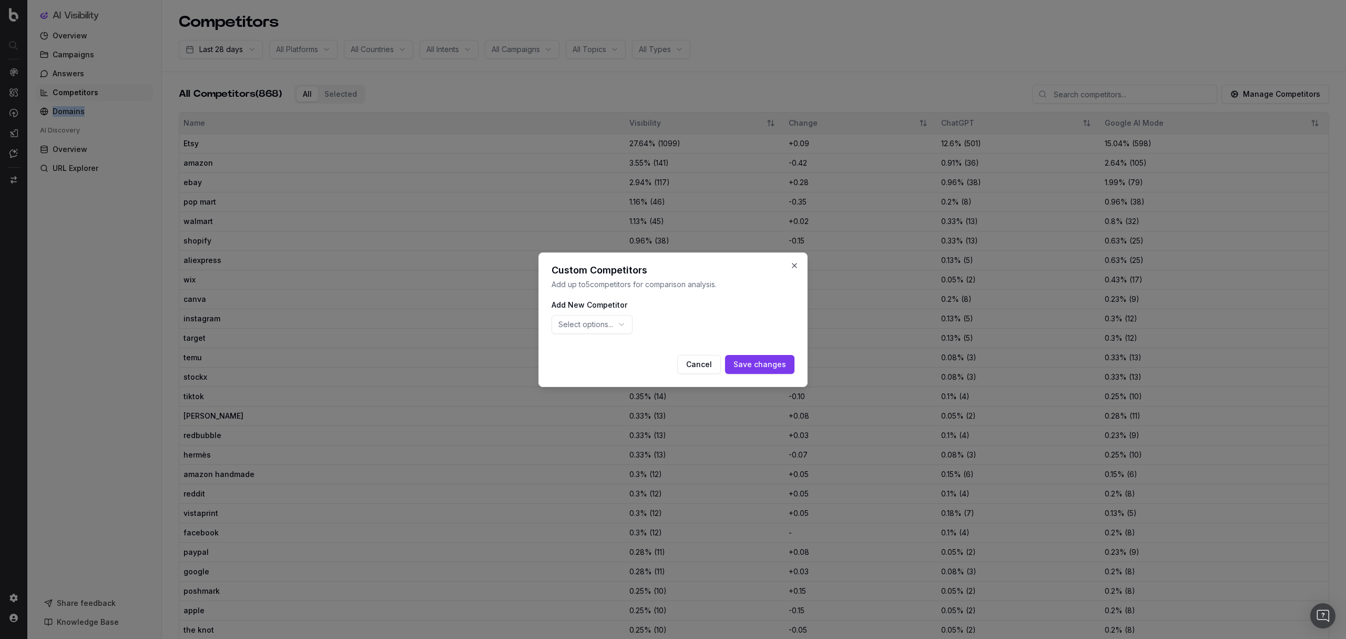
click at [613, 322] on span "Select options..." at bounding box center [585, 324] width 55 height 11
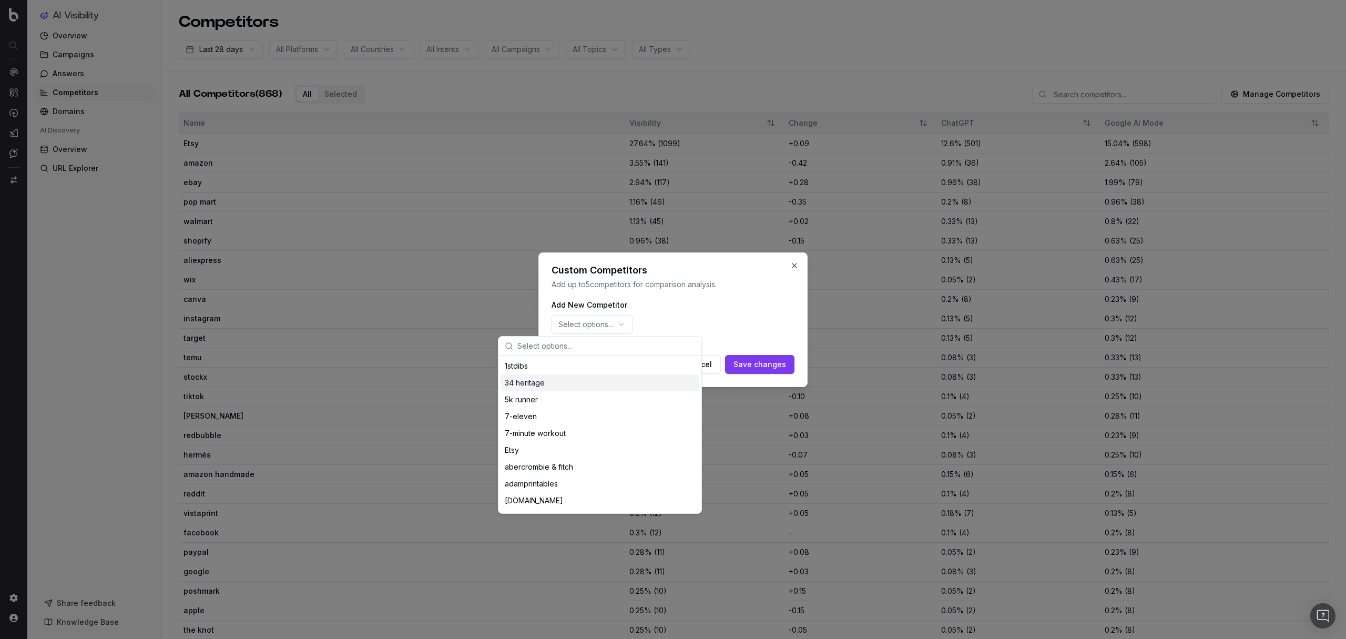
click at [687, 320] on div "Select options..." at bounding box center [673, 324] width 243 height 27
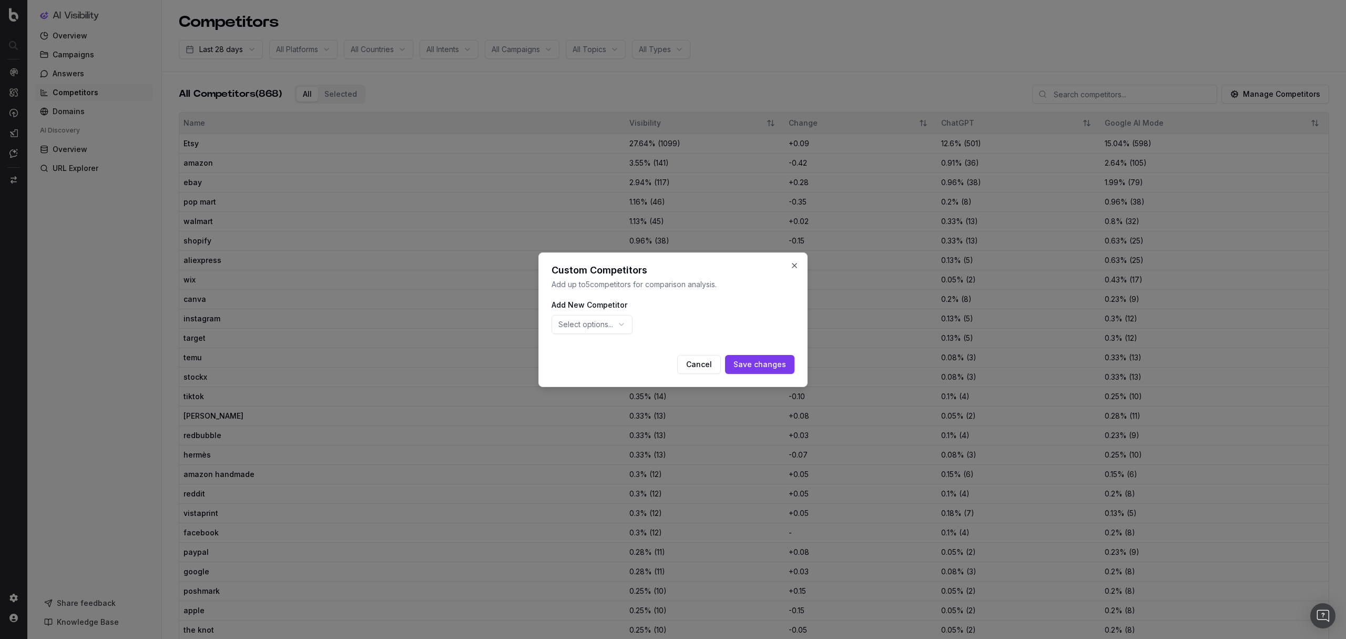
click at [696, 360] on button "Cancel" at bounding box center [699, 364] width 44 height 19
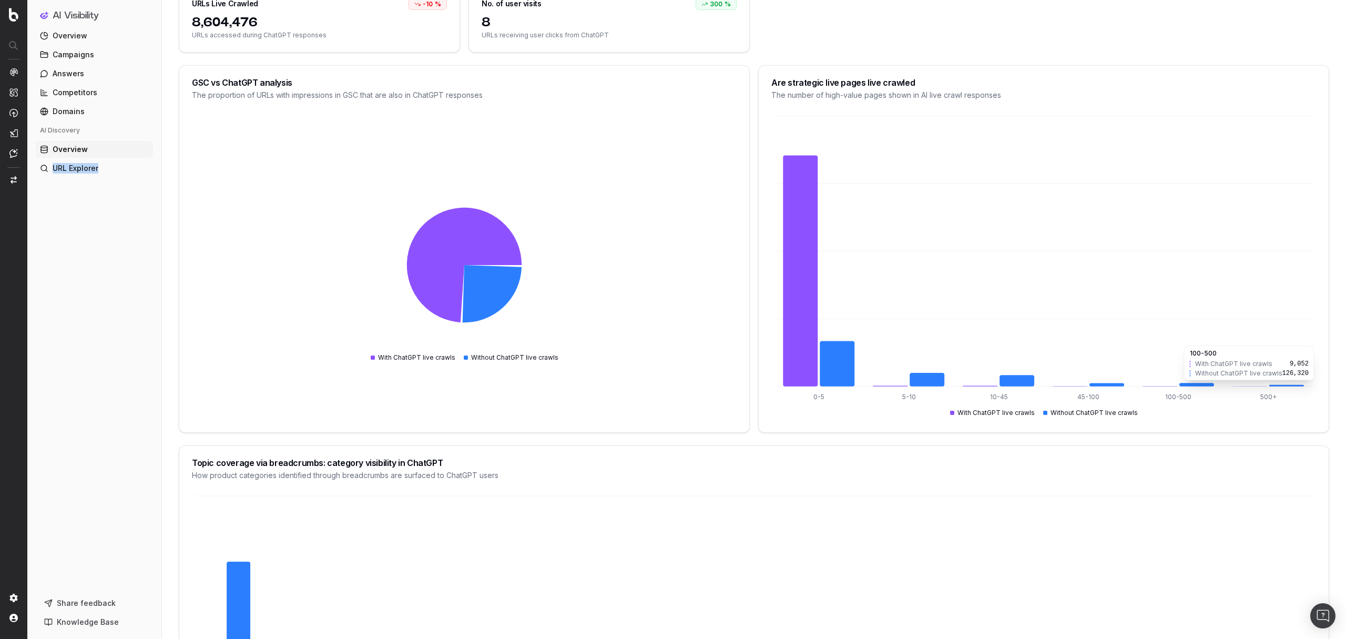
scroll to position [58, 0]
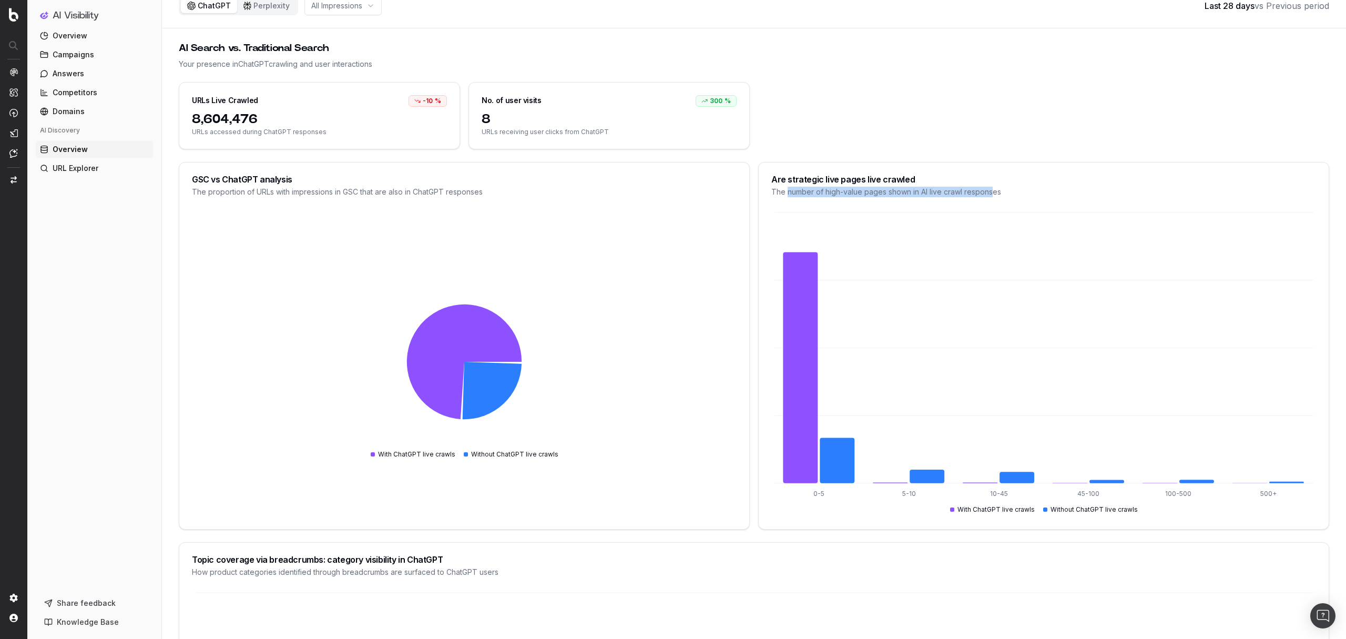
drag, startPoint x: 788, startPoint y: 189, endPoint x: 994, endPoint y: 191, distance: 205.6
click at [994, 191] on div "The number of high-value pages shown in AI live crawl responses" at bounding box center [1043, 192] width 545 height 11
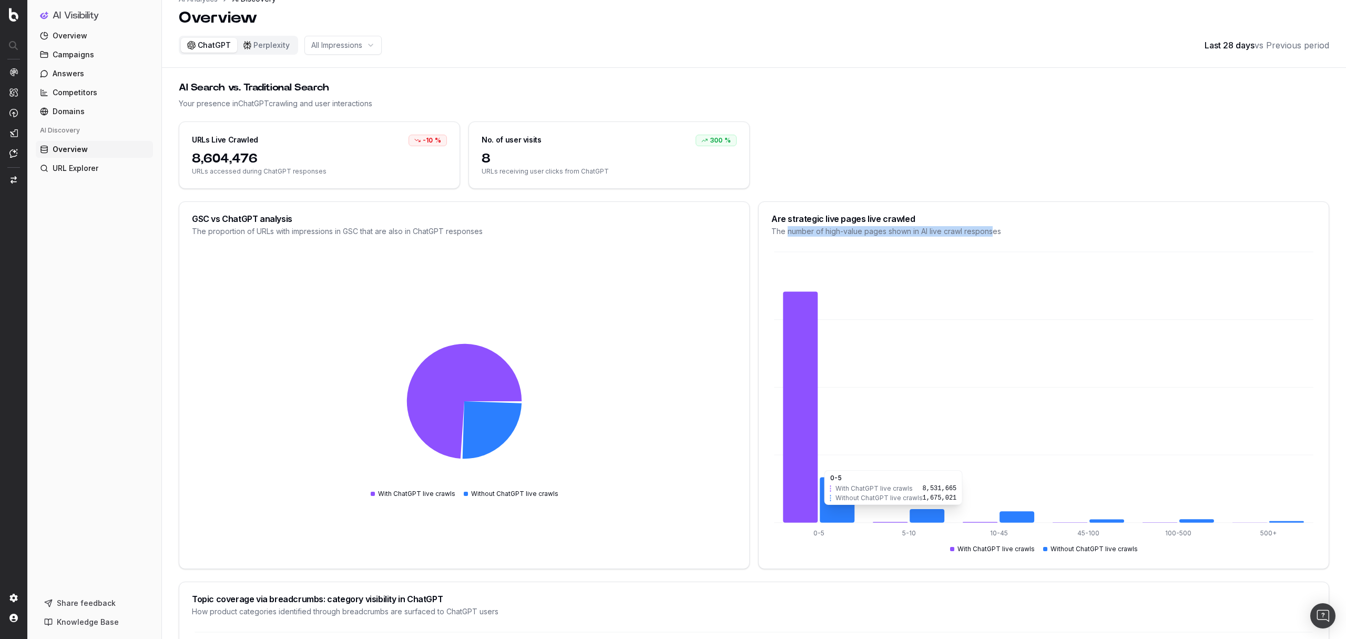
scroll to position [19, 0]
click at [756, 526] on div "GSC vs ChatGPT analysis The proportion of URLs with impressions in GSC that are…" at bounding box center [754, 385] width 1151 height 368
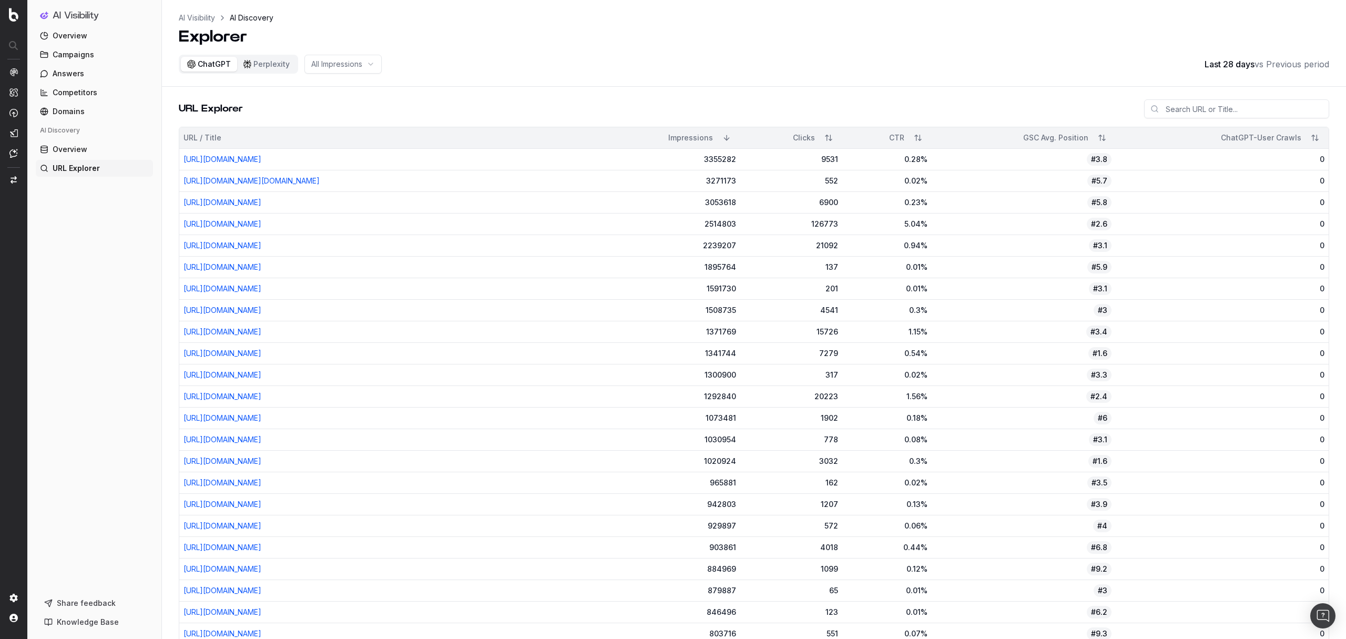
click at [1318, 140] on button "Sort" at bounding box center [1315, 137] width 19 height 19
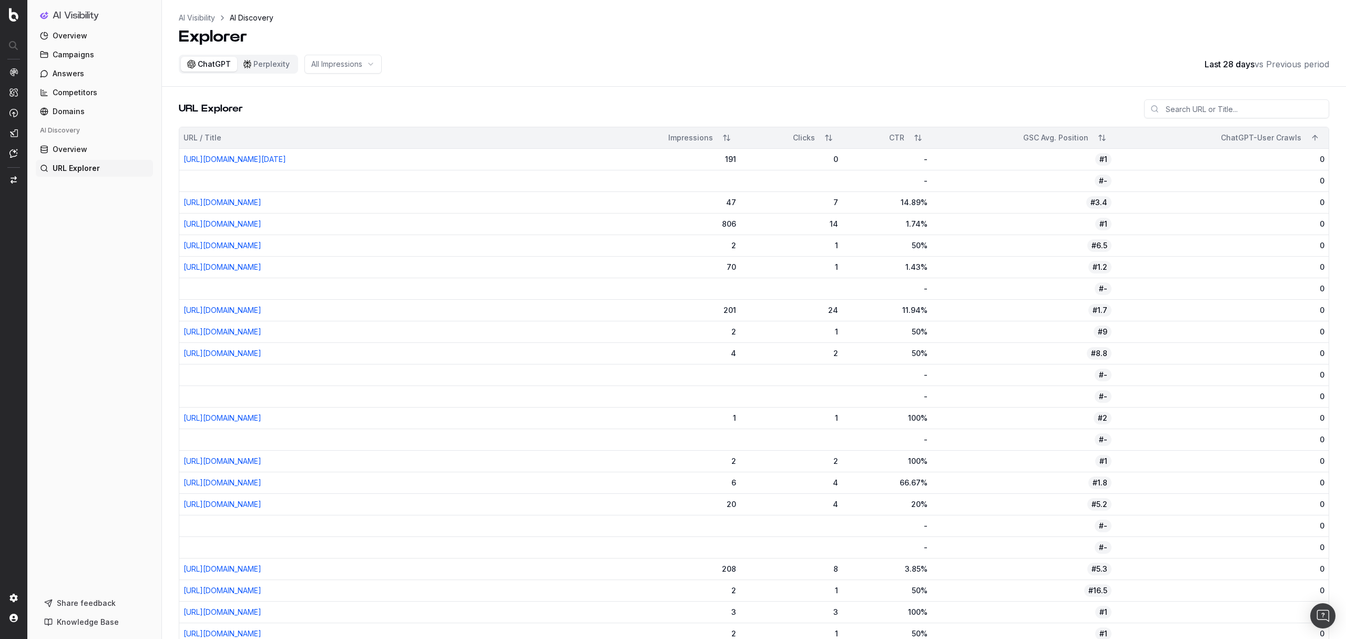
click at [1316, 138] on button "Sort" at bounding box center [1315, 137] width 19 height 19
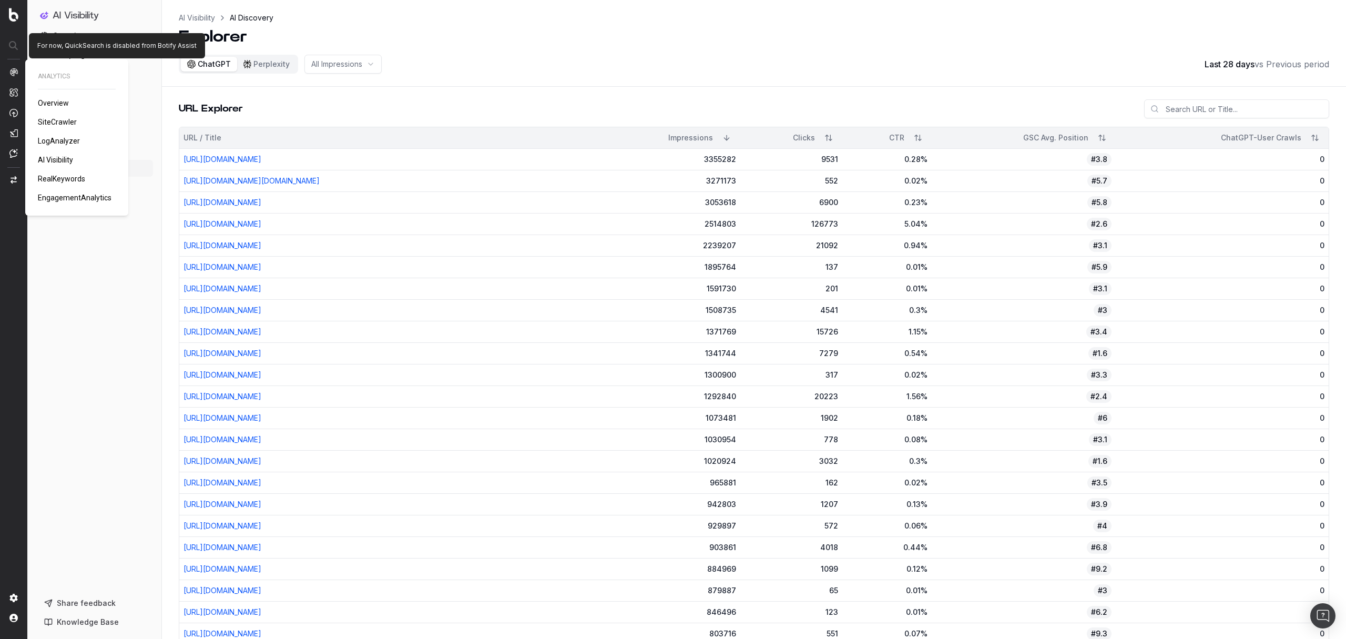
click at [52, 178] on span "RealKeywords" at bounding box center [61, 179] width 47 height 8
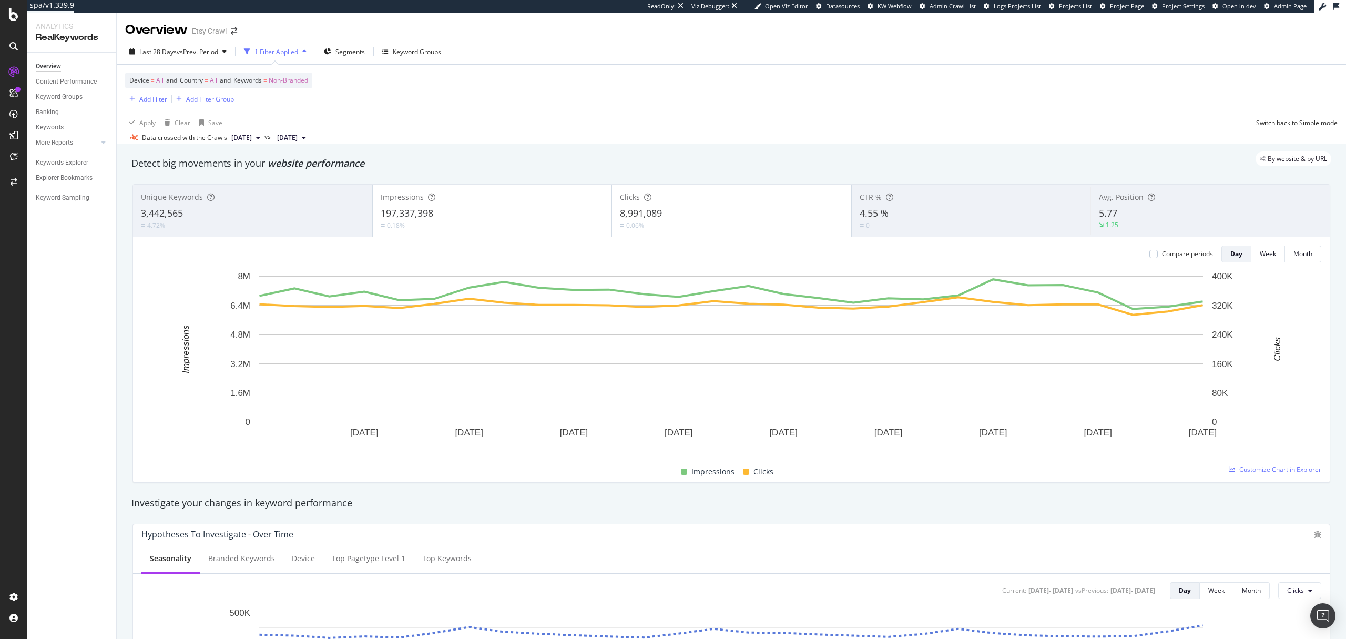
click at [443, 81] on div "Device = All and Country = All and Keywords = Non-Branded Add Filter Add Filter…" at bounding box center [731, 89] width 1213 height 49
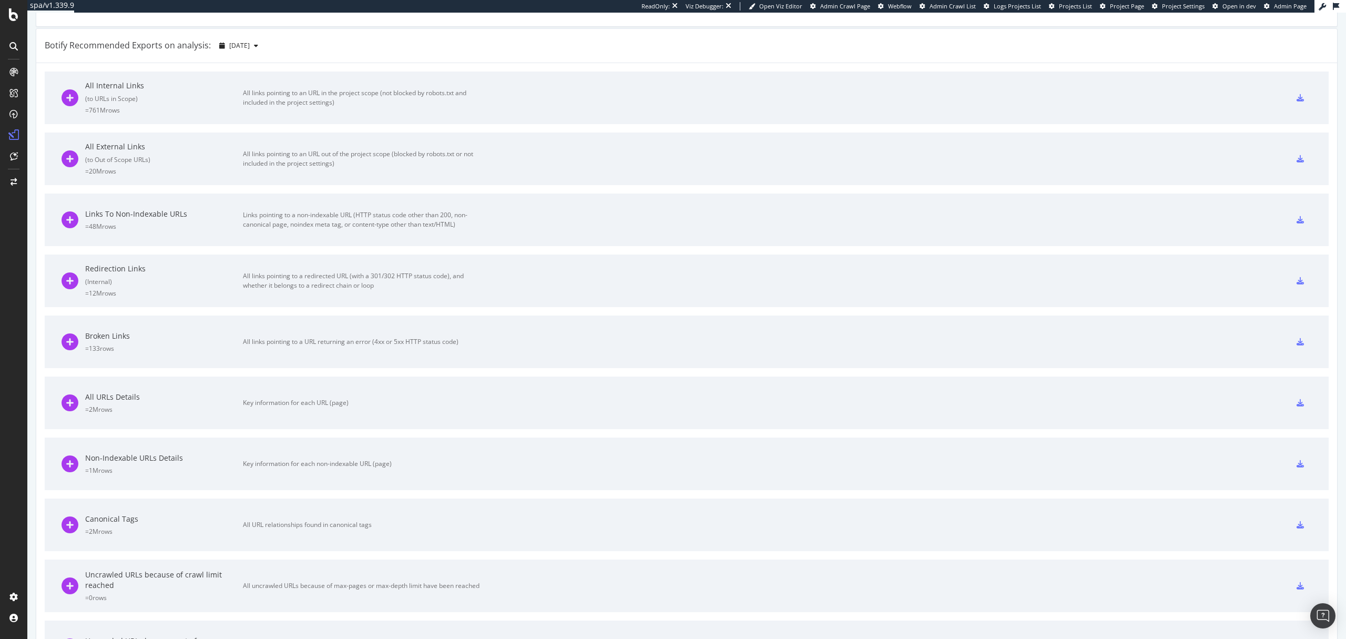
scroll to position [538, 0]
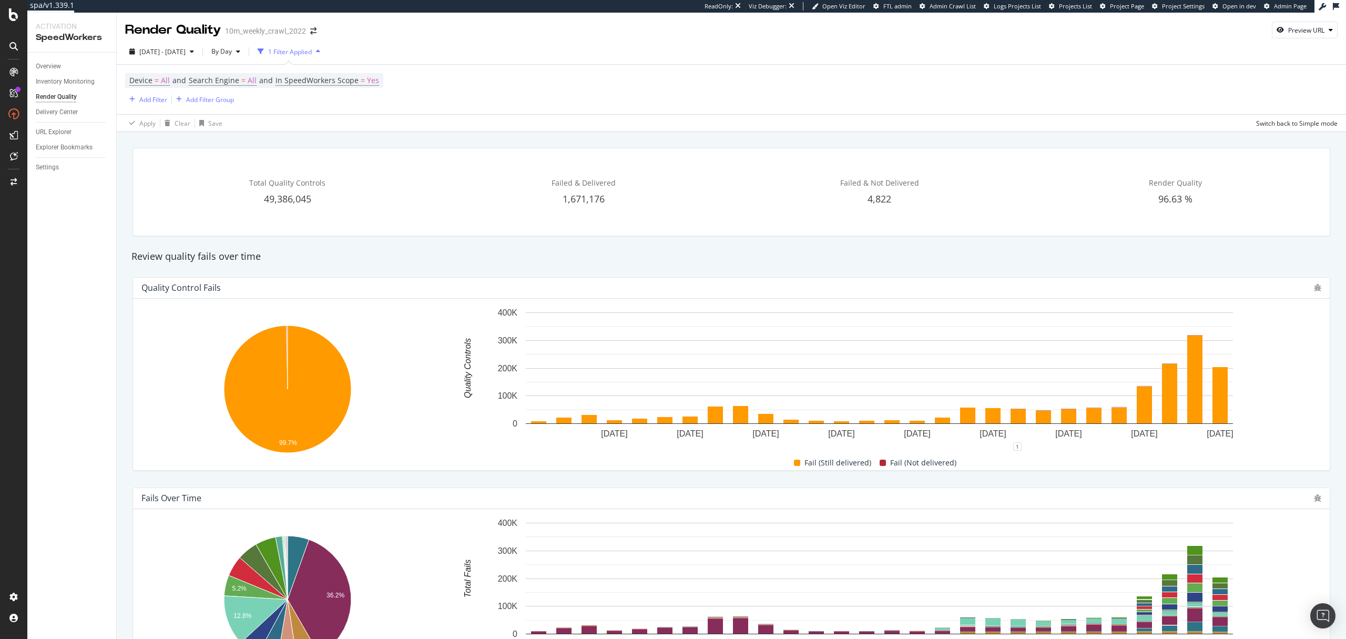
scroll to position [205, 0]
